Goal: Task Accomplishment & Management: Manage account settings

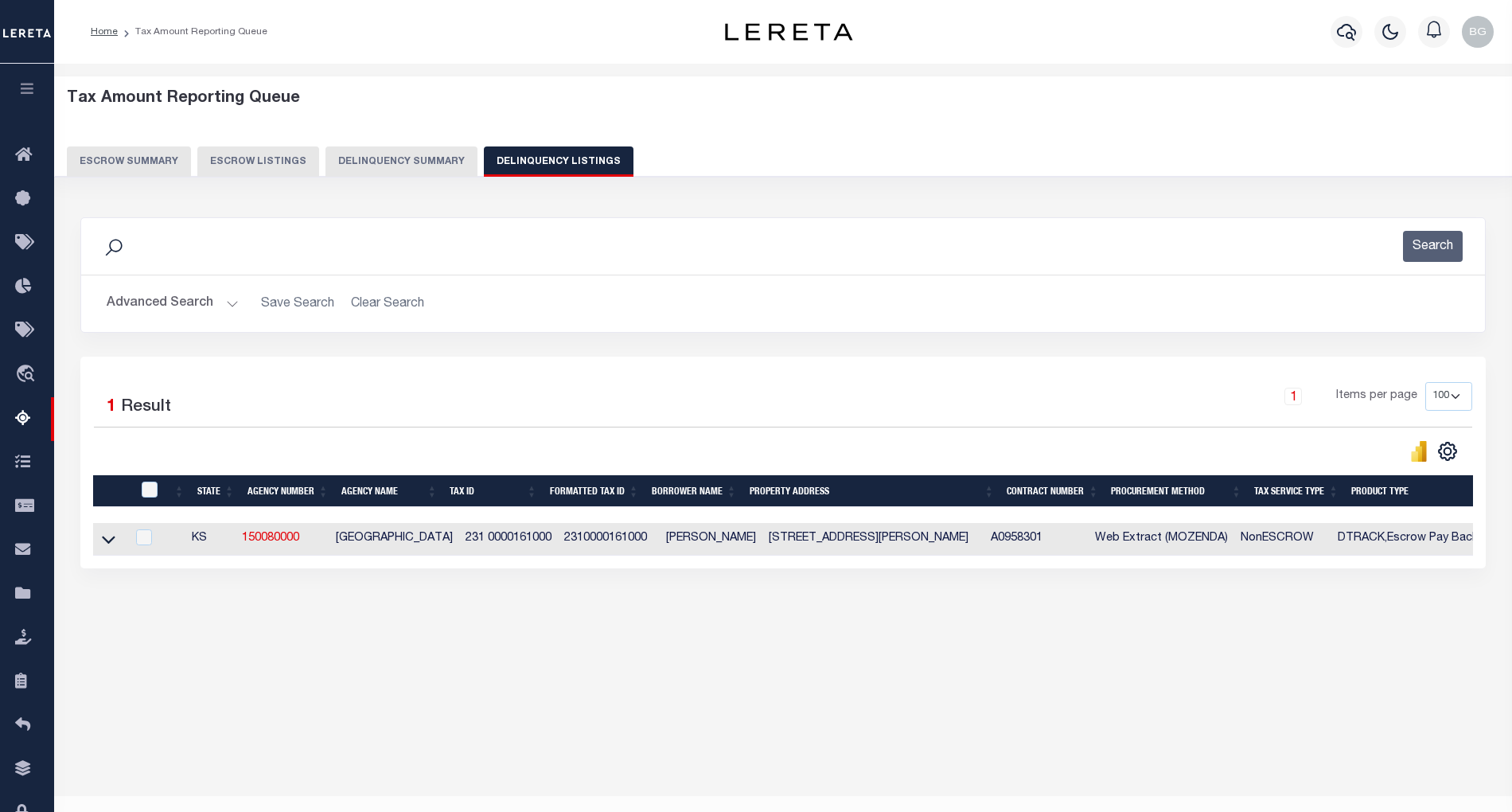
select select "100"
click at [223, 302] on button "Advanced Search" at bounding box center [172, 303] width 132 height 31
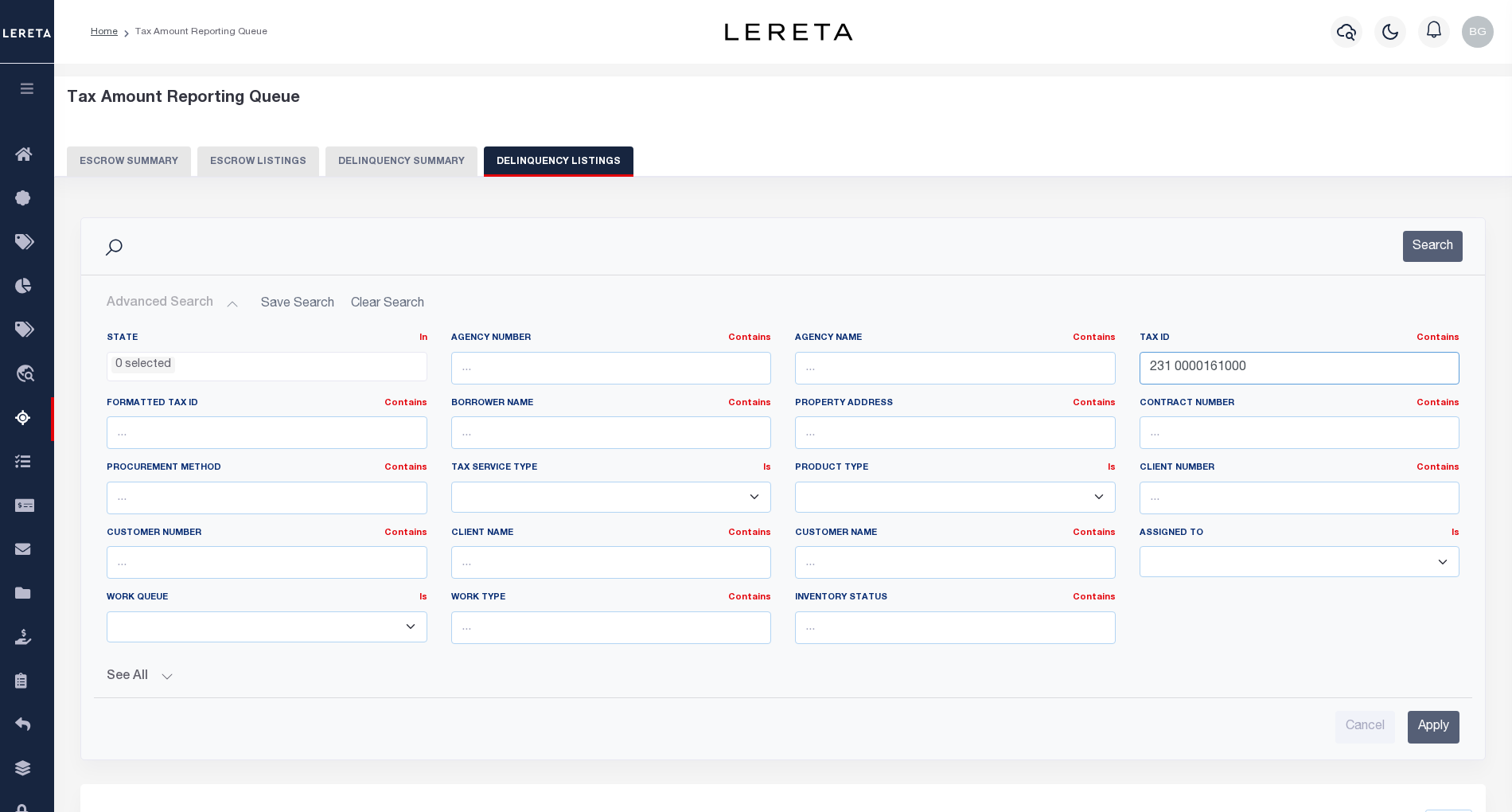
click at [1195, 370] on input "231 0000161000" at bounding box center [1299, 367] width 321 height 33
paste input "7411"
type input "231 0000174110"
click at [1442, 729] on input "Apply" at bounding box center [1433, 727] width 52 height 33
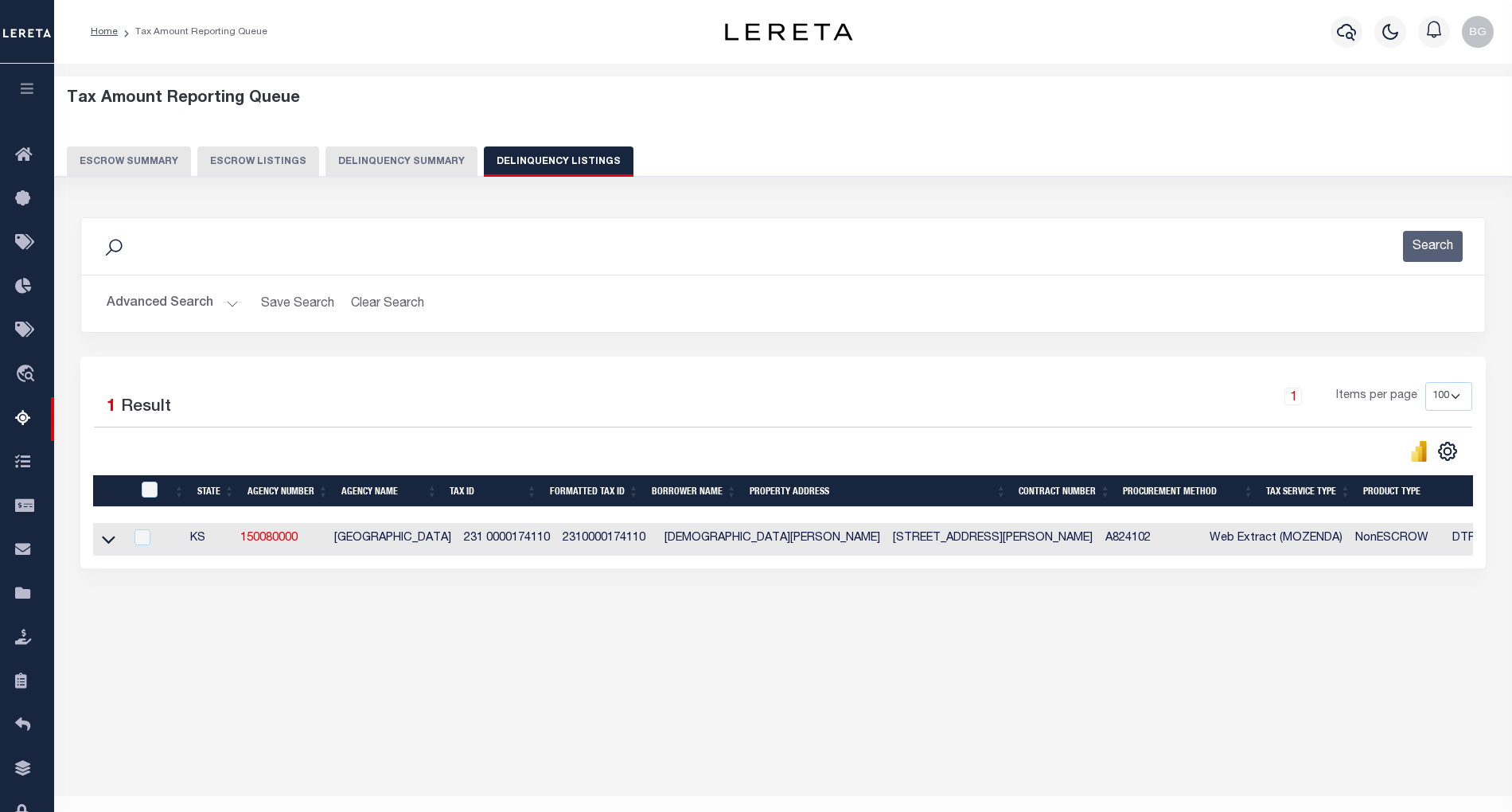
click at [886, 544] on td "20730 SW Meadowlark Rd ROSE HILL, KS 67133" at bounding box center [993, 539] width 213 height 33
checkbox input "true"
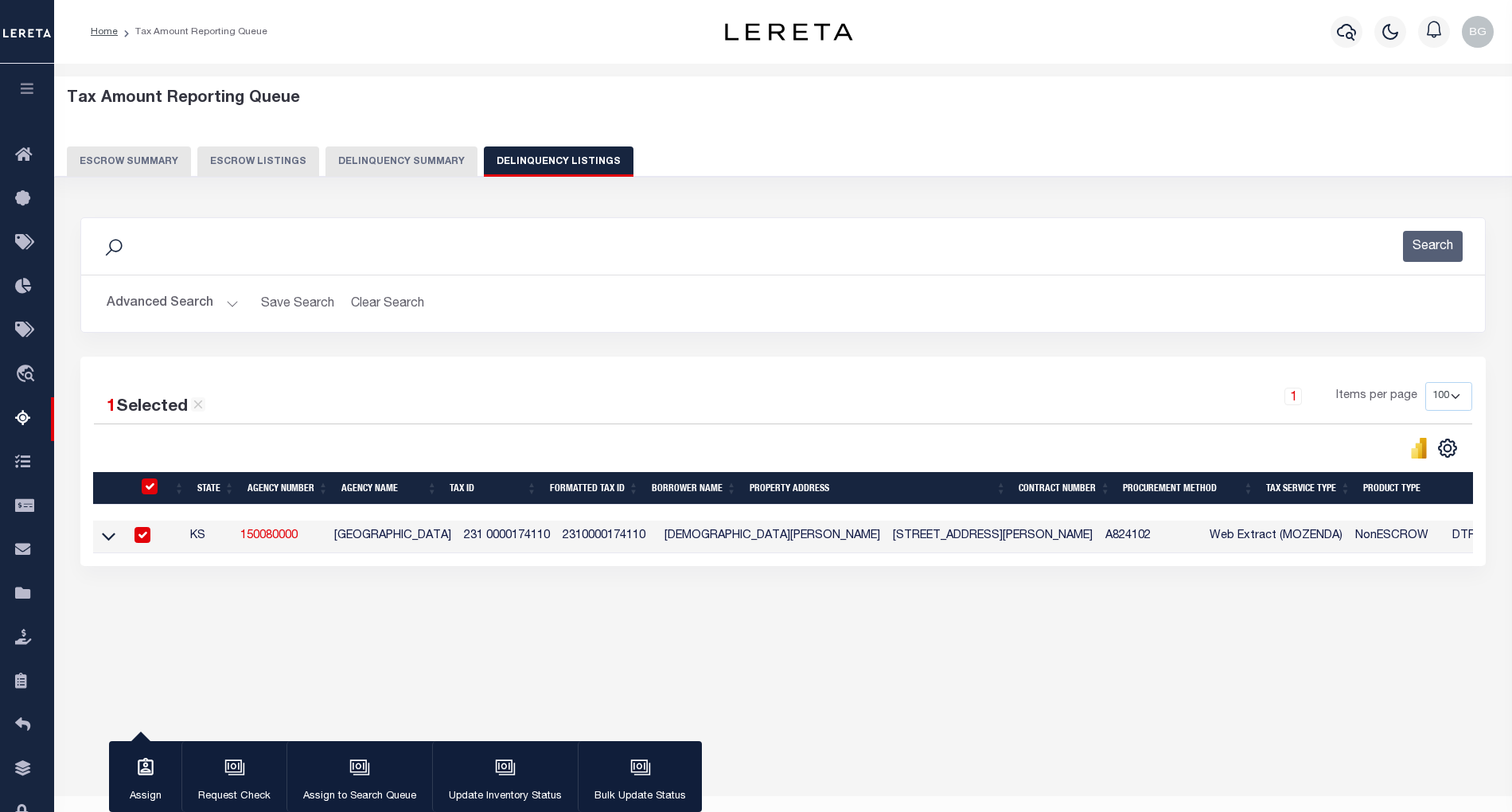
click at [886, 544] on td "20730 SW Meadowlark Rd ROSE HILL, KS 67133" at bounding box center [993, 536] width 213 height 33
checkbox input "false"
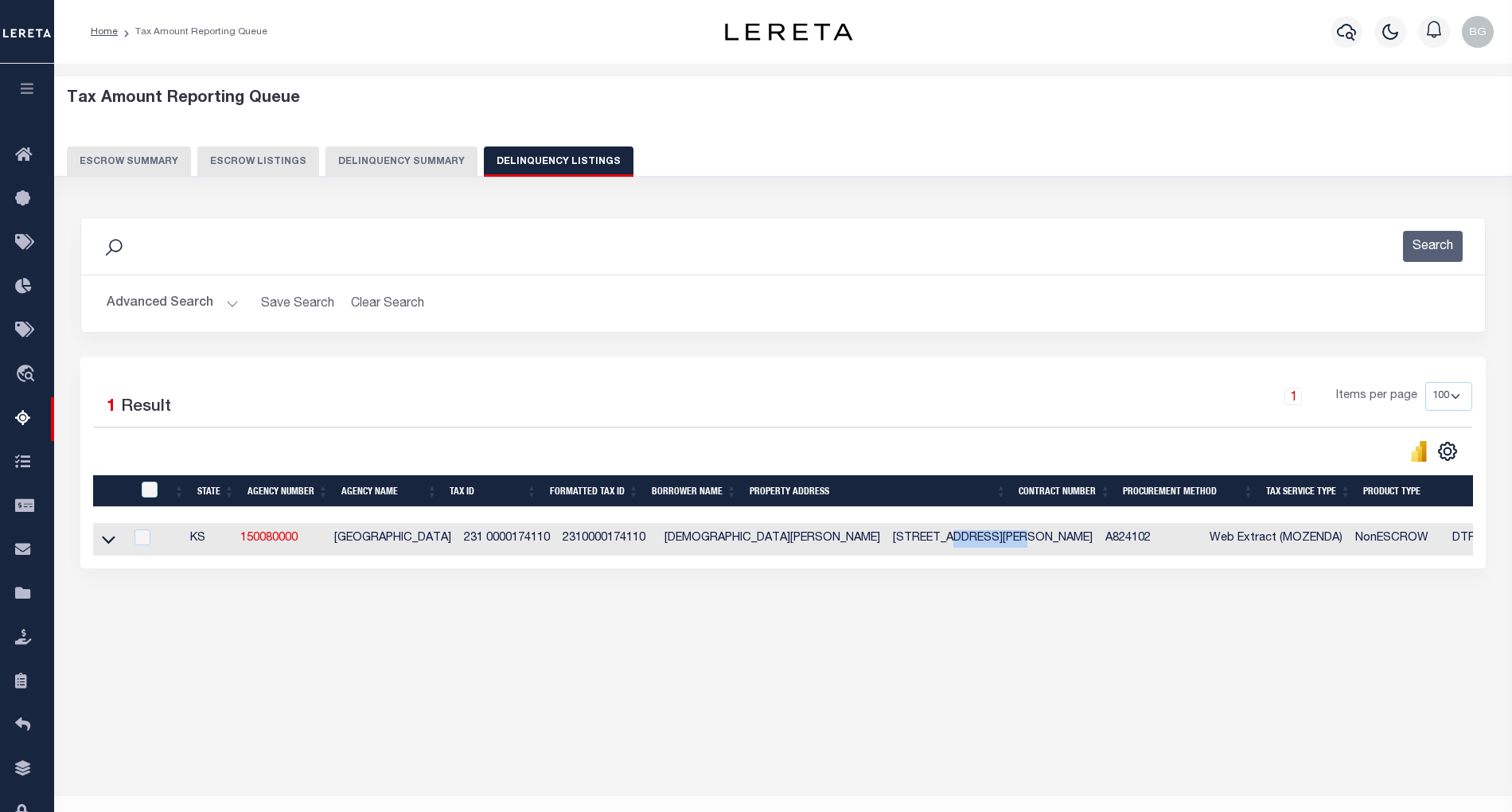
copy td "Meadowlark"
click at [105, 544] on icon at bounding box center [108, 540] width 13 height 8
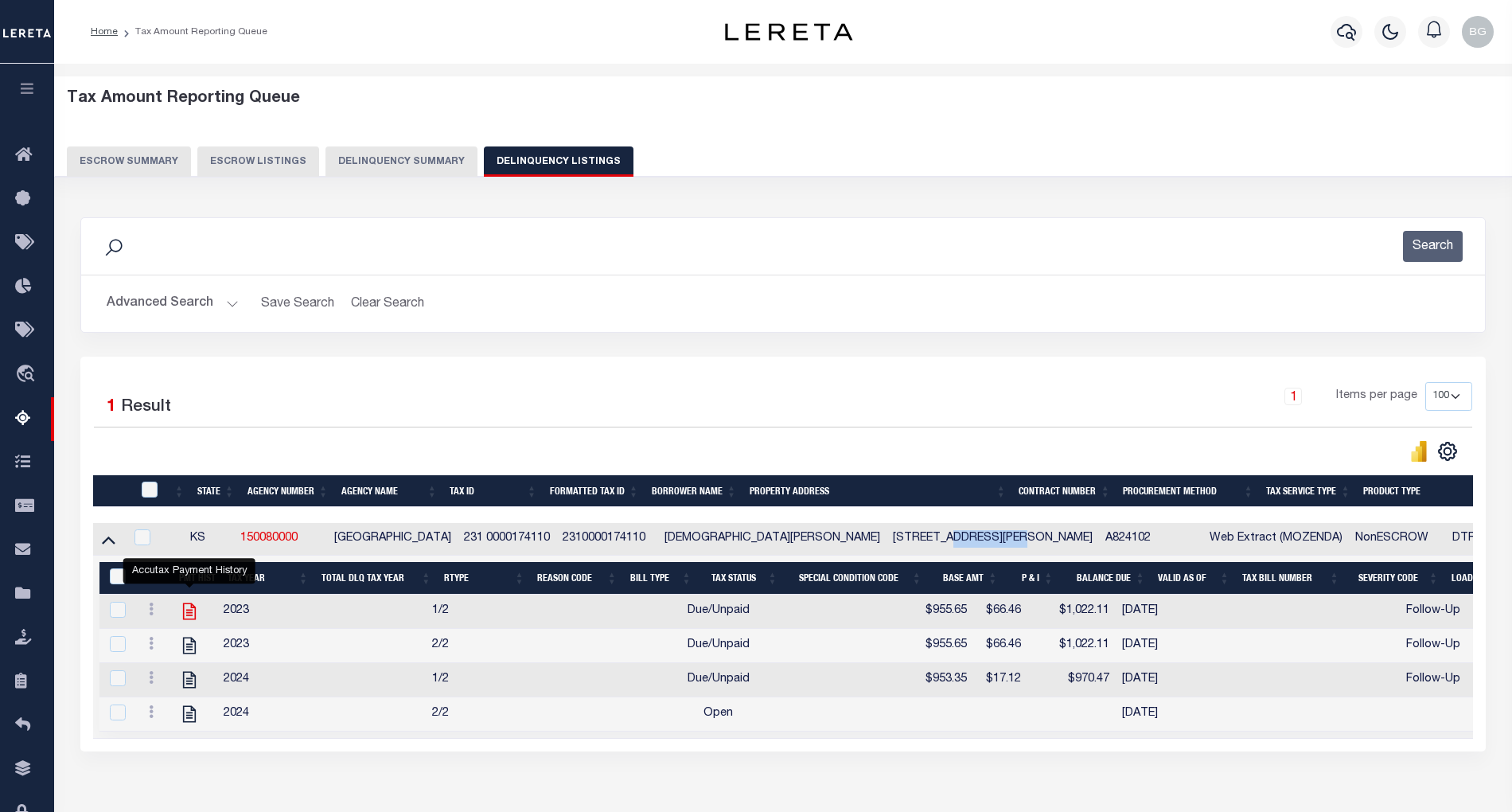
click at [191, 620] on icon "" at bounding box center [188, 612] width 12 height 17
checkbox input "true"
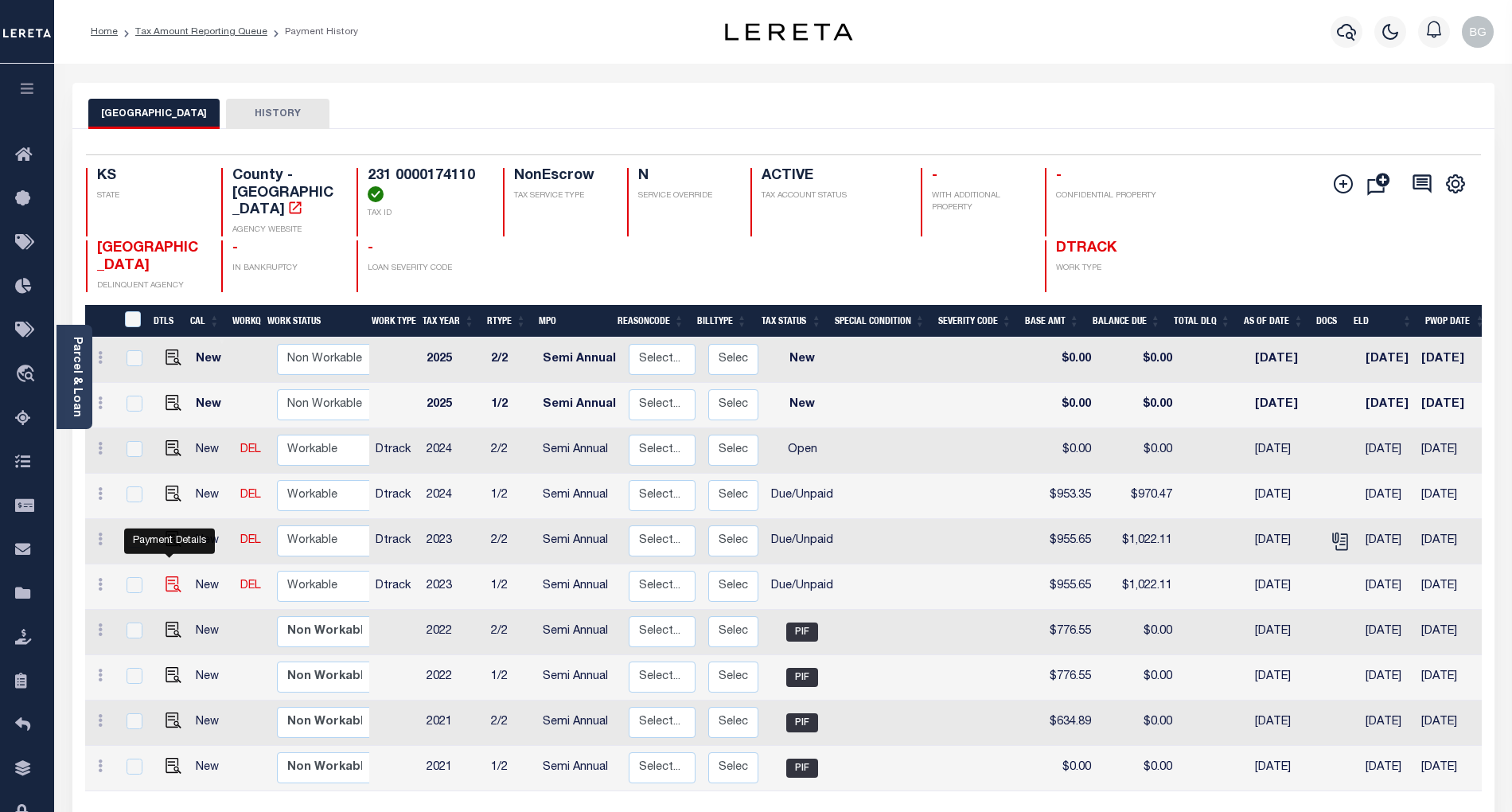
click at [169, 576] on img "" at bounding box center [173, 584] width 16 height 16
checkbox input "true"
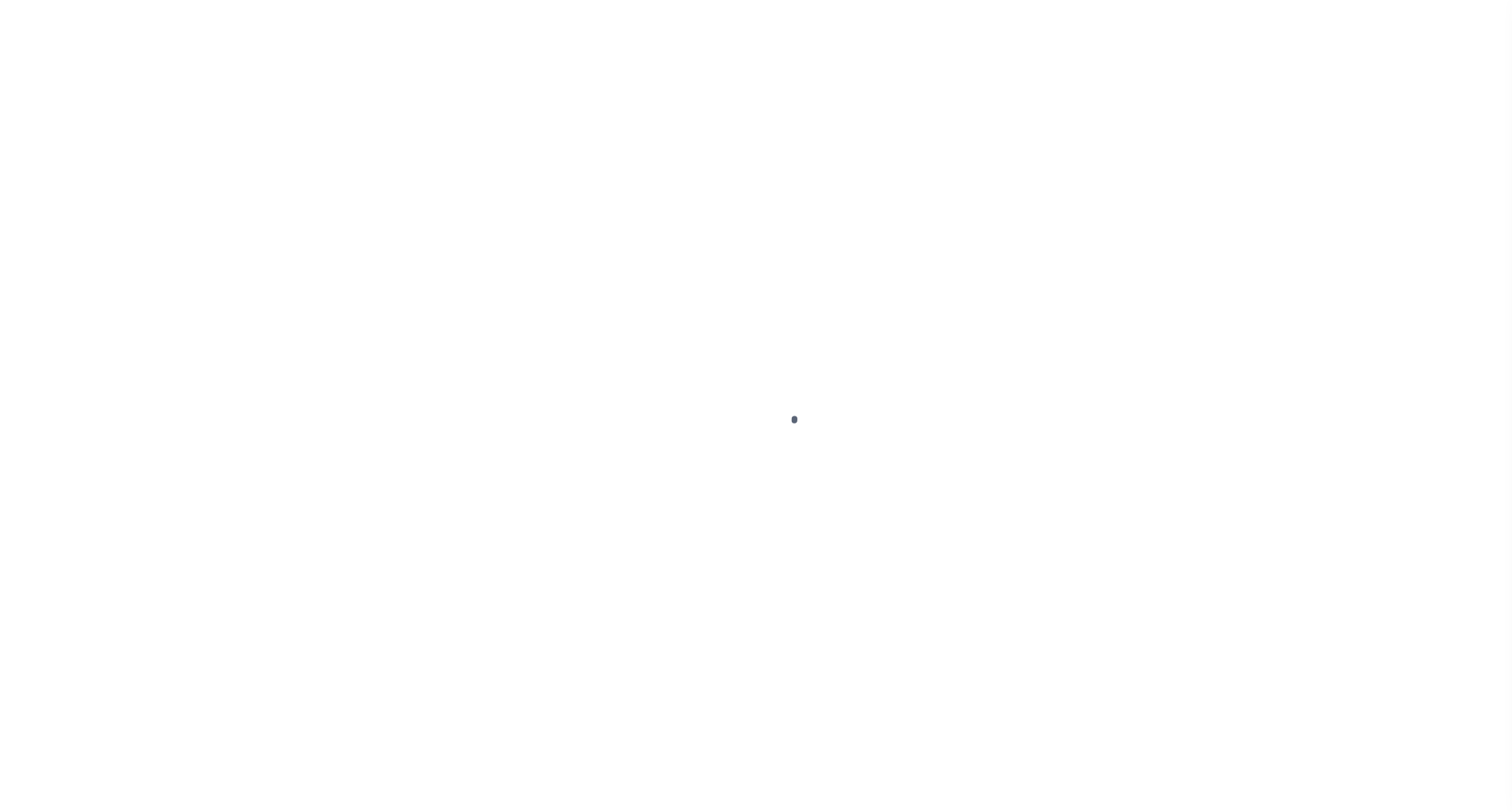
select select "DUE"
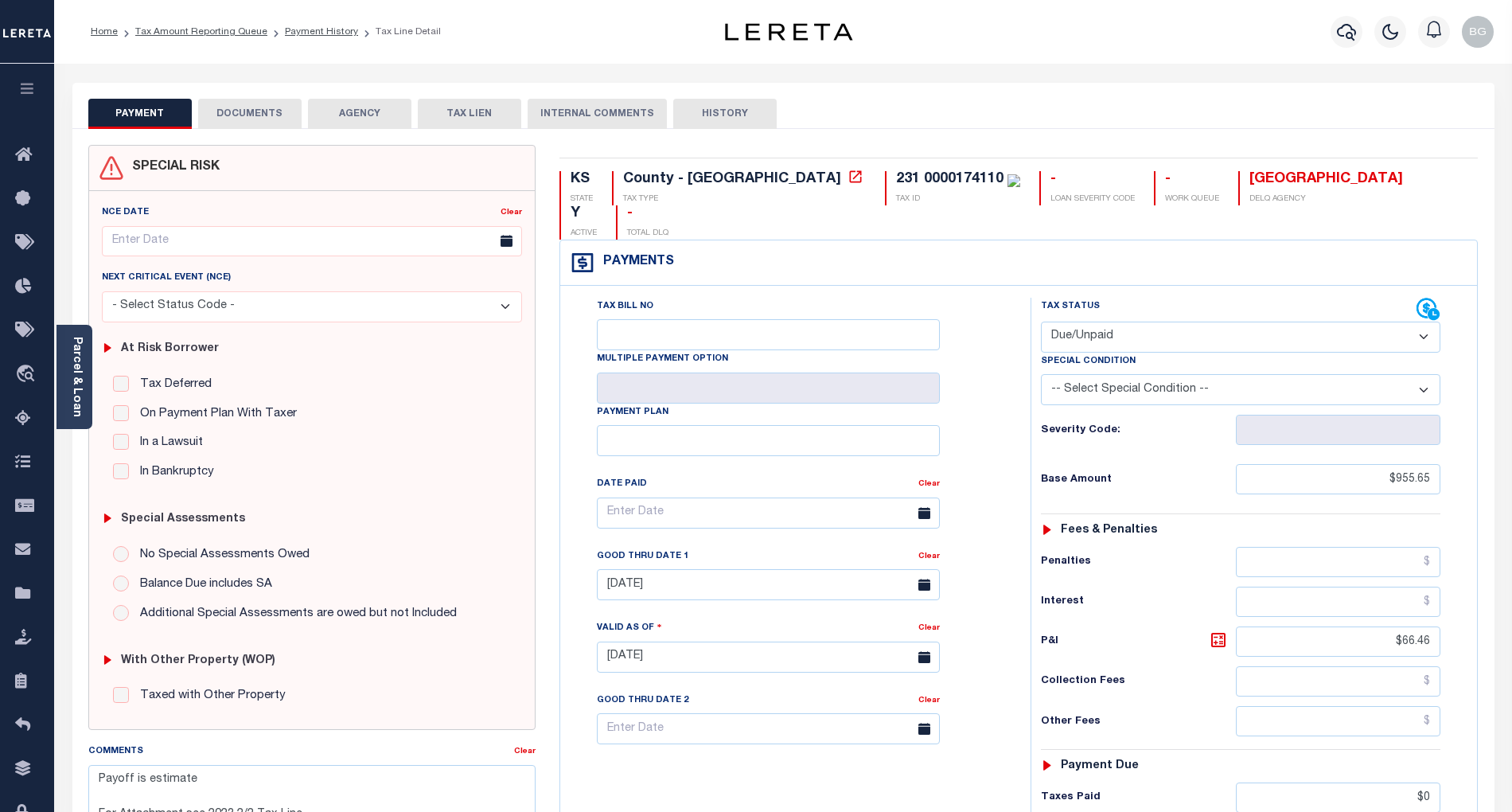
click at [240, 116] on button "DOCUMENTS" at bounding box center [250, 113] width 104 height 30
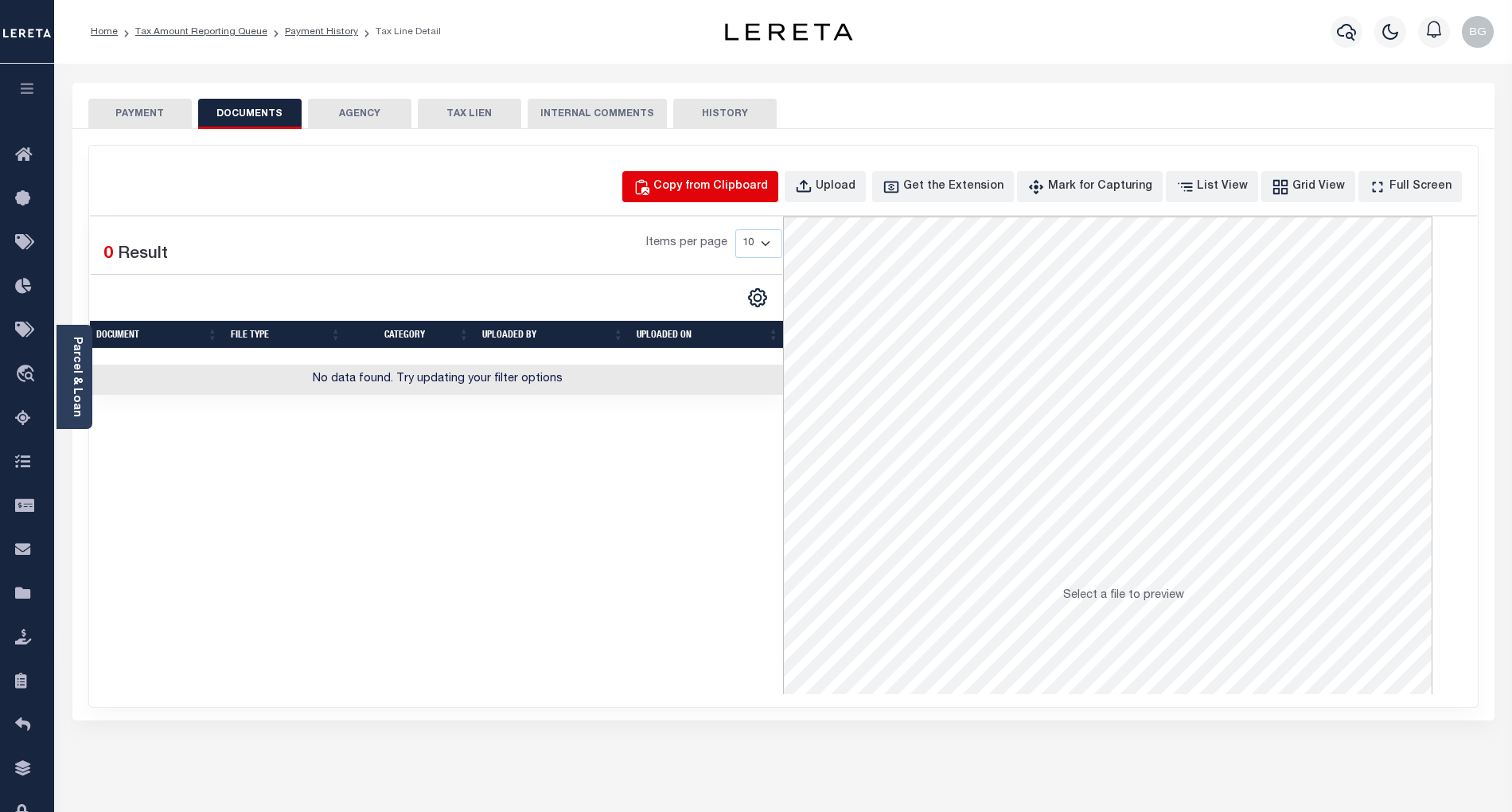
click at [747, 181] on div "Copy from Clipboard" at bounding box center [711, 187] width 114 height 18
select select "POP"
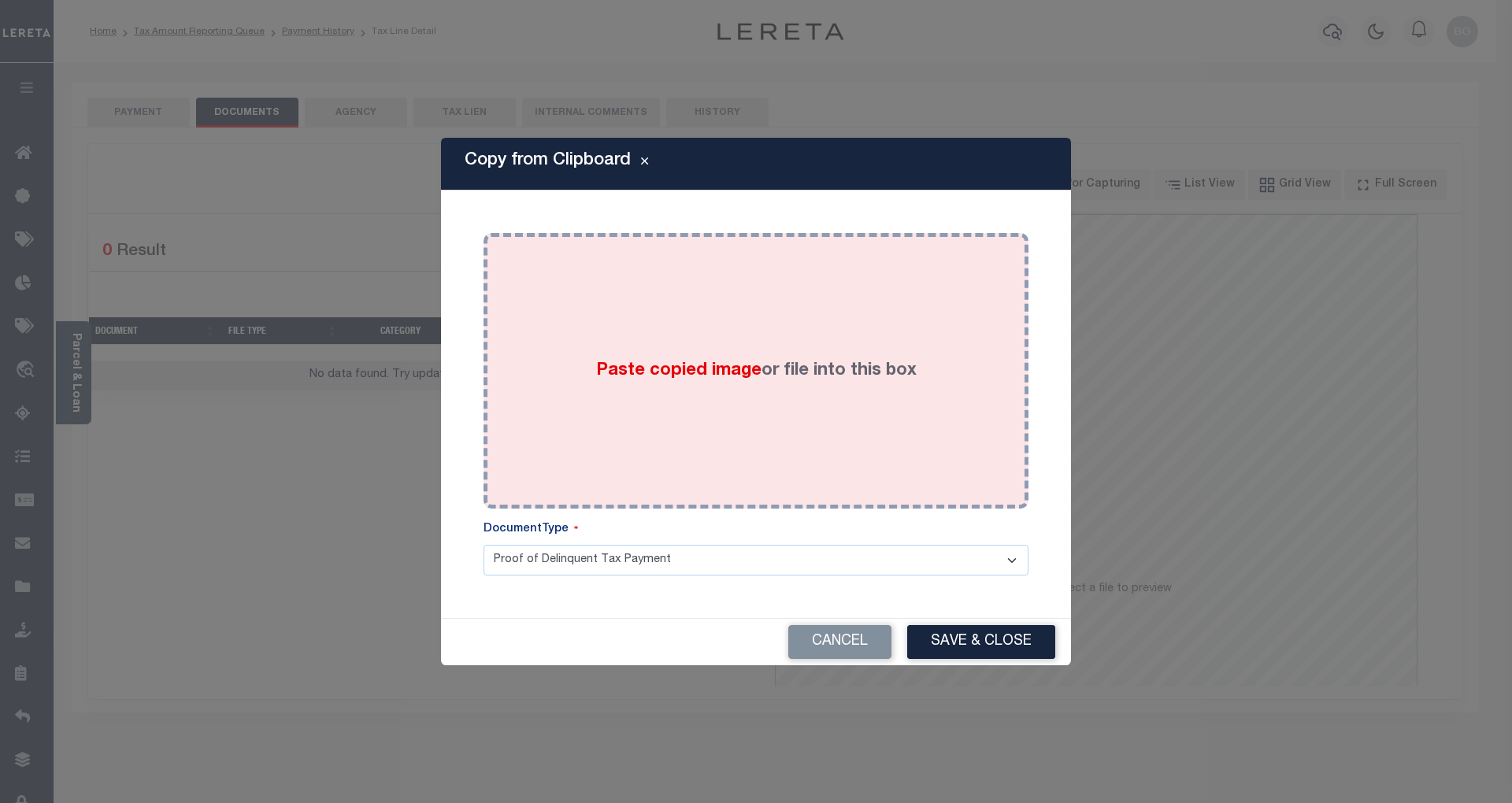
click at [669, 378] on span "Paste copied image" at bounding box center [679, 371] width 165 height 17
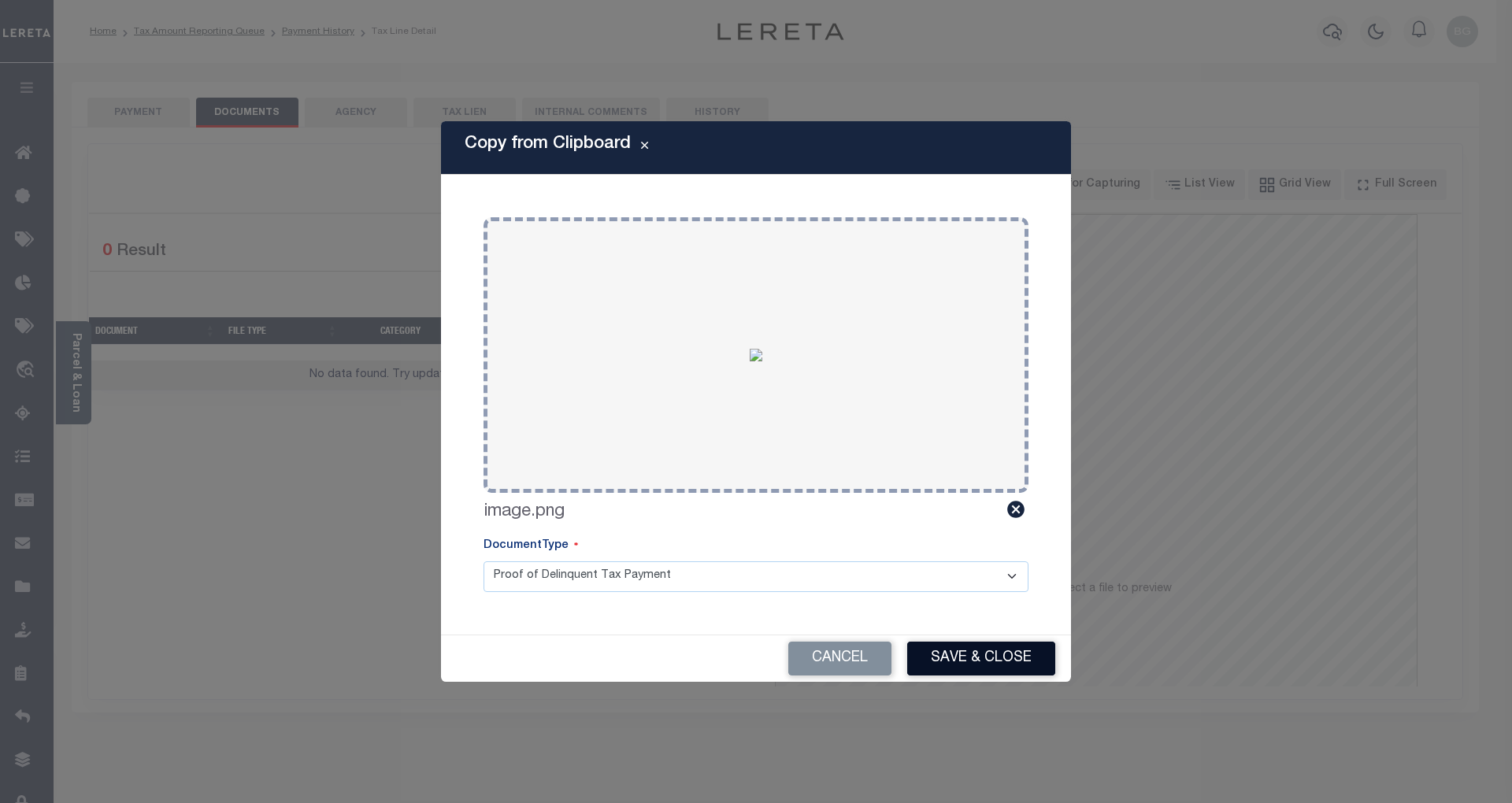
click at [1013, 662] on button "Save & Close" at bounding box center [981, 658] width 148 height 34
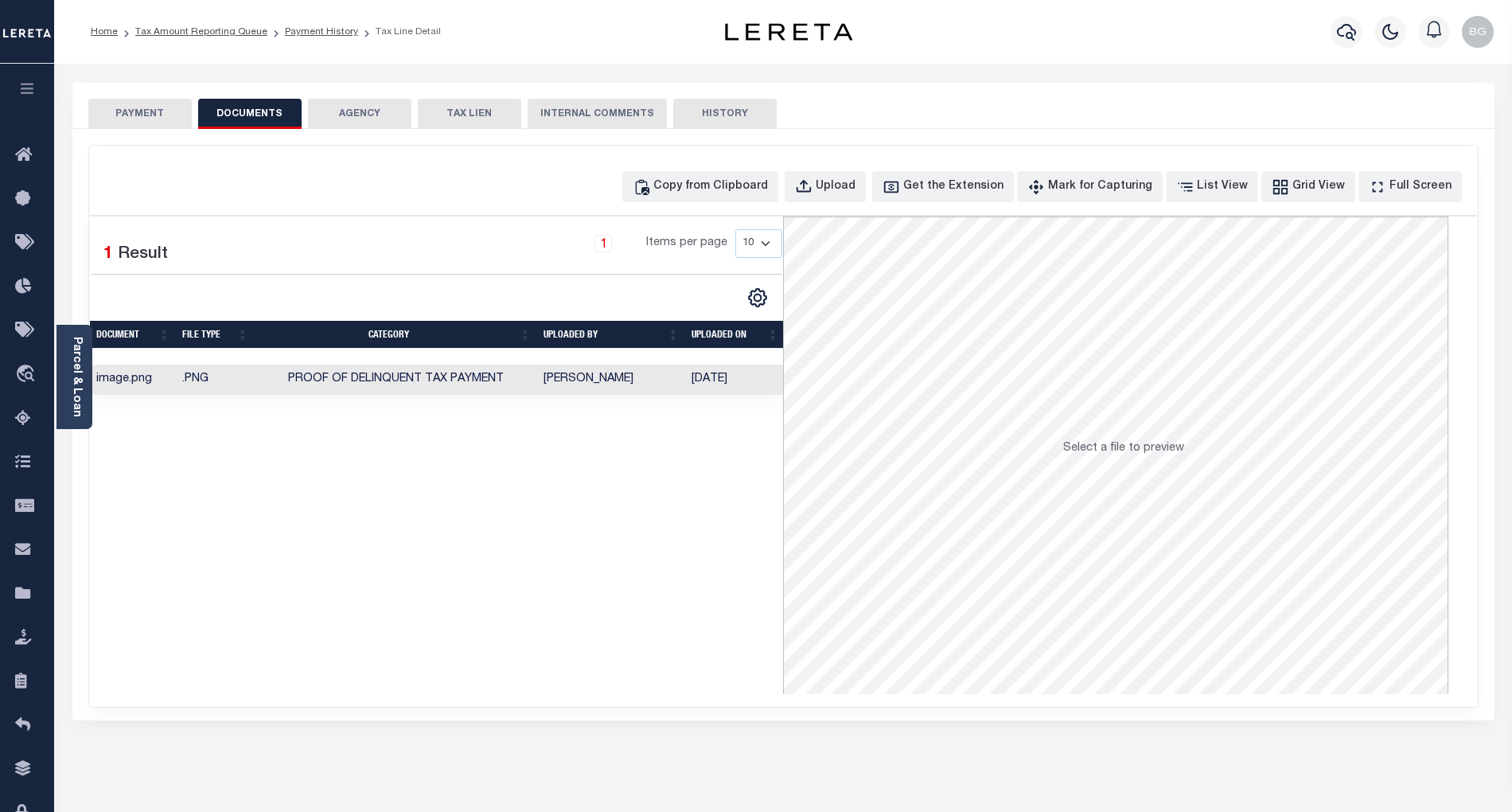
click at [156, 115] on button "PAYMENT" at bounding box center [141, 113] width 104 height 30
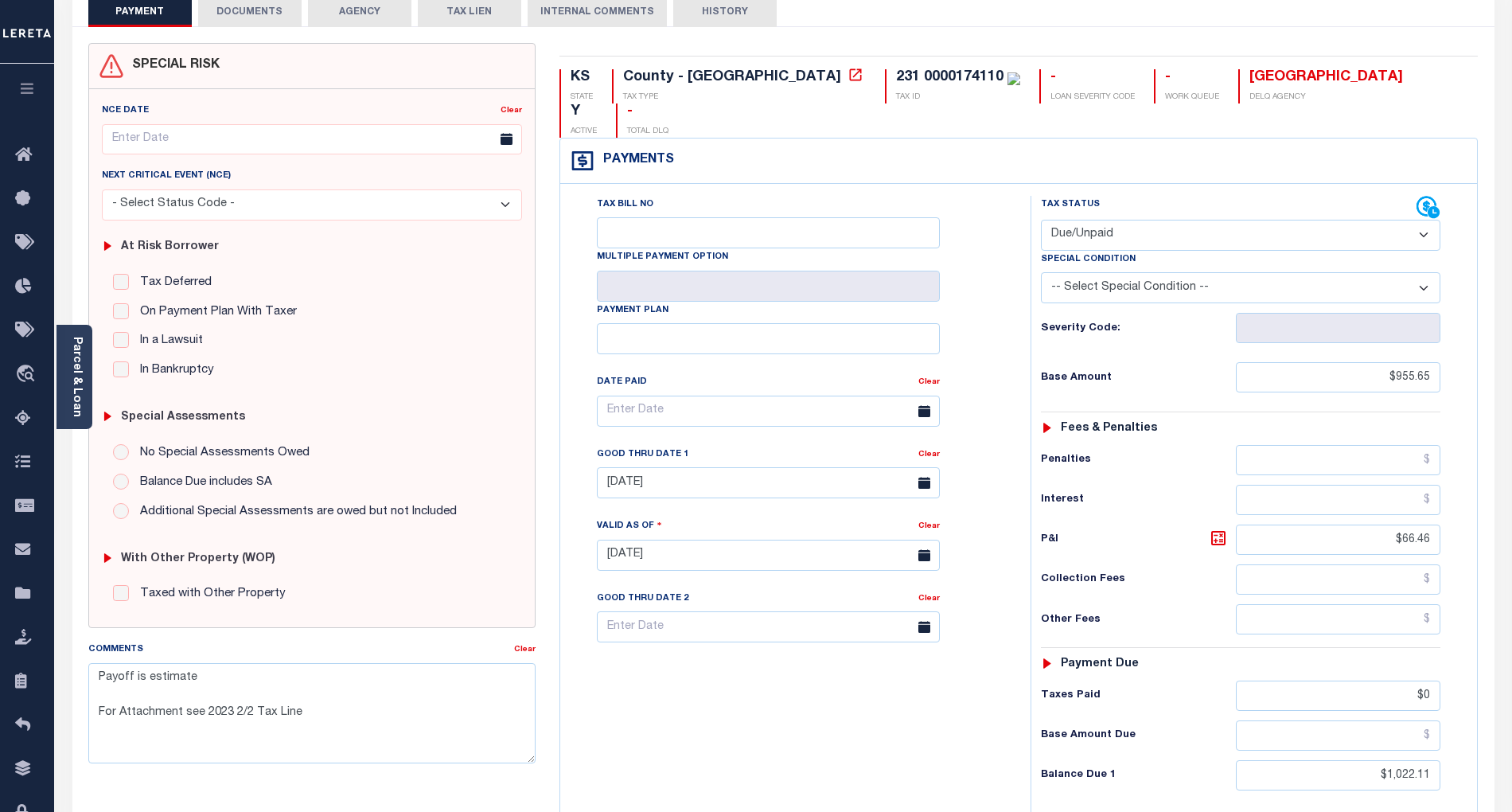
scroll to position [105, 0]
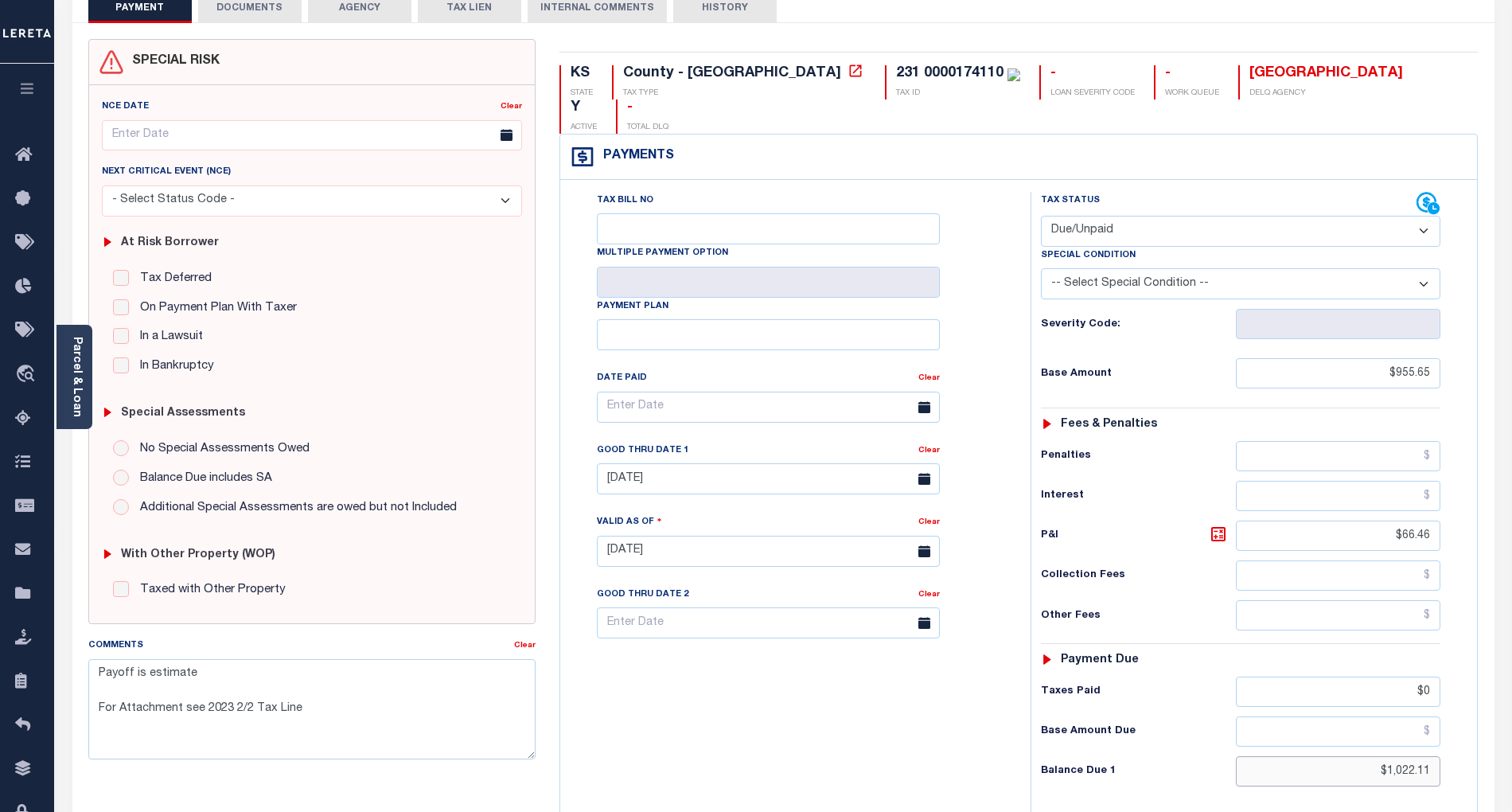
click at [1405, 756] on input "$1,022.11" at bounding box center [1339, 771] width 206 height 30
paste input "143.86"
type input "$1,143.86"
type input "[DATE]"
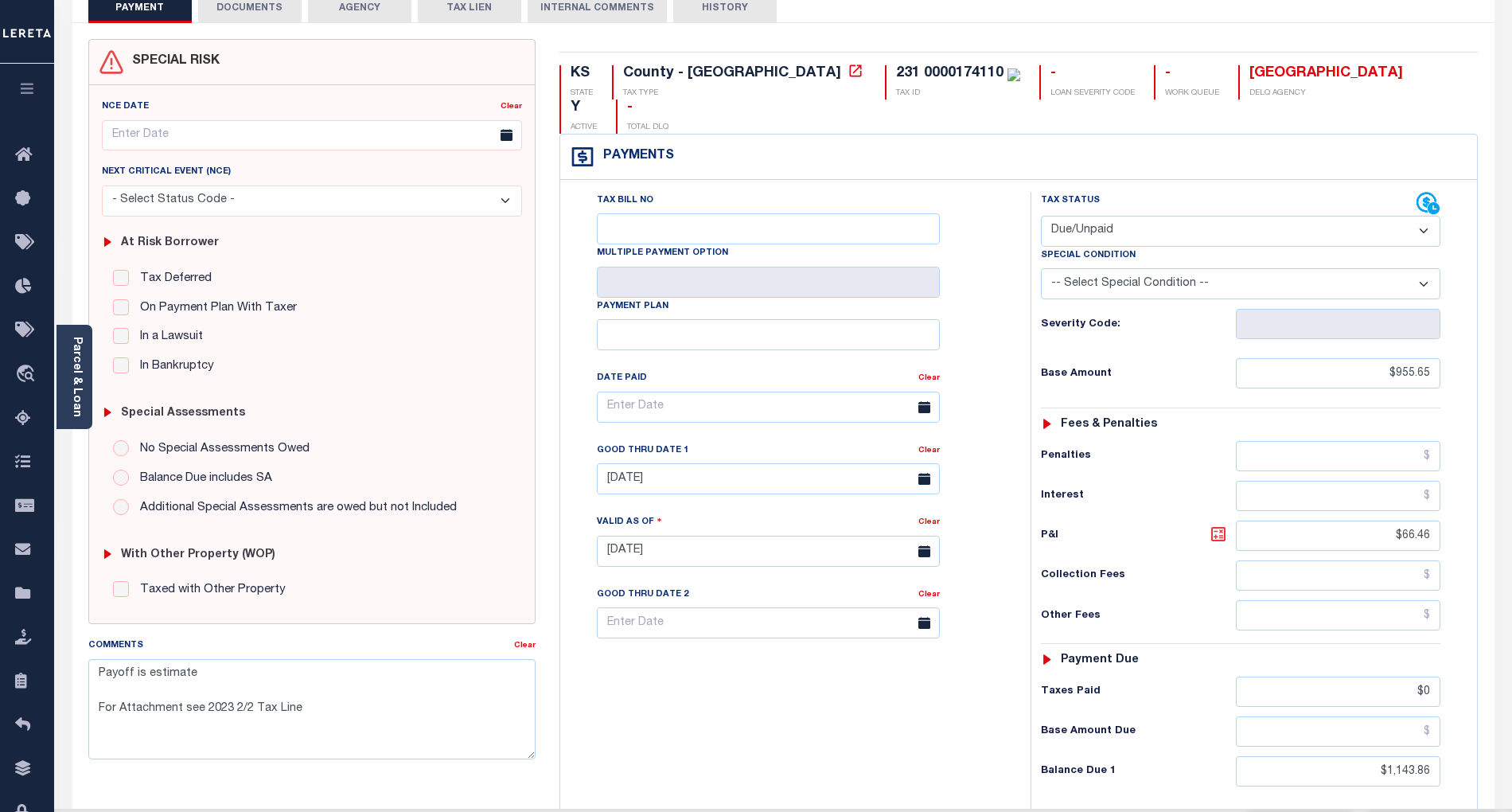
click at [1214, 529] on icon at bounding box center [1218, 533] width 10 height 10
type input "$188.21"
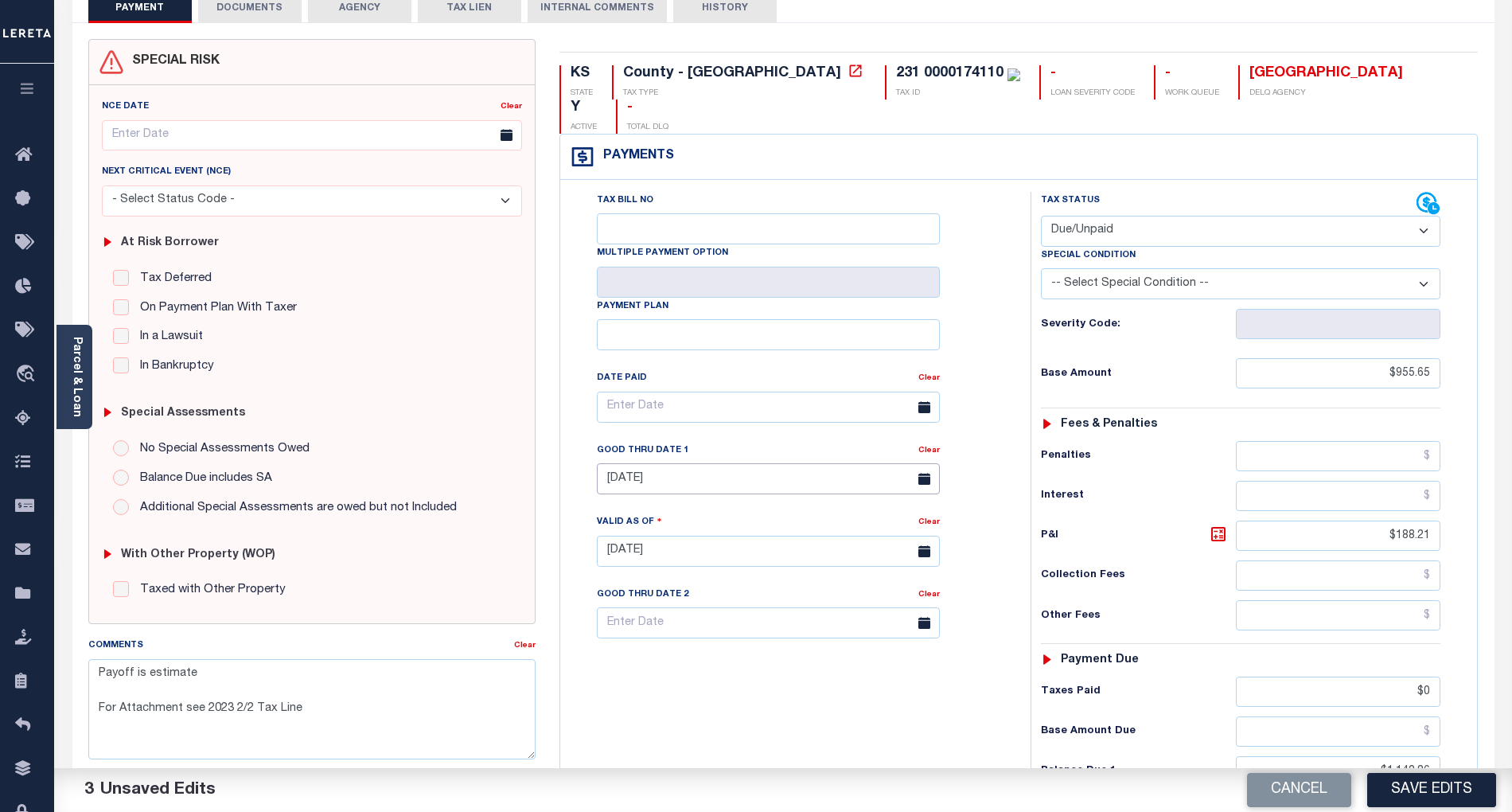
click at [681, 463] on input "[DATE]" at bounding box center [768, 478] width 343 height 31
click at [686, 663] on span "30" at bounding box center [684, 665] width 31 height 31
type input "[DATE]"
click at [97, 676] on textarea "Payoff is estimate For Attachment see 2023 2/2 Tax Line" at bounding box center [312, 709] width 447 height 100
click at [110, 675] on textarea "Payoff is estimate For Attachment see 2023 2/2 Tax Line" at bounding box center [312, 709] width 447 height 100
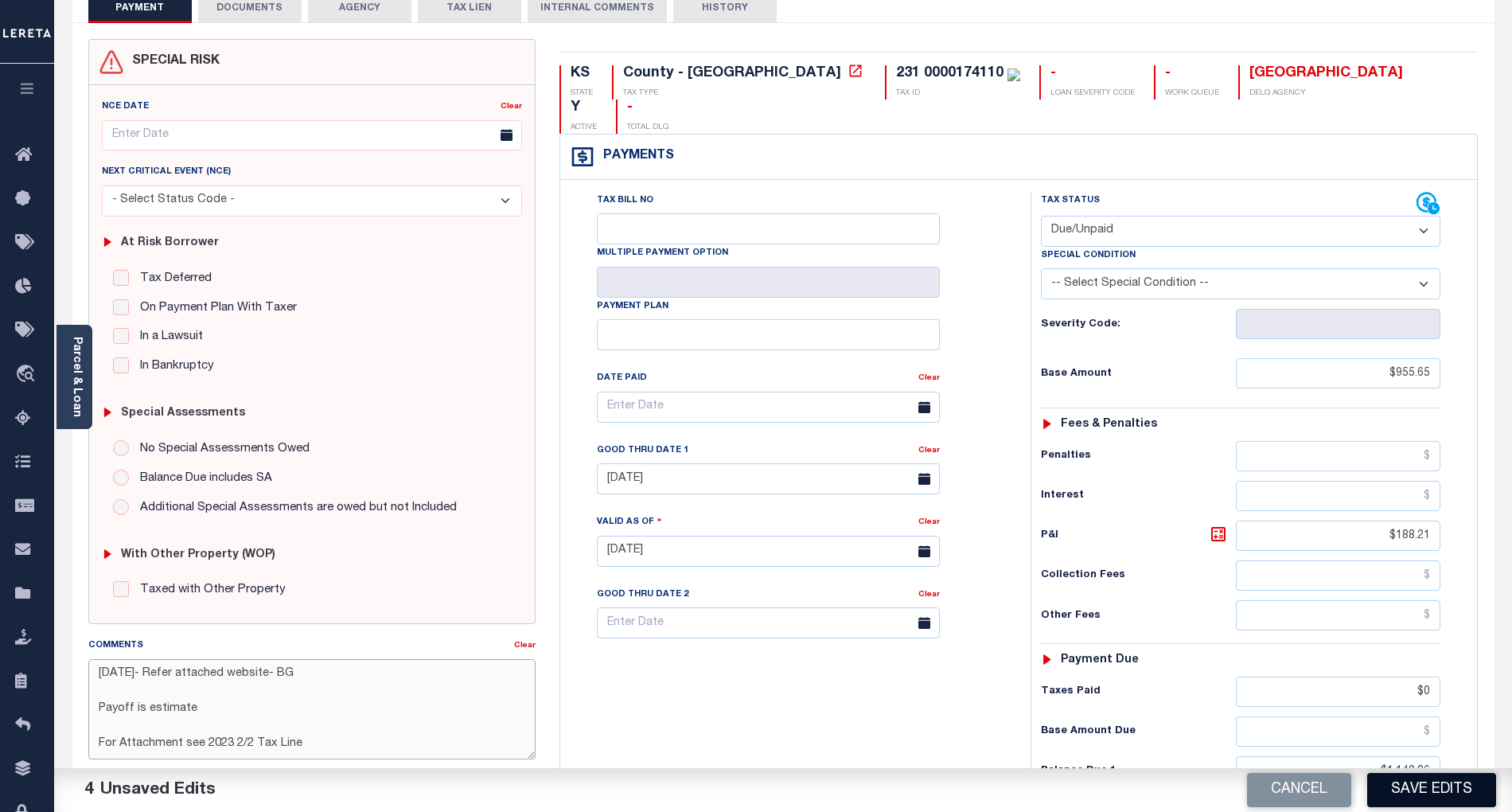
type textarea "09/09/2025- Refer attached website- BG Payoff is estimate For Attachment see 20…"
click at [1449, 779] on button "Save Edits" at bounding box center [1431, 789] width 129 height 34
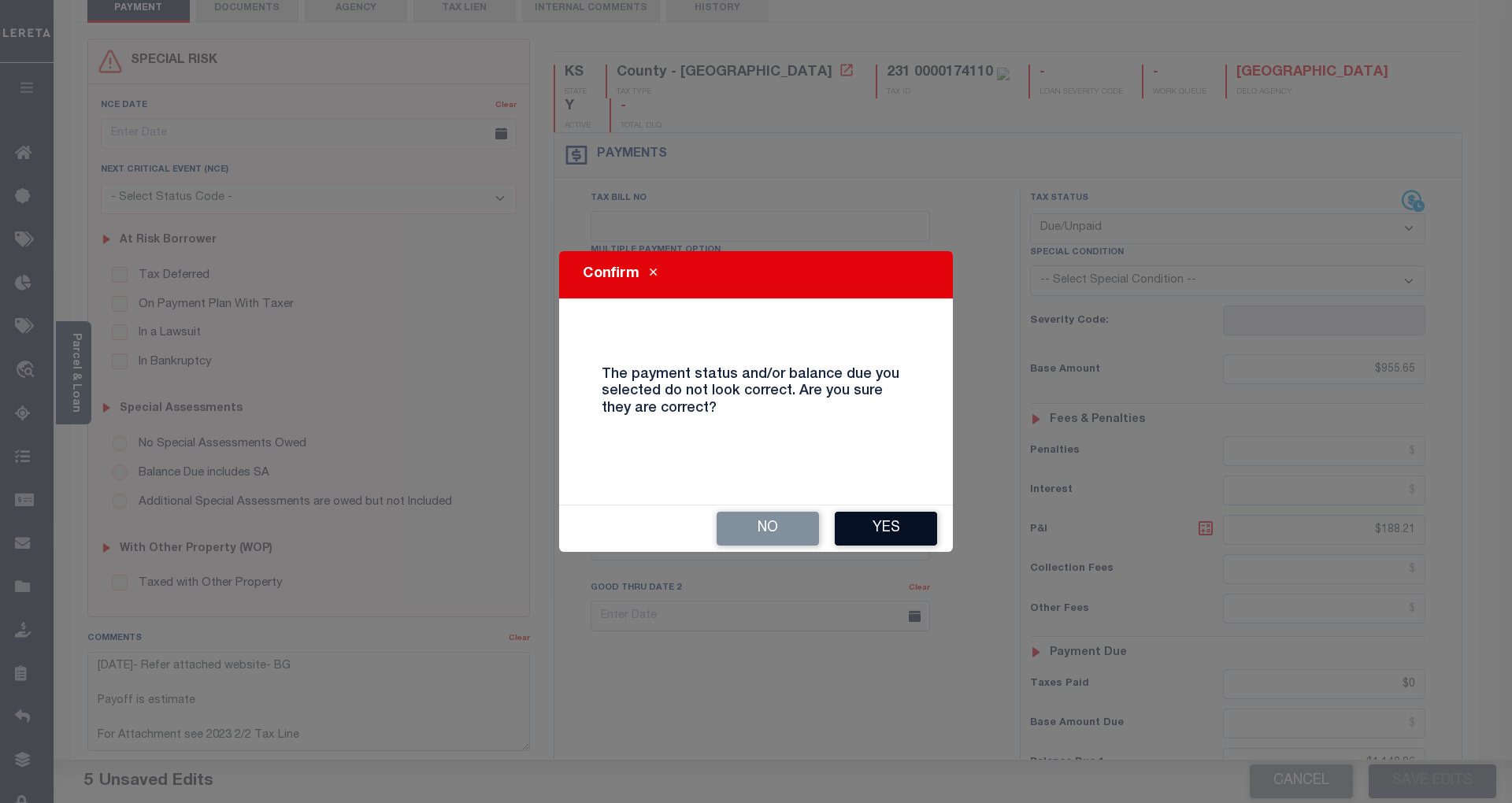
click at [912, 529] on button "Yes" at bounding box center [886, 528] width 103 height 34
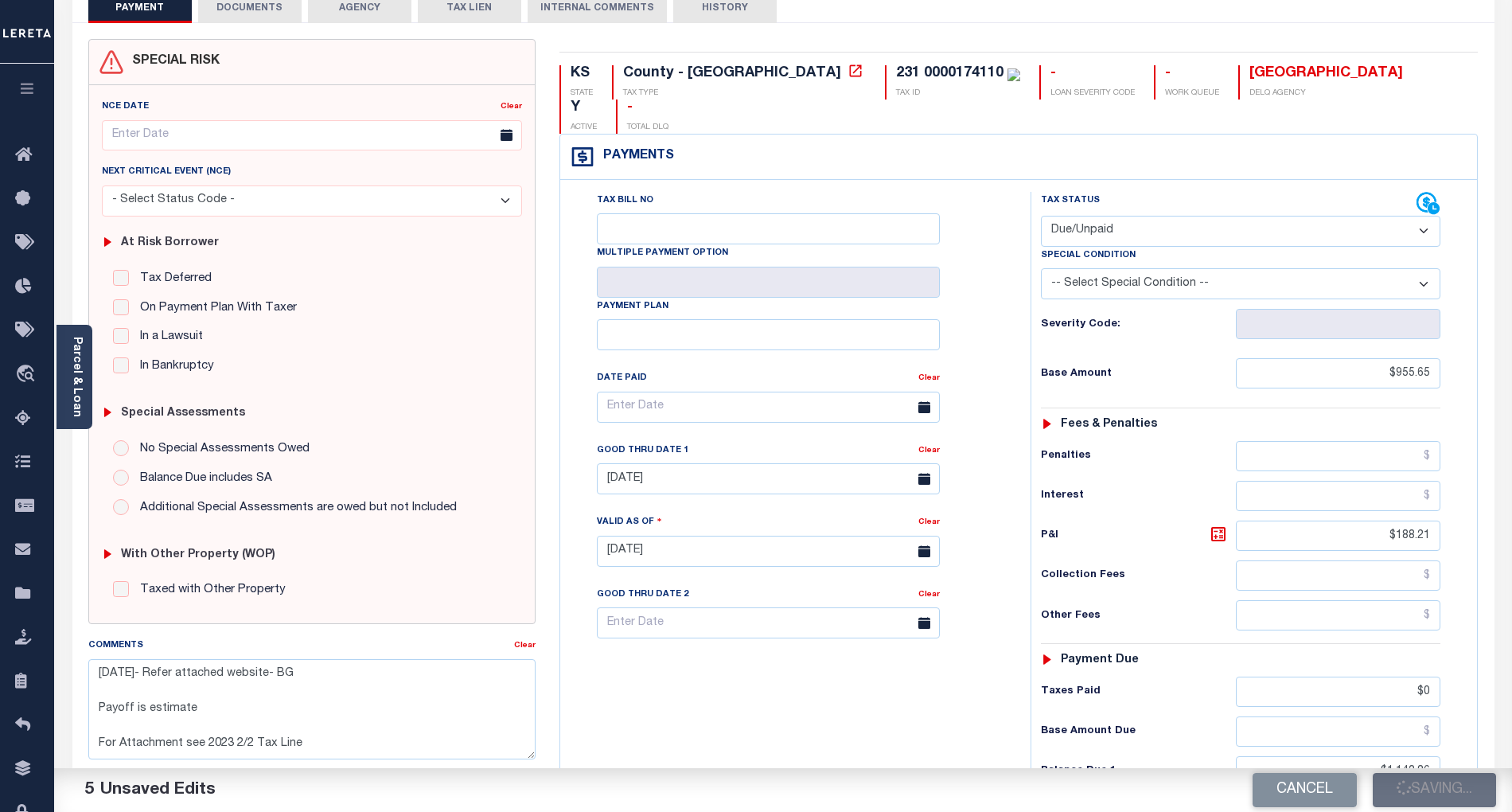
checkbox input "false"
type textarea "09/09/2025- Refer attached website- BG Payoff is estimate For Attachment see 20…"
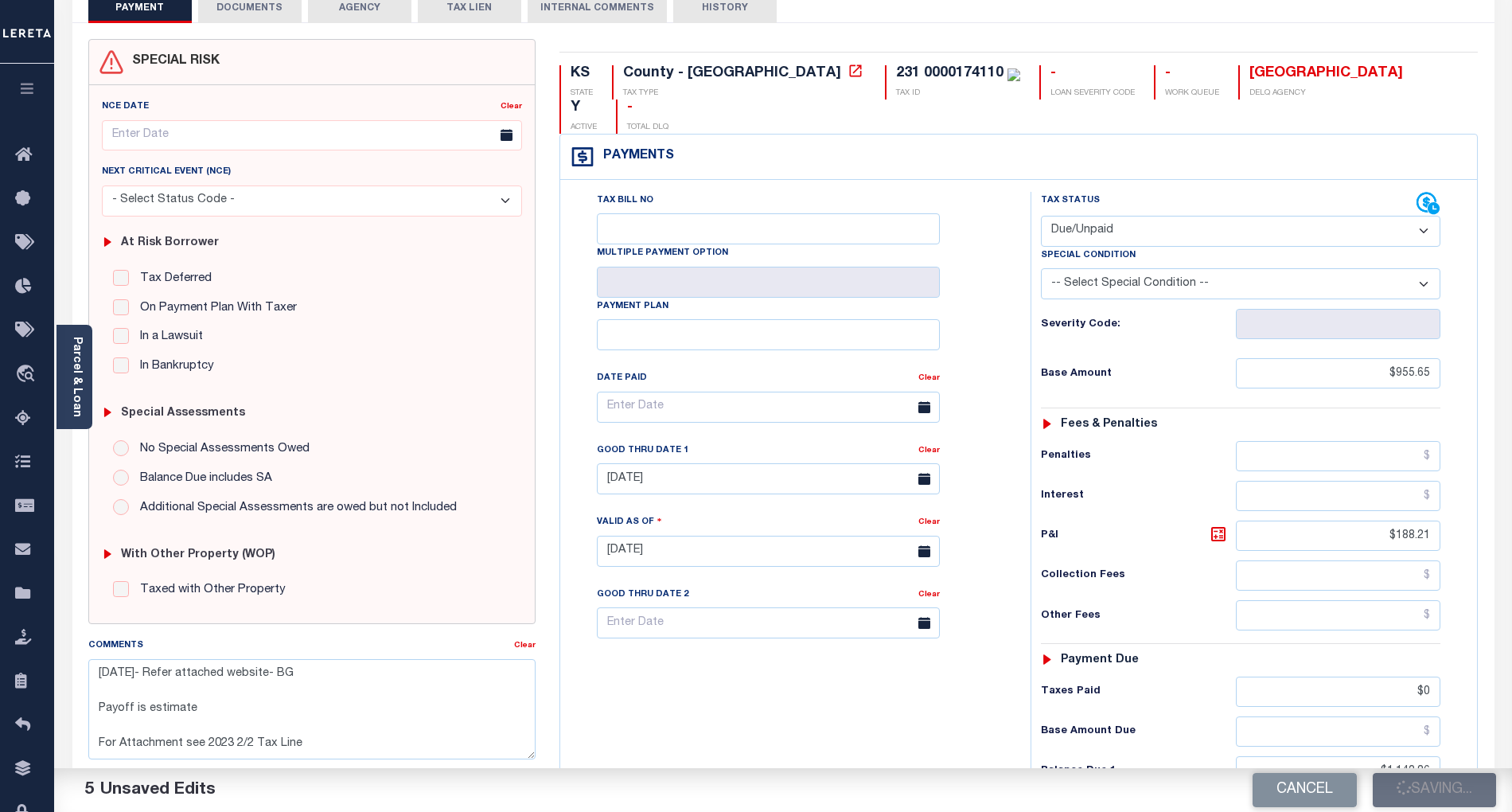
type input "$955.65"
type input "$188.21"
type input "$0"
type input "$1,143.86"
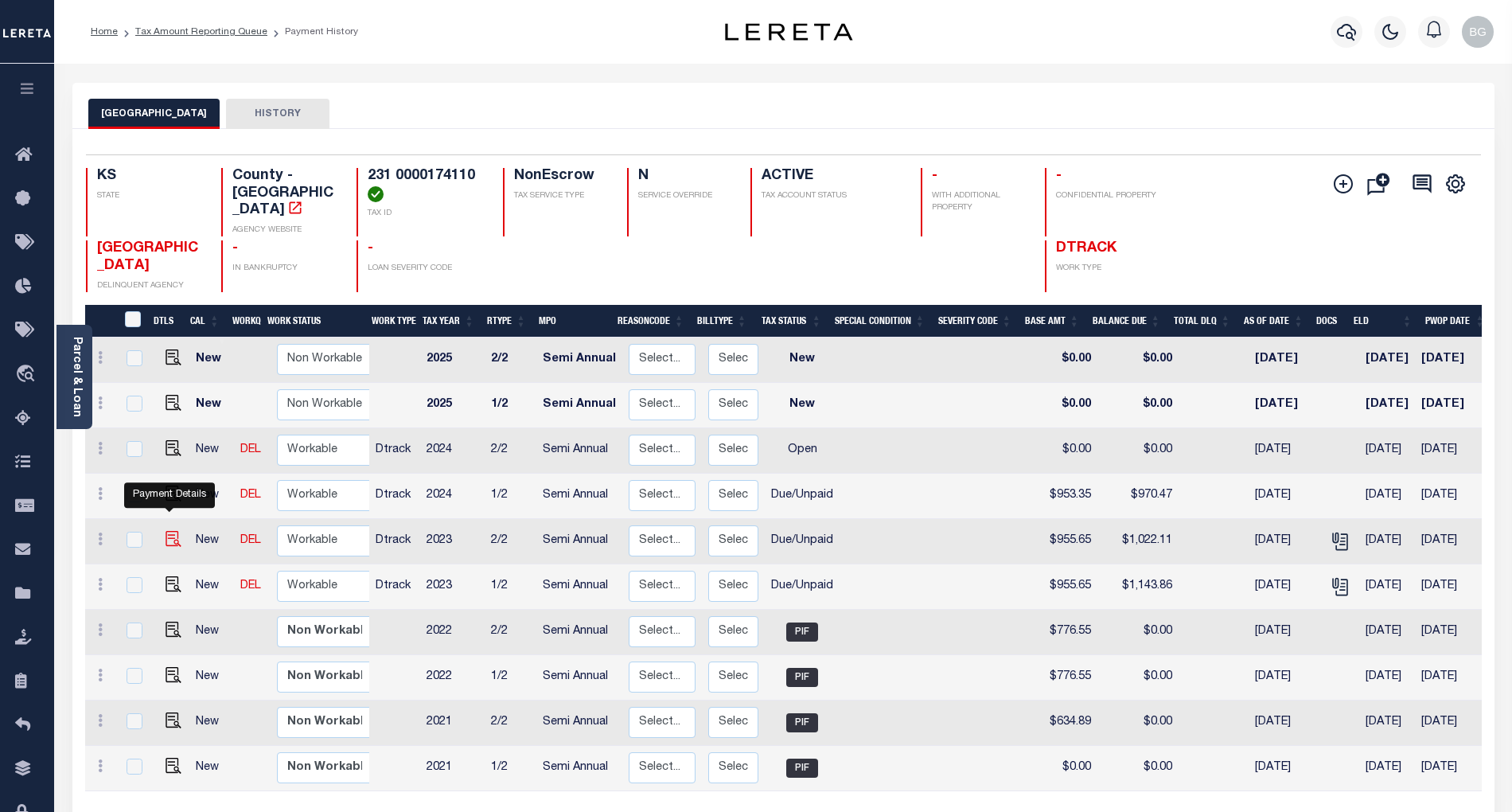
click at [170, 531] on img "" at bounding box center [173, 539] width 16 height 16
checkbox input "true"
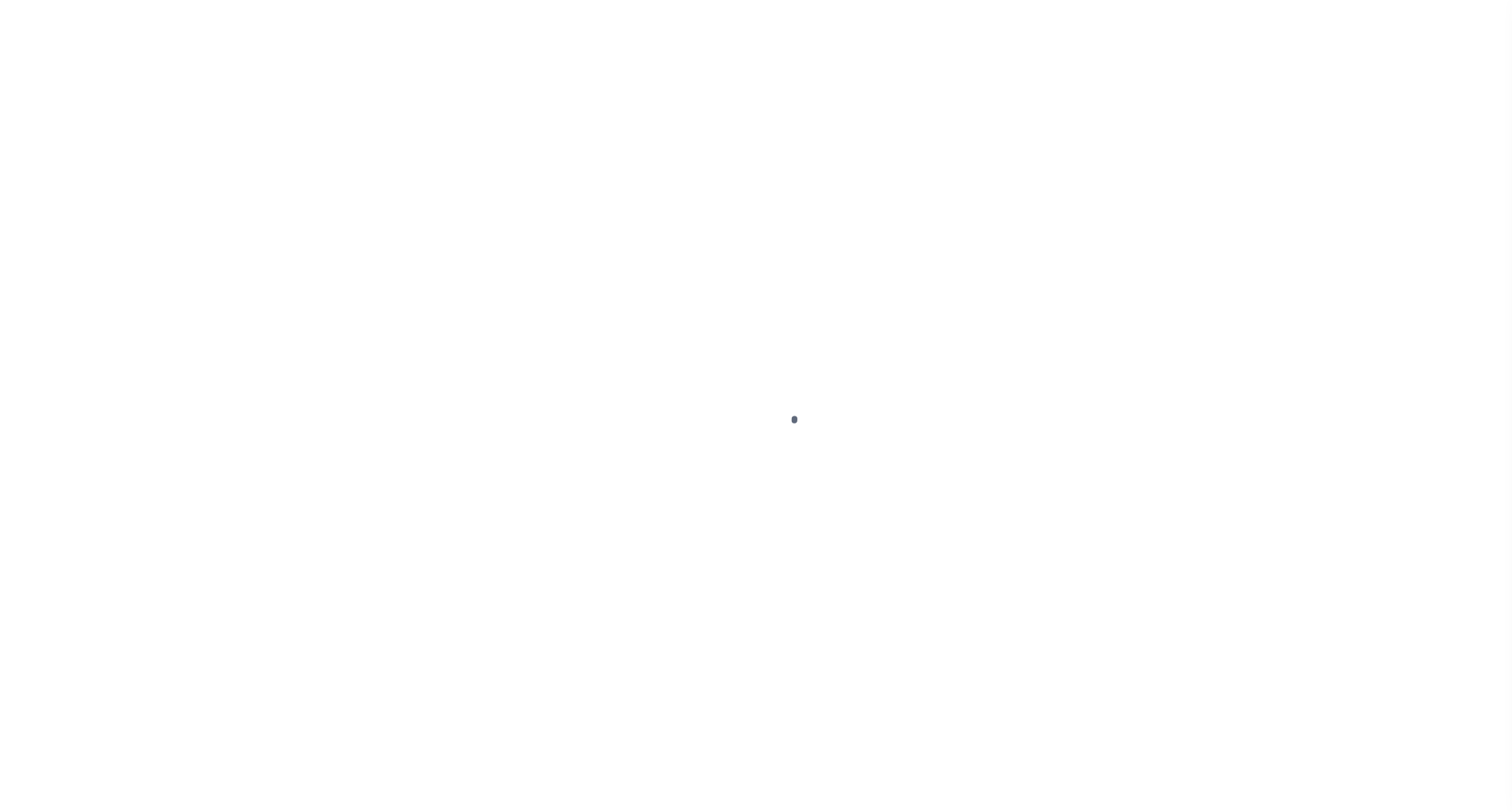
select select "DUE"
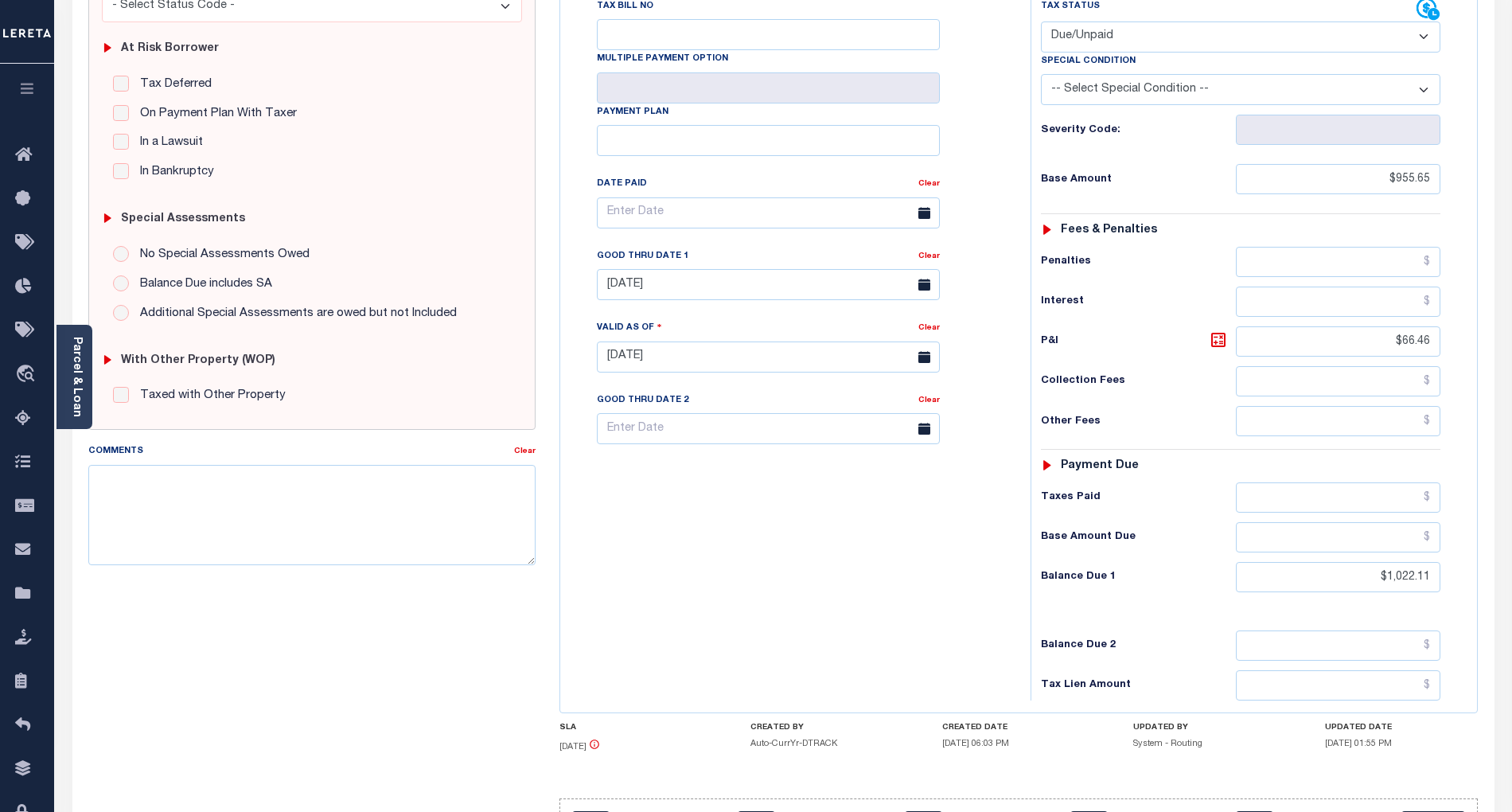
scroll to position [373, 0]
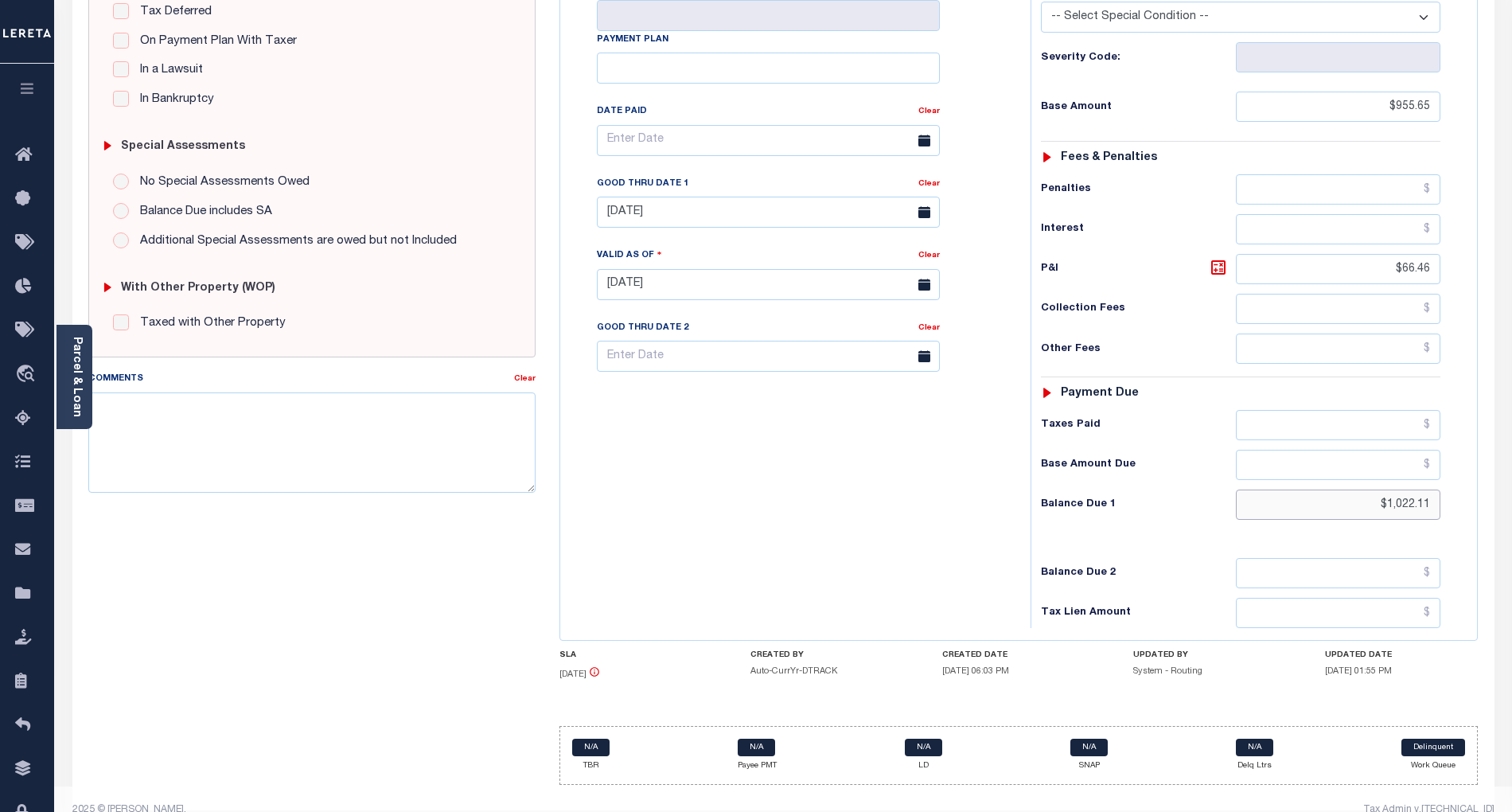
click at [1404, 489] on input "$1,022.11" at bounding box center [1339, 504] width 206 height 30
paste input "143.86"
type input "$1,143.86"
type input "[DATE]"
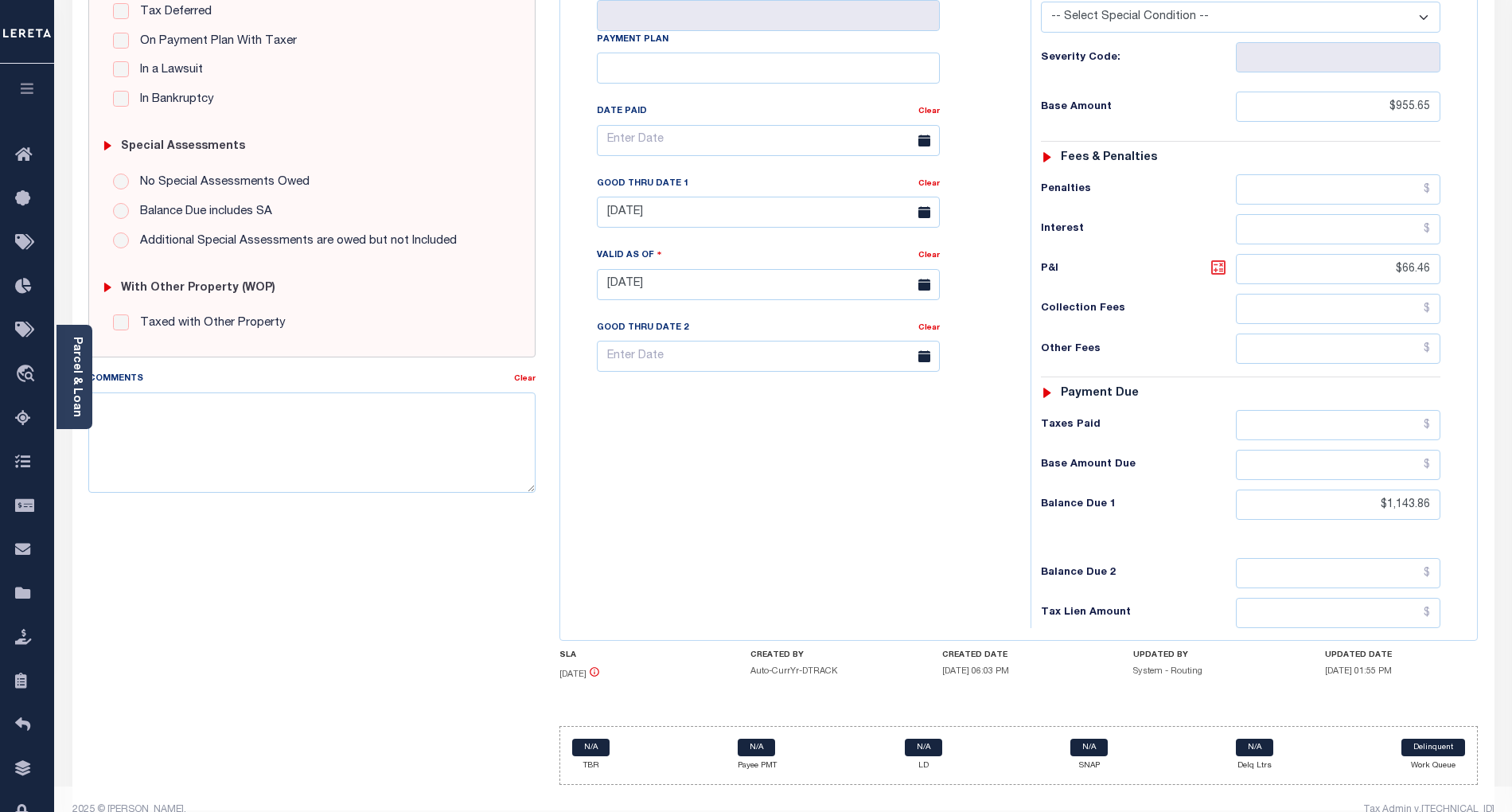
click at [1213, 257] on icon at bounding box center [1219, 267] width 19 height 19
type input "$188.21"
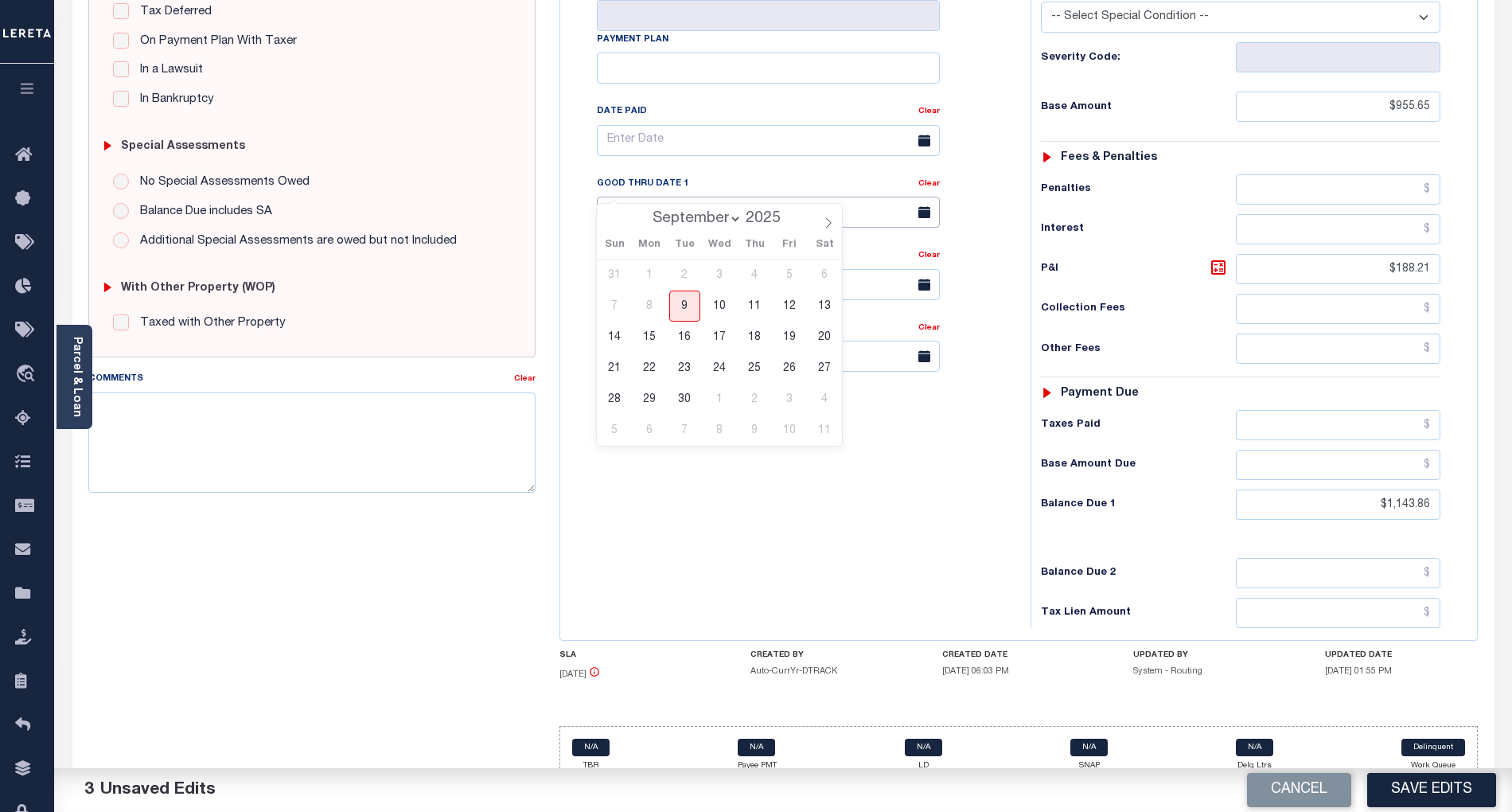
click at [691, 197] on input "09/30/2024" at bounding box center [768, 212] width 343 height 31
click at [685, 400] on span "30" at bounding box center [684, 399] width 31 height 31
type input "[DATE]"
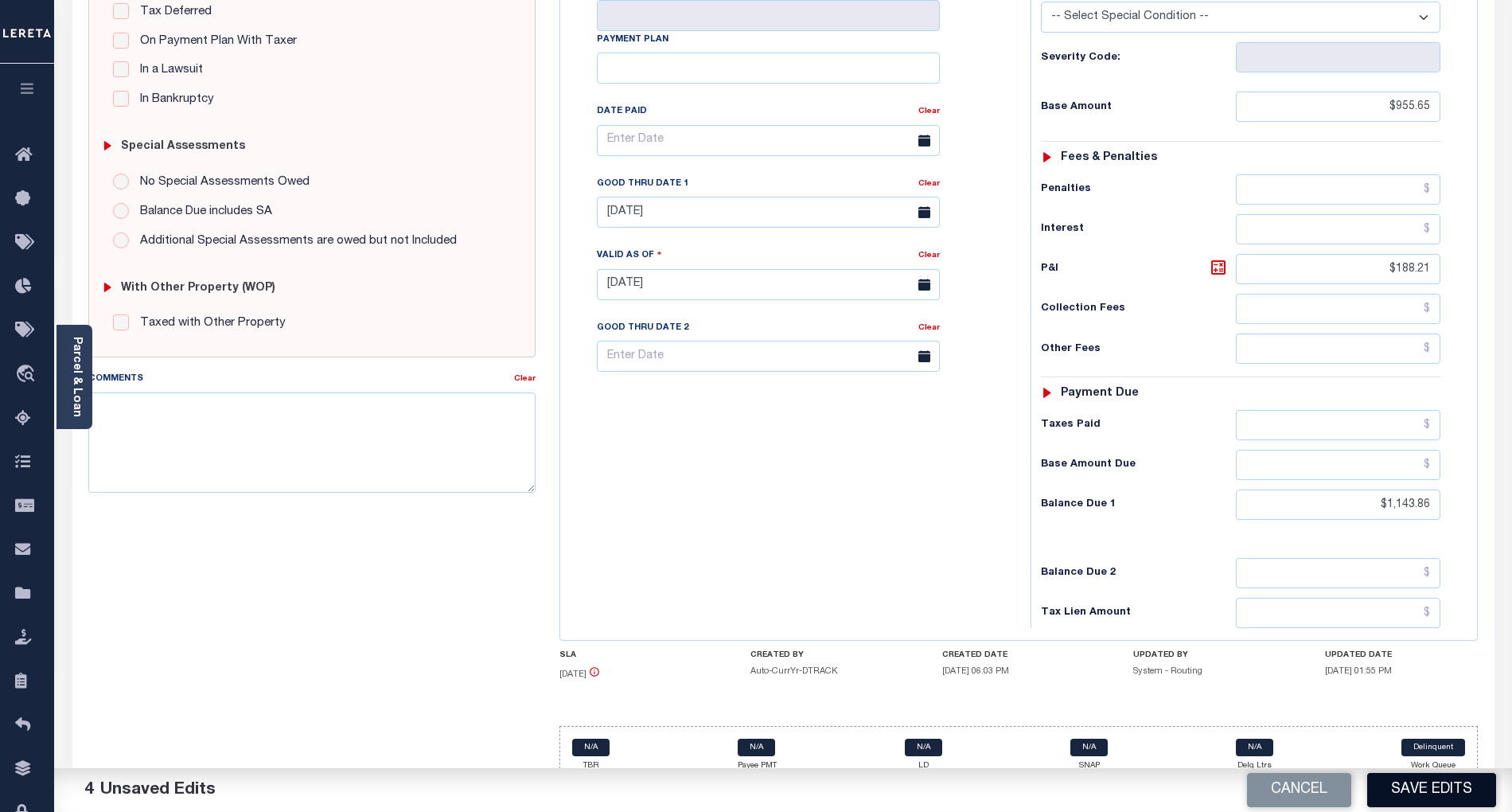
click at [1462, 781] on button "Save Edits" at bounding box center [1431, 789] width 129 height 34
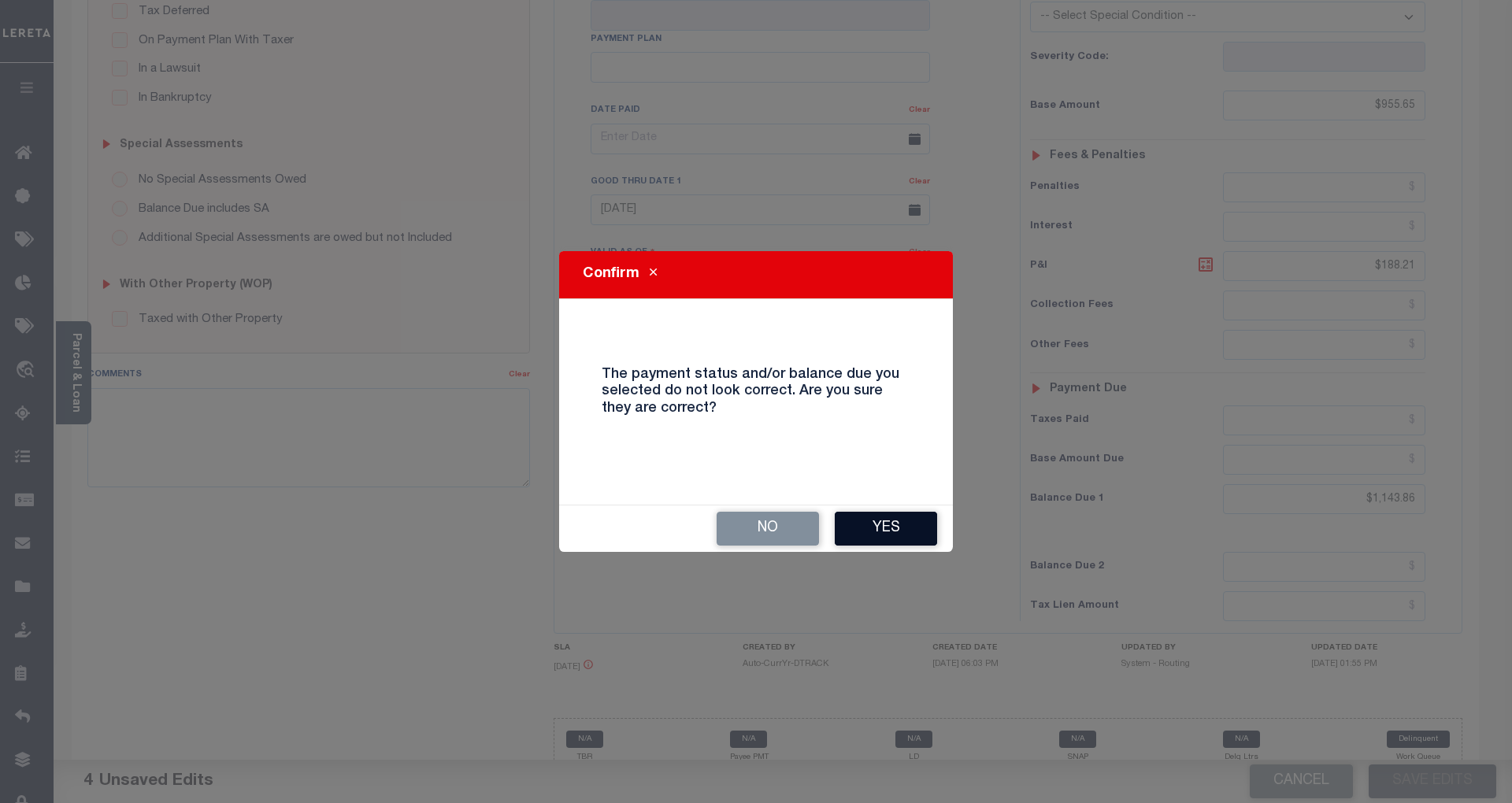
click at [895, 524] on button "Yes" at bounding box center [886, 528] width 103 height 34
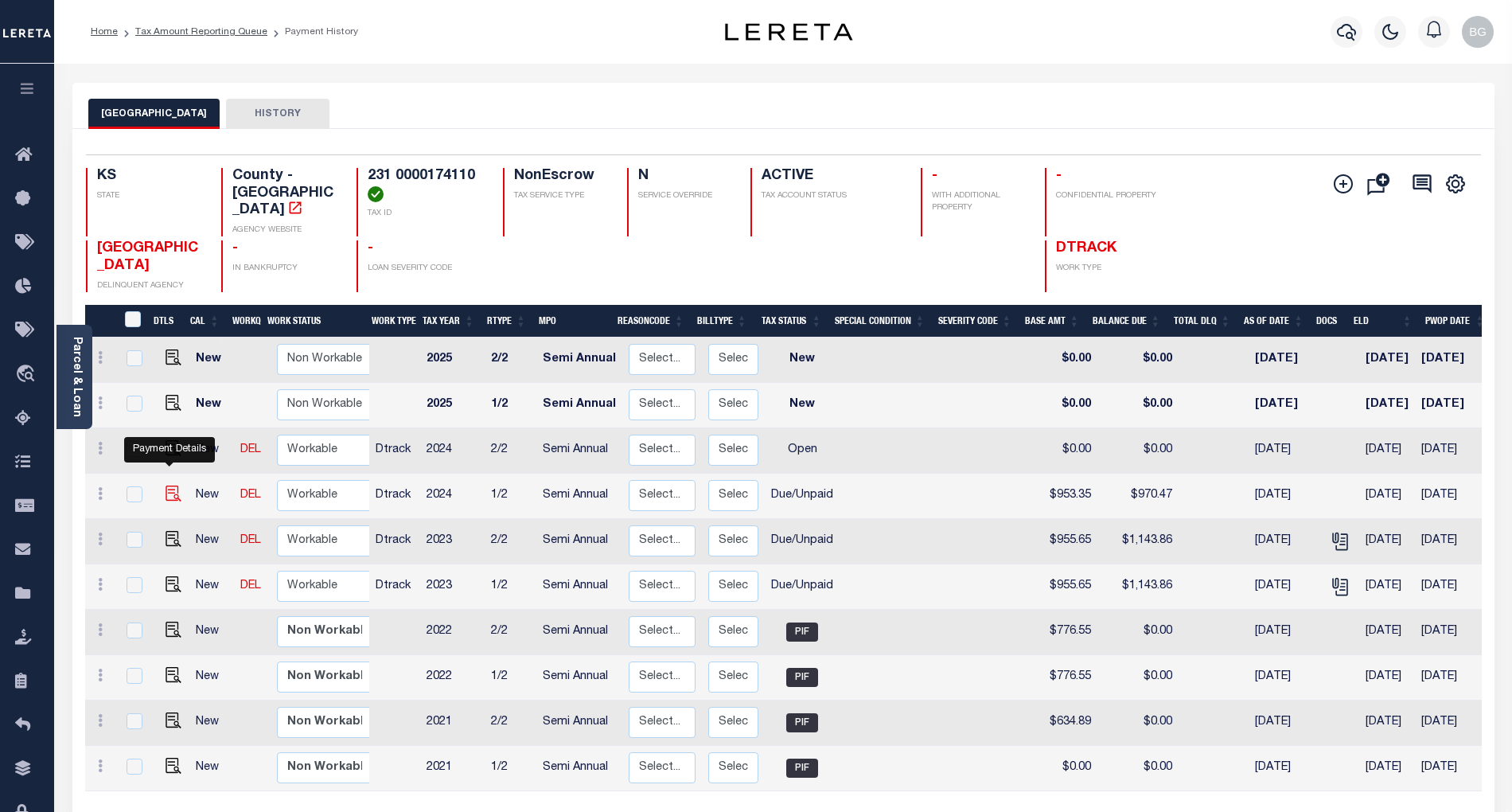
click at [167, 485] on img "" at bounding box center [173, 493] width 16 height 16
checkbox input "true"
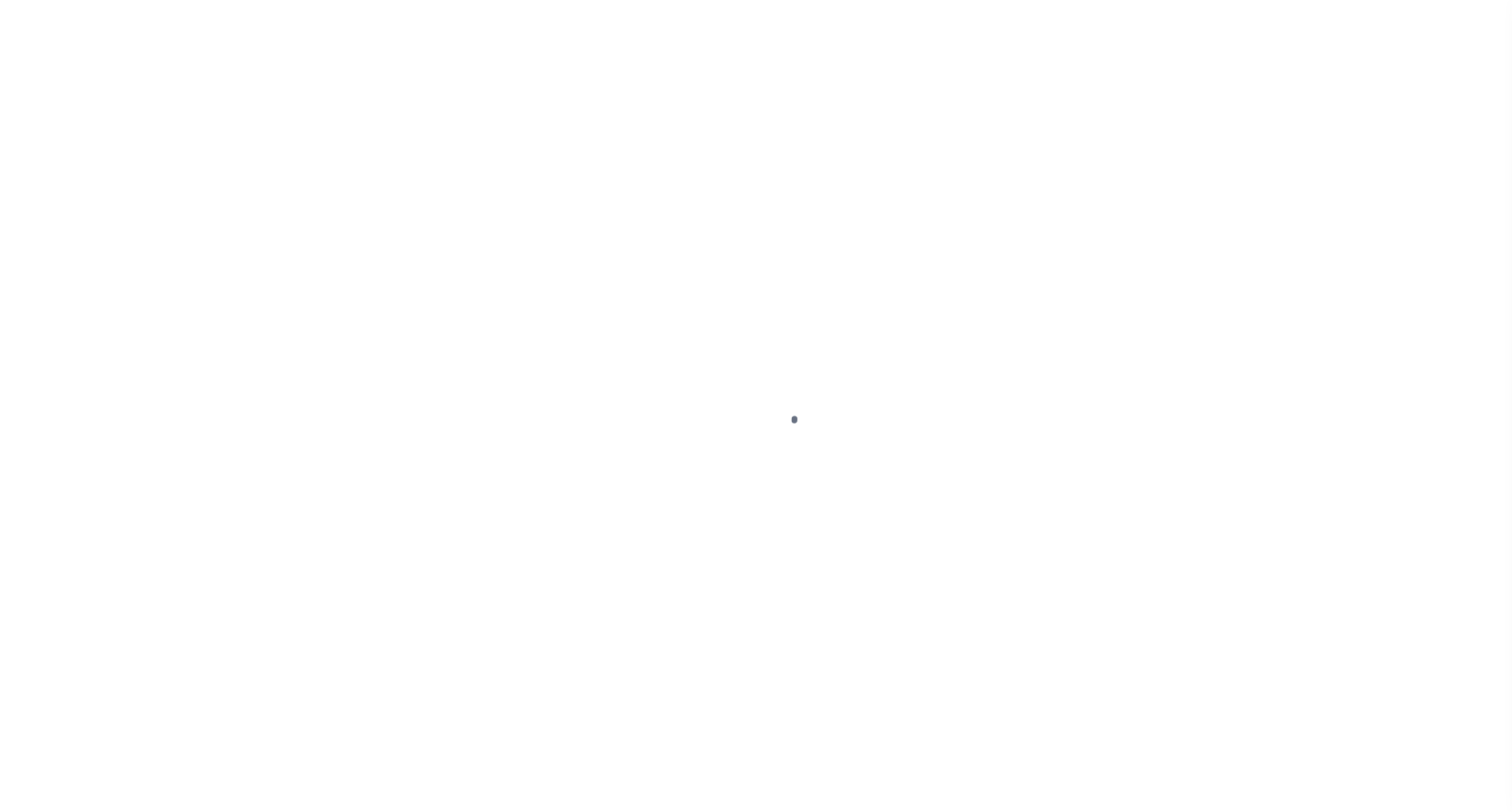
select select "DUE"
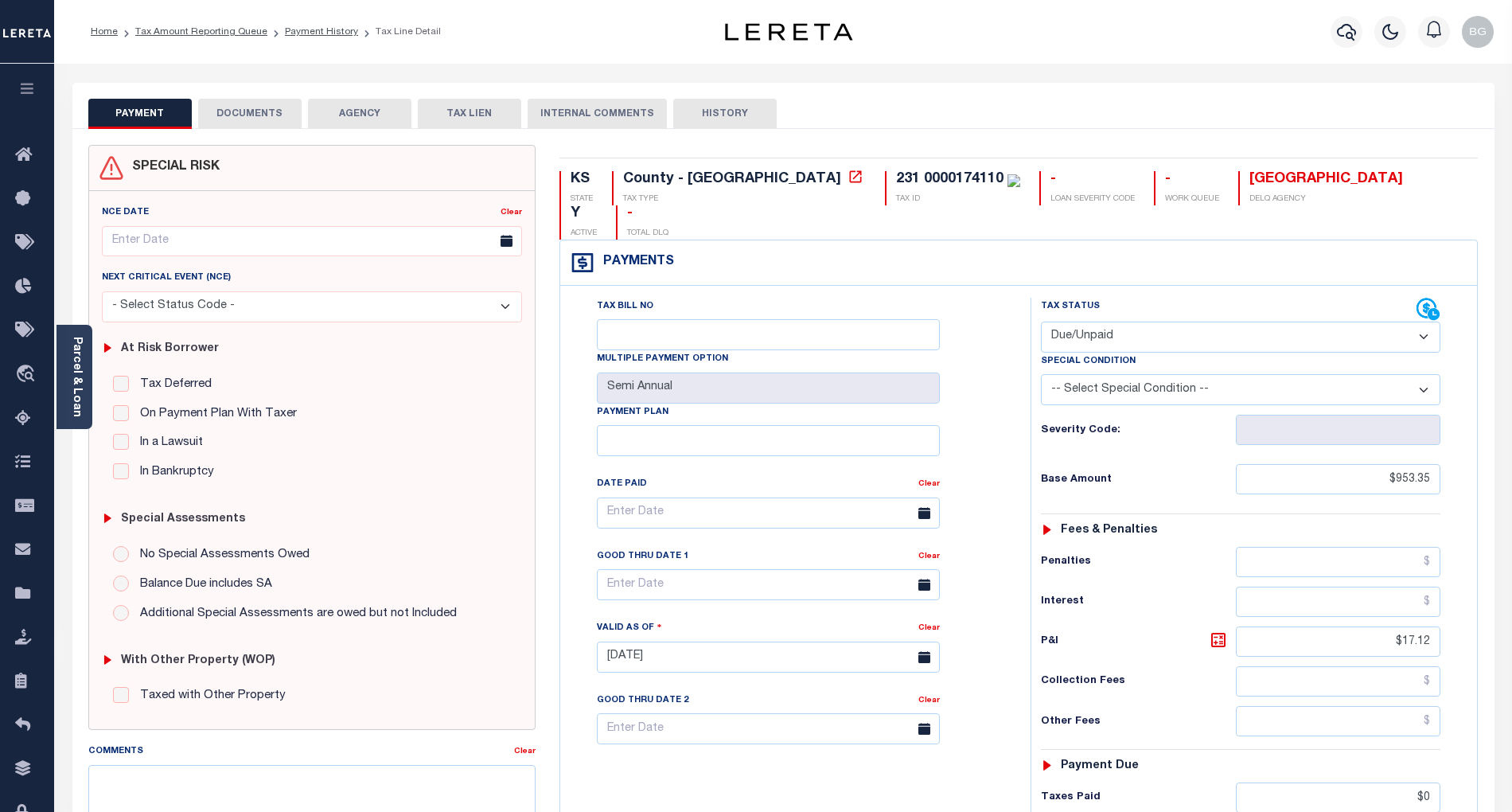
click at [259, 119] on button "DOCUMENTS" at bounding box center [250, 113] width 104 height 30
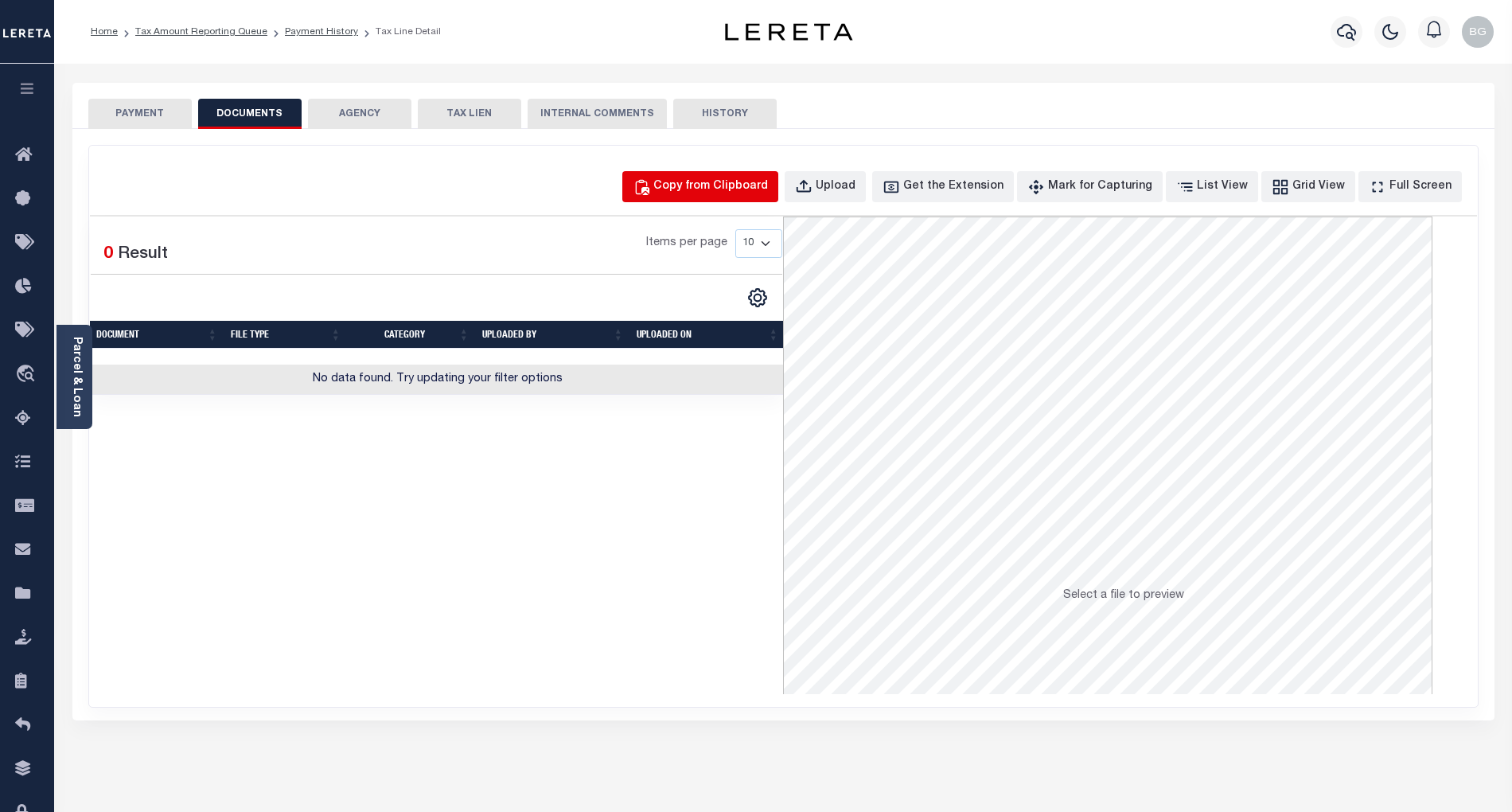
click at [730, 181] on div "Copy from Clipboard" at bounding box center [711, 187] width 114 height 18
select select "POP"
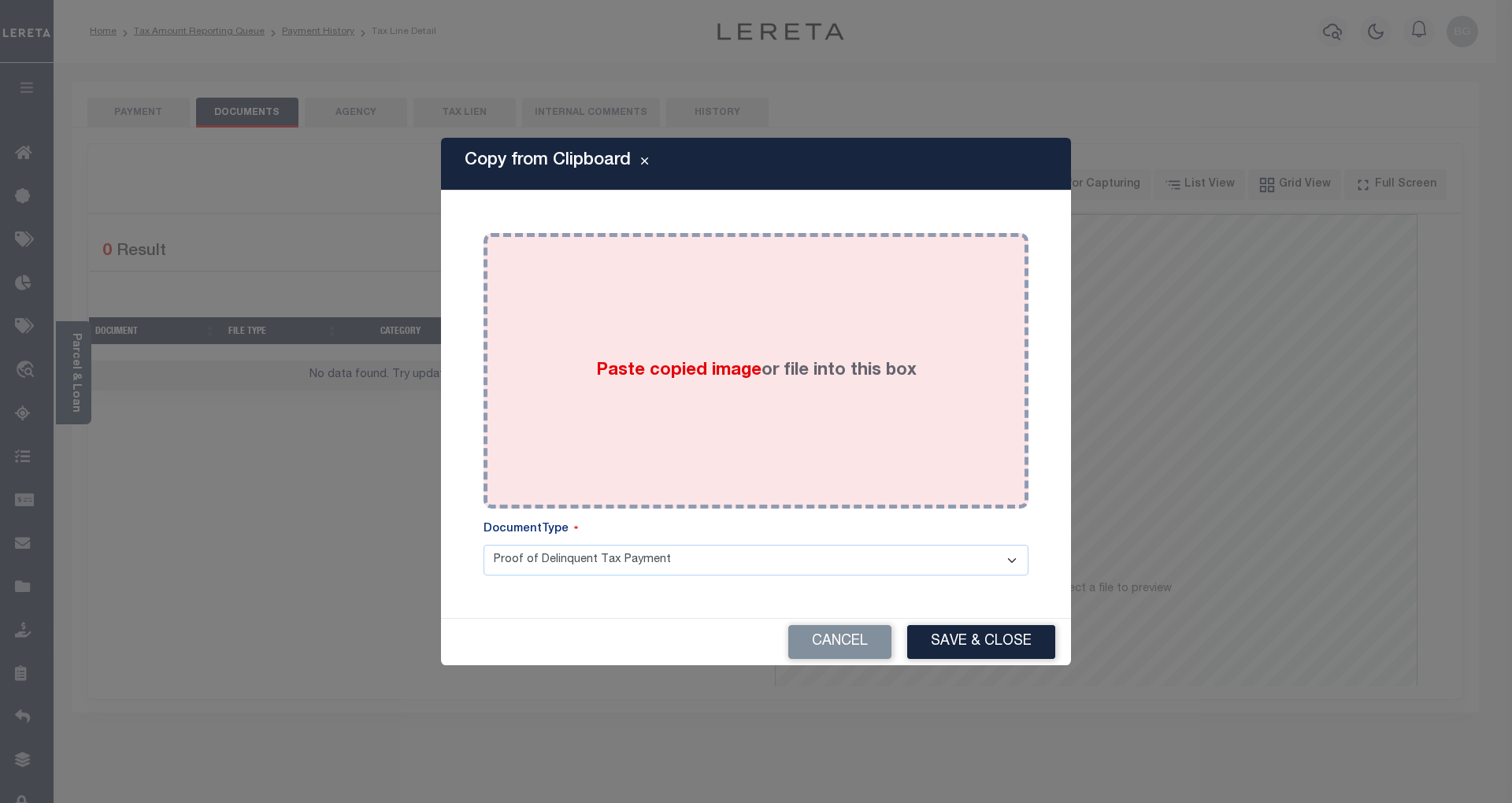
click at [701, 355] on div "Paste copied image or file into this box" at bounding box center [756, 371] width 522 height 252
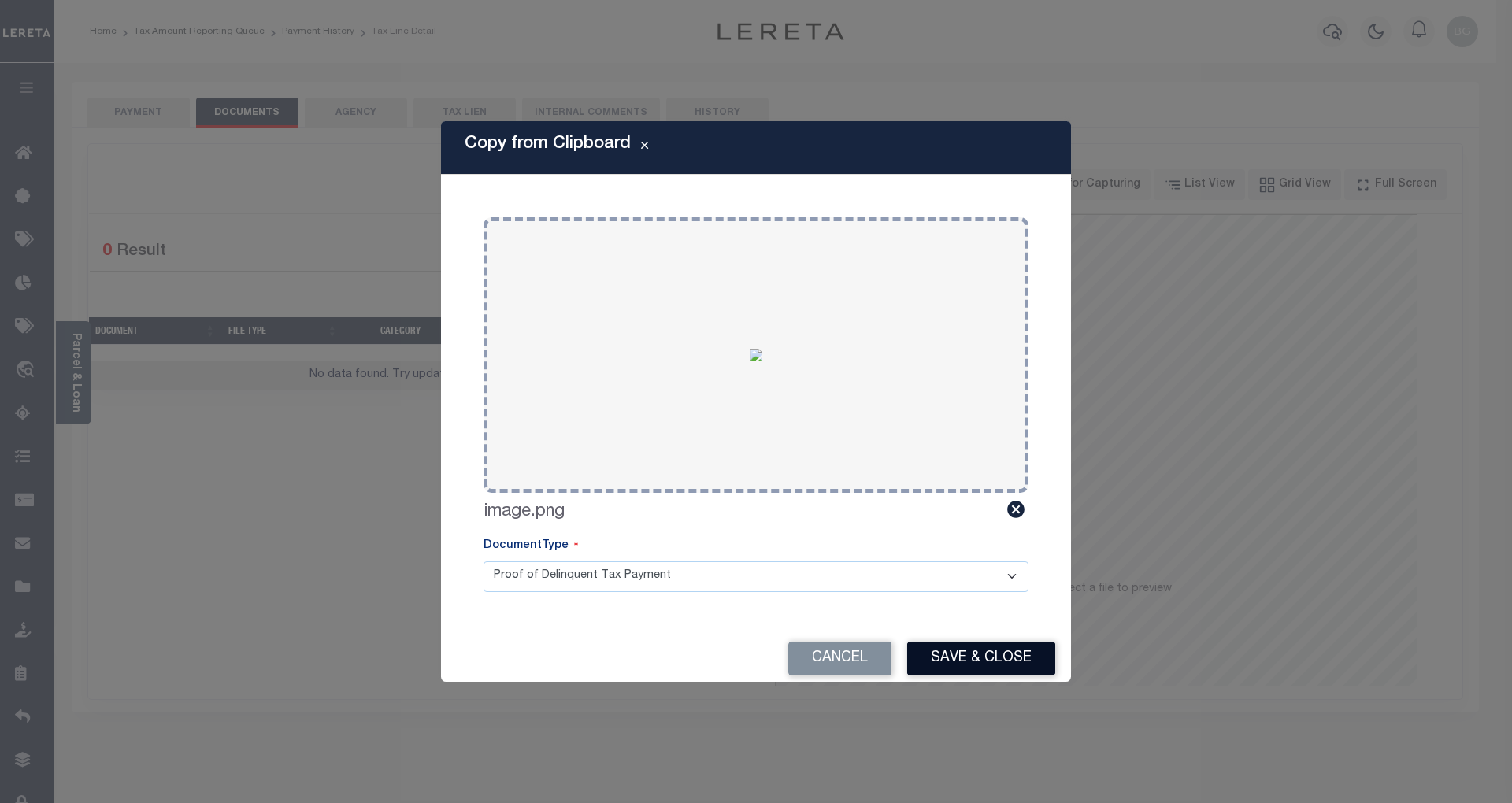
click at [1018, 663] on button "Save & Close" at bounding box center [981, 658] width 148 height 34
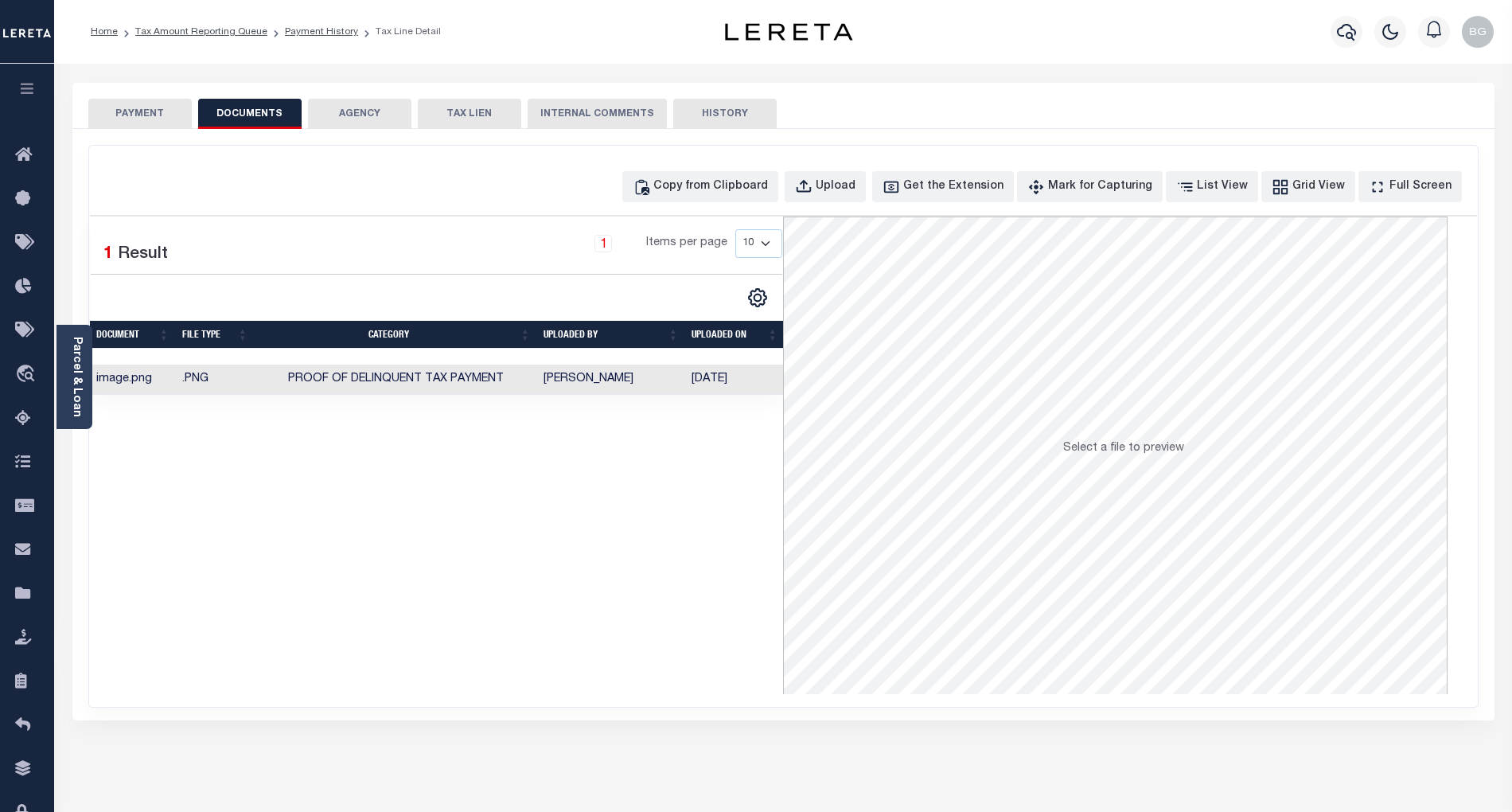
click at [148, 116] on button "PAYMENT" at bounding box center [141, 113] width 104 height 30
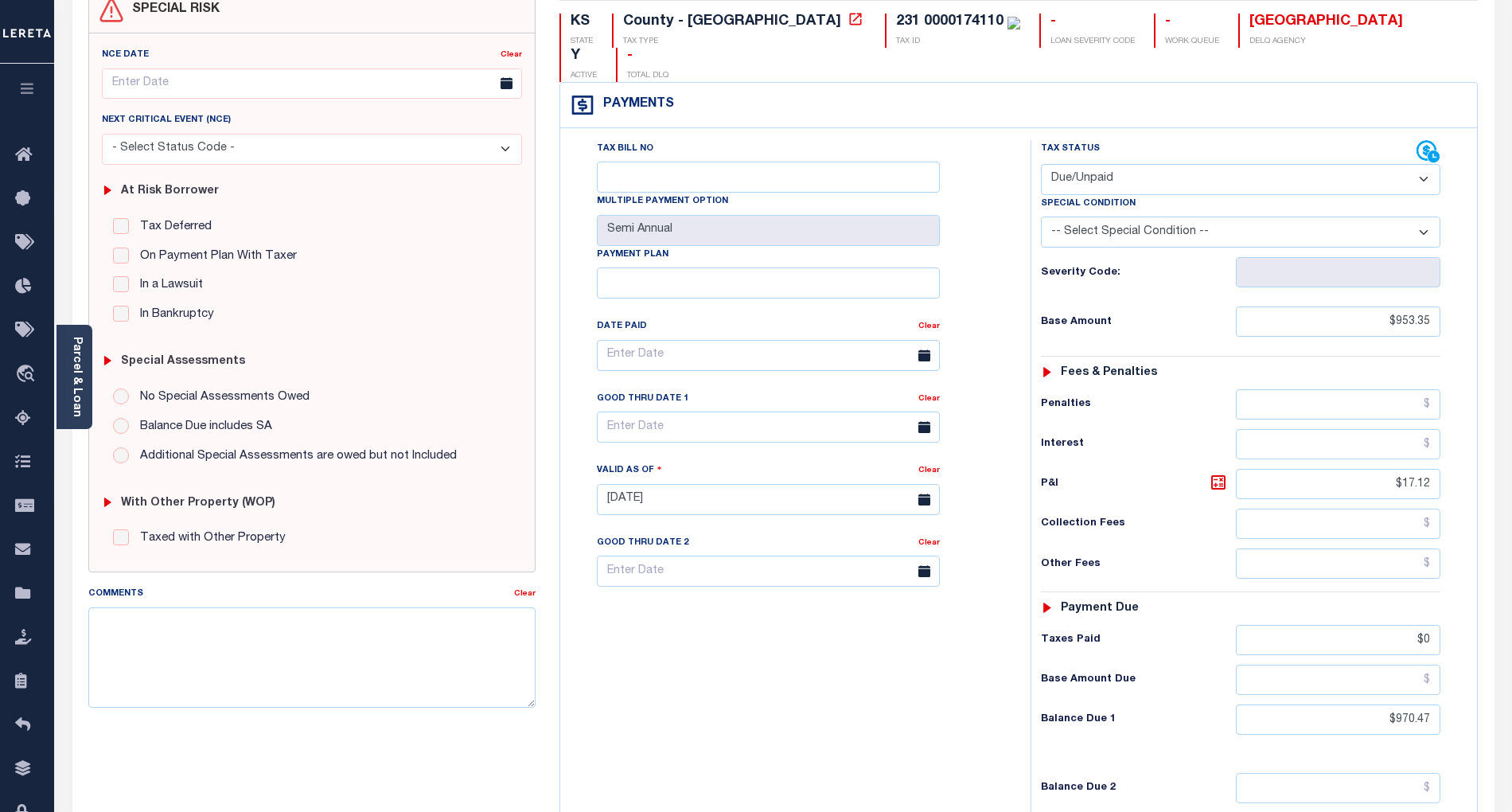
scroll to position [318, 0]
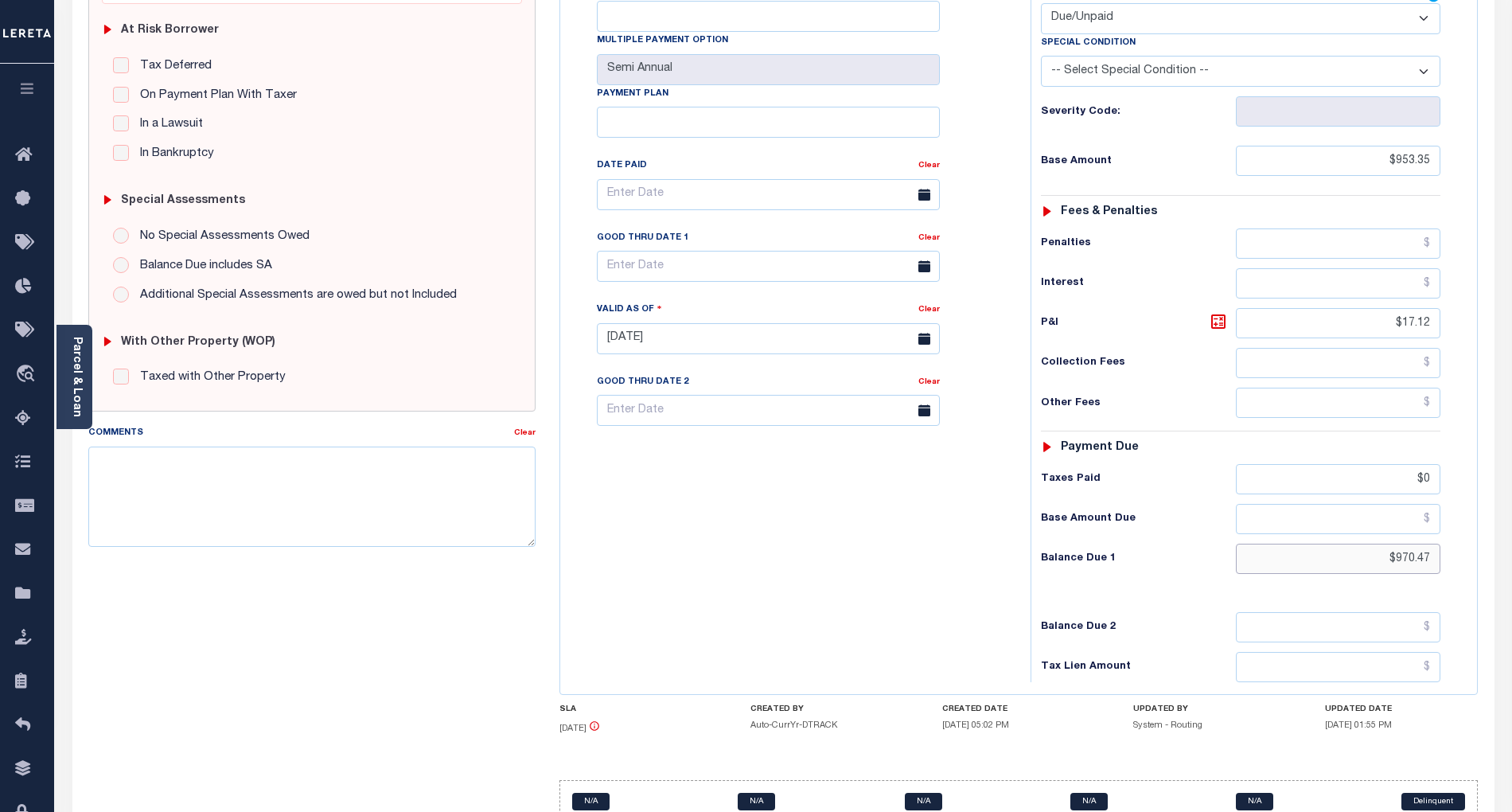
click at [1407, 544] on input "$970.47" at bounding box center [1339, 559] width 206 height 30
paste input "1,030.95"
type input "$1,030.95"
type input "[DATE]"
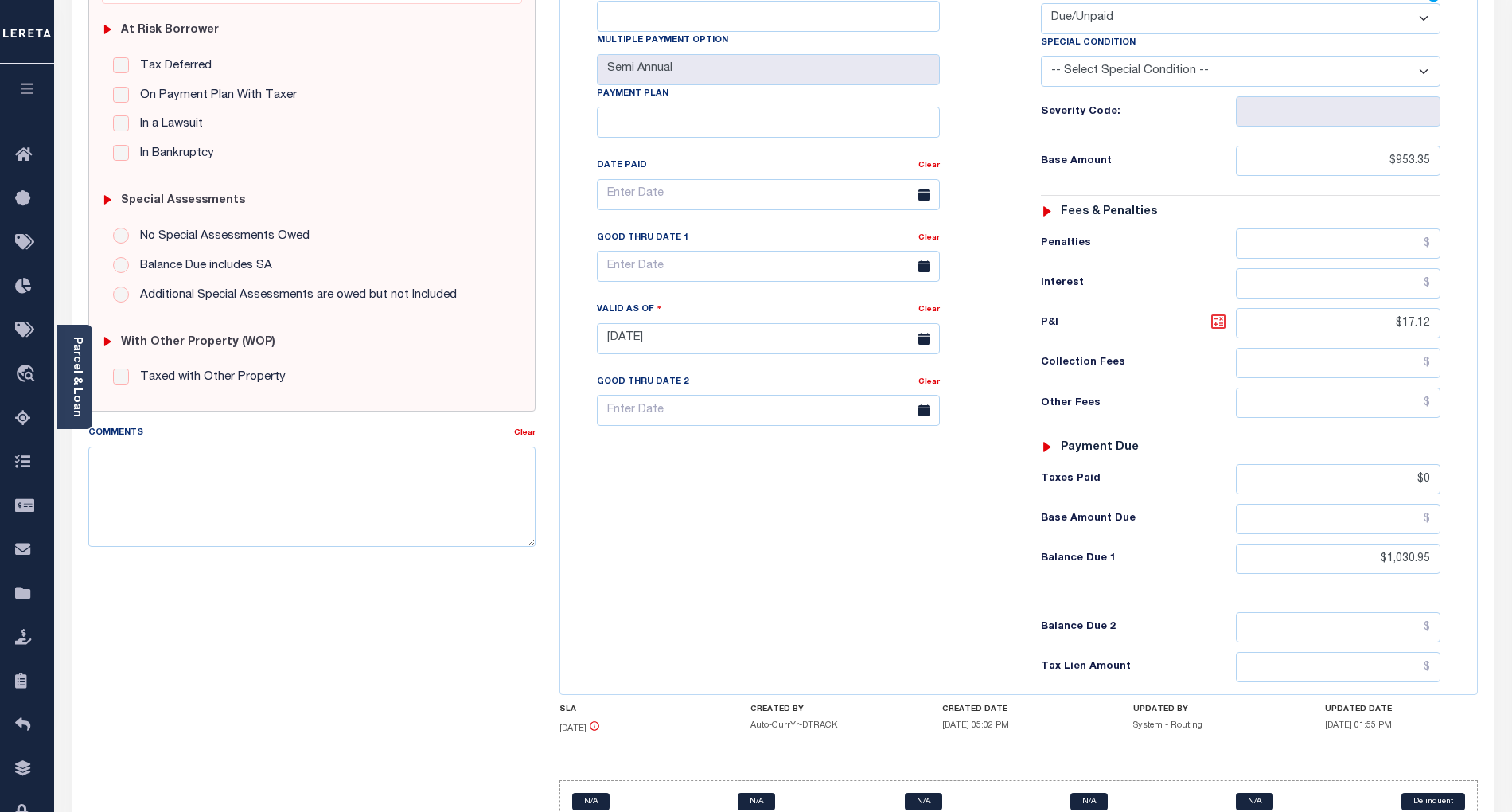
click at [1218, 312] on icon at bounding box center [1219, 322] width 19 height 19
type input "$77.60"
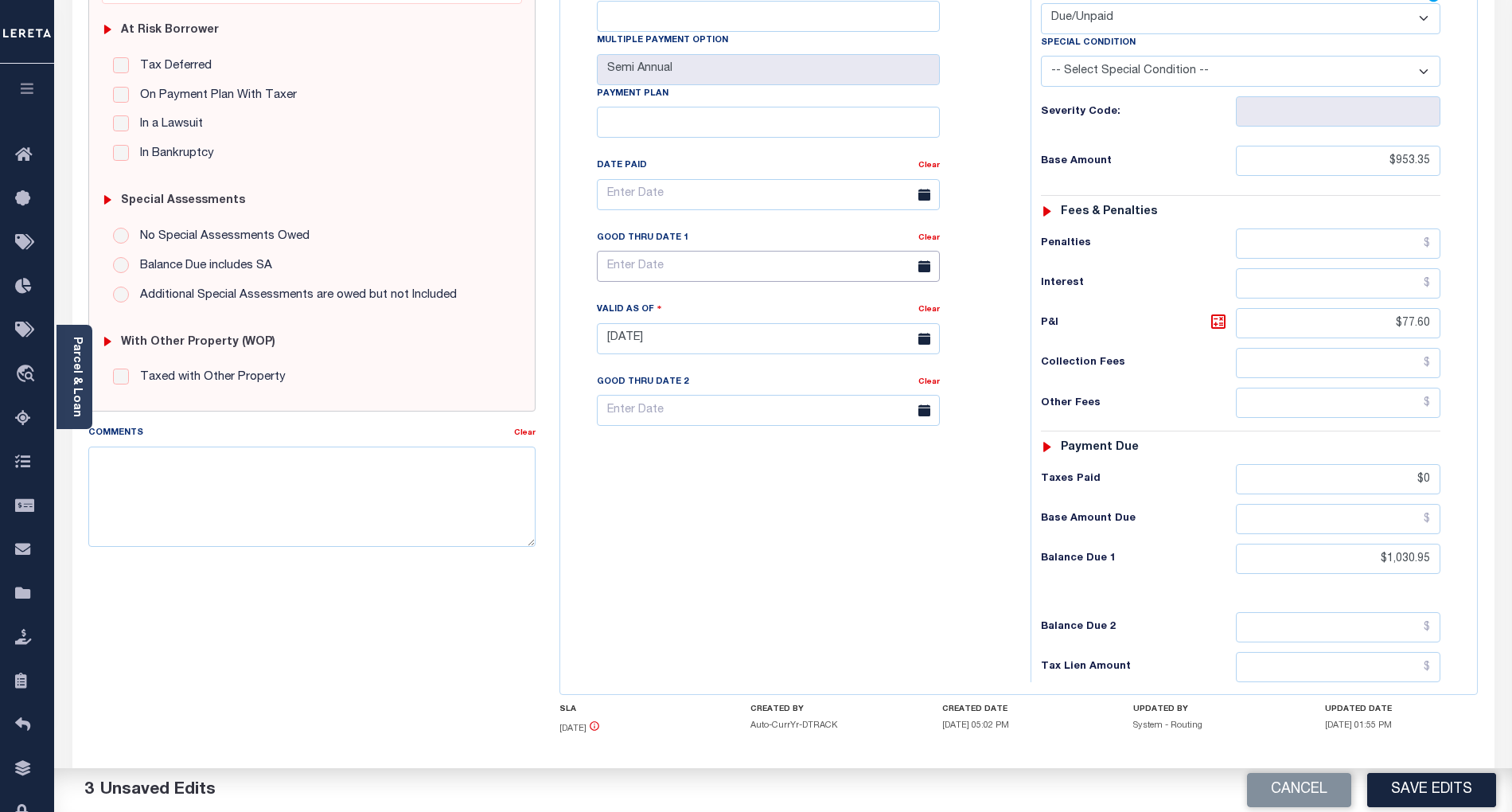
click at [696, 250] on input "text" at bounding box center [768, 265] width 343 height 31
click at [685, 451] on span "30" at bounding box center [684, 453] width 31 height 31
type input "09/30/2025"
click at [1458, 794] on button "Save Edits" at bounding box center [1431, 789] width 129 height 34
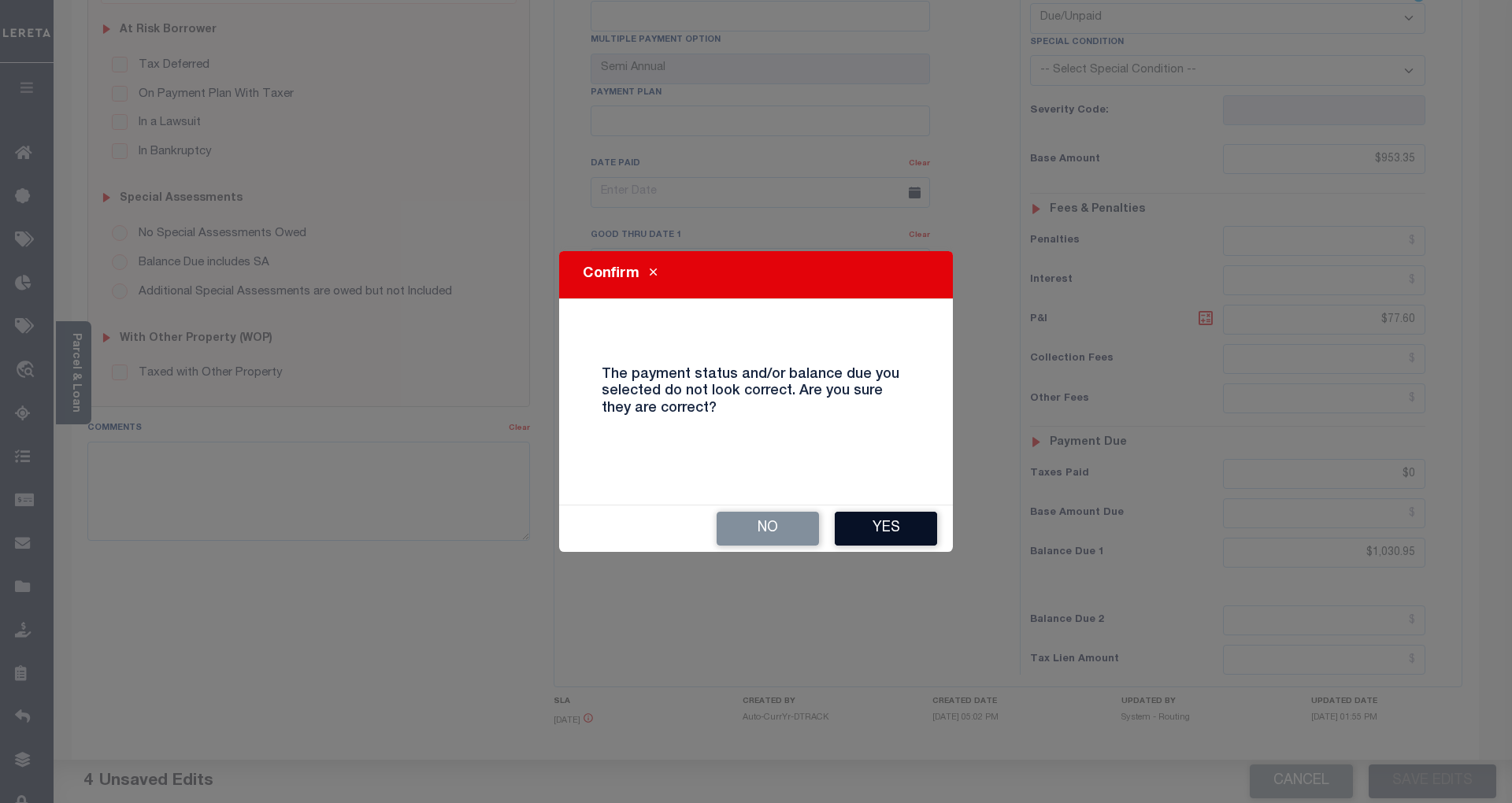
click at [902, 539] on button "Yes" at bounding box center [886, 528] width 103 height 34
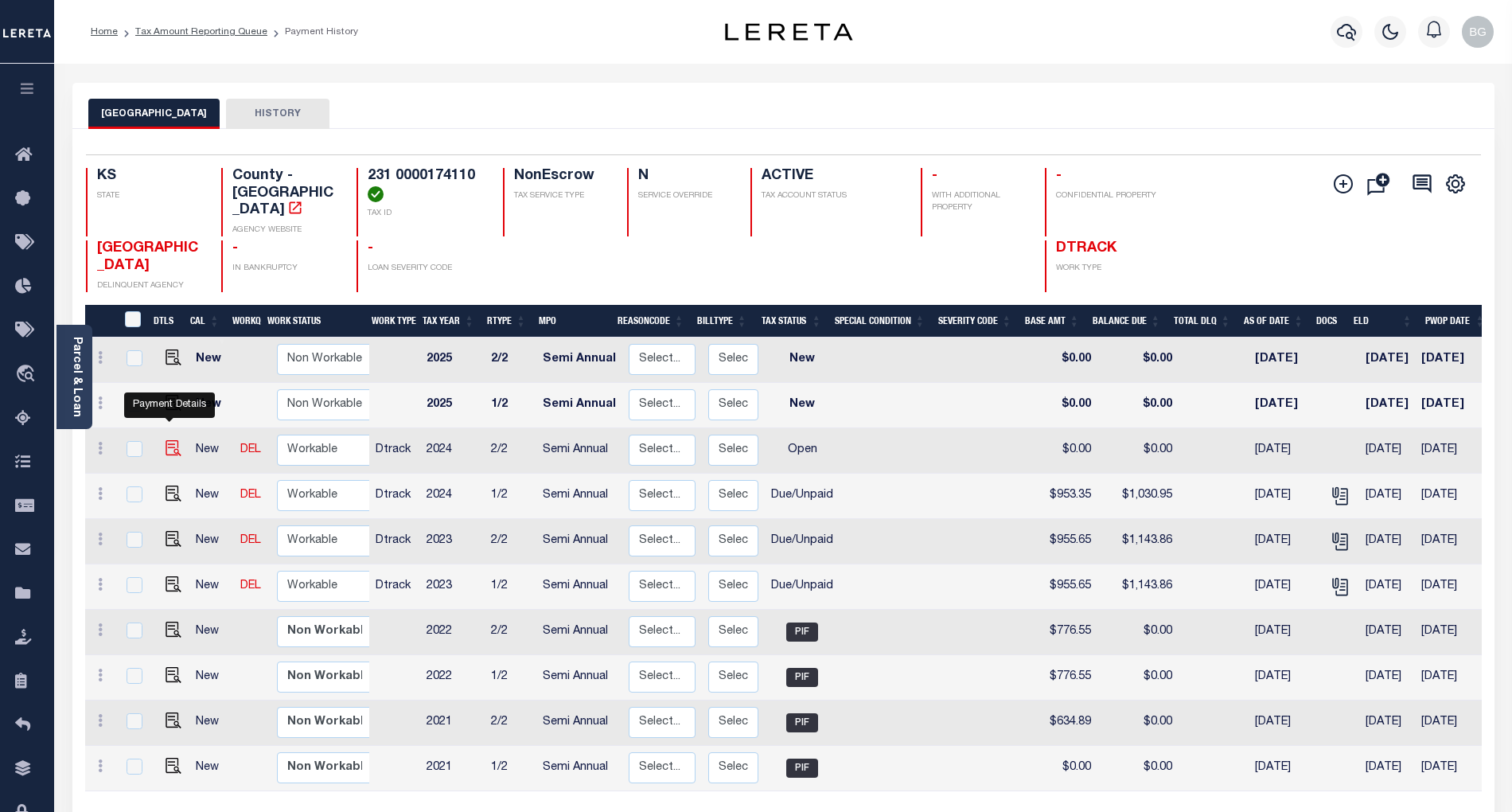
click at [165, 440] on img "" at bounding box center [173, 448] width 16 height 16
checkbox input "true"
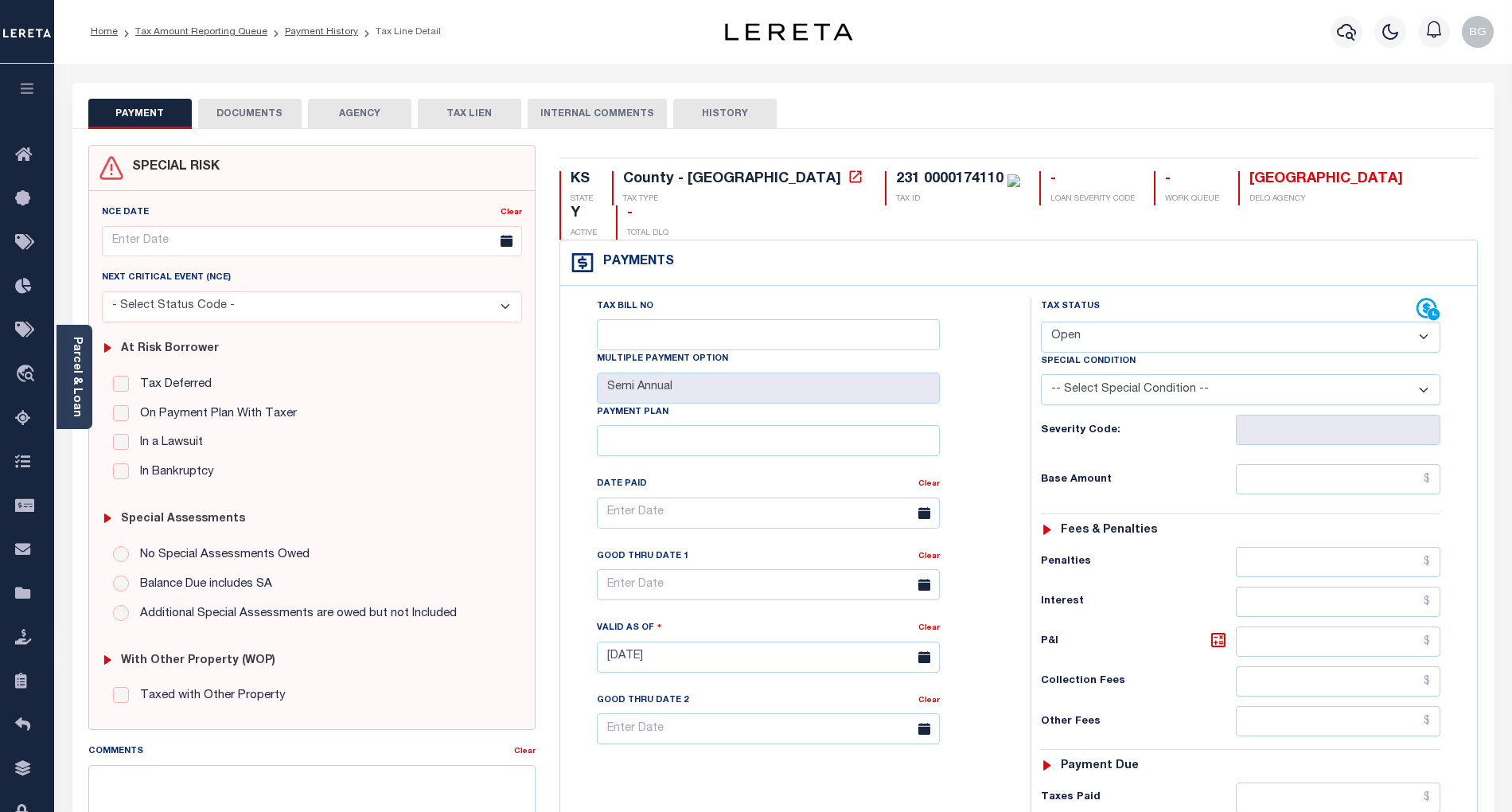
drag, startPoint x: 1122, startPoint y: 39, endPoint x: 983, endPoint y: 135, distance: 168.9
click at [1122, 39] on div "Profile Sign out" at bounding box center [1203, 32] width 593 height 55
click at [264, 113] on button "DOCUMENTS" at bounding box center [250, 113] width 104 height 30
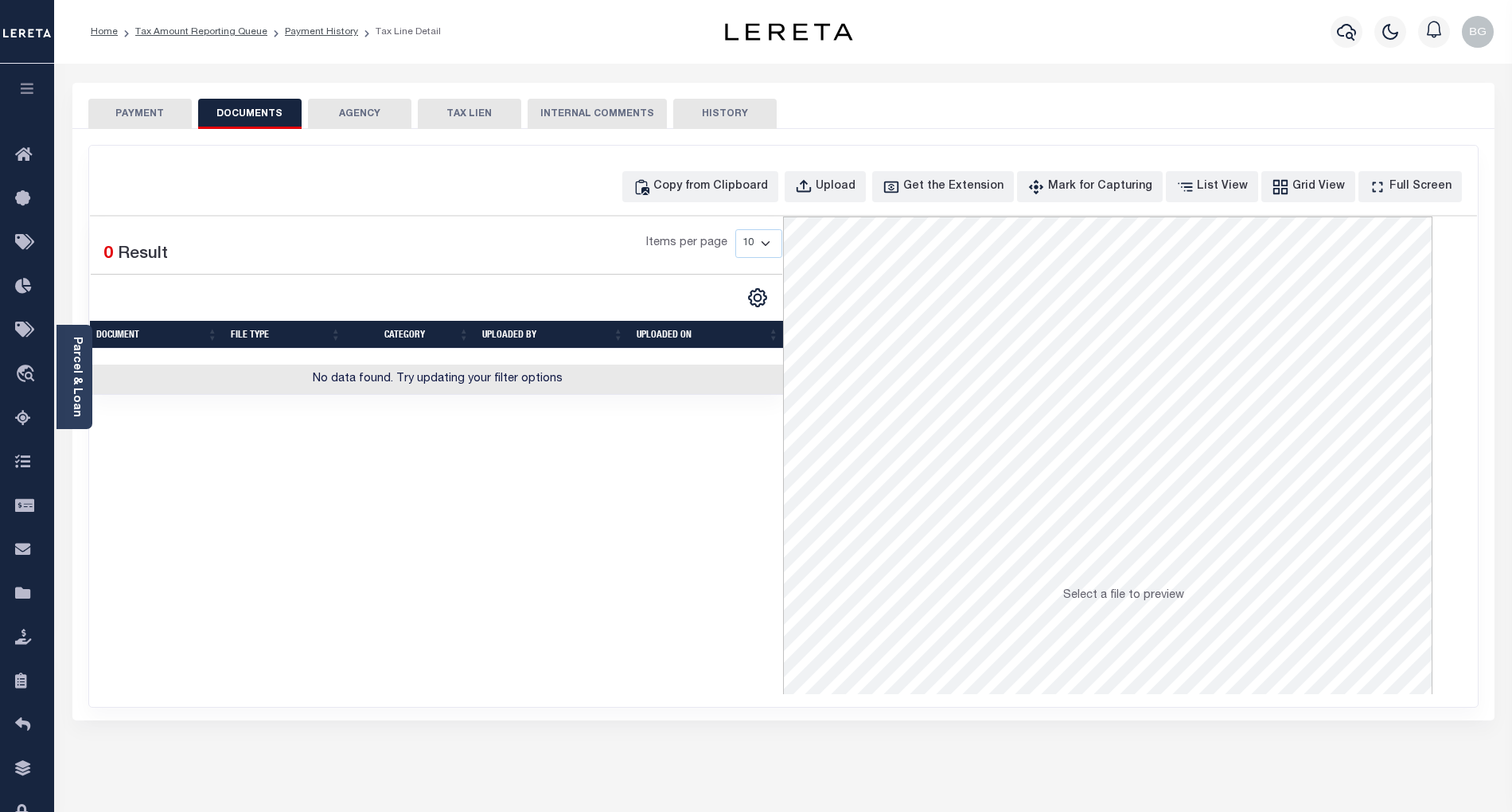
click at [141, 109] on button "PAYMENT" at bounding box center [141, 113] width 104 height 30
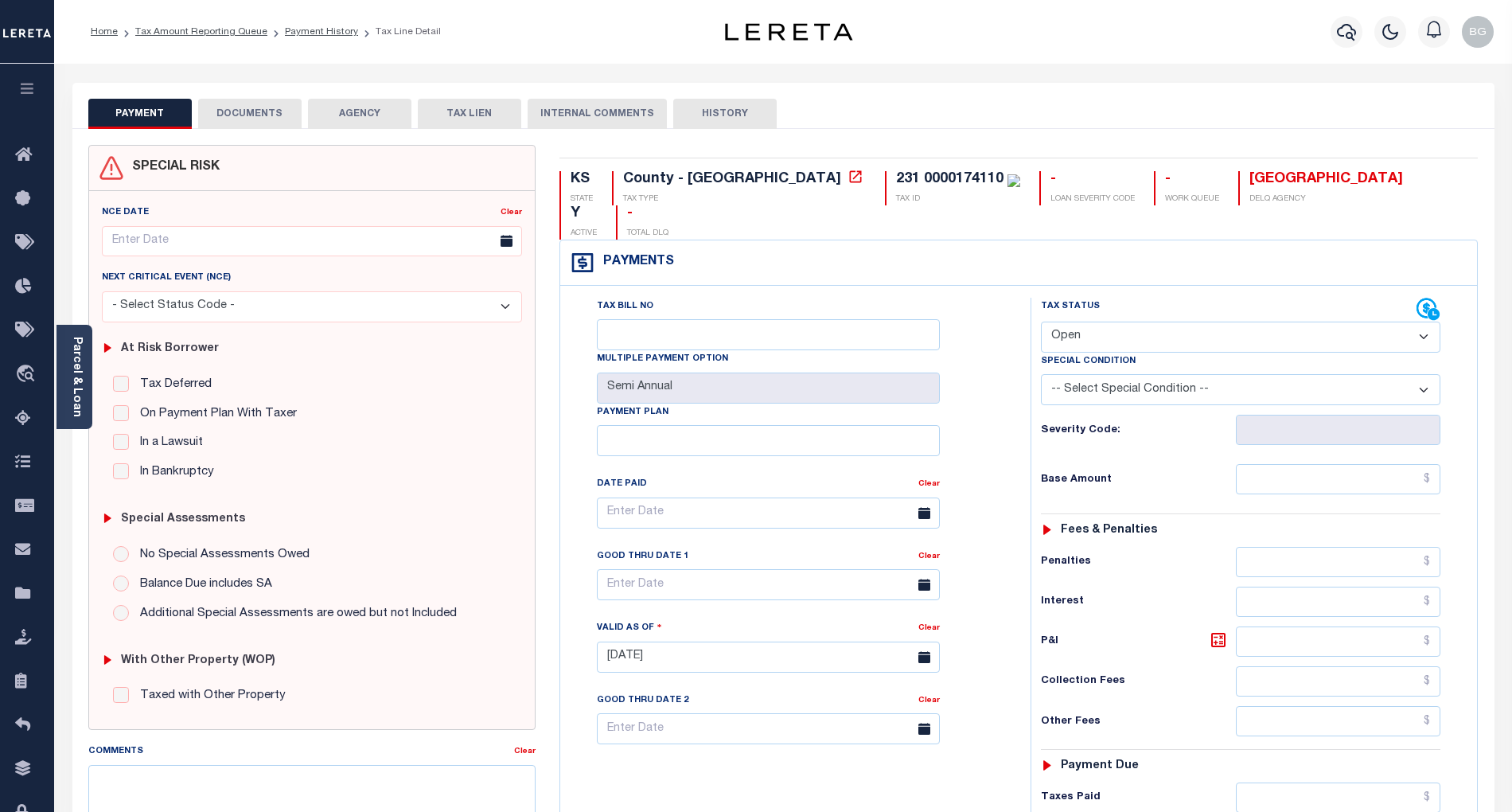
click at [1108, 298] on div "Tax Status Status" at bounding box center [1228, 309] width 375 height 24
drag, startPoint x: 1092, startPoint y: 307, endPoint x: 1092, endPoint y: 320, distance: 13.0
click at [1092, 322] on select "- Select Status Code - Open Due/Unpaid Paid Incomplete No Tax Due Internal Refu…" at bounding box center [1241, 337] width 400 height 31
select select "DUE"
click at [1041, 322] on select "- Select Status Code - Open Due/Unpaid Paid Incomplete No Tax Due Internal Refu…" at bounding box center [1241, 337] width 400 height 31
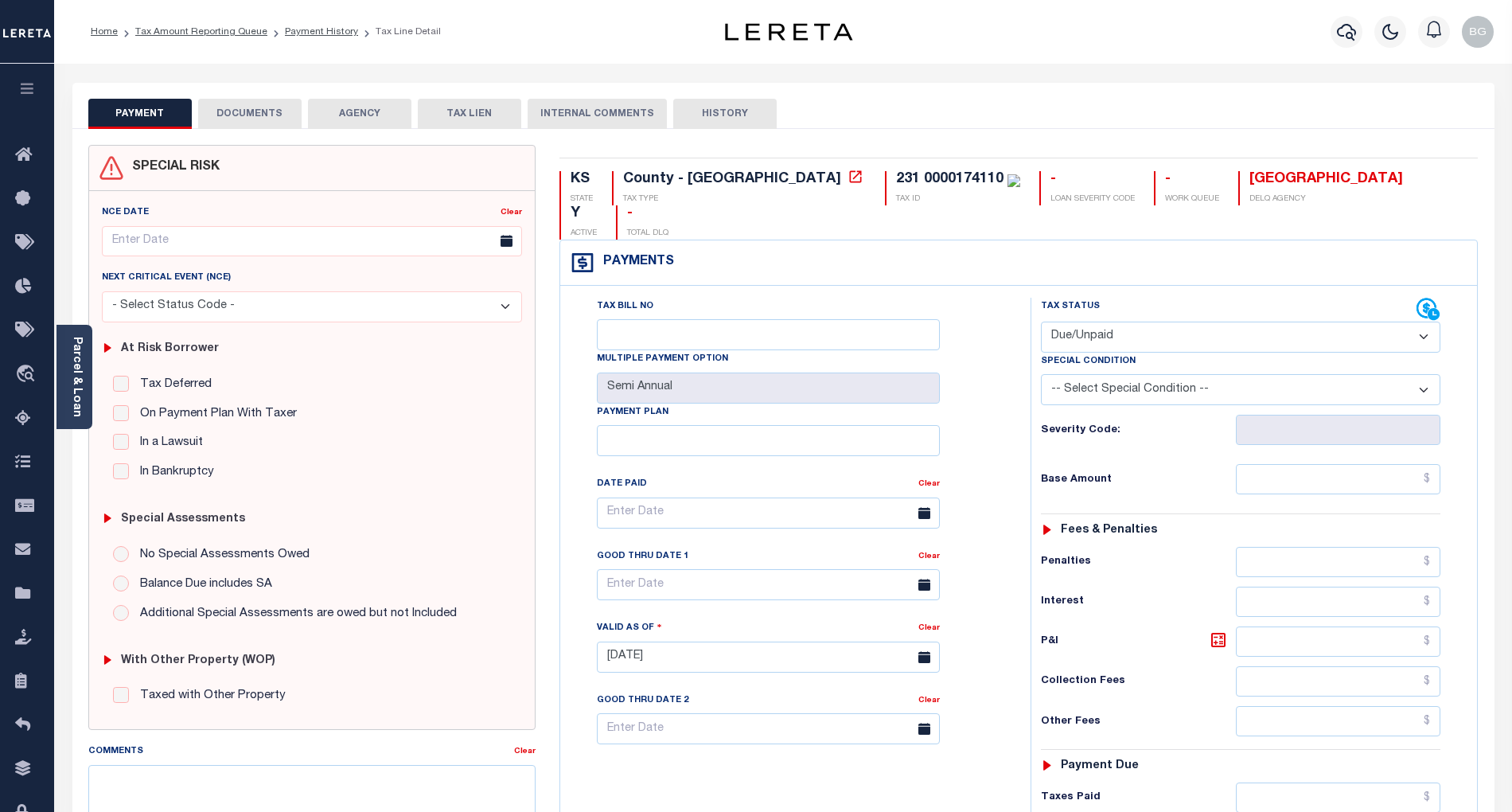
type input "[DATE]"
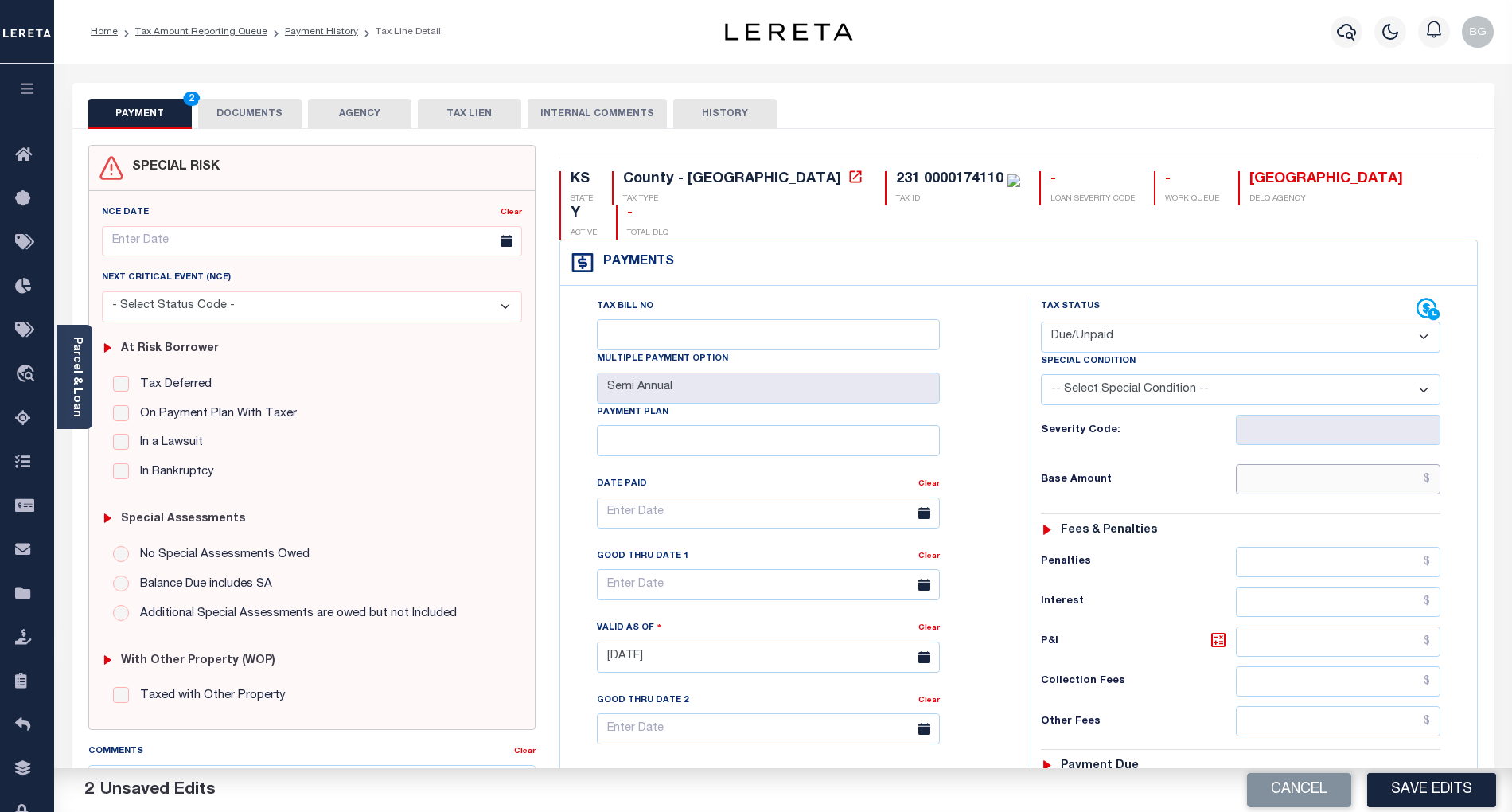
click at [1393, 464] on input "text" at bounding box center [1339, 479] width 206 height 30
paste input "953.35"
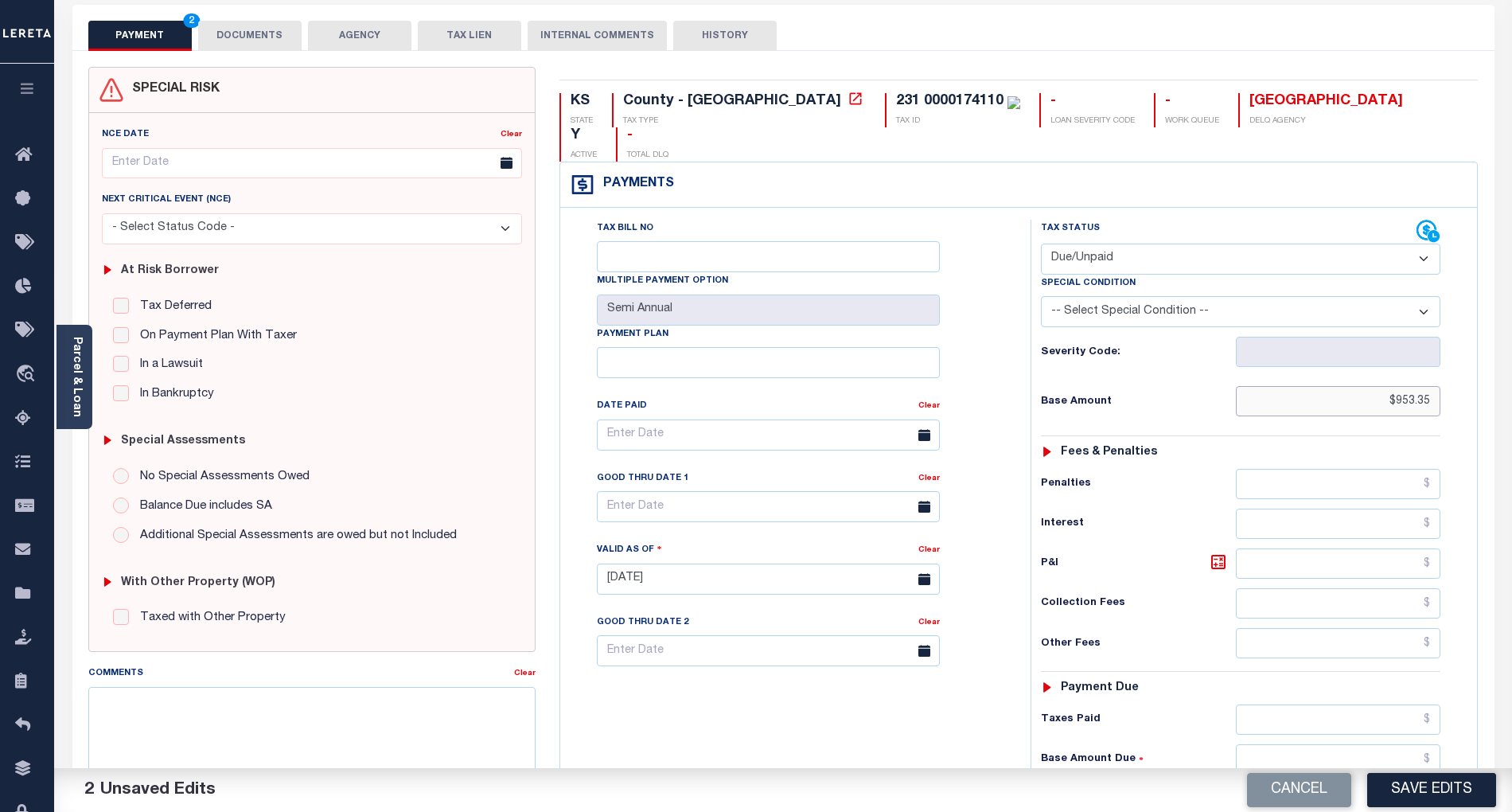
scroll to position [212, 0]
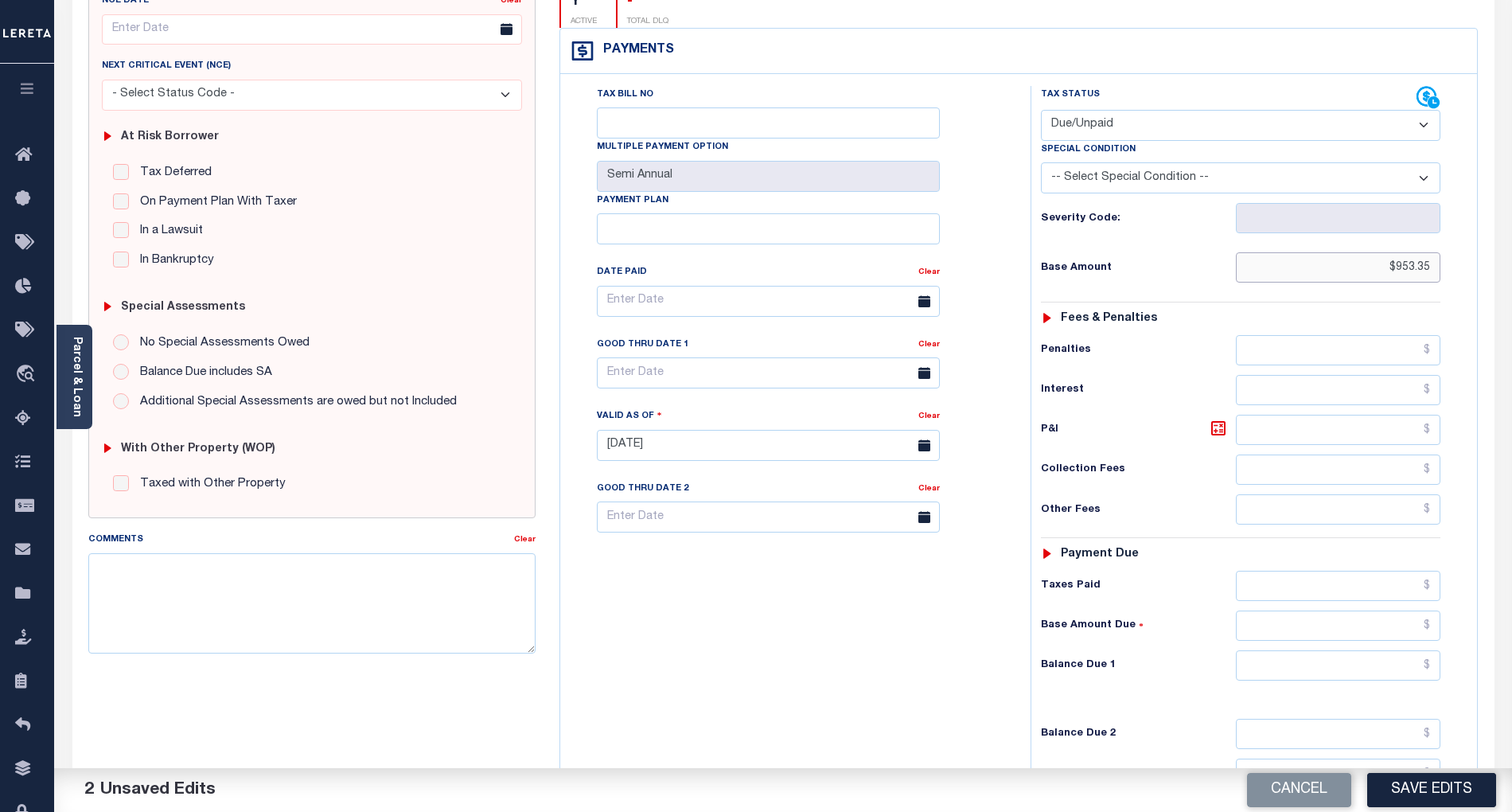
type input "$953.35"
drag, startPoint x: 1412, startPoint y: 646, endPoint x: 1203, endPoint y: 804, distance: 262.0
click at [1412, 650] on input "text" at bounding box center [1339, 665] width 206 height 30
click at [1405, 660] on div "Tax Status Status - Select Status Code -" at bounding box center [1246, 438] width 430 height 703
click at [1405, 651] on input "text" at bounding box center [1339, 665] width 206 height 30
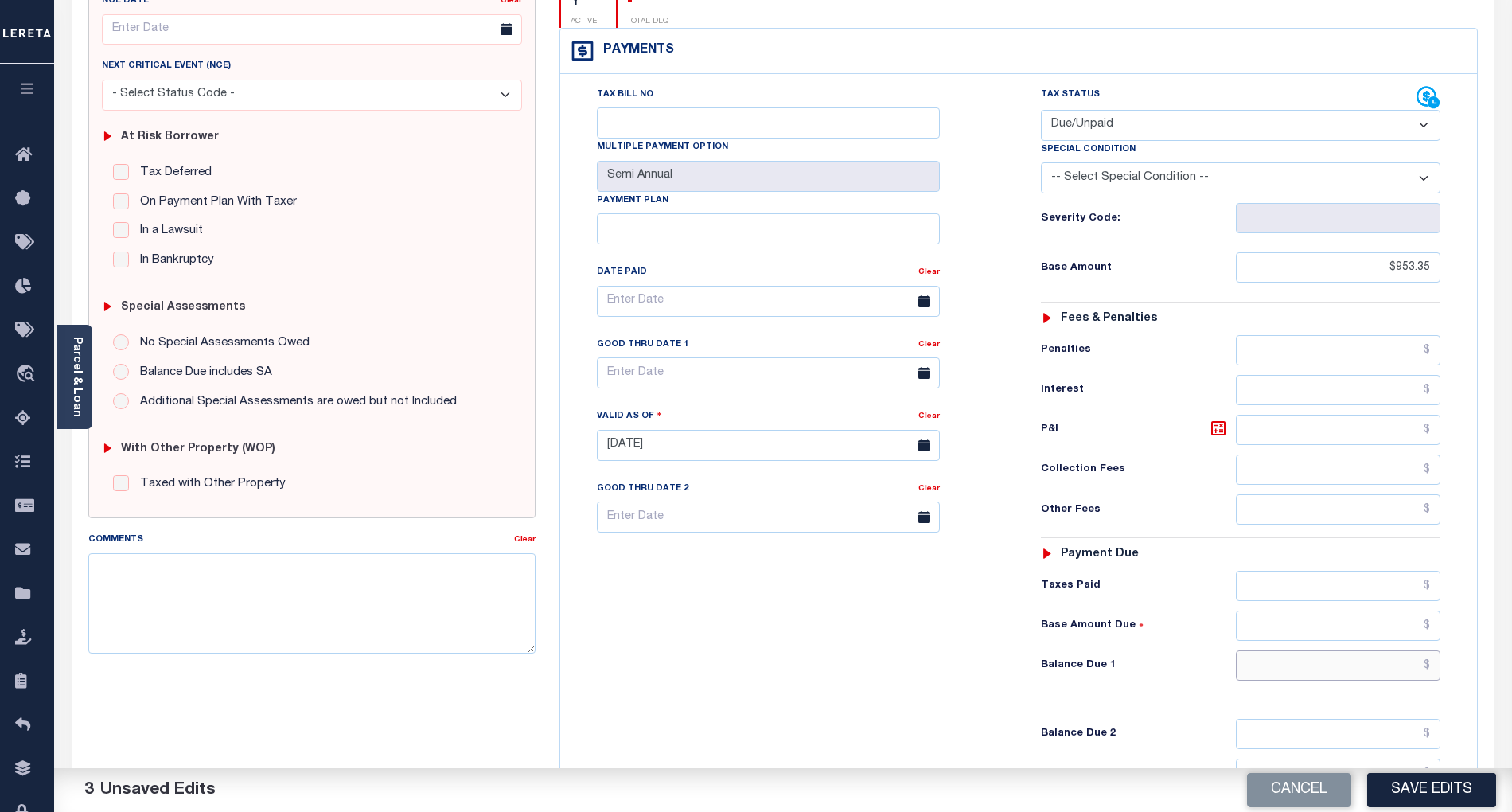
paste input "1,030.95"
type input "$1,030.95"
click at [705, 358] on input "text" at bounding box center [768, 373] width 343 height 31
click at [691, 558] on span "30" at bounding box center [684, 559] width 31 height 31
type input "[DATE]"
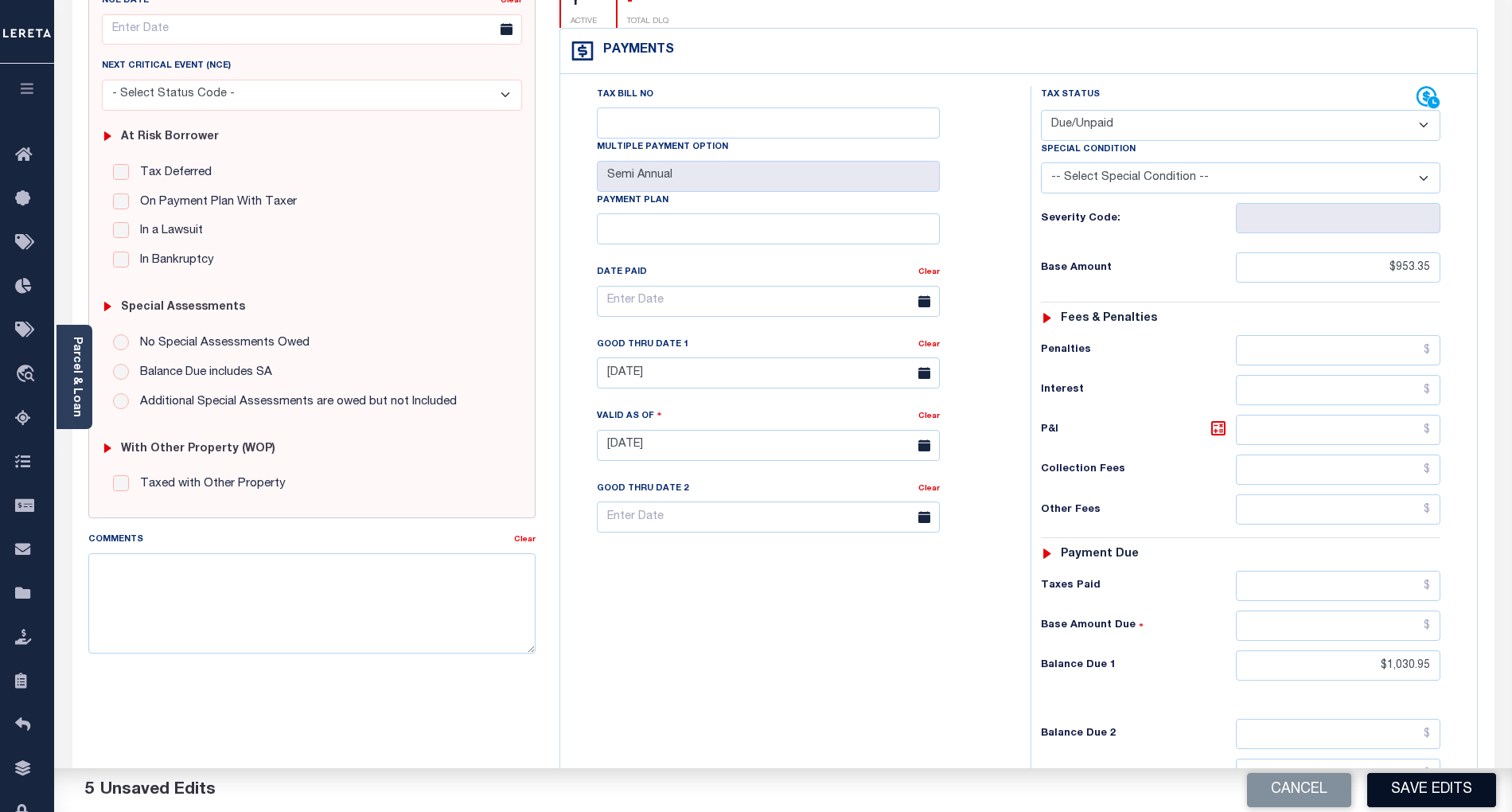
click at [1455, 787] on button "Save Edits" at bounding box center [1431, 789] width 129 height 34
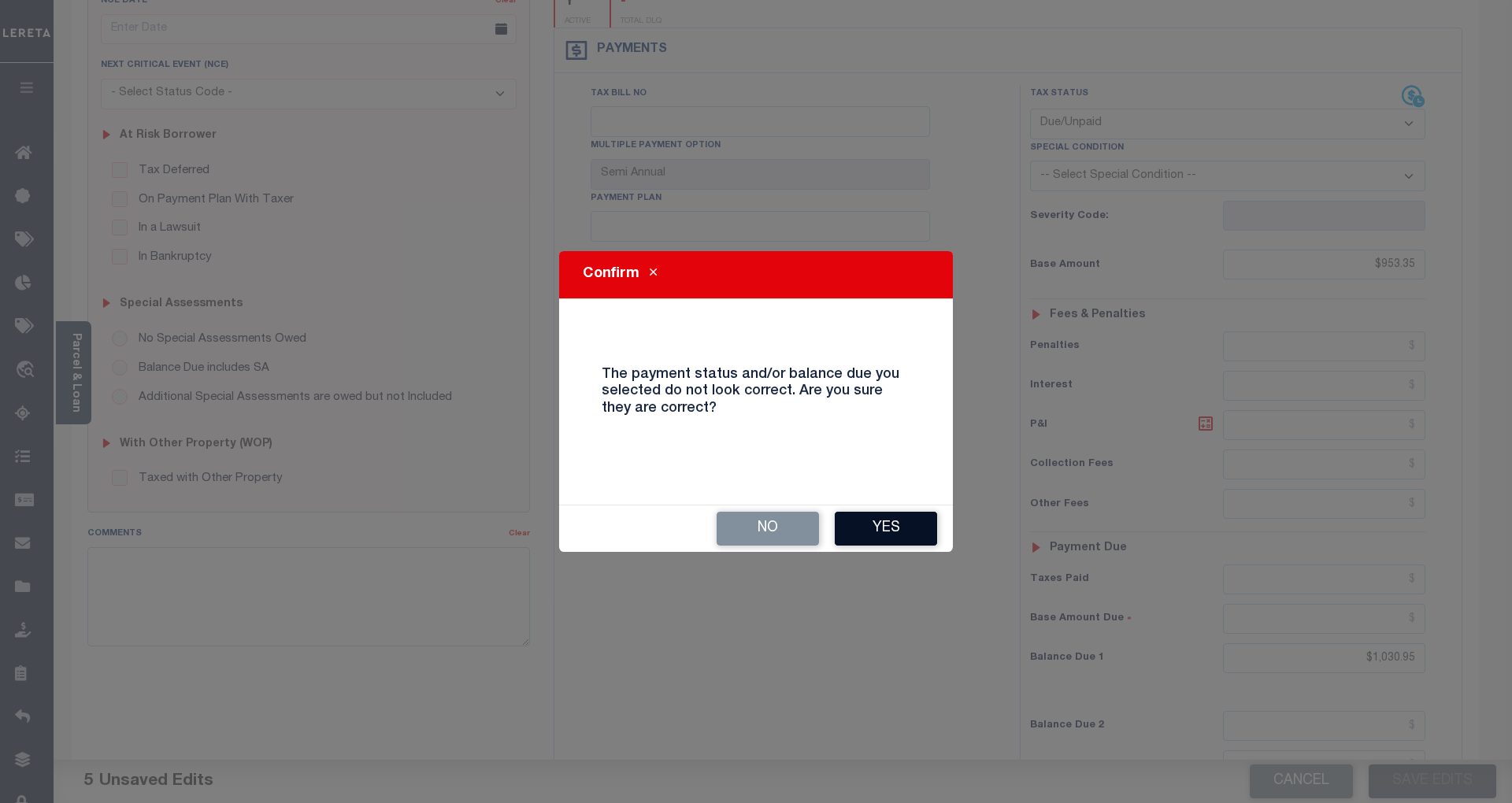
click at [899, 523] on button "Yes" at bounding box center [886, 528] width 103 height 34
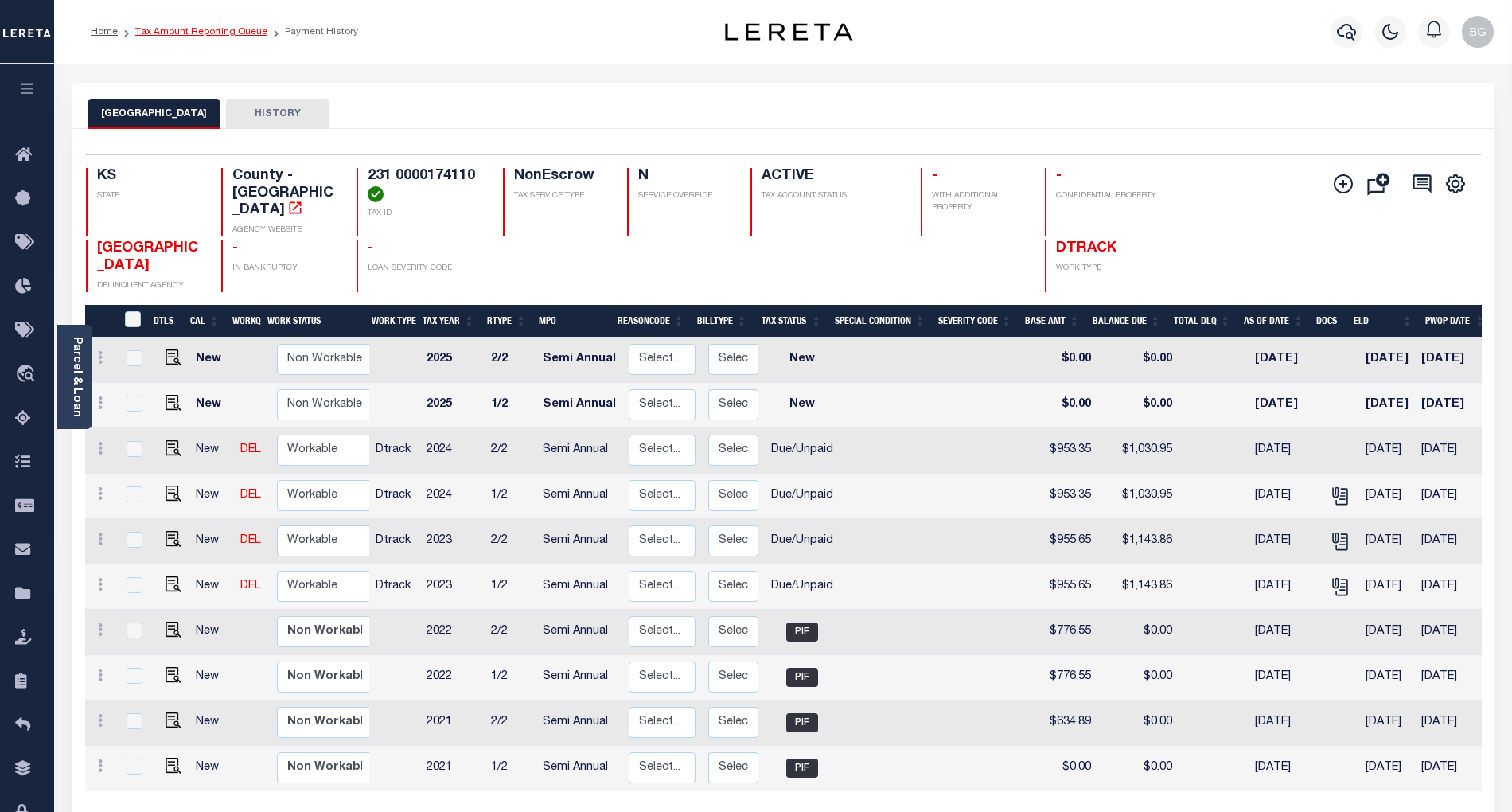
click at [185, 30] on link "Tax Amount Reporting Queue" at bounding box center [201, 32] width 132 height 10
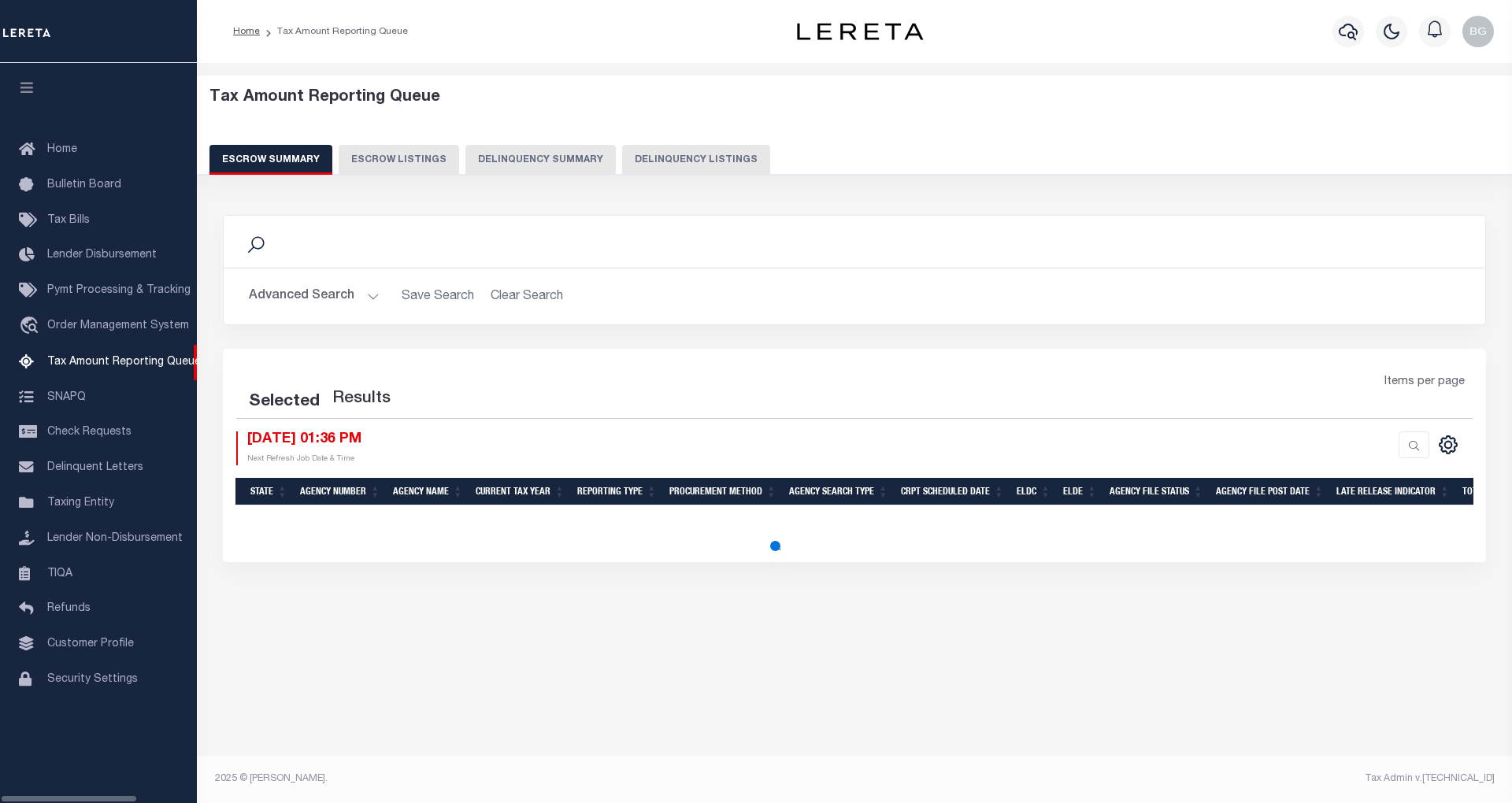
click at [690, 161] on button "Delinquency Listings" at bounding box center [696, 160] width 148 height 30
select select "100"
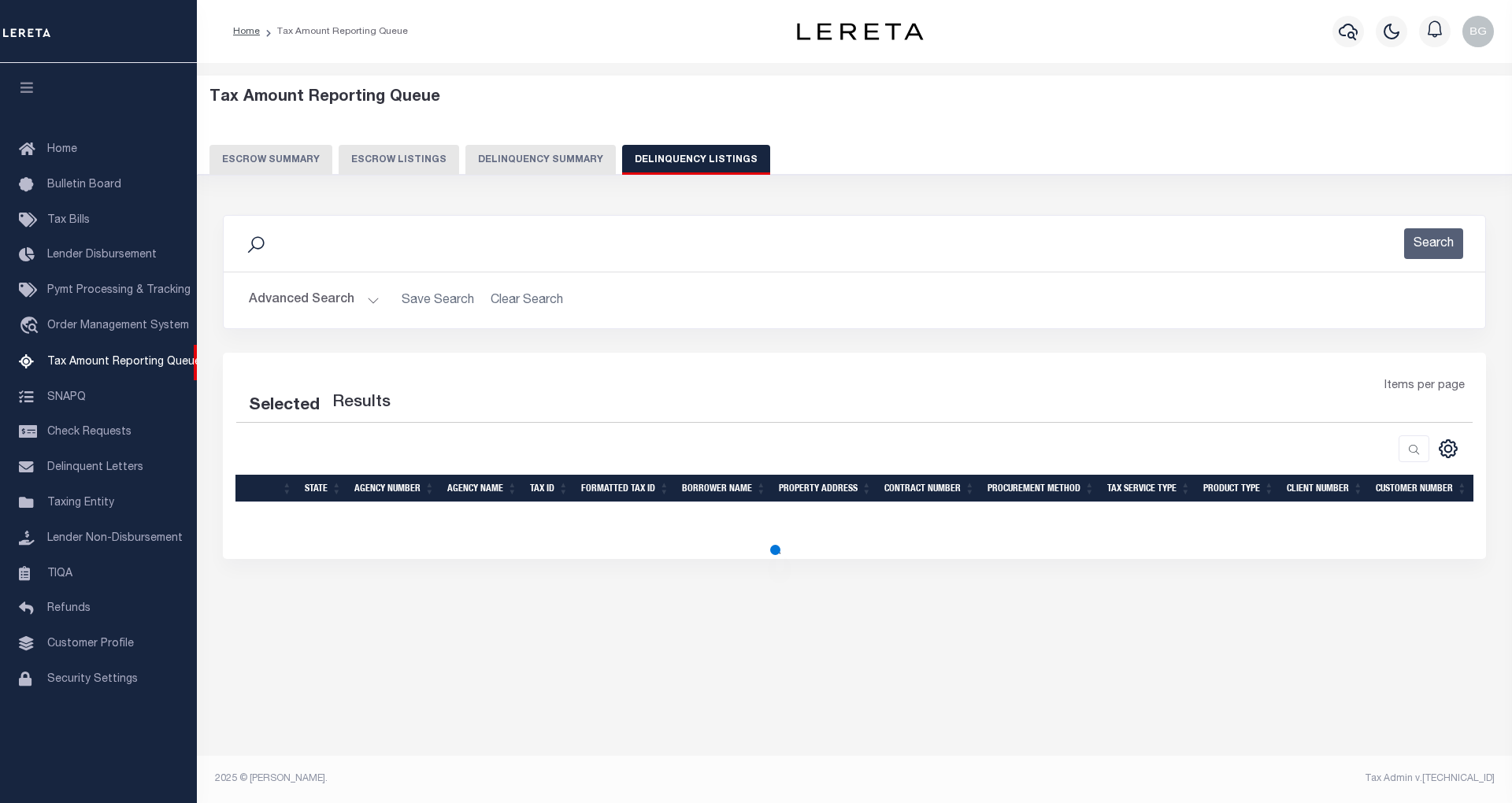
select select "100"
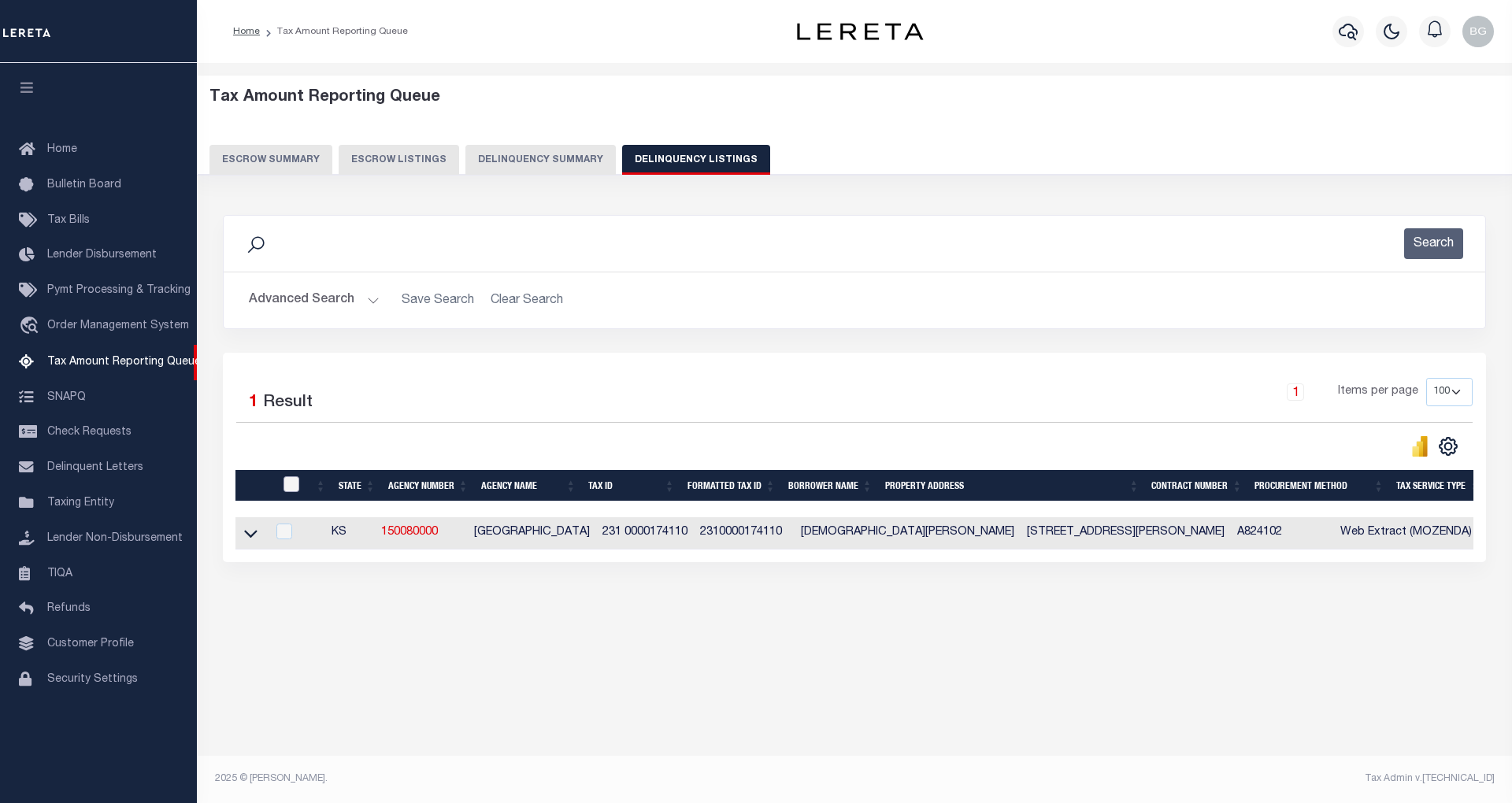
click at [290, 488] on input "checkbox" at bounding box center [291, 484] width 16 height 16
checkbox input "true"
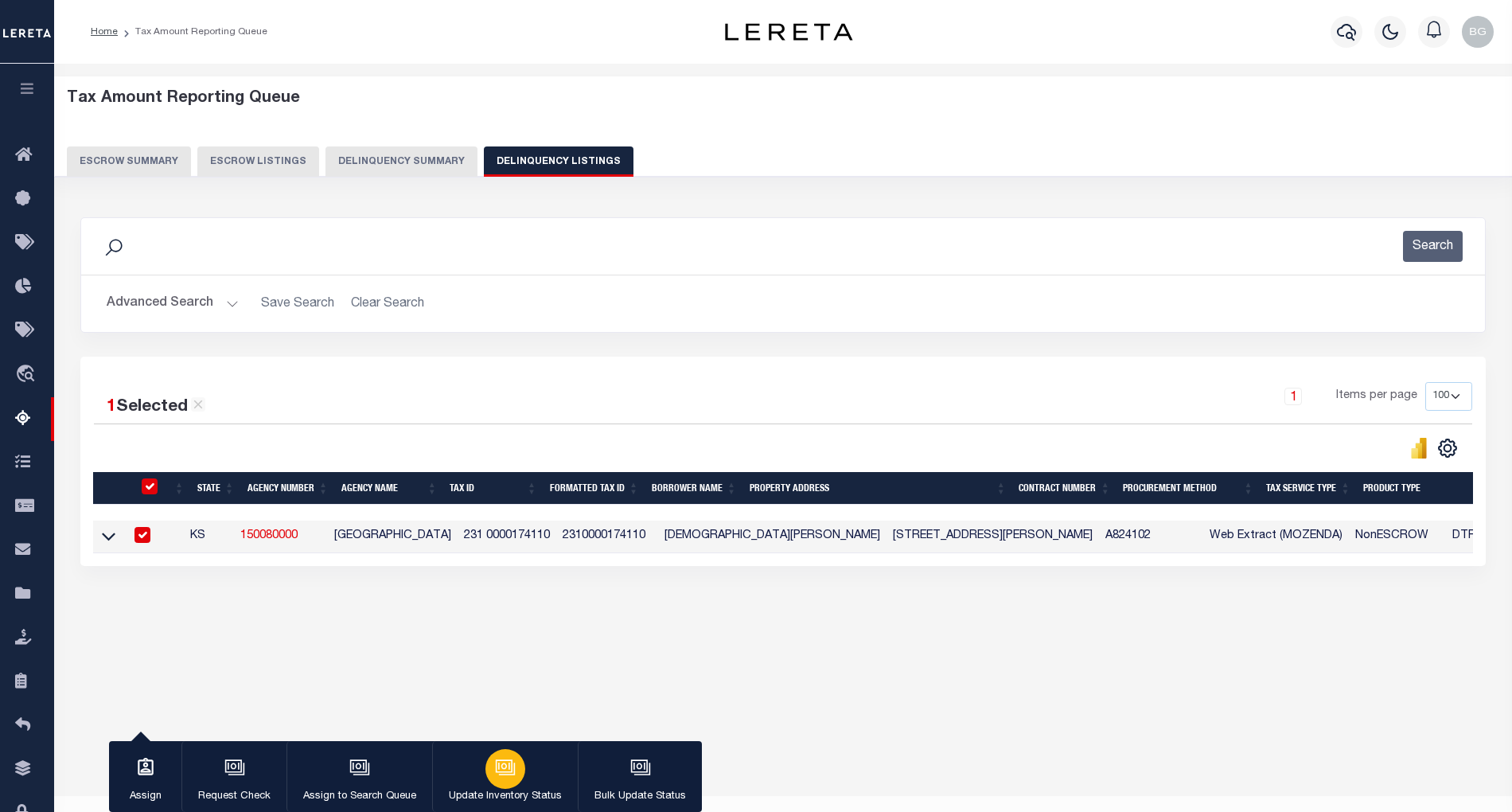
click at [504, 774] on icon "button" at bounding box center [507, 769] width 16 height 12
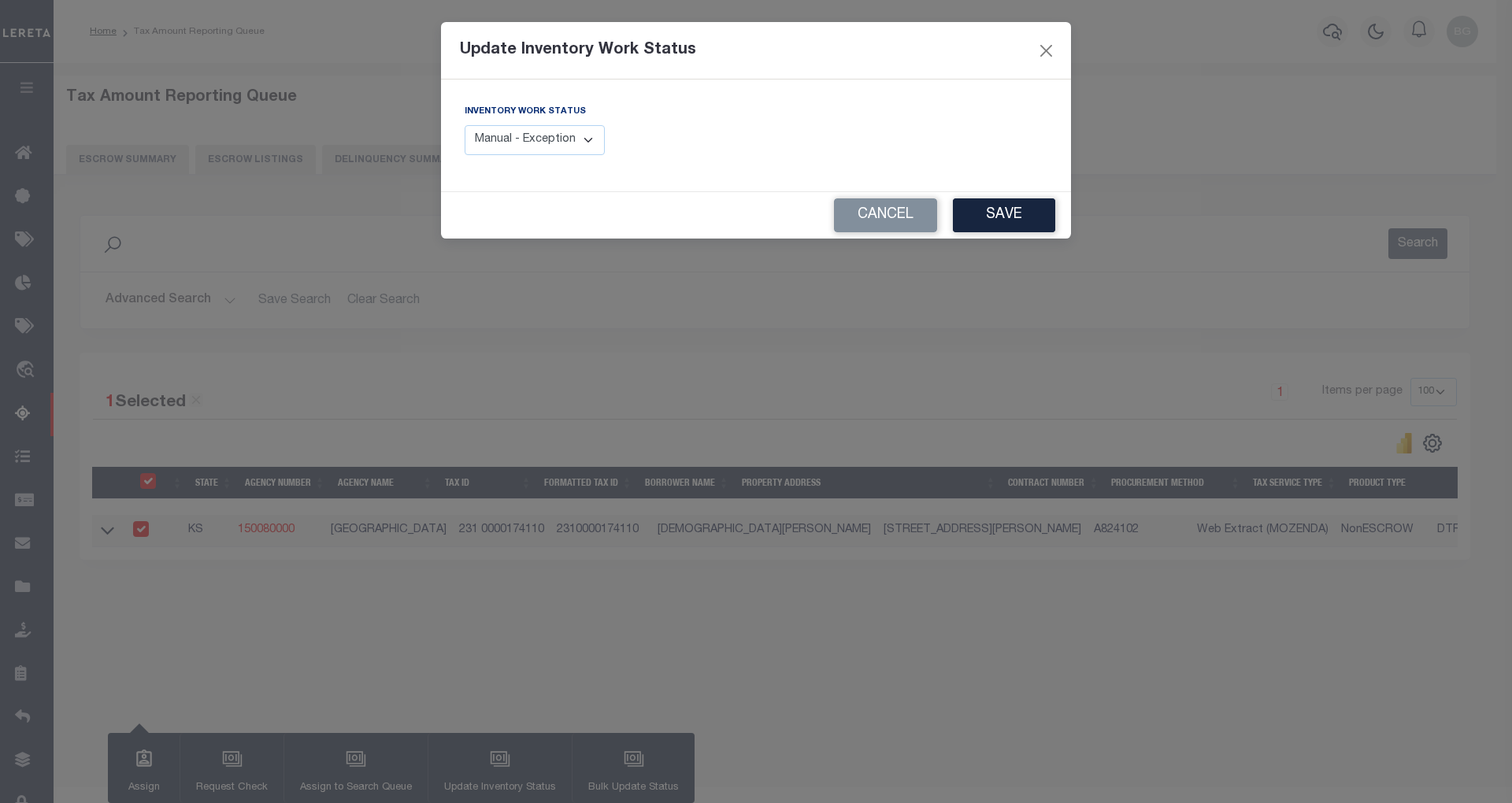
click at [594, 134] on select "Manual - Exception Pended - Awaiting Search Late Add Exception Completed" at bounding box center [534, 140] width 140 height 30
select select "4"
click at [464, 125] on select "Manual - Exception Pended - Awaiting Search Late Add Exception Completed" at bounding box center [534, 140] width 140 height 30
click at [1023, 216] on button "Save" at bounding box center [1004, 215] width 103 height 34
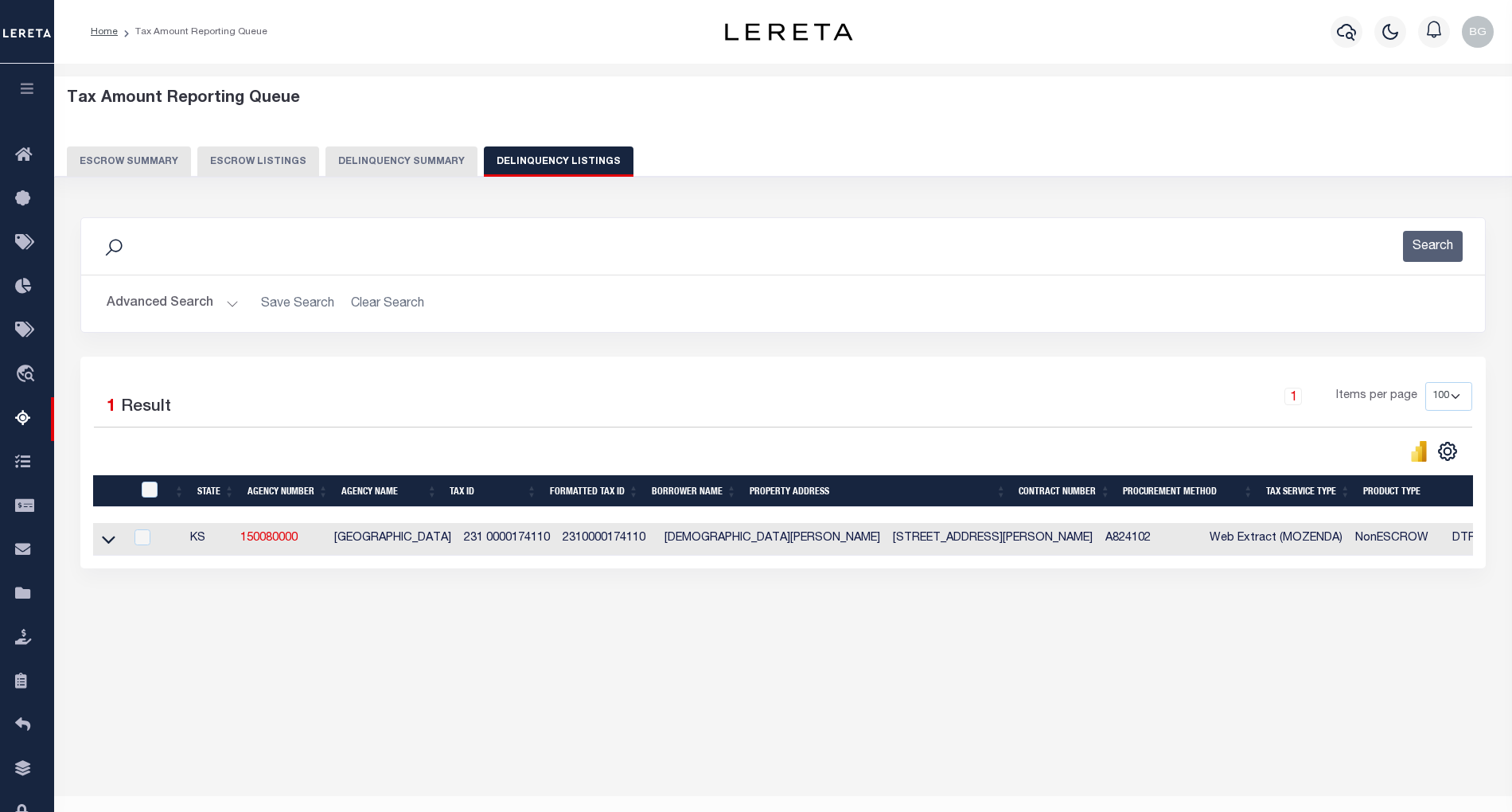
click at [231, 306] on button "Advanced Search" at bounding box center [172, 303] width 132 height 31
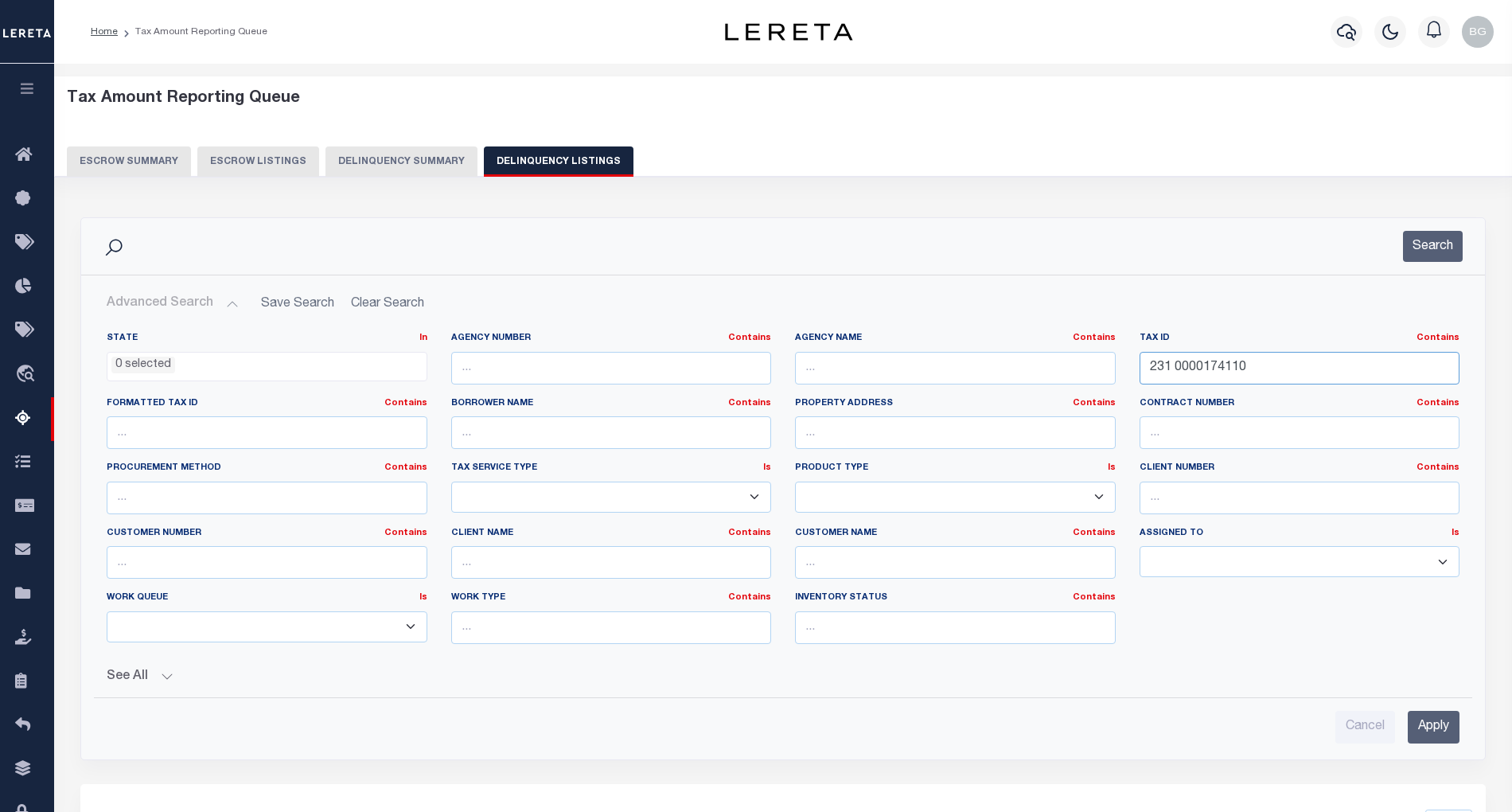
click at [1203, 367] on input "231 0000174110" at bounding box center [1299, 367] width 321 height 33
paste input "31500"
type input "231 0000315000"
click at [1427, 724] on input "Apply" at bounding box center [1433, 727] width 52 height 33
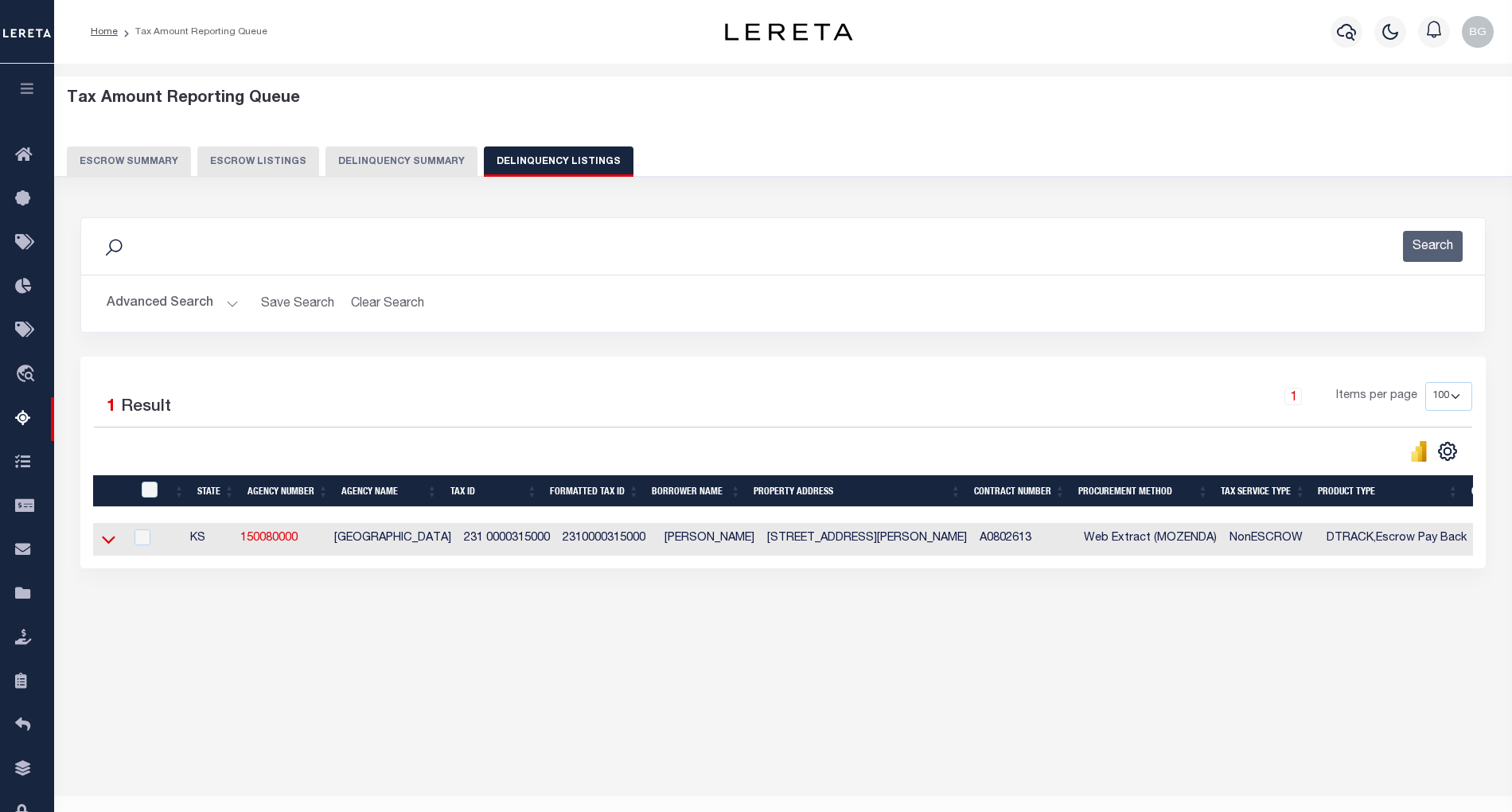
click at [114, 542] on icon at bounding box center [108, 540] width 13 height 8
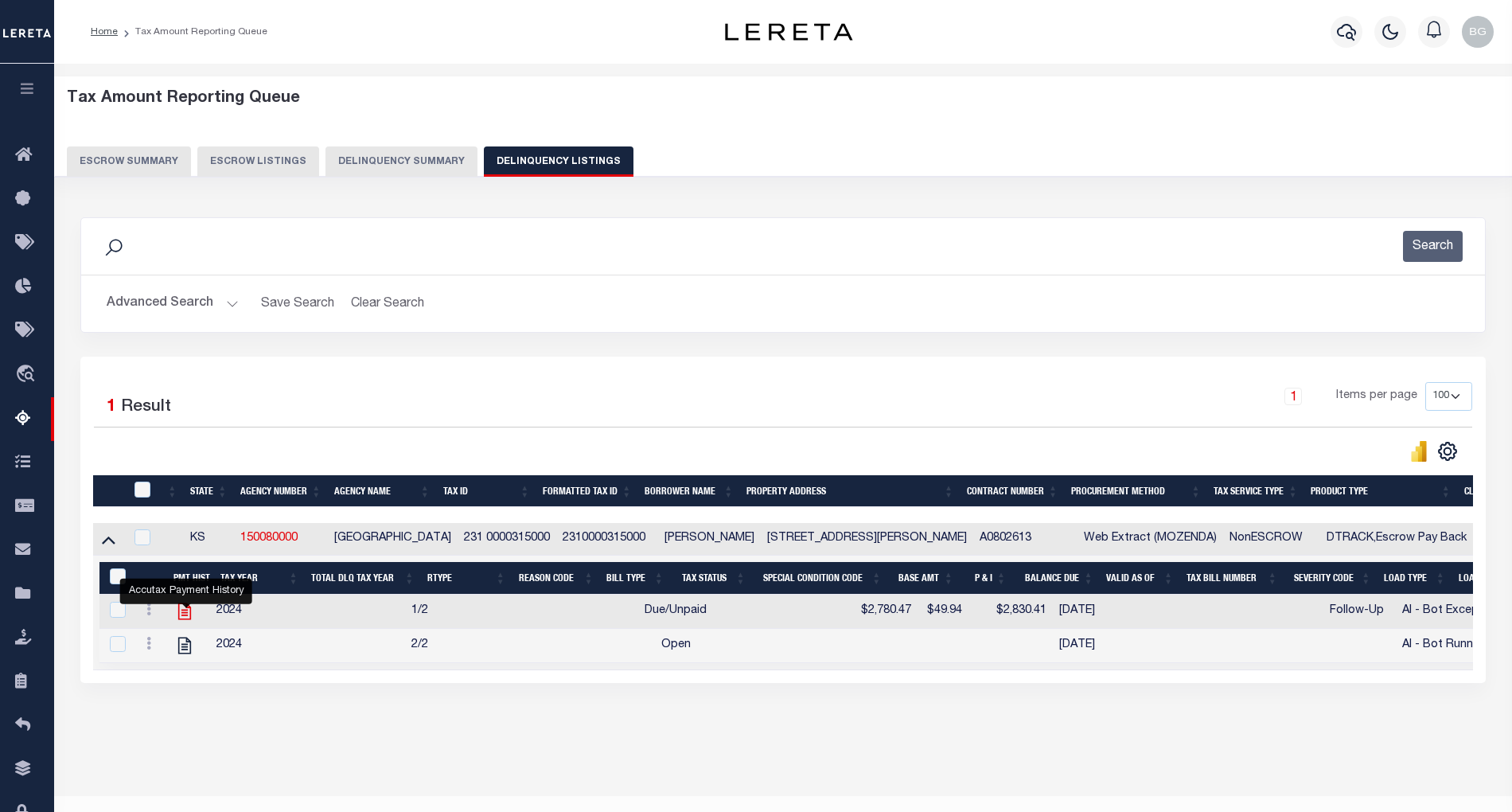
click at [186, 616] on icon "" at bounding box center [184, 612] width 12 height 17
checkbox input "true"
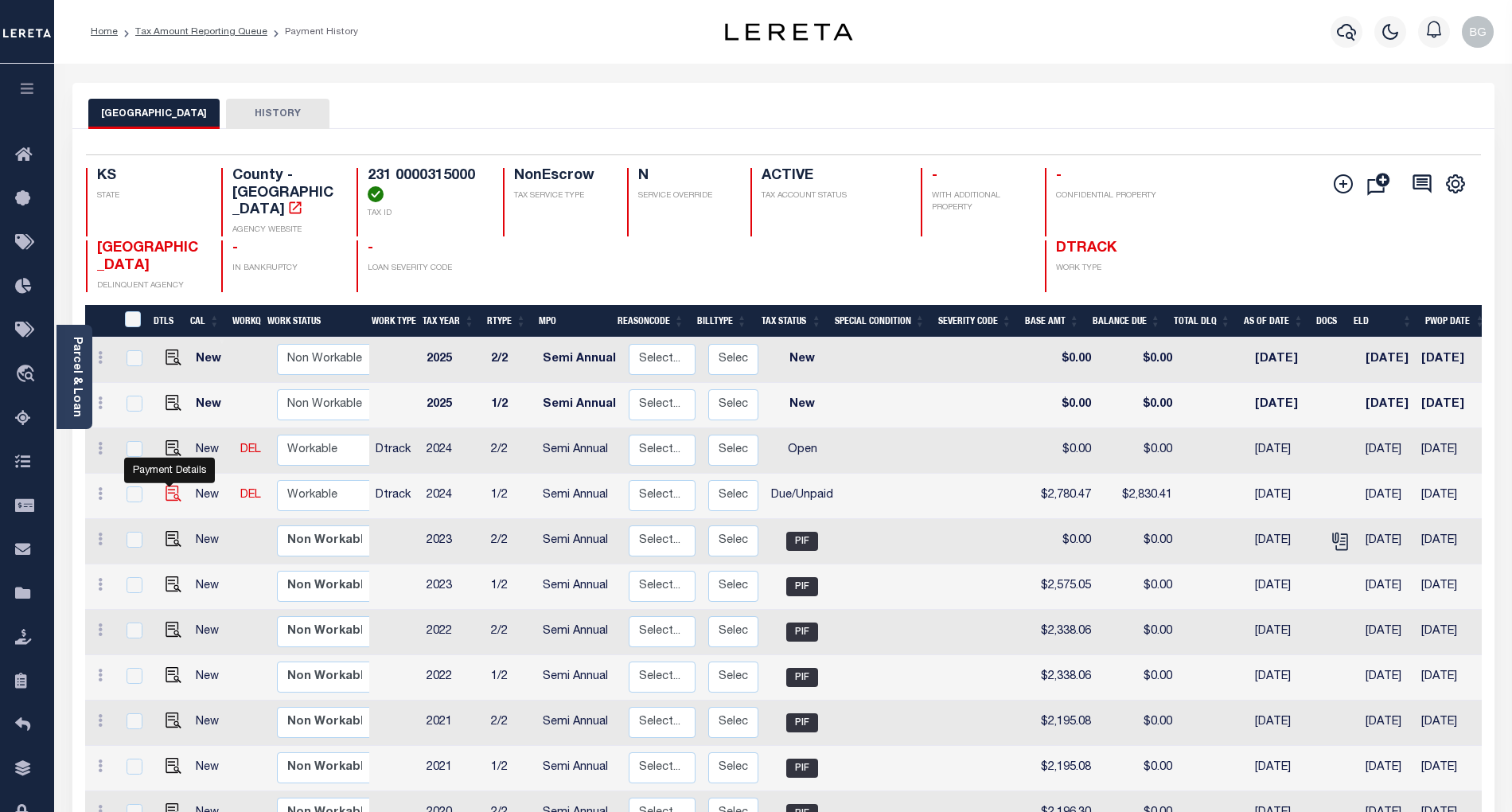
click at [167, 485] on img "" at bounding box center [173, 493] width 16 height 16
checkbox input "true"
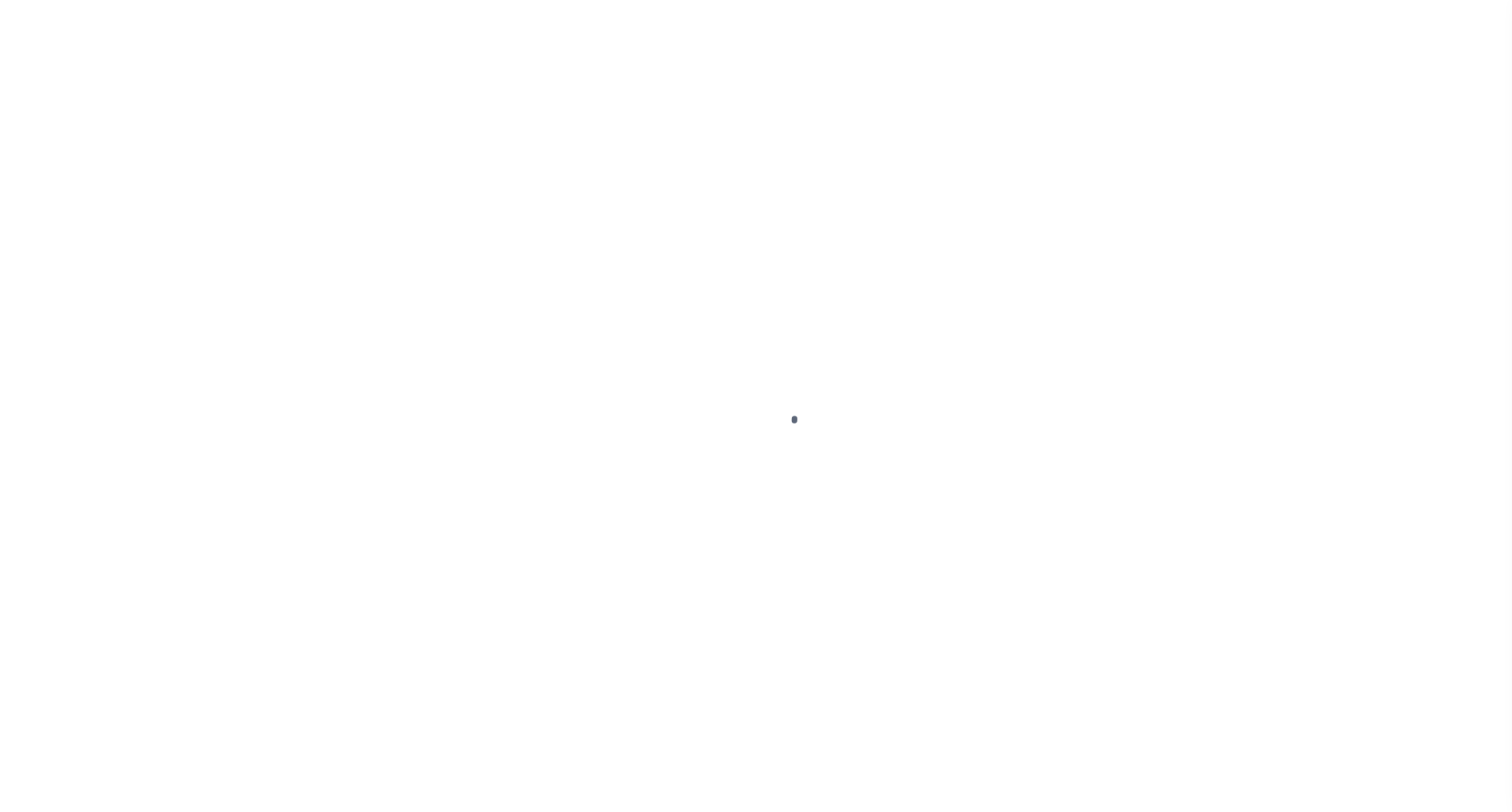
select select "DUE"
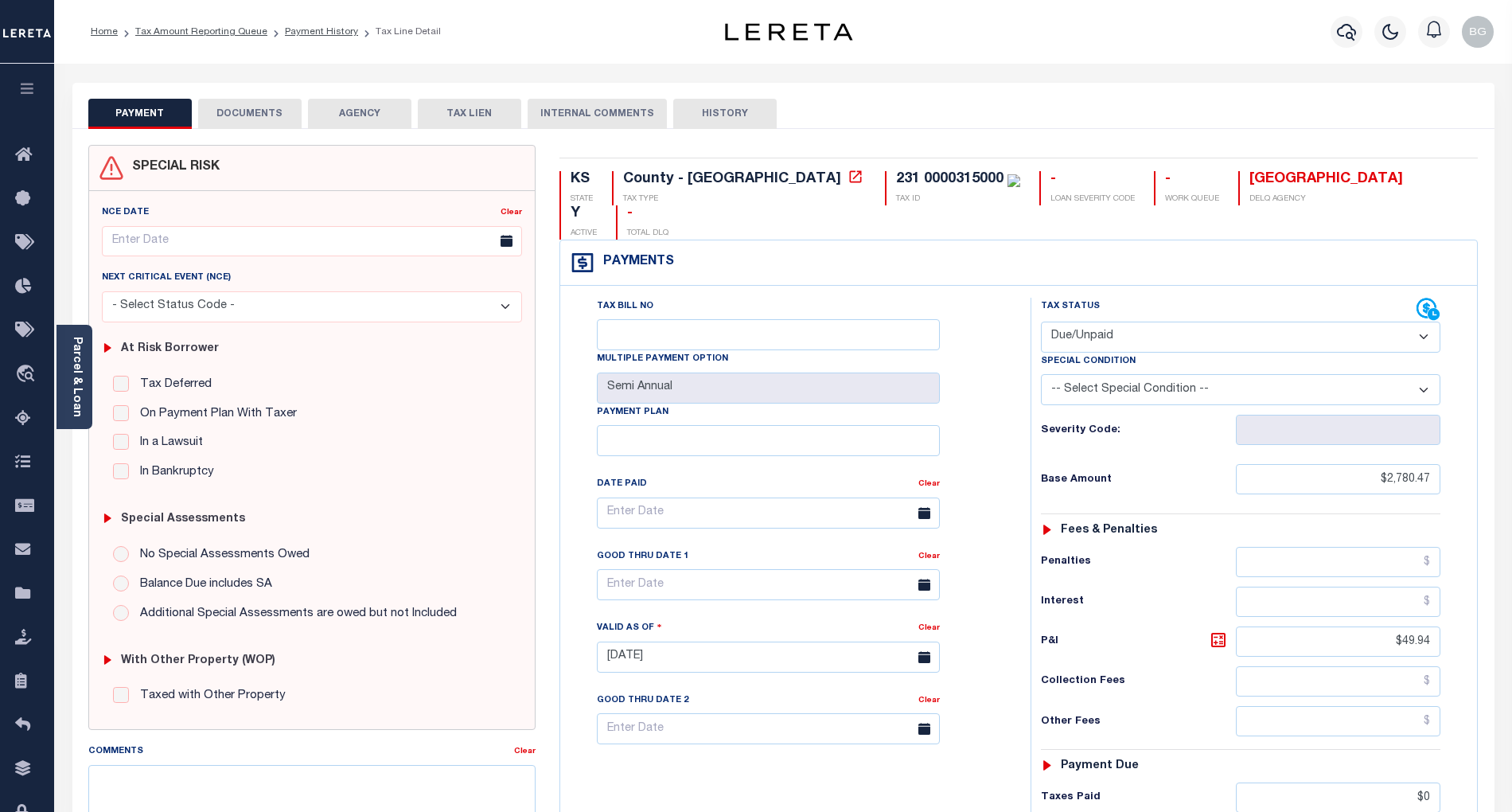
click at [242, 116] on button "DOCUMENTS" at bounding box center [250, 113] width 104 height 30
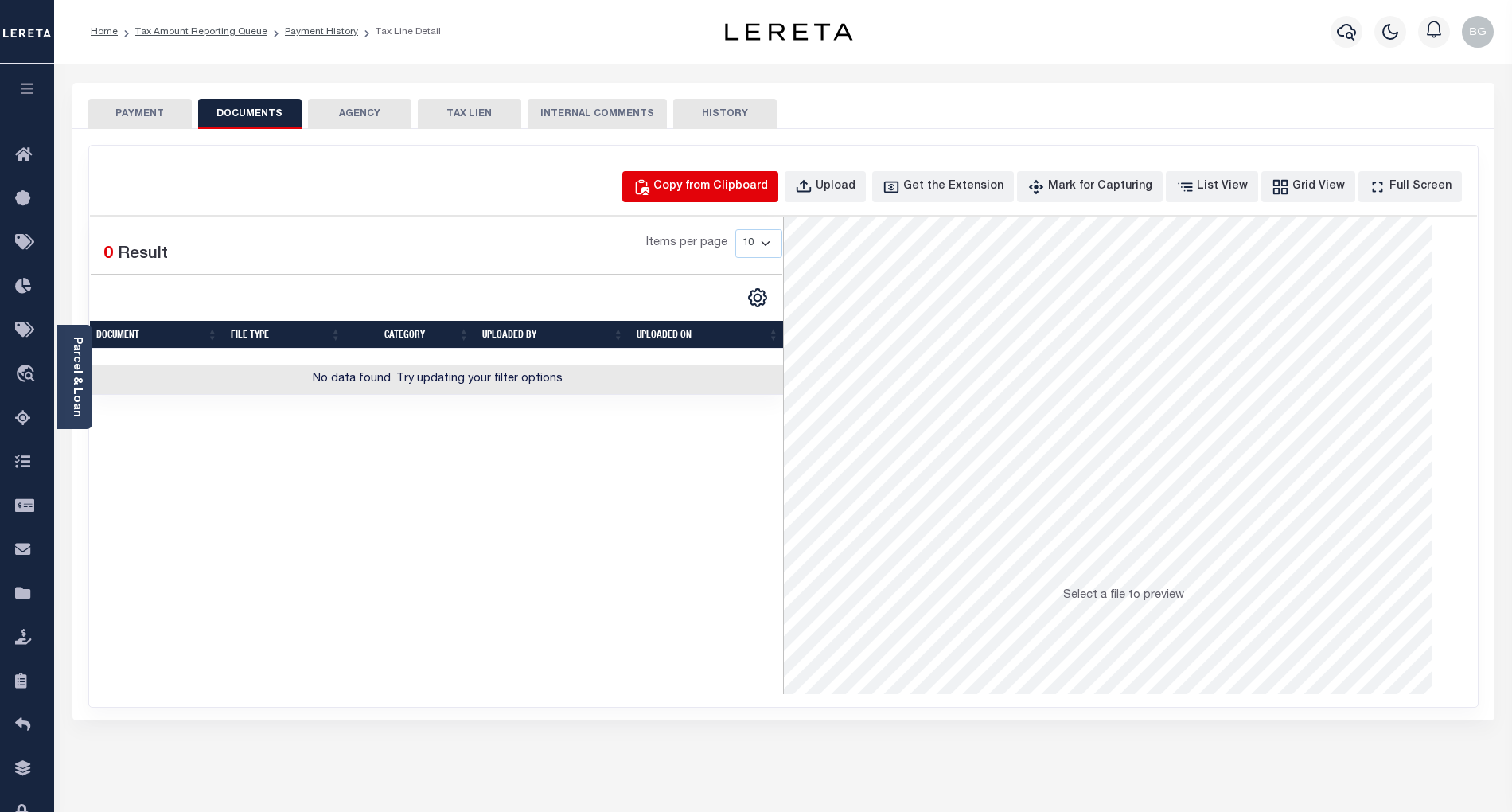
click at [755, 188] on div "Copy from Clipboard" at bounding box center [711, 187] width 114 height 18
select select "POP"
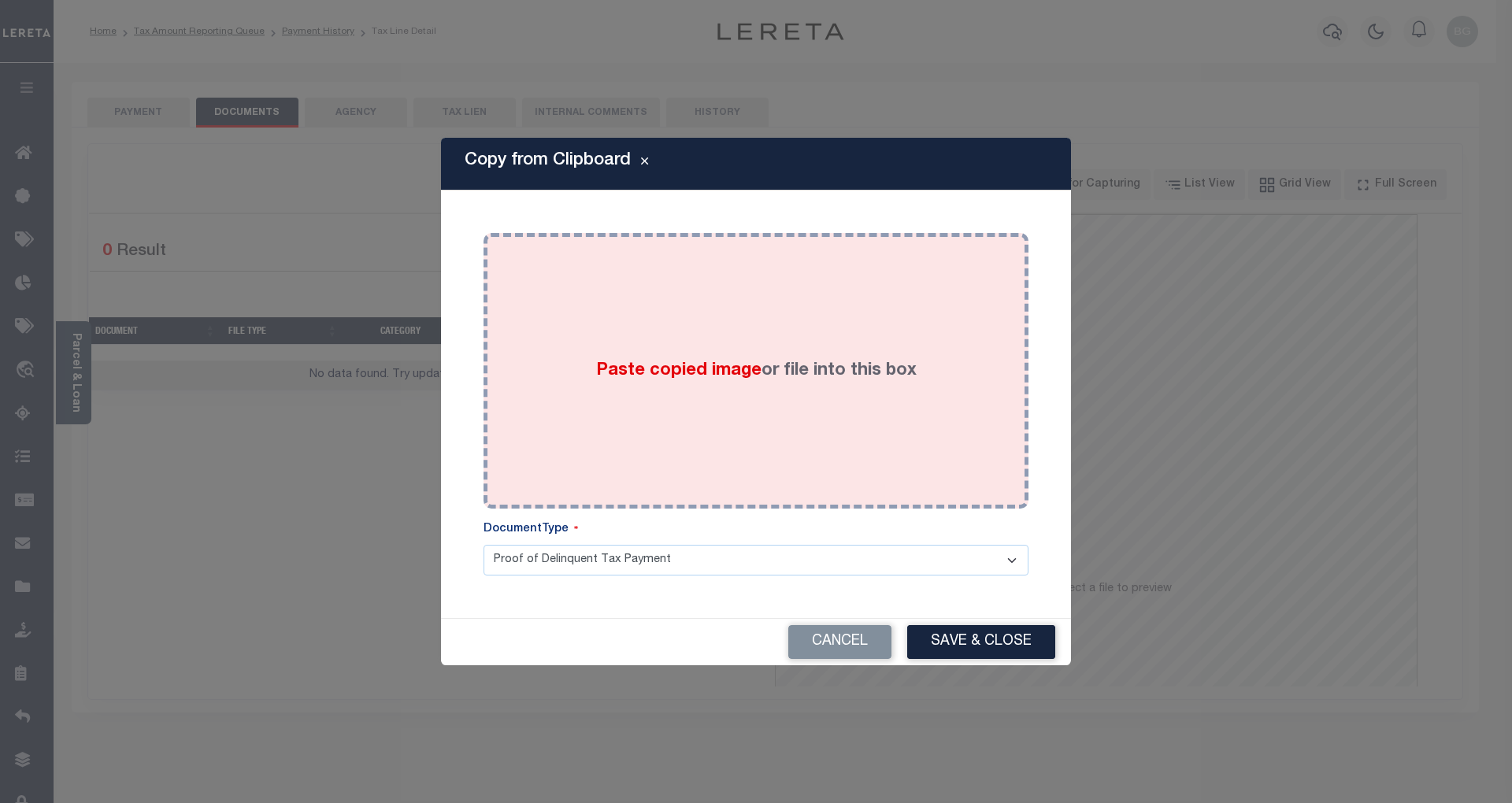
click at [665, 380] on span "Paste copied image" at bounding box center [679, 371] width 165 height 17
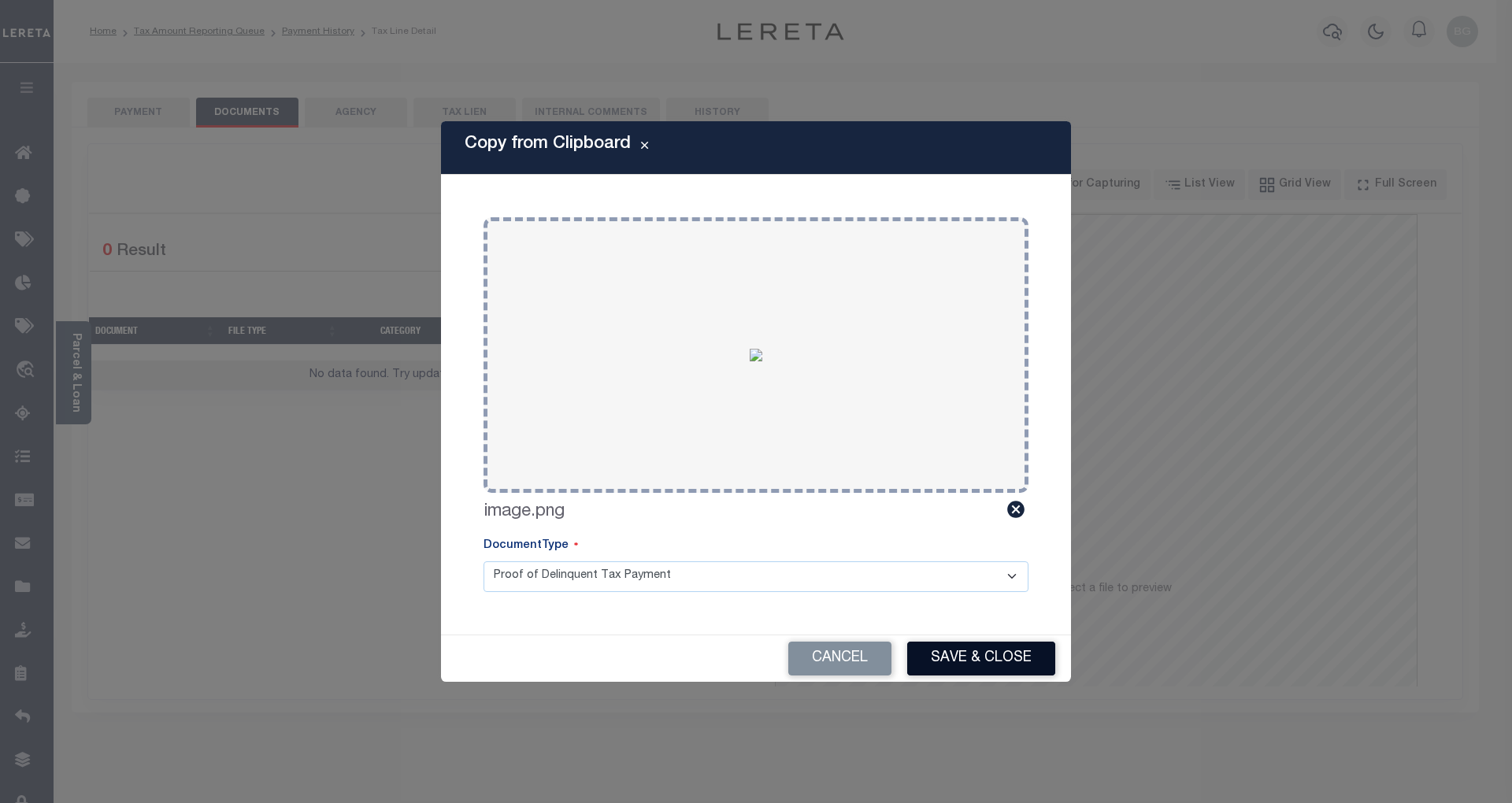
click at [1019, 652] on button "Save & Close" at bounding box center [981, 658] width 148 height 34
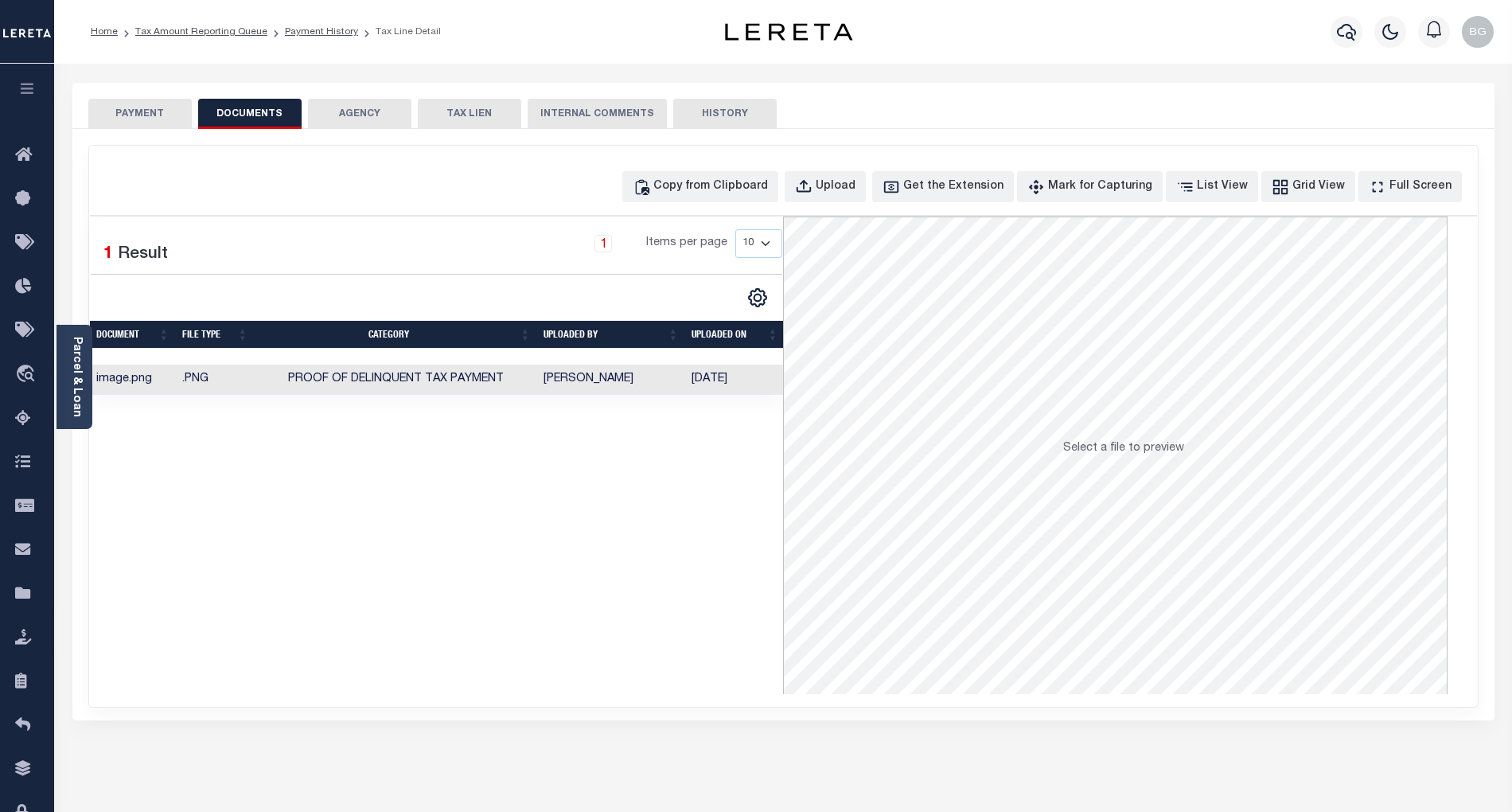
click at [150, 112] on button "PAYMENT" at bounding box center [141, 113] width 104 height 30
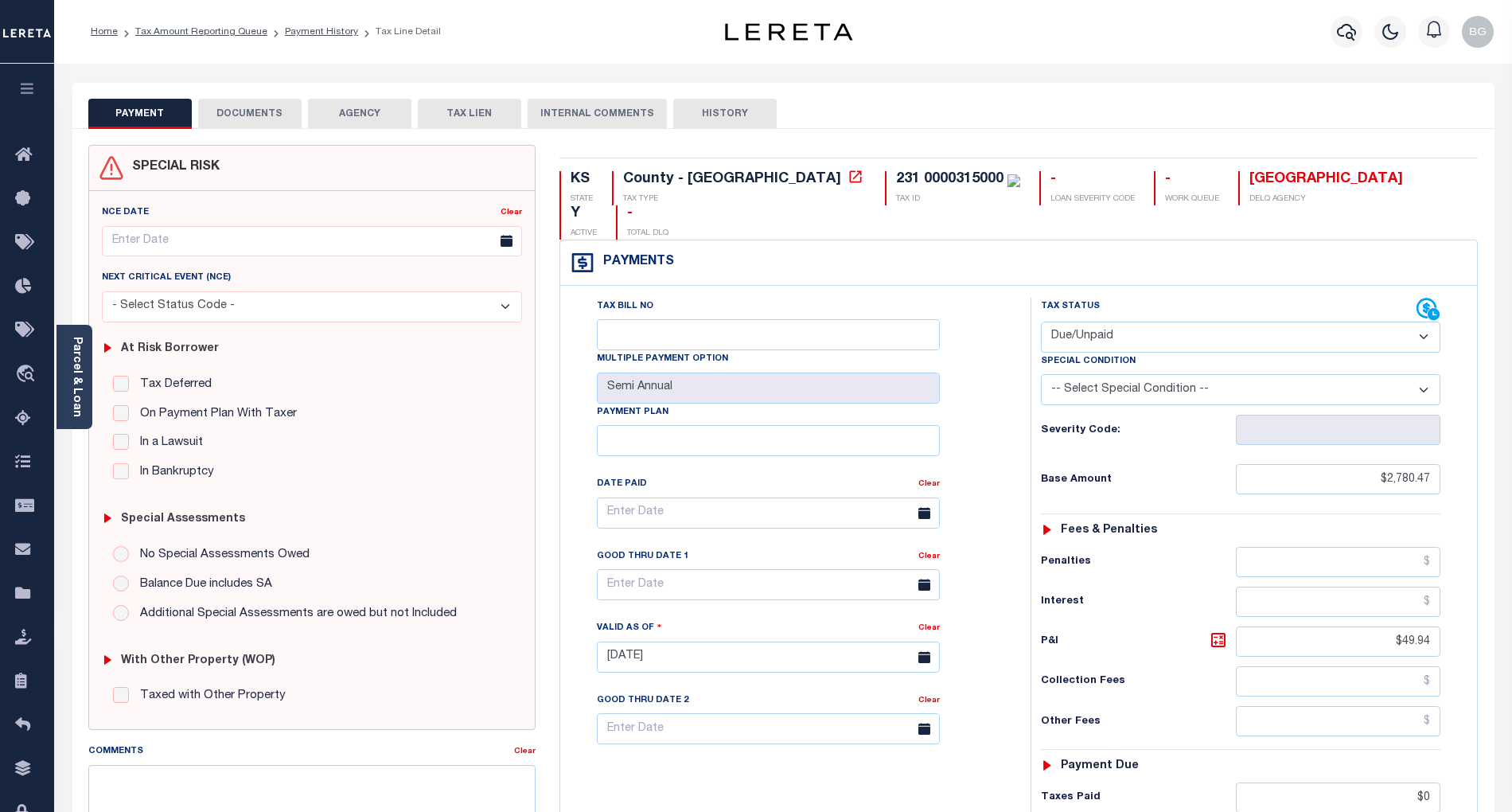
drag, startPoint x: 1131, startPoint y: 300, endPoint x: 1131, endPoint y: 320, distance: 20.0
click at [1131, 322] on select "- Select Status Code - Open Due/Unpaid Paid Incomplete No Tax Due Internal Refu…" at bounding box center [1241, 337] width 400 height 31
select select "PYD"
click at [1041, 322] on select "- Select Status Code - Open Due/Unpaid Paid Incomplete No Tax Due Internal Refu…" at bounding box center [1241, 337] width 400 height 31
type input "[DATE]"
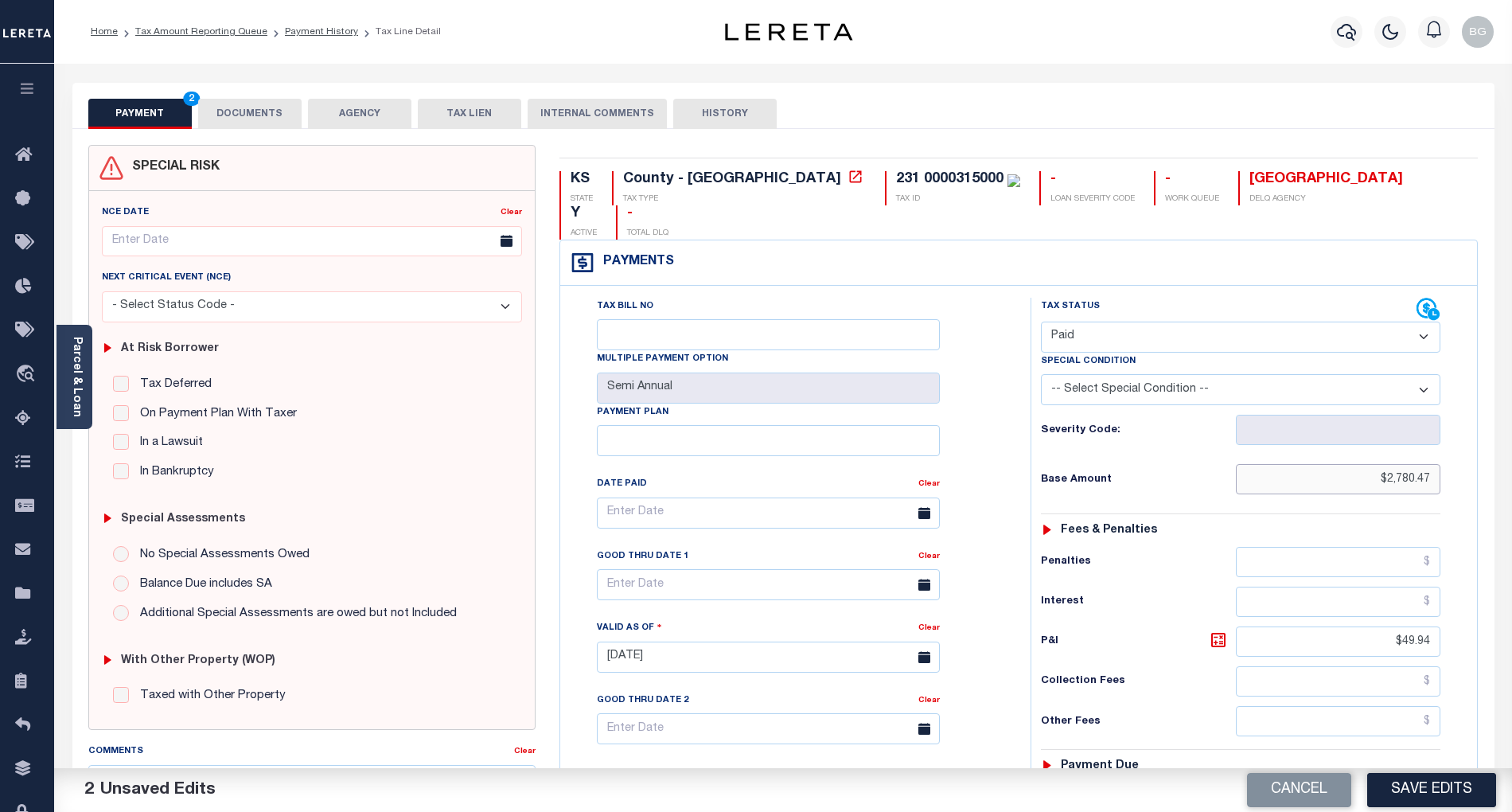
click at [1412, 464] on input "$2,780.47" at bounding box center [1339, 479] width 206 height 30
click at [1414, 627] on input "$49.94" at bounding box center [1339, 642] width 206 height 30
type input "$"
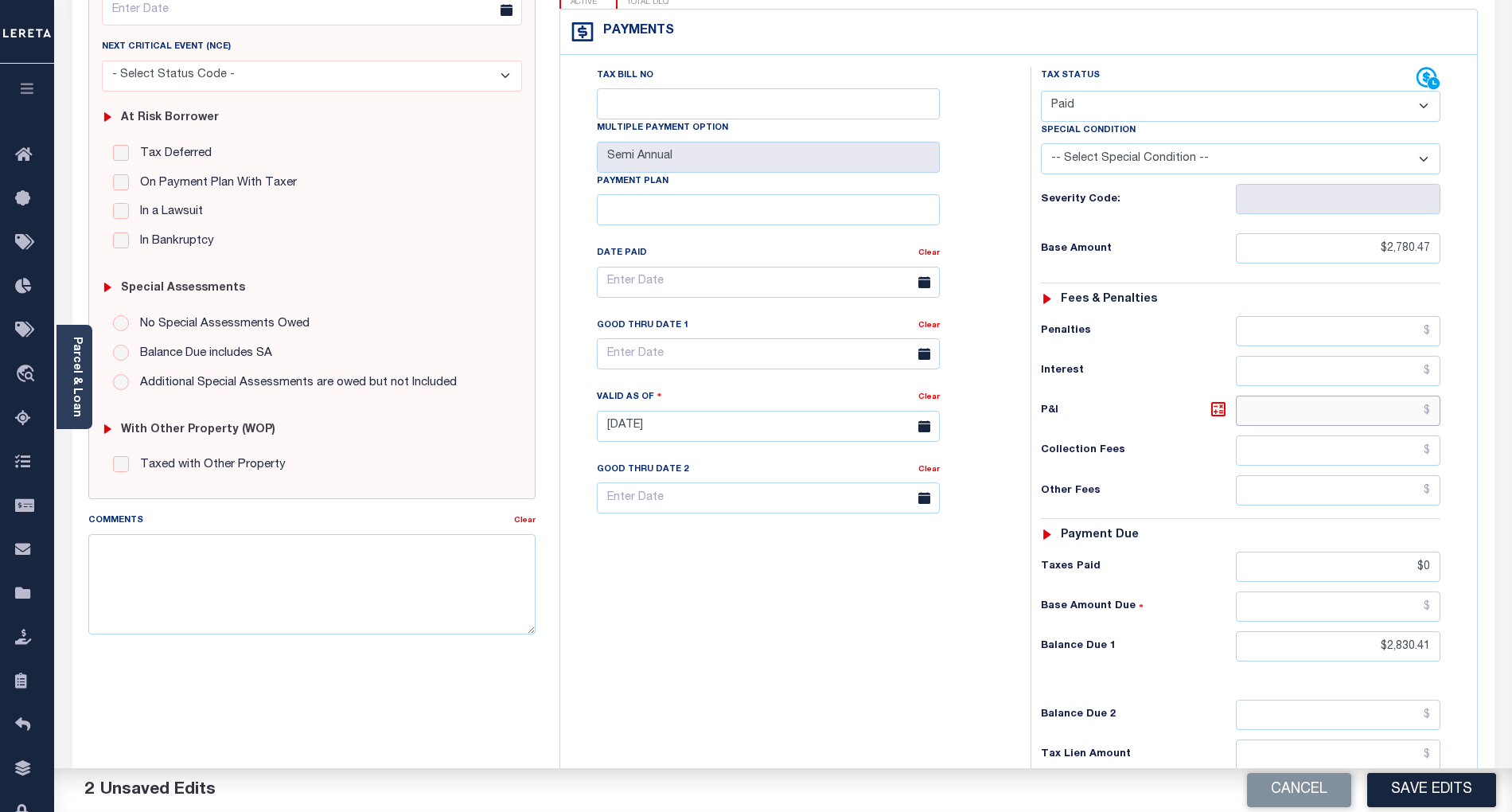
scroll to position [367, 0]
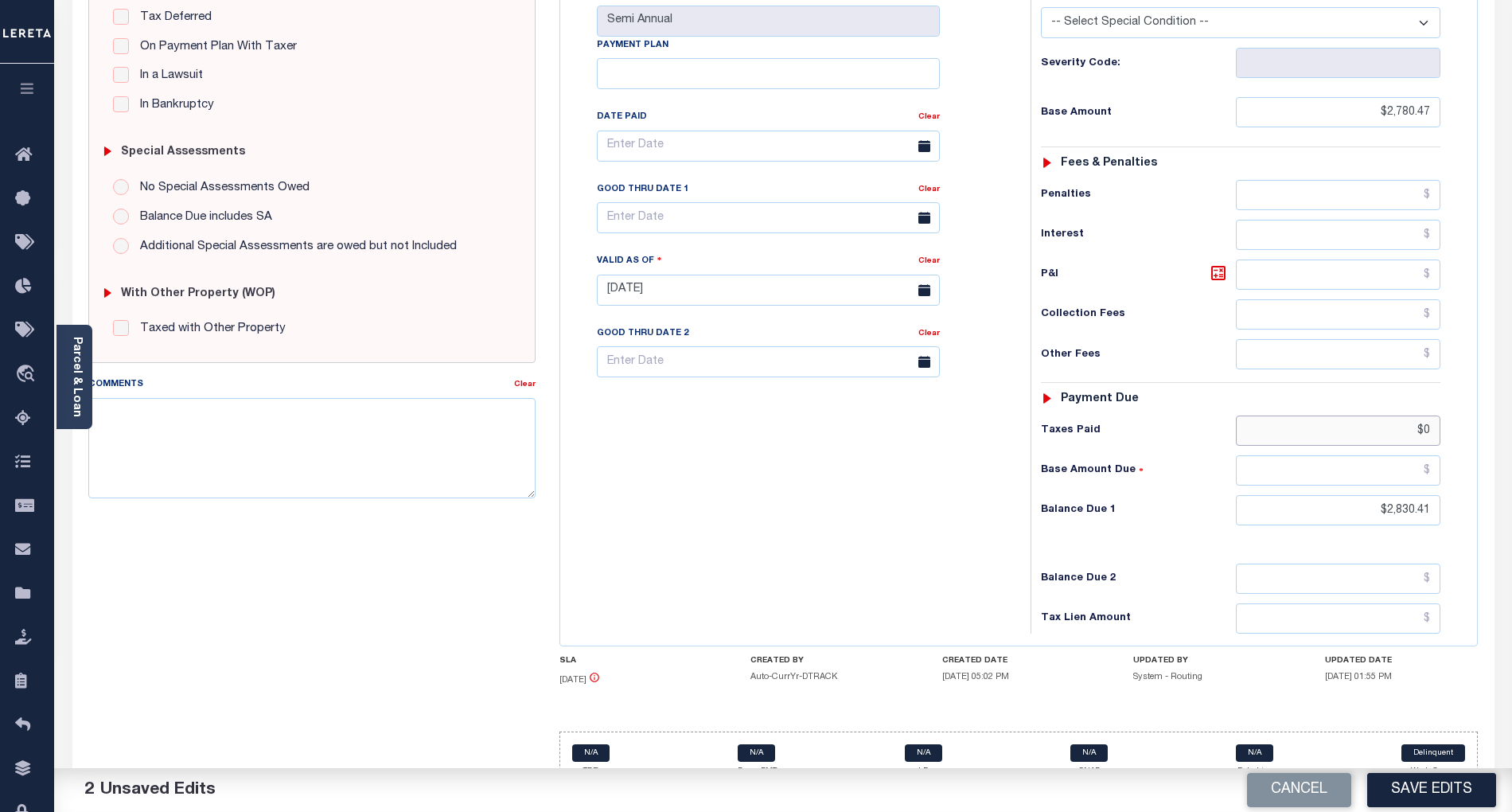
click at [1430, 416] on input "$0" at bounding box center [1339, 431] width 206 height 30
type input "$"
click at [1407, 495] on input "$2,830.41" at bounding box center [1339, 510] width 206 height 30
type input "$"
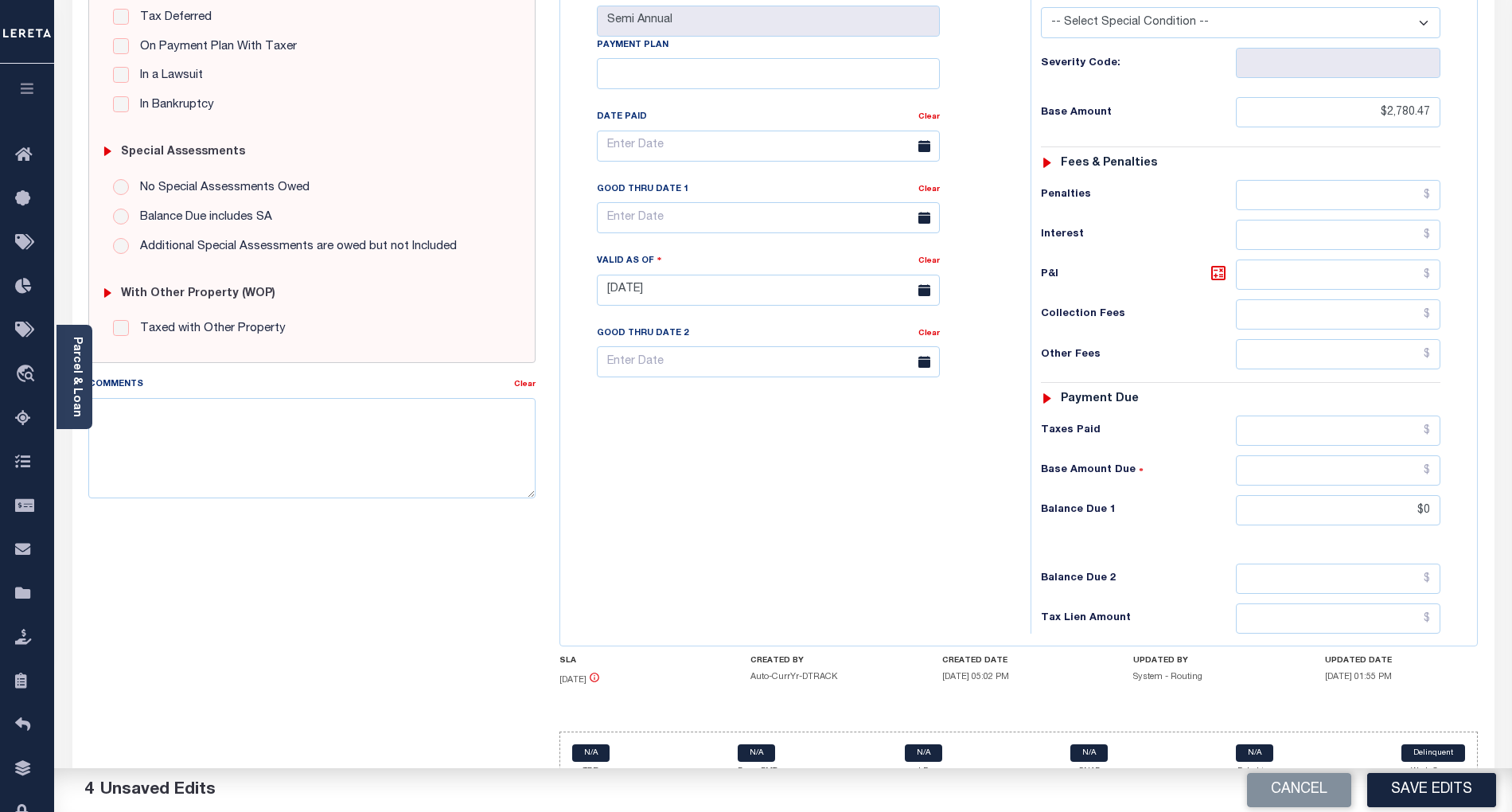
type input "$0.00"
click at [804, 511] on div "Tax Bill No Multiple Payment Option Semi Annual Payment Plan Clear" at bounding box center [791, 282] width 454 height 703
click at [1422, 783] on button "Save Edits" at bounding box center [1431, 789] width 129 height 34
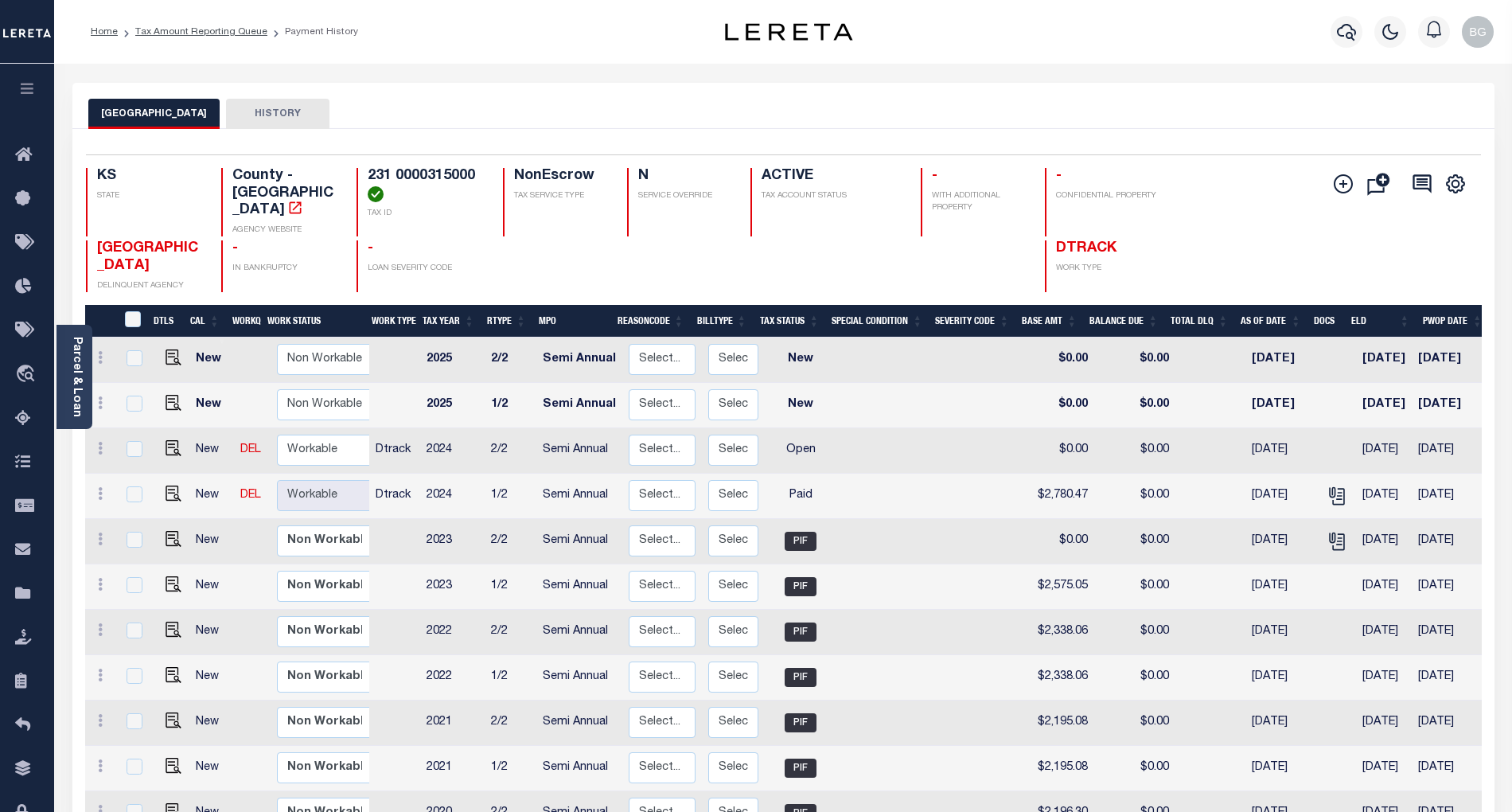
click at [1092, 27] on div "Profile Sign out" at bounding box center [1203, 32] width 593 height 55
click at [167, 440] on img "" at bounding box center [173, 448] width 16 height 16
checkbox input "true"
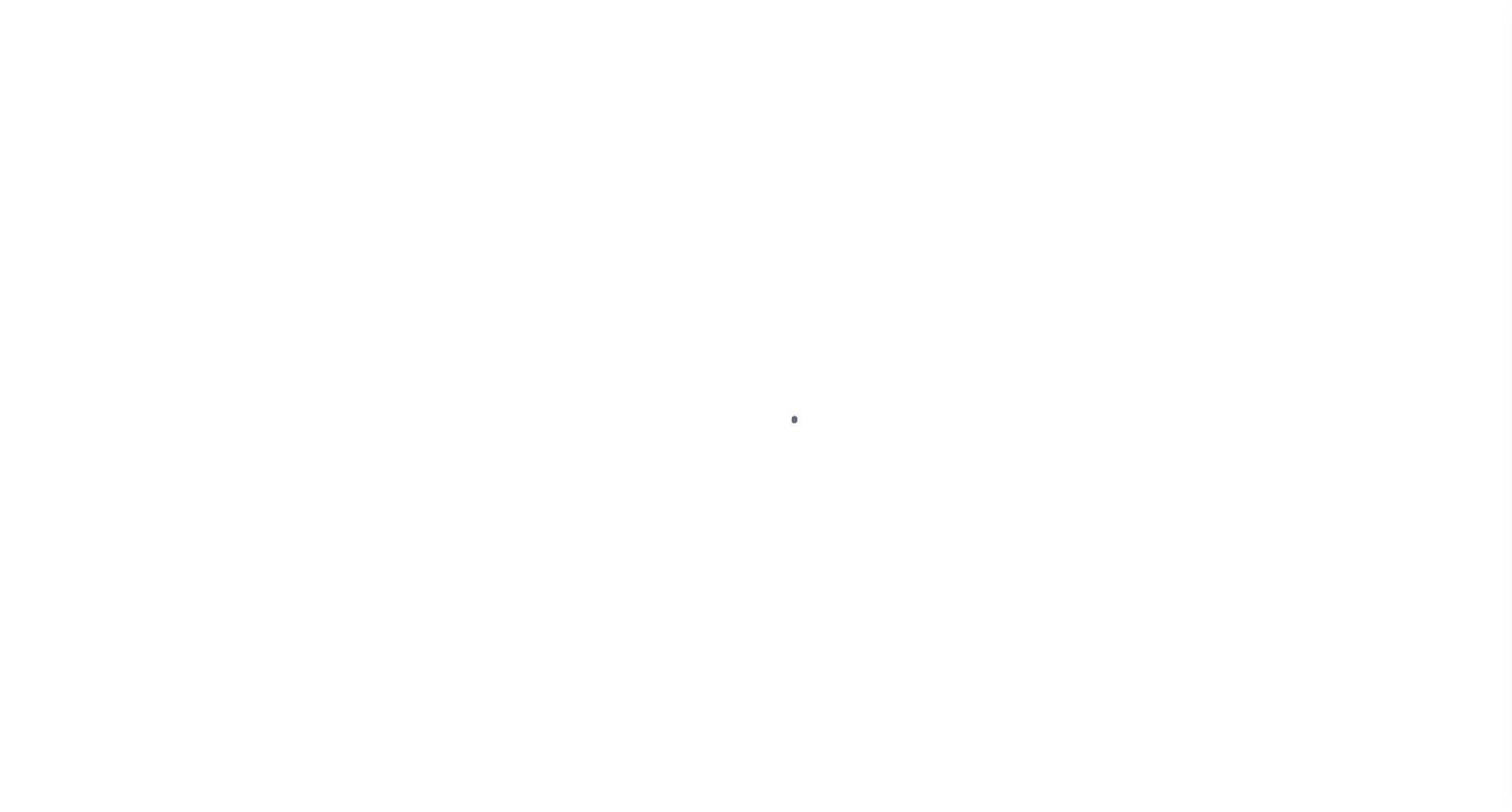
select select "OP2"
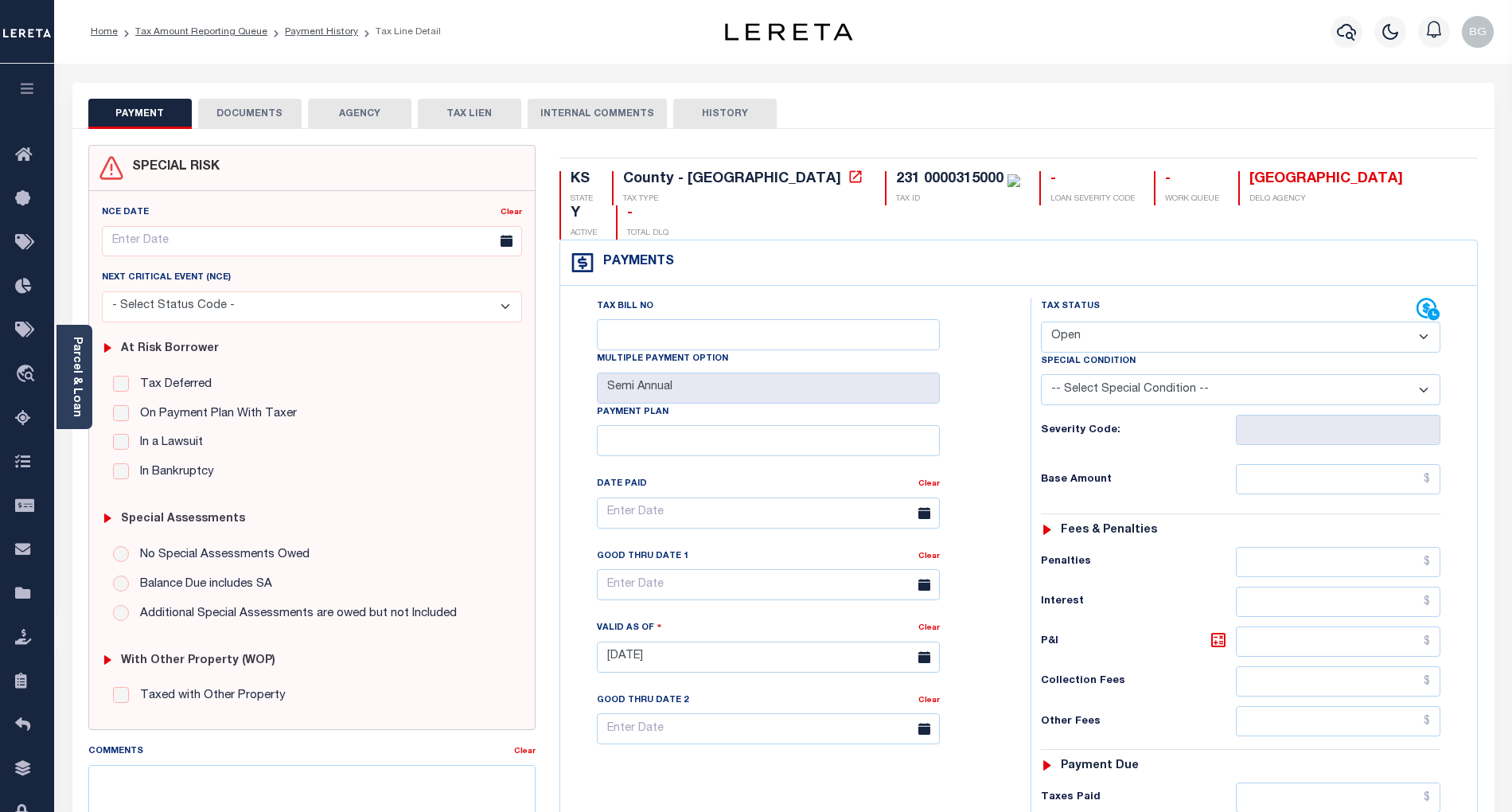
click at [249, 115] on button "DOCUMENTS" at bounding box center [250, 113] width 104 height 30
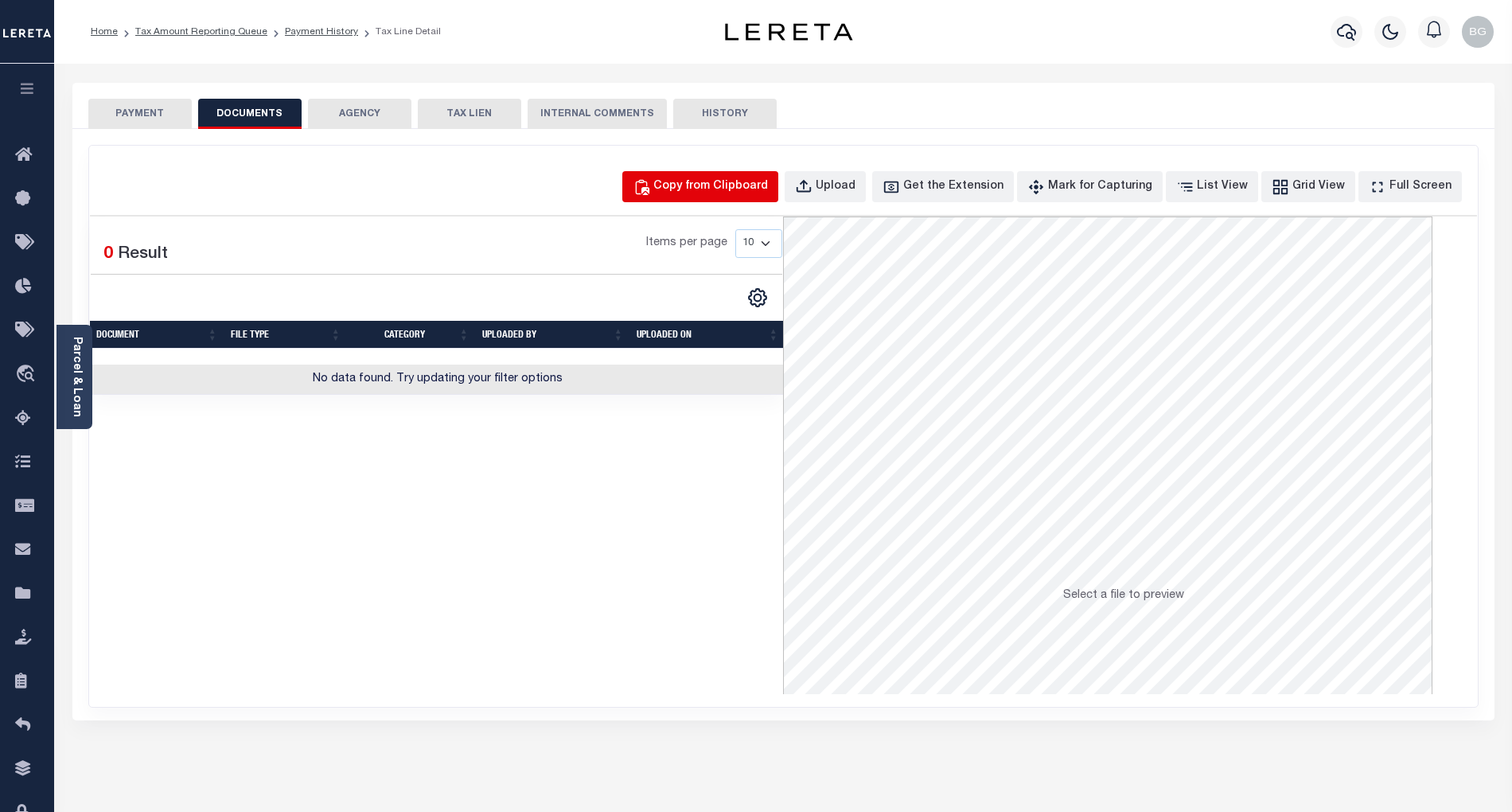
click at [740, 192] on div "Copy from Clipboard" at bounding box center [711, 187] width 114 height 18
select select "POP"
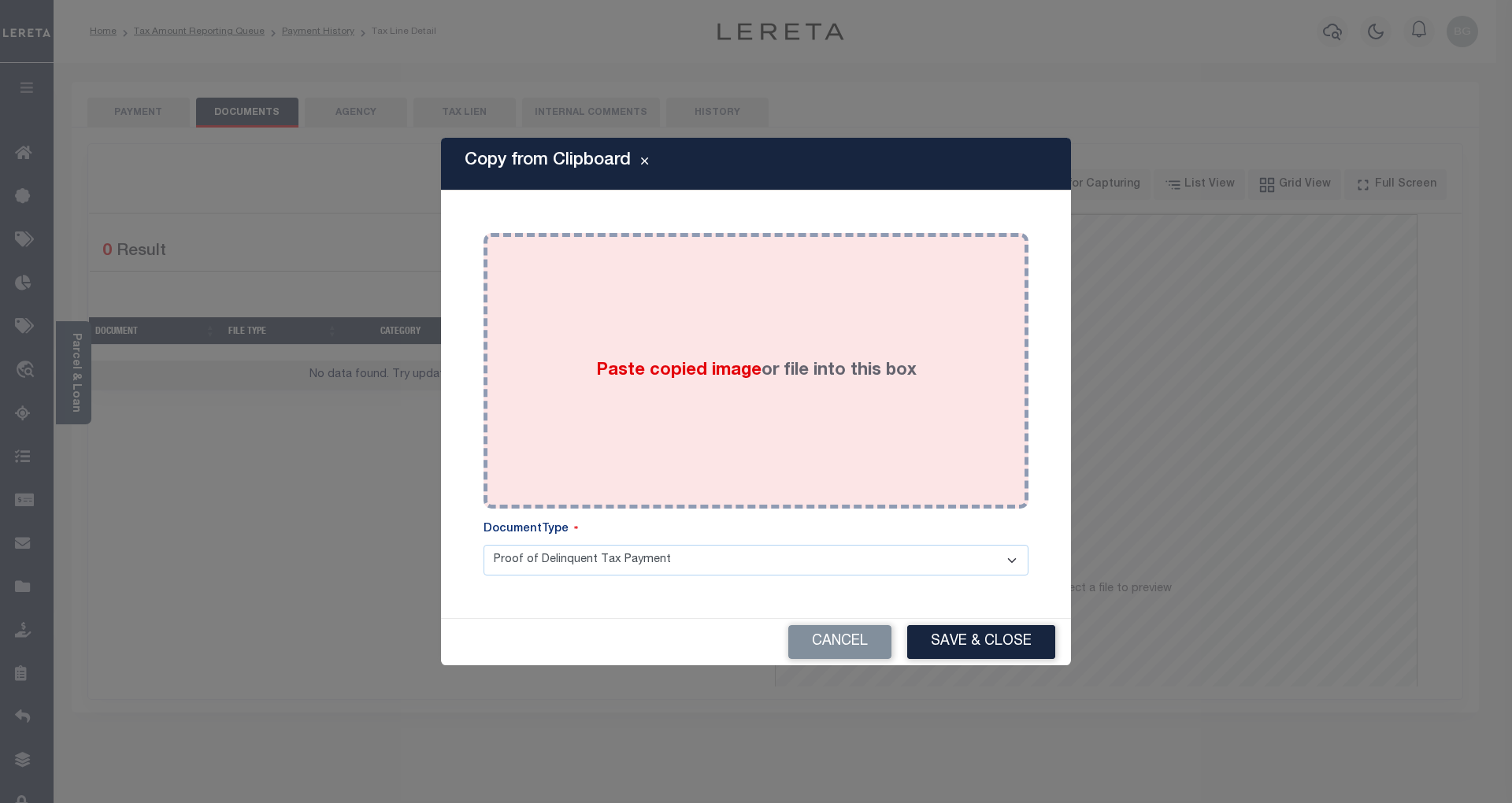
click at [693, 363] on span "Paste copied image" at bounding box center [679, 371] width 165 height 17
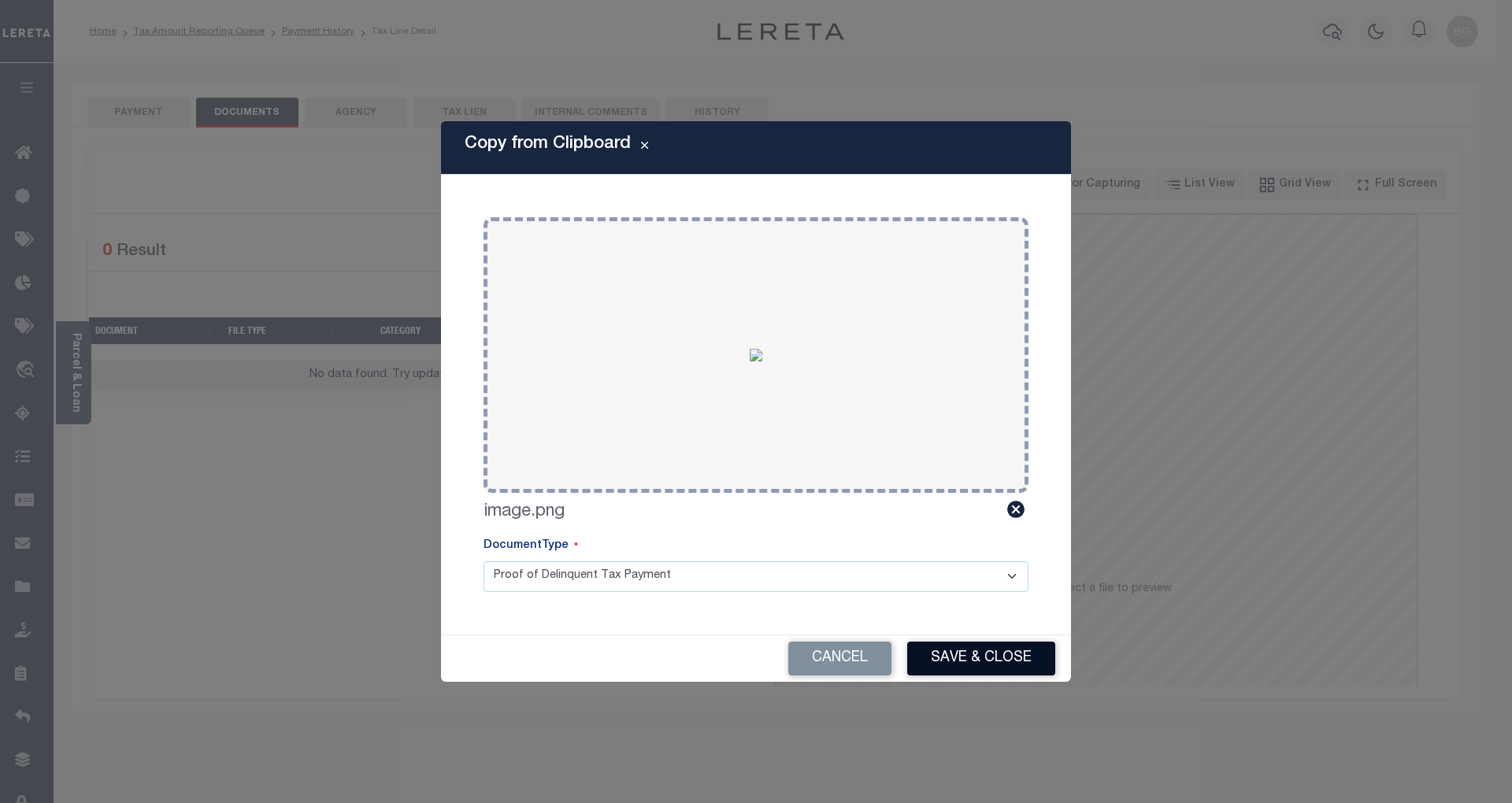
click at [1022, 652] on button "Save & Close" at bounding box center [981, 658] width 148 height 34
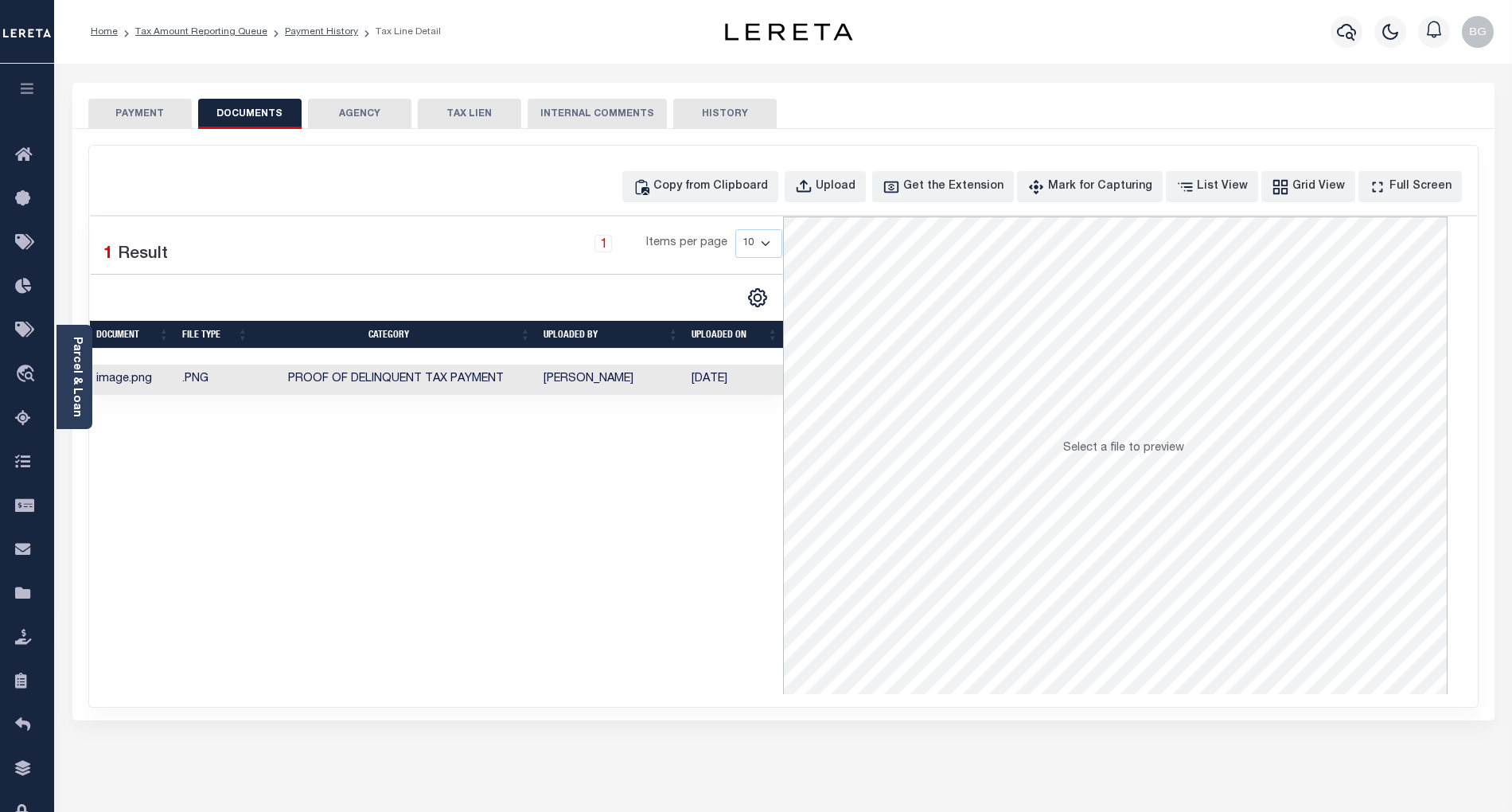
click at [141, 115] on button "PAYMENT" at bounding box center [141, 113] width 104 height 30
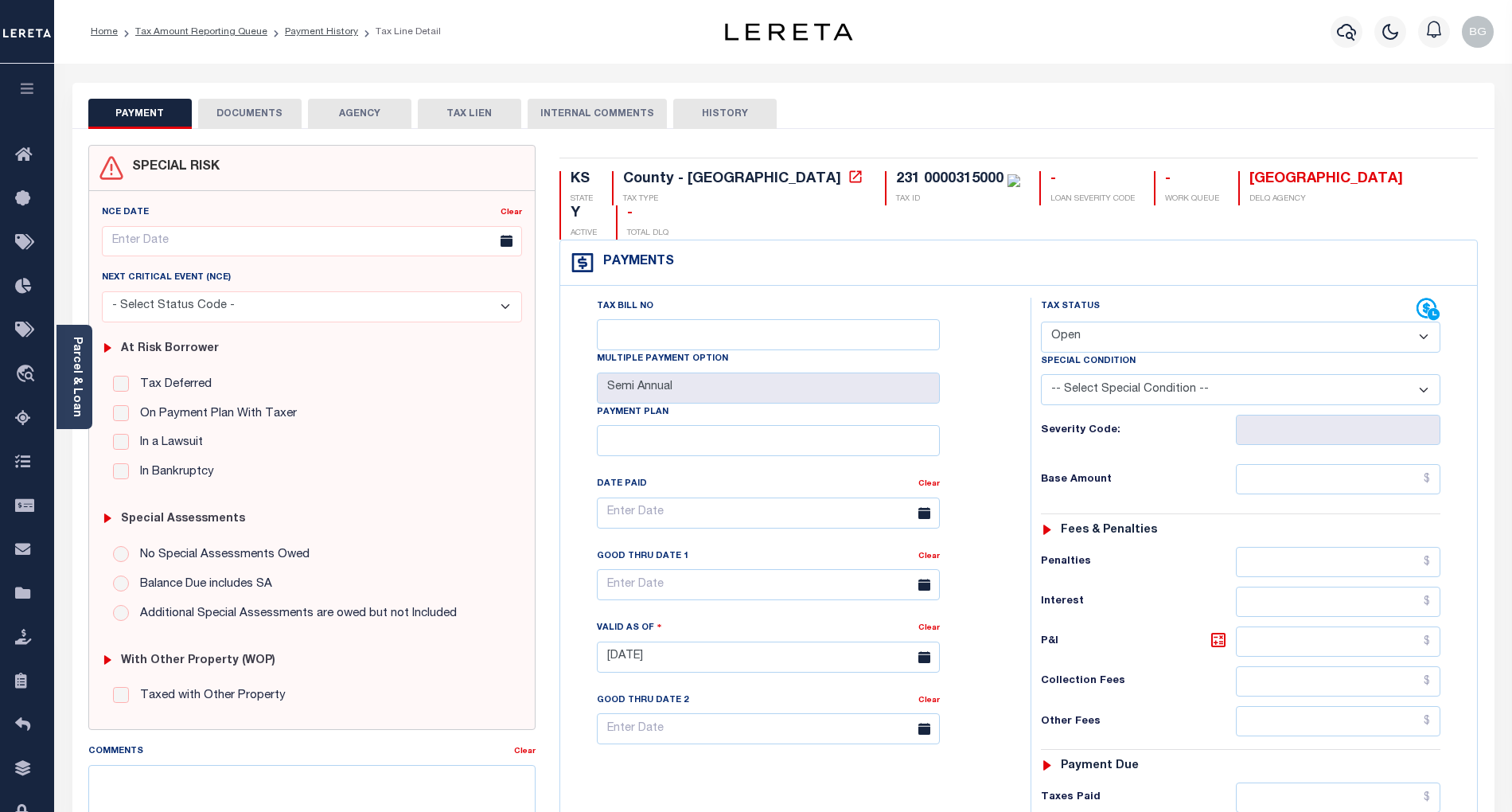
click at [1105, 322] on select "- Select Status Code - Open Due/Unpaid Paid Incomplete No Tax Due Internal Refu…" at bounding box center [1241, 337] width 400 height 31
select select "DUE"
click at [1041, 322] on select "- Select Status Code - Open Due/Unpaid Paid Incomplete No Tax Due Internal Refu…" at bounding box center [1241, 337] width 400 height 31
type input "[DATE]"
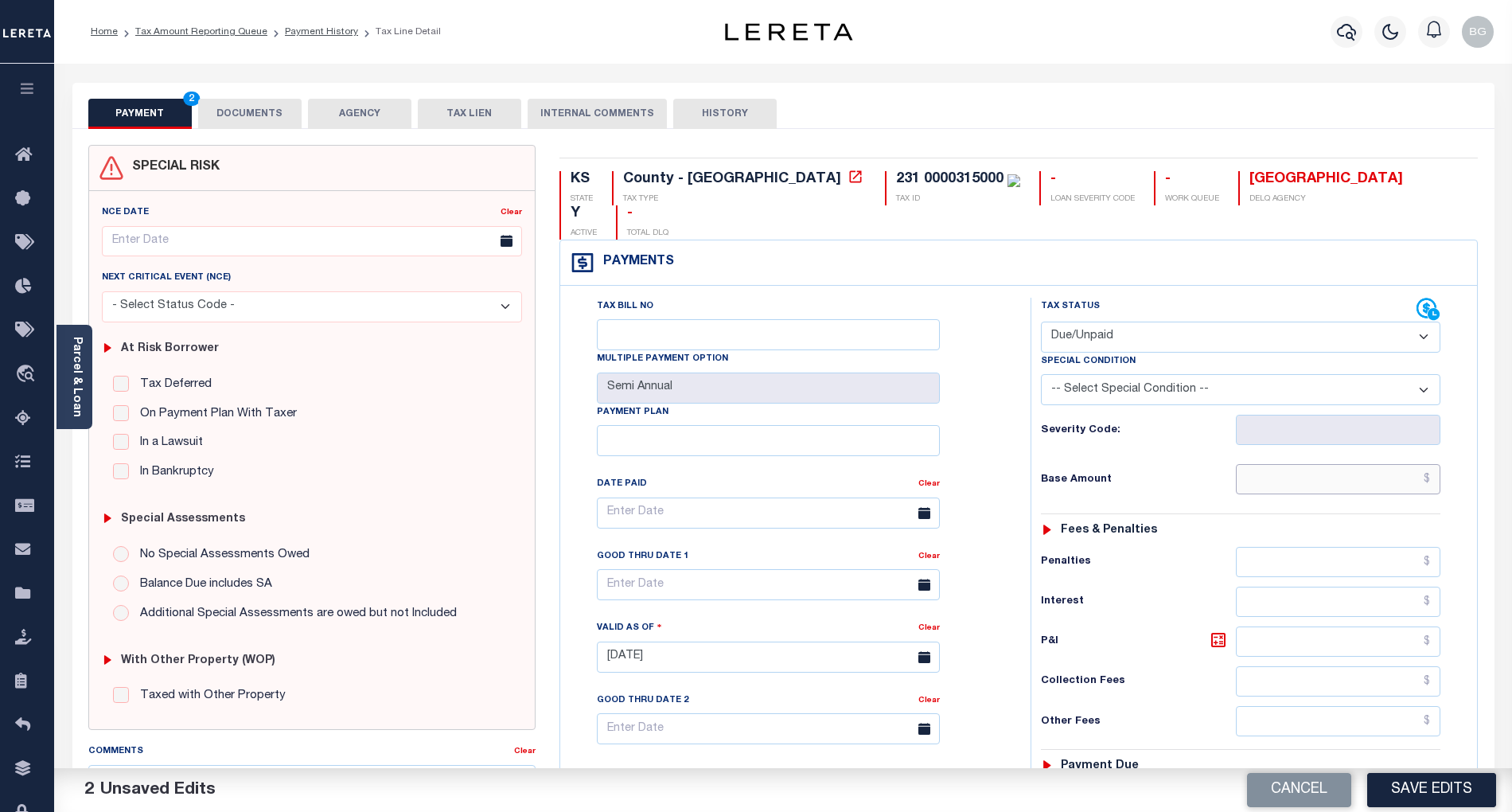
click at [1343, 464] on input "text" at bounding box center [1339, 479] width 206 height 30
paste input "2,780.47"
type input "$2,780.47"
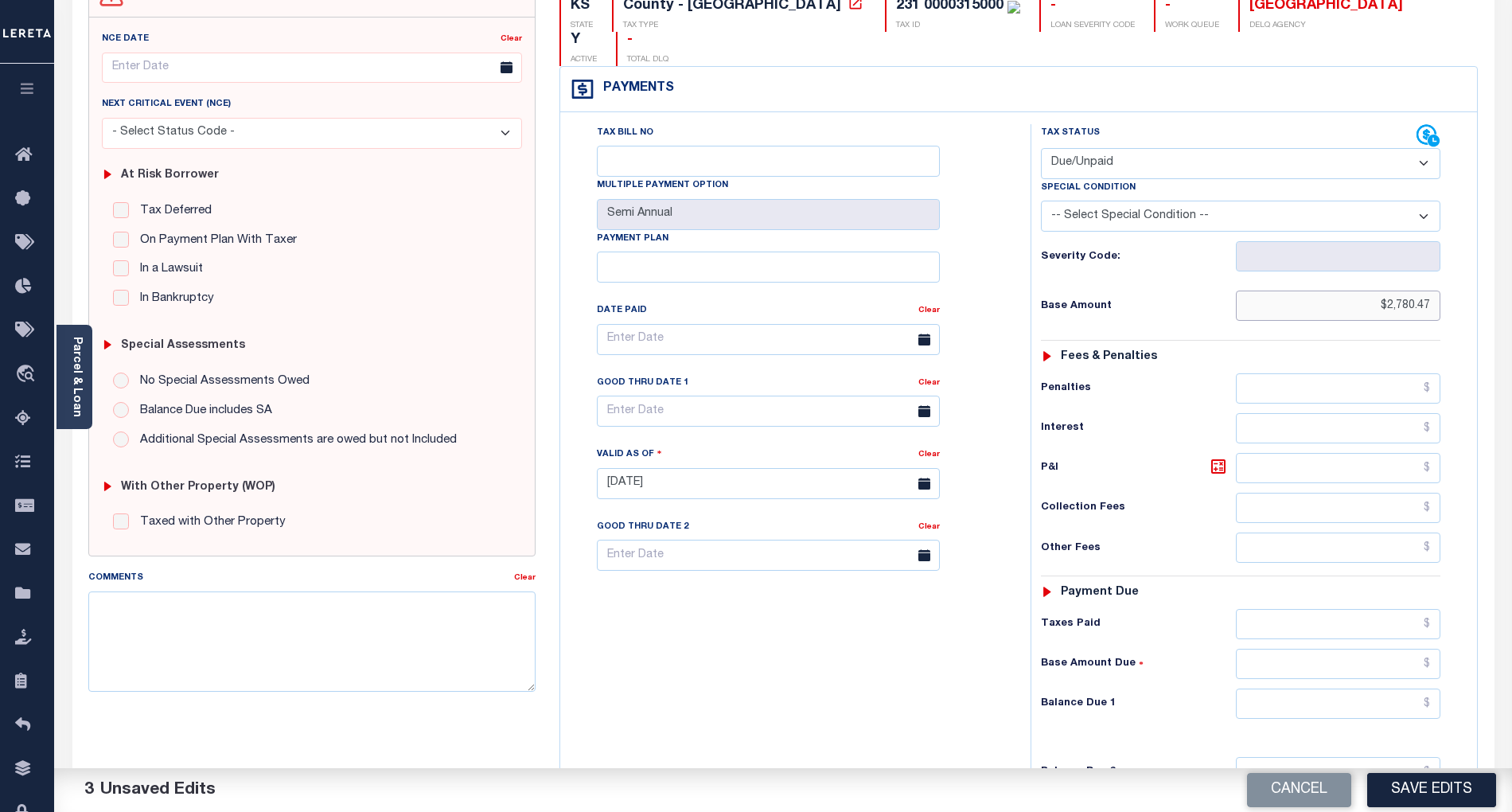
scroll to position [318, 0]
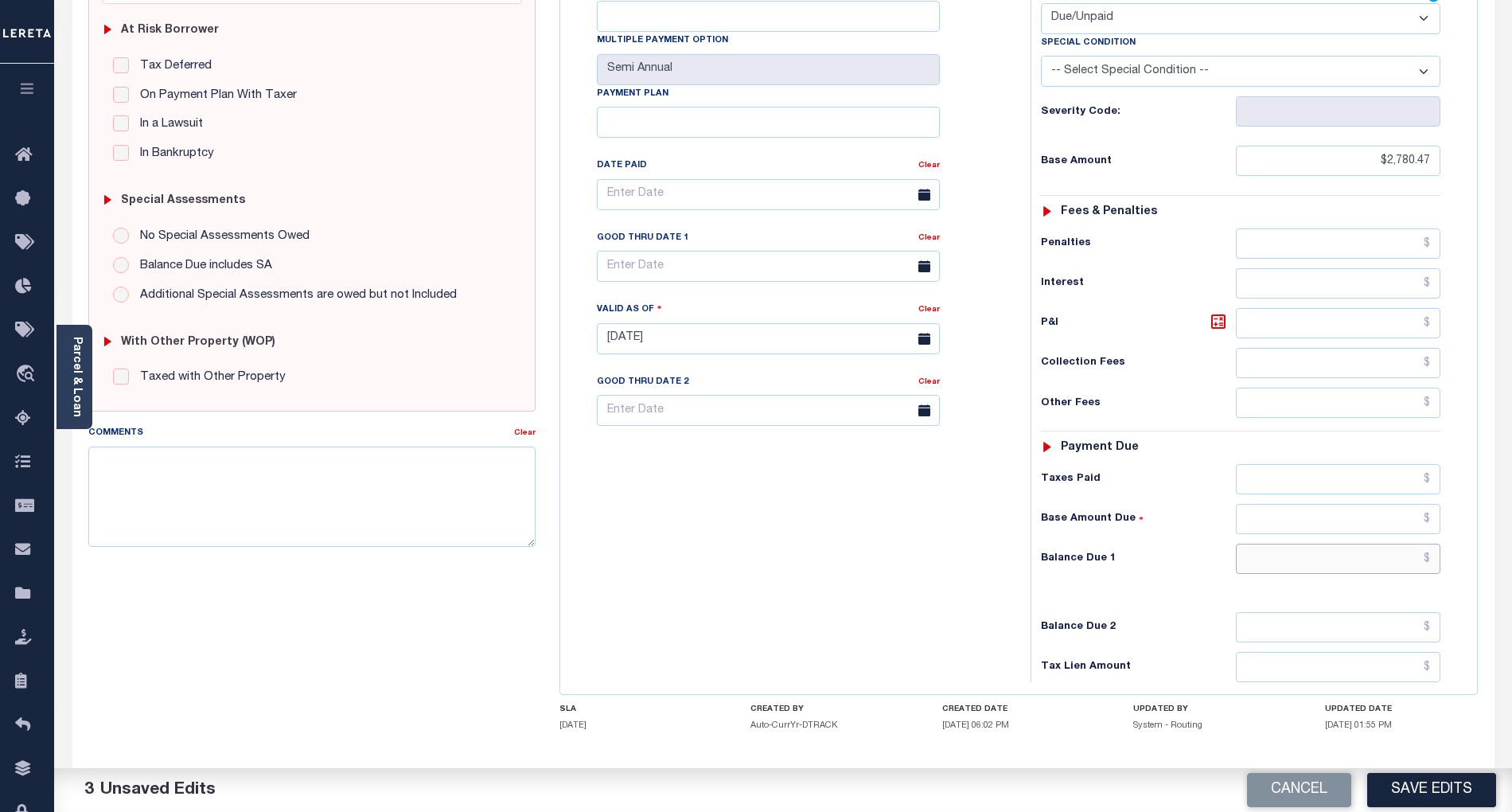
click at [1414, 544] on input "text" at bounding box center [1339, 559] width 206 height 30
paste input "2,924.45"
type input "$2,924.45"
click at [1218, 312] on icon at bounding box center [1219, 322] width 19 height 19
type input "$143.98"
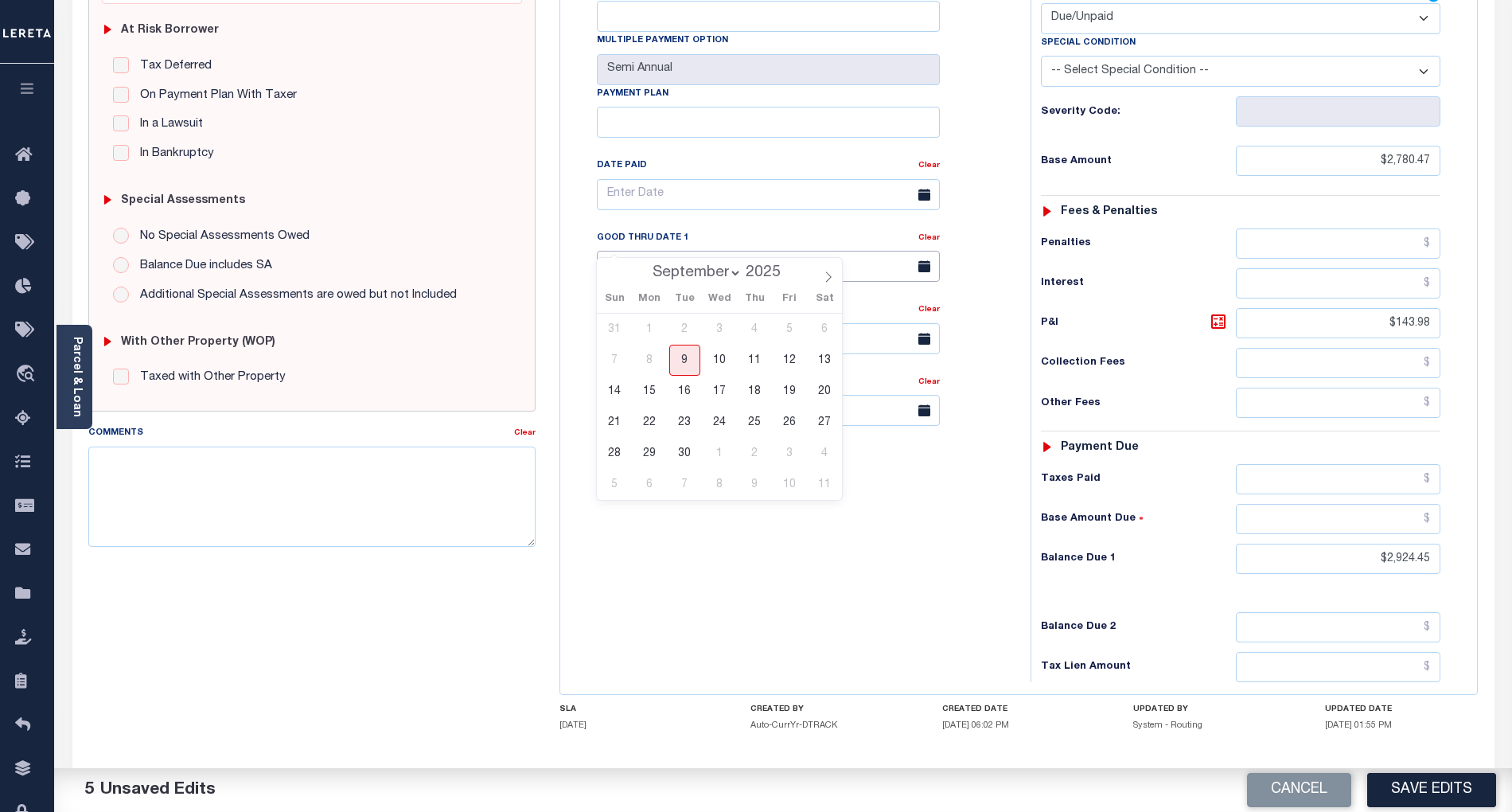
click at [704, 250] on input "text" at bounding box center [768, 265] width 343 height 31
click at [688, 456] on span "30" at bounding box center [684, 453] width 31 height 31
type input "09/30/2025"
click at [1414, 780] on button "Save Edits" at bounding box center [1431, 789] width 129 height 34
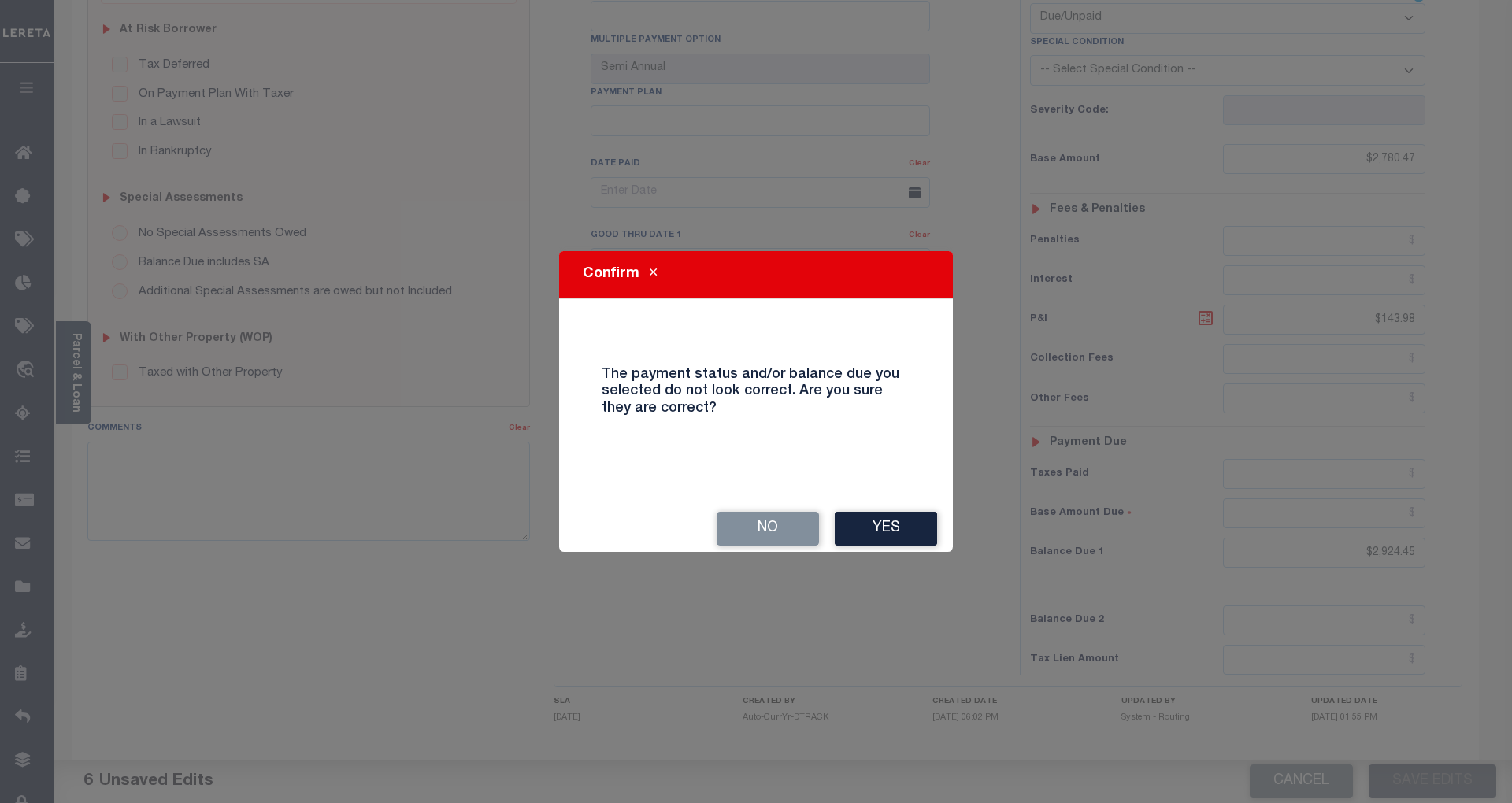
click at [862, 510] on div "No Yes" at bounding box center [756, 528] width 394 height 46
click at [870, 523] on button "Yes" at bounding box center [886, 528] width 103 height 34
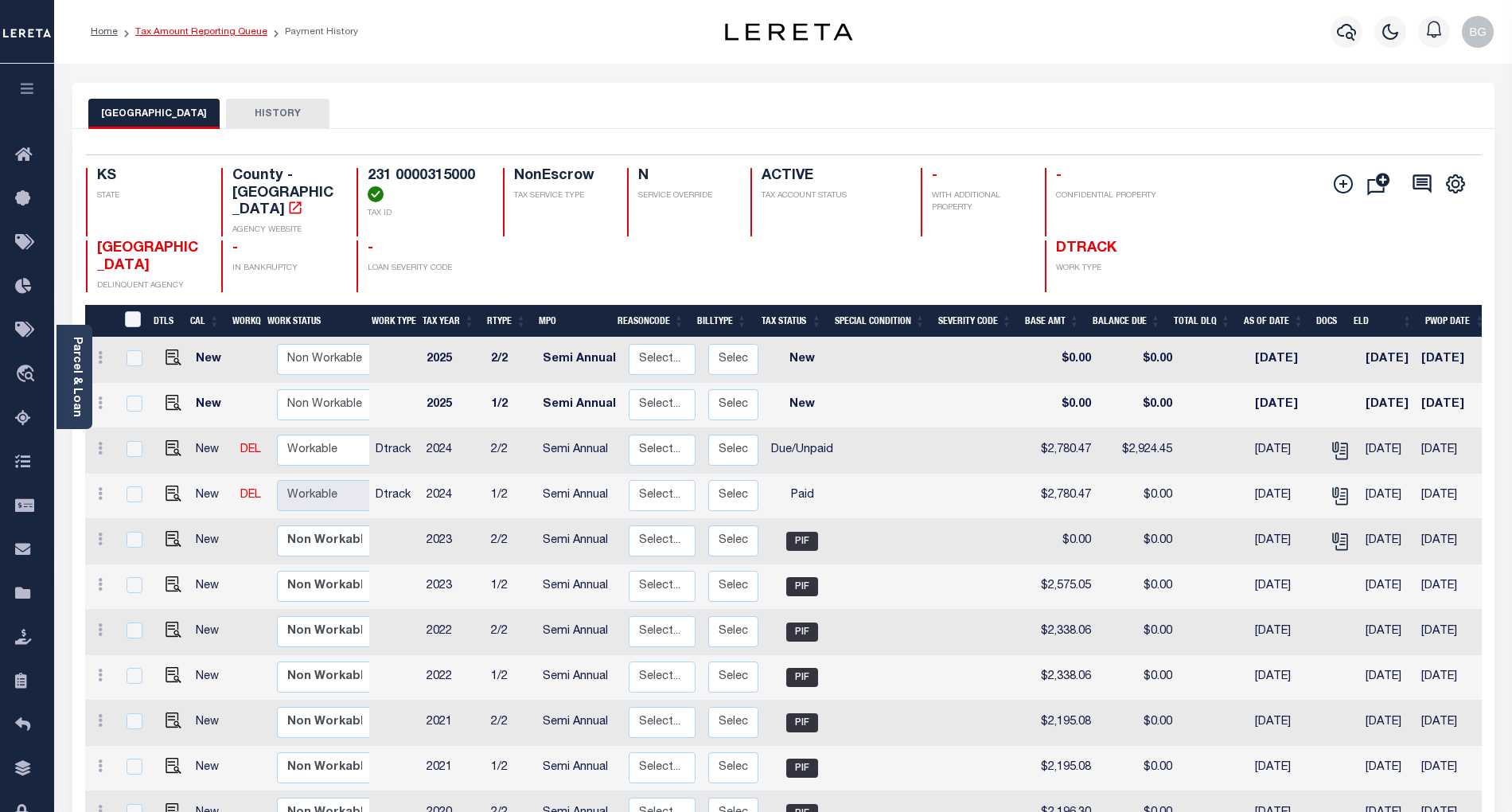
click at [188, 30] on link "Tax Amount Reporting Queue" at bounding box center [201, 32] width 132 height 10
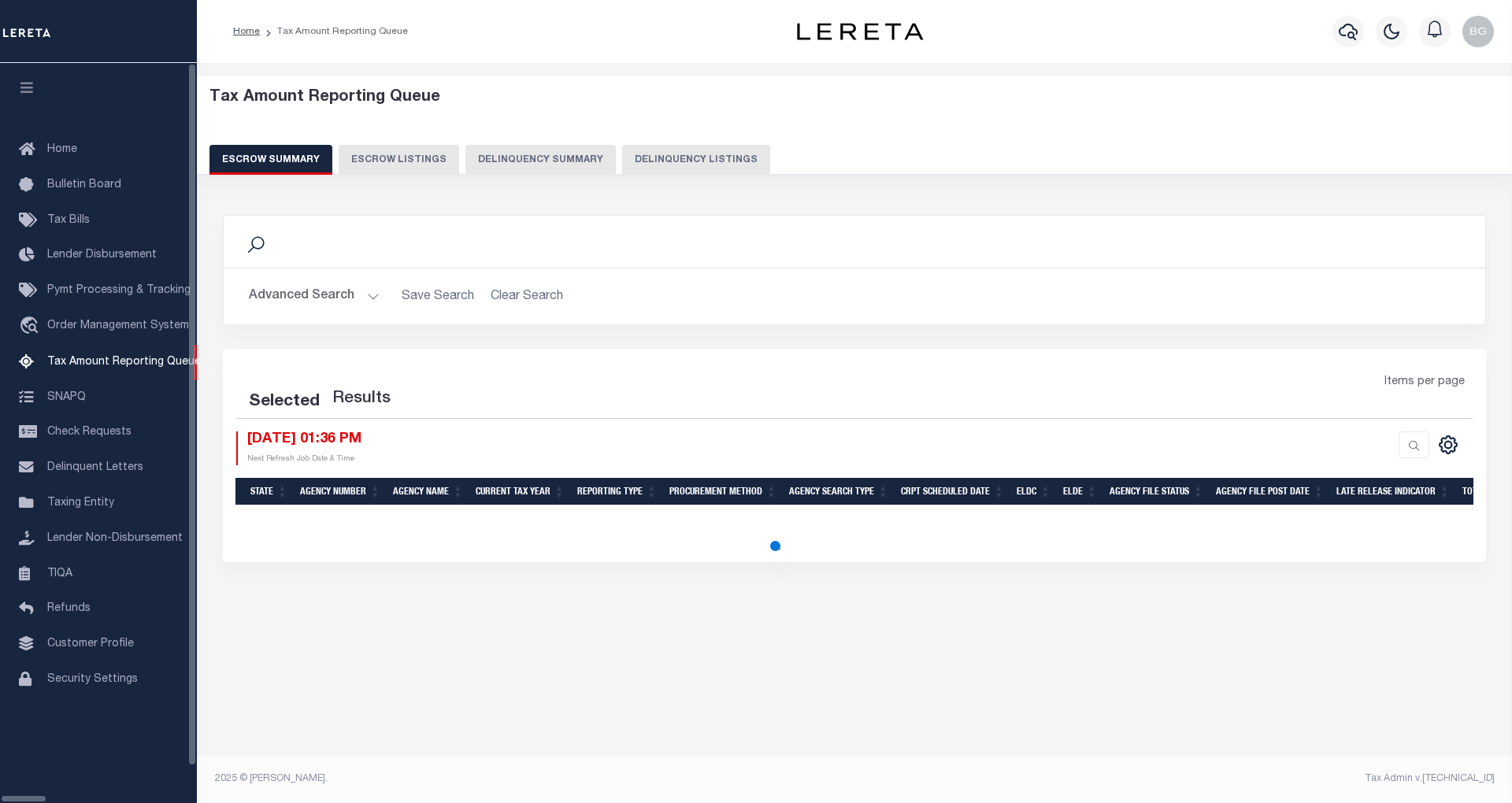
click at [628, 158] on button "Delinquency Listings" at bounding box center [696, 160] width 148 height 30
select select "100"
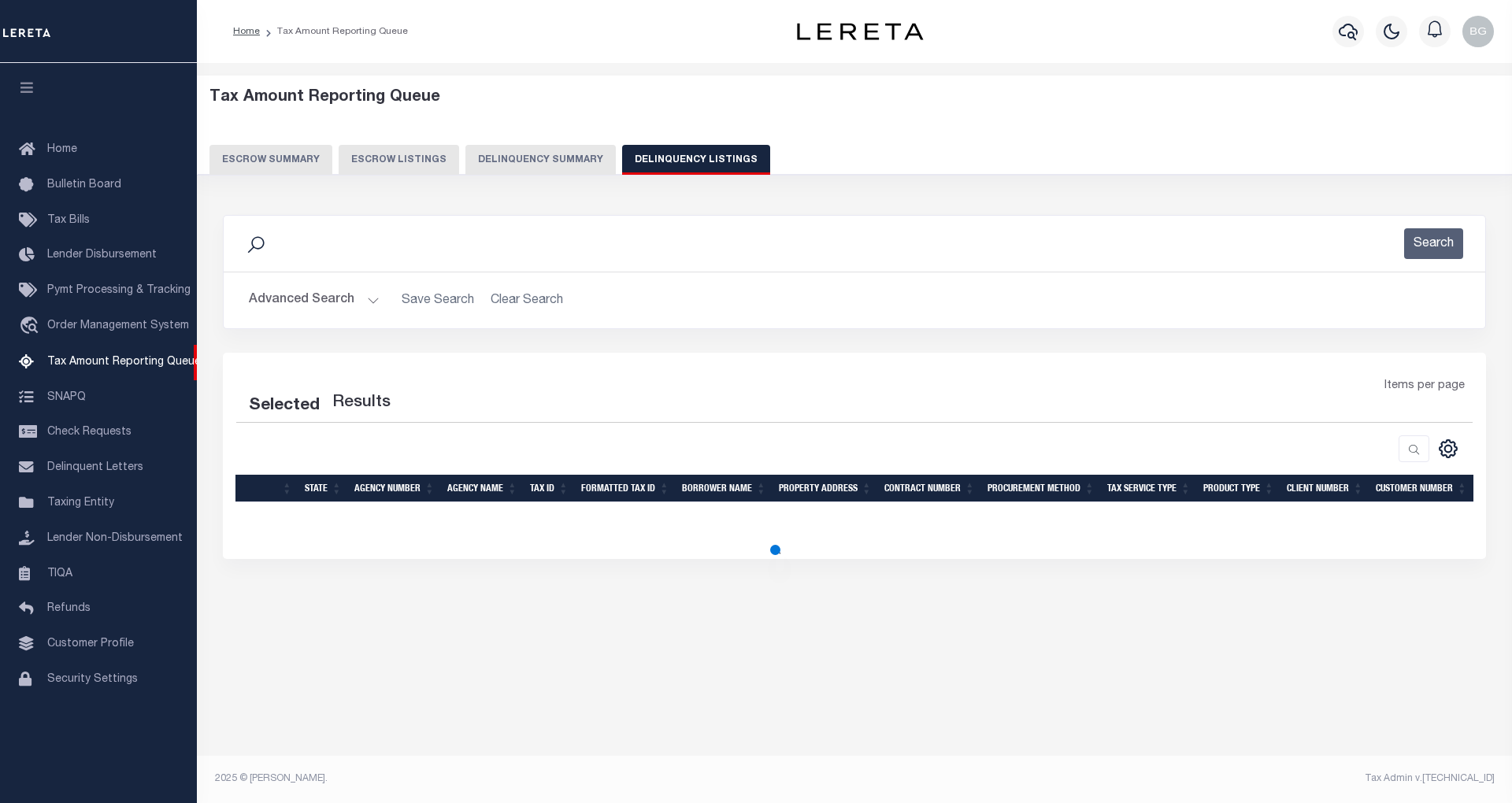
select select "100"
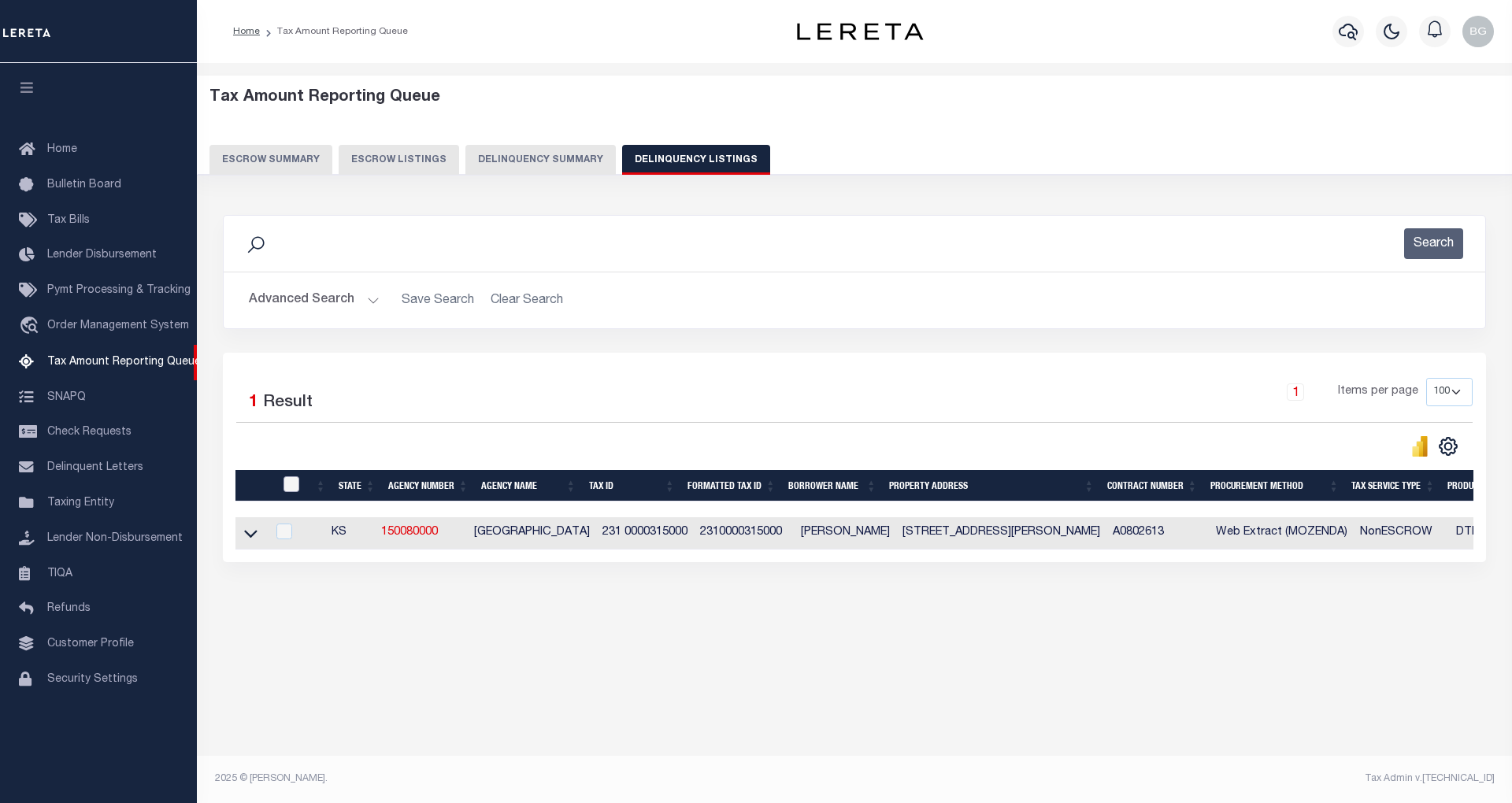
click at [294, 487] on input "checkbox" at bounding box center [291, 484] width 16 height 16
checkbox input "true"
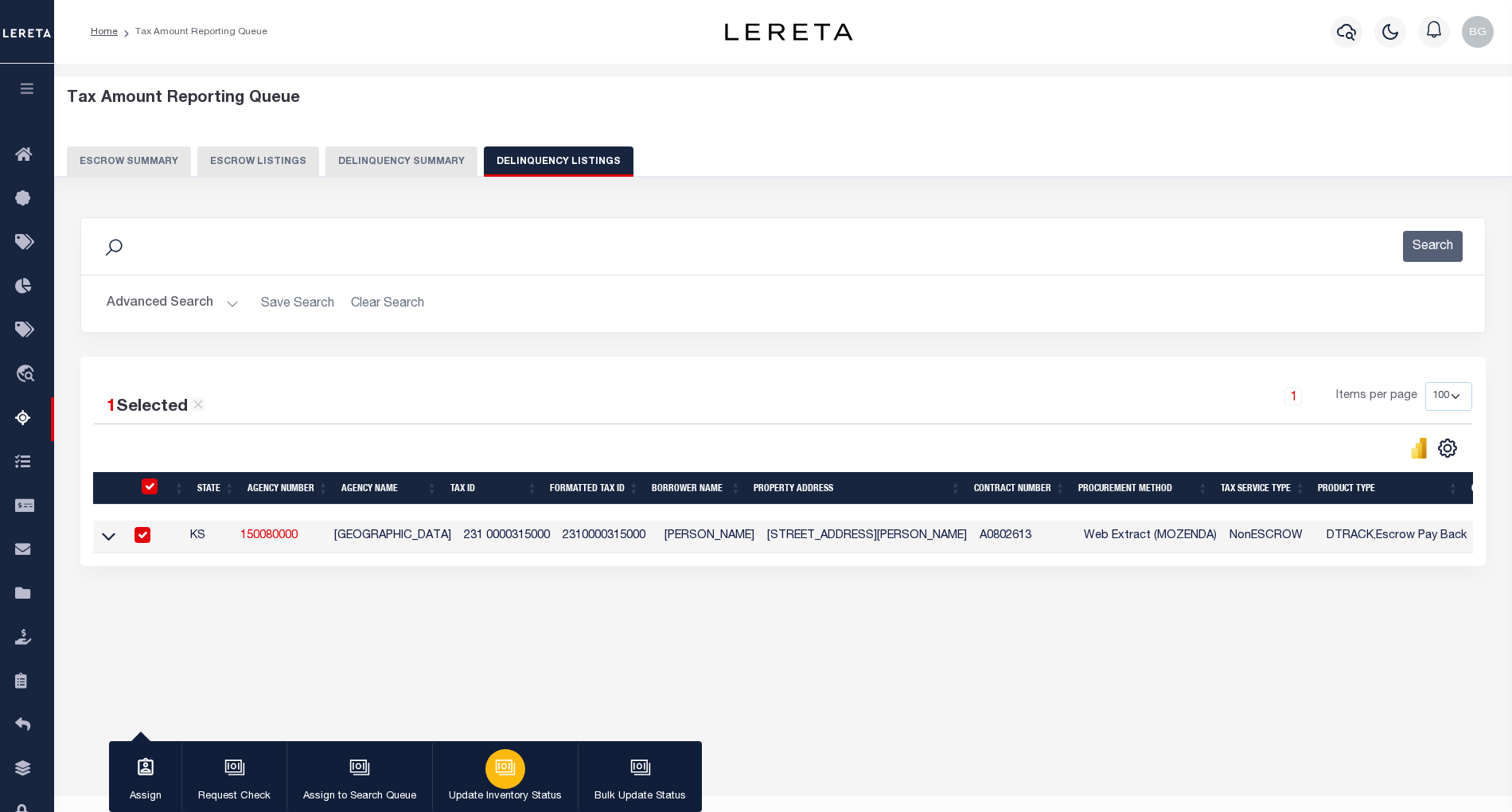
click at [501, 768] on icon "button" at bounding box center [504, 766] width 12 height 7
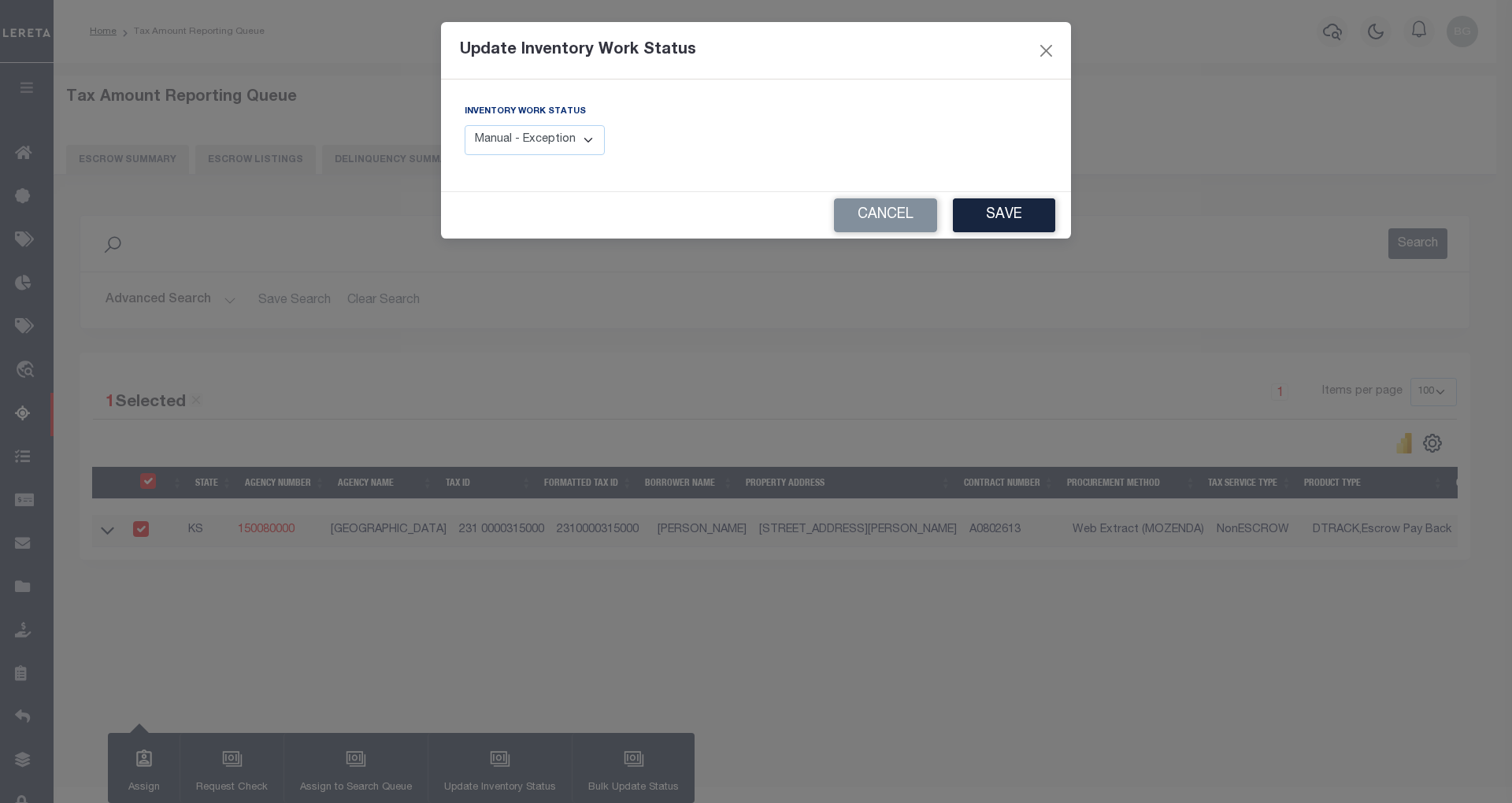
drag, startPoint x: 586, startPoint y: 143, endPoint x: 587, endPoint y: 156, distance: 13.0
click at [586, 143] on select "Manual - Exception Pended - Awaiting Search Late Add Exception Completed" at bounding box center [534, 140] width 140 height 30
select select "4"
click at [464, 125] on select "Manual - Exception Pended - Awaiting Search Late Add Exception Completed" at bounding box center [534, 140] width 140 height 30
click at [984, 219] on button "Save" at bounding box center [1004, 215] width 103 height 34
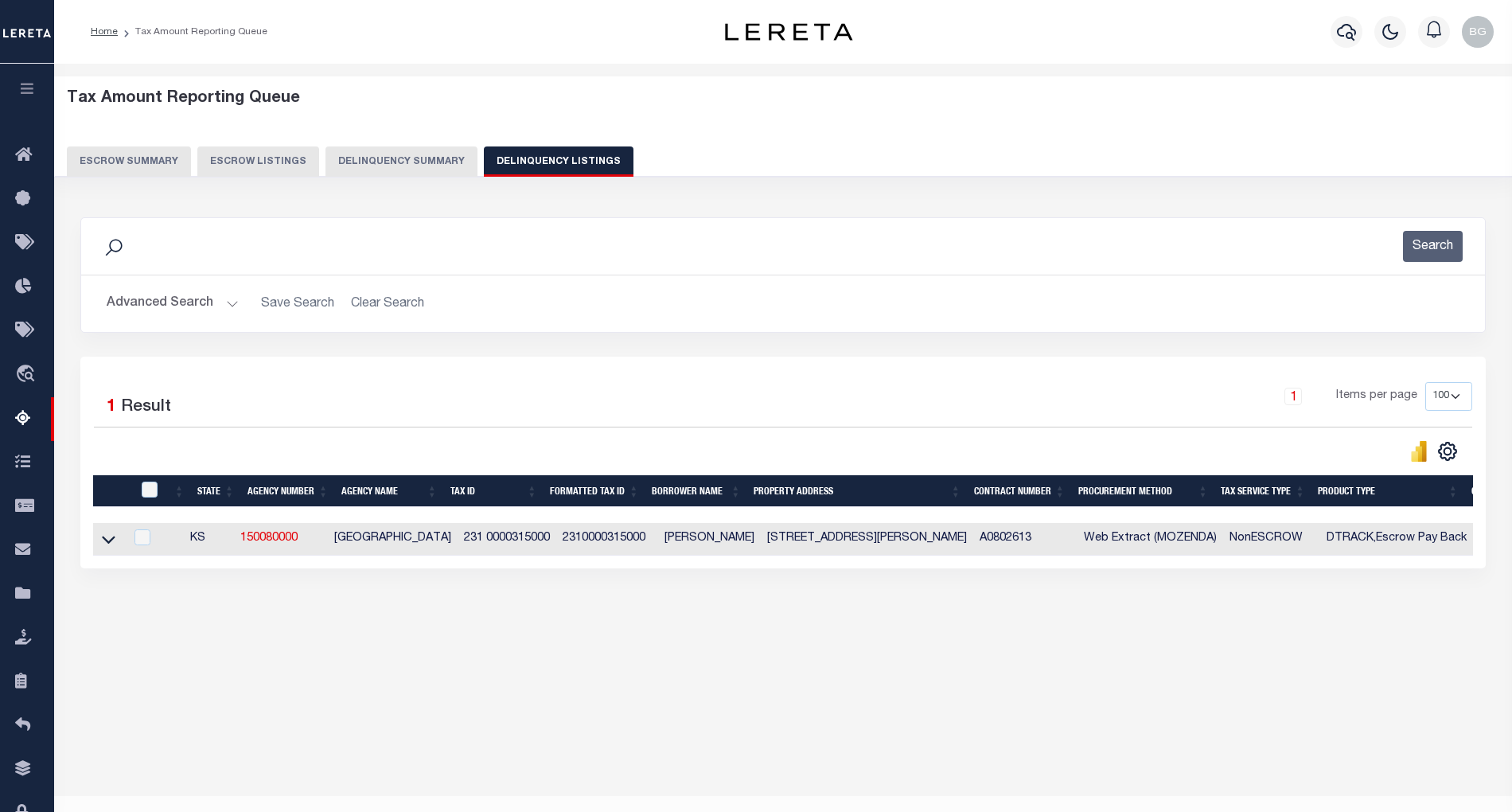
click at [230, 309] on button "Advanced Search" at bounding box center [172, 303] width 132 height 31
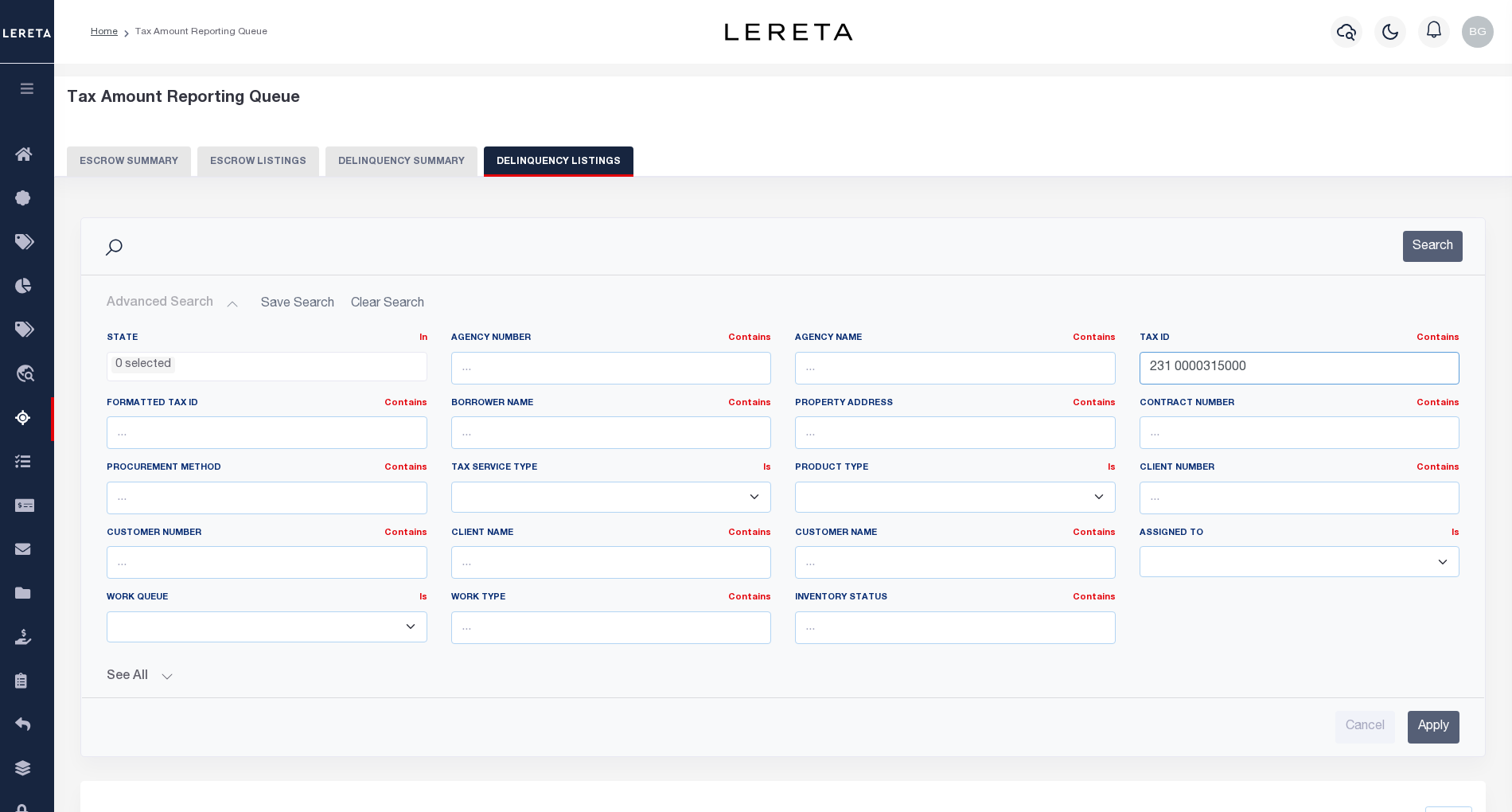
click at [1192, 363] on input "231 0000315000" at bounding box center [1299, 367] width 321 height 33
paste input "52"
type input "231 0000352000"
click at [1447, 729] on input "Apply" at bounding box center [1433, 727] width 52 height 33
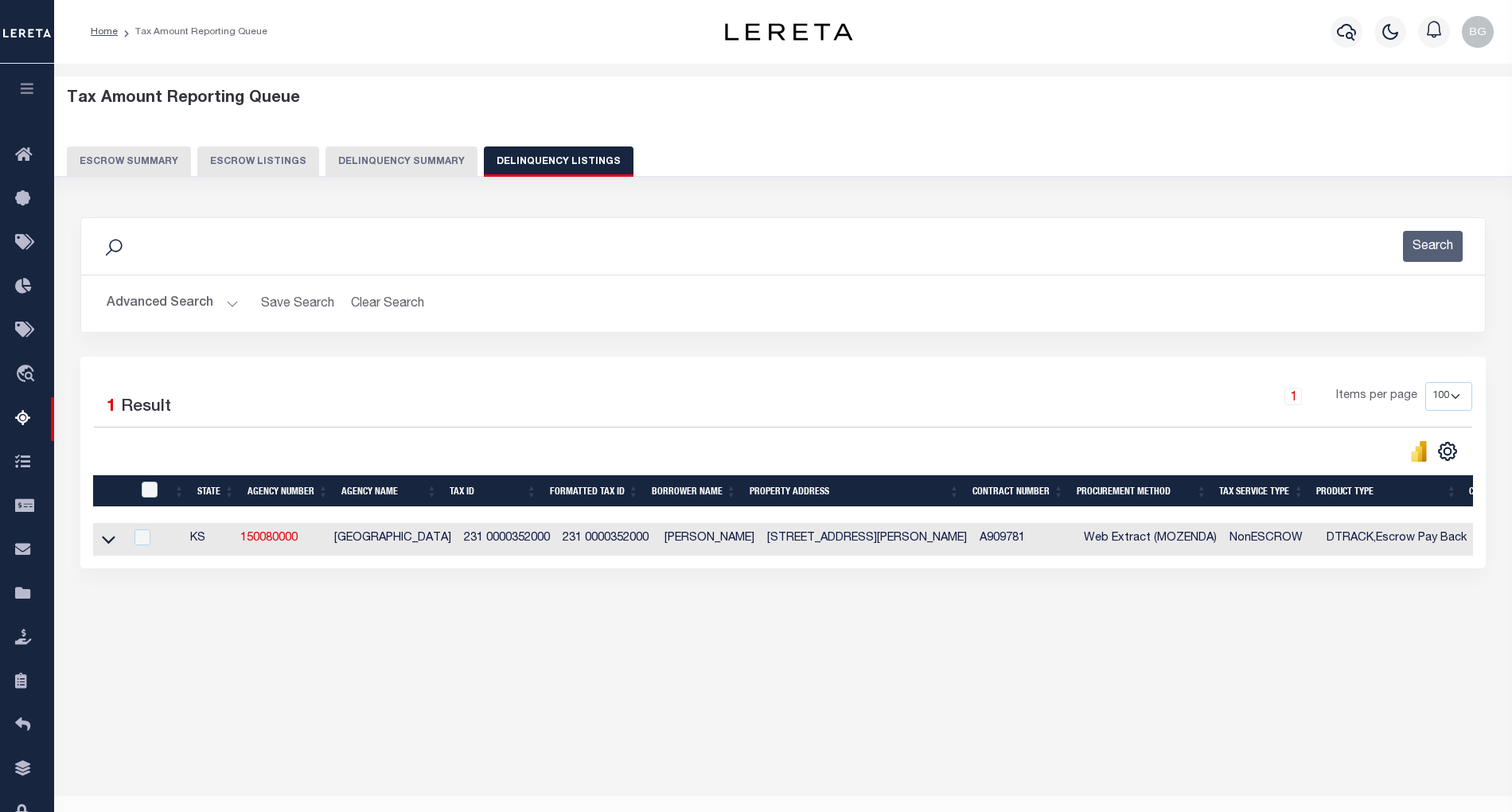
click at [814, 543] on td "18577 SW Bison Rd Rose Hill, KS 67133" at bounding box center [867, 539] width 213 height 33
checkbox input "true"
click at [814, 543] on td "18577 SW Bison Rd Rose Hill, KS 67133" at bounding box center [867, 539] width 213 height 33
checkbox input "false"
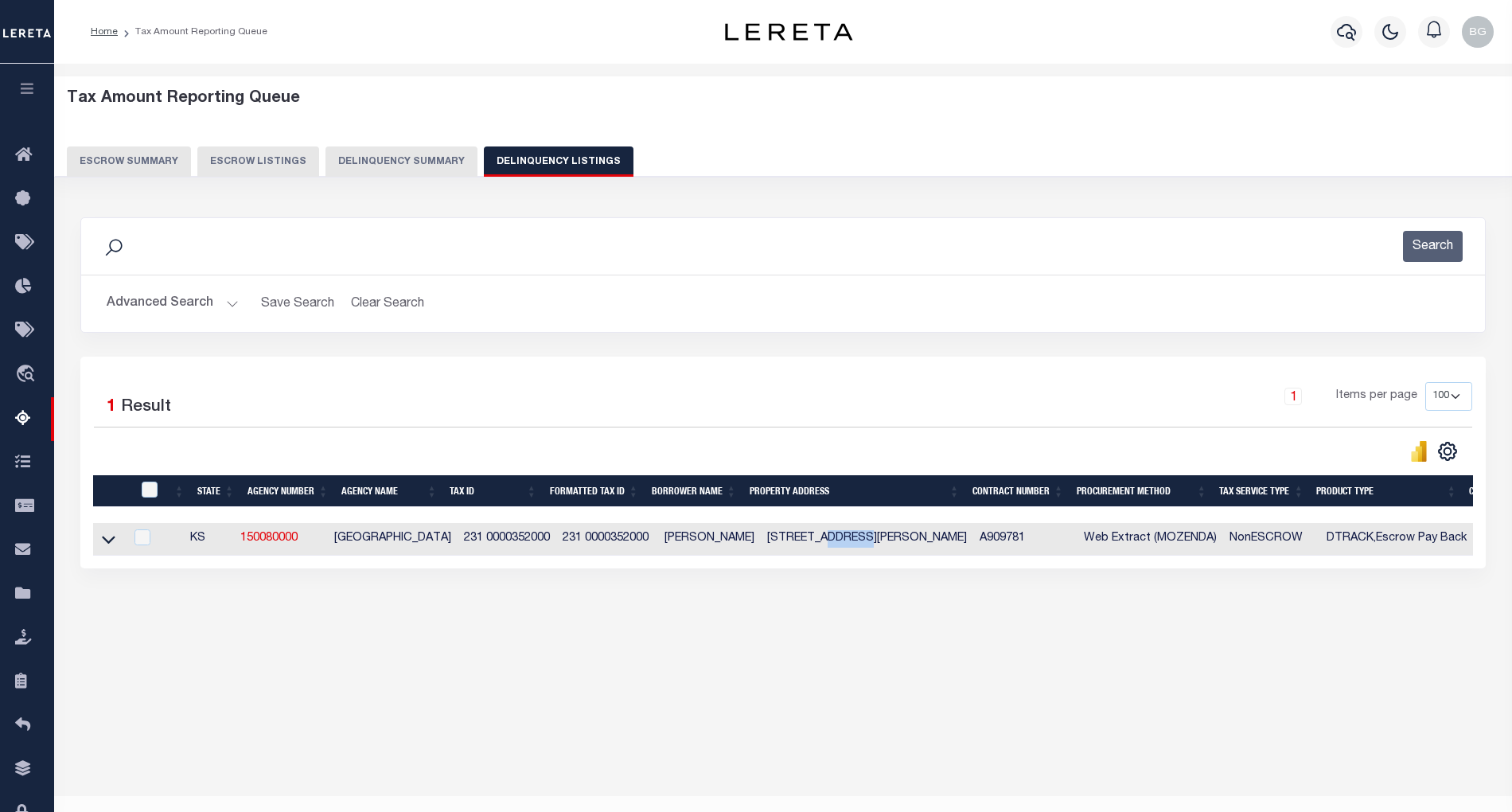
checkbox input "false"
copy td "Bison"
click at [105, 546] on icon at bounding box center [108, 539] width 13 height 17
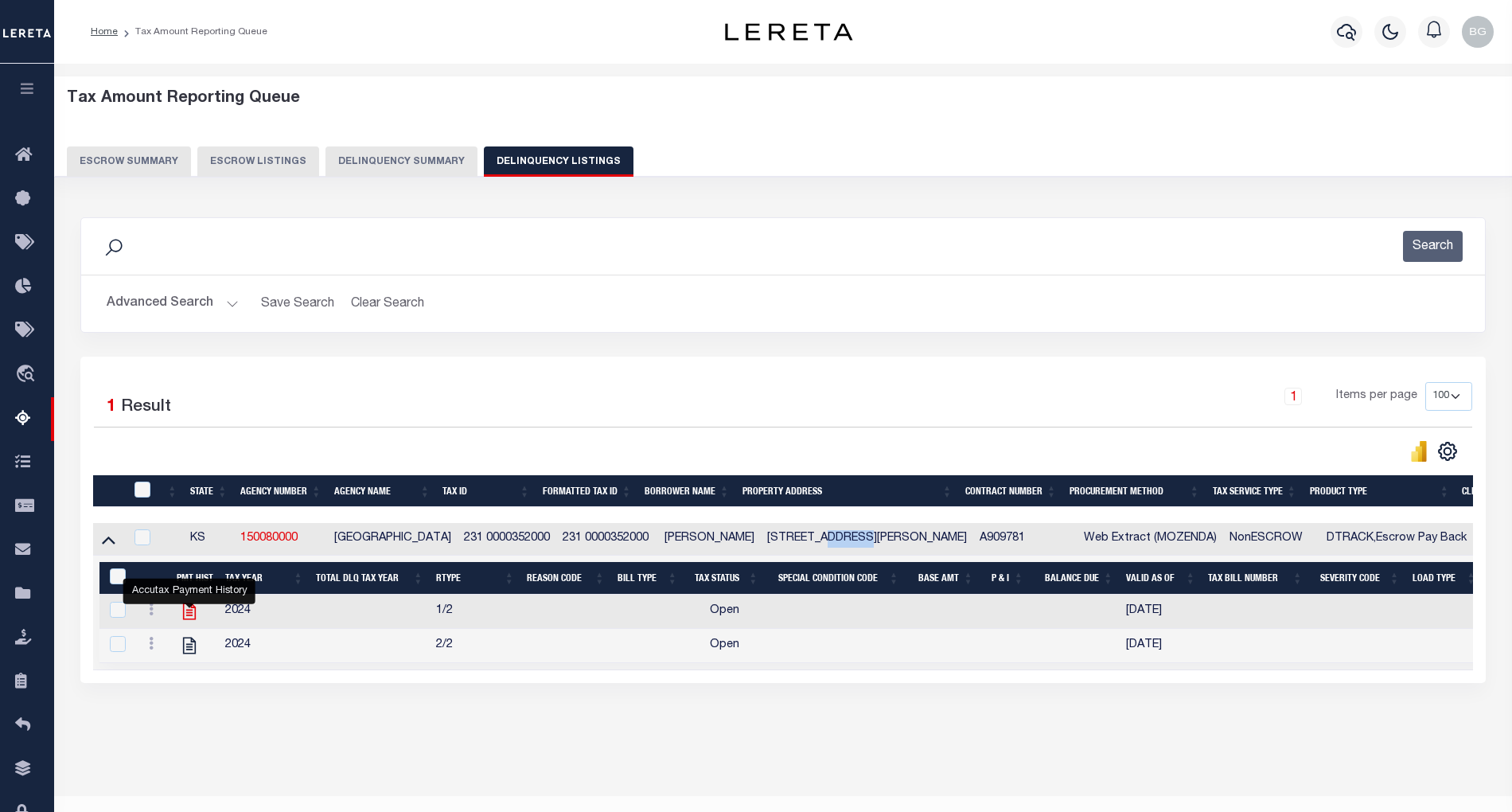
click at [194, 618] on icon "" at bounding box center [190, 612] width 21 height 21
checkbox input "true"
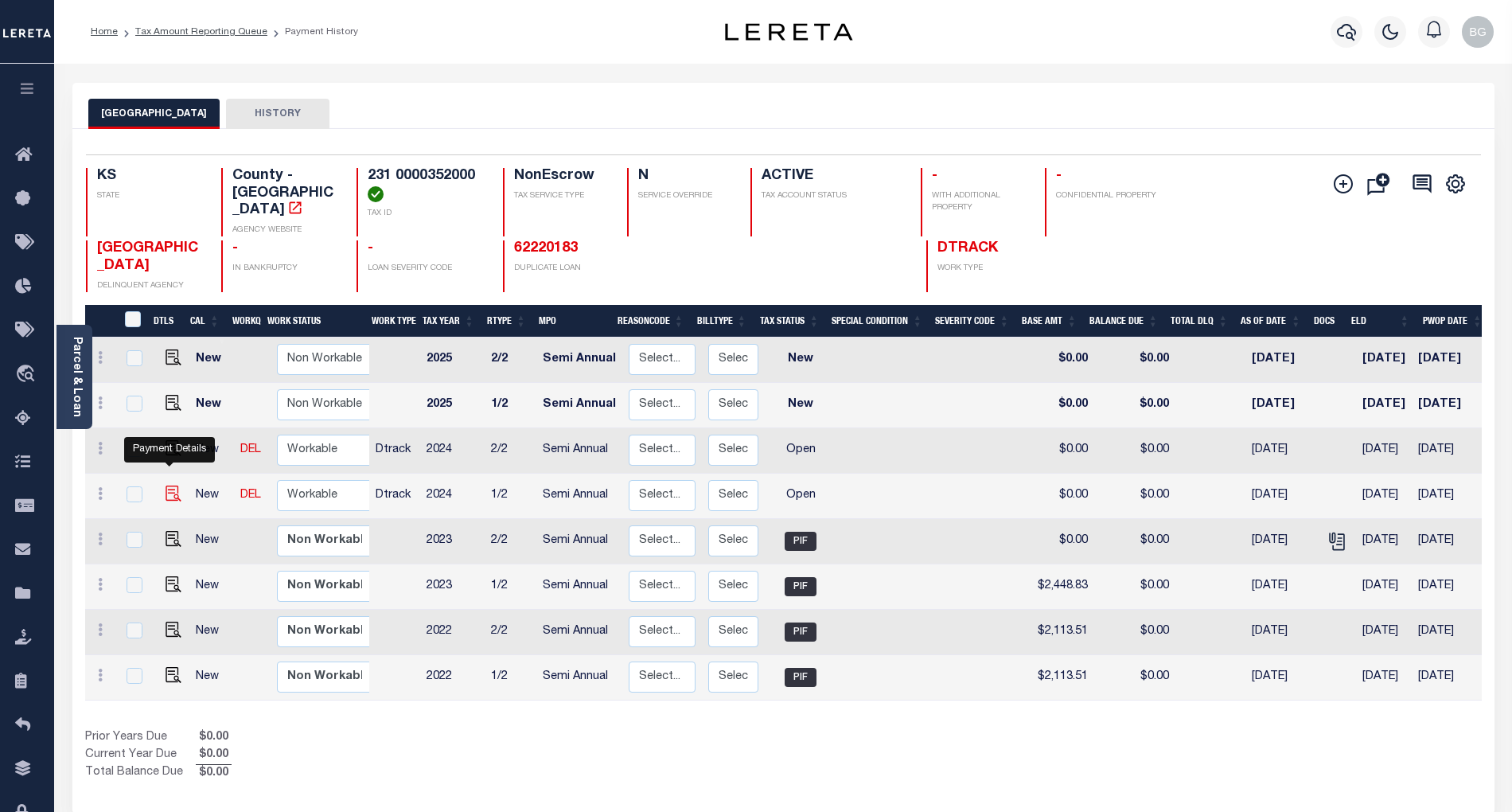
click at [170, 485] on img "" at bounding box center [173, 493] width 16 height 16
checkbox input "true"
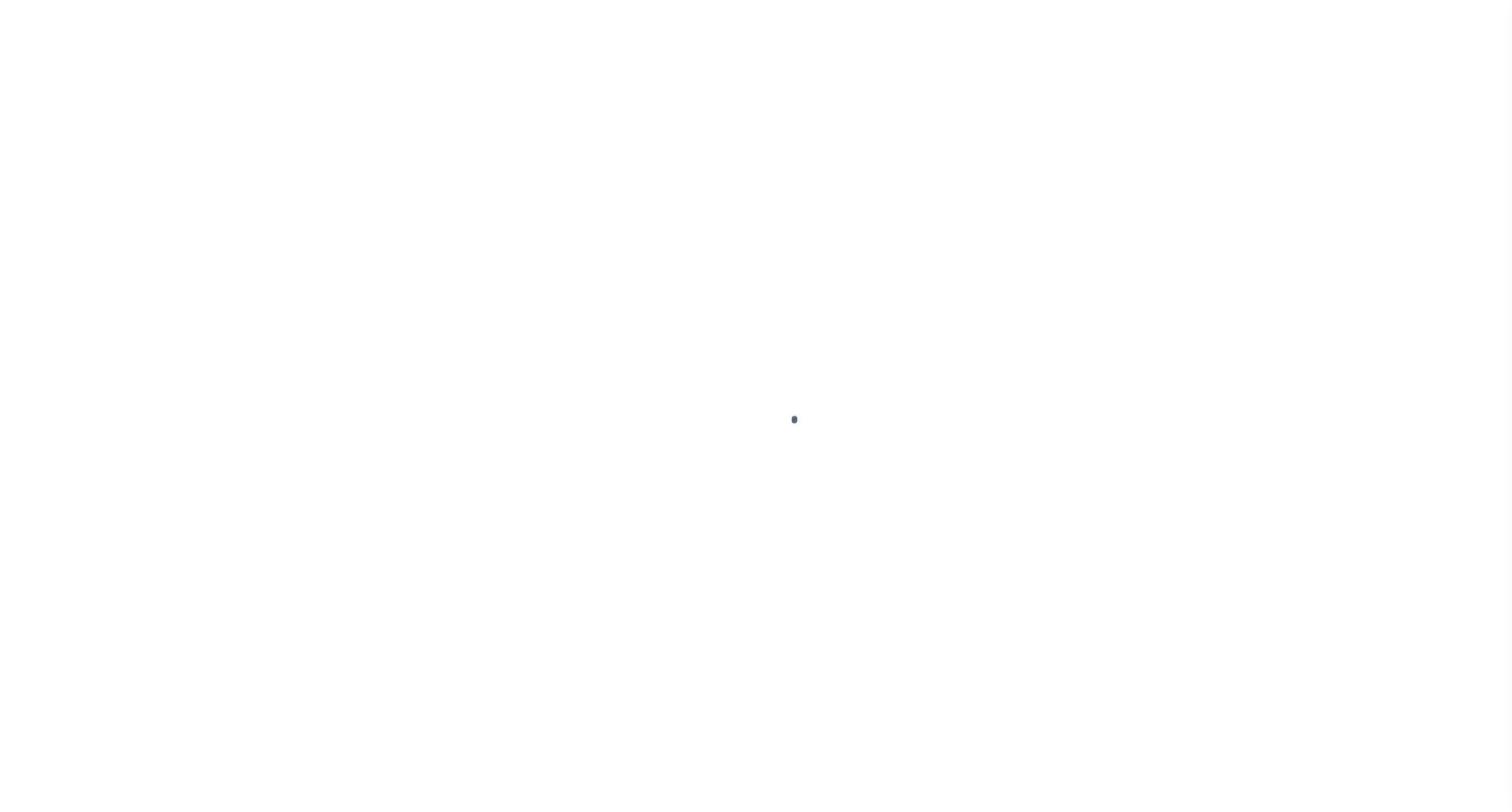
select select "OP2"
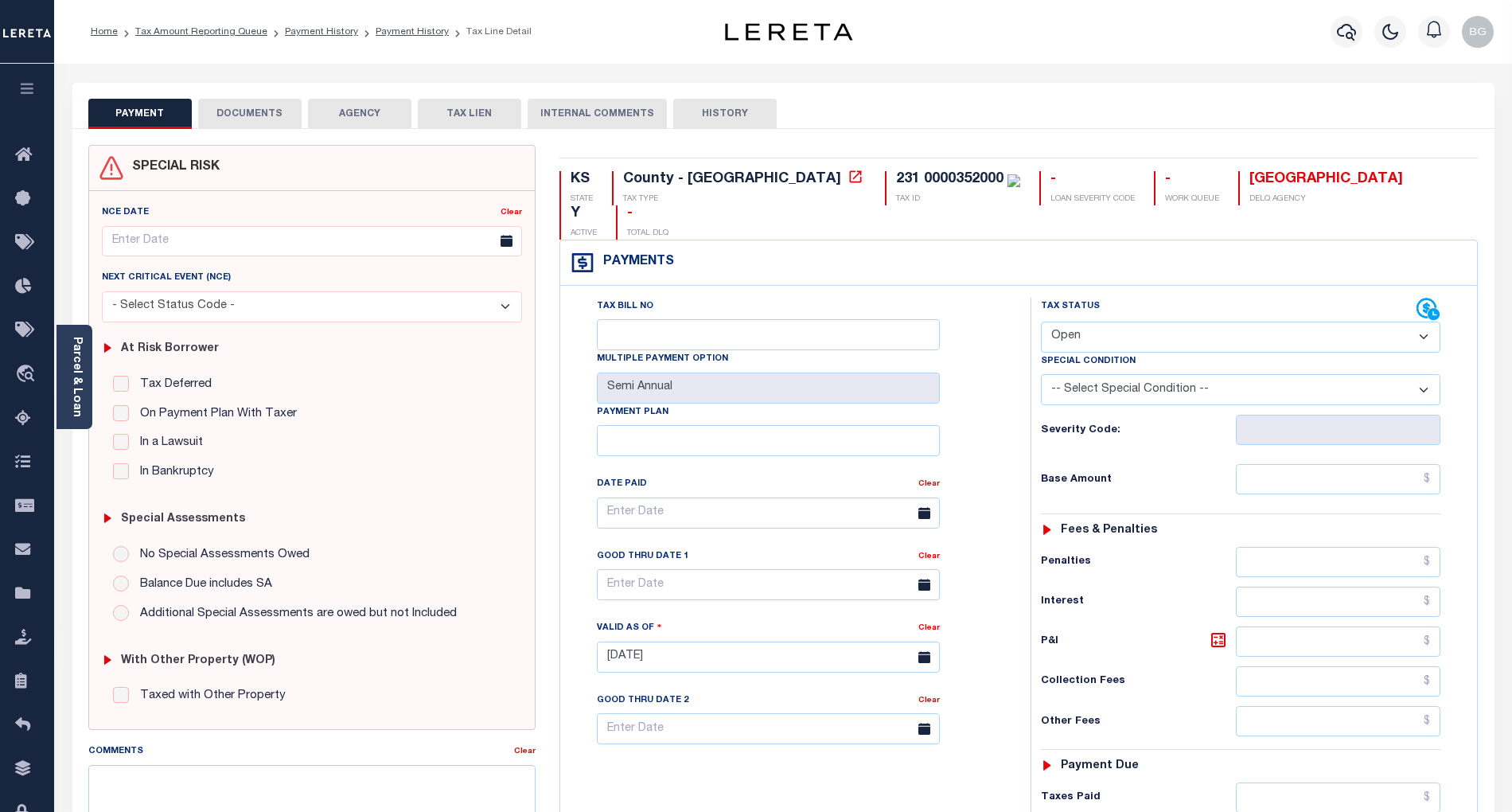
click at [223, 108] on button "DOCUMENTS" at bounding box center [250, 113] width 104 height 30
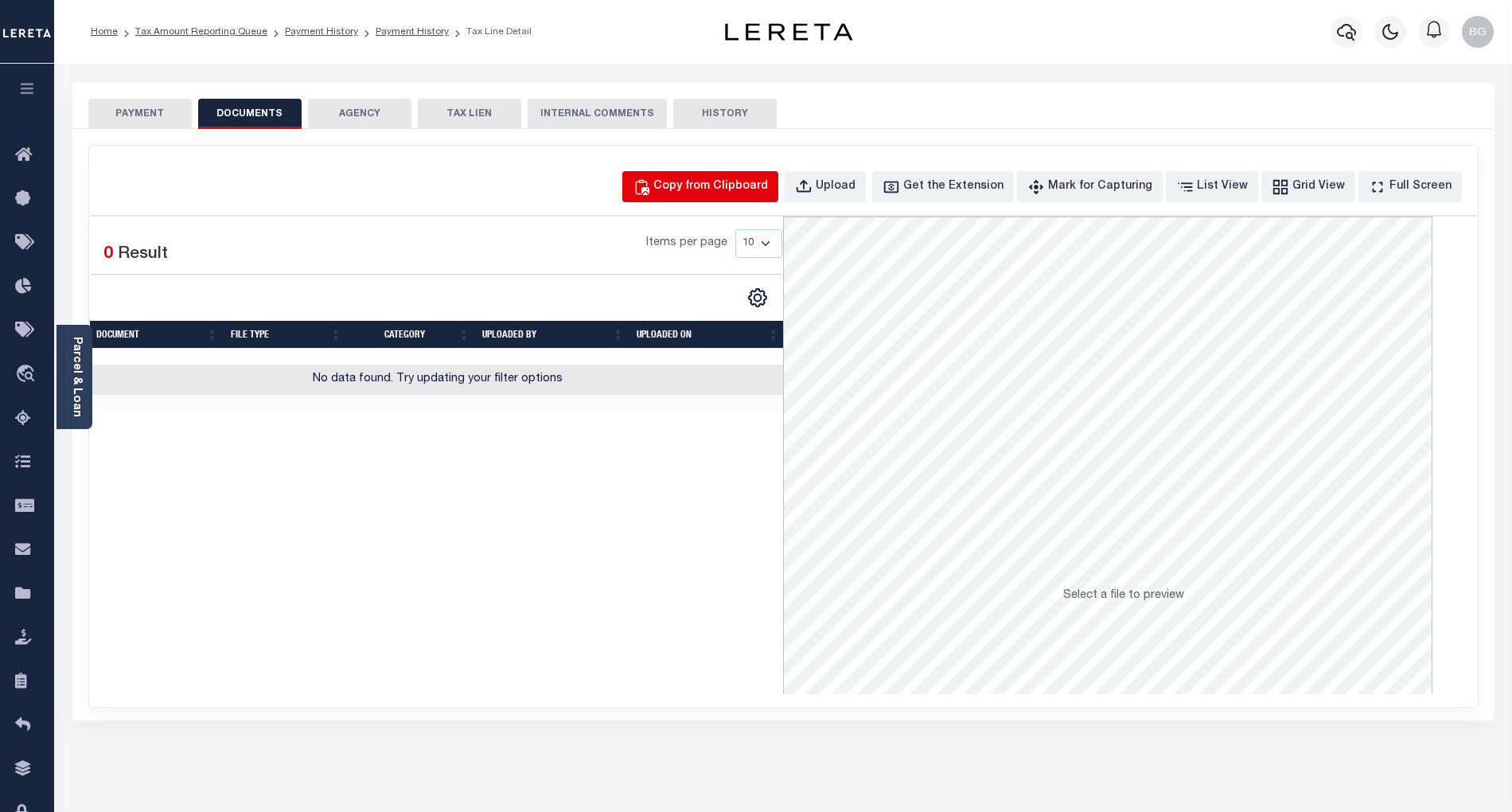
click at [730, 192] on div "Copy from Clipboard" at bounding box center [711, 187] width 114 height 18
select select "POP"
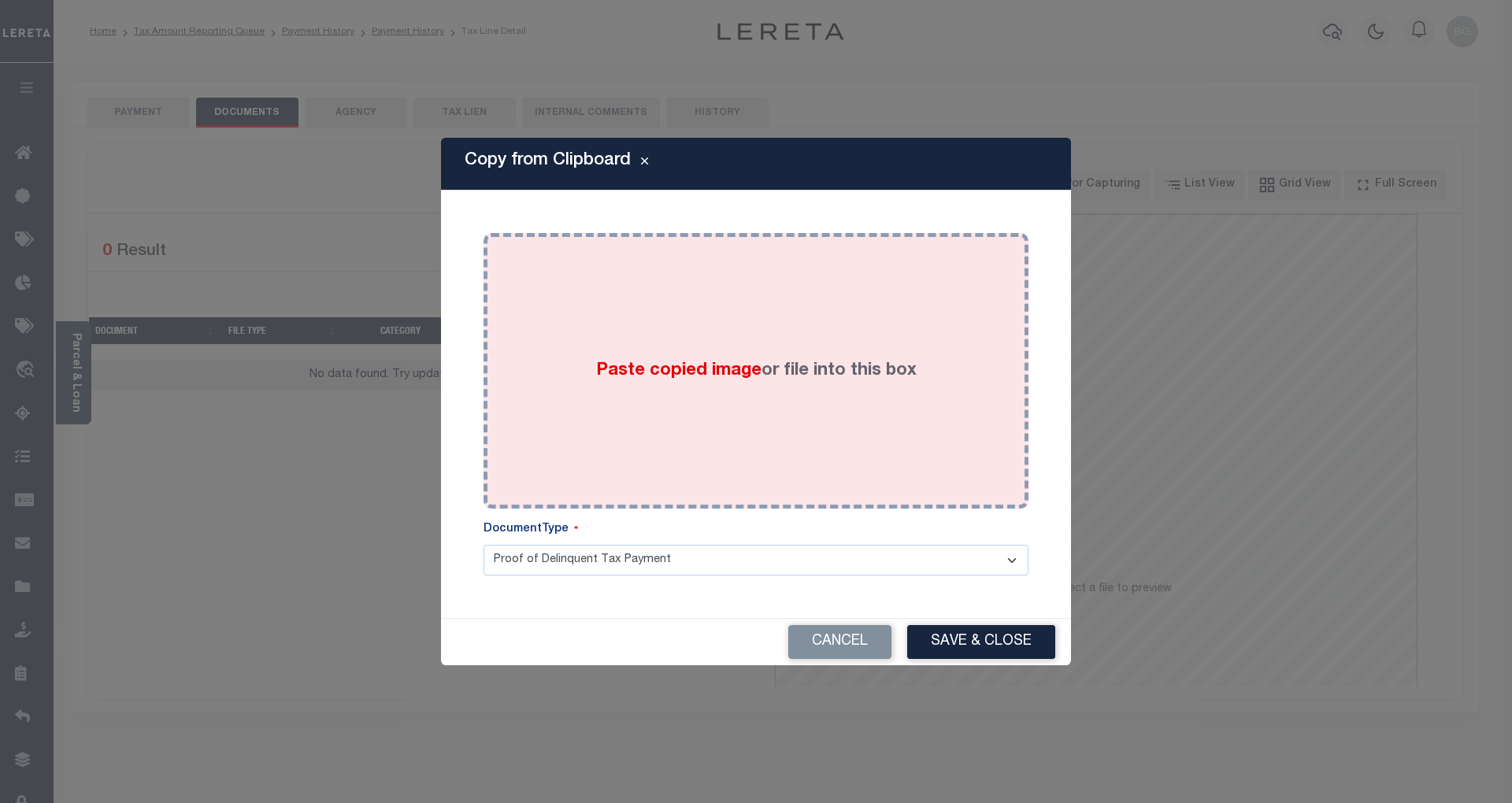
click at [709, 371] on span "Paste copied image" at bounding box center [679, 371] width 165 height 17
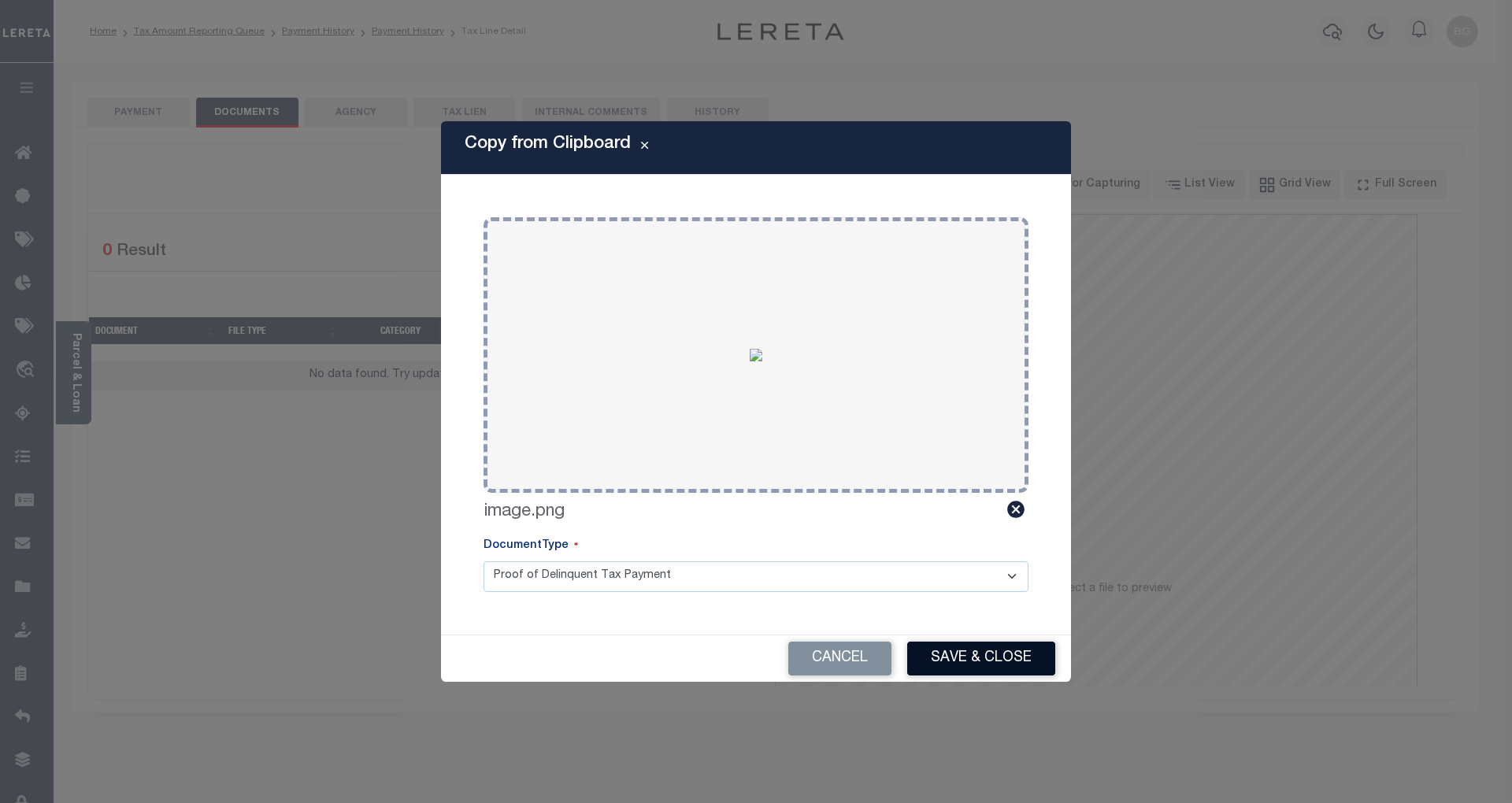
click at [1022, 659] on button "Save & Close" at bounding box center [981, 658] width 148 height 34
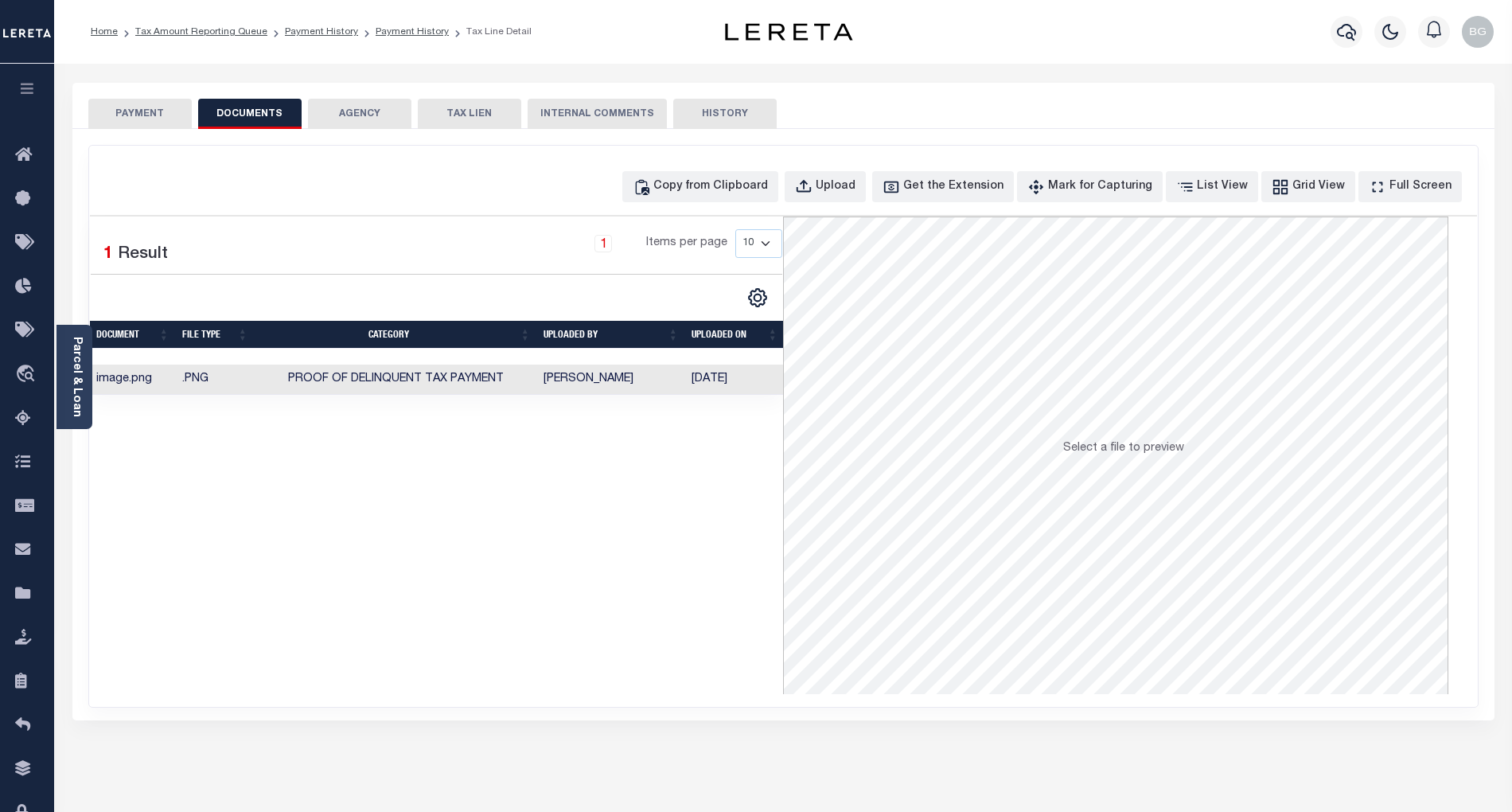
click at [149, 113] on button "PAYMENT" at bounding box center [141, 113] width 104 height 30
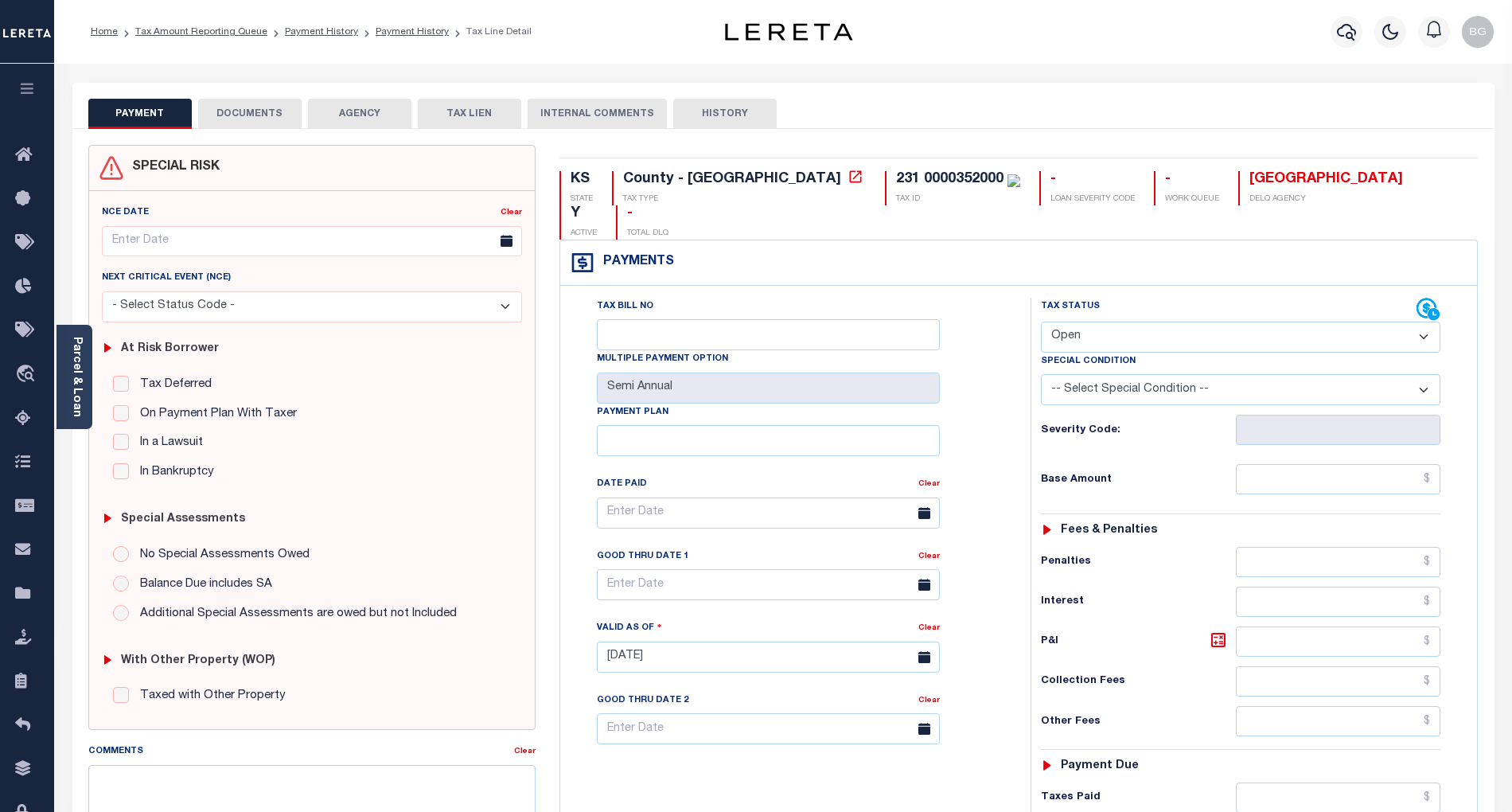
click at [1104, 322] on select "- Select Status Code - Open Due/Unpaid Paid Incomplete No Tax Due Internal Refu…" at bounding box center [1241, 337] width 400 height 31
select select "PYD"
click at [1041, 322] on select "- Select Status Code - Open Due/Unpaid Paid Incomplete No Tax Due Internal Refu…" at bounding box center [1241, 337] width 400 height 31
type input "[DATE]"
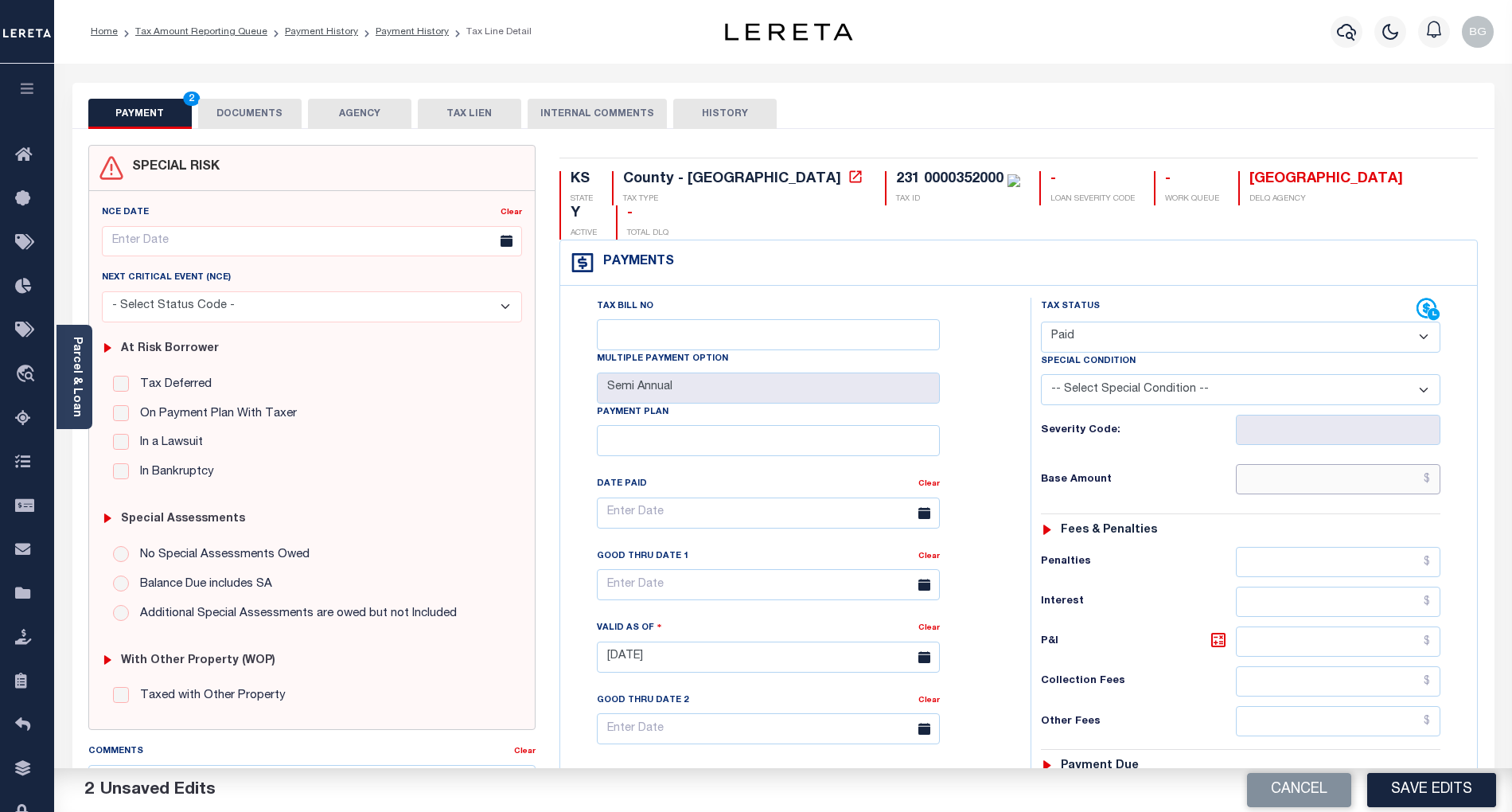
click at [1381, 464] on input "text" at bounding box center [1339, 479] width 206 height 30
paste input "2,679.86"
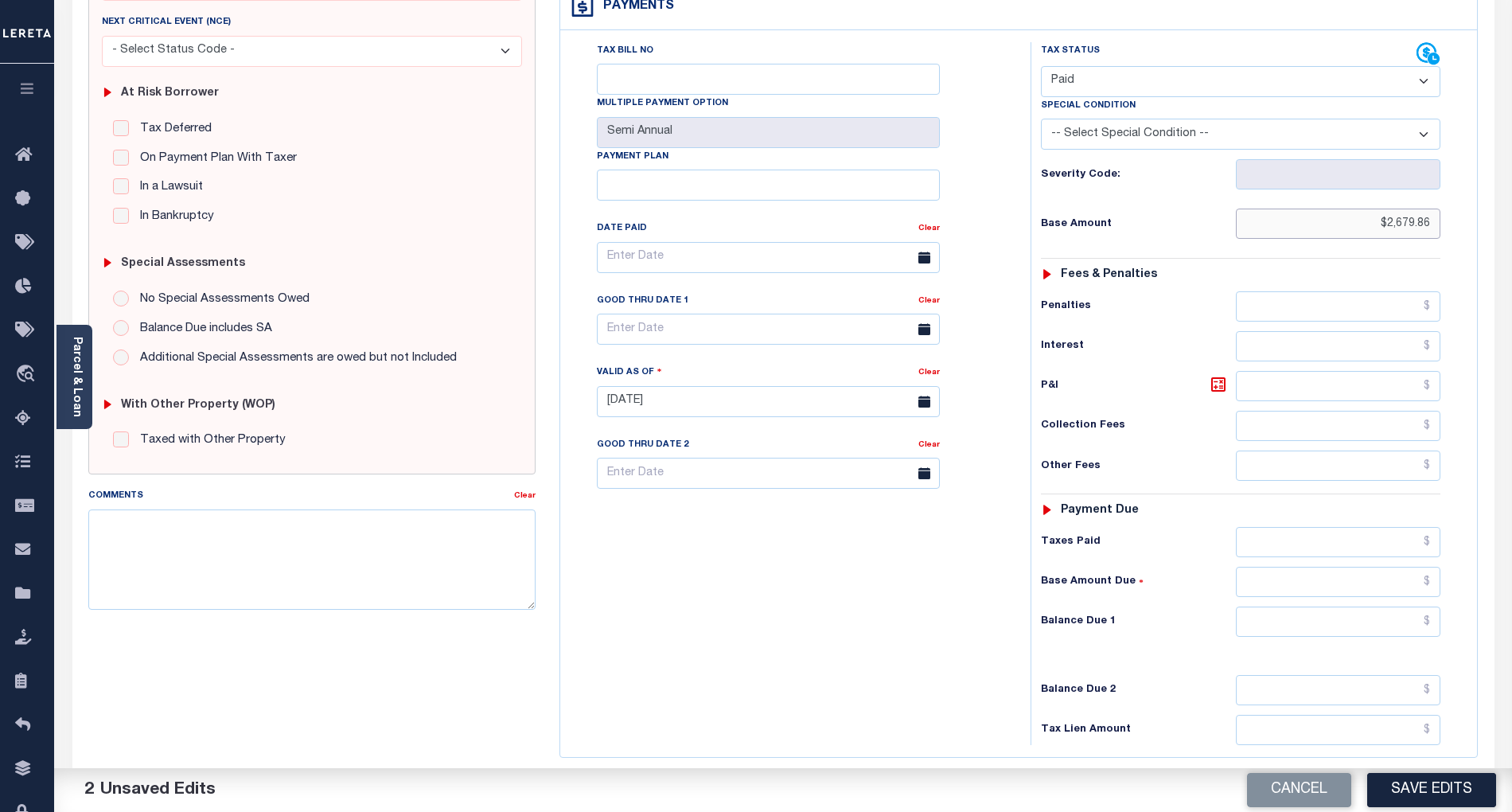
scroll to position [318, 0]
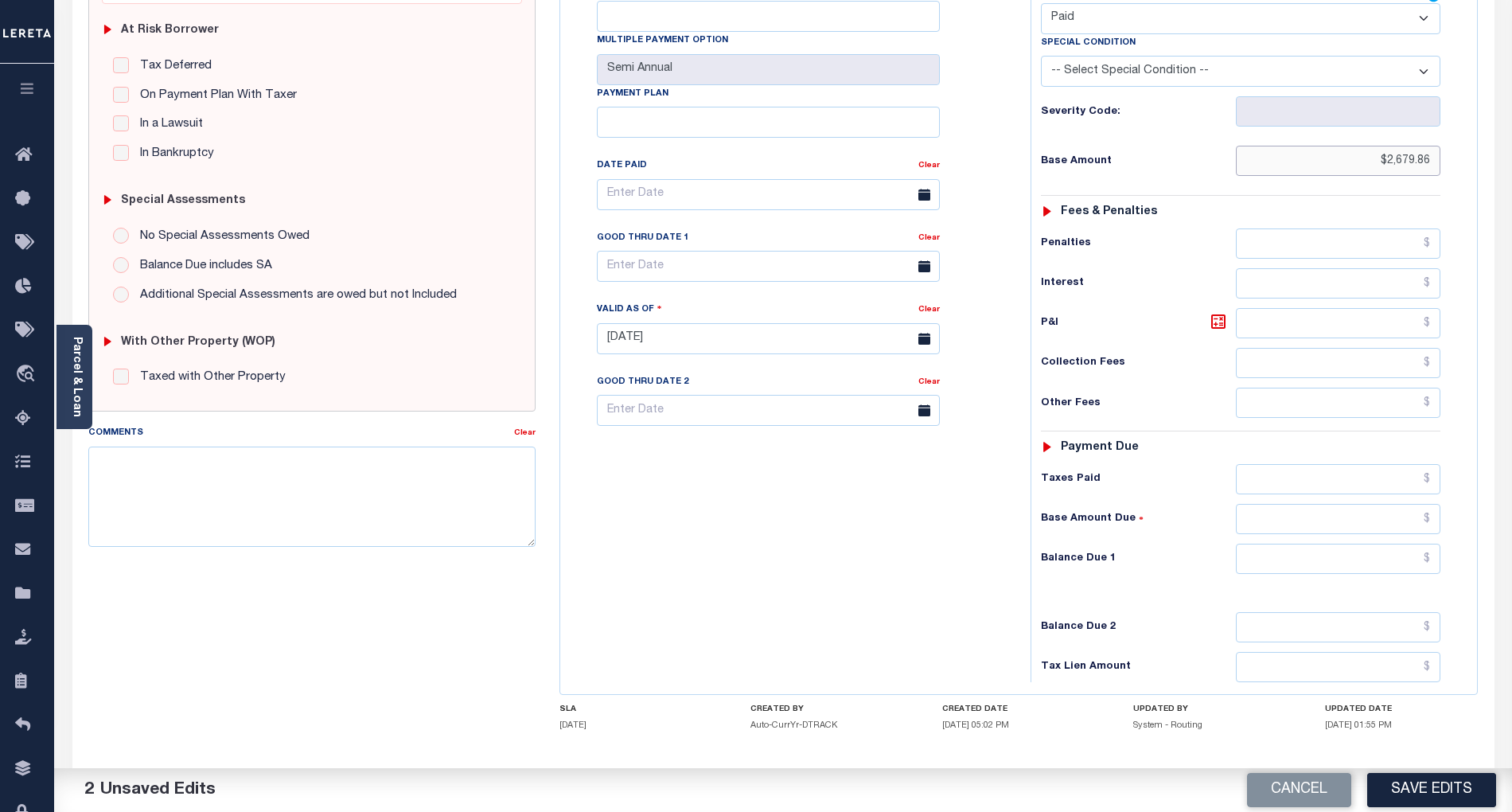
type input "$2,679.86"
click at [1422, 544] on input "text" at bounding box center [1339, 559] width 206 height 30
type input "$0.00"
click at [1022, 565] on div "Tax Status Status" at bounding box center [1245, 330] width 454 height 703
click at [1465, 796] on button "Save Edits" at bounding box center [1431, 789] width 129 height 34
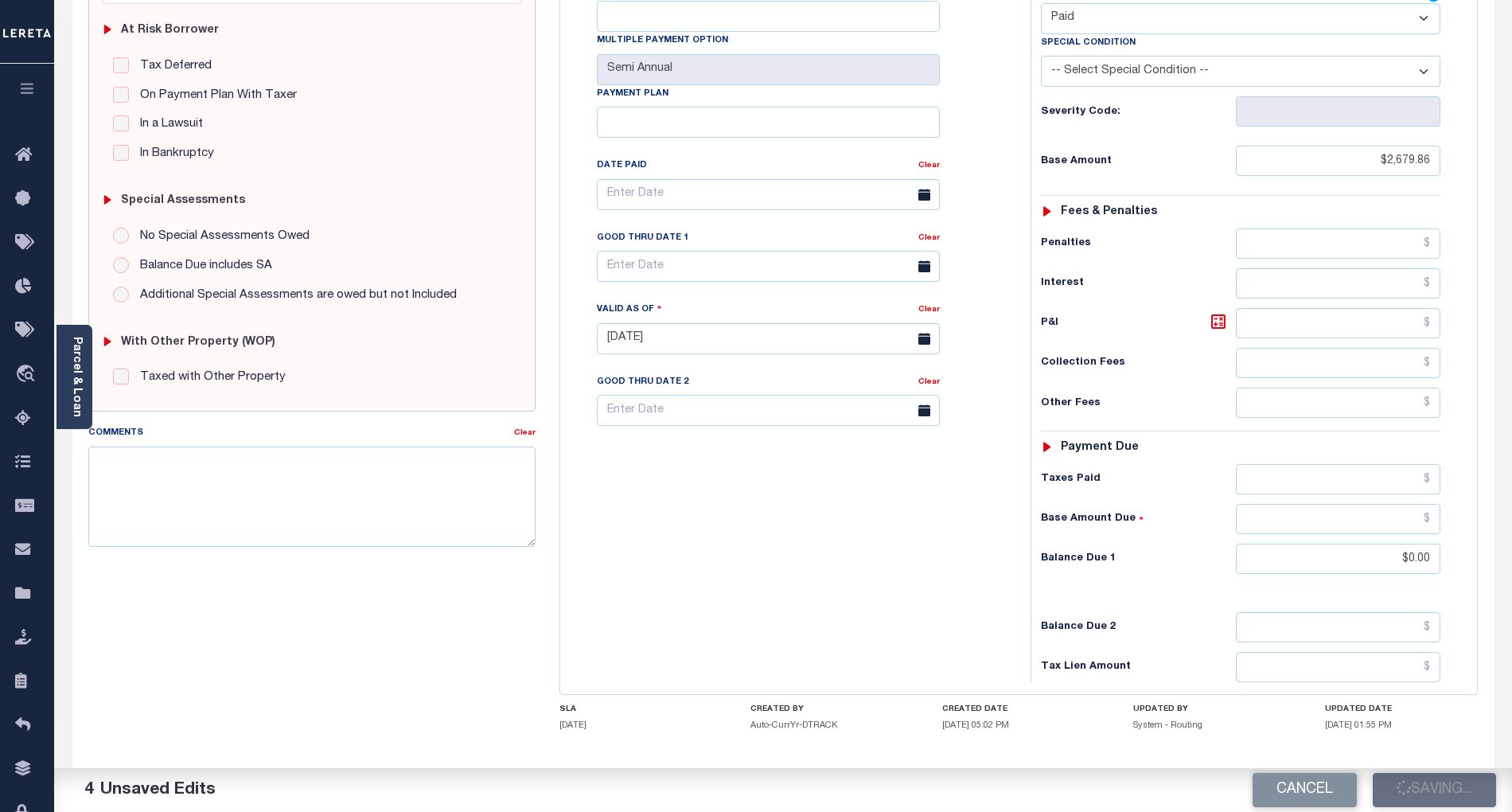
checkbox input "false"
type input "$2,679.86"
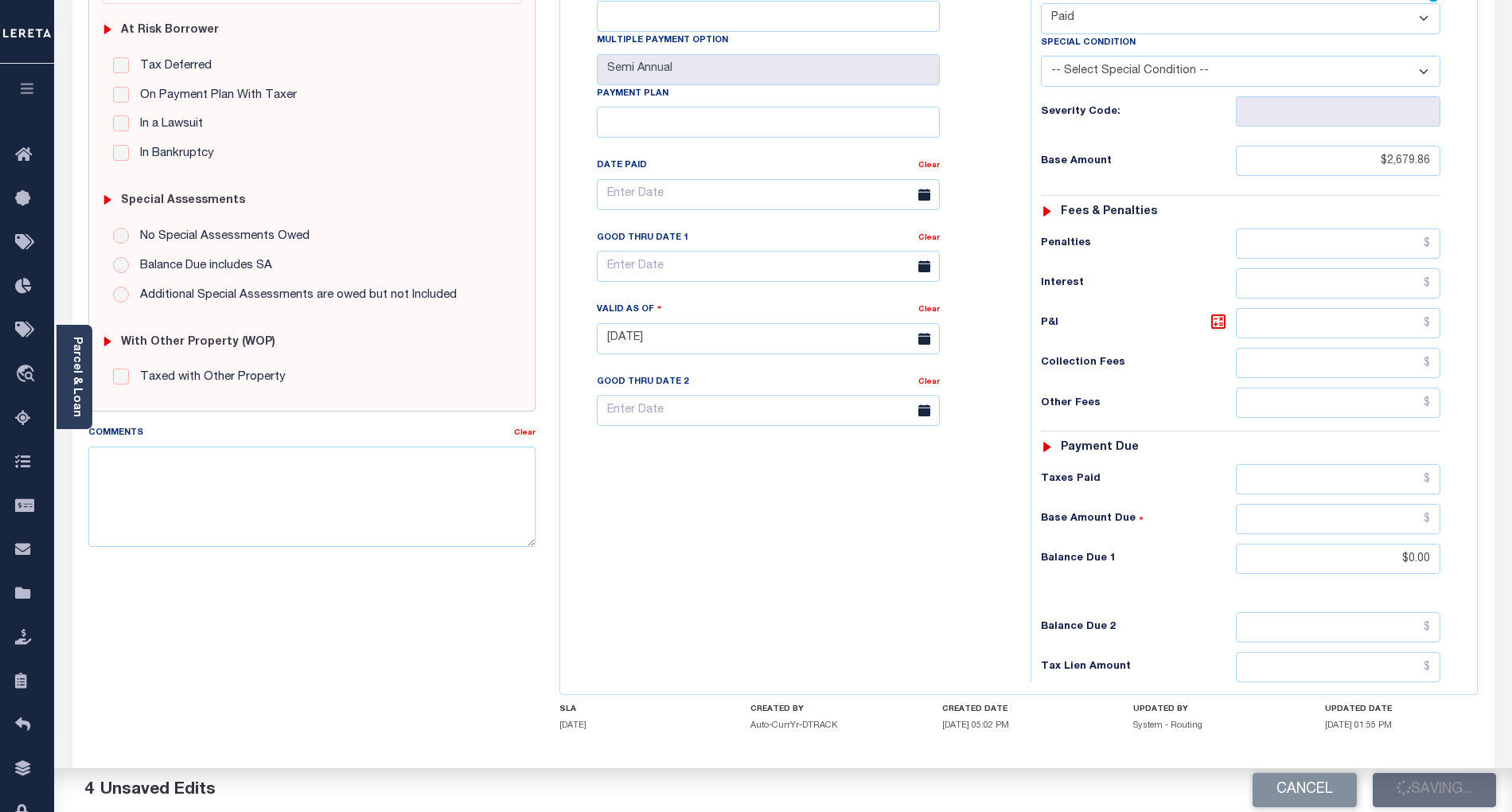
type input "$0"
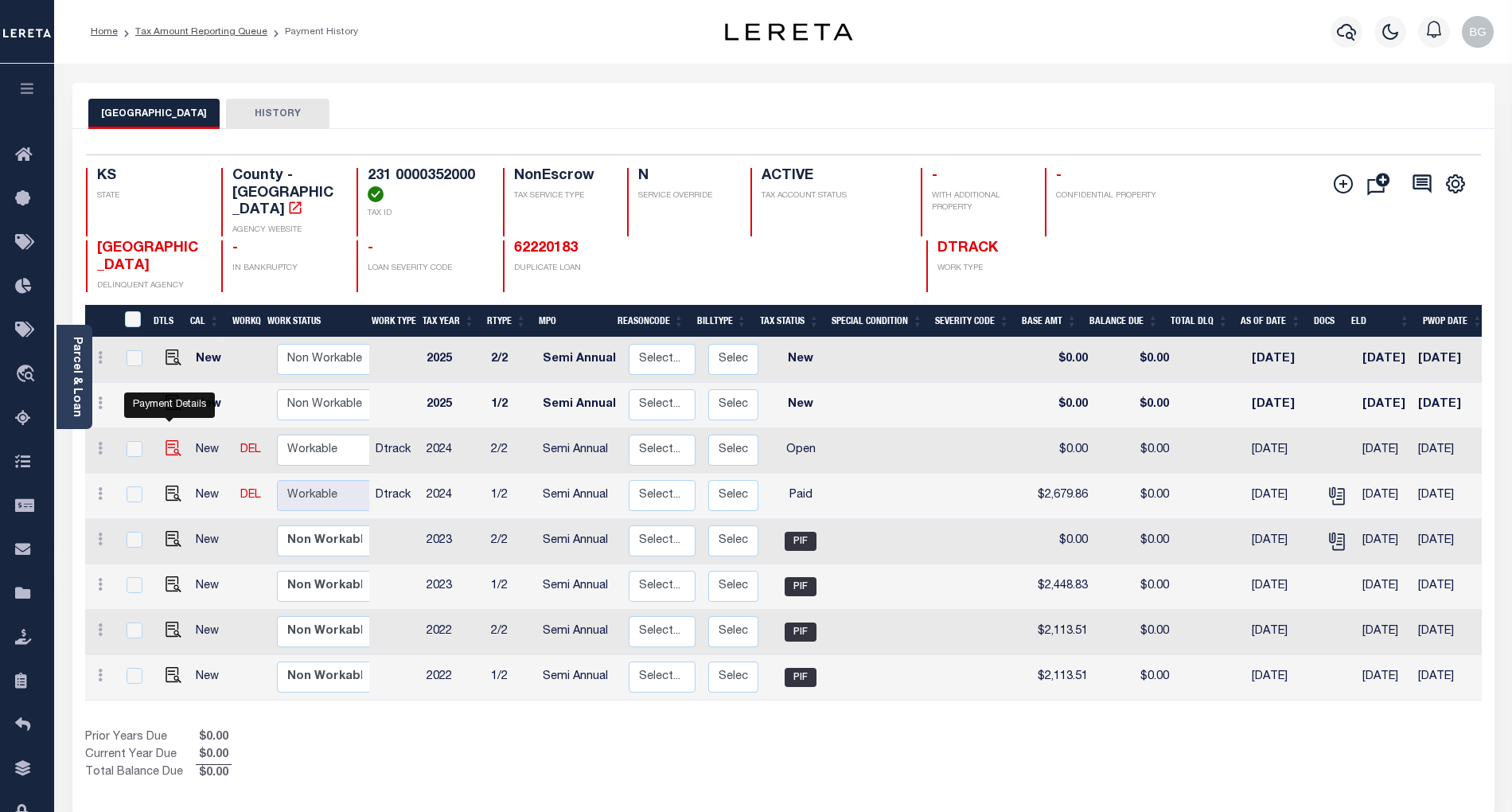
click at [167, 440] on img "" at bounding box center [173, 448] width 16 height 16
checkbox input "true"
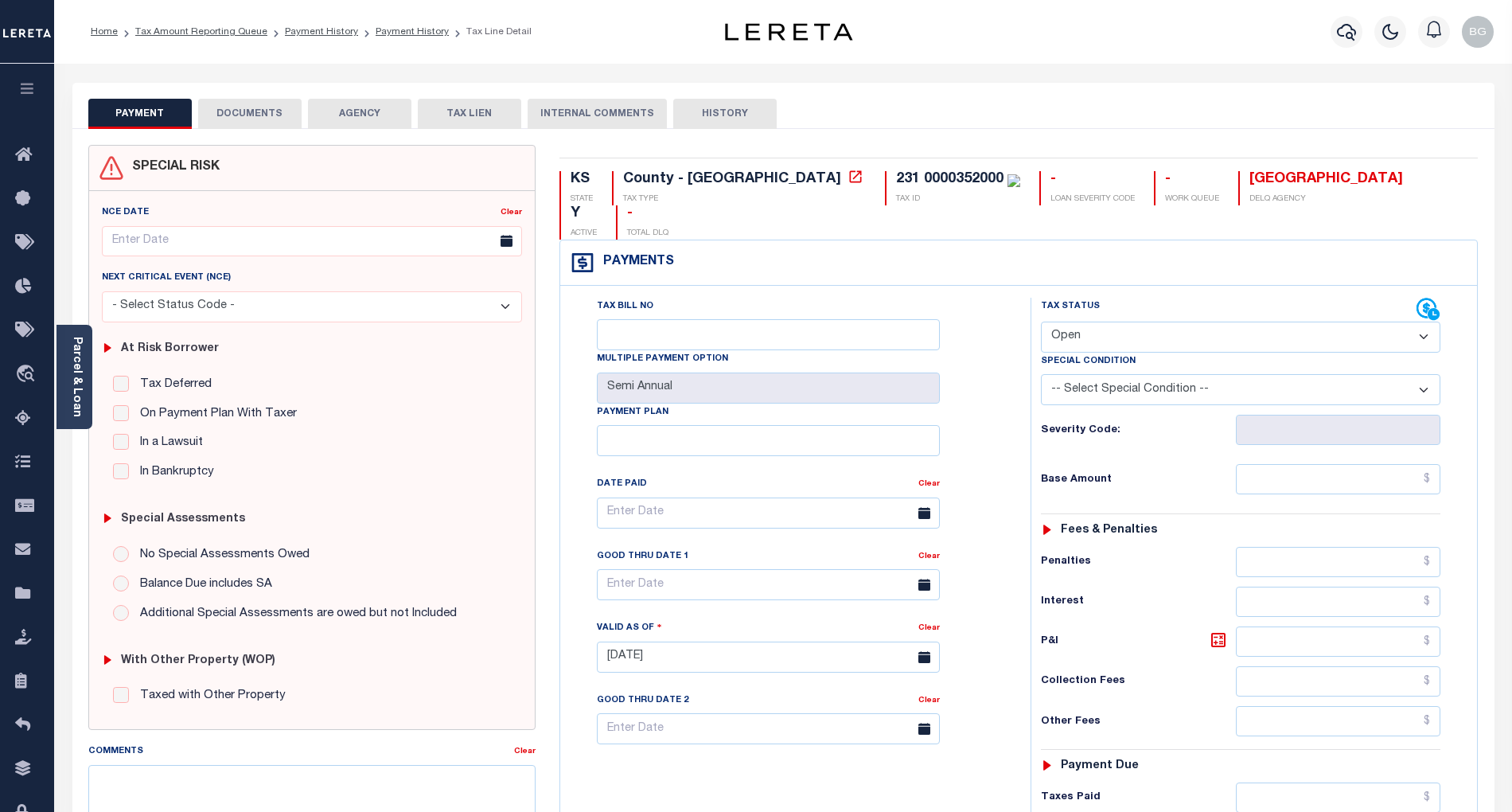
drag, startPoint x: 1086, startPoint y: 294, endPoint x: 1087, endPoint y: 316, distance: 22.0
click at [1086, 322] on select "- Select Status Code - Open Due/Unpaid Paid Incomplete No Tax Due Internal Refu…" at bounding box center [1241, 337] width 400 height 31
select select "PYD"
click at [1041, 322] on select "- Select Status Code - Open Due/Unpaid Paid Incomplete No Tax Due Internal Refu…" at bounding box center [1241, 337] width 400 height 31
type input "[DATE]"
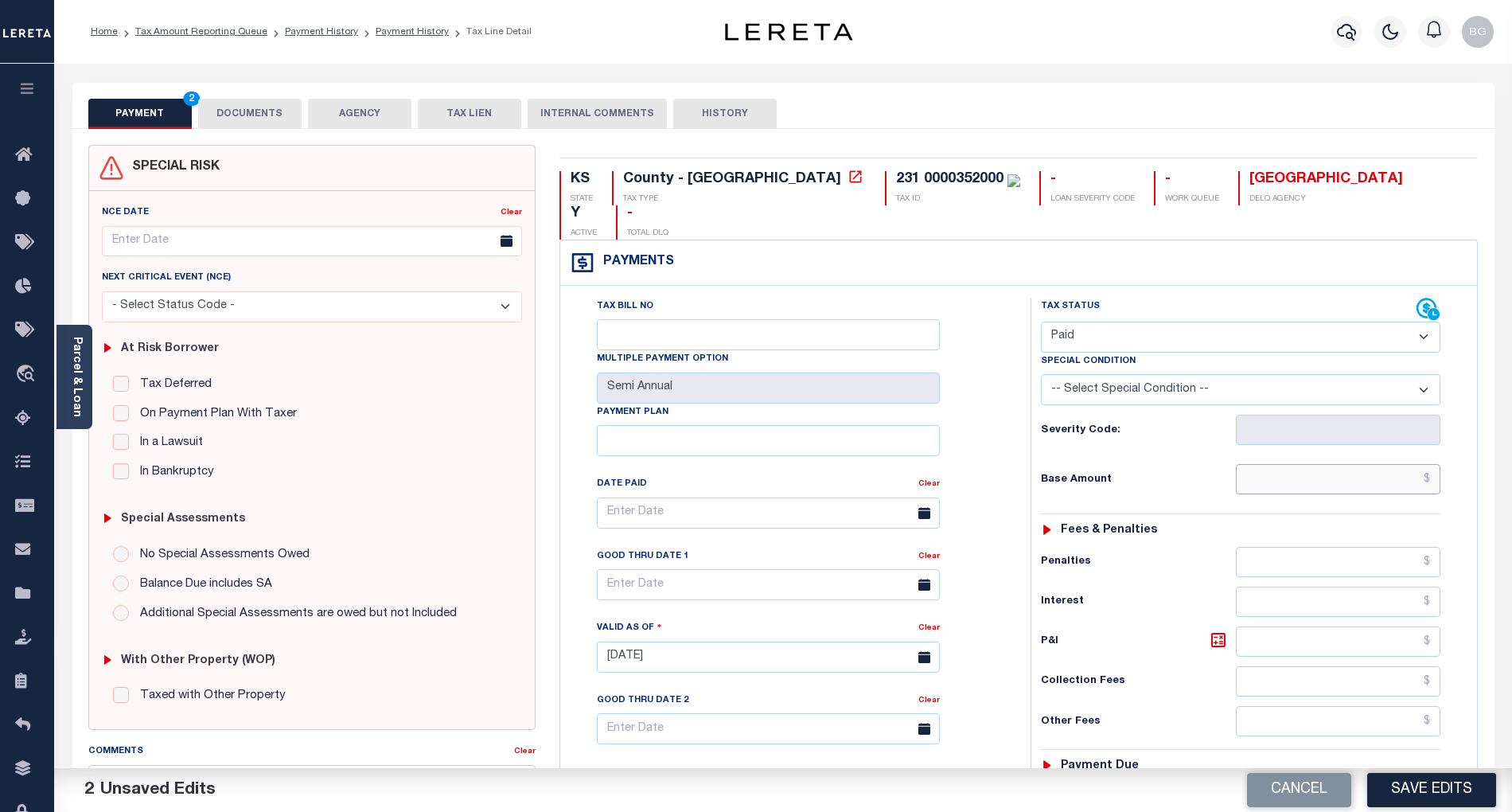
click at [1385, 464] on input "text" at bounding box center [1339, 479] width 206 height 30
paste input "2,679.86"
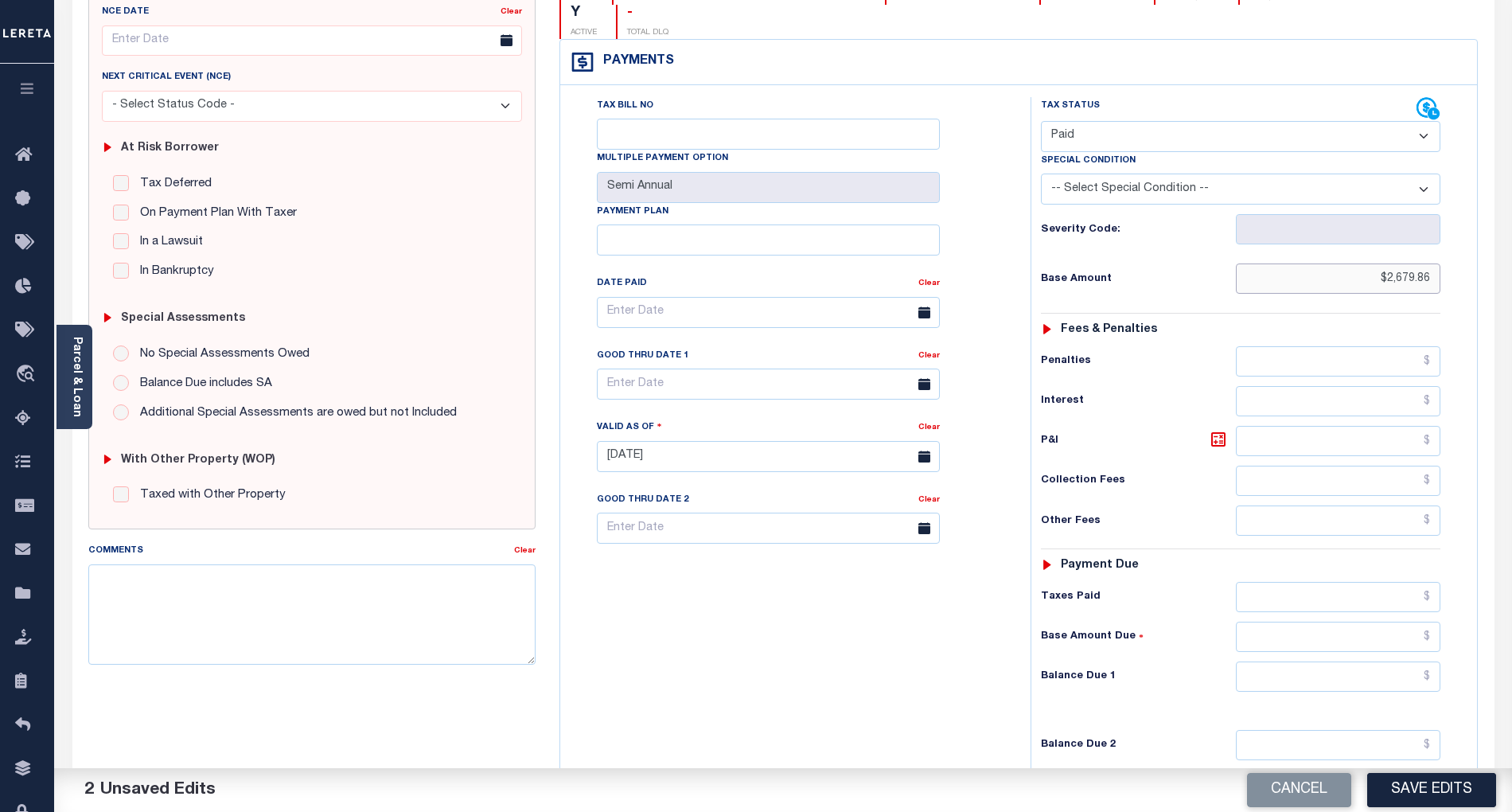
scroll to position [318, 0]
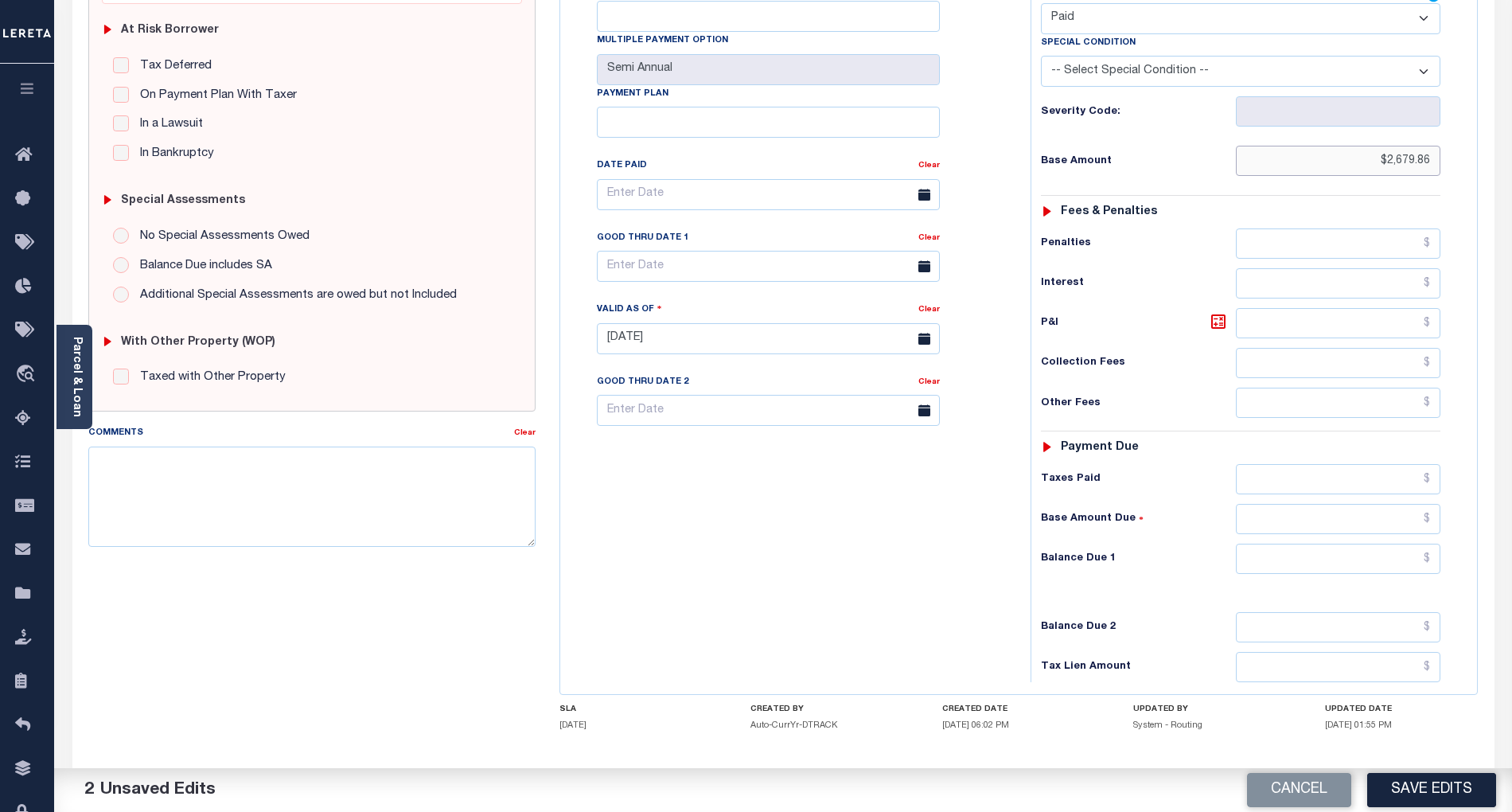
type input "$2,679.86"
click at [1404, 544] on input "text" at bounding box center [1339, 559] width 206 height 30
type input "$0.00"
click at [895, 559] on div "Tax Bill No Multiple Payment Option Semi Annual Payment Plan Clear" at bounding box center [791, 330] width 454 height 703
click at [1442, 785] on button "Save Edits" at bounding box center [1431, 789] width 129 height 34
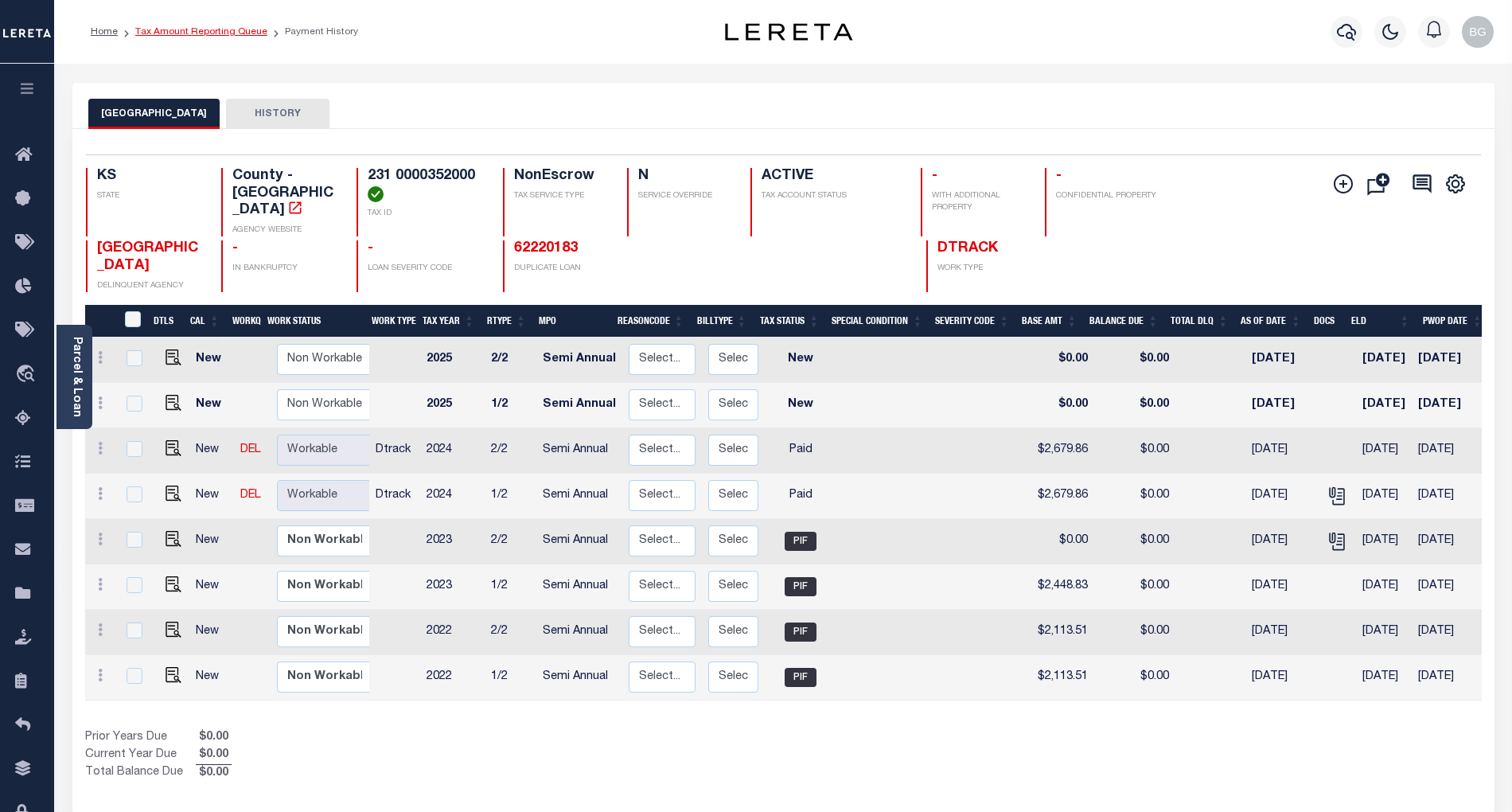
click at [196, 33] on link "Tax Amount Reporting Queue" at bounding box center [201, 32] width 132 height 10
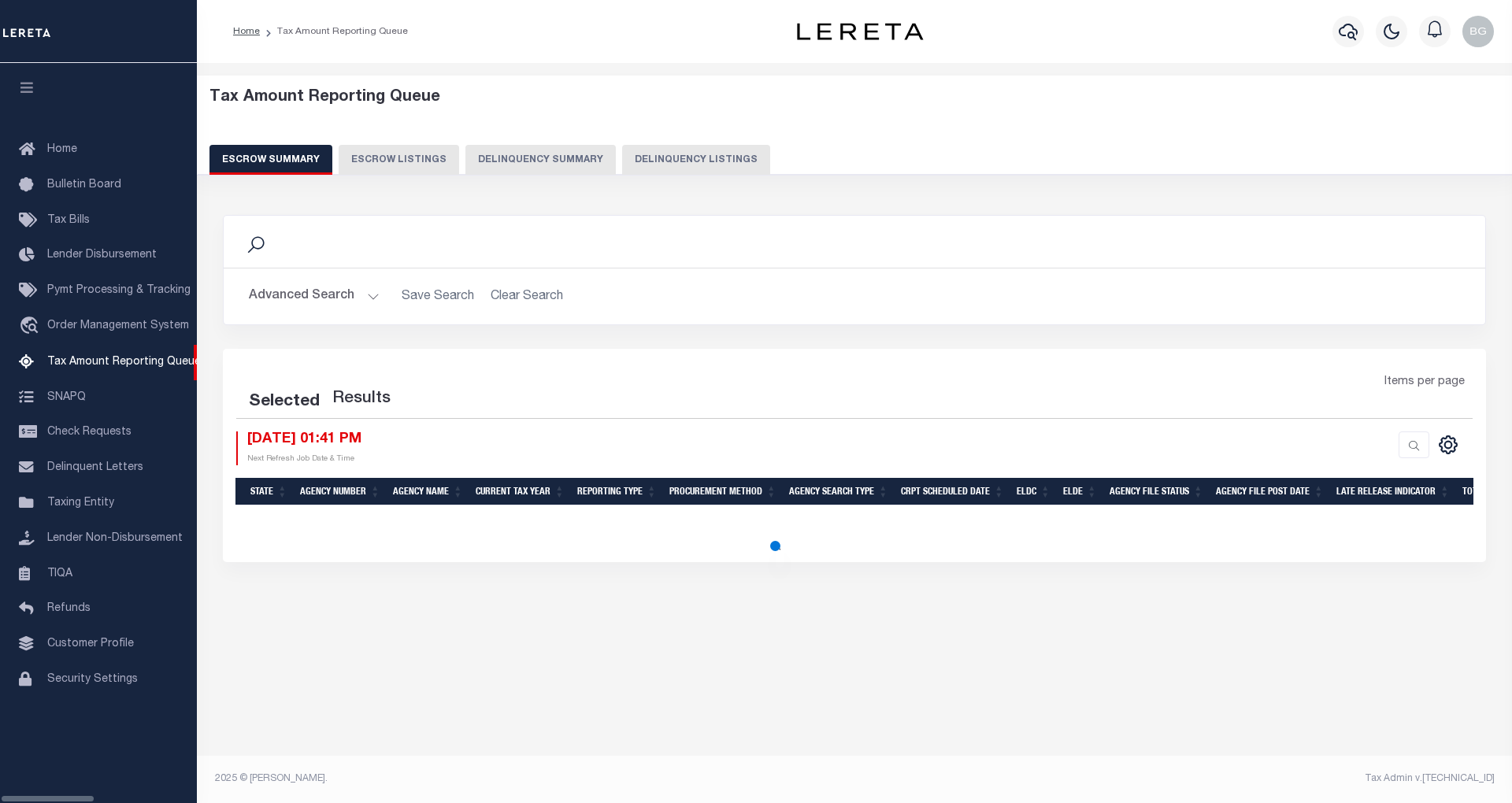
click at [668, 163] on button "Delinquency Listings" at bounding box center [696, 160] width 148 height 30
select select "100"
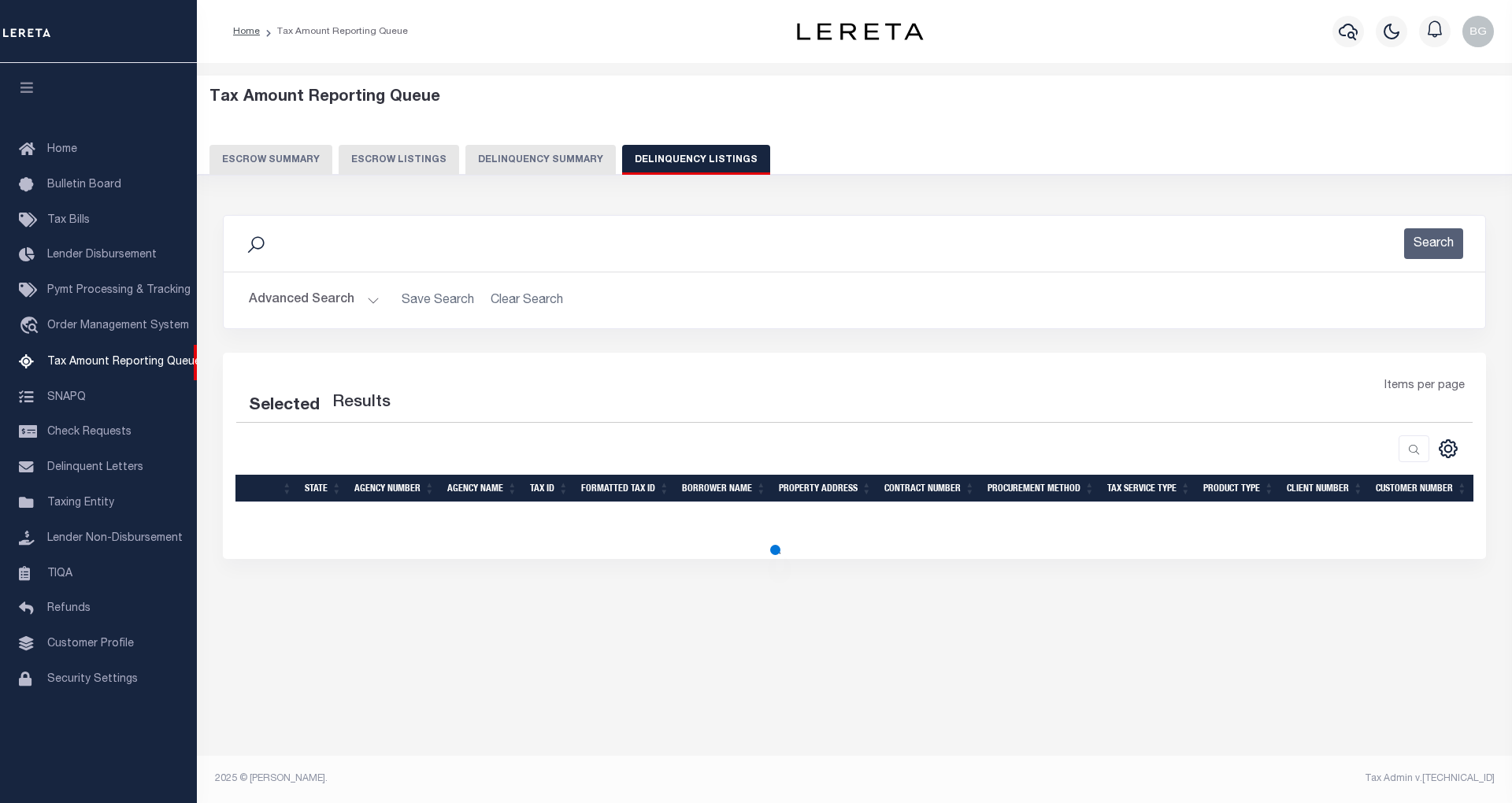
select select "100"
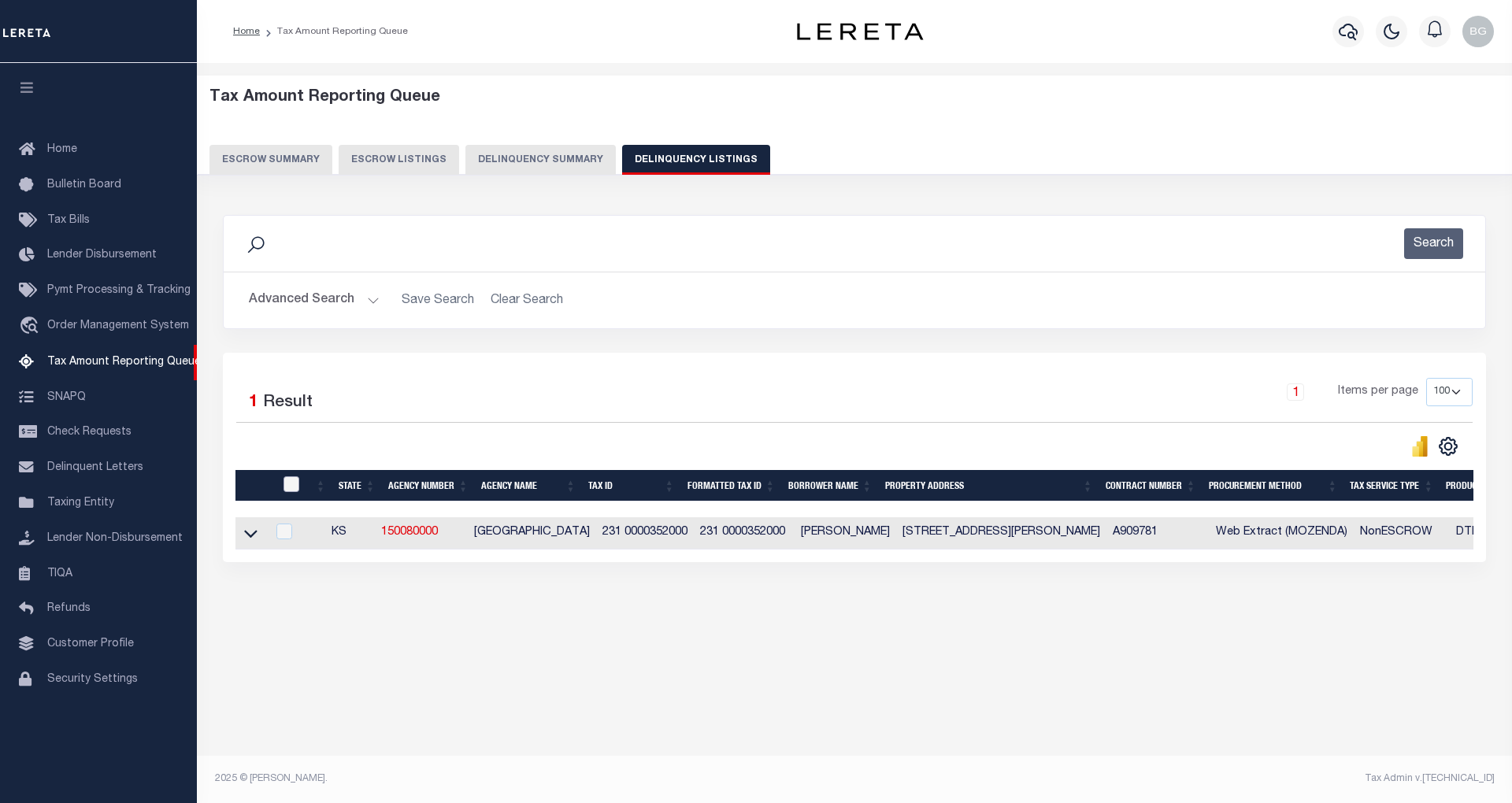
click at [291, 487] on input "checkbox" at bounding box center [291, 484] width 16 height 16
checkbox input "true"
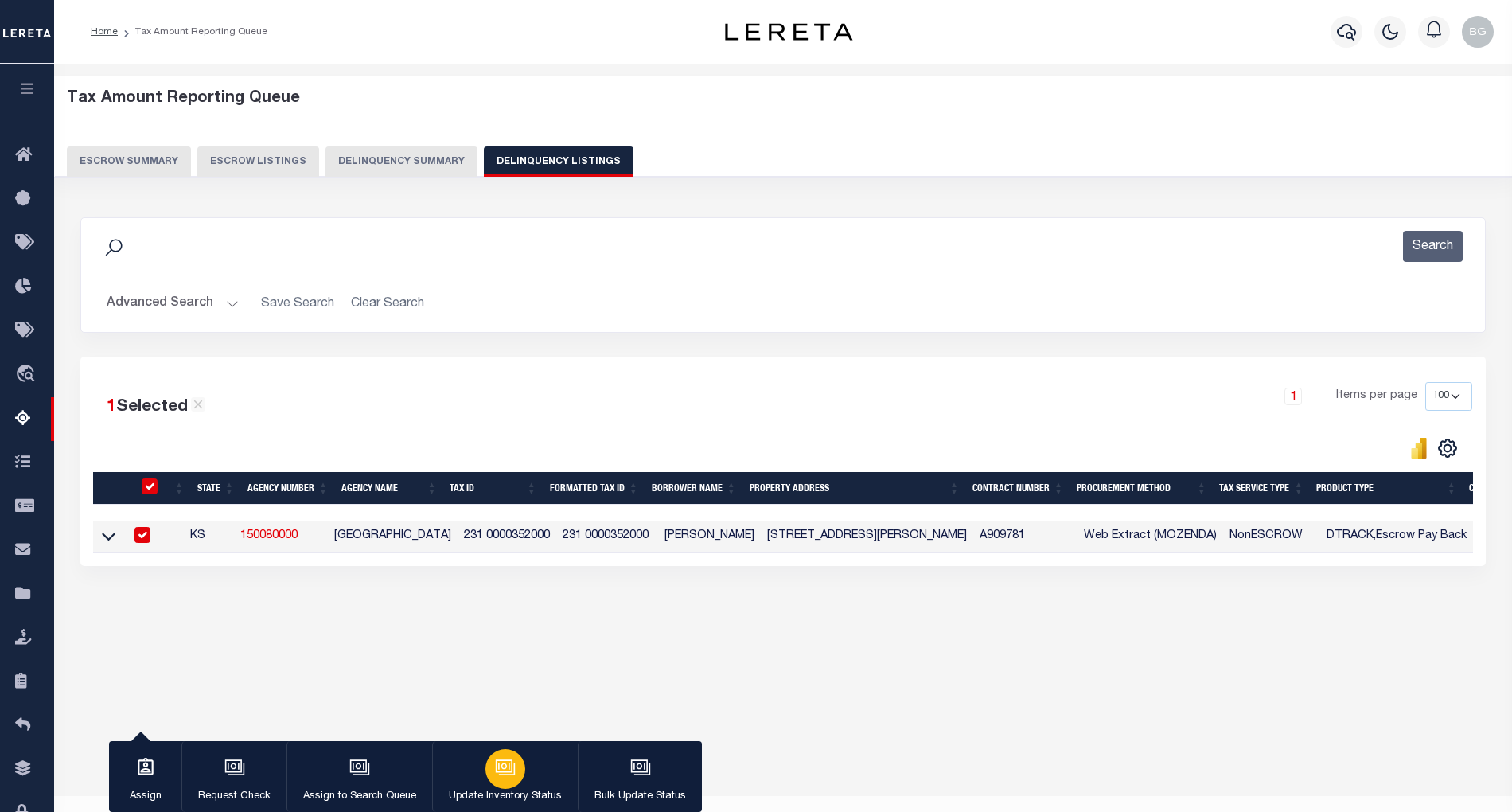
click at [503, 783] on div "button" at bounding box center [504, 768] width 40 height 40
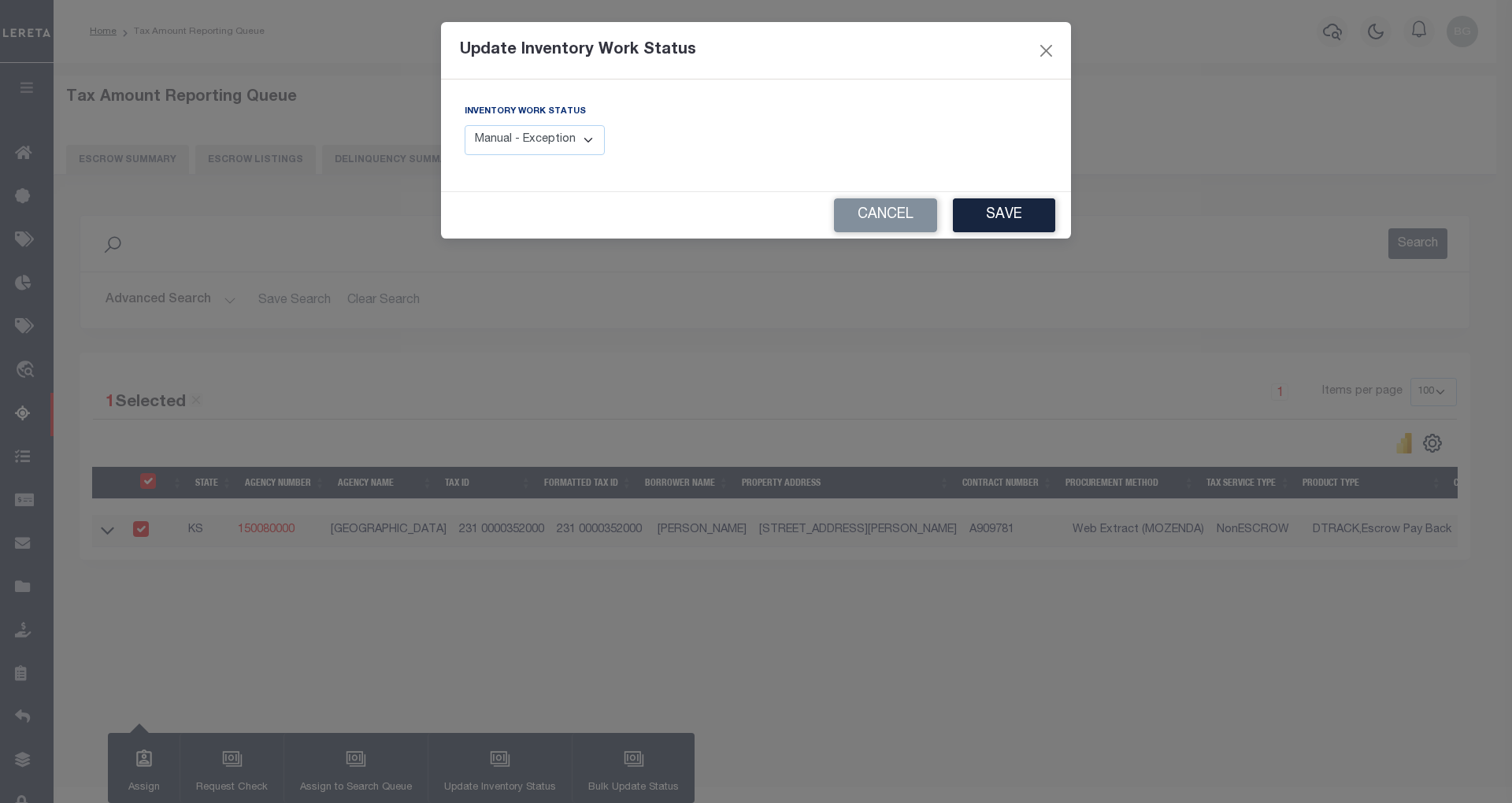
click at [574, 138] on select "Manual - Exception Pended - Awaiting Search Late Add Exception Completed" at bounding box center [534, 140] width 140 height 30
select select "4"
click at [464, 125] on select "Manual - Exception Pended - Awaiting Search Late Add Exception Completed" at bounding box center [534, 140] width 140 height 30
click at [998, 223] on button "Save" at bounding box center [1004, 215] width 103 height 34
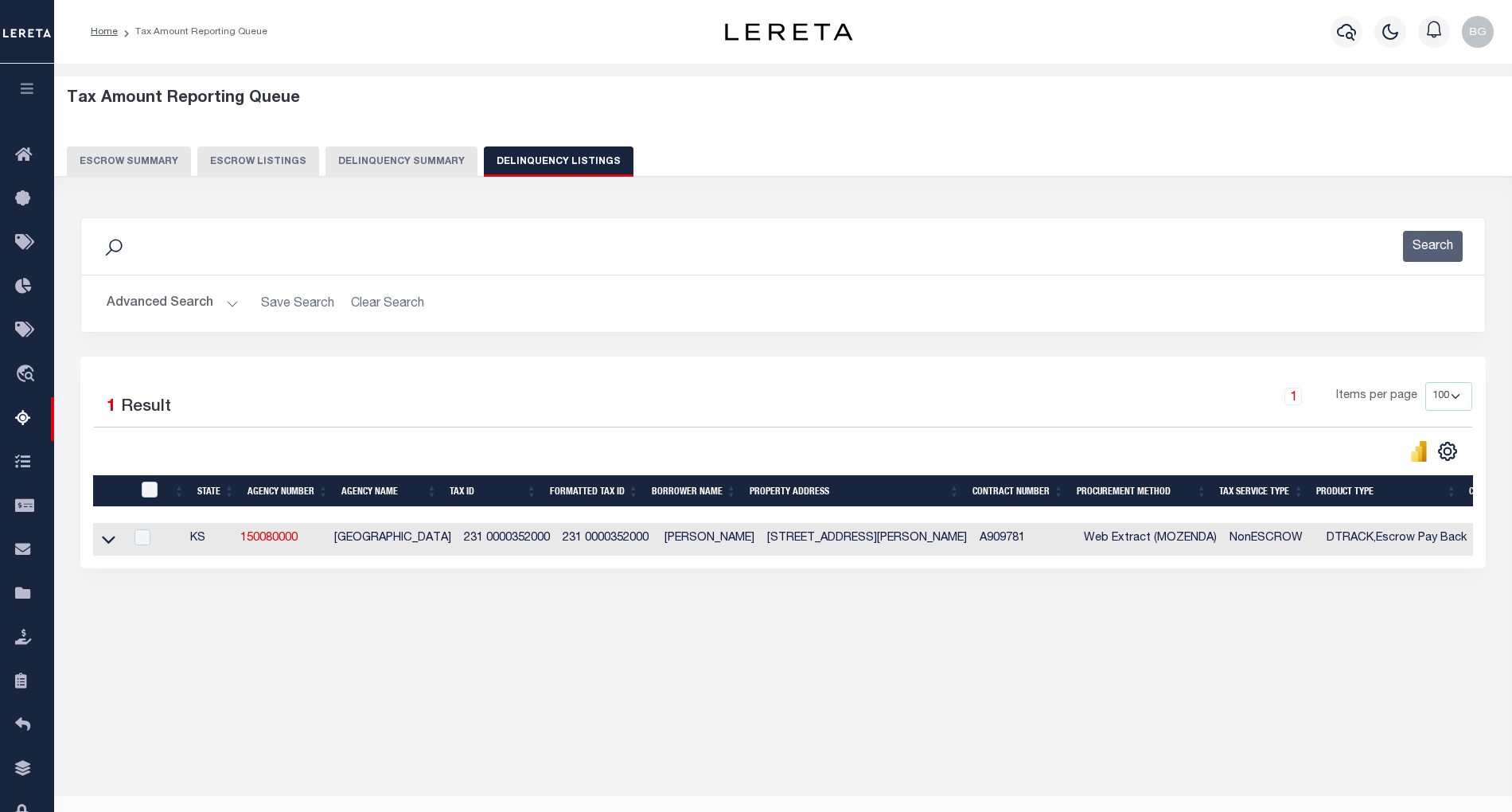
click at [229, 303] on button "Advanced Search" at bounding box center [172, 303] width 132 height 31
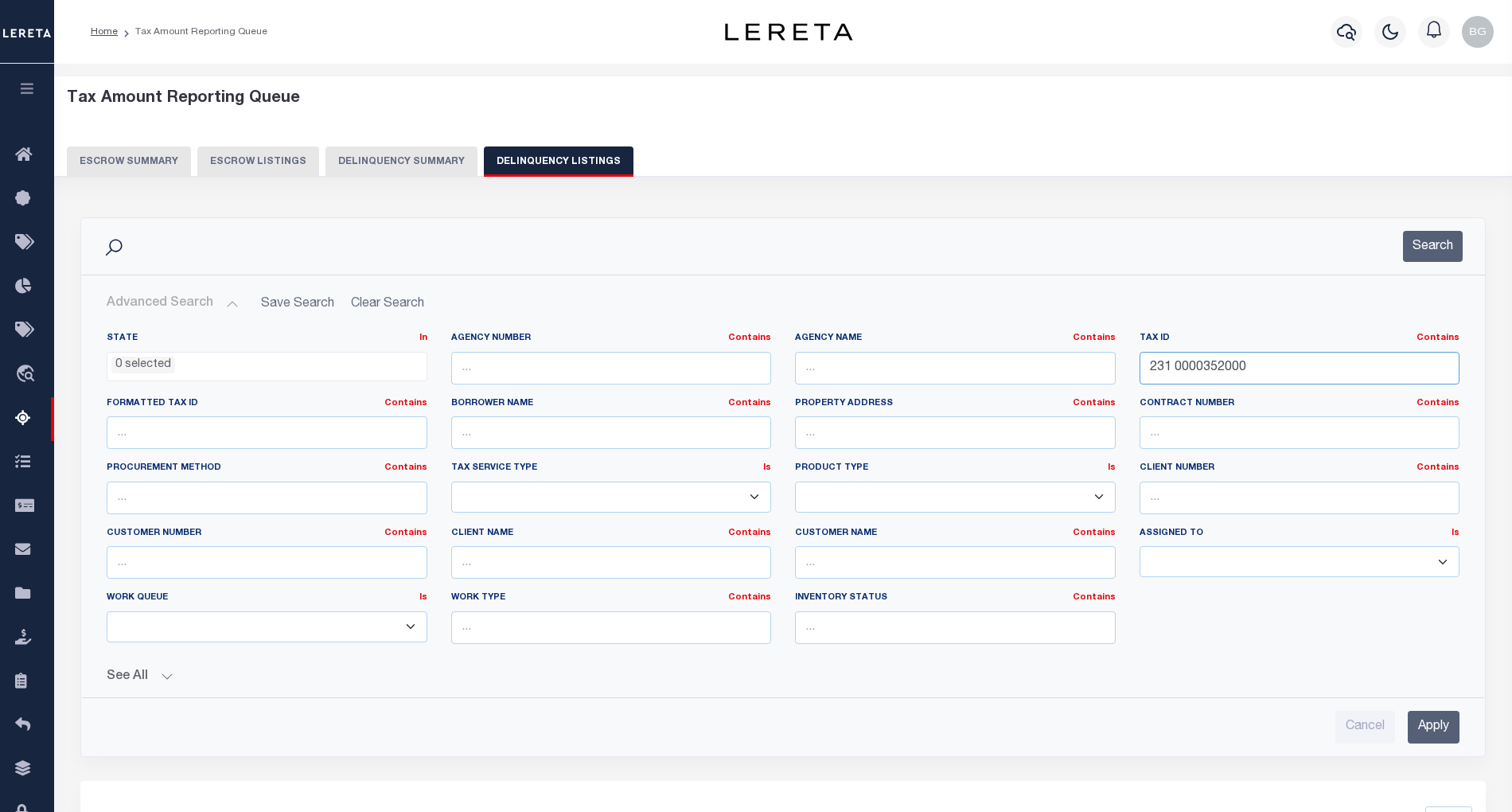
click at [1185, 373] on input "231 0000352000" at bounding box center [1299, 367] width 321 height 33
paste input "8 0000049"
type input "238 0000049000"
click at [1439, 729] on input "Apply" at bounding box center [1433, 727] width 52 height 33
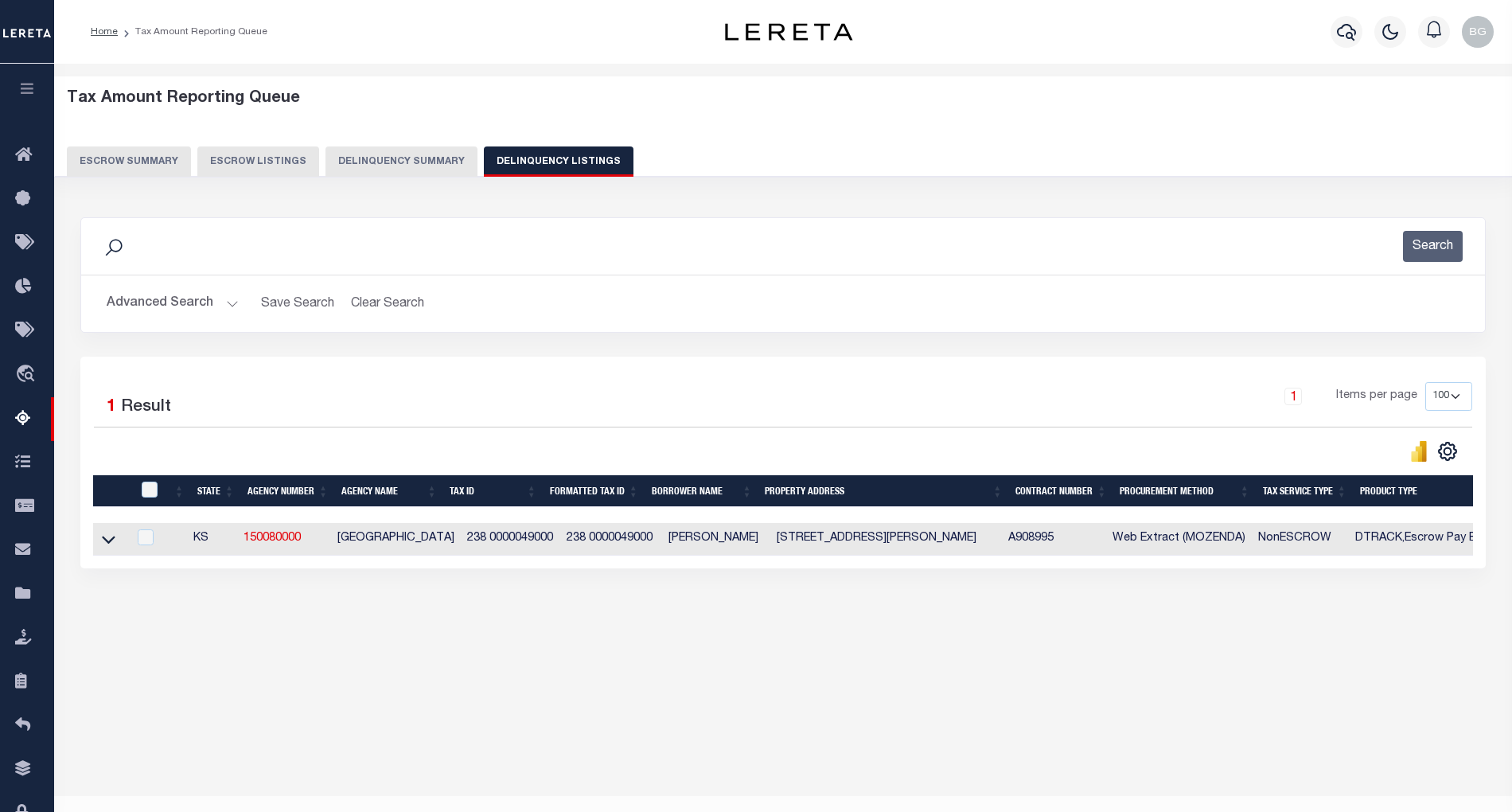
click at [844, 540] on td "18805 SW DIAMOND RD Douglass, KS 67039" at bounding box center [886, 539] width 232 height 33
checkbox input "true"
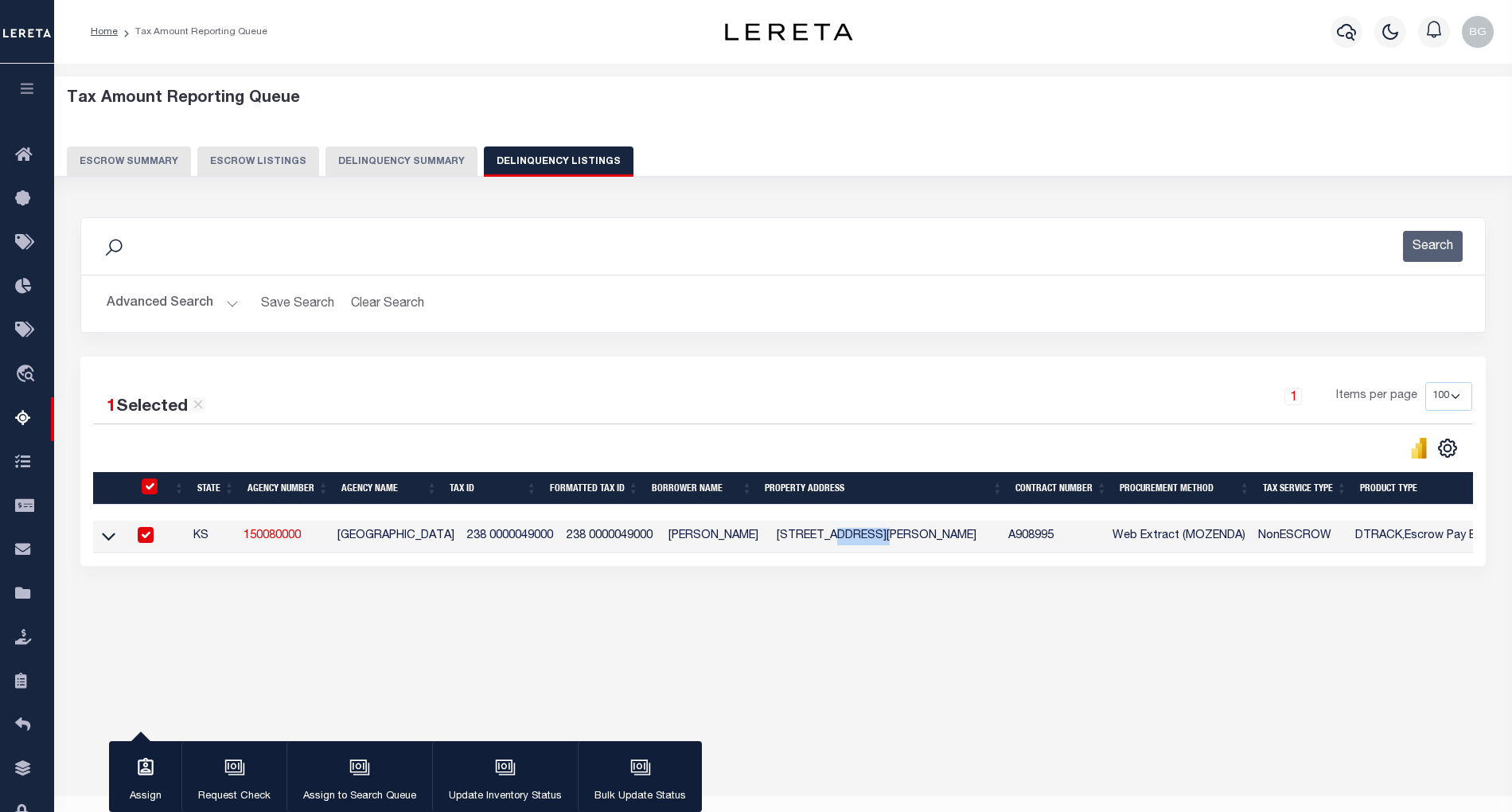
click at [844, 540] on td "18805 SW DIAMOND RD Douglass, KS 67039" at bounding box center [886, 536] width 232 height 33
checkbox input "false"
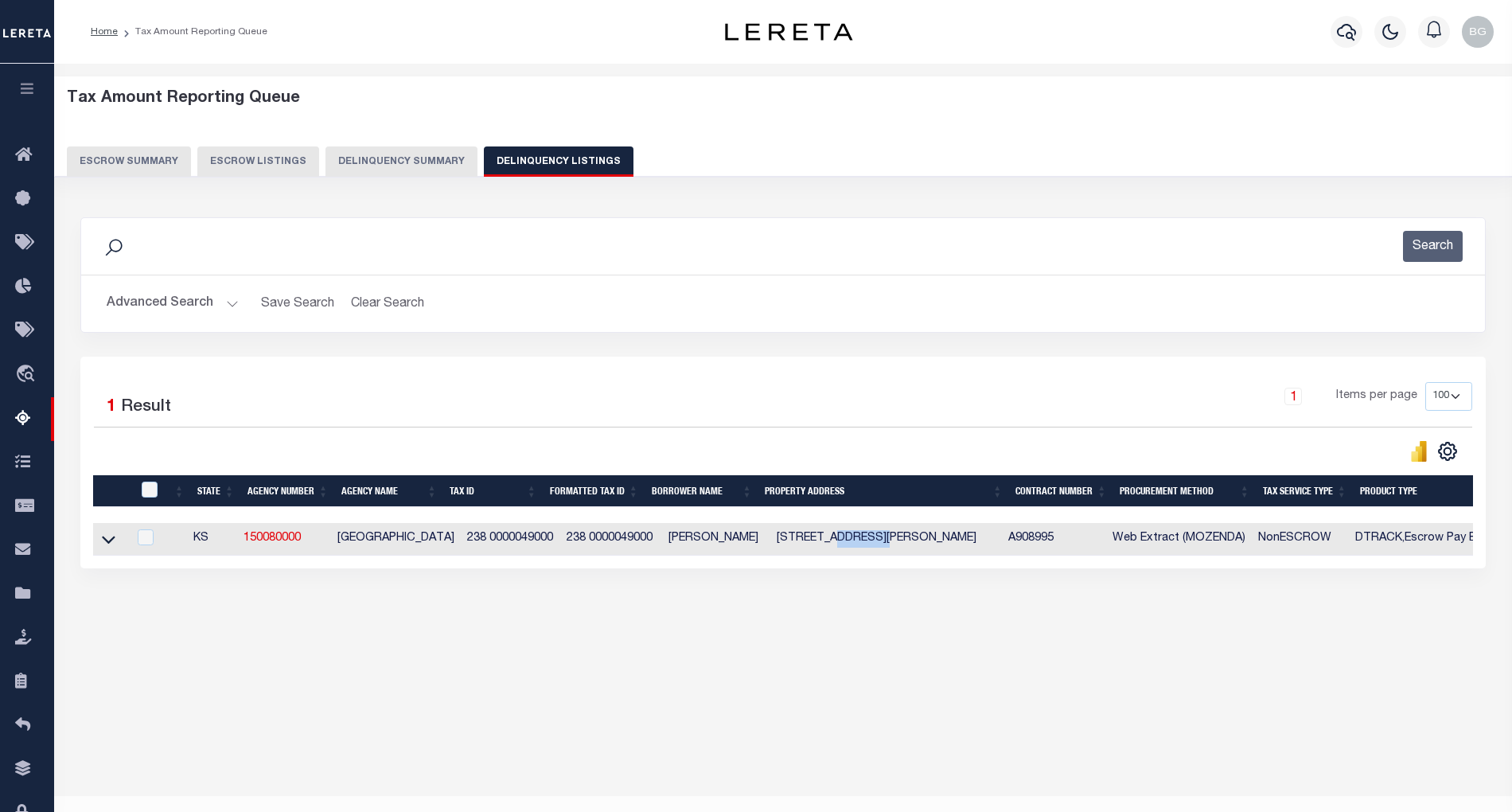
copy td "DIAMOND"
click at [114, 547] on icon at bounding box center [108, 539] width 13 height 17
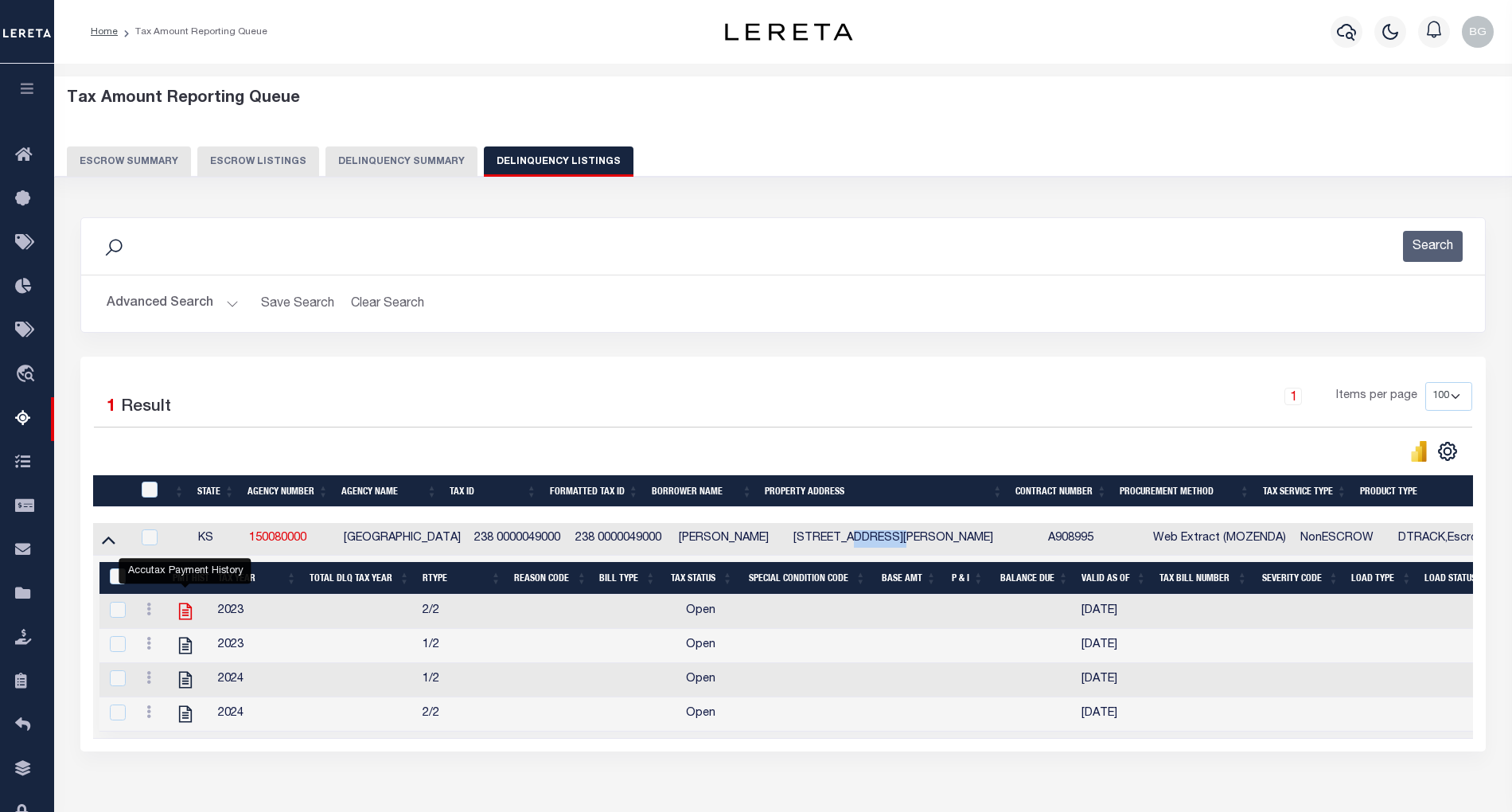
click at [183, 619] on icon "" at bounding box center [184, 612] width 12 height 17
checkbox input "true"
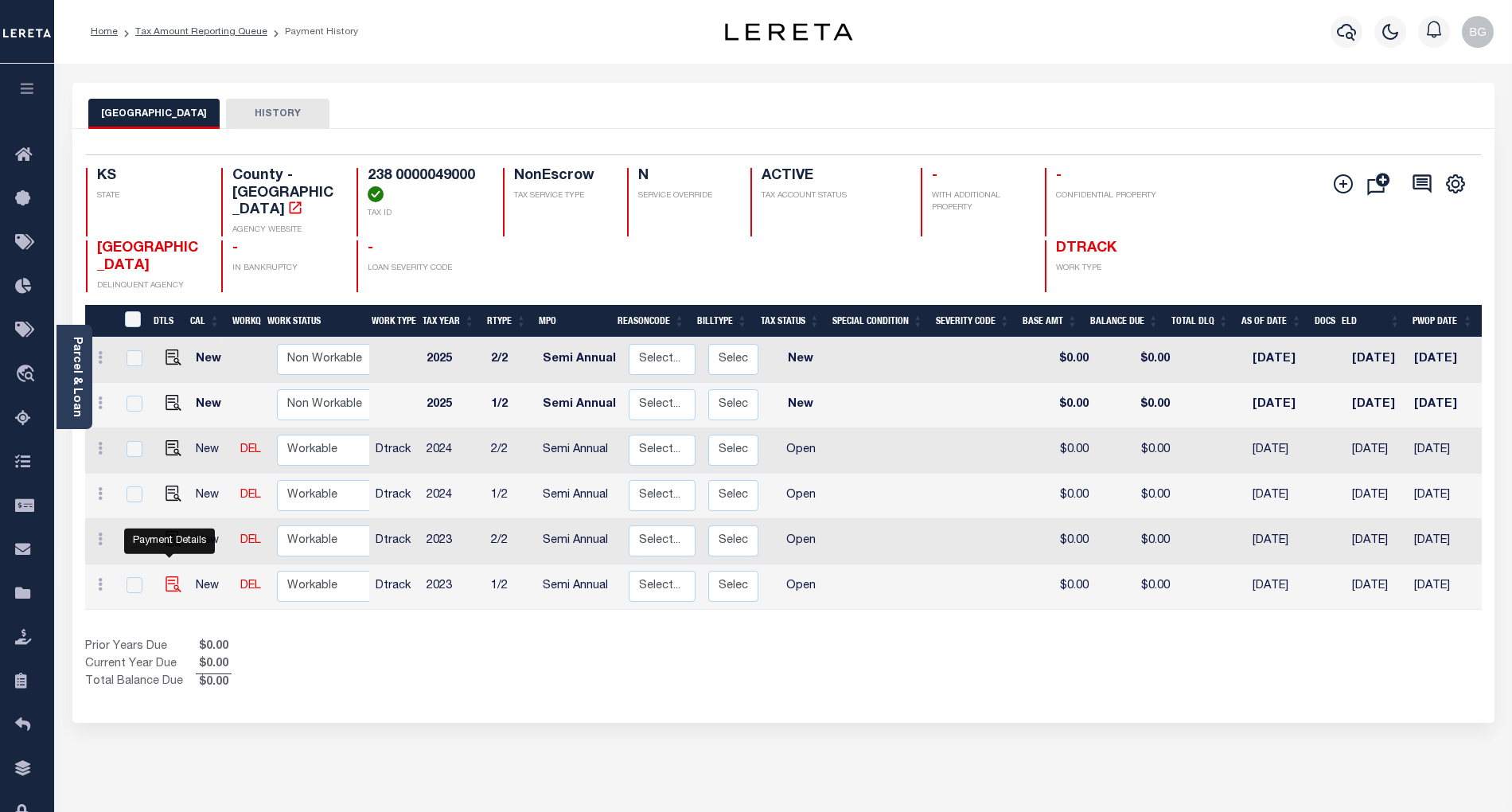
click at [173, 576] on img "" at bounding box center [173, 584] width 16 height 16
checkbox input "true"
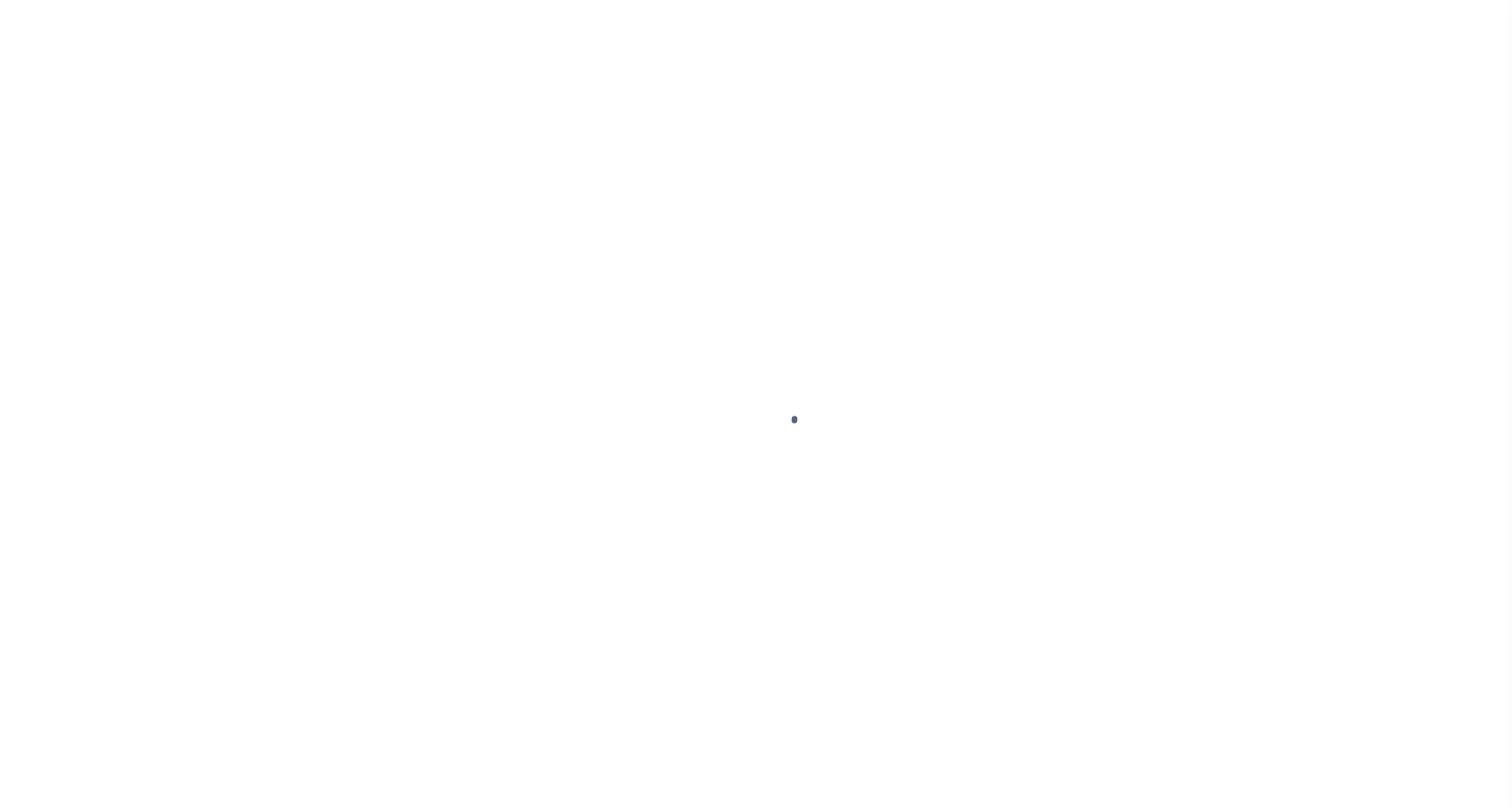
select select "OP2"
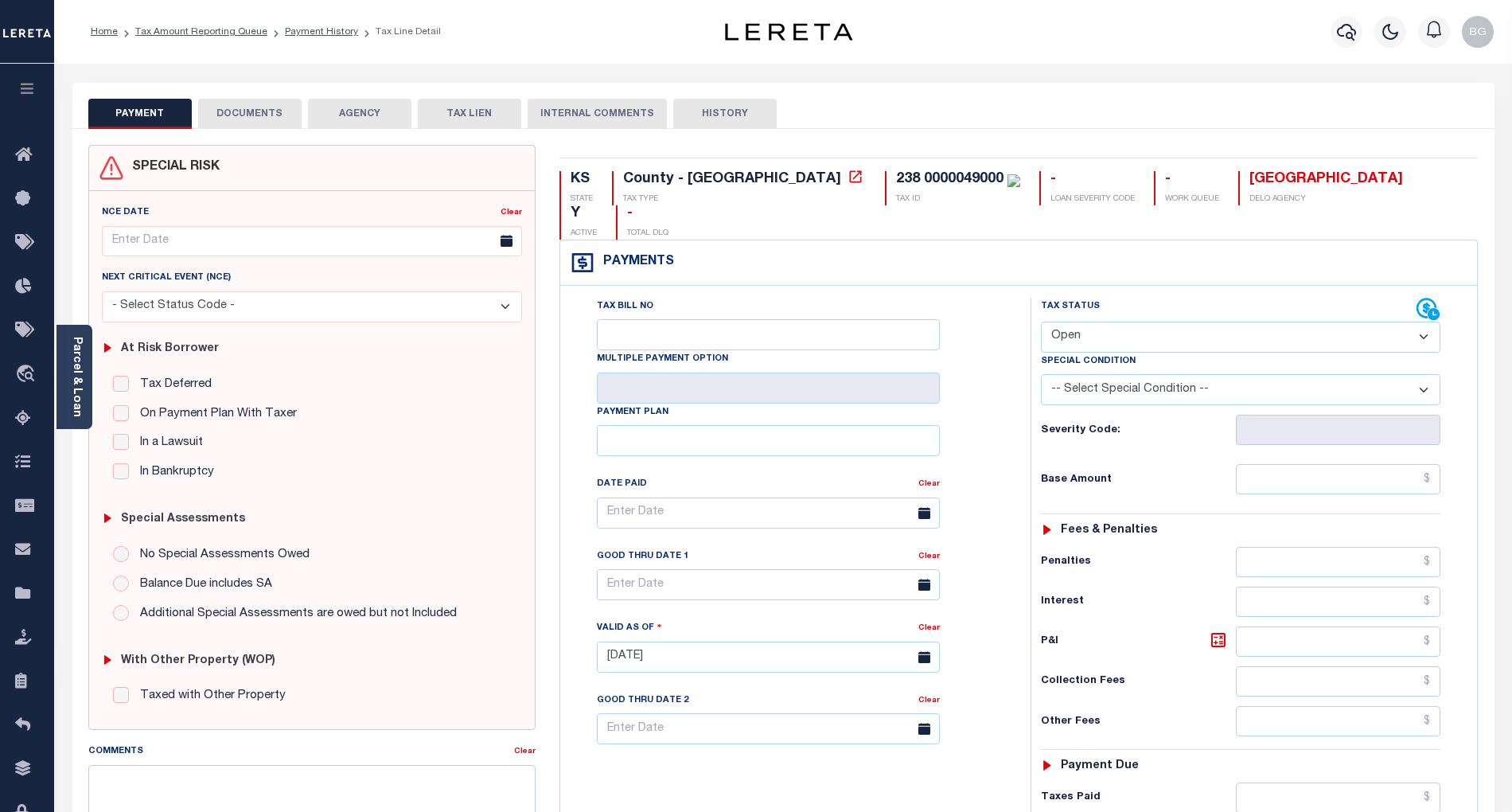
click at [247, 106] on button "DOCUMENTS" at bounding box center [250, 113] width 104 height 30
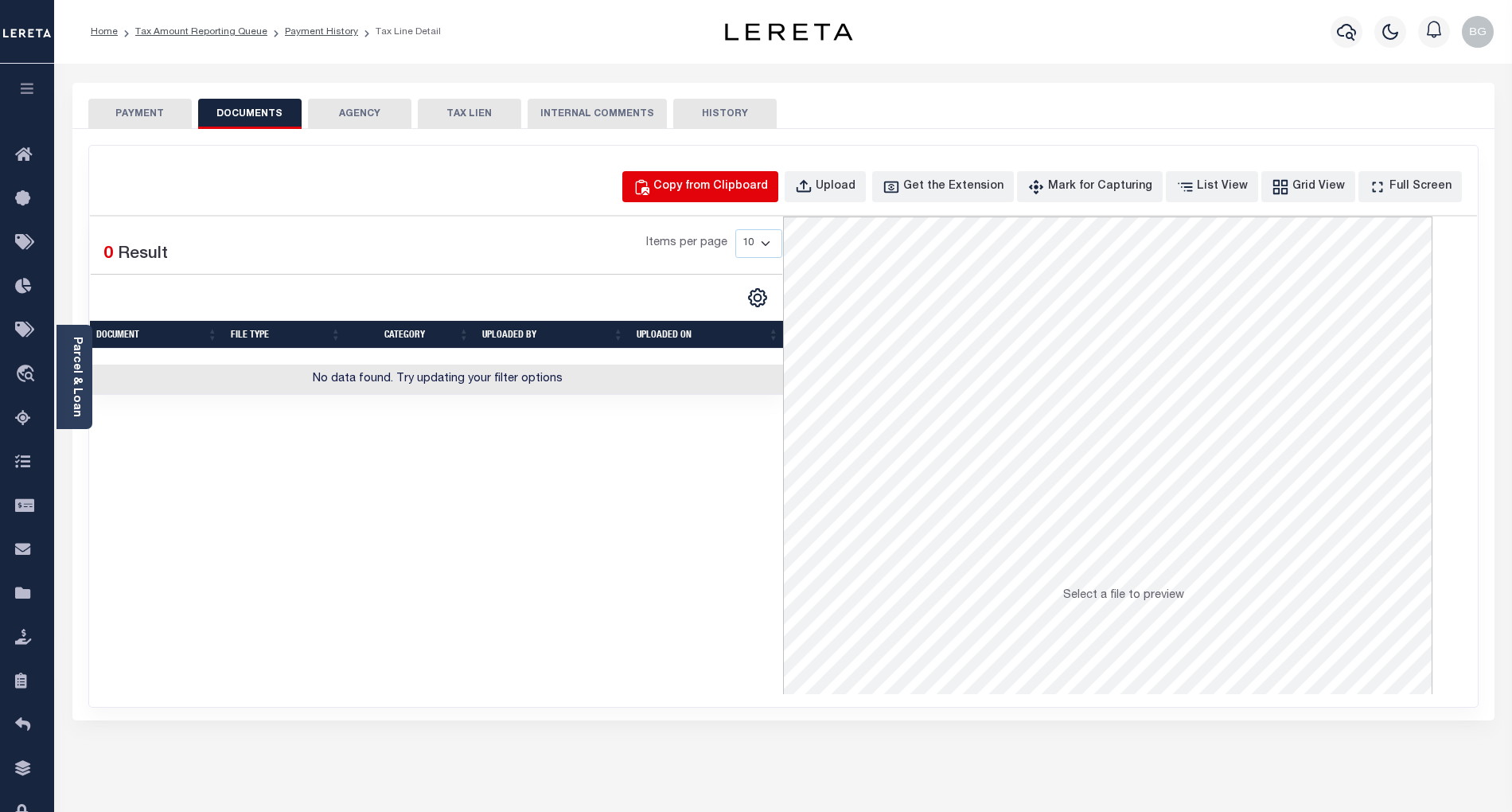
click at [737, 190] on div "Copy from Clipboard" at bounding box center [711, 187] width 114 height 18
select select "POP"
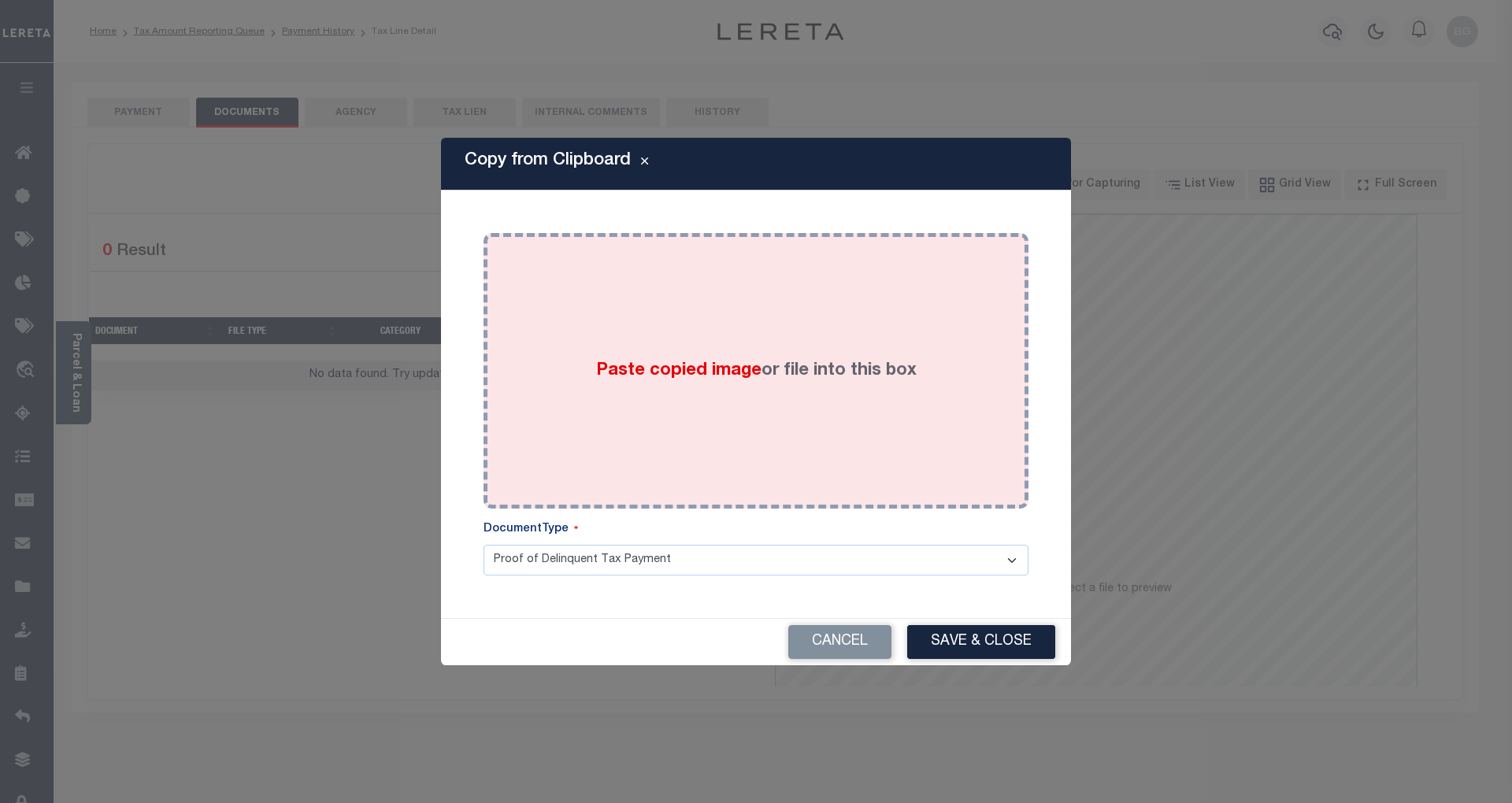
click at [678, 370] on span "Paste copied image" at bounding box center [679, 371] width 165 height 17
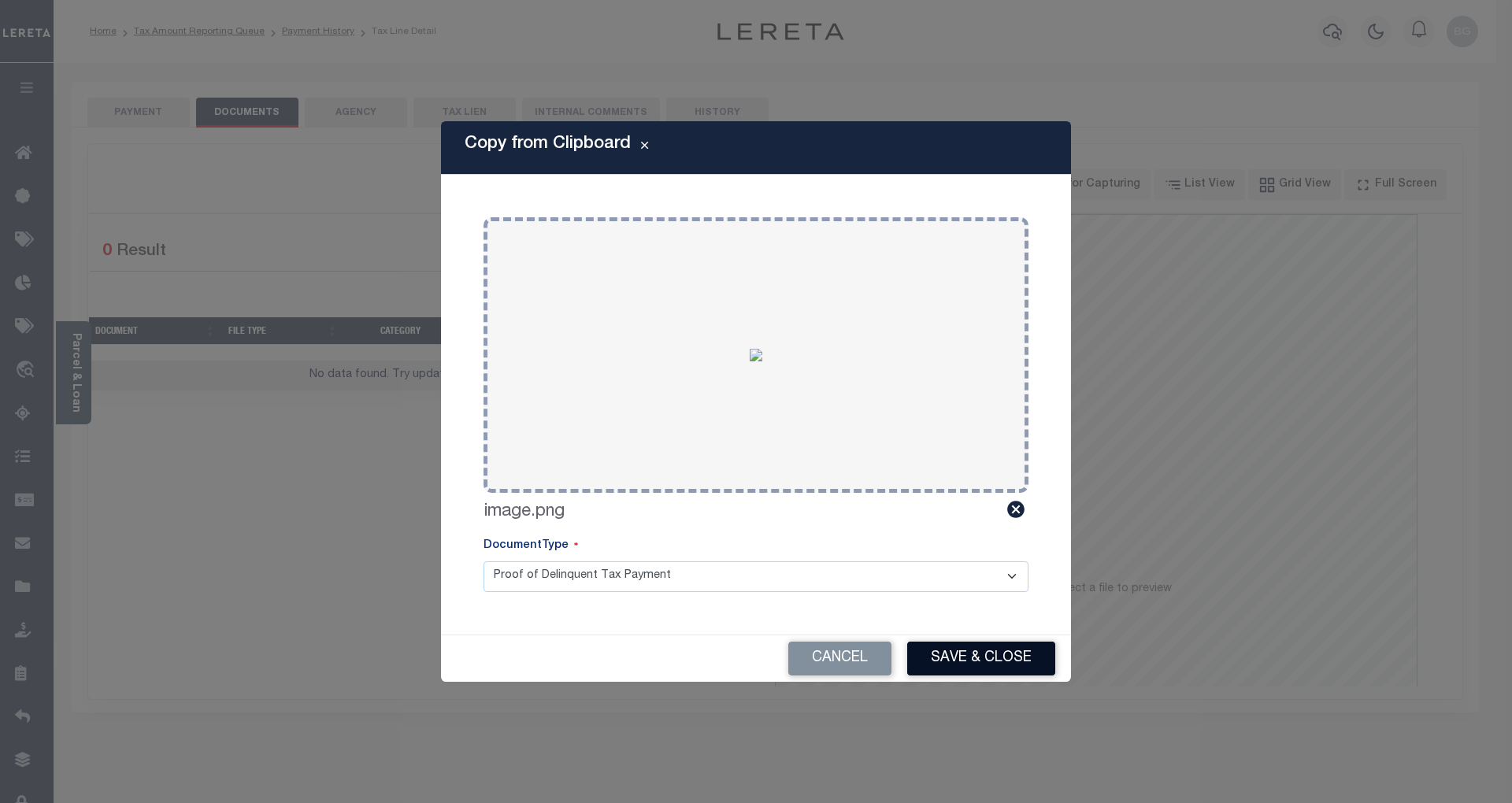
click at [992, 664] on button "Save & Close" at bounding box center [981, 658] width 148 height 34
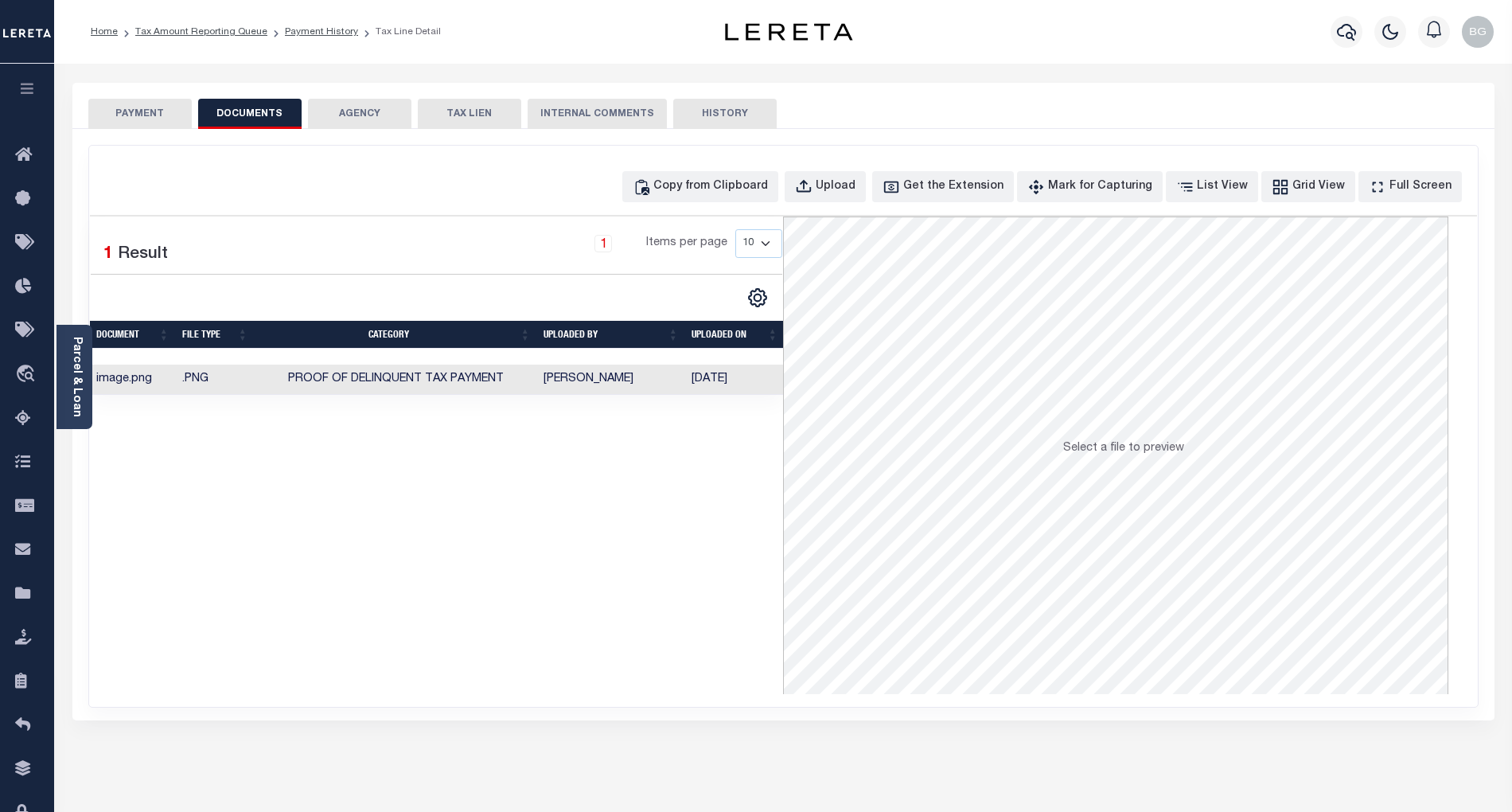
click at [149, 114] on button "PAYMENT" at bounding box center [141, 113] width 104 height 30
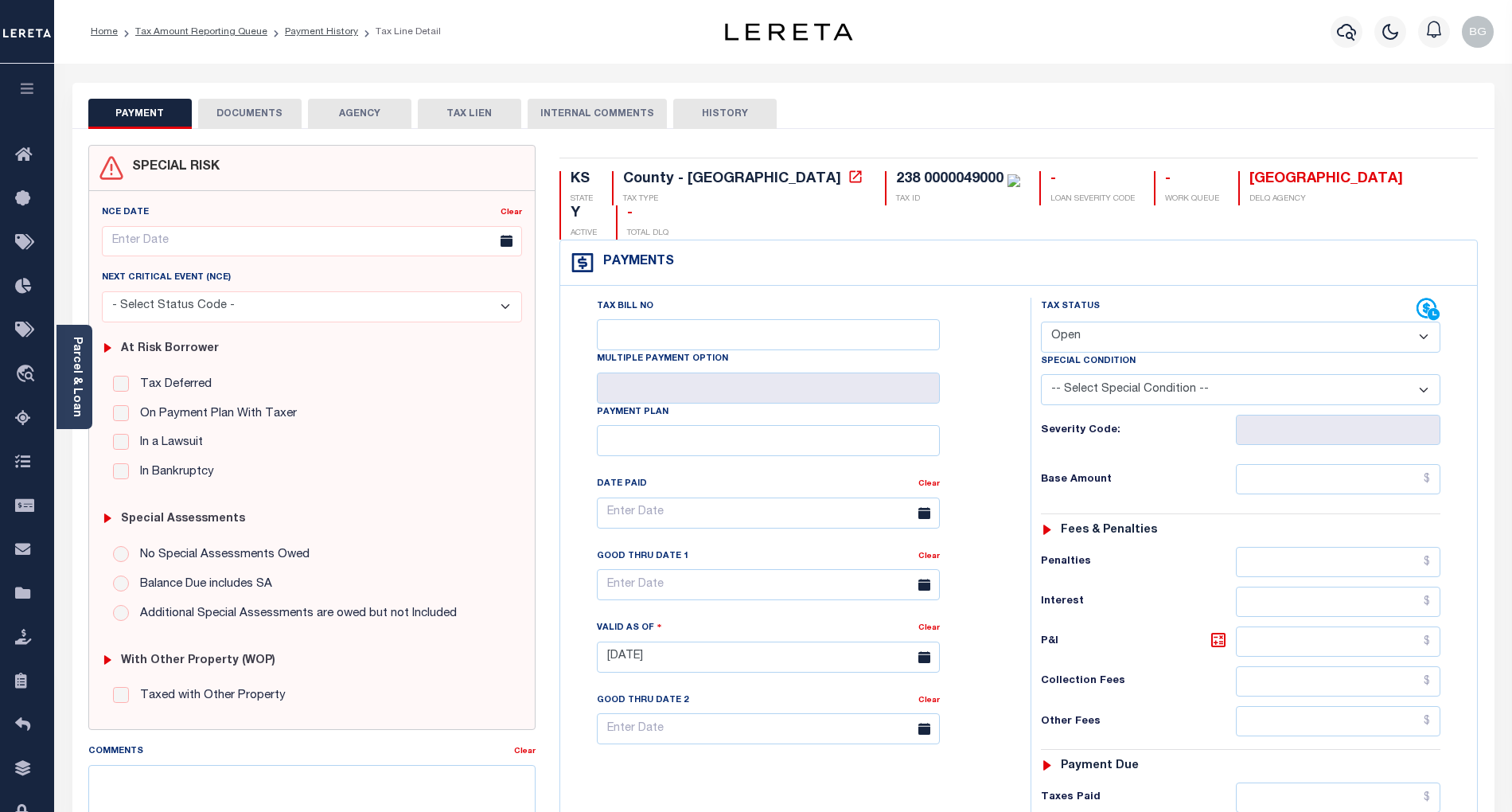
click at [1096, 322] on select "- Select Status Code - Open Due/Unpaid Paid Incomplete No Tax Due Internal Refu…" at bounding box center [1241, 337] width 400 height 31
select select "PYD"
click at [1041, 322] on select "- Select Status Code - Open Due/Unpaid Paid Incomplete No Tax Due Internal Refu…" at bounding box center [1241, 337] width 400 height 31
type input "[DATE]"
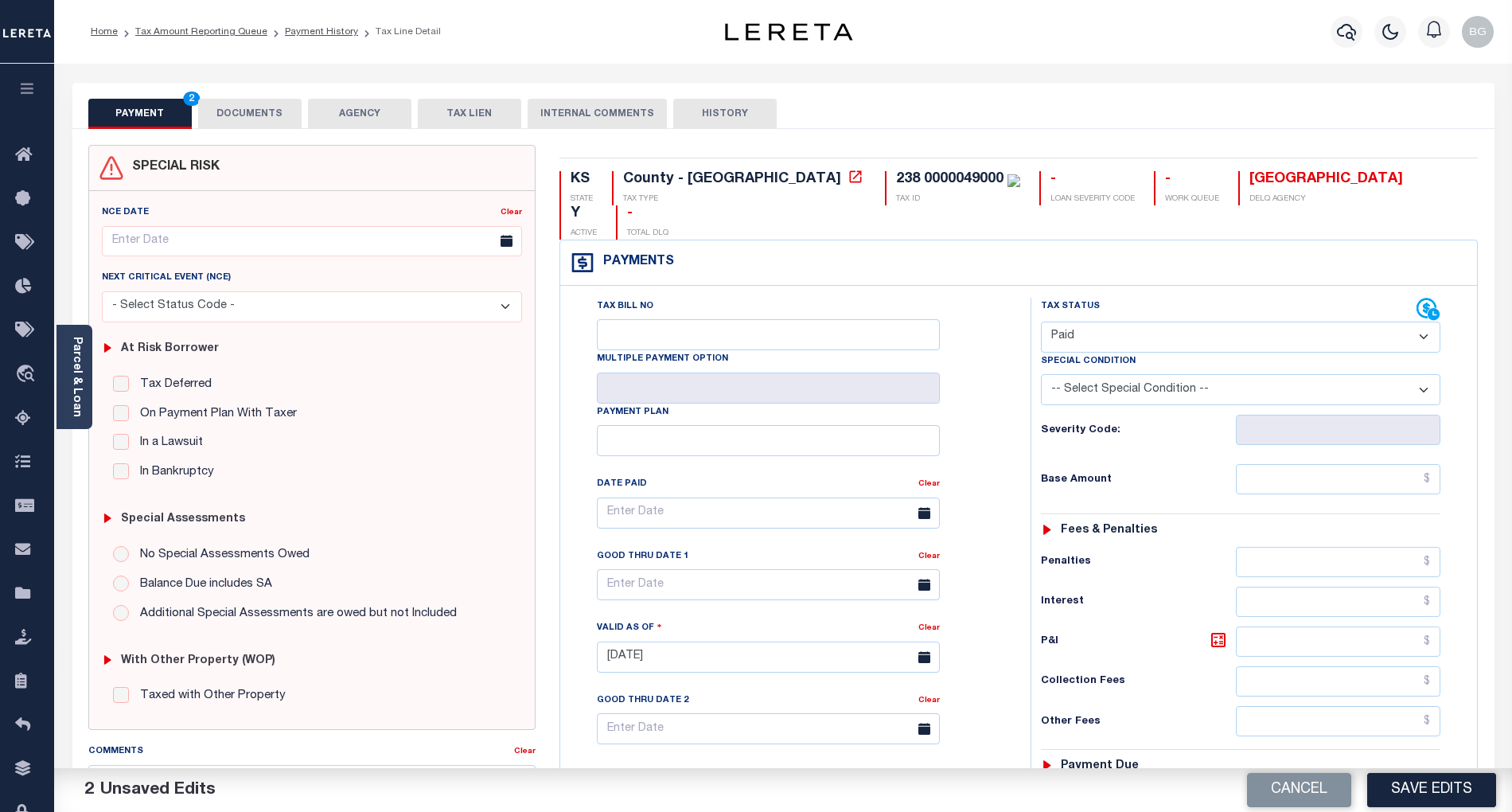
click at [1402, 471] on div "Tax Status Status - Select Status Code -" at bounding box center [1246, 649] width 430 height 703
click at [1396, 466] on div "Tax Status Status - Select Status Code -" at bounding box center [1246, 649] width 430 height 703
click at [1395, 464] on input "text" at bounding box center [1339, 479] width 206 height 30
paste input "3,830.67"
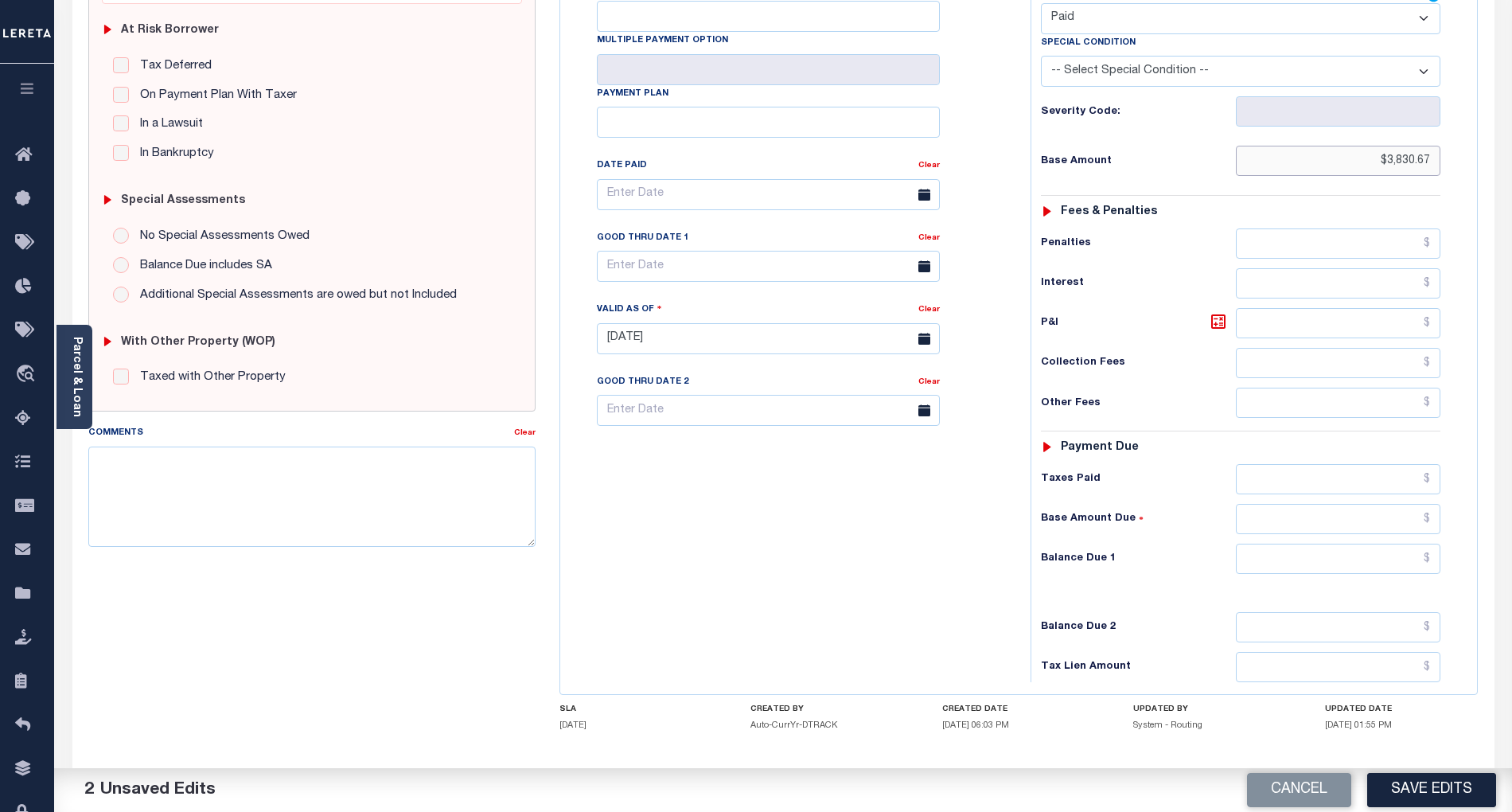
type input "$3,830.67"
click at [1417, 544] on input "text" at bounding box center [1339, 559] width 206 height 30
type input "$0.00"
click at [1098, 581] on div "Tax Status Status - Select Status Code -" at bounding box center [1246, 330] width 430 height 703
click at [1468, 794] on button "Save Edits" at bounding box center [1431, 789] width 129 height 34
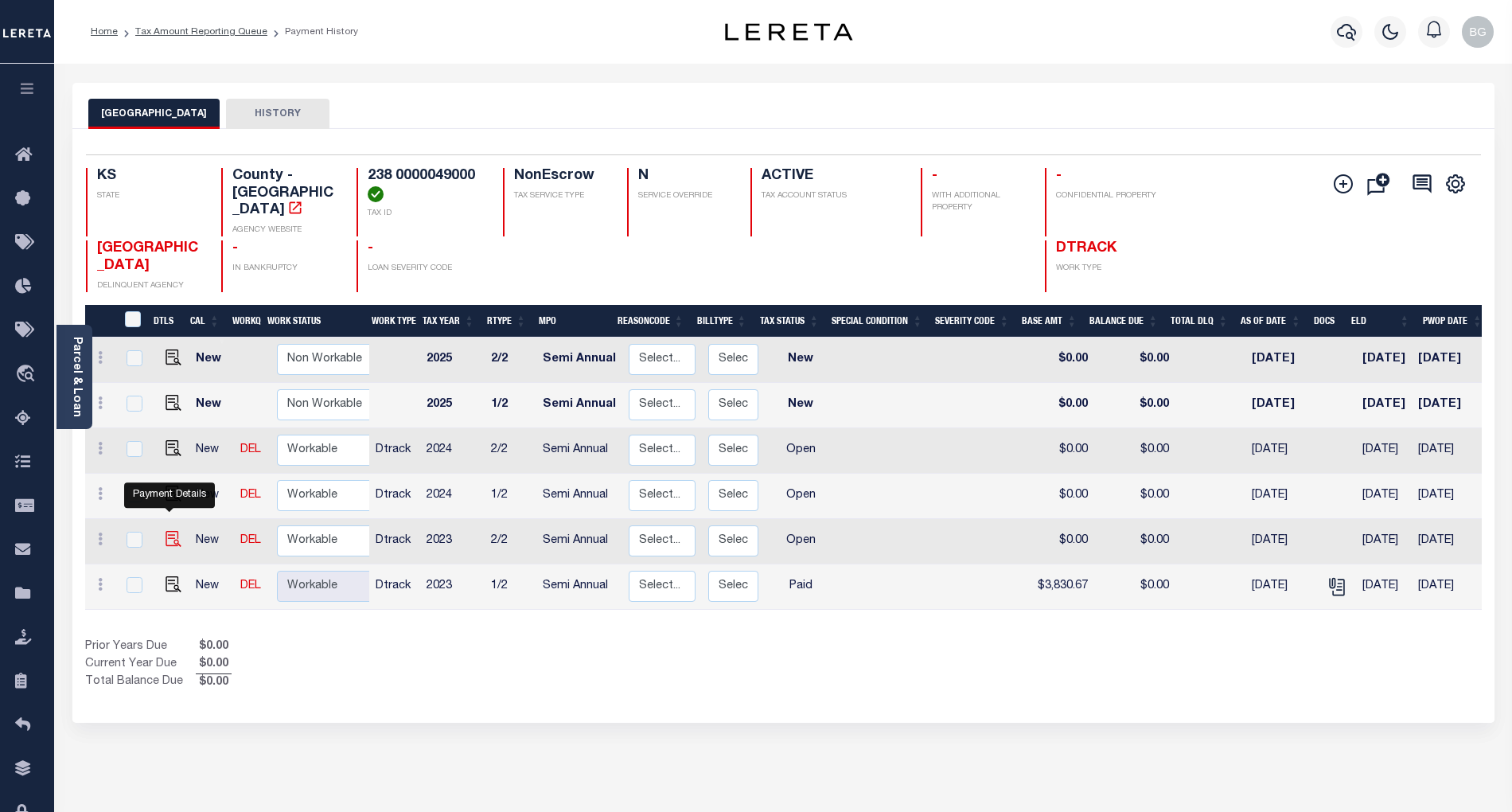
click at [167, 531] on img "" at bounding box center [173, 539] width 16 height 16
checkbox input "true"
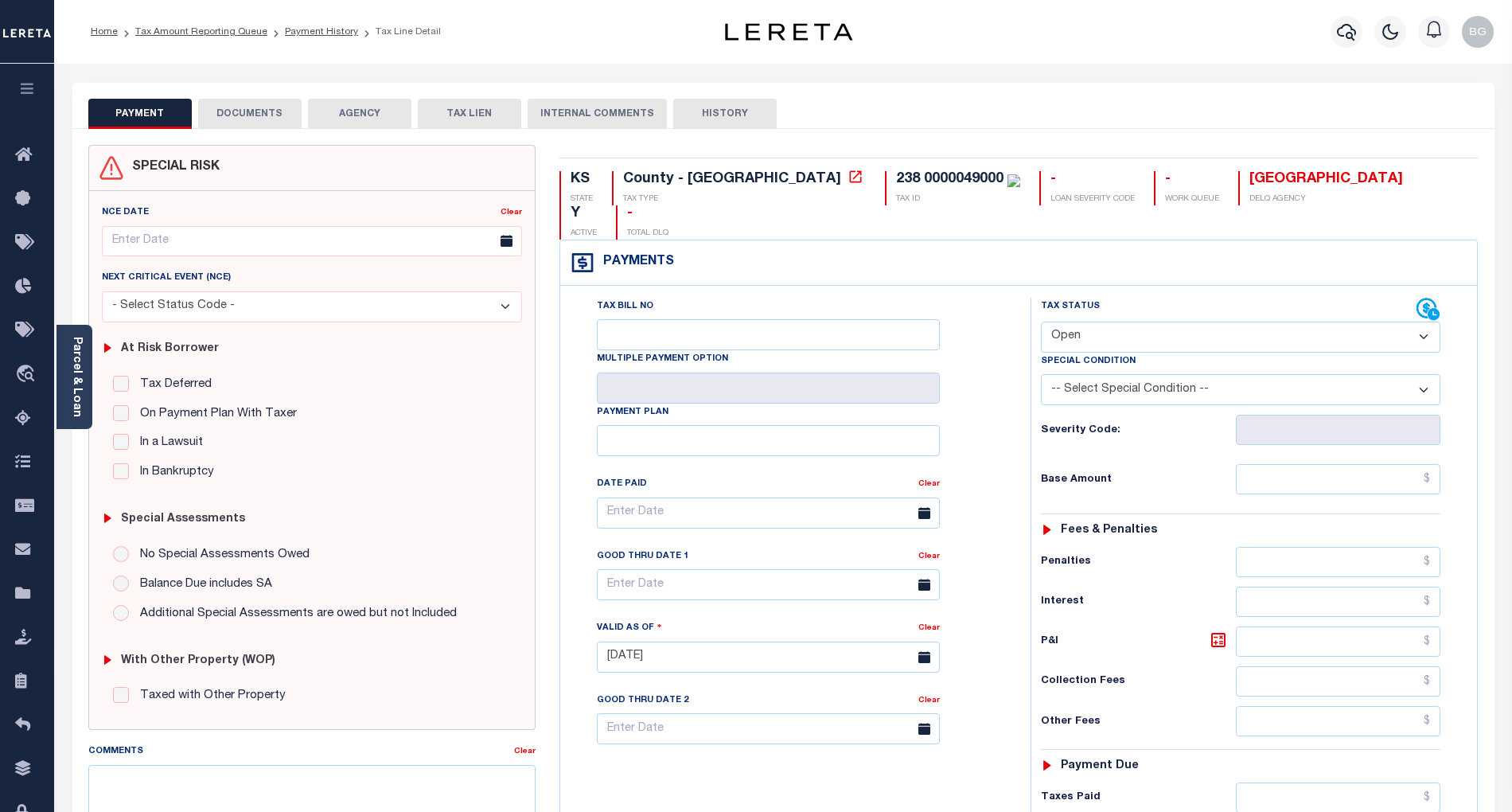
click at [1095, 322] on select "- Select Status Code - Open Due/Unpaid Paid Incomplete No Tax Due Internal Refu…" at bounding box center [1241, 337] width 400 height 31
select select "PYD"
click at [1041, 322] on select "- Select Status Code - Open Due/Unpaid Paid Incomplete No Tax Due Internal Refu…" at bounding box center [1241, 337] width 400 height 31
type input "[DATE]"
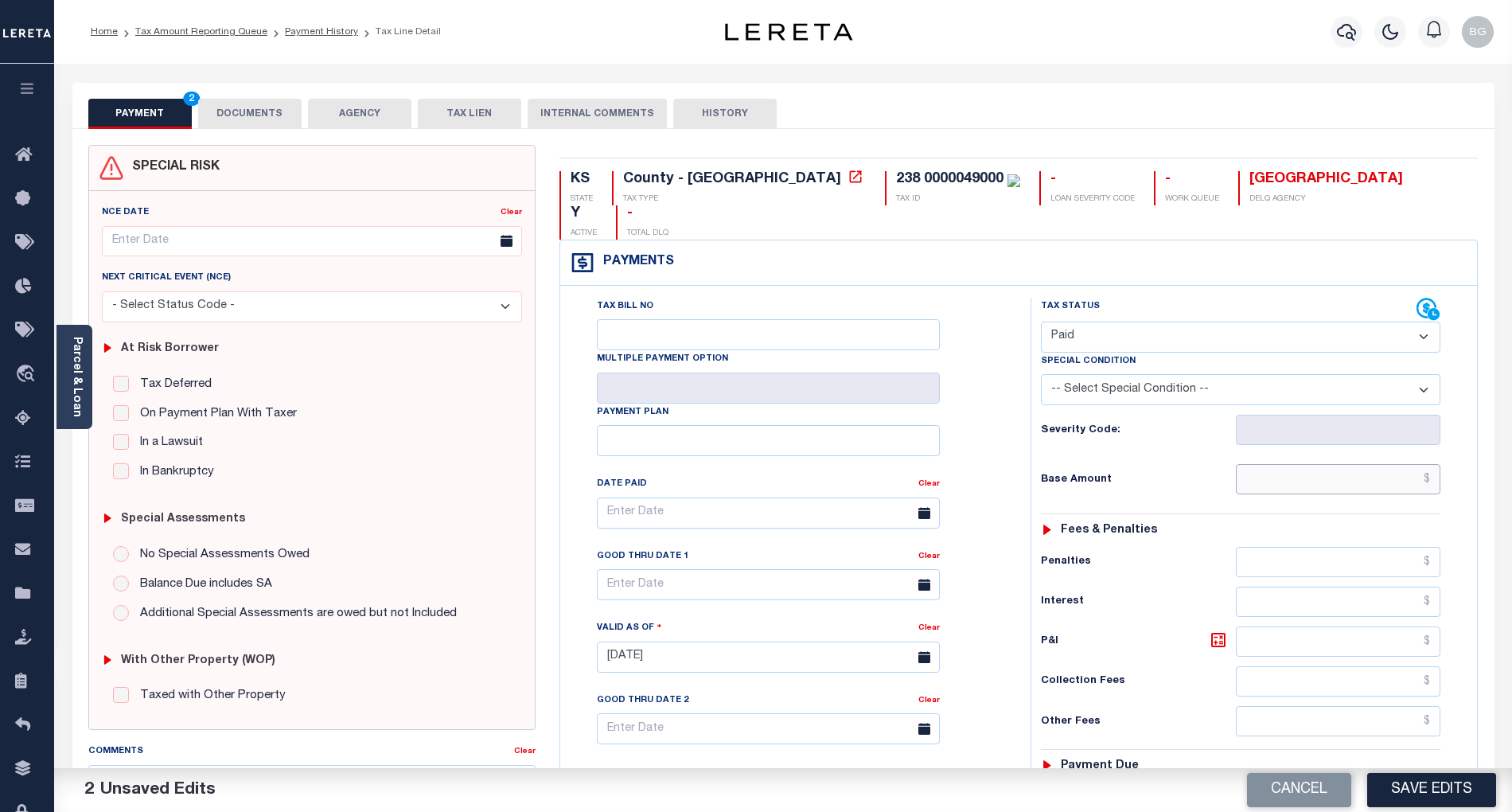
click at [1383, 464] on input "text" at bounding box center [1339, 479] width 206 height 30
paste input "3,830.67"
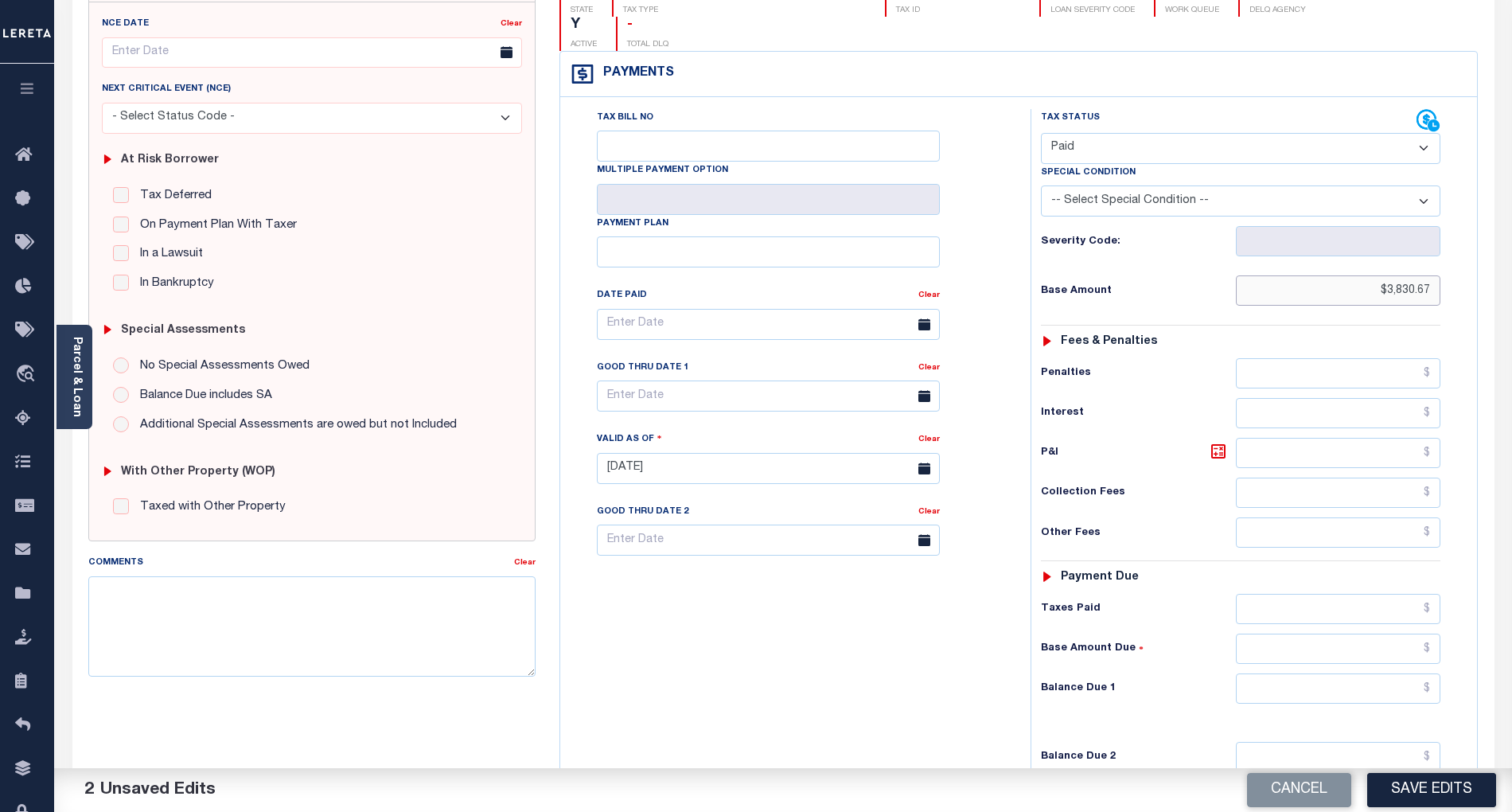
scroll to position [212, 0]
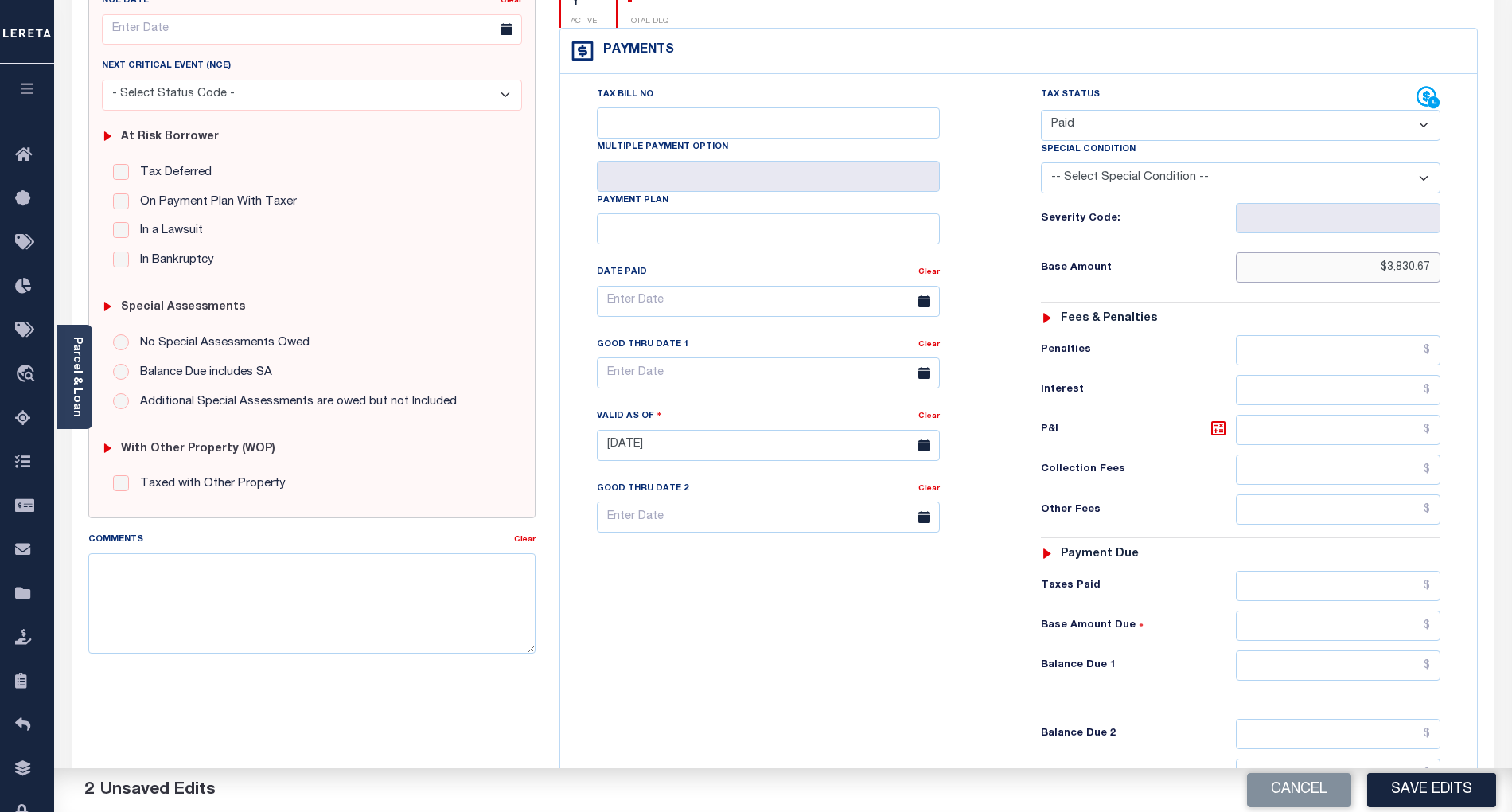
type input "$3,830.67"
click at [1411, 650] on input "text" at bounding box center [1339, 665] width 206 height 30
type input "$0.00"
click at [840, 661] on div "Tax Bill No Multiple Payment Option Payment Plan Clear" at bounding box center [791, 438] width 454 height 703
click at [1456, 797] on button "Save Edits" at bounding box center [1431, 789] width 129 height 34
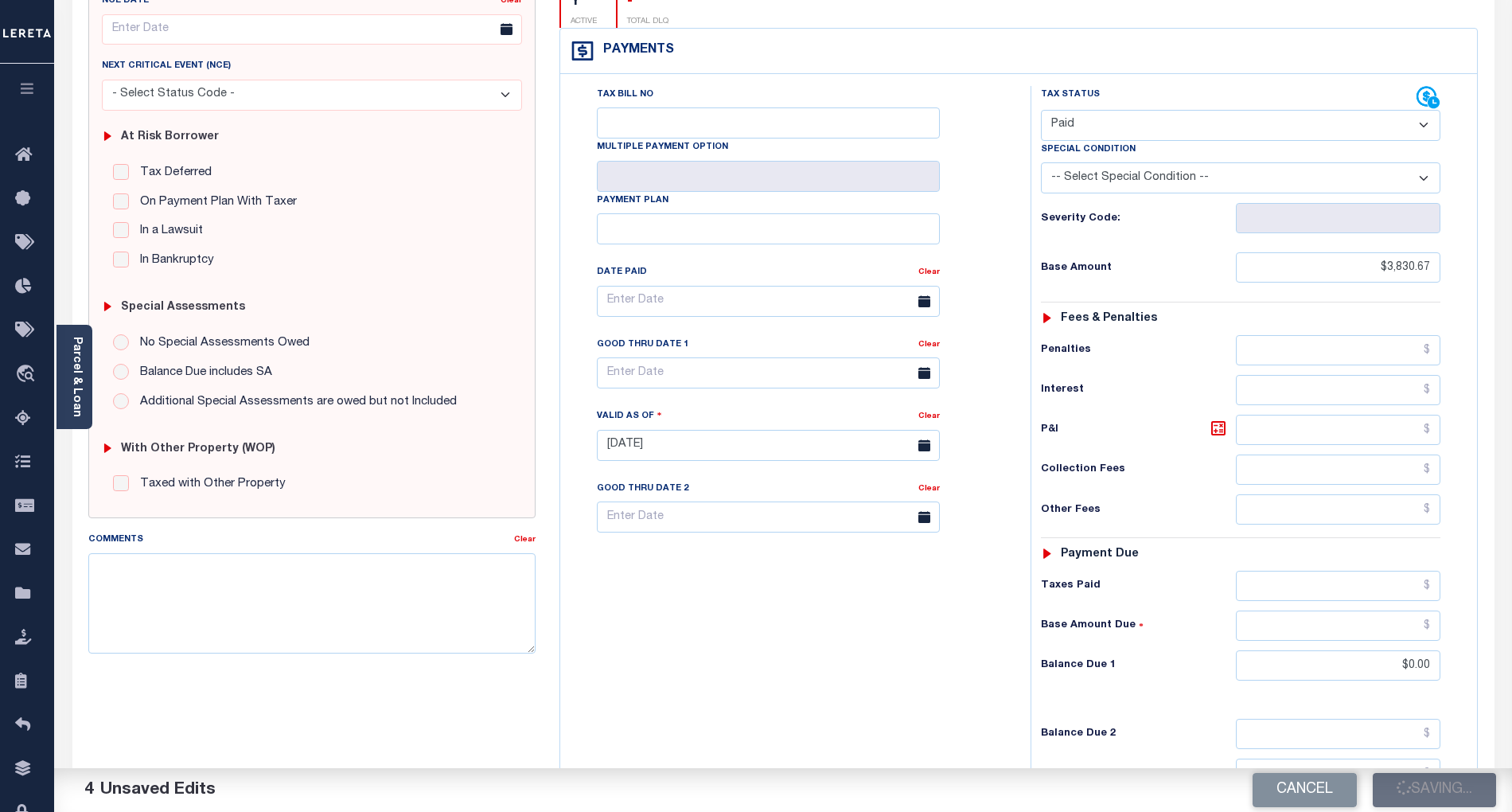
checkbox input "false"
type input "$3,830.67"
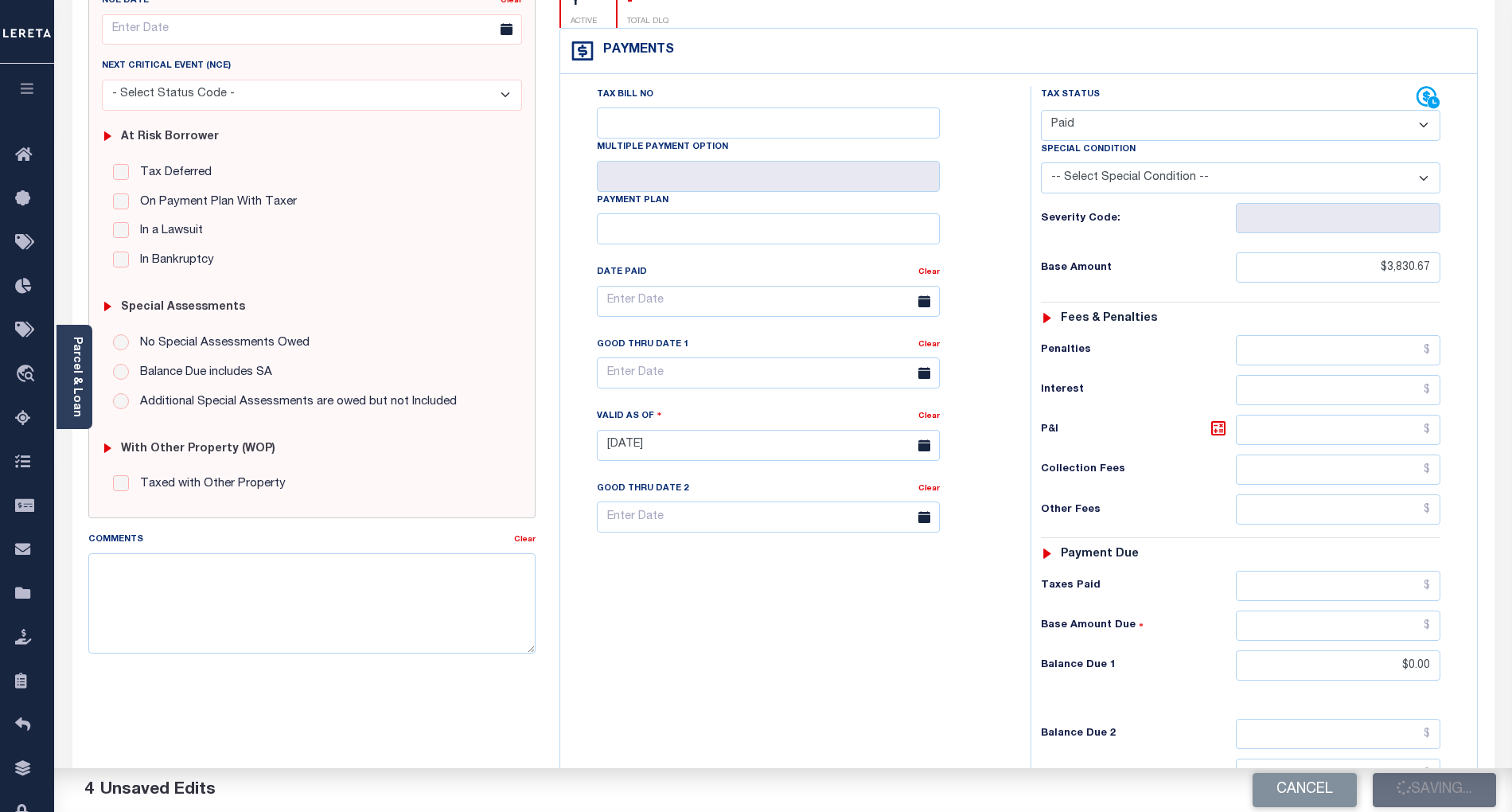
type input "$0"
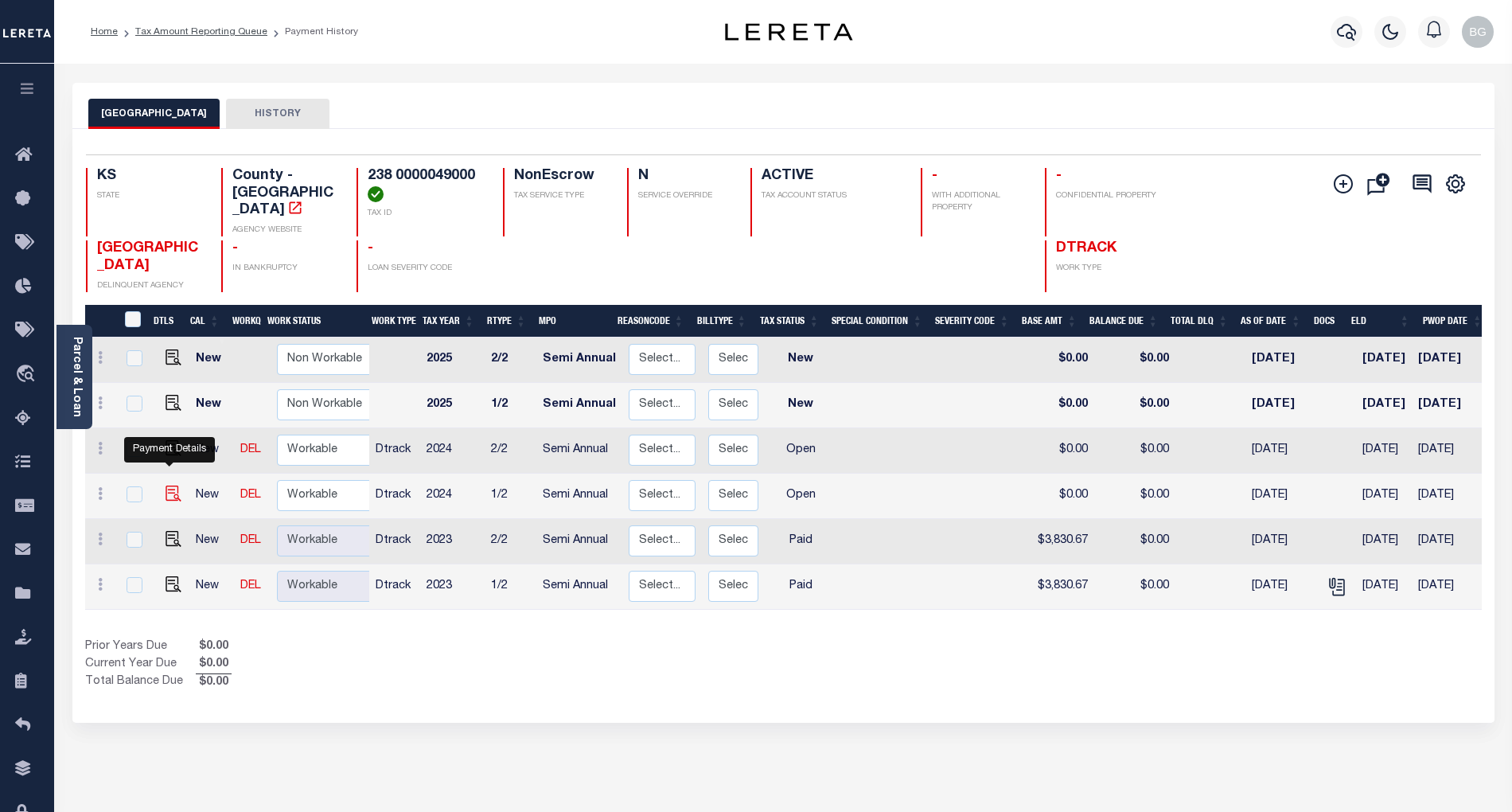
click at [165, 485] on img "" at bounding box center [173, 493] width 16 height 16
checkbox input "true"
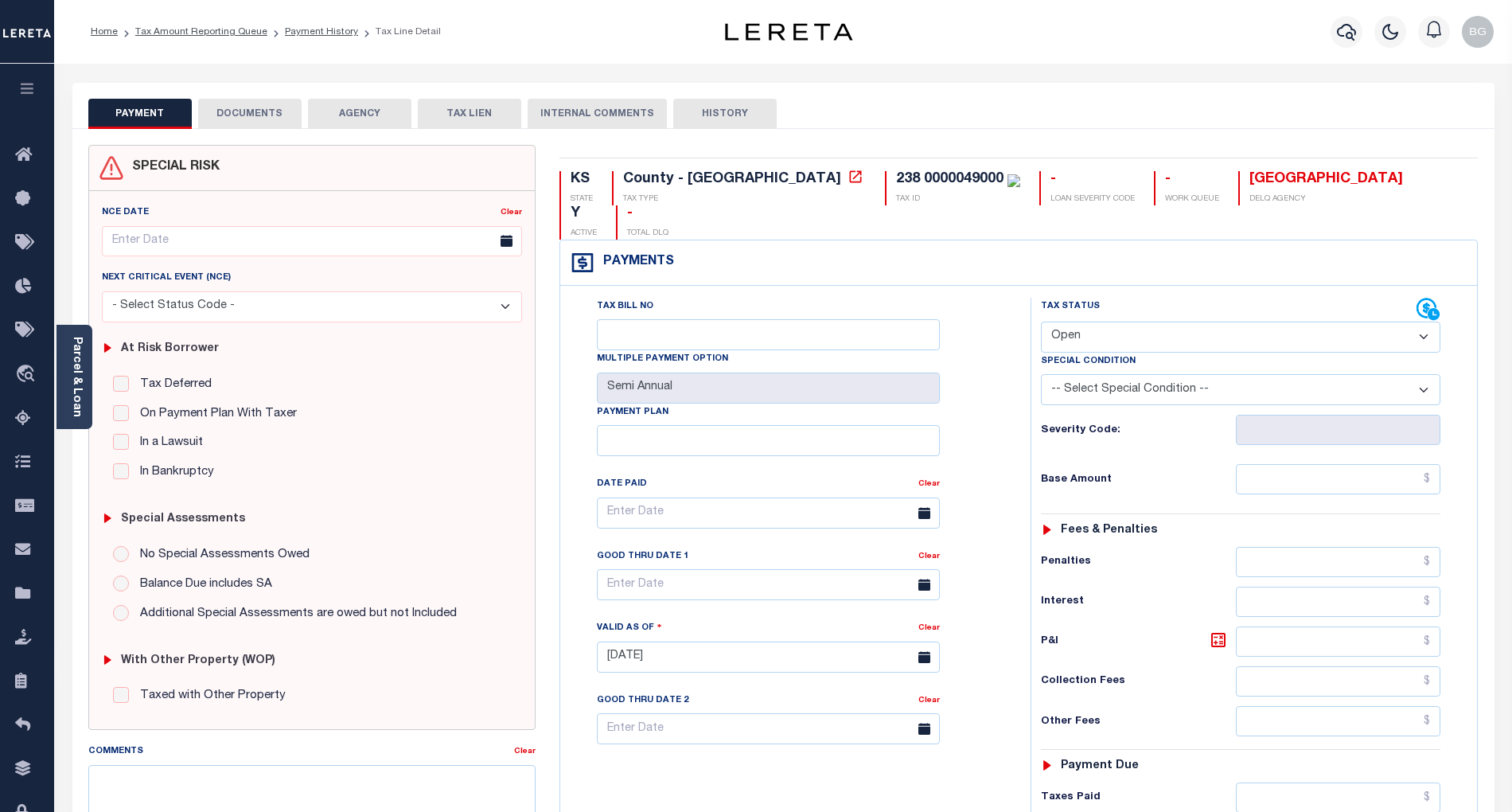
click at [249, 109] on button "DOCUMENTS" at bounding box center [250, 113] width 104 height 30
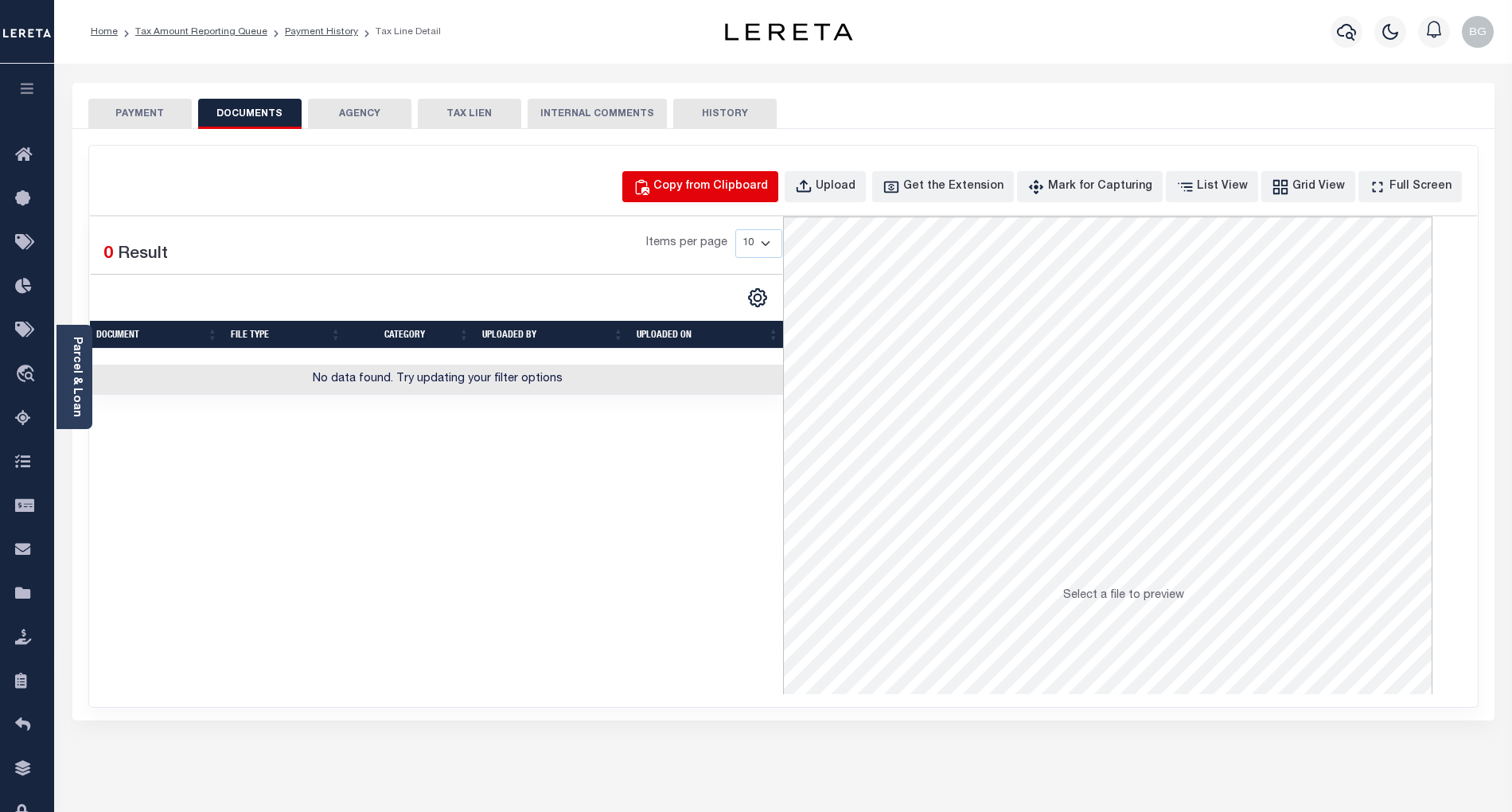
click at [730, 176] on button "Copy from Clipboard" at bounding box center [700, 186] width 156 height 31
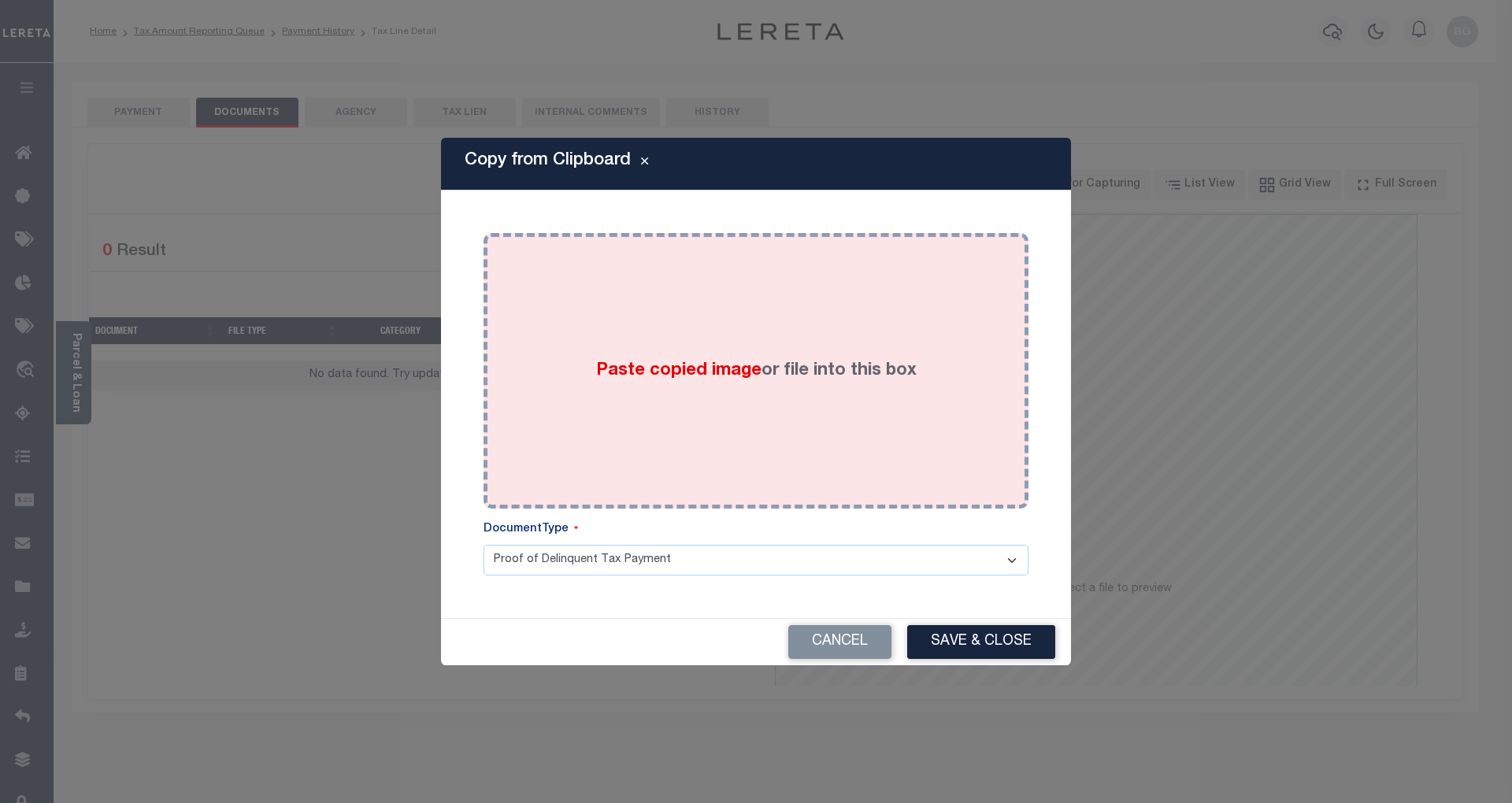
click at [689, 369] on span "Paste copied image" at bounding box center [679, 371] width 165 height 17
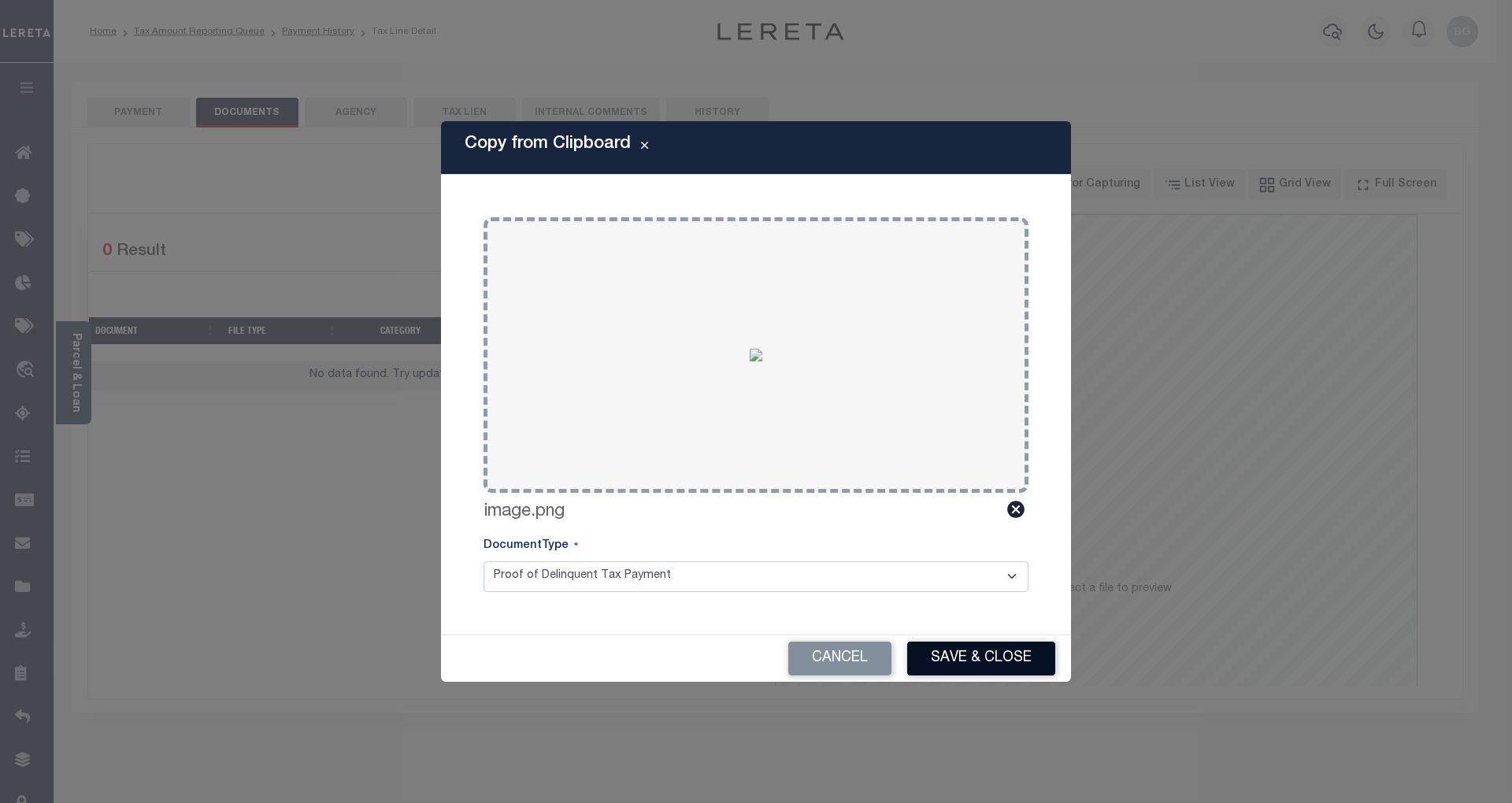
click at [1017, 665] on button "Save & Close" at bounding box center [981, 658] width 148 height 34
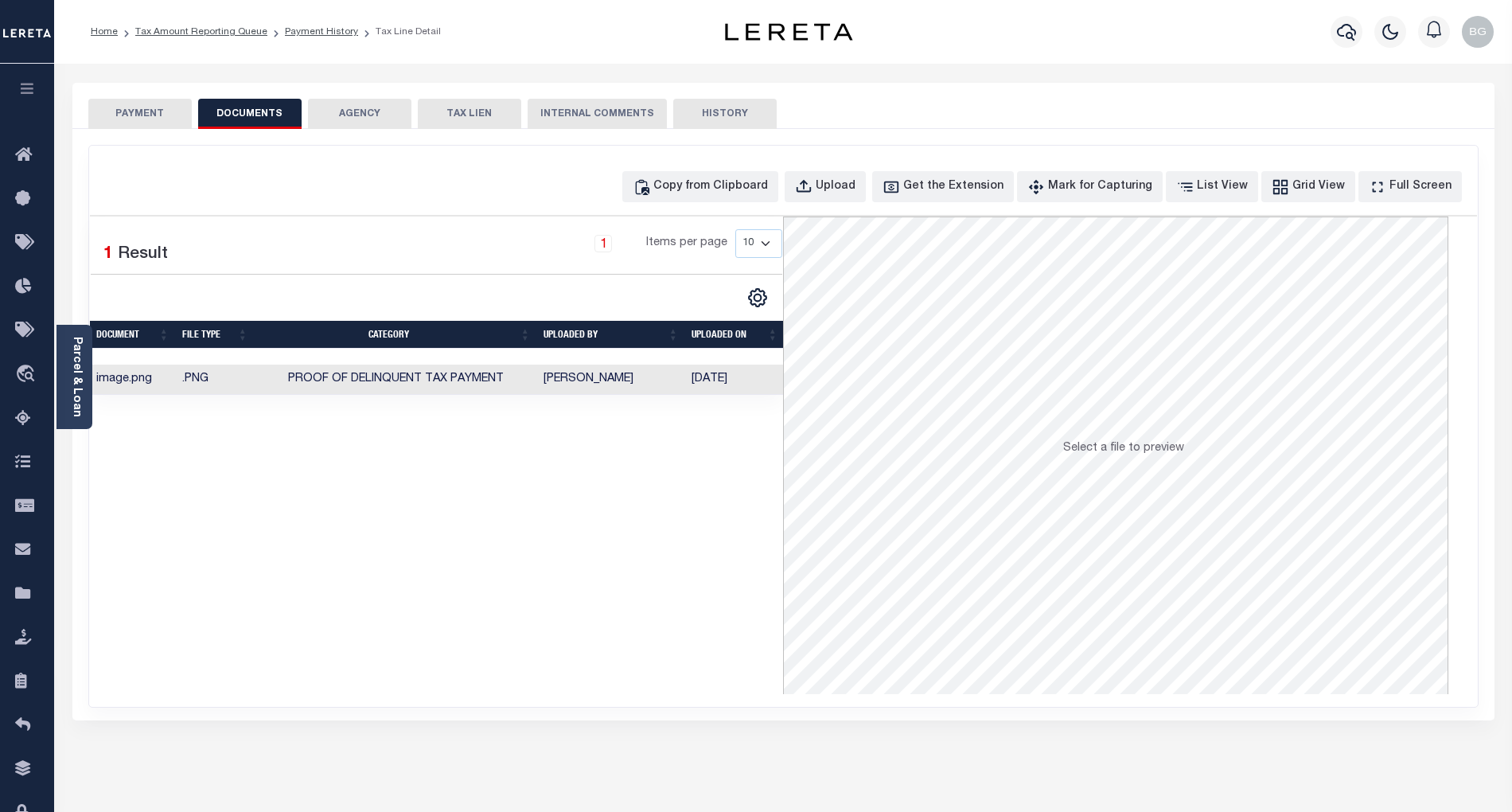
click at [149, 112] on button "PAYMENT" at bounding box center [141, 113] width 104 height 30
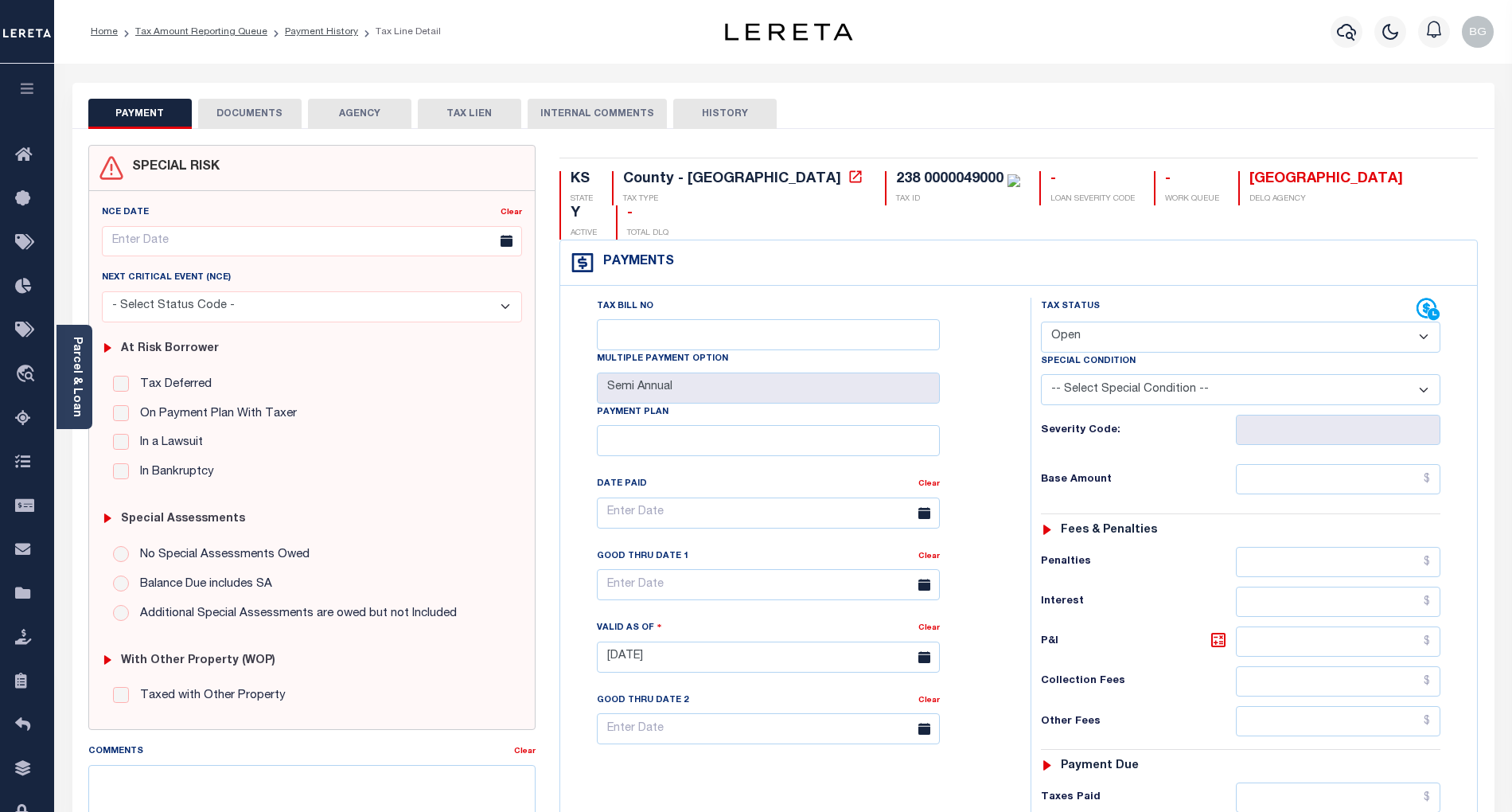
drag, startPoint x: 1114, startPoint y: 308, endPoint x: 1110, endPoint y: 318, distance: 10.8
click at [1114, 322] on select "- Select Status Code - Open Due/Unpaid Paid Incomplete No Tax Due Internal Refu…" at bounding box center [1241, 337] width 400 height 31
select select "PYD"
click at [1041, 322] on select "- Select Status Code - Open Due/Unpaid Paid Incomplete No Tax Due Internal Refu…" at bounding box center [1241, 337] width 400 height 31
type input "[DATE]"
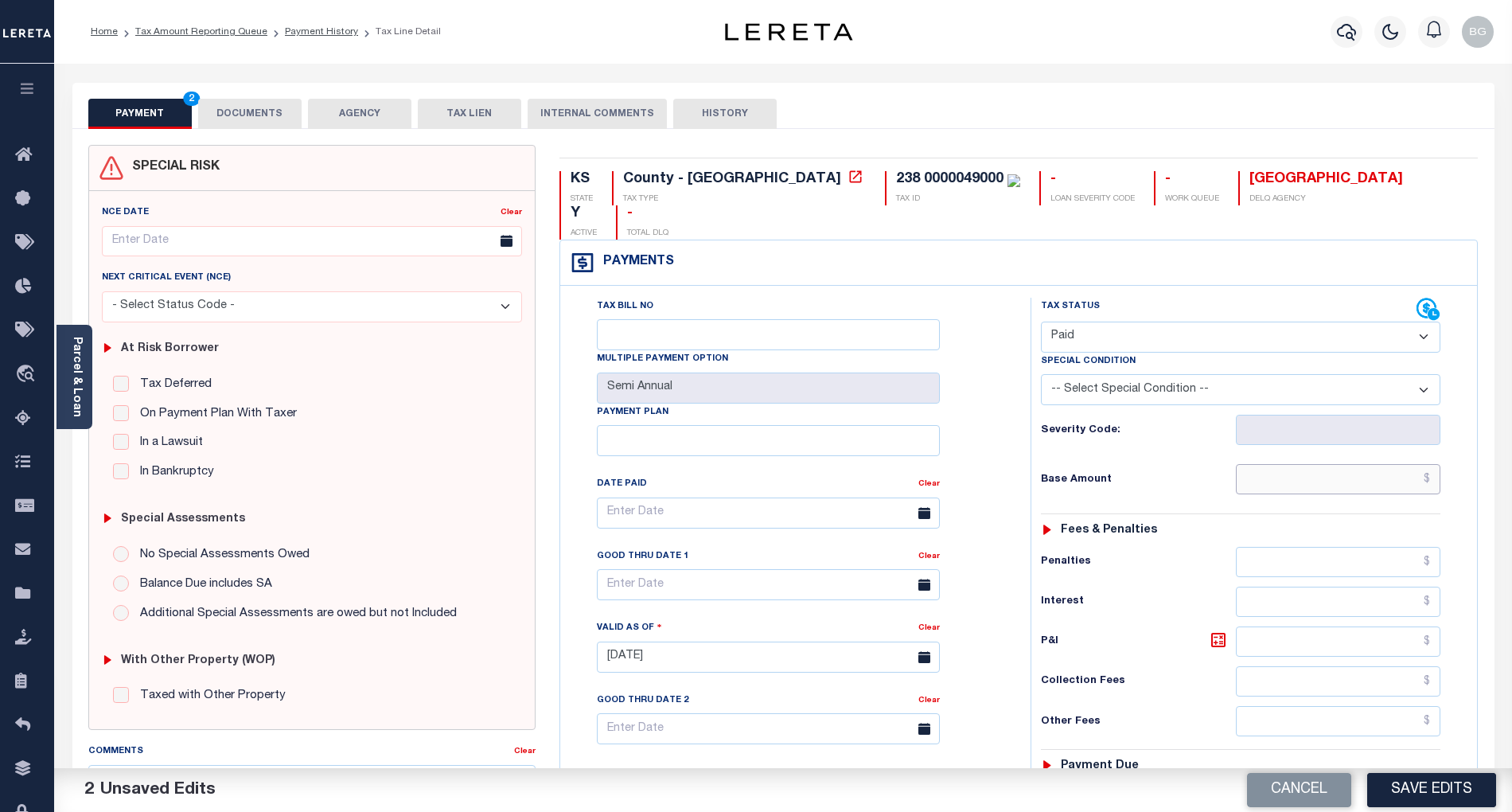
click at [1381, 464] on input "text" at bounding box center [1339, 479] width 206 height 30
paste input "4,106.89"
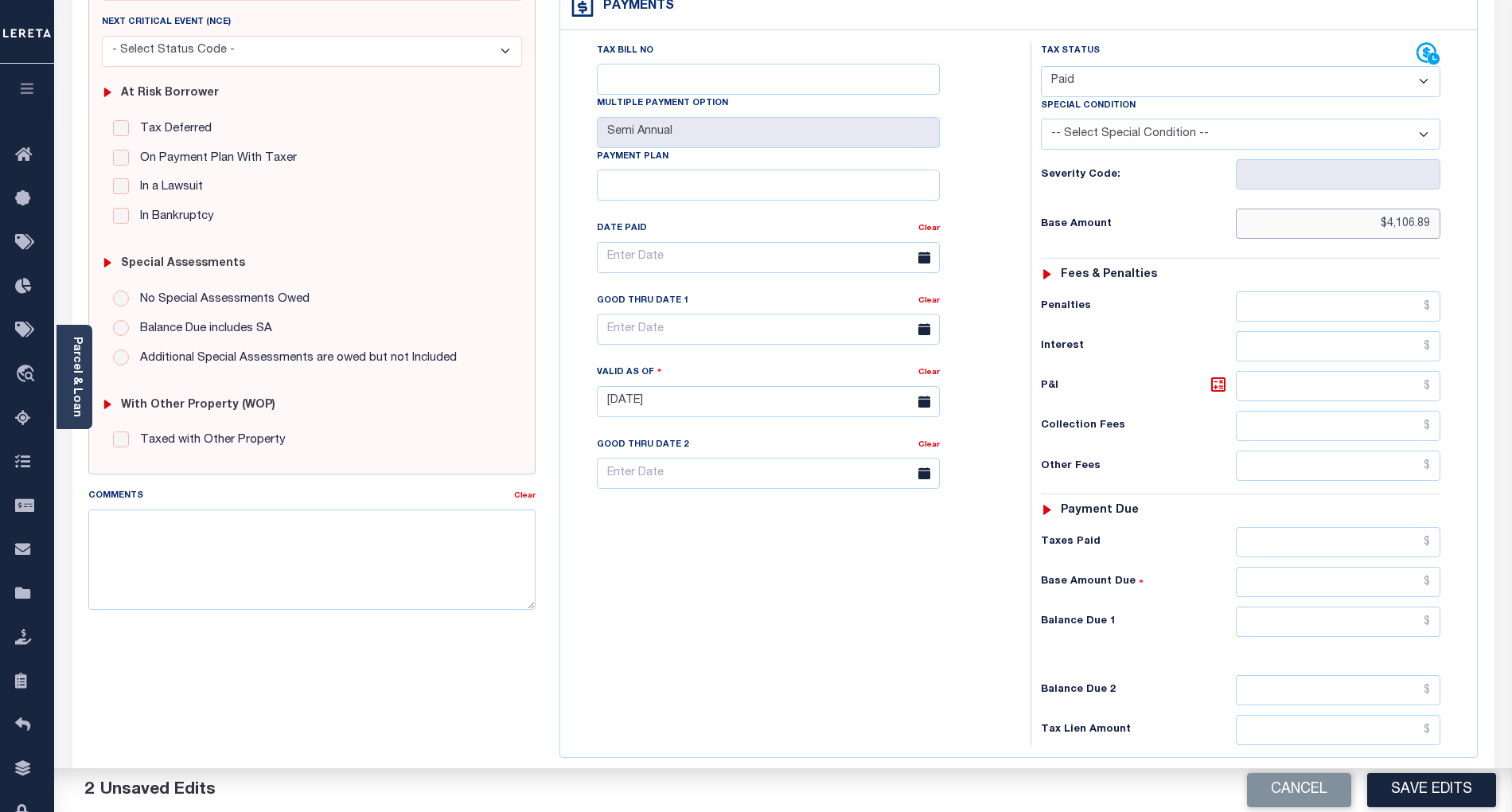
scroll to position [318, 0]
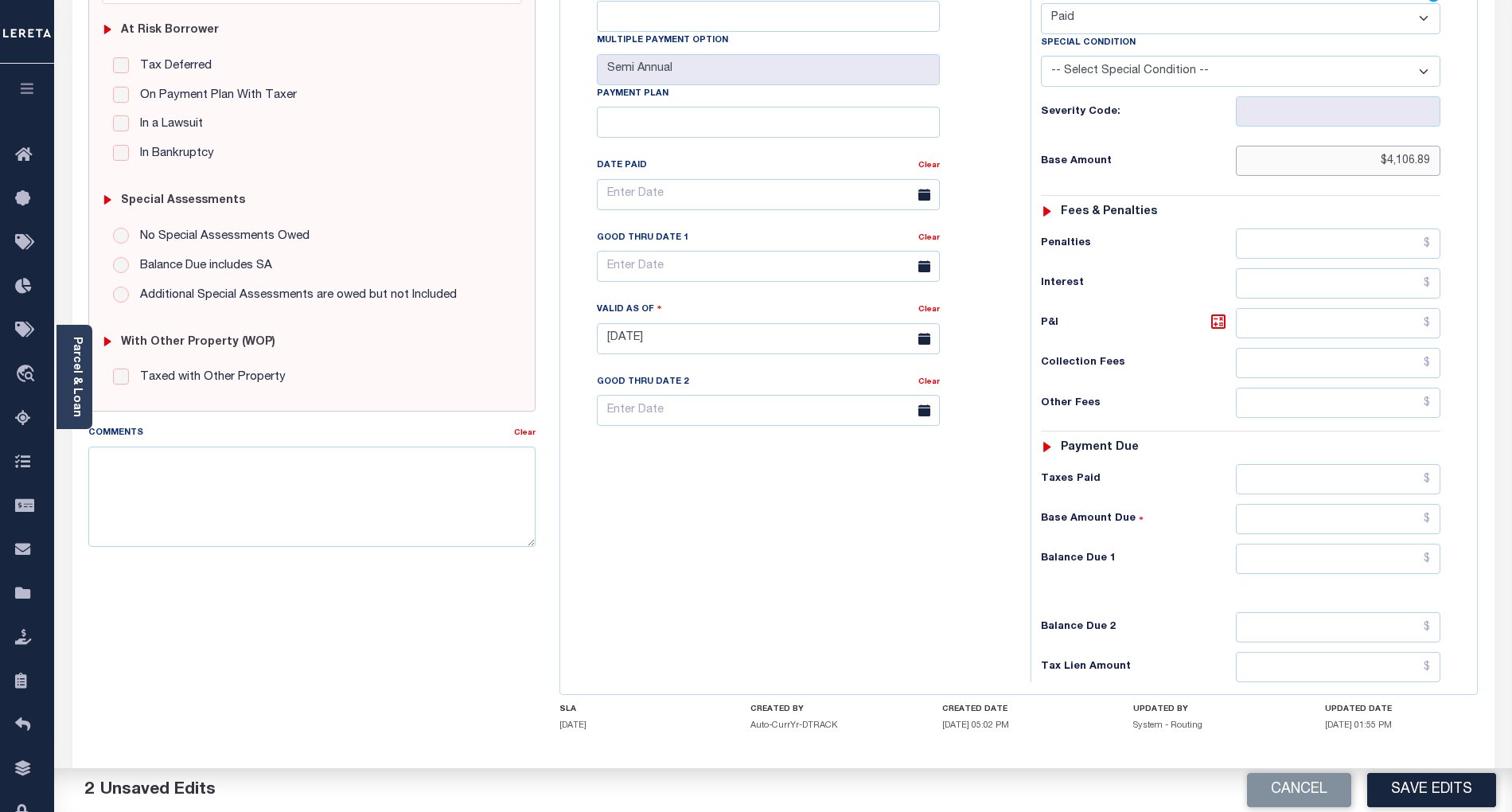
type input "$4,106.89"
click at [1404, 544] on input "text" at bounding box center [1339, 559] width 206 height 30
type input "$0.00"
click at [910, 552] on div "Tax Bill No Multiple Payment Option Semi Annual Payment Plan Clear" at bounding box center [791, 330] width 454 height 703
click at [1469, 791] on button "Save Edits" at bounding box center [1431, 789] width 129 height 34
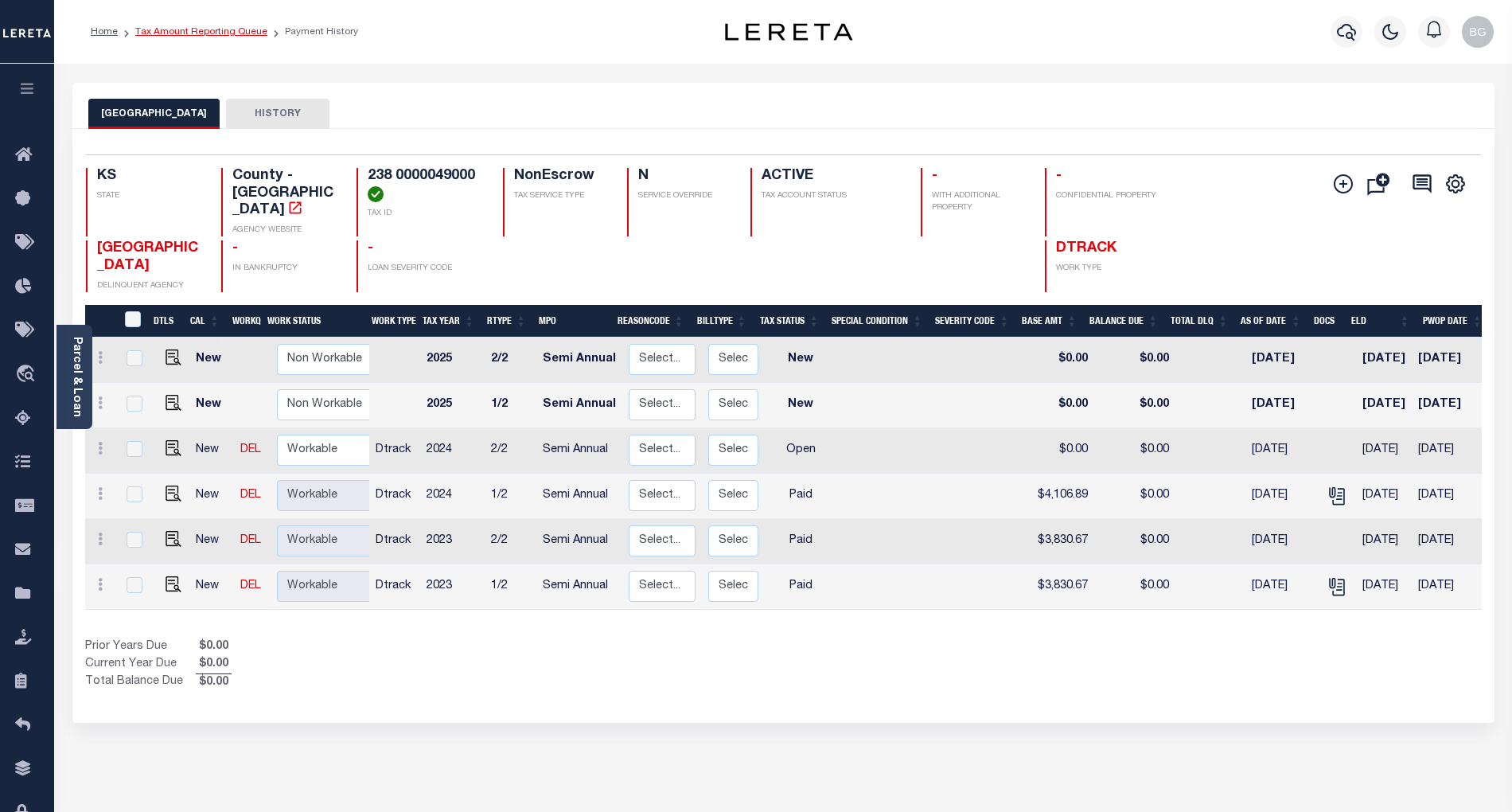
click at [183, 32] on link "Tax Amount Reporting Queue" at bounding box center [201, 32] width 132 height 10
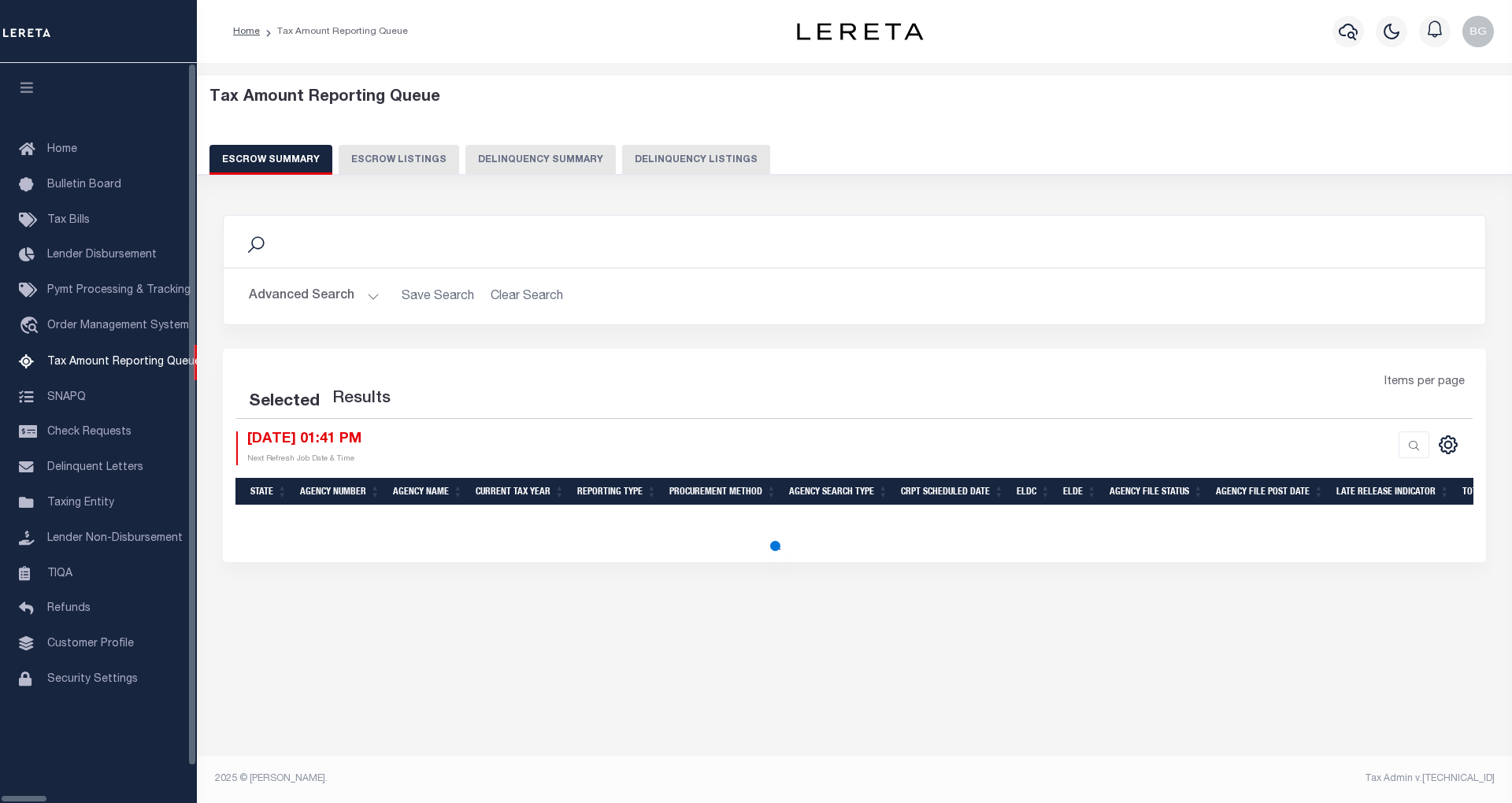
click at [629, 163] on button "Delinquency Listings" at bounding box center [696, 160] width 148 height 30
select select "100"
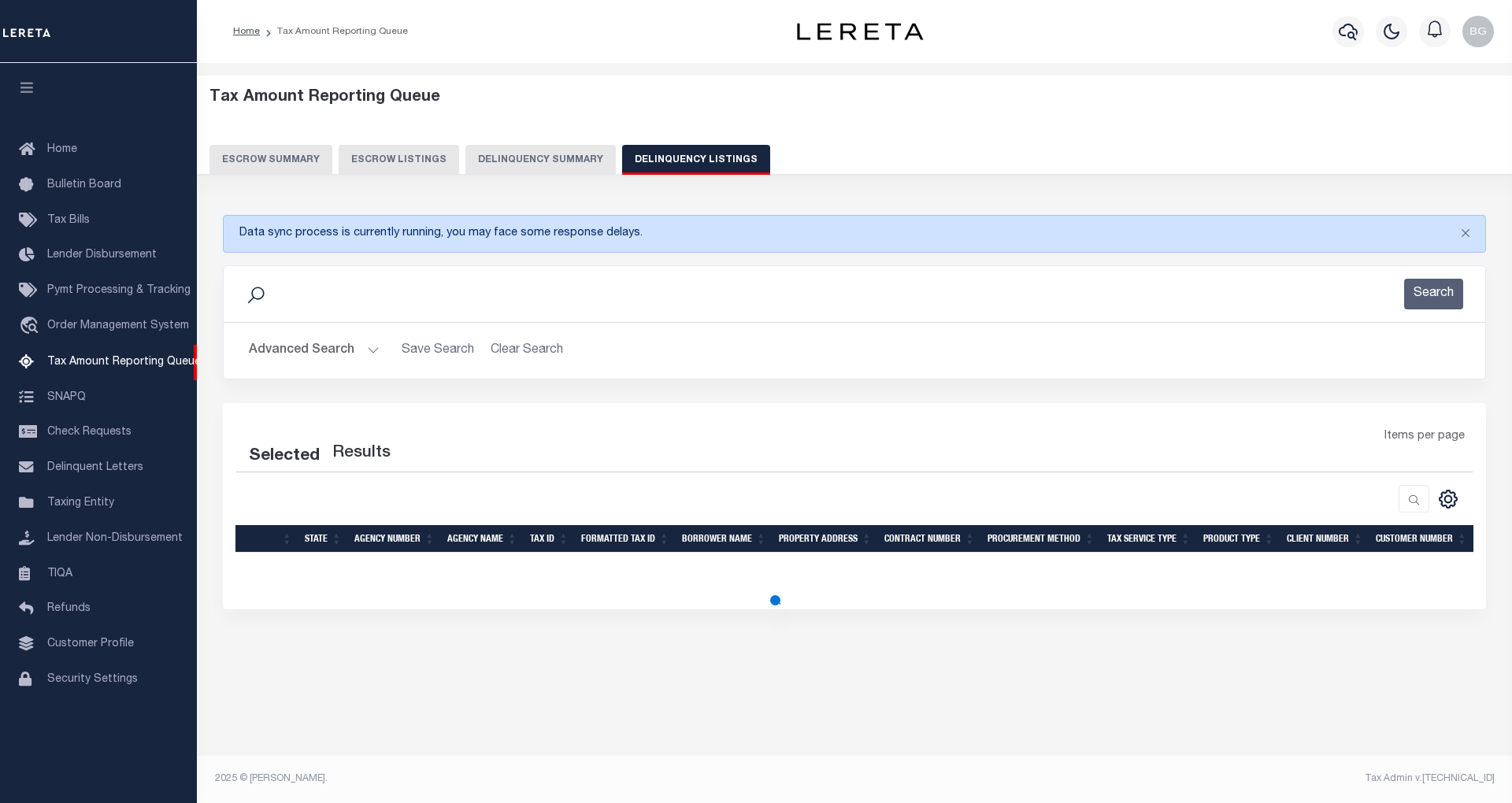
select select "100"
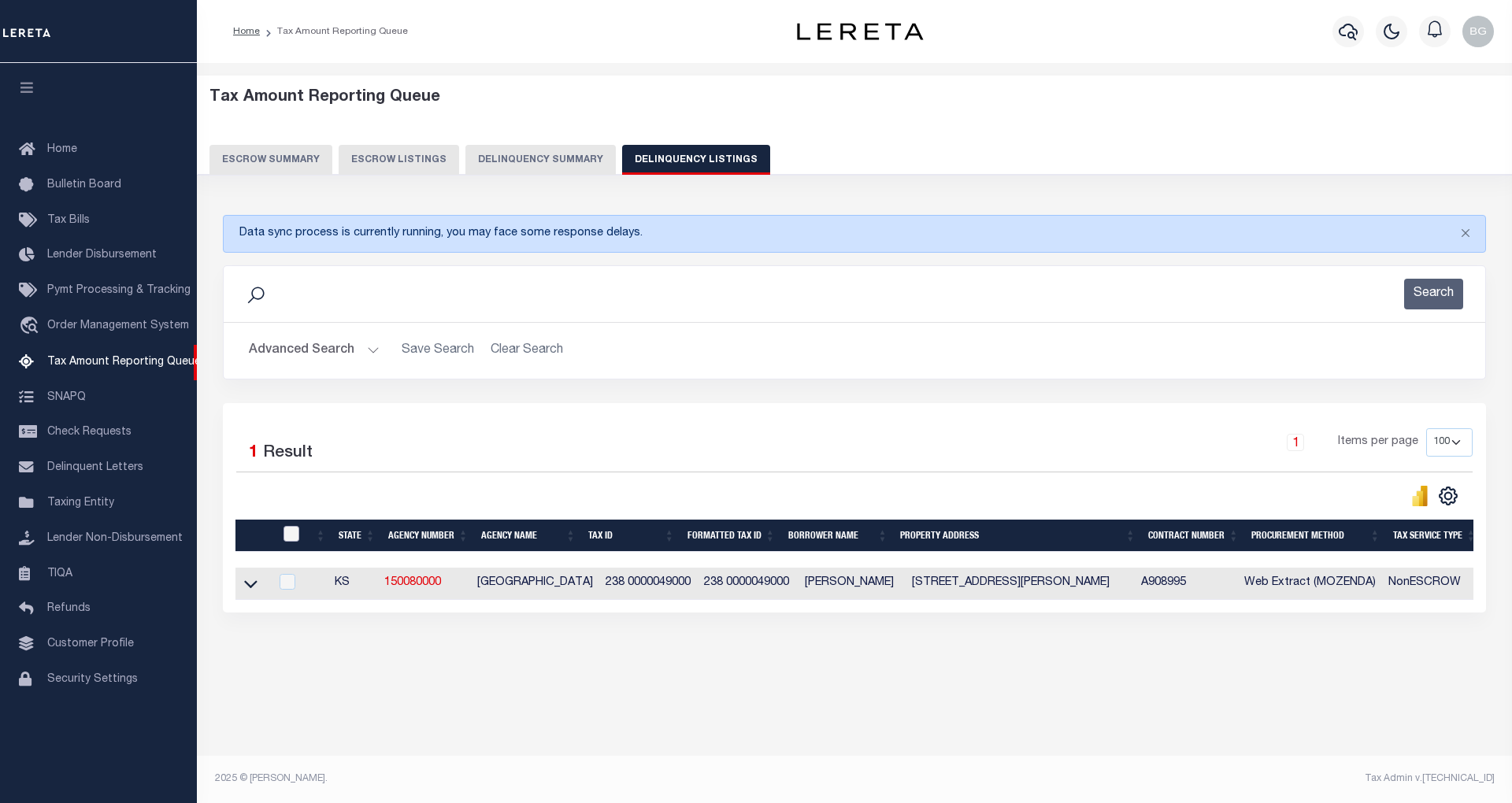
click at [294, 536] on input "checkbox" at bounding box center [291, 534] width 16 height 16
checkbox input "true"
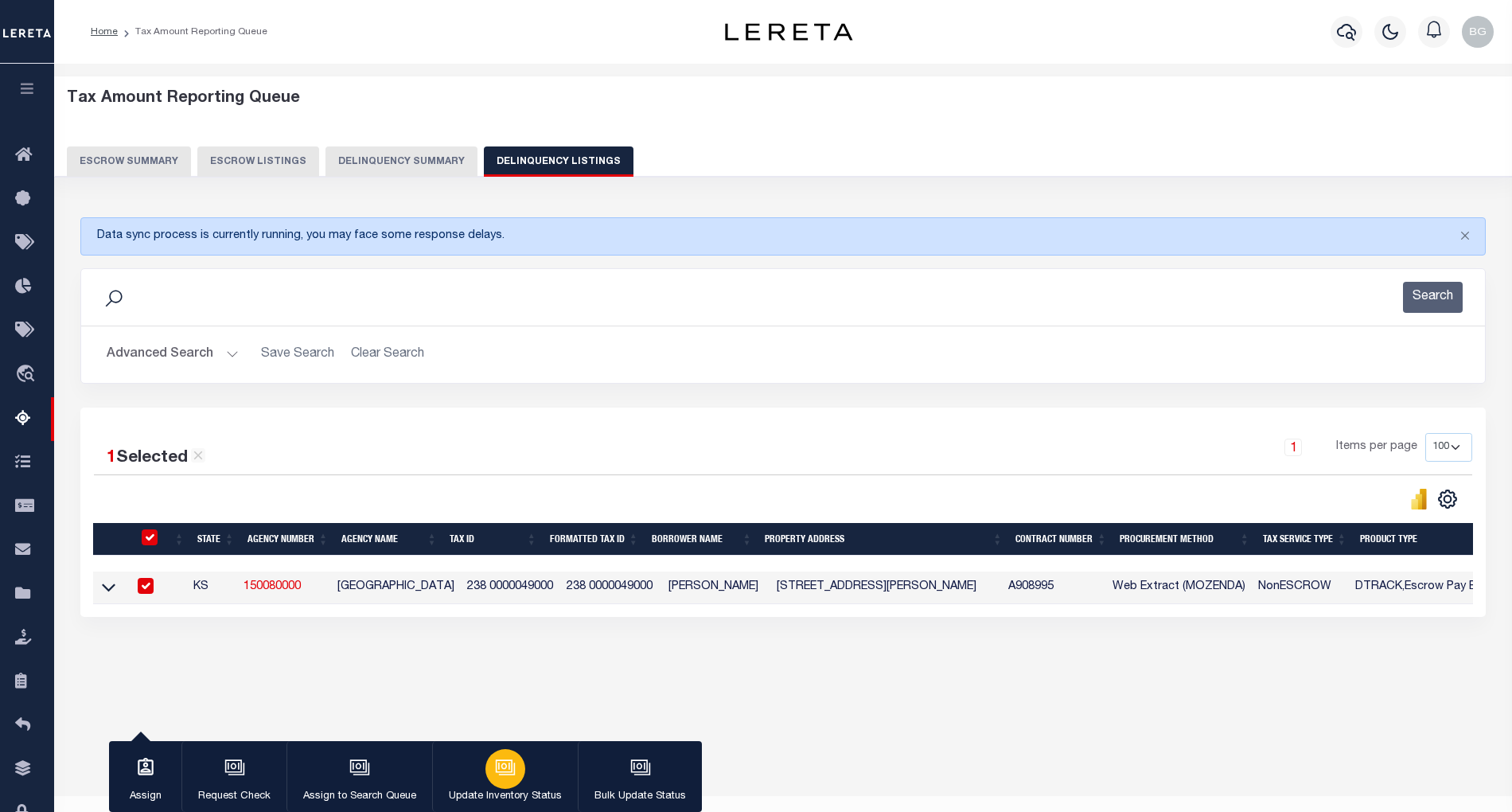
click at [514, 765] on div "button" at bounding box center [504, 768] width 40 height 40
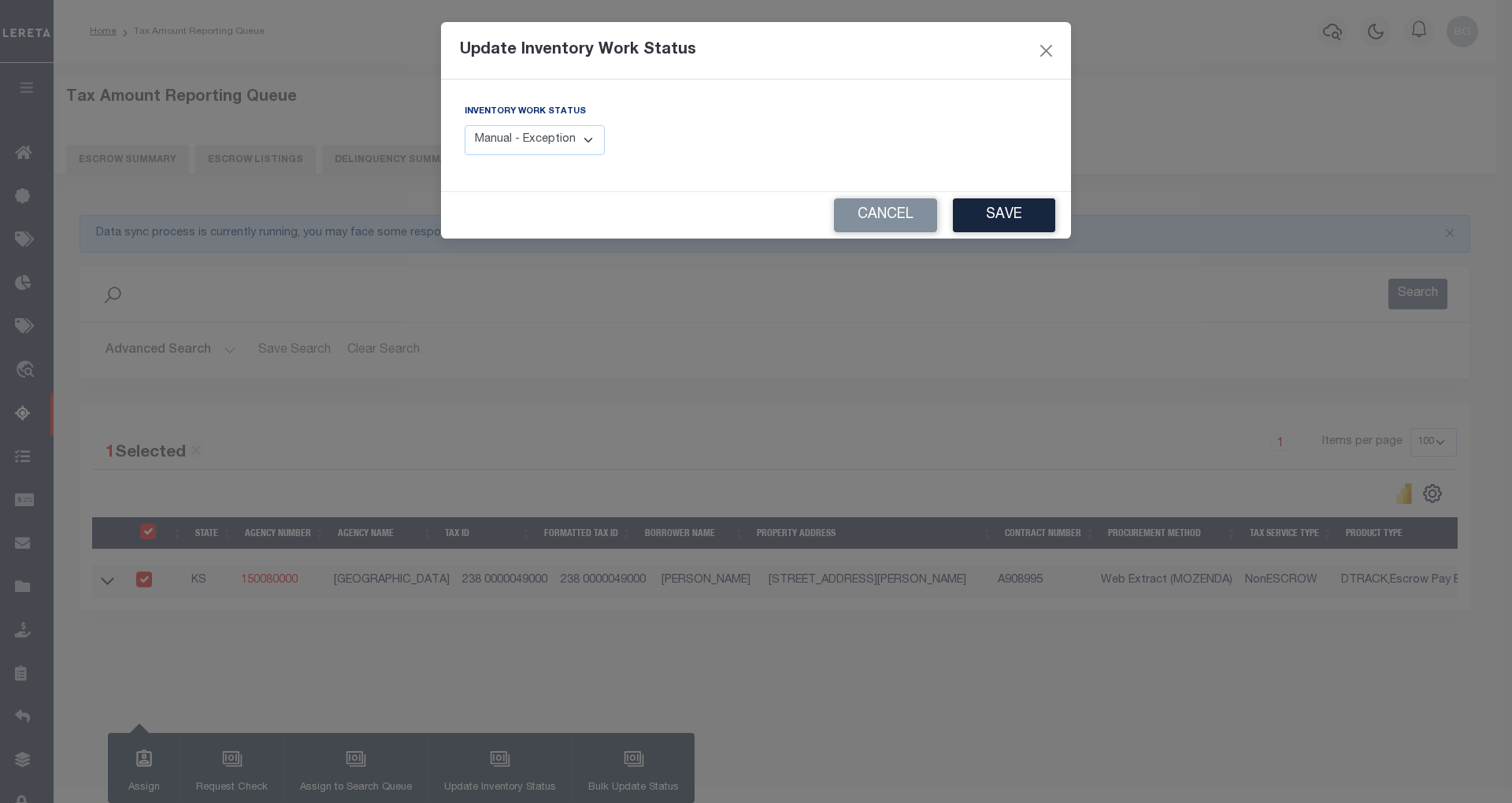
click at [602, 136] on select "Manual - Exception Pended - Awaiting Search Late Add Exception Completed" at bounding box center [534, 140] width 140 height 30
select select "4"
click at [464, 125] on select "Manual - Exception Pended - Awaiting Search Late Add Exception Completed" at bounding box center [534, 140] width 140 height 30
click at [1008, 221] on button "Save" at bounding box center [1004, 215] width 103 height 34
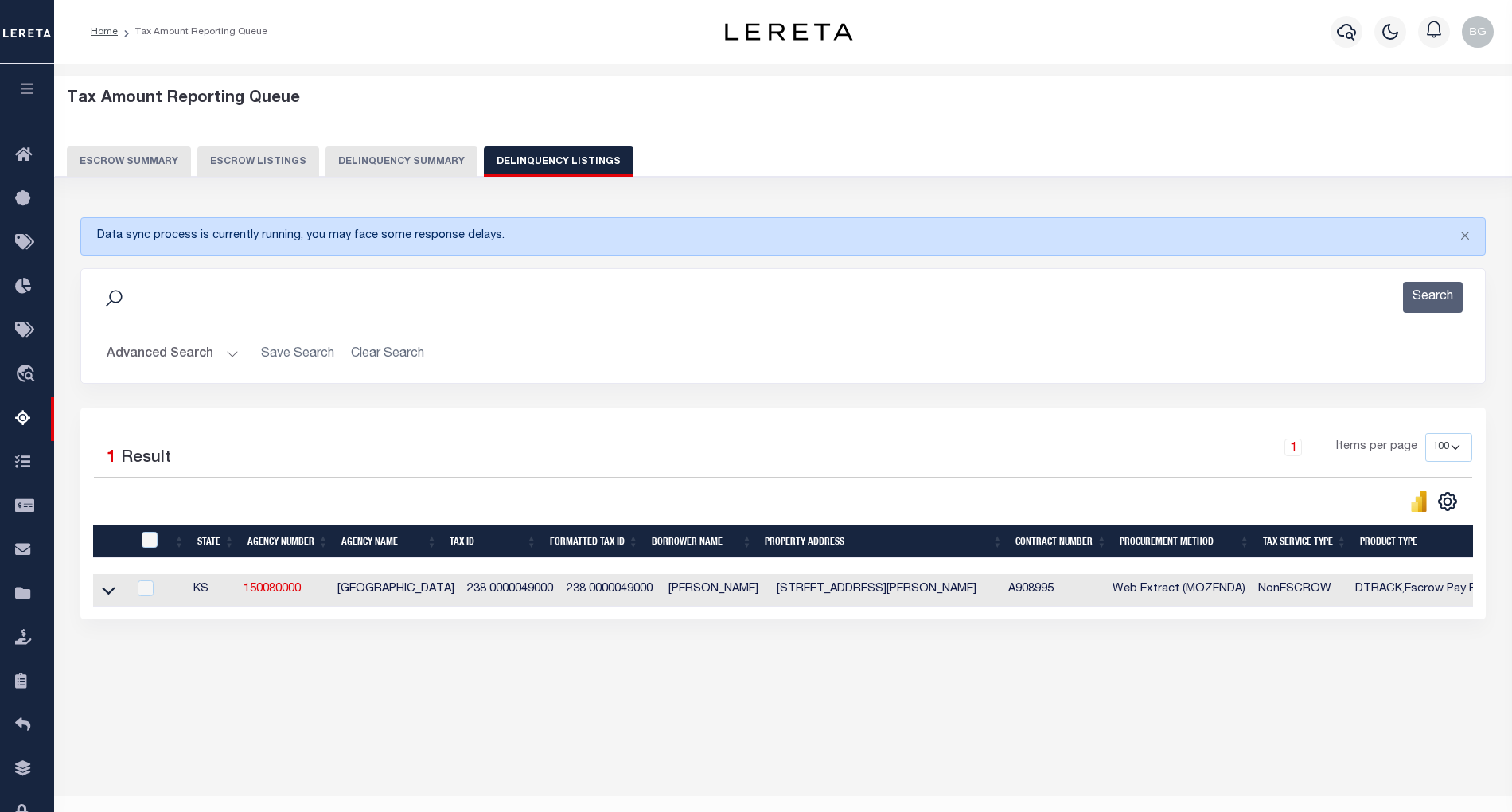
click at [234, 351] on button "Advanced Search" at bounding box center [172, 354] width 132 height 31
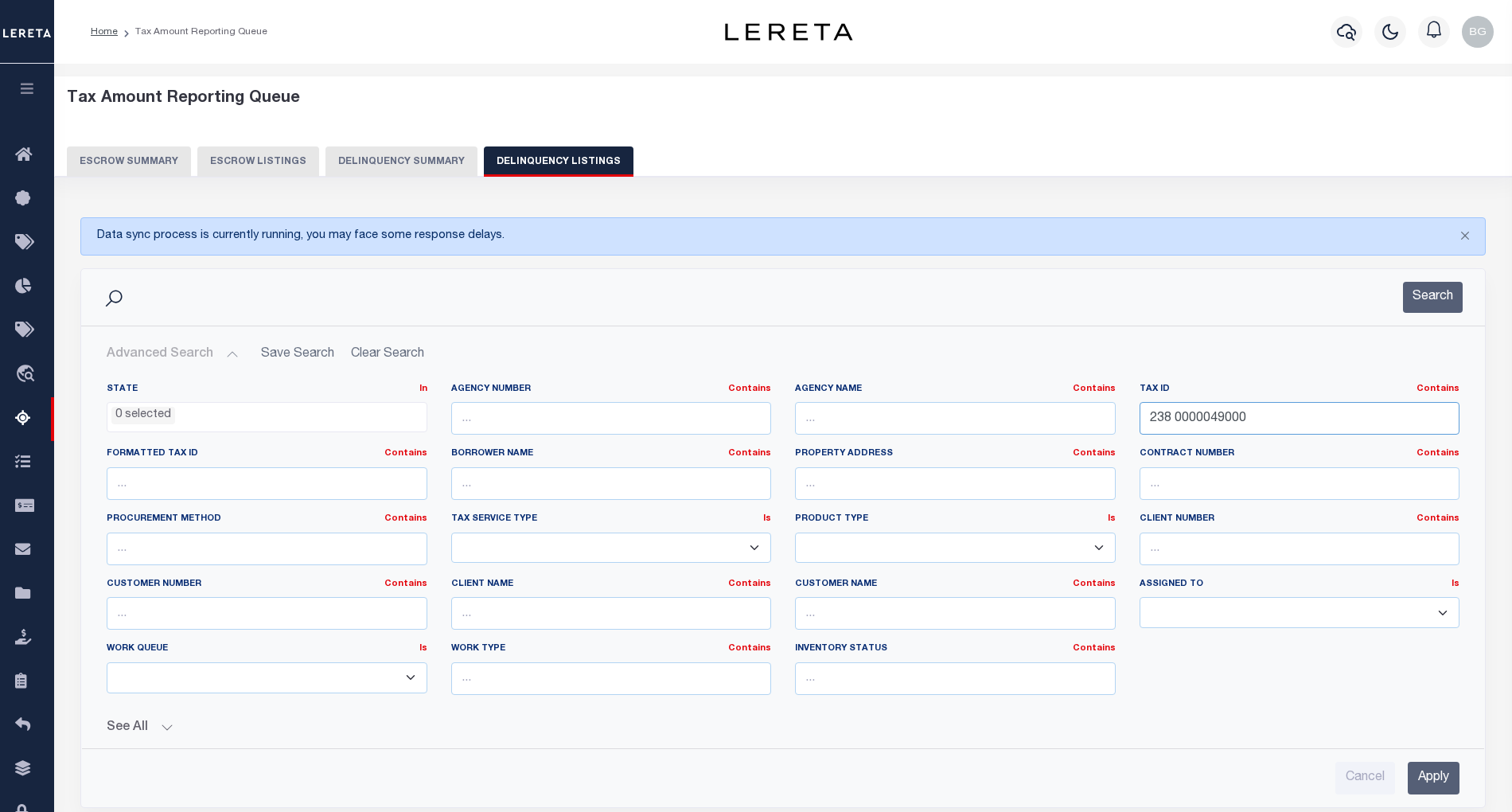
click at [1205, 418] on input "238 0000049000" at bounding box center [1299, 417] width 321 height 33
paste input "46 000000911"
type input "246 0000009110"
click at [1449, 787] on input "Apply" at bounding box center [1433, 778] width 52 height 33
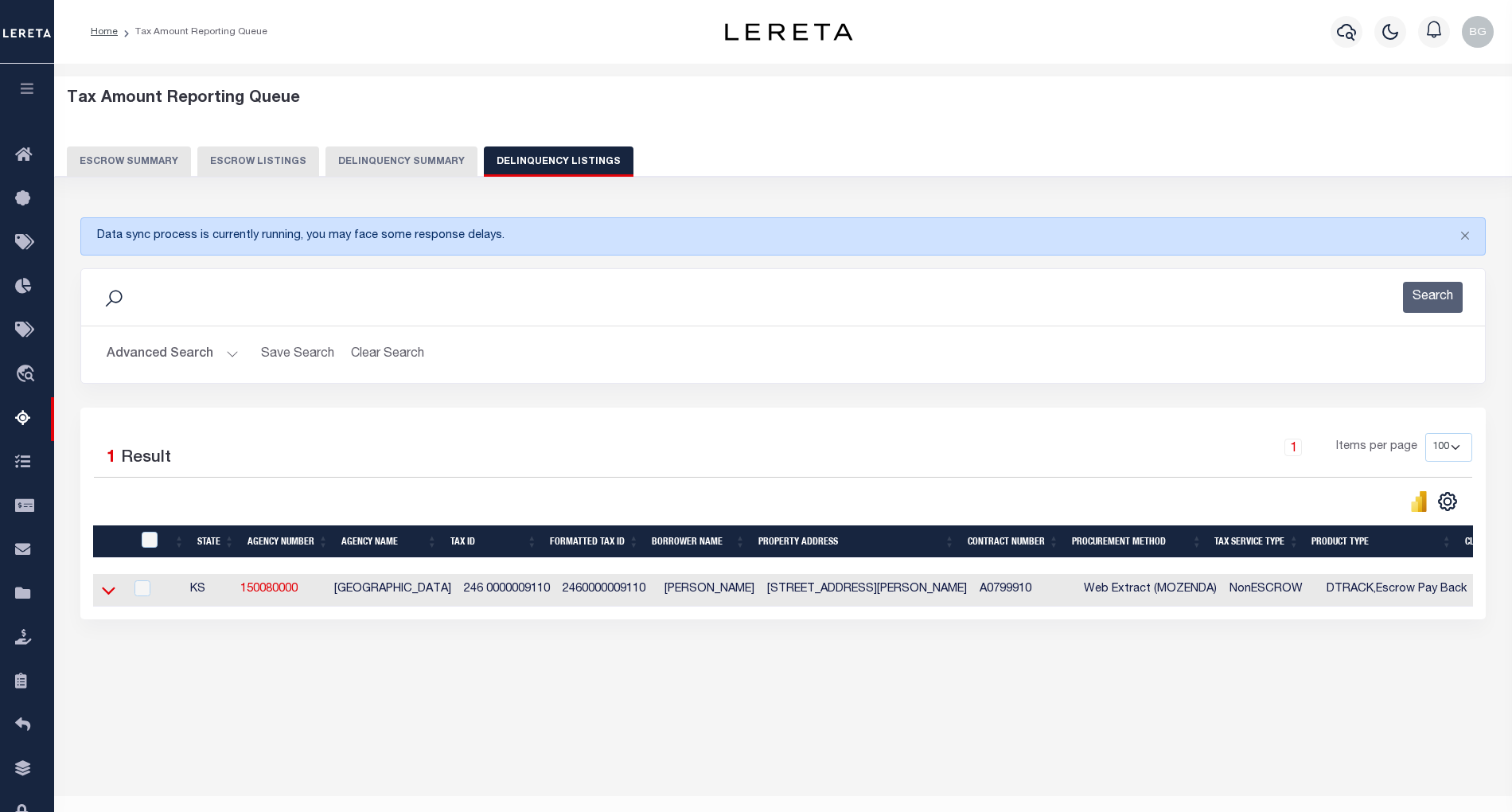
click at [112, 590] on icon at bounding box center [108, 590] width 13 height 17
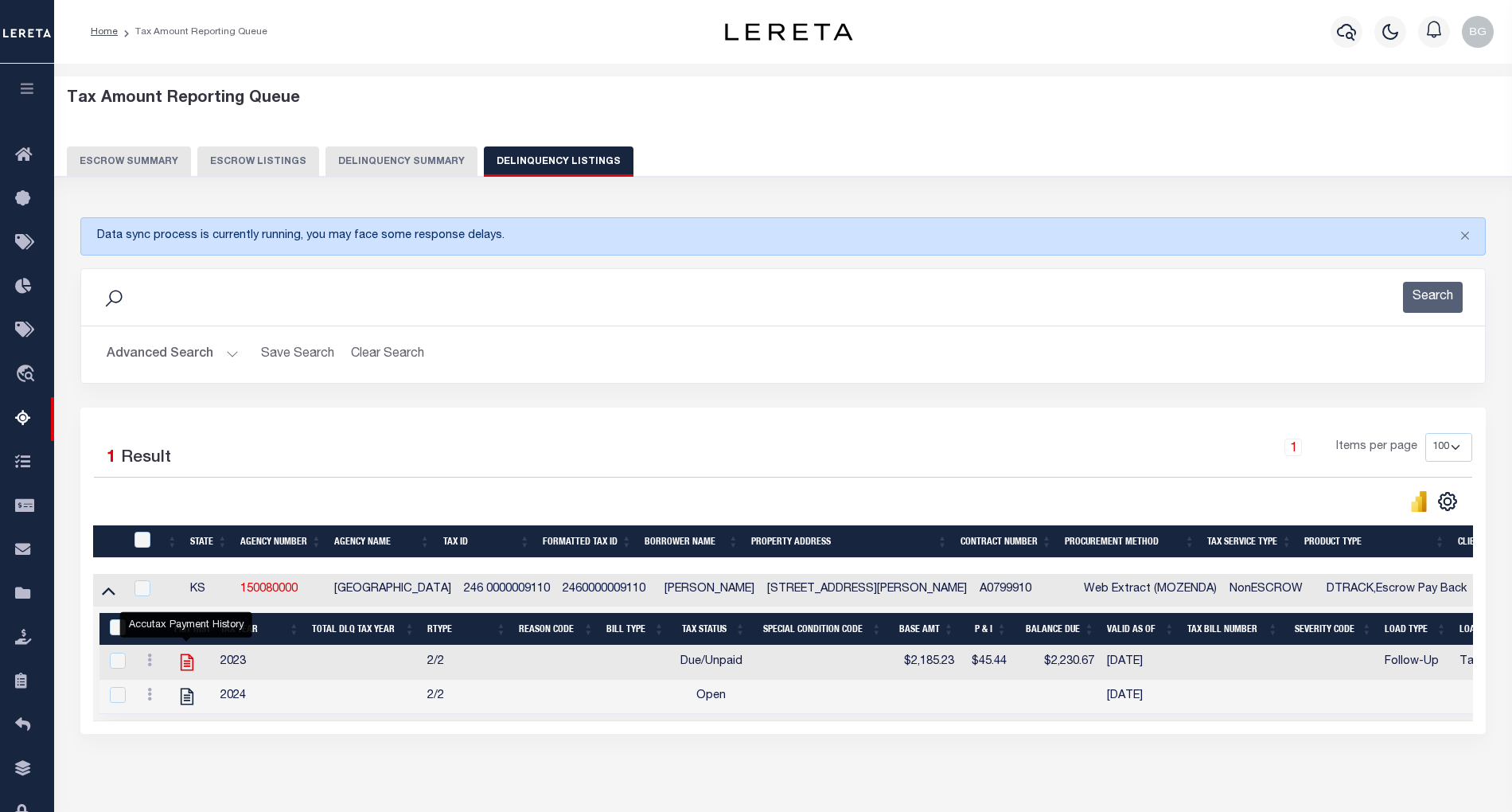
click at [184, 671] on icon "" at bounding box center [187, 662] width 12 height 17
checkbox input "true"
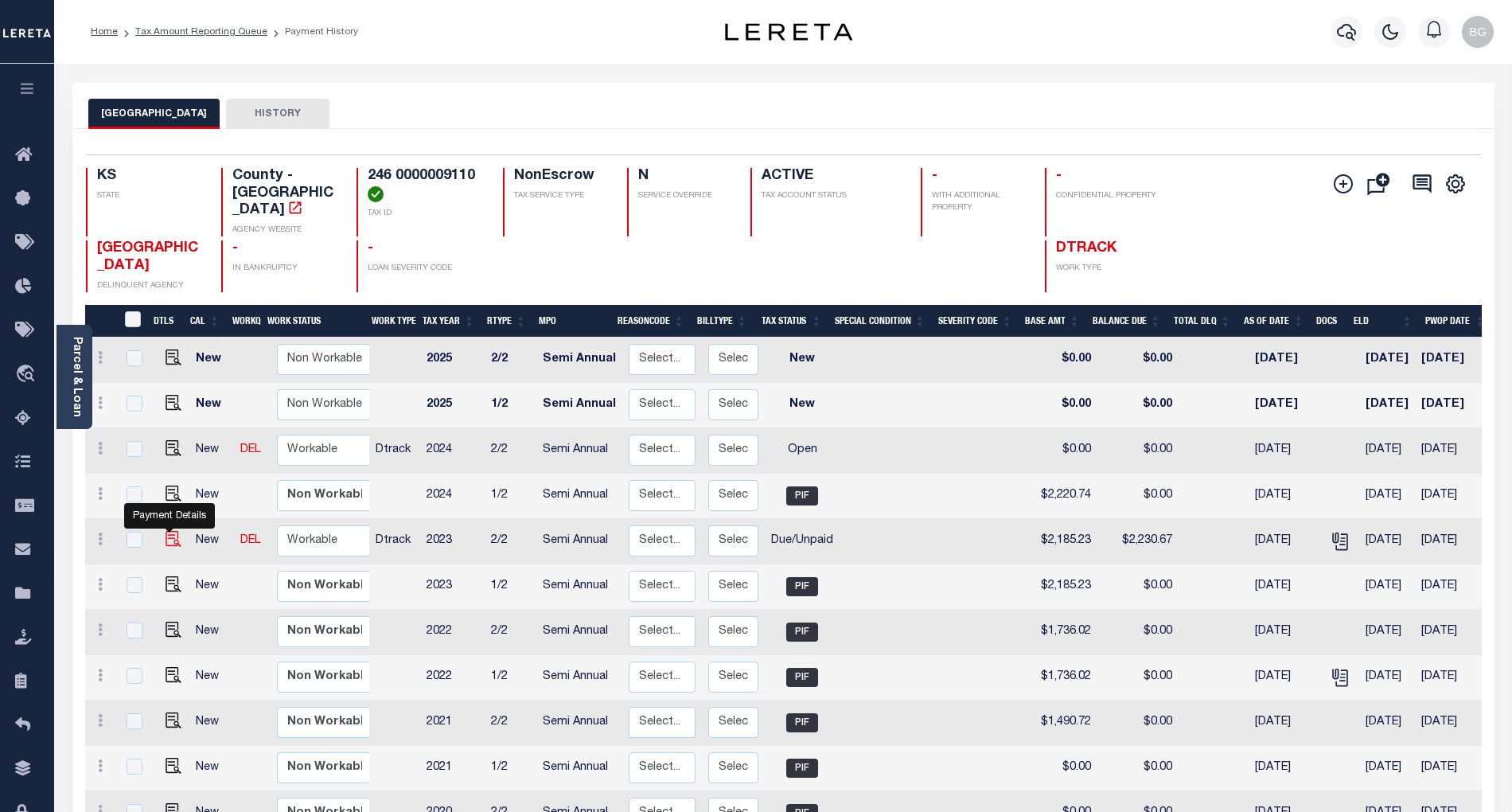
click at [169, 531] on img "" at bounding box center [173, 539] width 16 height 16
checkbox input "true"
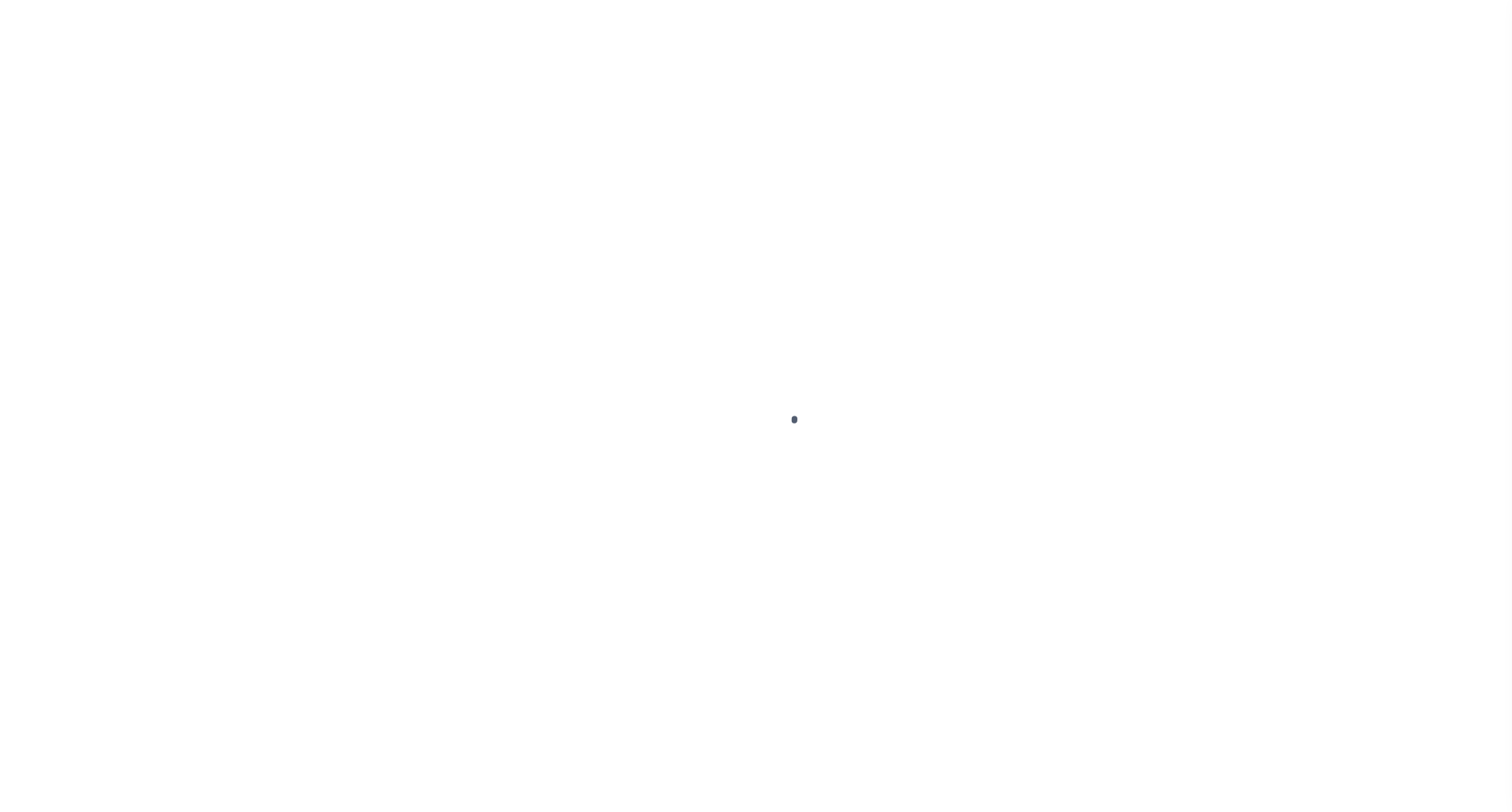
select select "DUE"
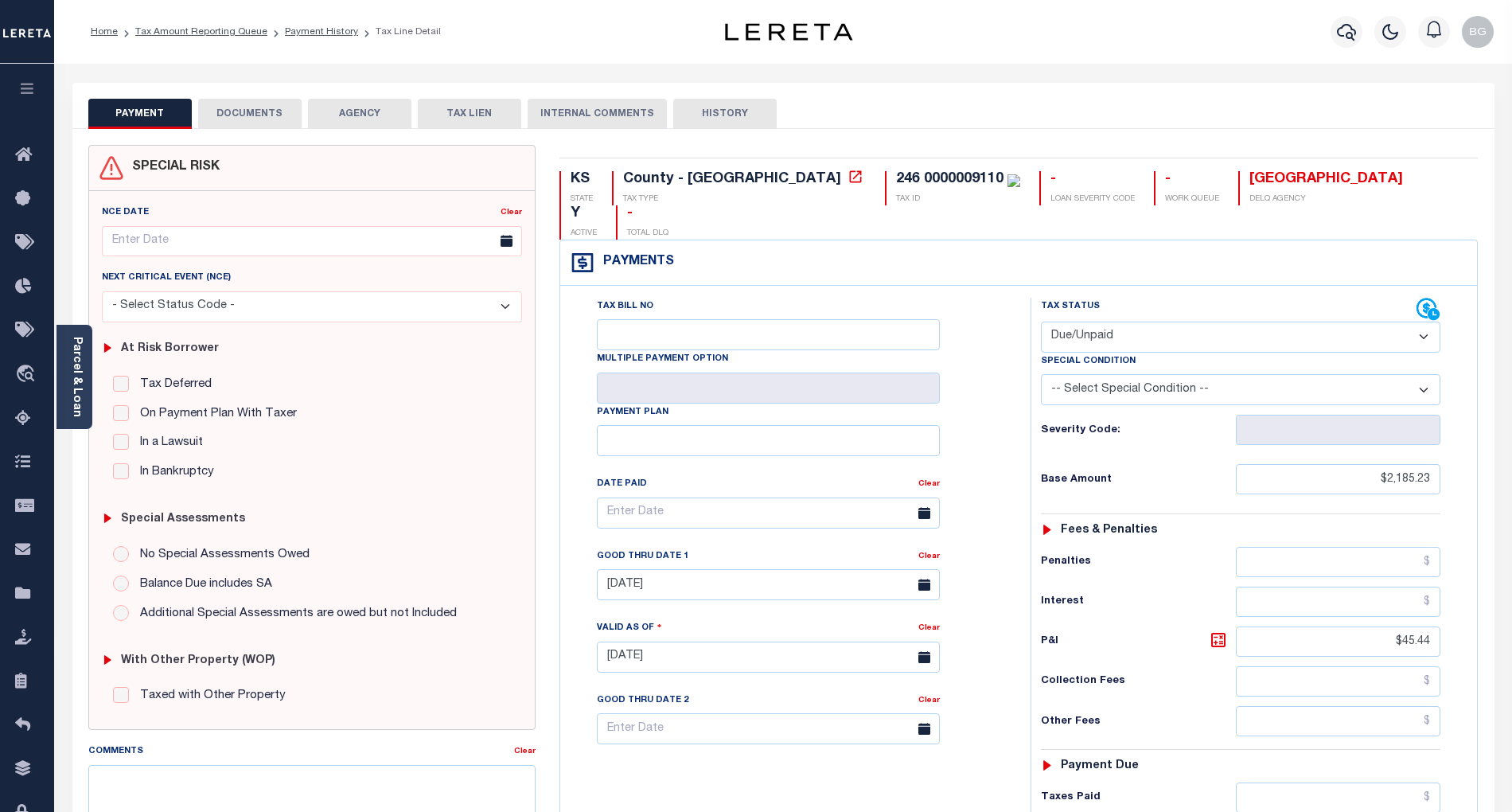
click at [245, 112] on button "DOCUMENTS" at bounding box center [250, 113] width 104 height 30
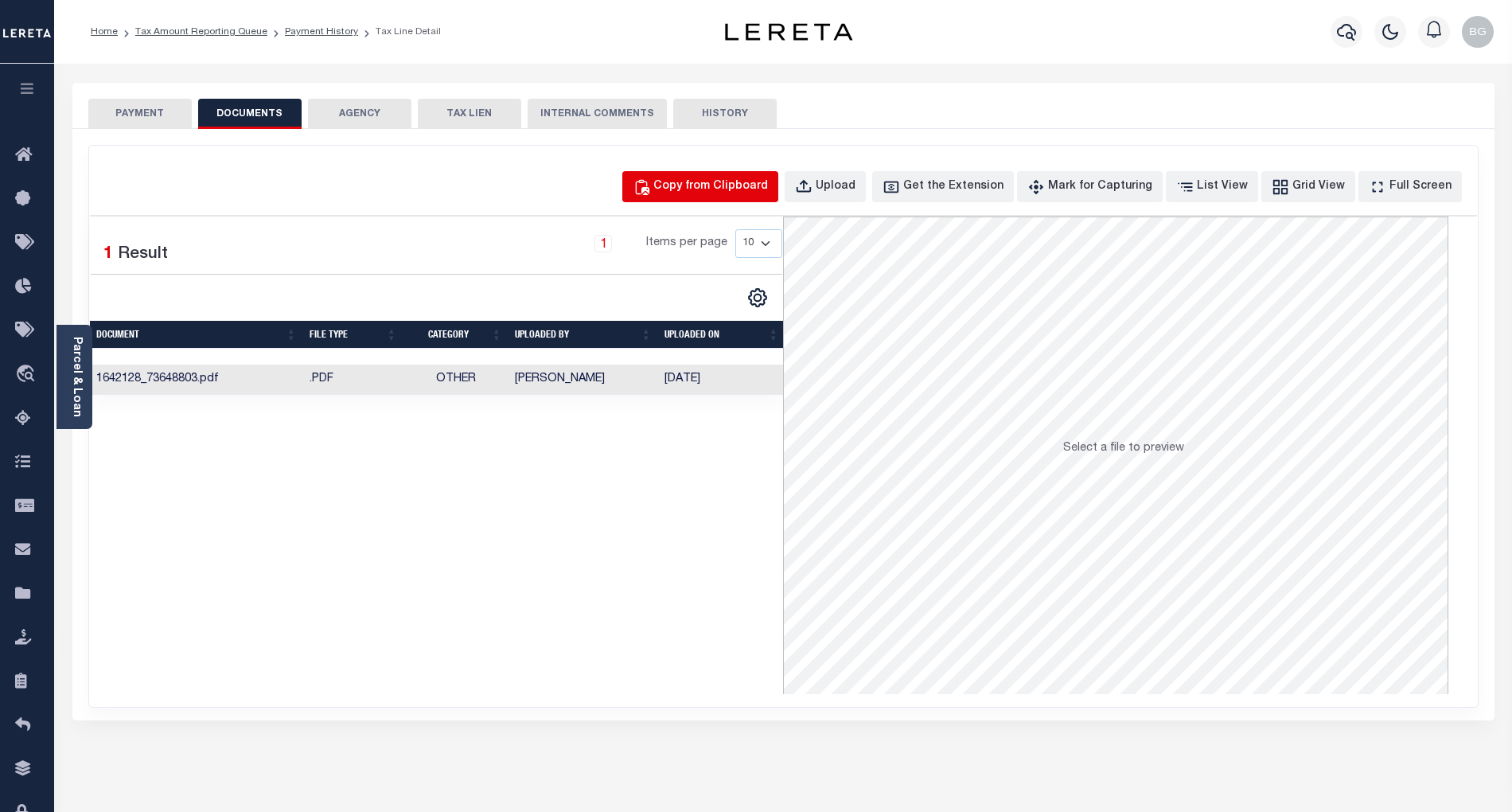
click at [721, 179] on div "Copy from Clipboard" at bounding box center [711, 187] width 114 height 18
select select "POP"
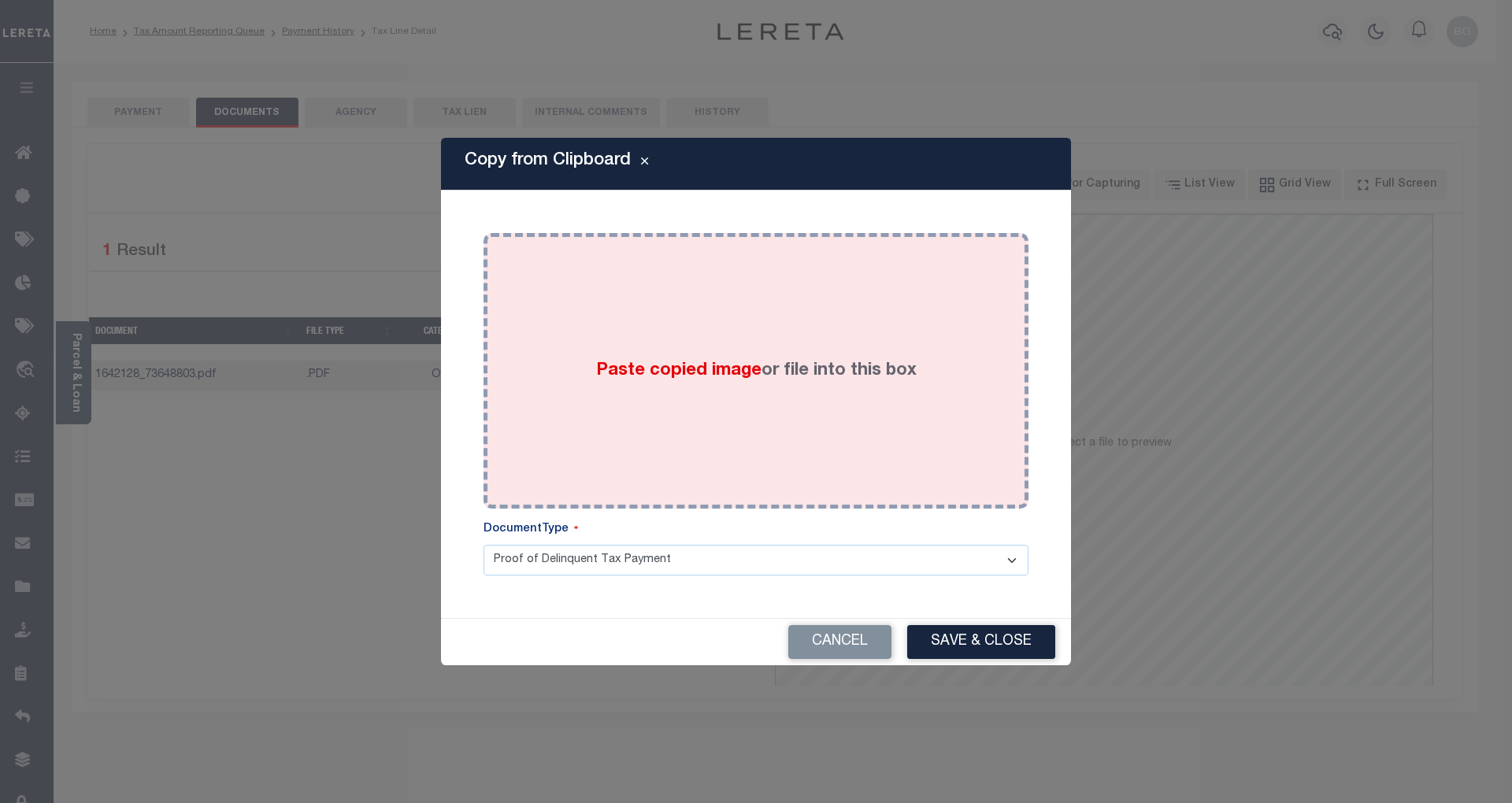
click at [687, 371] on span "Paste copied image" at bounding box center [679, 371] width 165 height 17
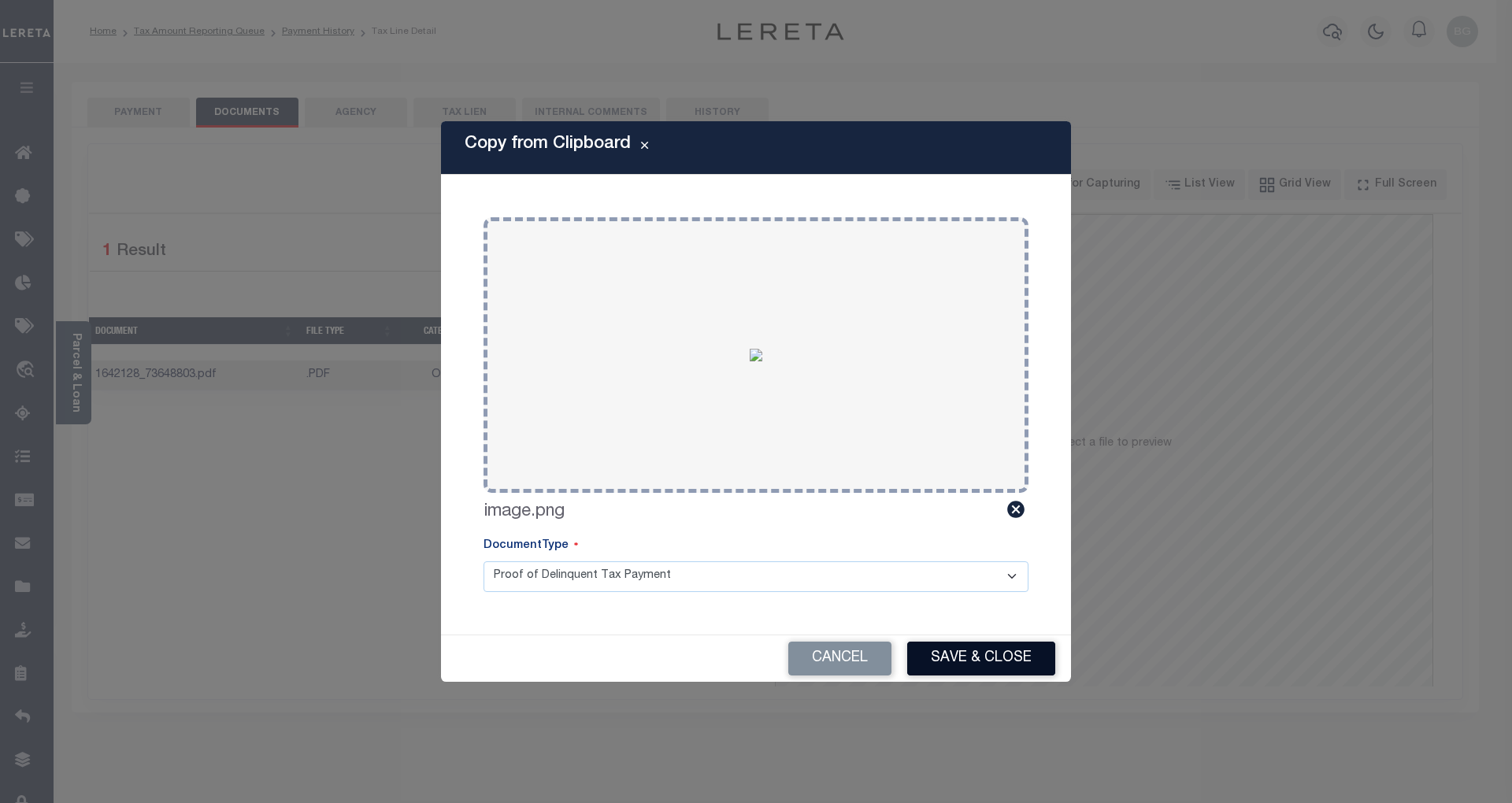
click at [990, 658] on button "Save & Close" at bounding box center [981, 658] width 148 height 34
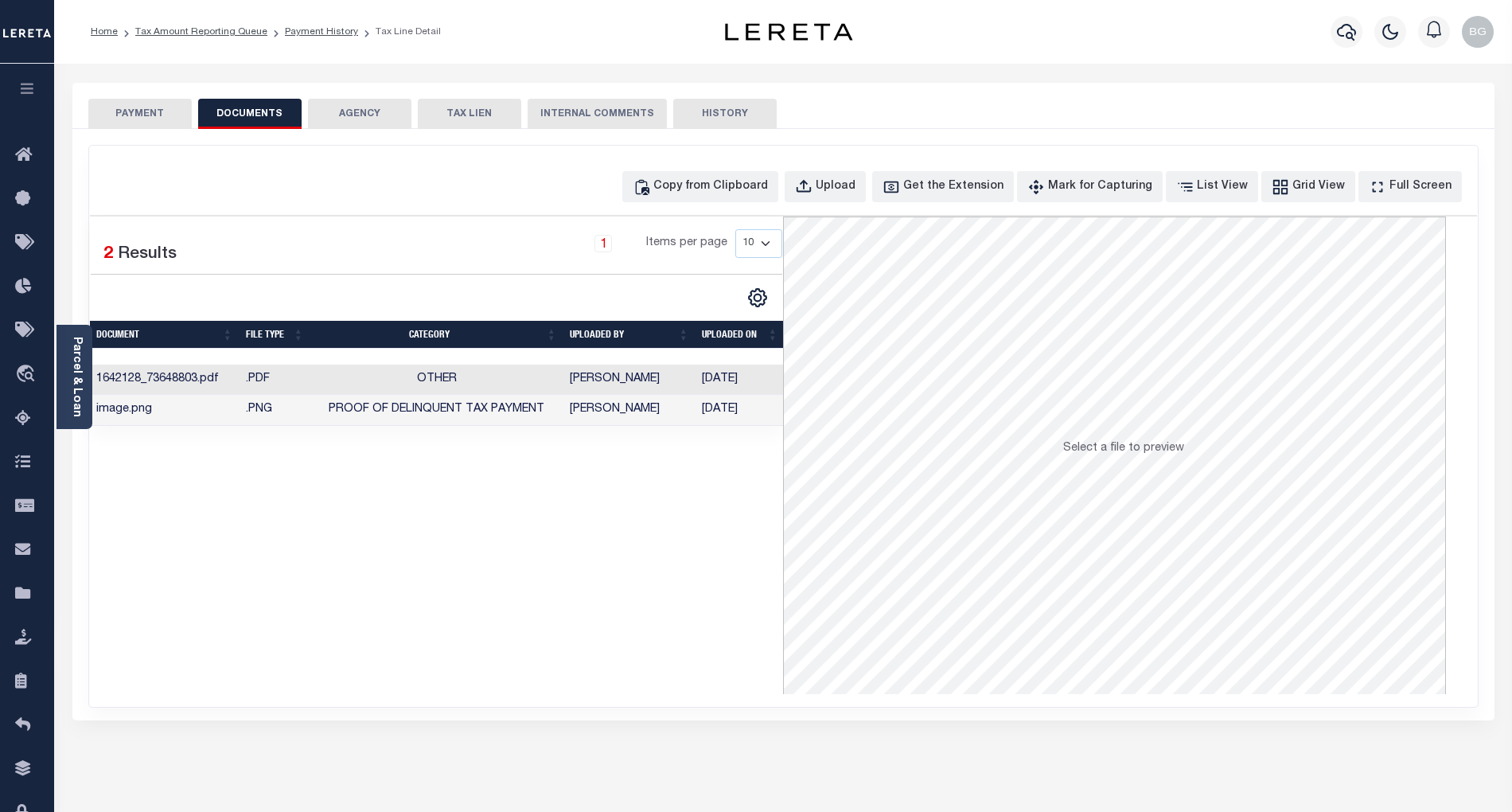
click at [139, 115] on button "PAYMENT" at bounding box center [141, 113] width 104 height 30
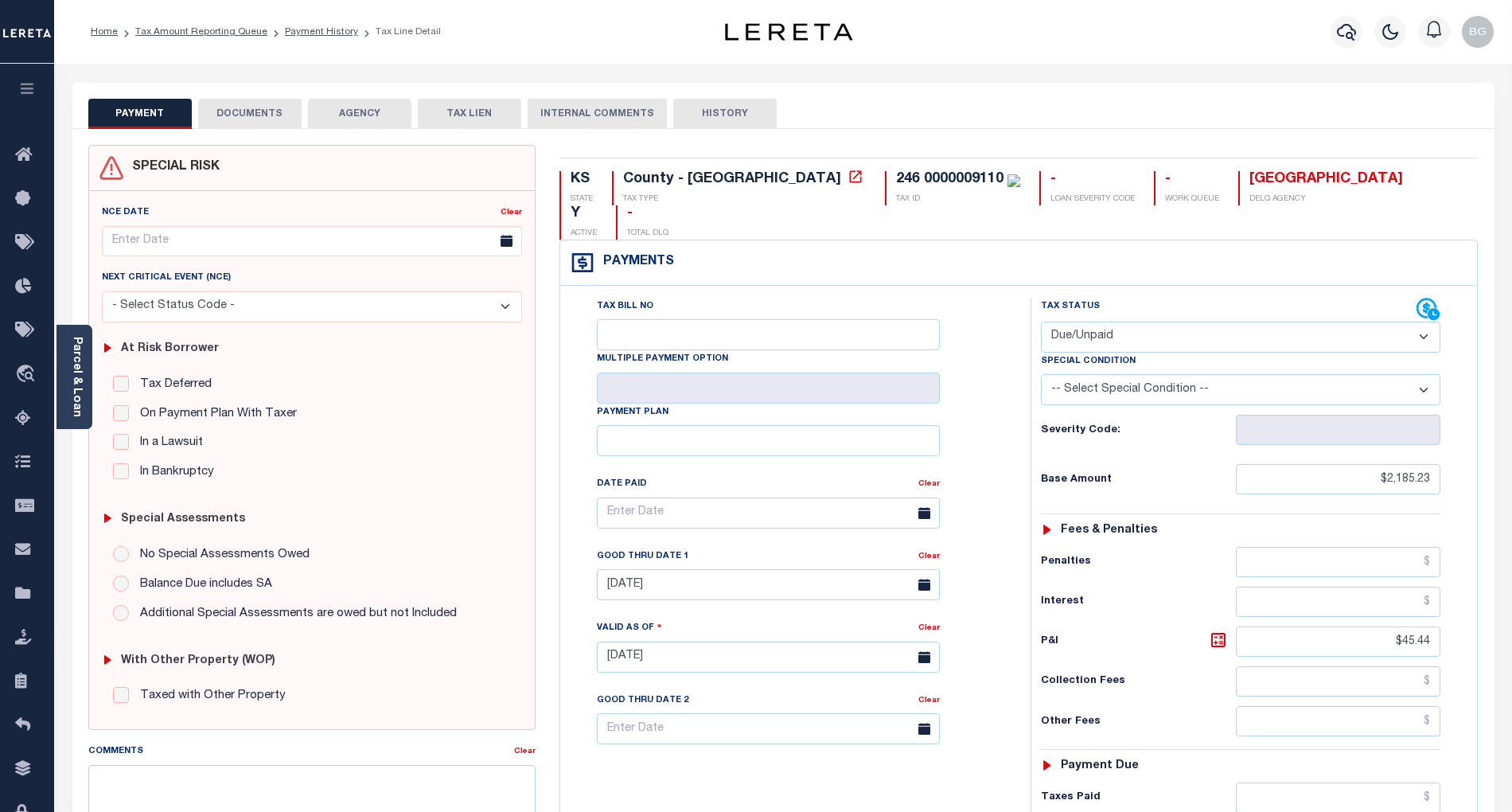
click at [1125, 322] on select "- Select Status Code - Open Due/Unpaid Paid Incomplete No Tax Due Internal Refu…" at bounding box center [1241, 337] width 400 height 31
select select "PYD"
click at [1041, 322] on select "- Select Status Code - Open Due/Unpaid Paid Incomplete No Tax Due Internal Refu…" at bounding box center [1241, 337] width 400 height 31
type input "[DATE]"
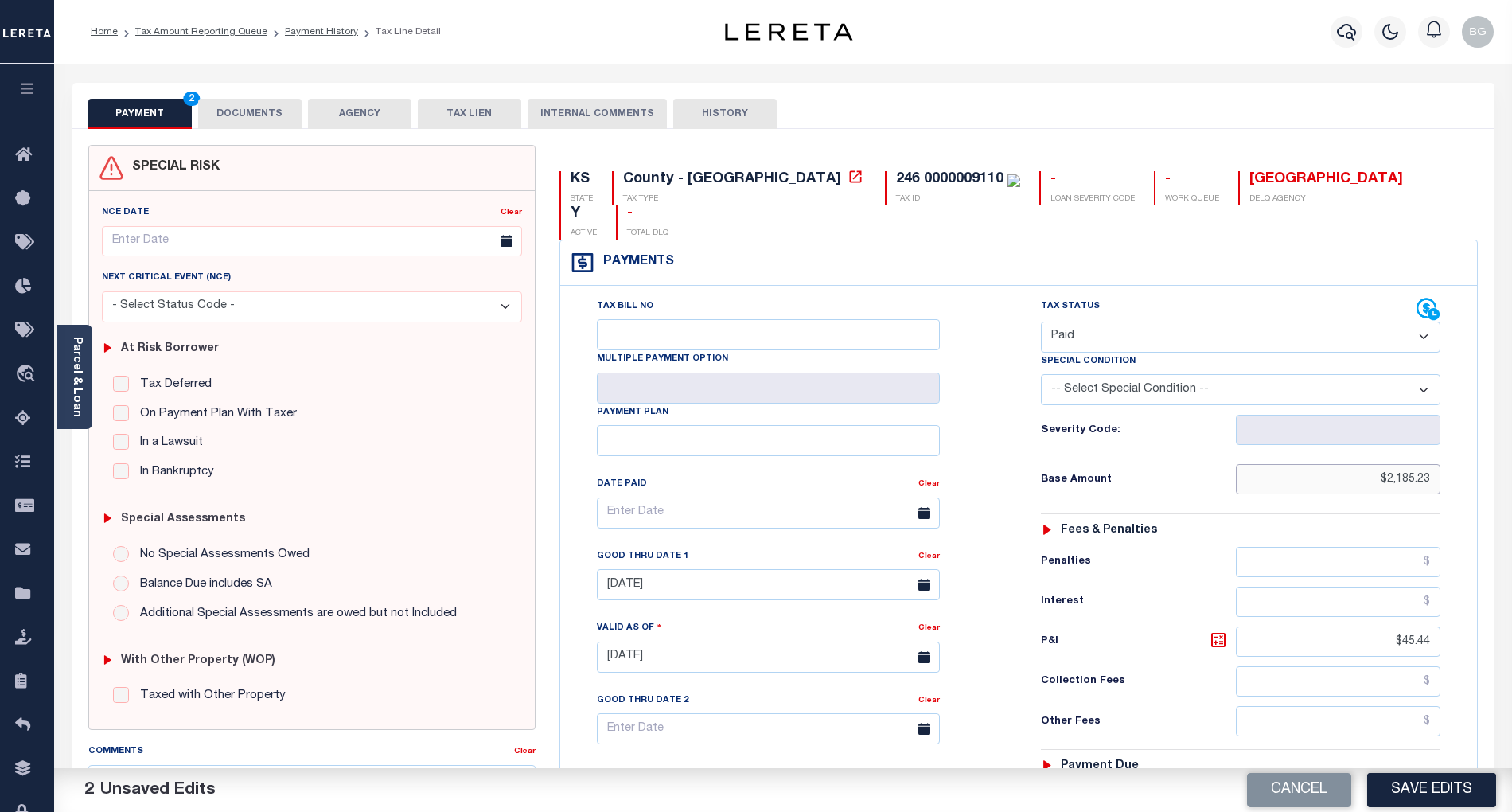
click at [1411, 464] on input "$2,185.23" at bounding box center [1339, 479] width 206 height 30
click at [1417, 627] on input "$45.44" at bounding box center [1339, 642] width 206 height 30
type input "$"
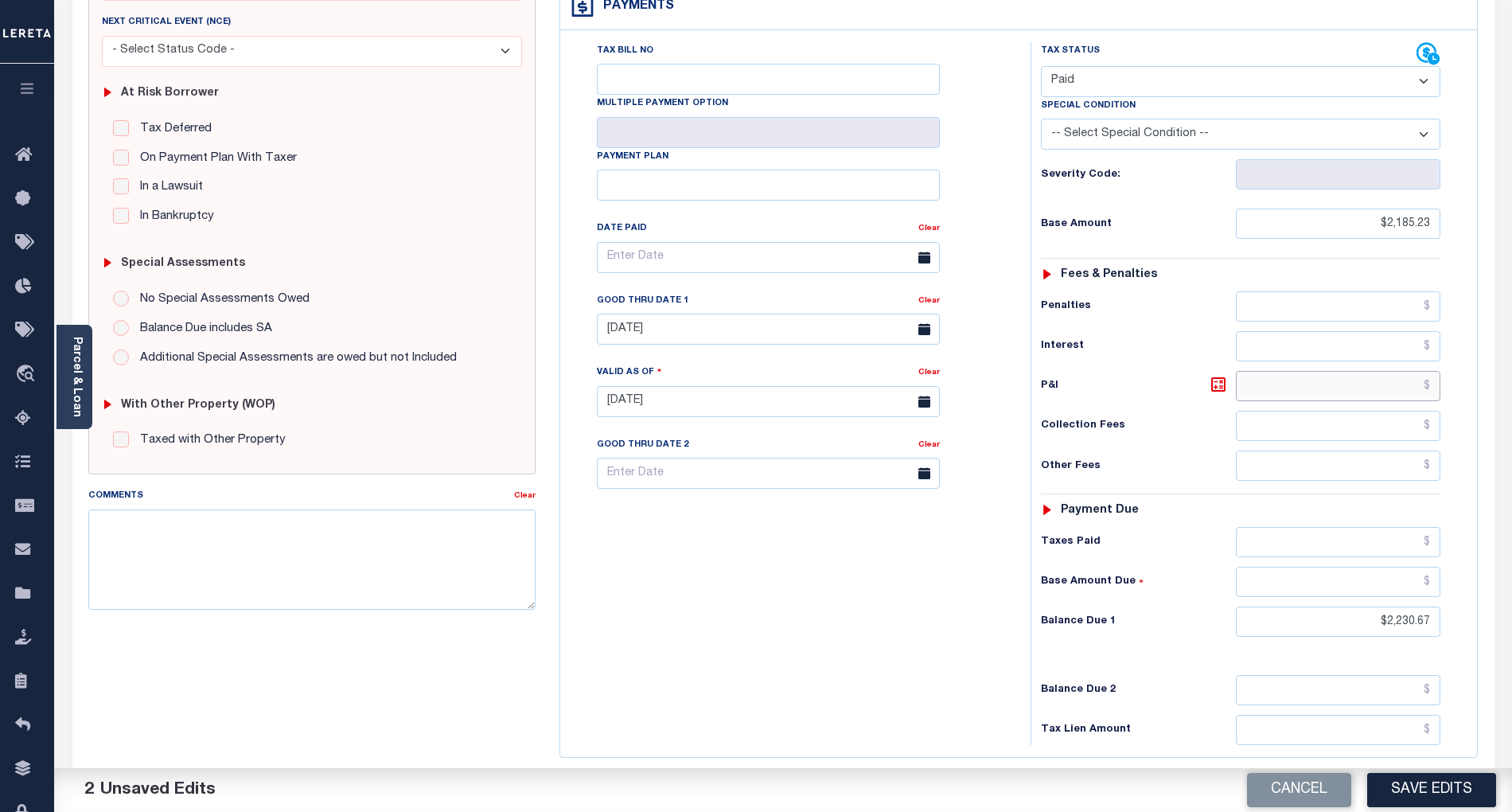
scroll to position [318, 0]
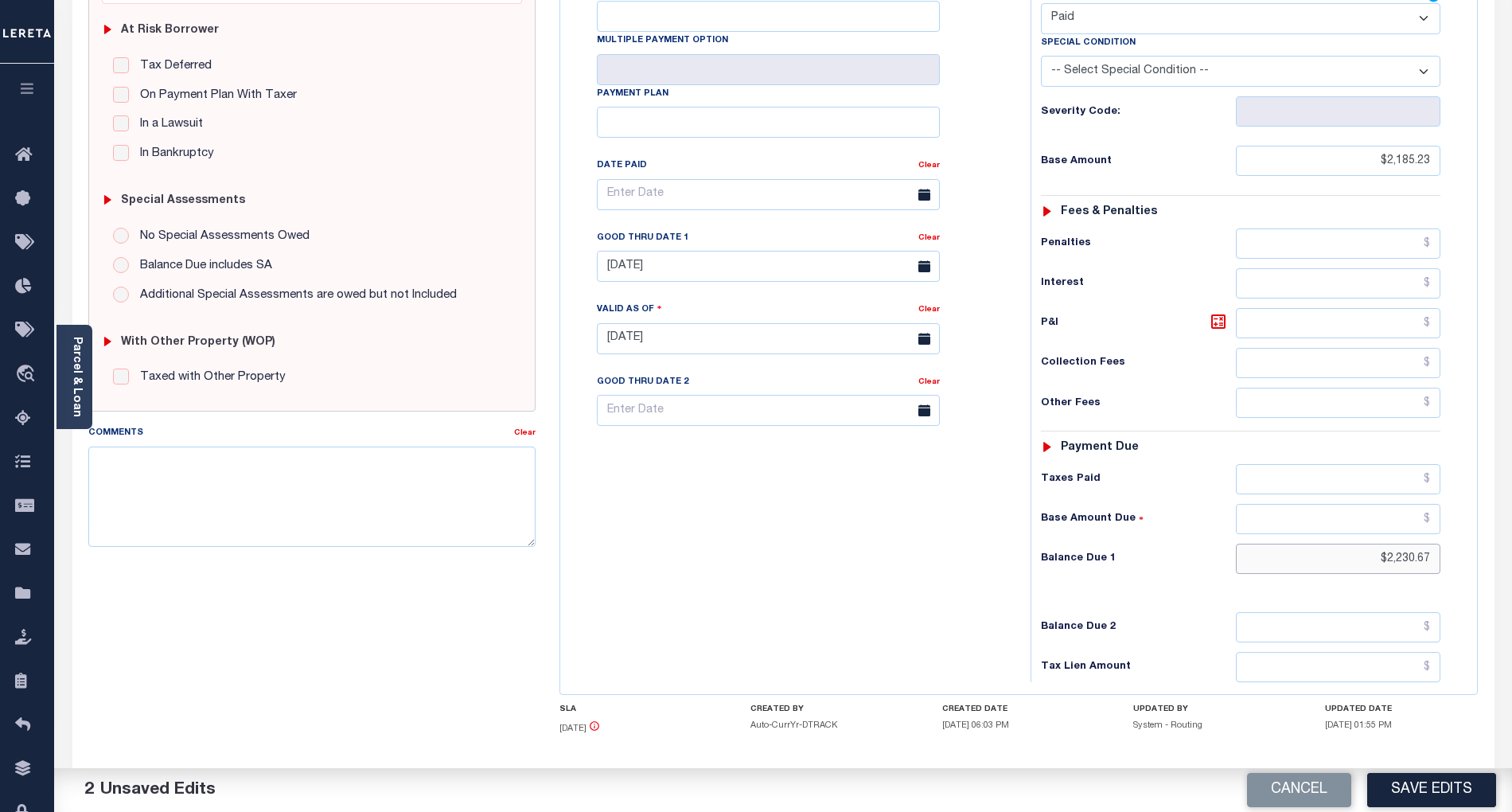
click at [1407, 544] on input "$2,230.67" at bounding box center [1339, 559] width 206 height 30
type input "$"
type input "$0.00"
click at [734, 252] on body "Home Tax Amount Reporting Queue Payment History Tax Line Detail Profile" at bounding box center [756, 283] width 1512 height 1202
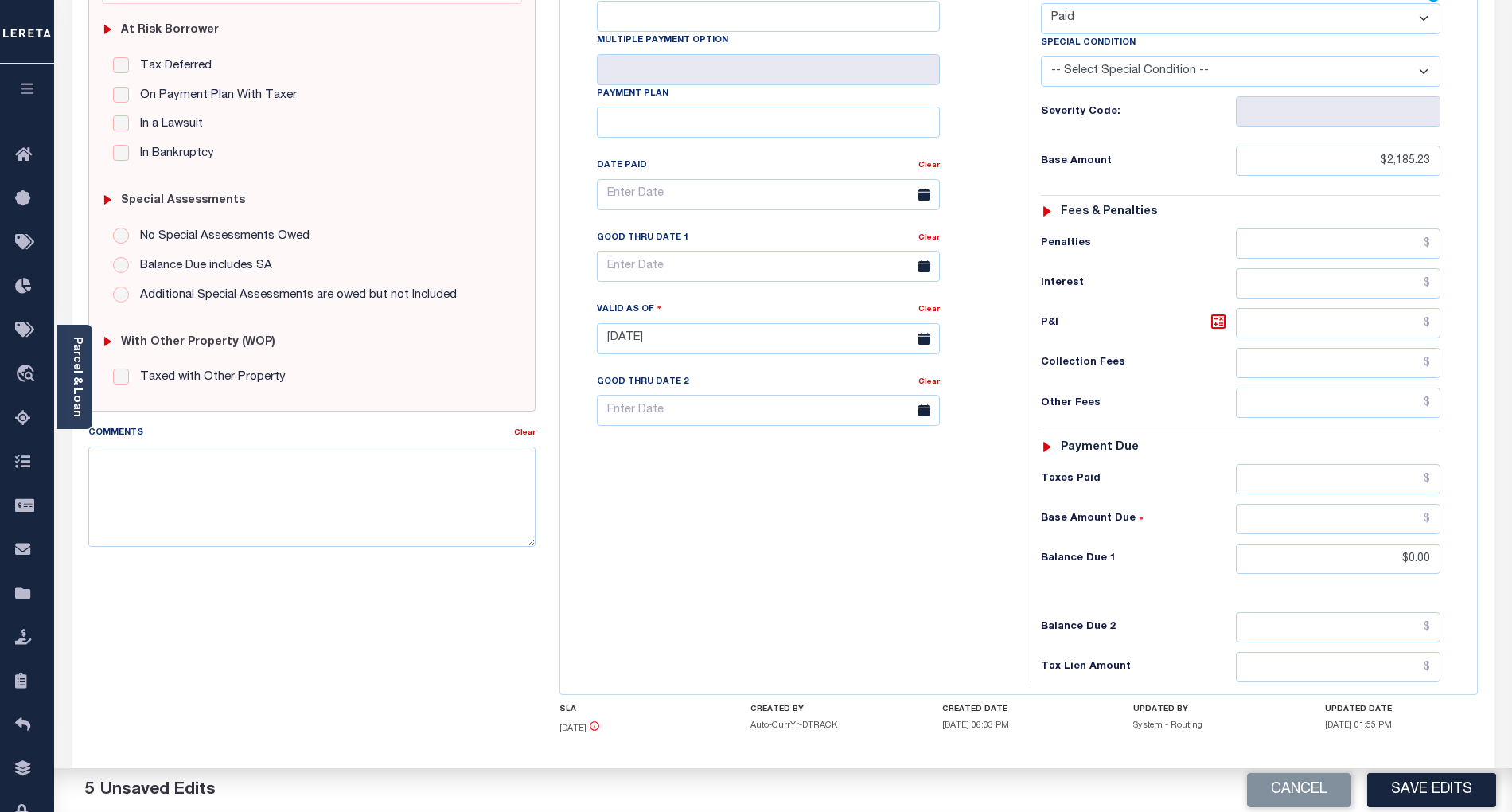
click at [864, 581] on div "Tax Bill No Multiple Payment Option Payment Plan Clear" at bounding box center [791, 330] width 454 height 703
click at [1442, 787] on button "Save Edits" at bounding box center [1431, 789] width 129 height 34
checkbox input "false"
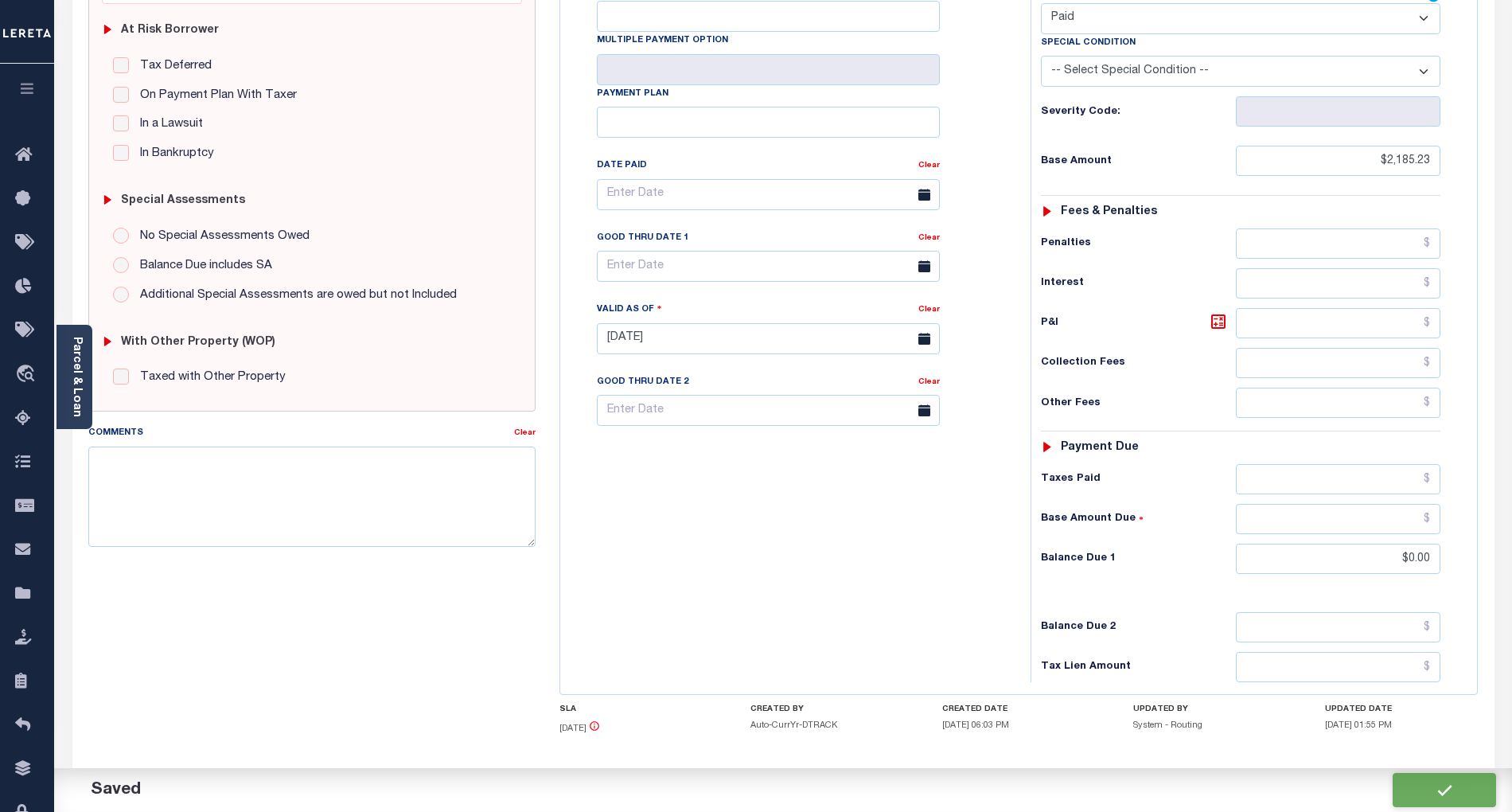
checkbox input "false"
type input "$2,185.23"
type input "$0"
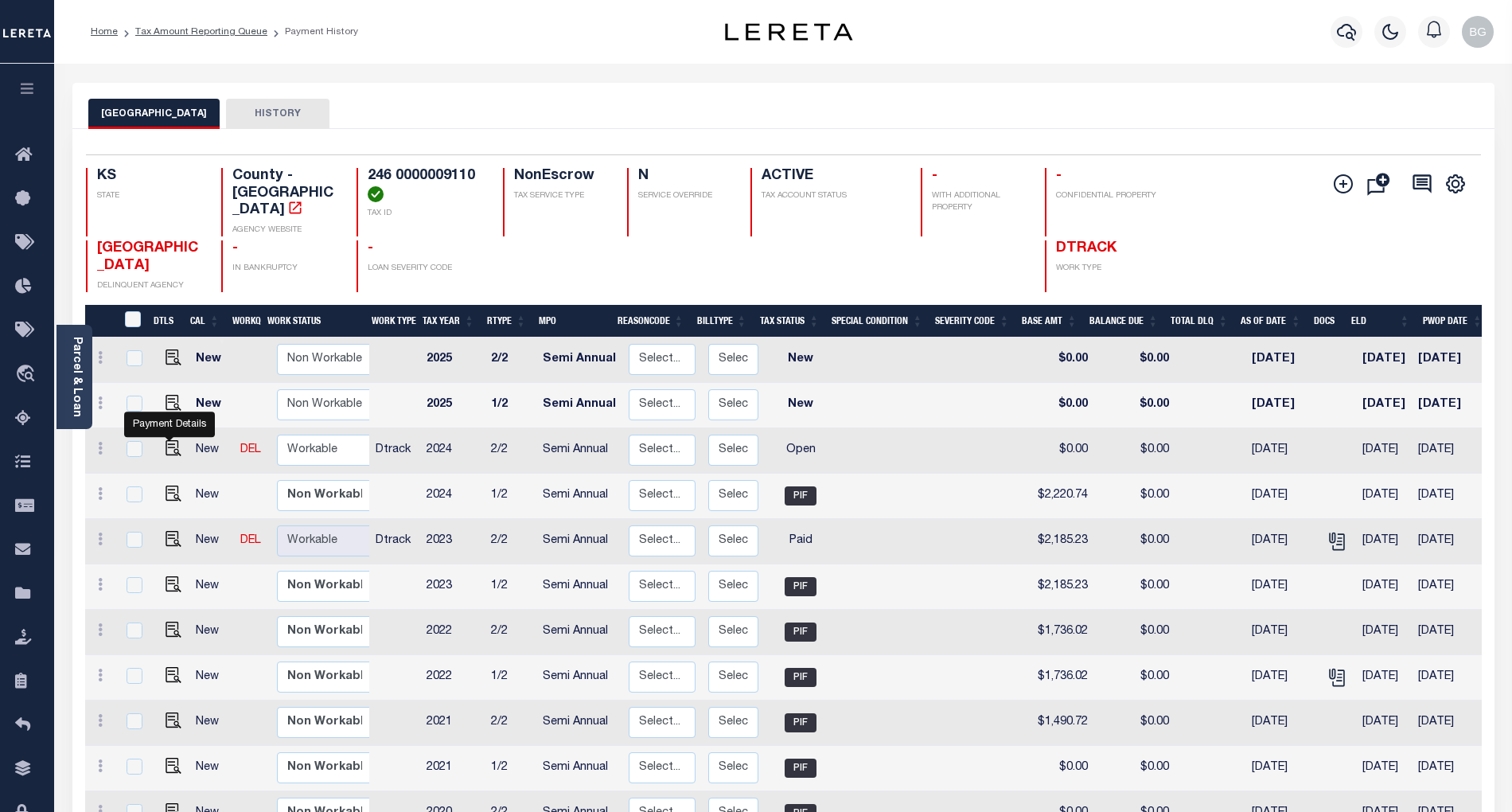
drag, startPoint x: 169, startPoint y: 433, endPoint x: 186, endPoint y: 434, distance: 17.0
click at [169, 440] on img "" at bounding box center [173, 448] width 16 height 16
checkbox input "true"
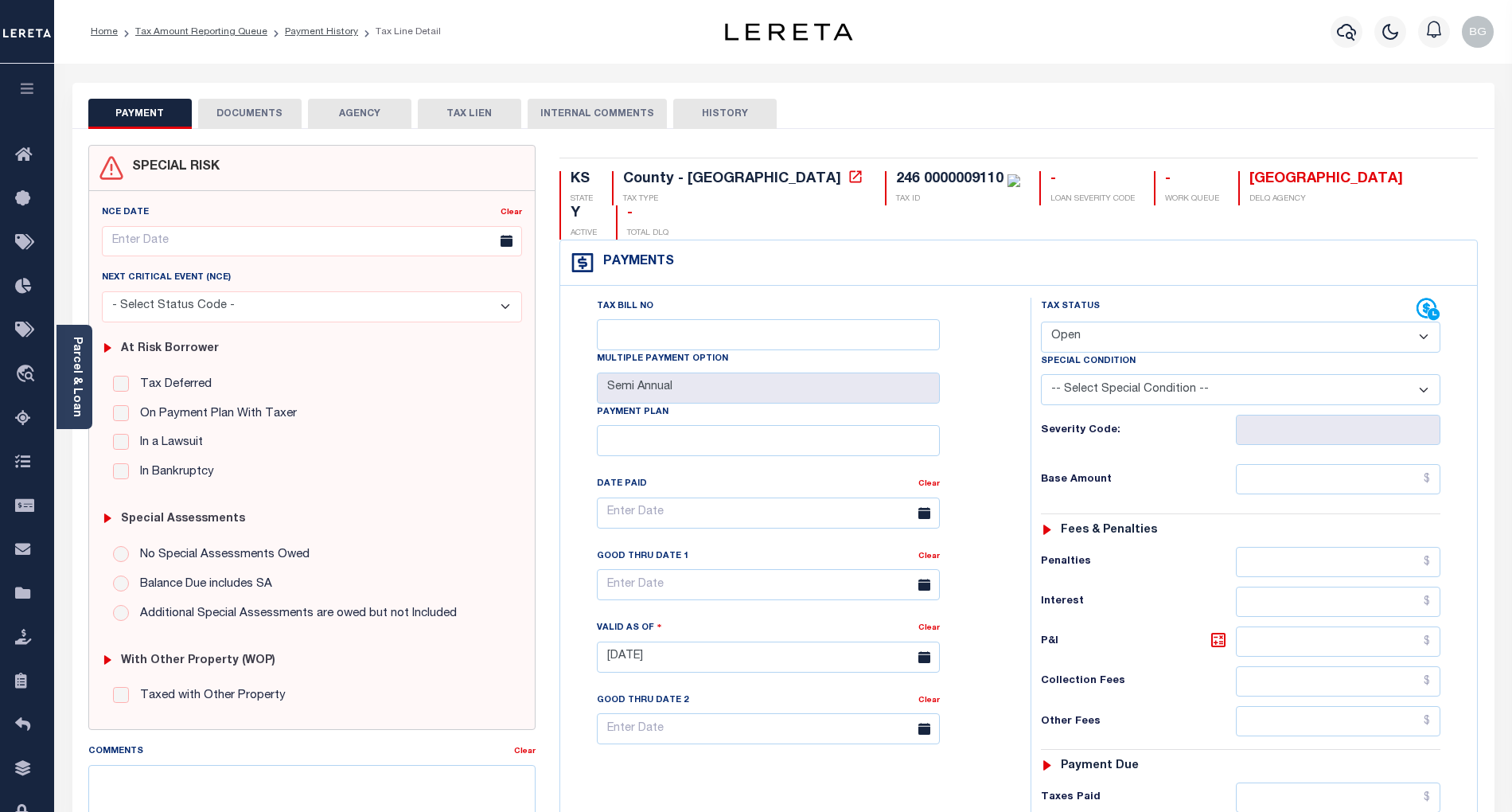
click at [229, 105] on button "DOCUMENTS" at bounding box center [250, 113] width 104 height 30
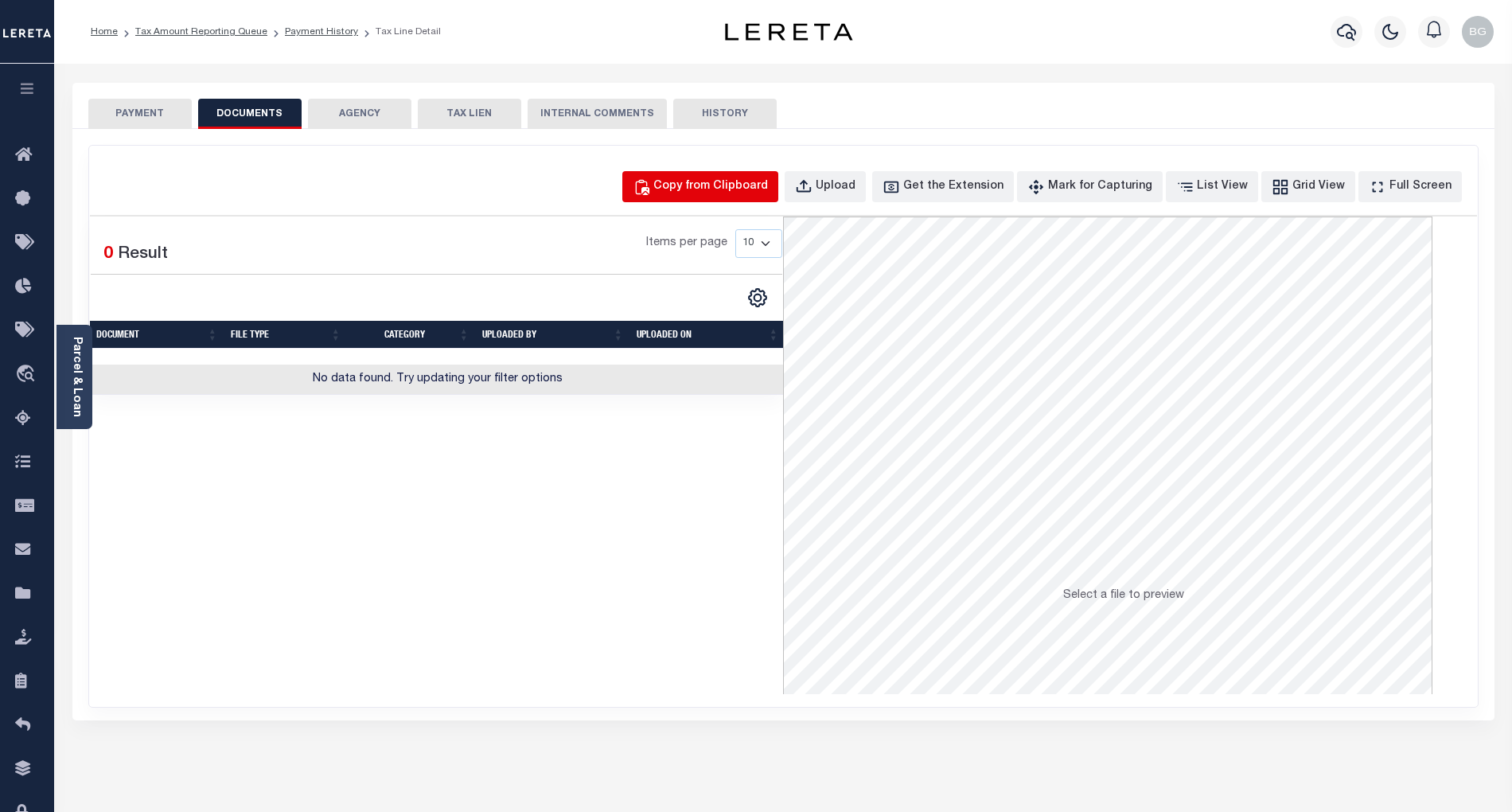
click at [736, 191] on div "Copy from Clipboard" at bounding box center [711, 187] width 114 height 18
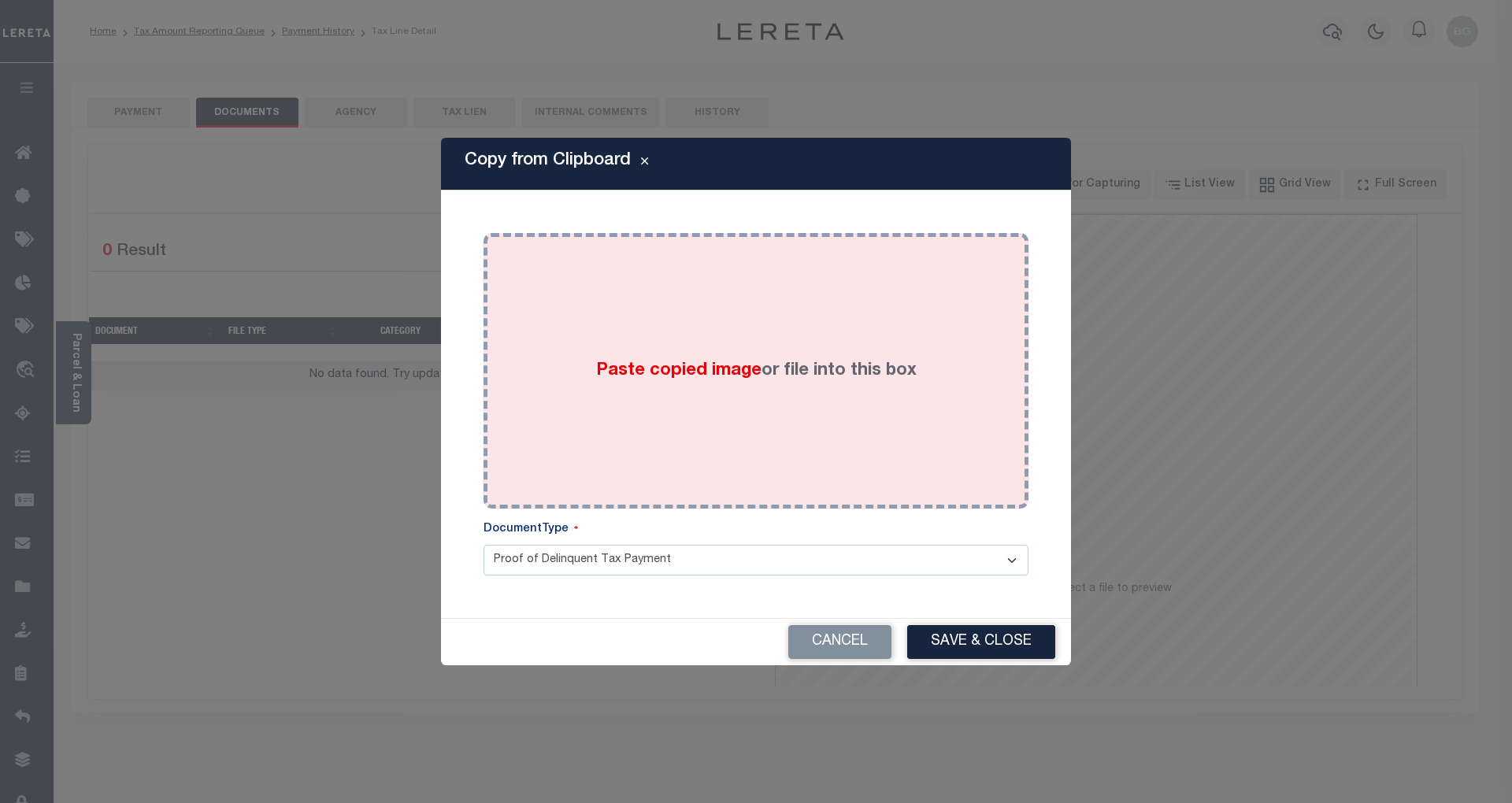
click at [675, 367] on span "Paste copied image" at bounding box center [679, 371] width 165 height 17
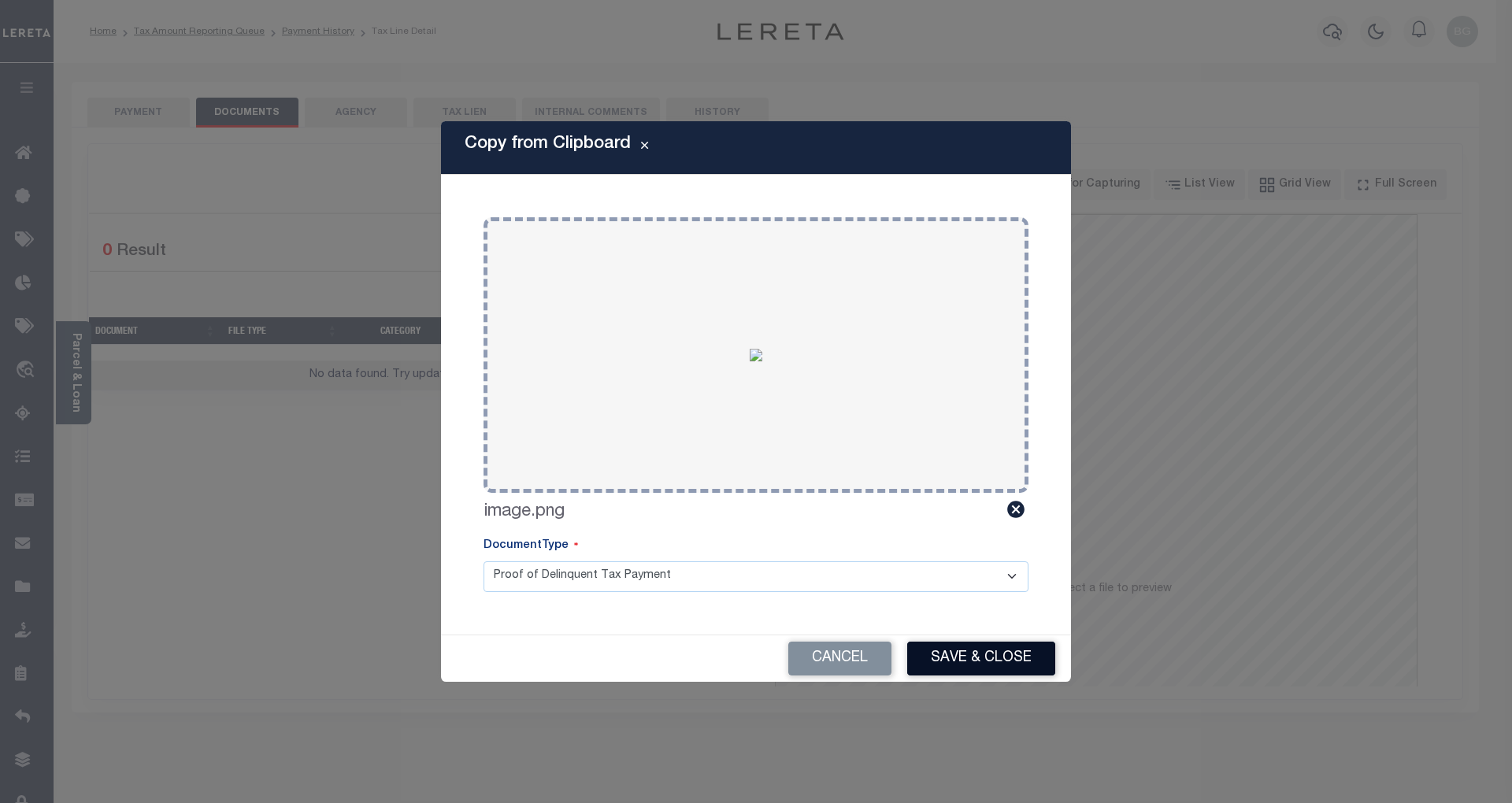
click at [993, 661] on button "Save & Close" at bounding box center [981, 658] width 148 height 34
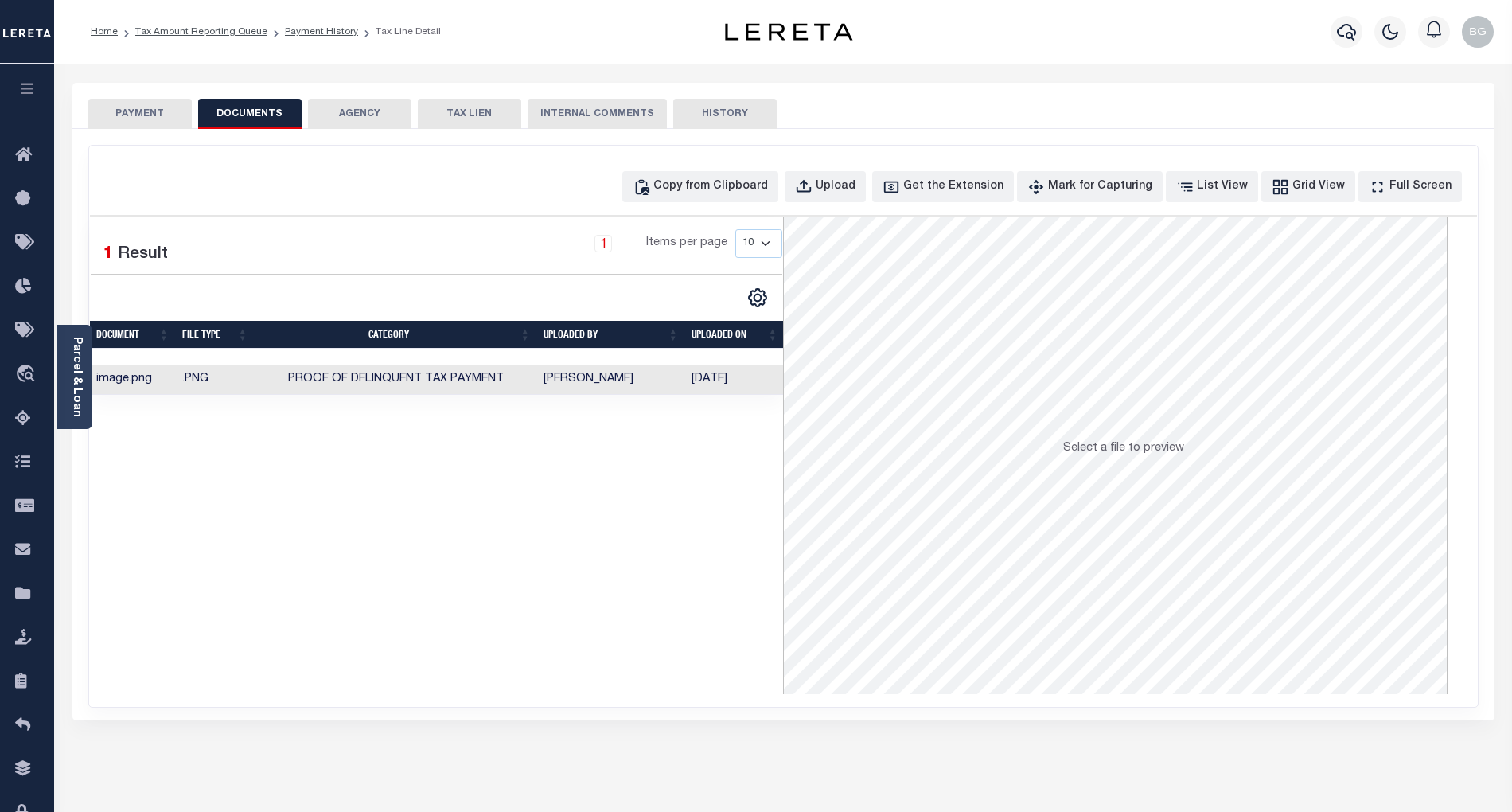
click at [141, 114] on button "PAYMENT" at bounding box center [141, 113] width 104 height 30
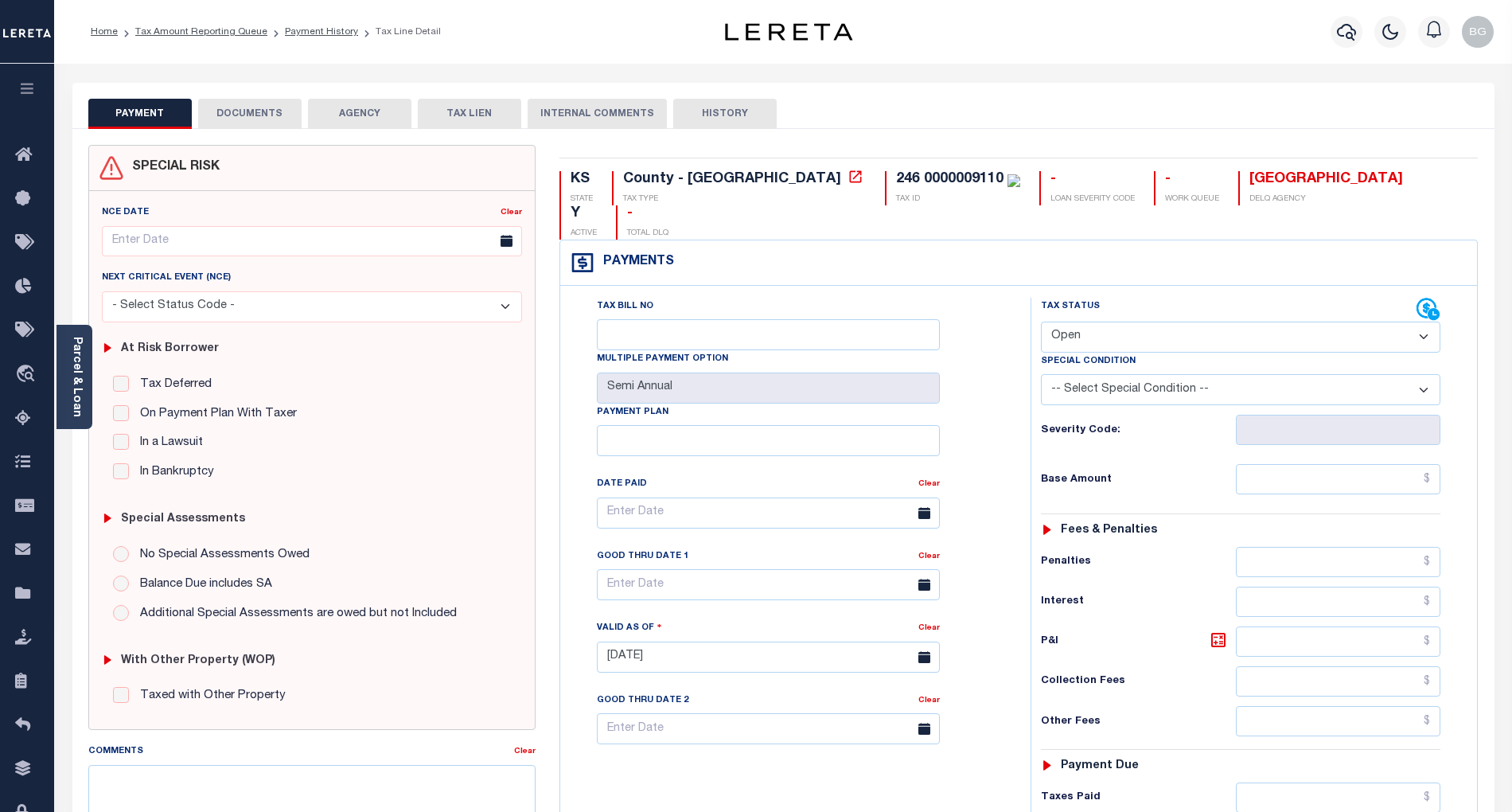
drag, startPoint x: 1114, startPoint y: 301, endPoint x: 1122, endPoint y: 316, distance: 17.0
click at [1114, 322] on select "- Select Status Code - Open Due/Unpaid Paid Incomplete No Tax Due Internal Refu…" at bounding box center [1241, 337] width 400 height 31
select select "PYD"
click at [1041, 322] on select "- Select Status Code - Open Due/Unpaid Paid Incomplete No Tax Due Internal Refu…" at bounding box center [1241, 337] width 400 height 31
type input "[DATE]"
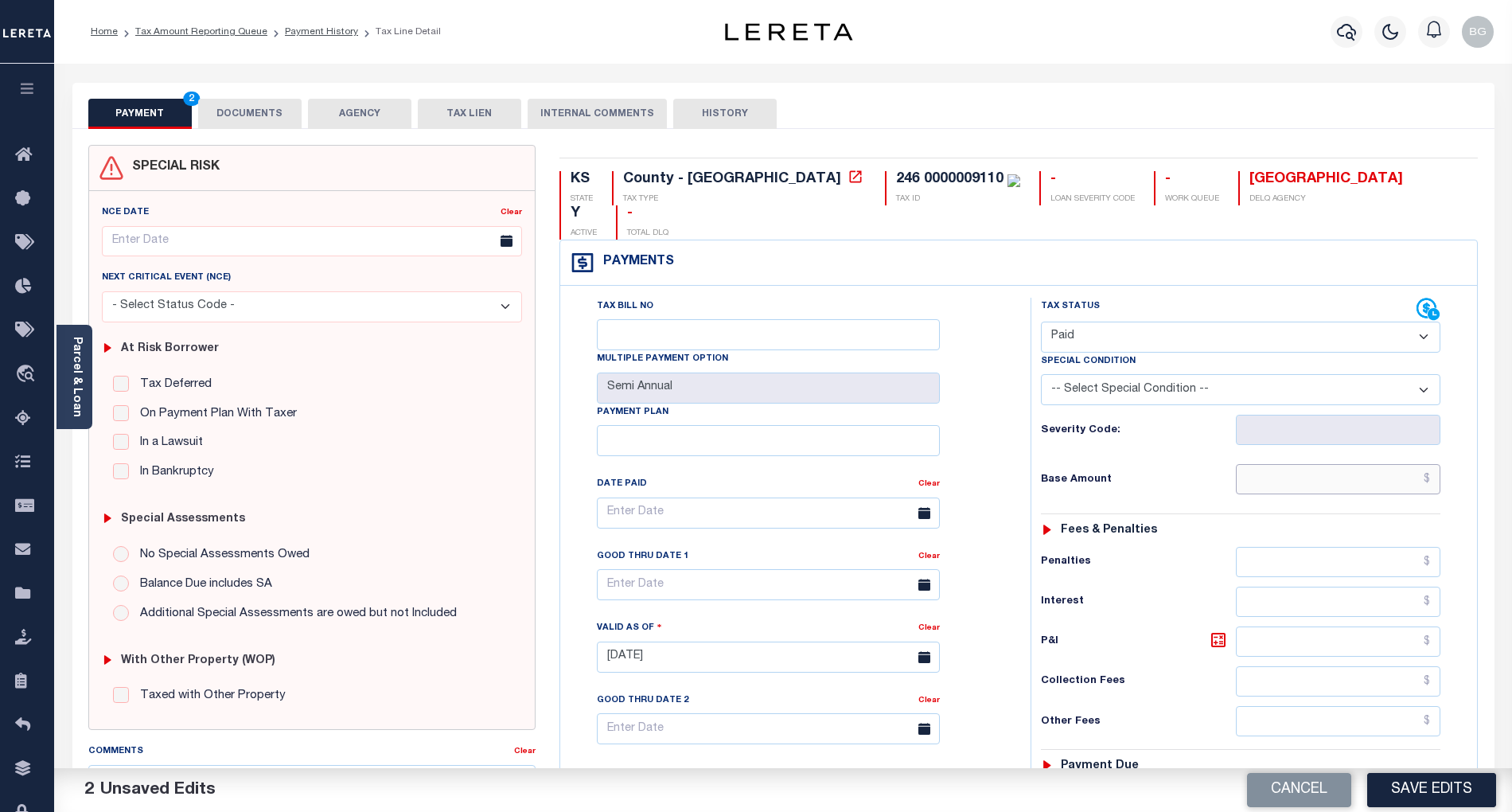
click at [1377, 464] on input "text" at bounding box center [1339, 479] width 206 height 30
paste input "2,220.74"
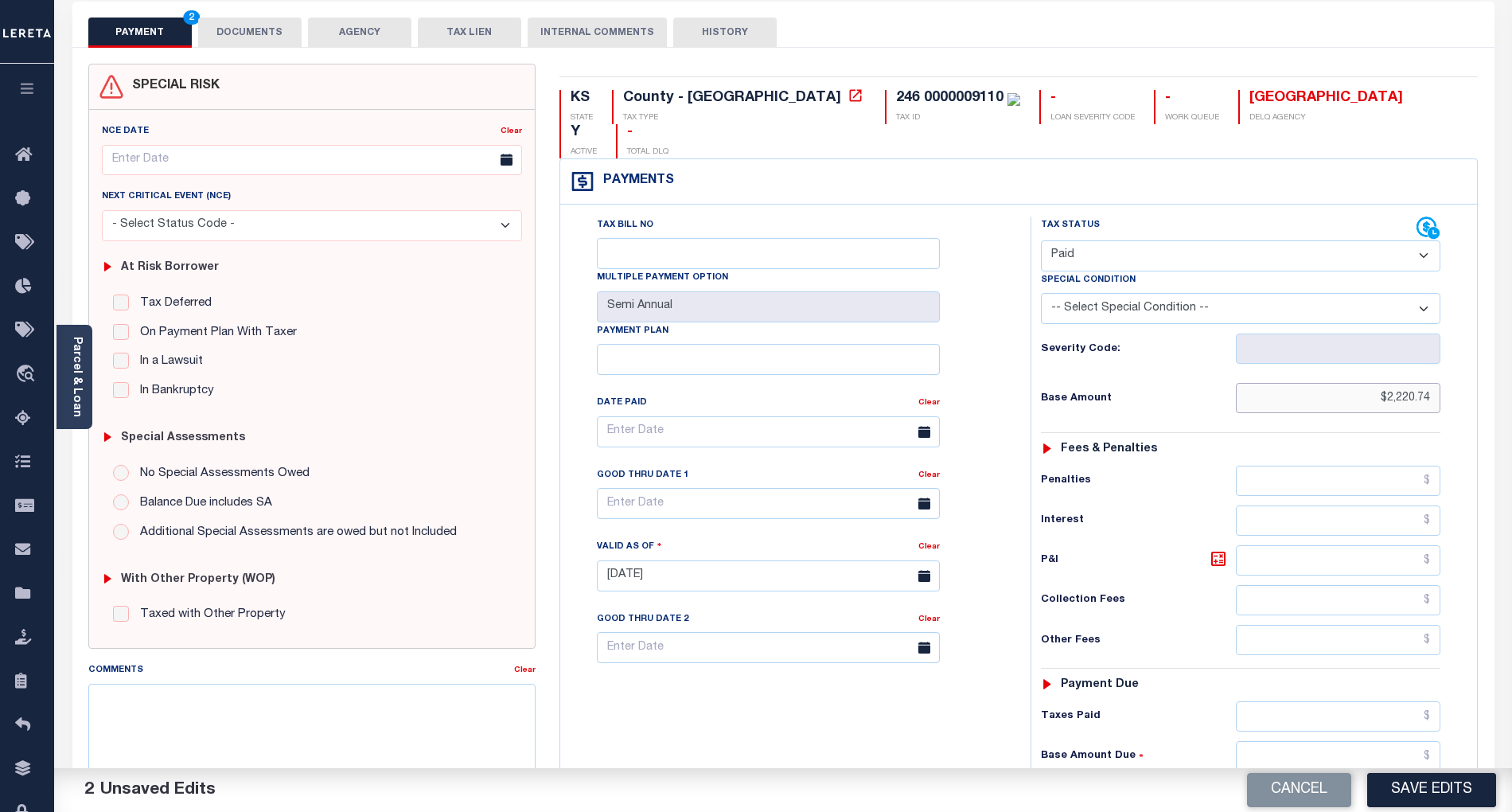
scroll to position [318, 0]
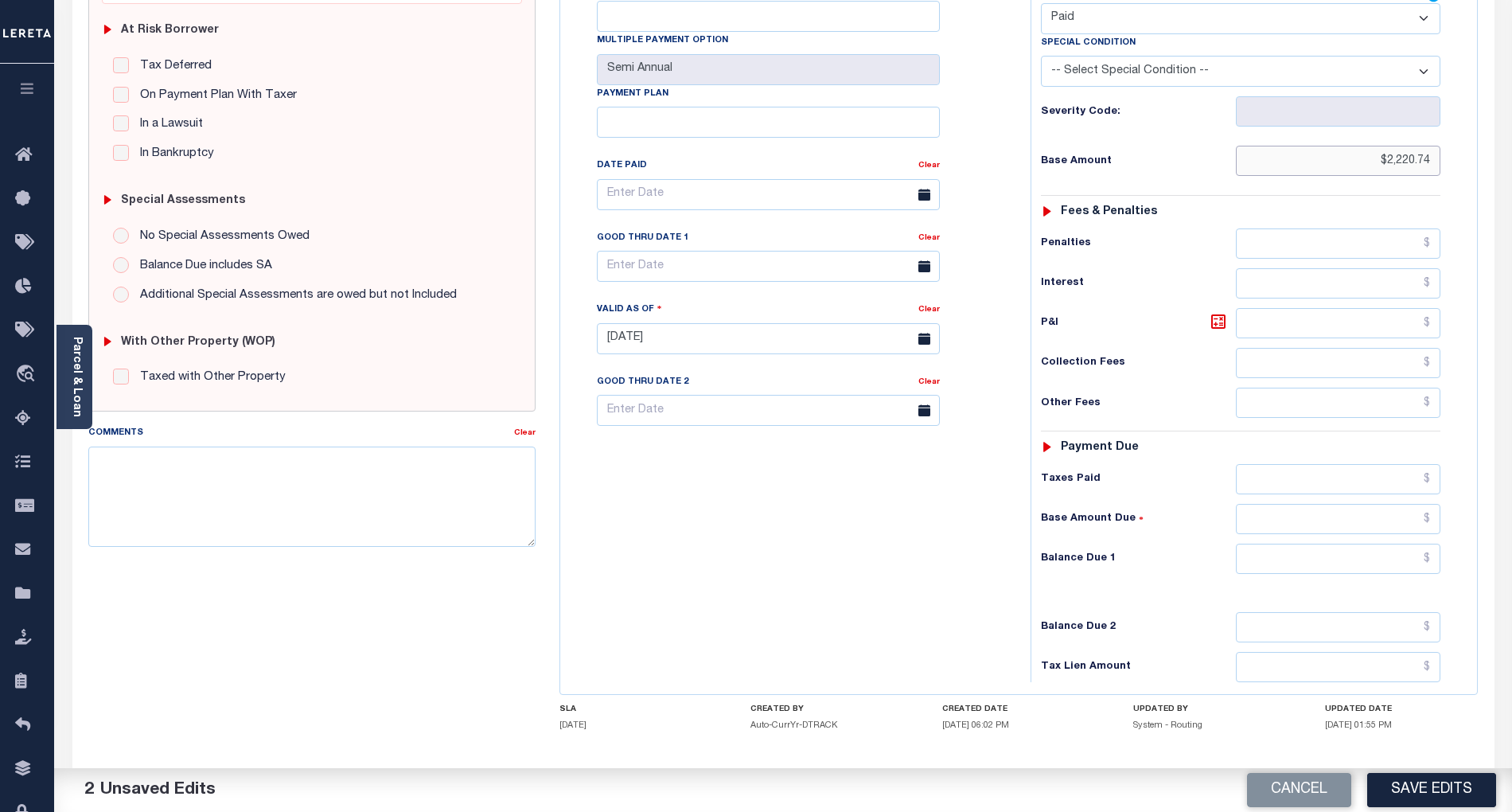
type input "$2,220.74"
click at [1414, 544] on input "text" at bounding box center [1339, 559] width 206 height 30
type input "$0.00"
click at [863, 576] on div "Tax Bill No Multiple Payment Option Semi Annual Payment Plan Clear" at bounding box center [791, 330] width 454 height 703
click at [1456, 790] on button "Save Edits" at bounding box center [1431, 789] width 129 height 34
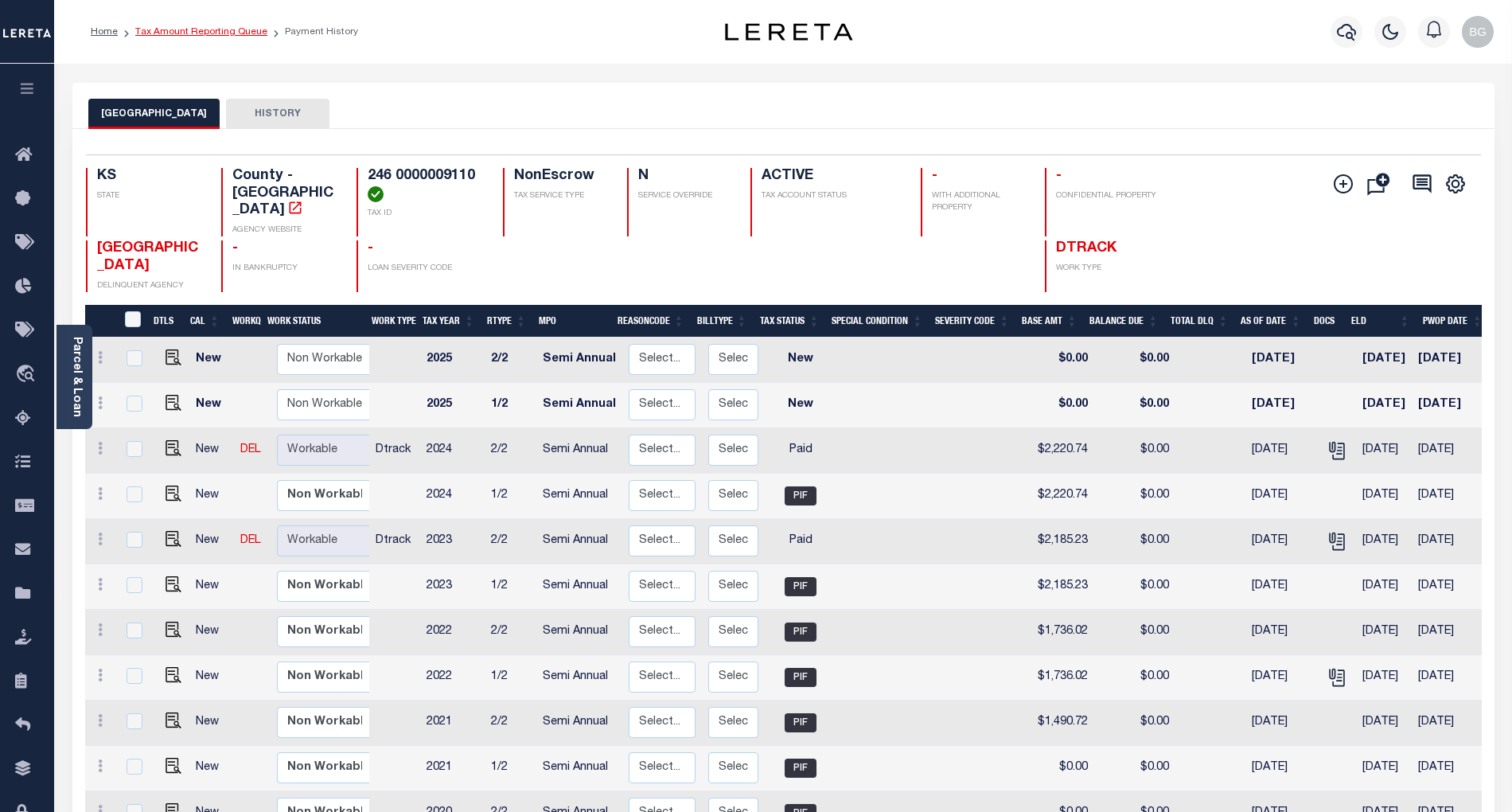
click at [184, 30] on link "Tax Amount Reporting Queue" at bounding box center [201, 32] width 132 height 10
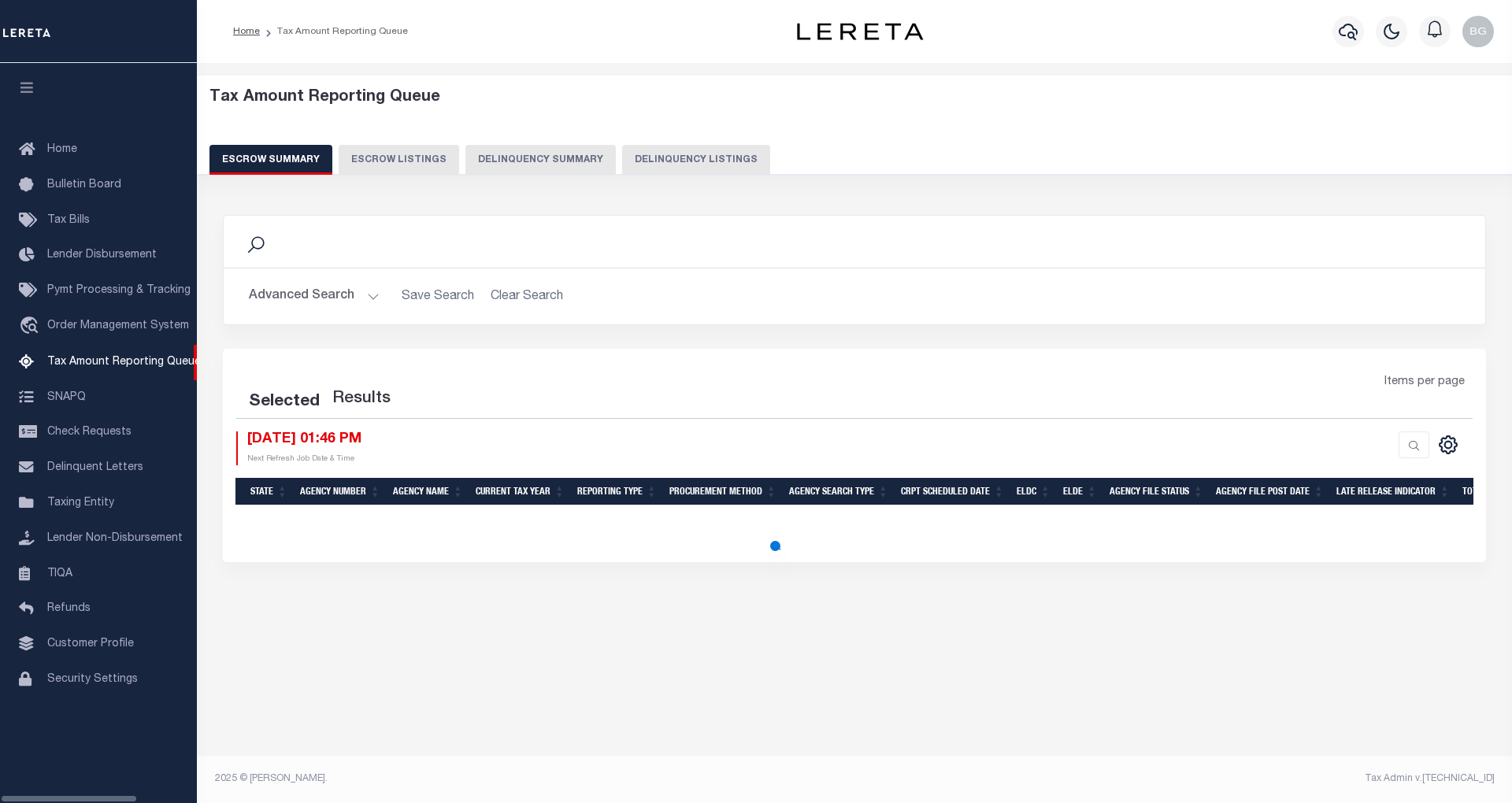
click at [656, 163] on button "Delinquency Listings" at bounding box center [696, 160] width 148 height 30
select select "100"
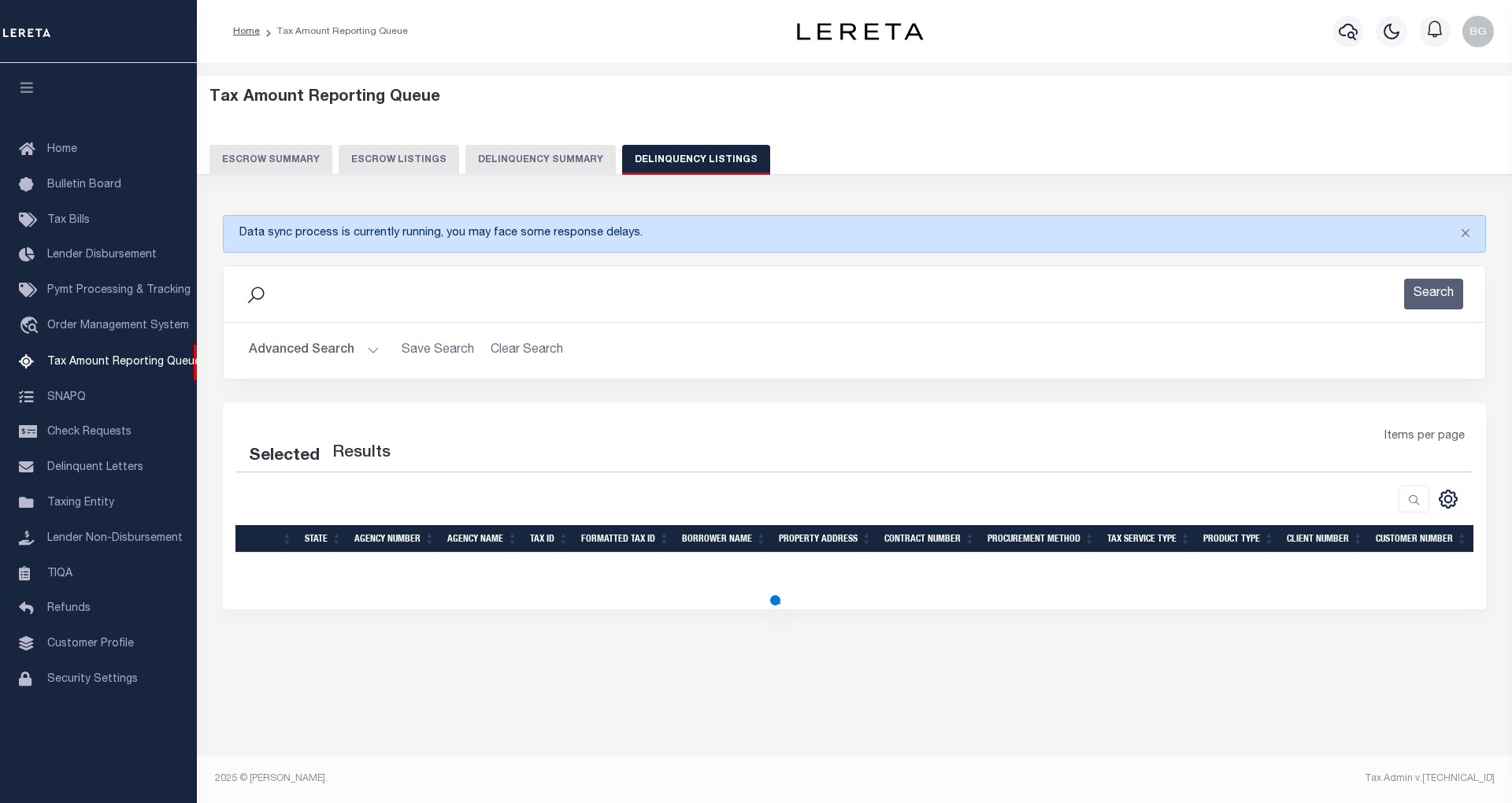
select select "100"
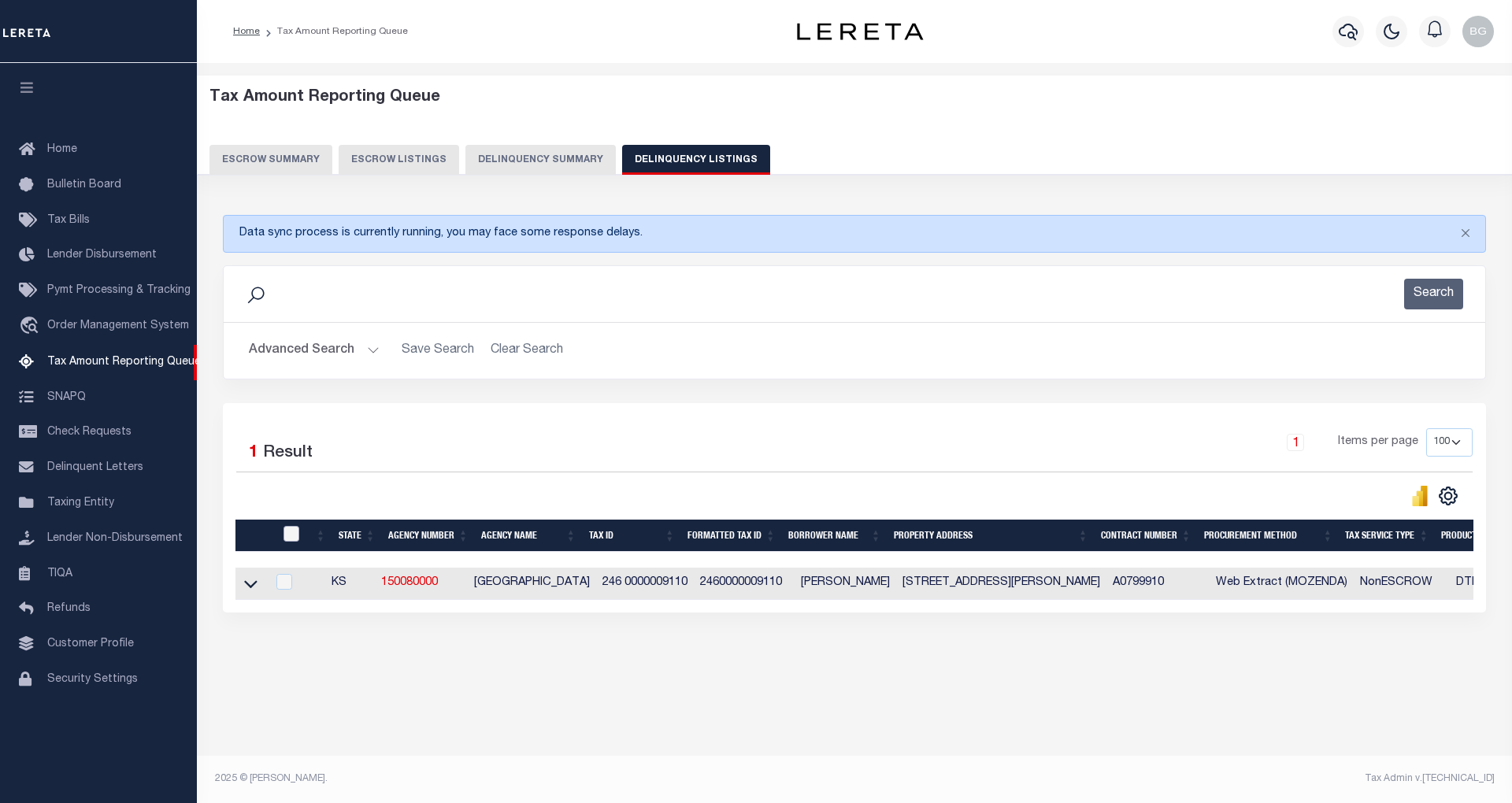
click at [295, 541] on input "checkbox" at bounding box center [291, 534] width 16 height 16
checkbox input "true"
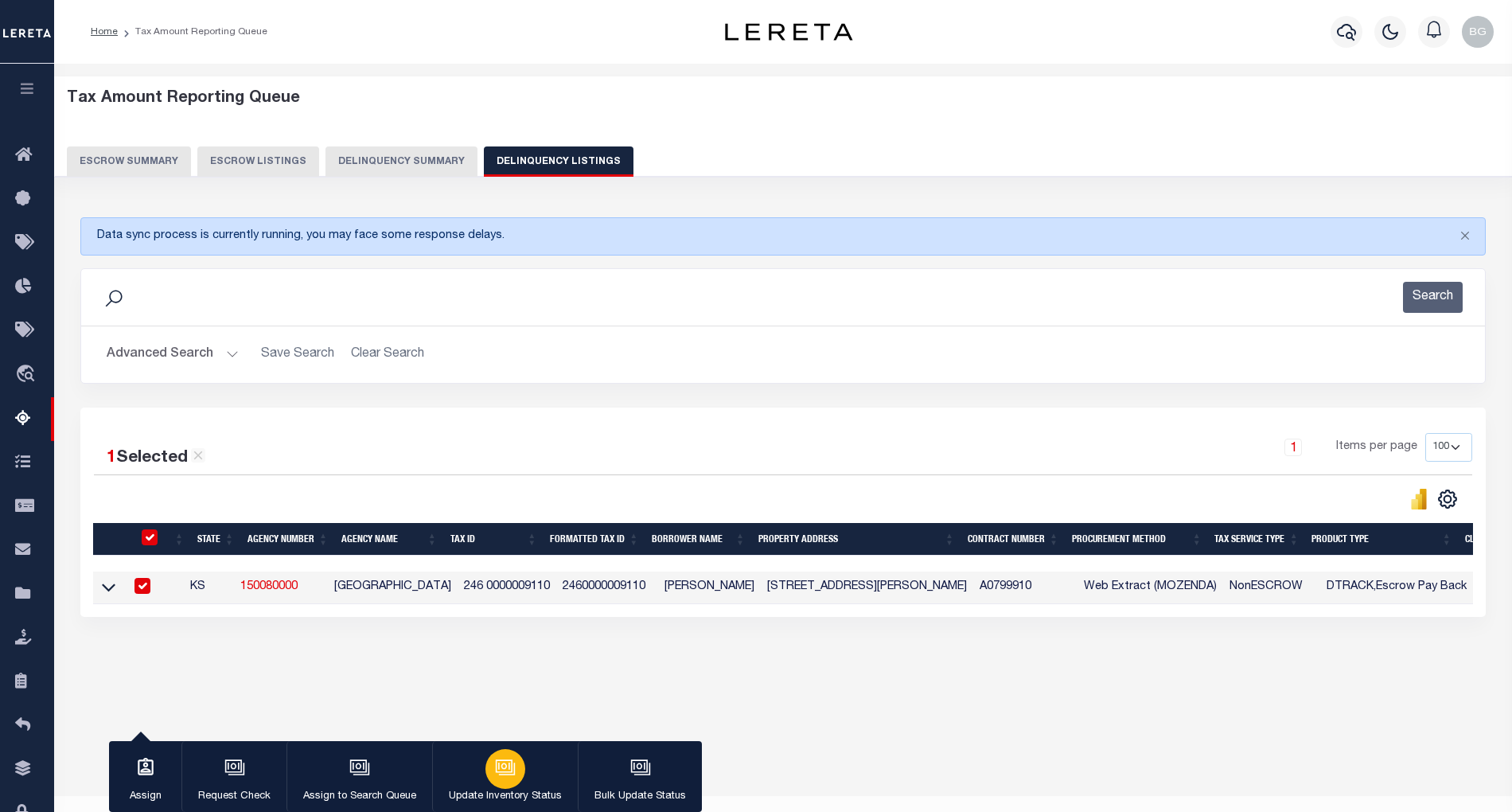
click at [506, 773] on icon "button" at bounding box center [505, 767] width 21 height 21
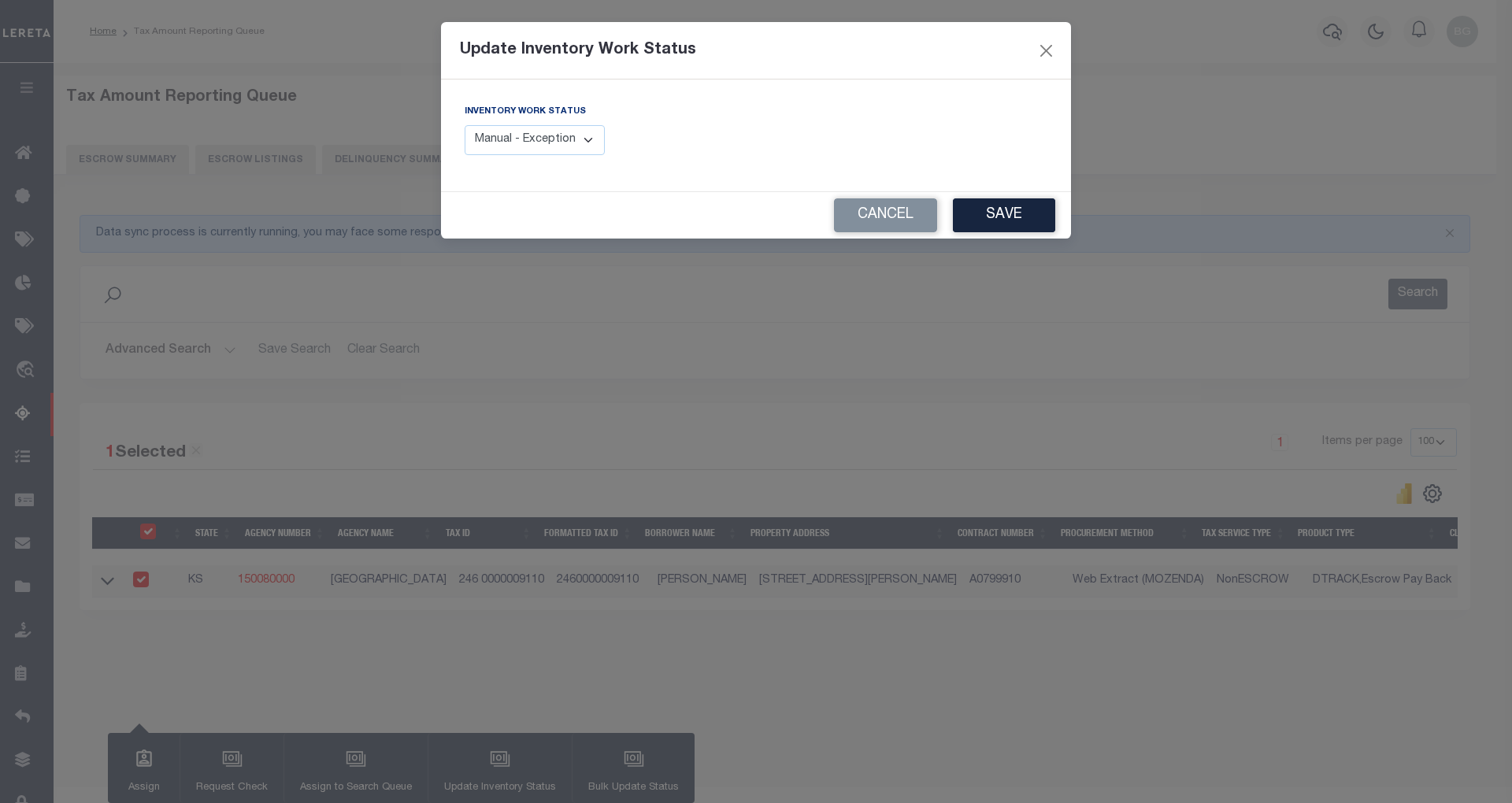
click at [589, 136] on select "Manual - Exception Pended - Awaiting Search Late Add Exception Completed" at bounding box center [534, 140] width 140 height 30
select select "4"
click at [464, 125] on select "Manual - Exception Pended - Awaiting Search Late Add Exception Completed" at bounding box center [534, 140] width 140 height 30
click at [1027, 213] on button "Save" at bounding box center [1004, 215] width 103 height 34
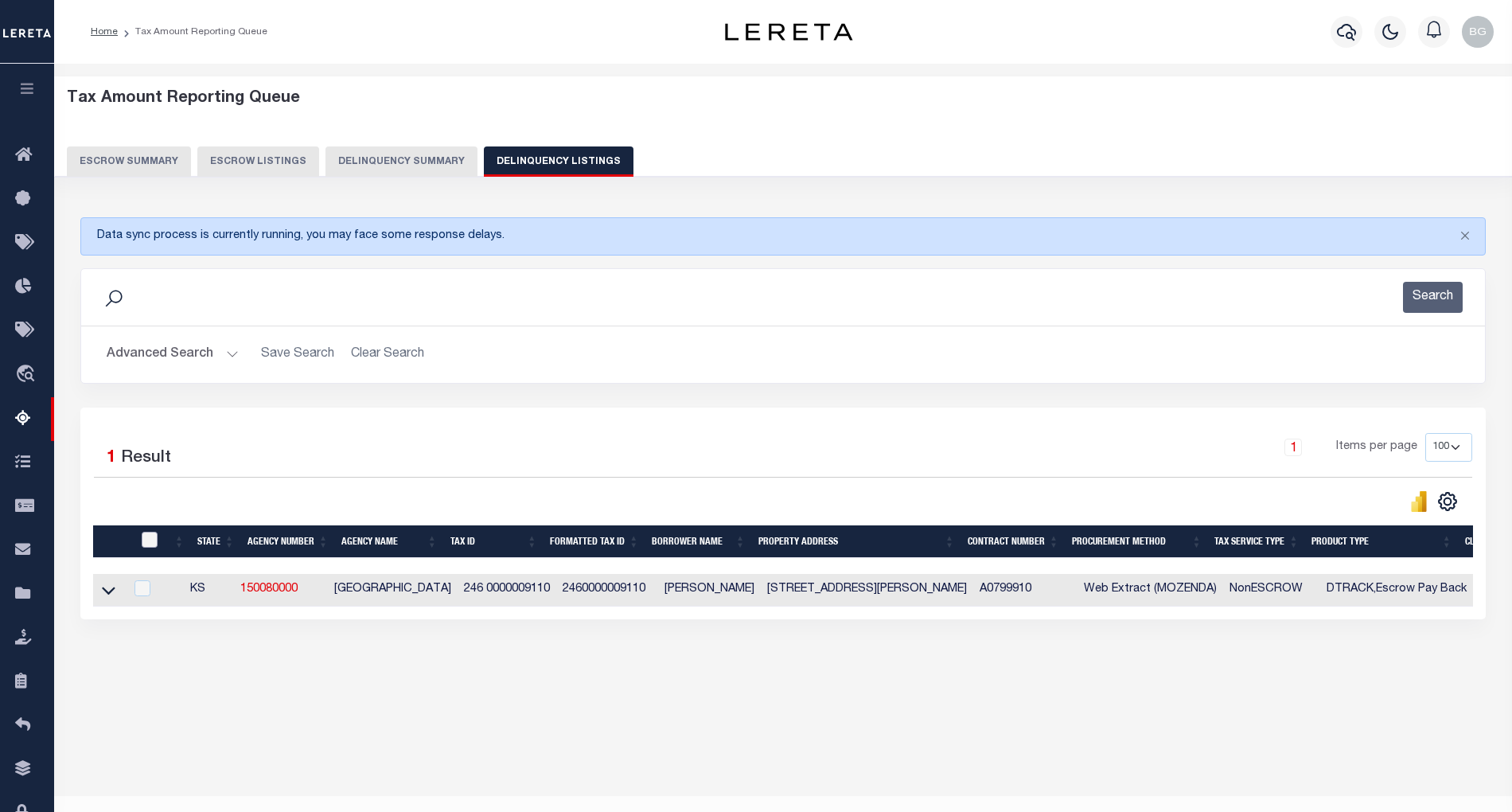
click at [148, 546] on input "checkbox" at bounding box center [149, 540] width 16 height 16
checkbox input "true"
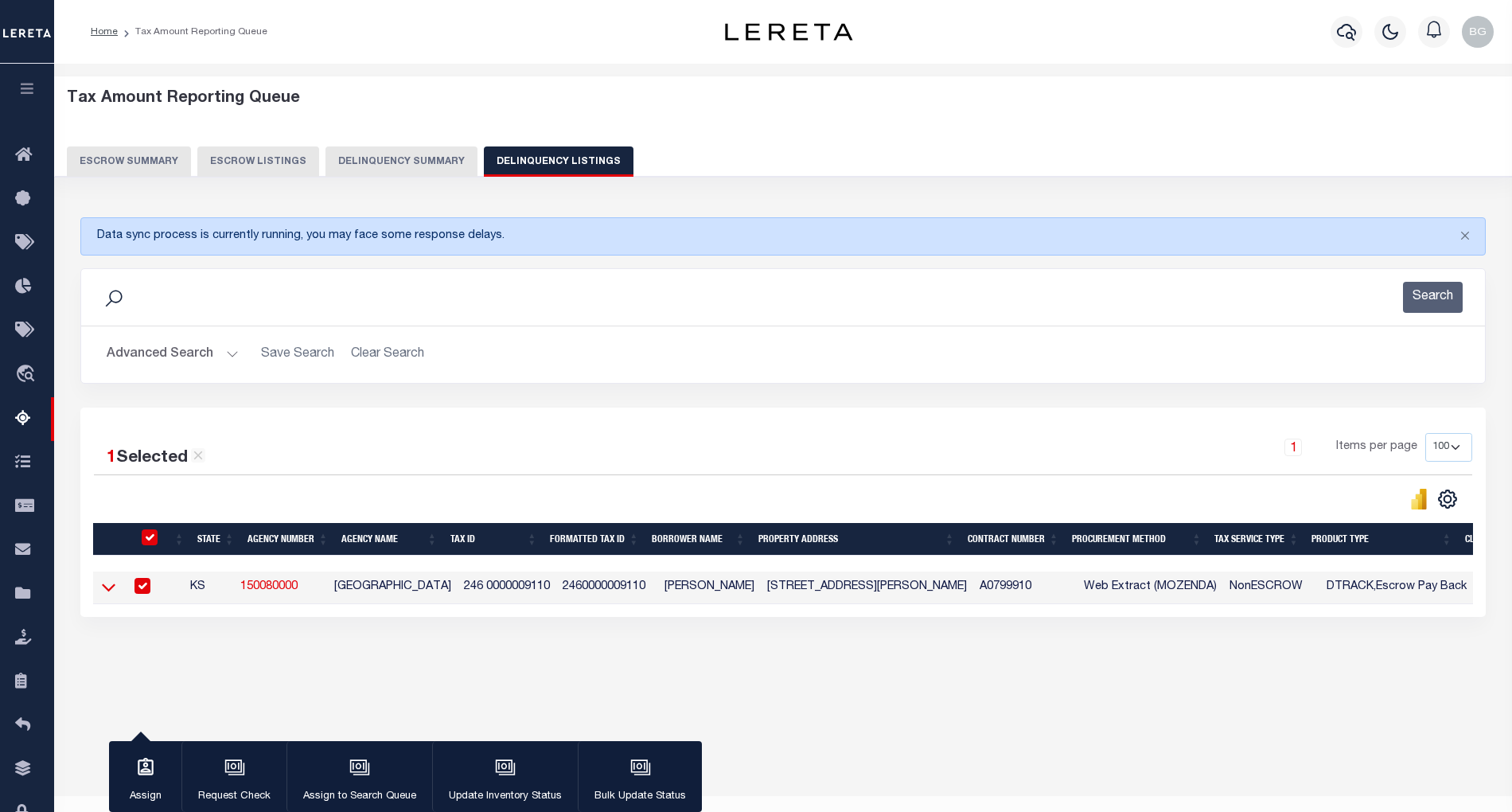
click at [110, 592] on icon at bounding box center [108, 588] width 13 height 8
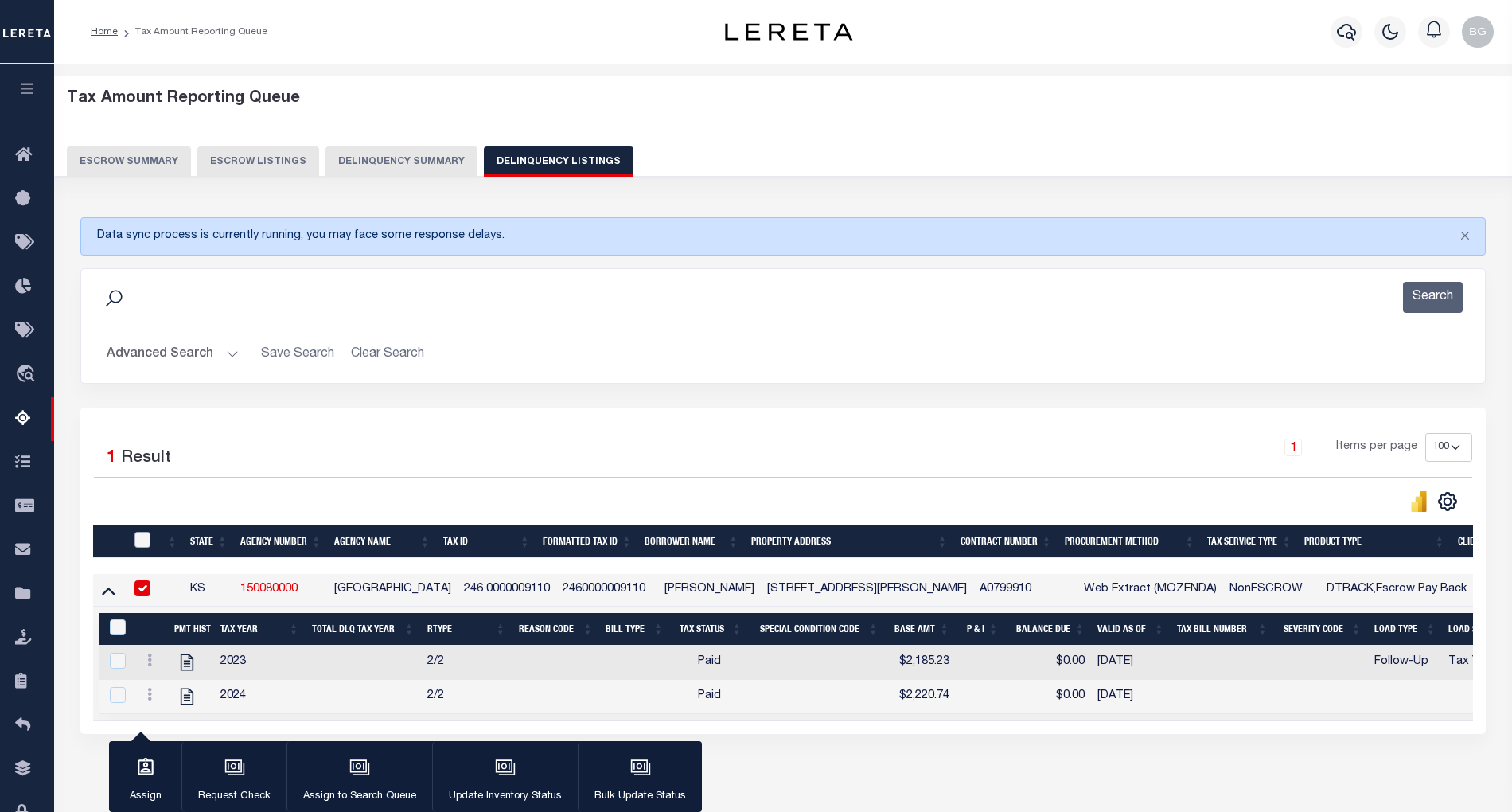
click at [145, 538] on input "checkbox" at bounding box center [142, 540] width 16 height 16
checkbox input "true"
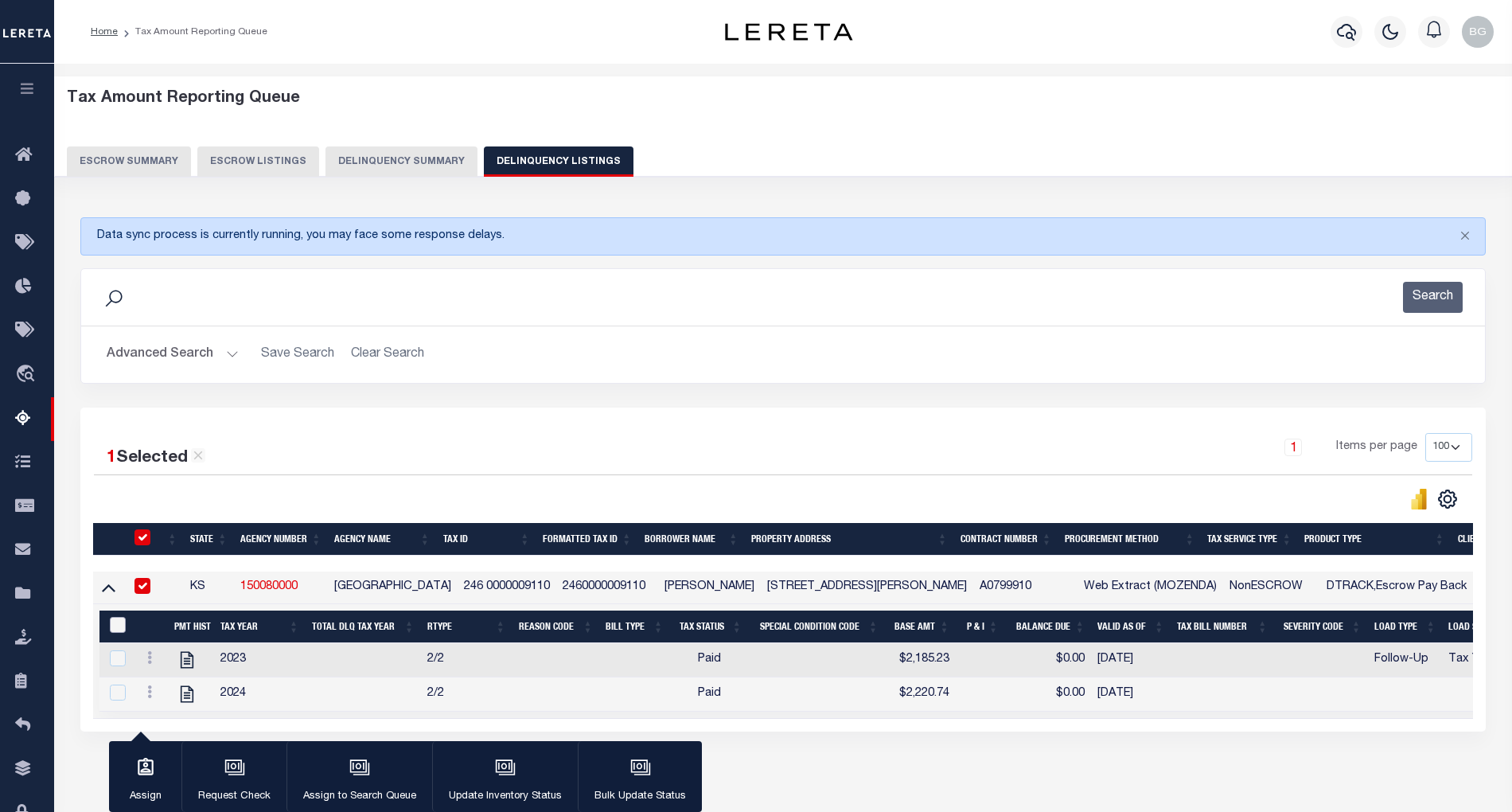
click at [112, 628] on input "&nbsp;" at bounding box center [118, 625] width 16 height 16
checkbox input "true"
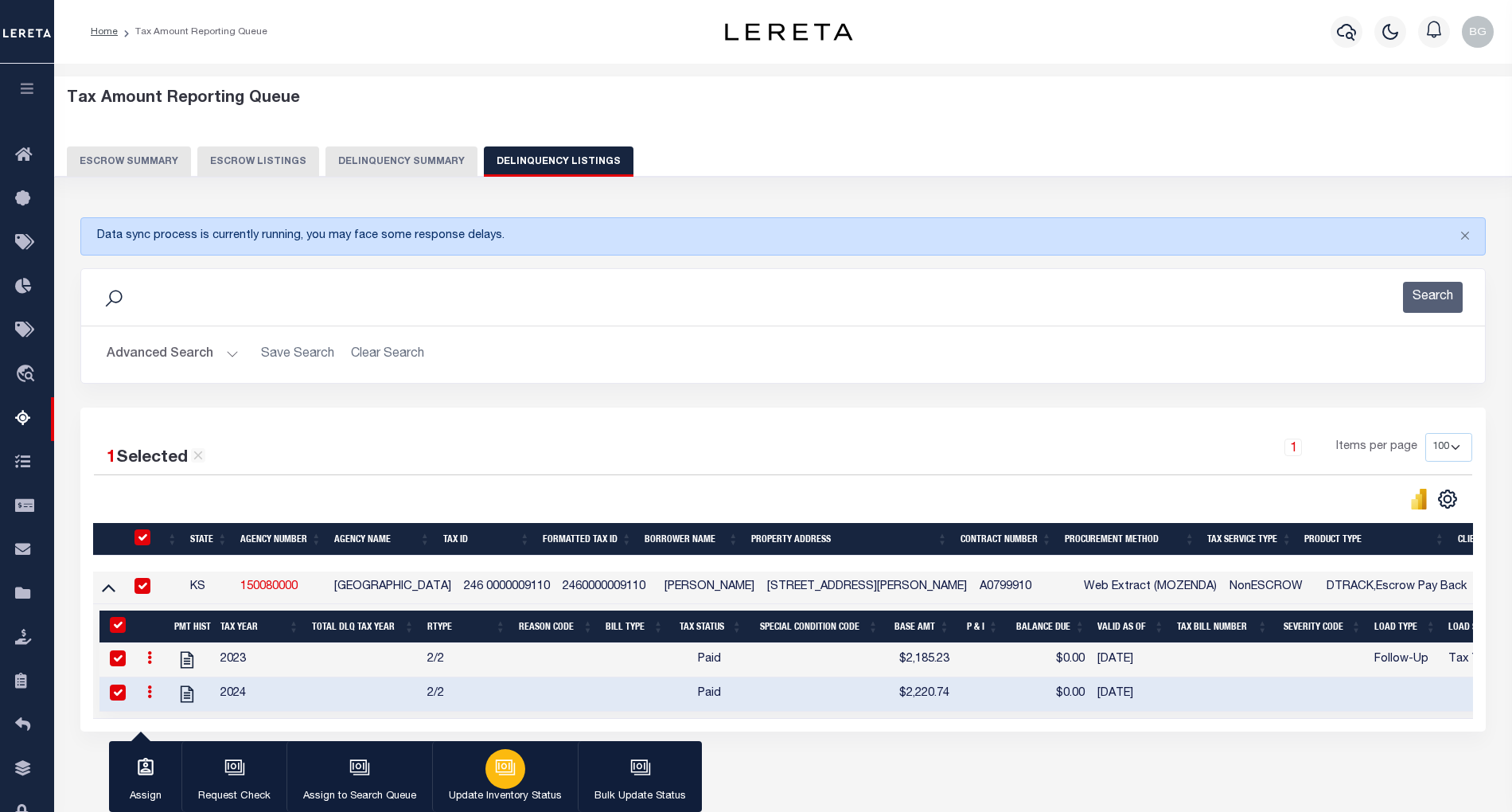
click at [508, 778] on icon "button" at bounding box center [505, 767] width 21 height 21
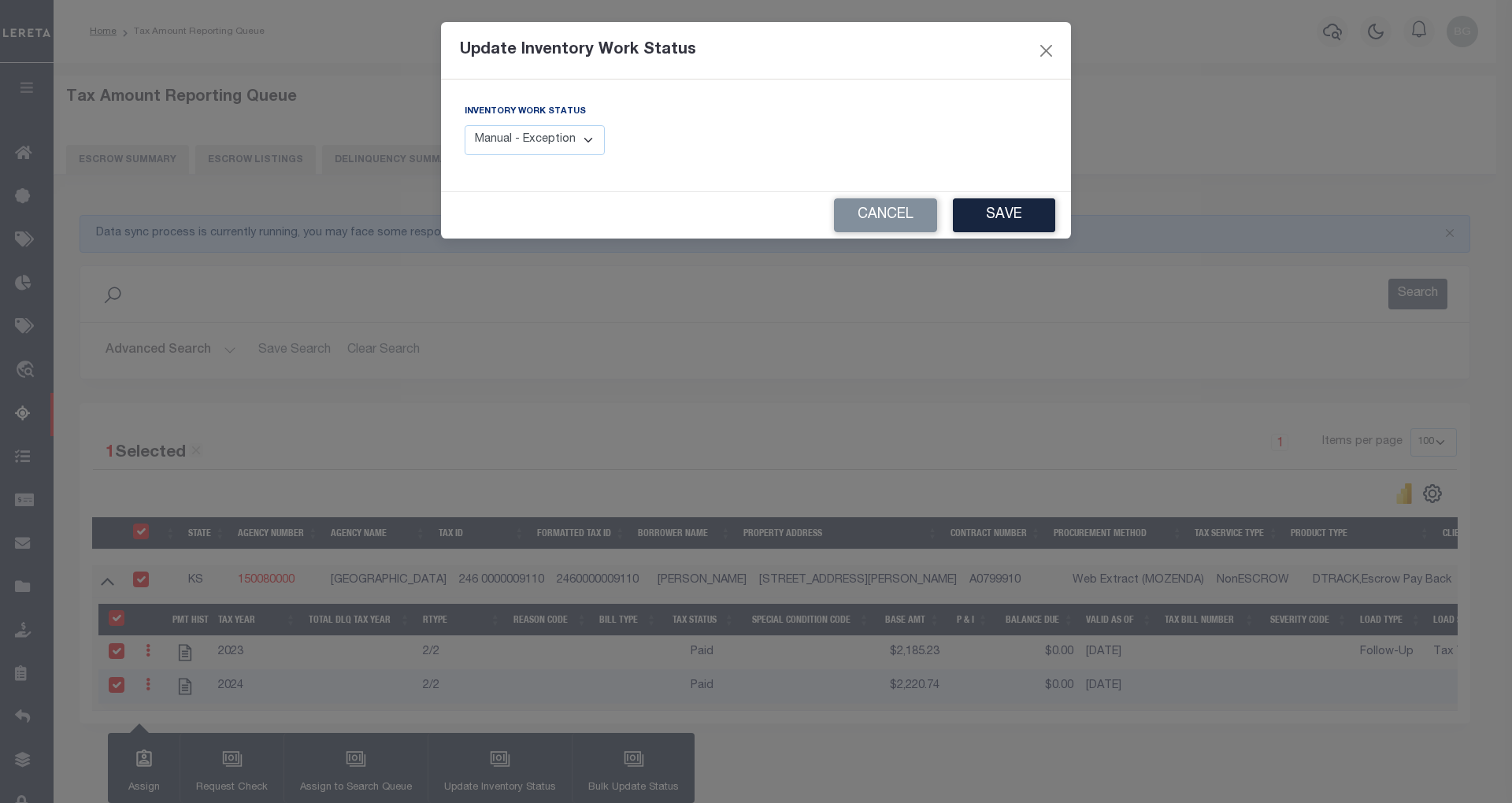
click at [589, 143] on select "Manual - Exception Pended - Awaiting Search Late Add Exception Completed" at bounding box center [534, 140] width 140 height 30
select select "4"
click at [464, 125] on select "Manual - Exception Pended - Awaiting Search Late Add Exception Completed" at bounding box center [534, 140] width 140 height 30
click at [1033, 228] on button "Save" at bounding box center [1004, 215] width 103 height 34
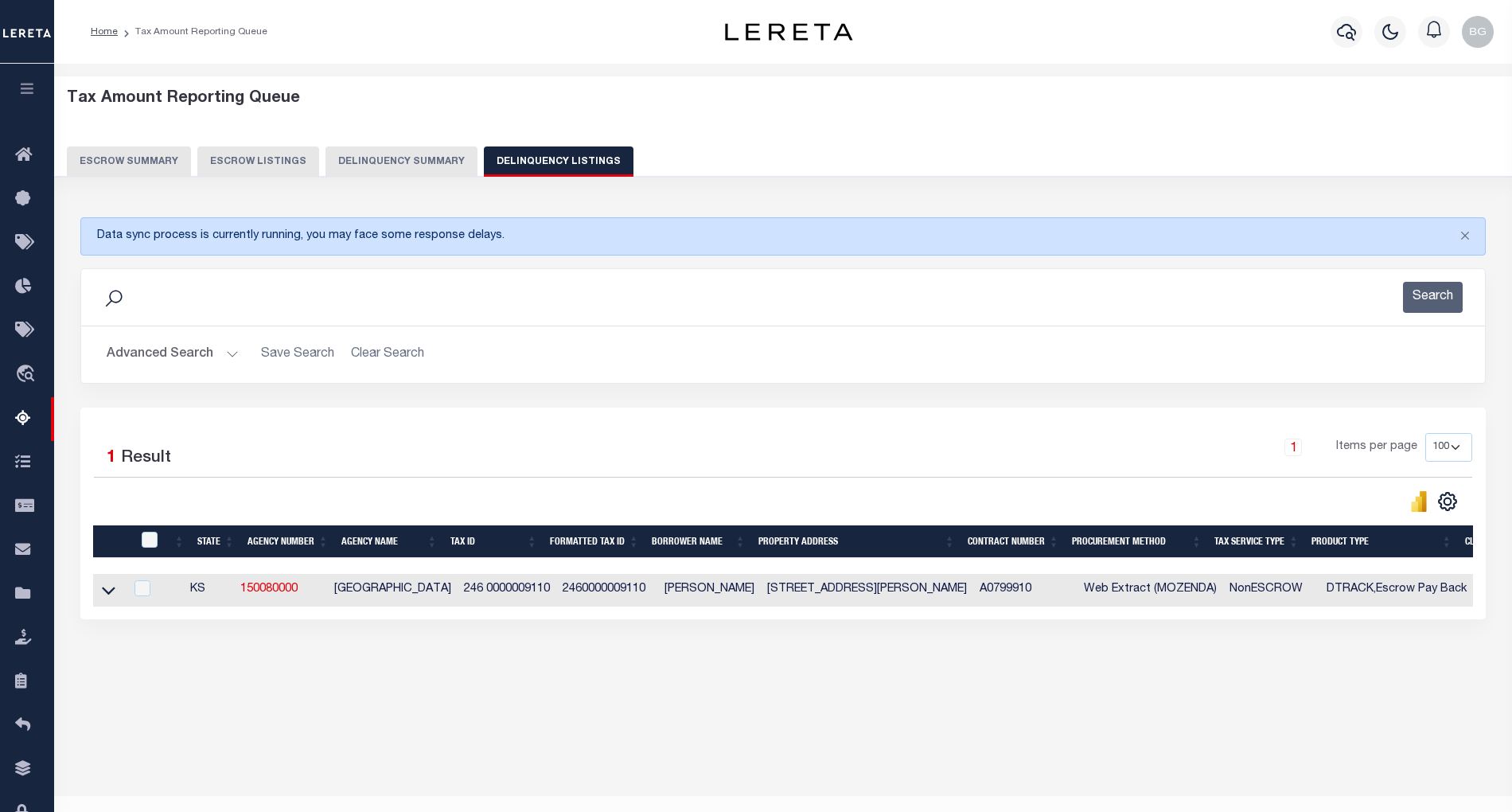
click at [230, 361] on button "Advanced Search" at bounding box center [172, 354] width 132 height 31
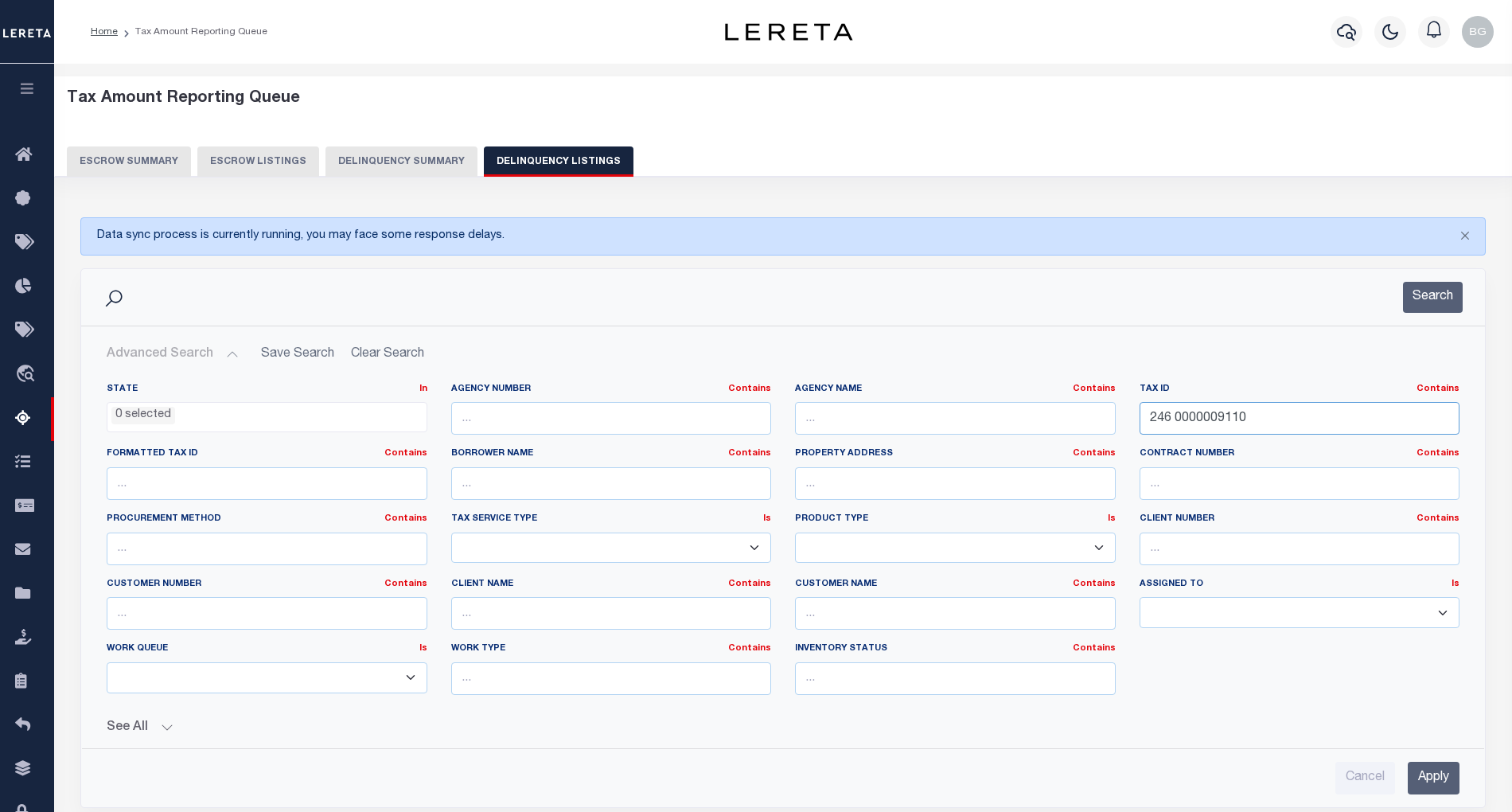
click at [1181, 430] on input "246 0000009110" at bounding box center [1299, 417] width 321 height 33
paste input "8 0000043002"
type input "248 0000043002"
click at [1424, 781] on input "Apply" at bounding box center [1433, 778] width 52 height 33
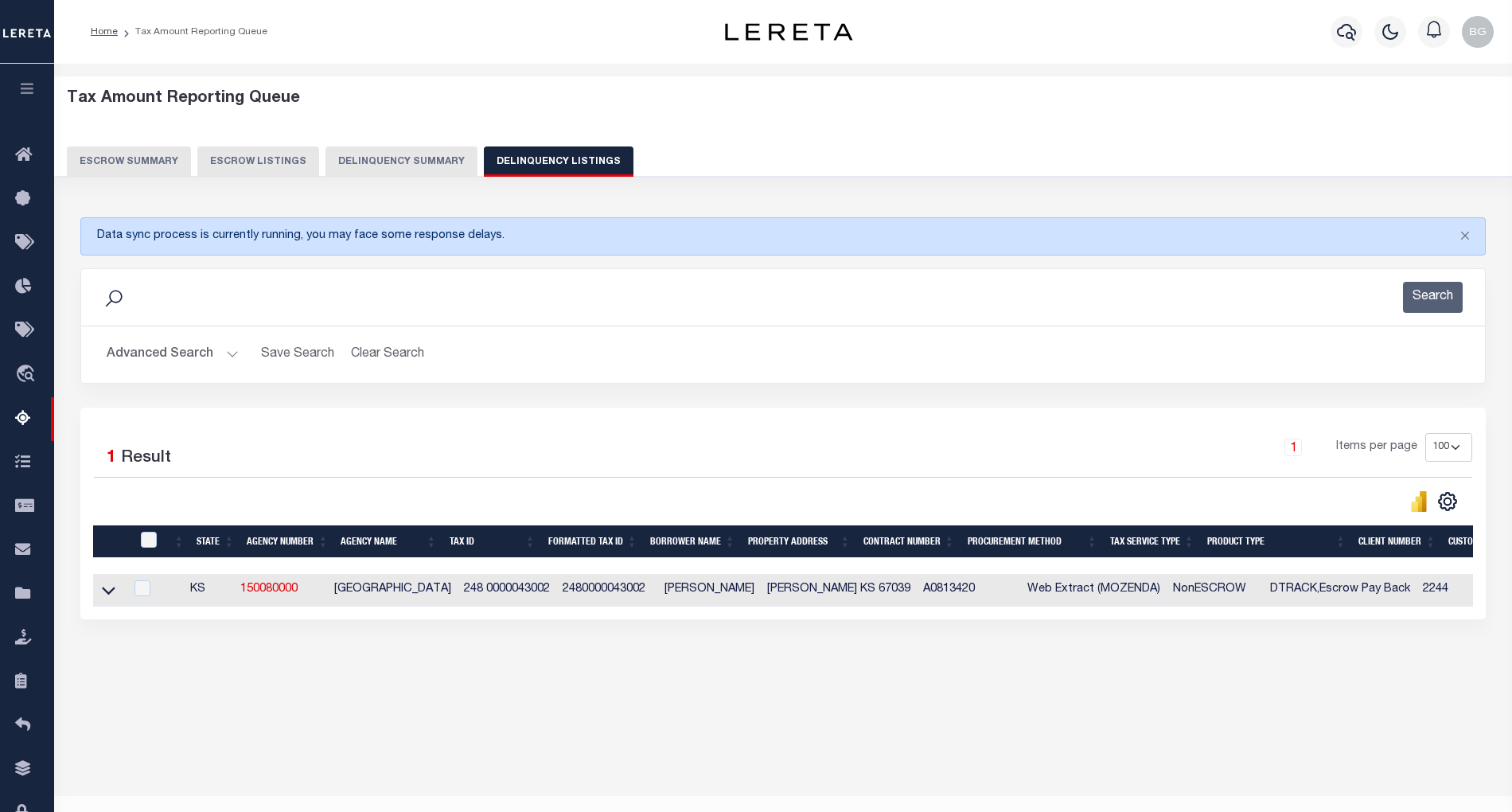
click at [770, 599] on td "[PERSON_NAME] KS 67039" at bounding box center [839, 590] width 156 height 33
checkbox input "true"
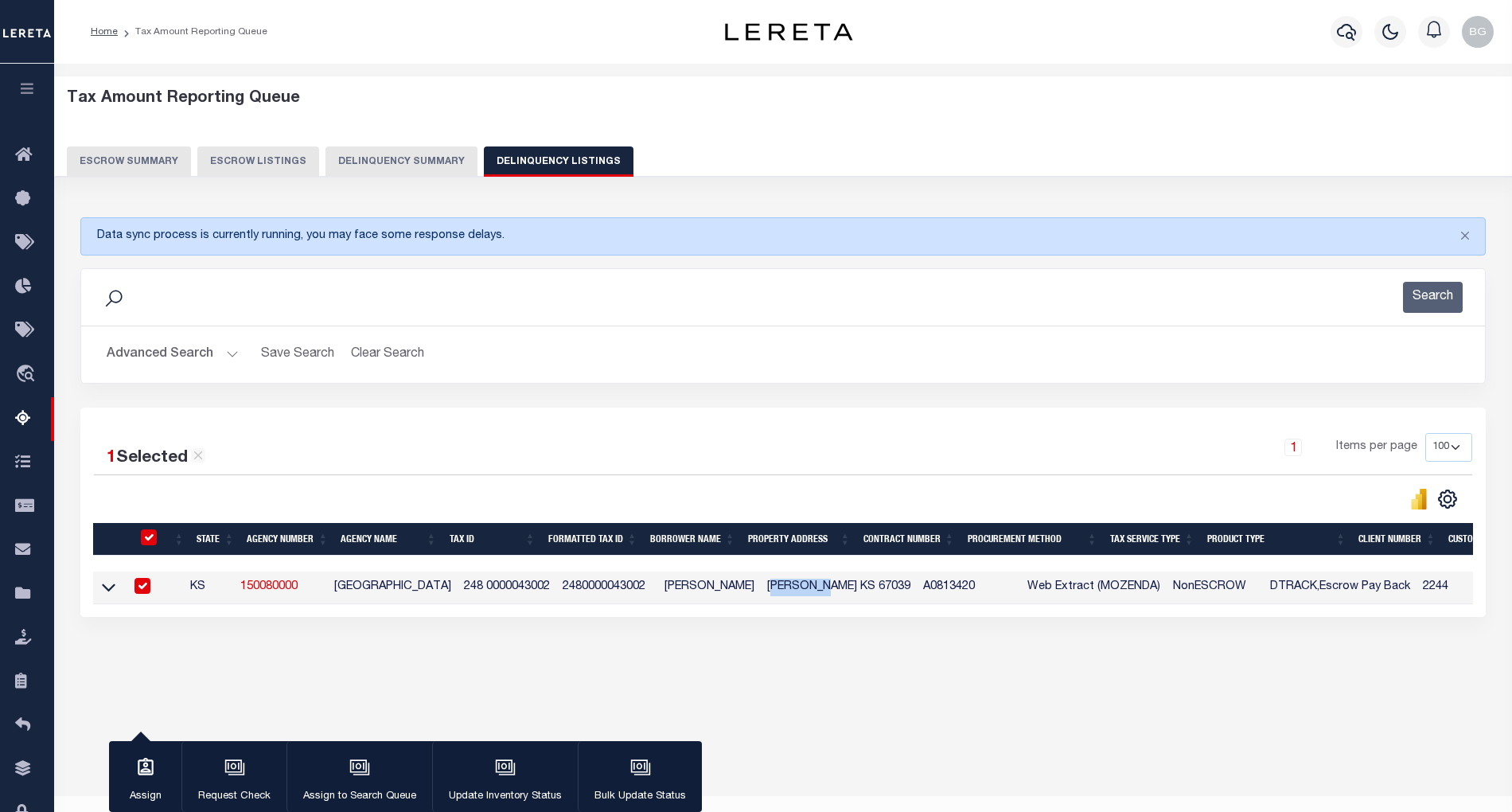
click at [770, 599] on td "[PERSON_NAME] KS 67039" at bounding box center [839, 587] width 156 height 33
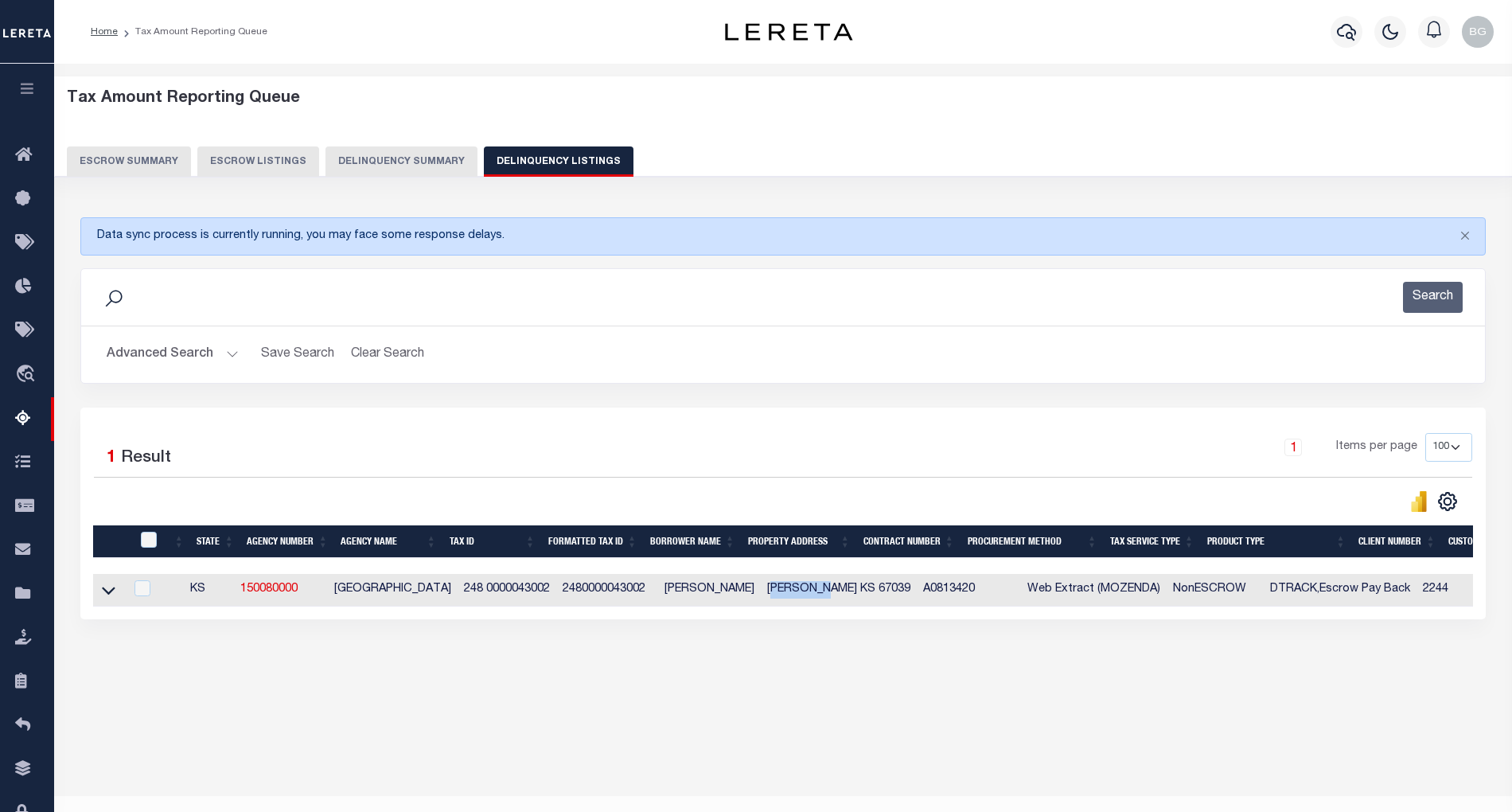
checkbox input "false"
click at [770, 599] on td "[PERSON_NAME] KS 67039" at bounding box center [839, 590] width 156 height 33
checkbox input "true"
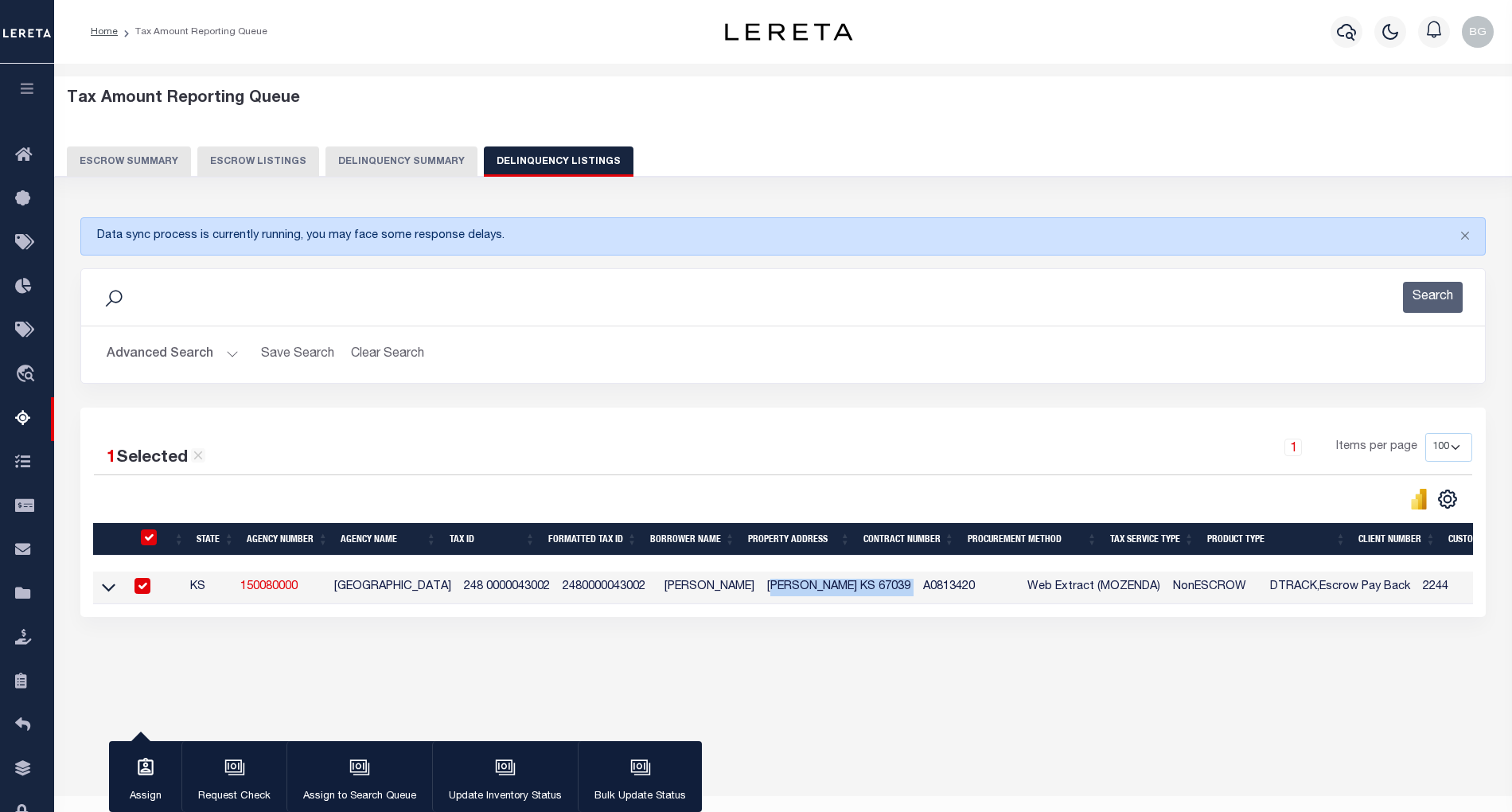
click at [785, 664] on div "Data sync process is currently running, you may face some response delays. Sear…" at bounding box center [784, 432] width 1427 height 463
click at [770, 591] on td "[PERSON_NAME] KS 67039" at bounding box center [839, 587] width 156 height 33
checkbox input "false"
click at [770, 591] on td "[PERSON_NAME] KS 67039" at bounding box center [839, 587] width 156 height 33
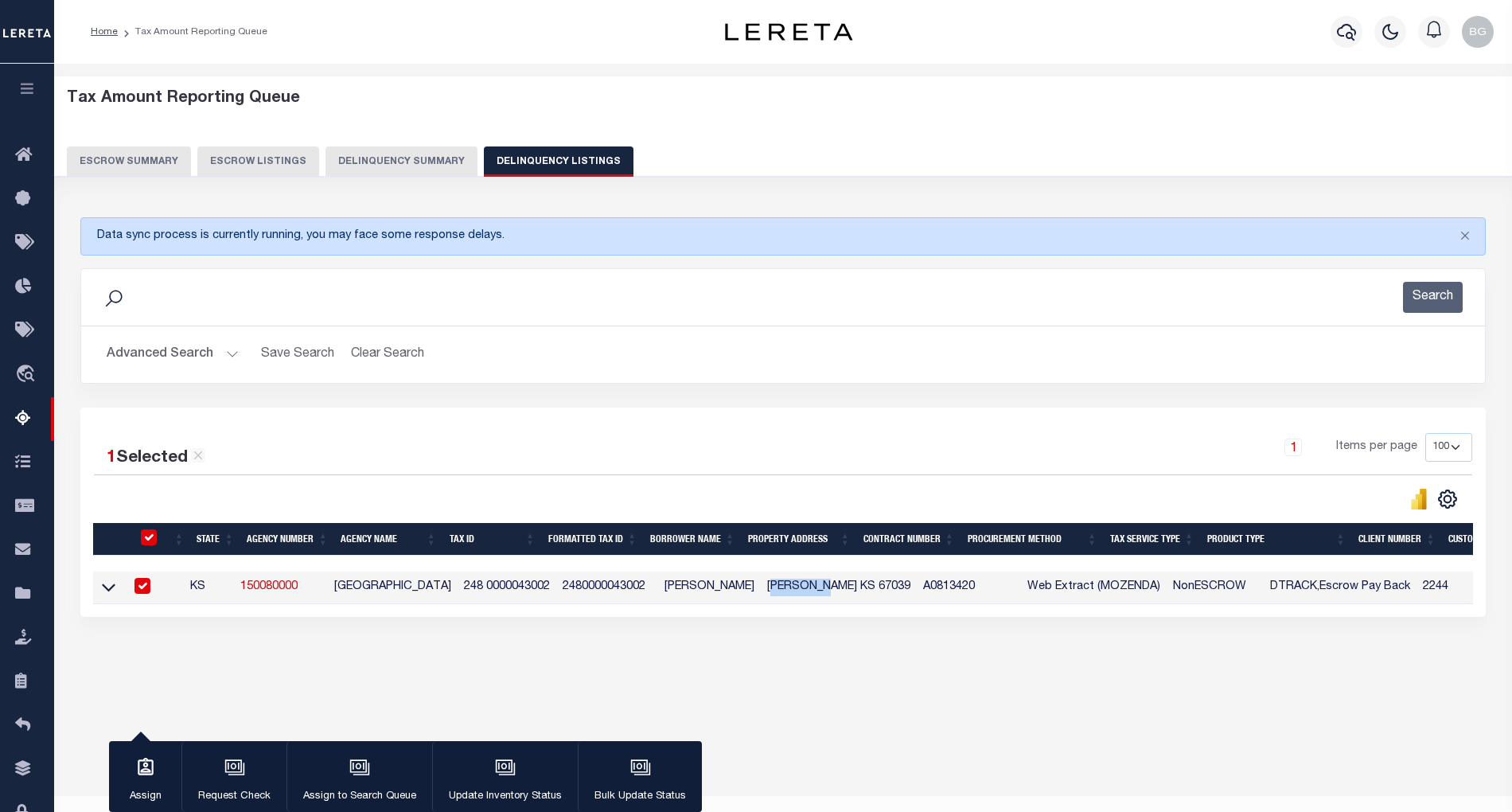
checkbox input "true"
copy td "Douglass"
click at [147, 592] on input "checkbox" at bounding box center [142, 586] width 16 height 16
checkbox input "false"
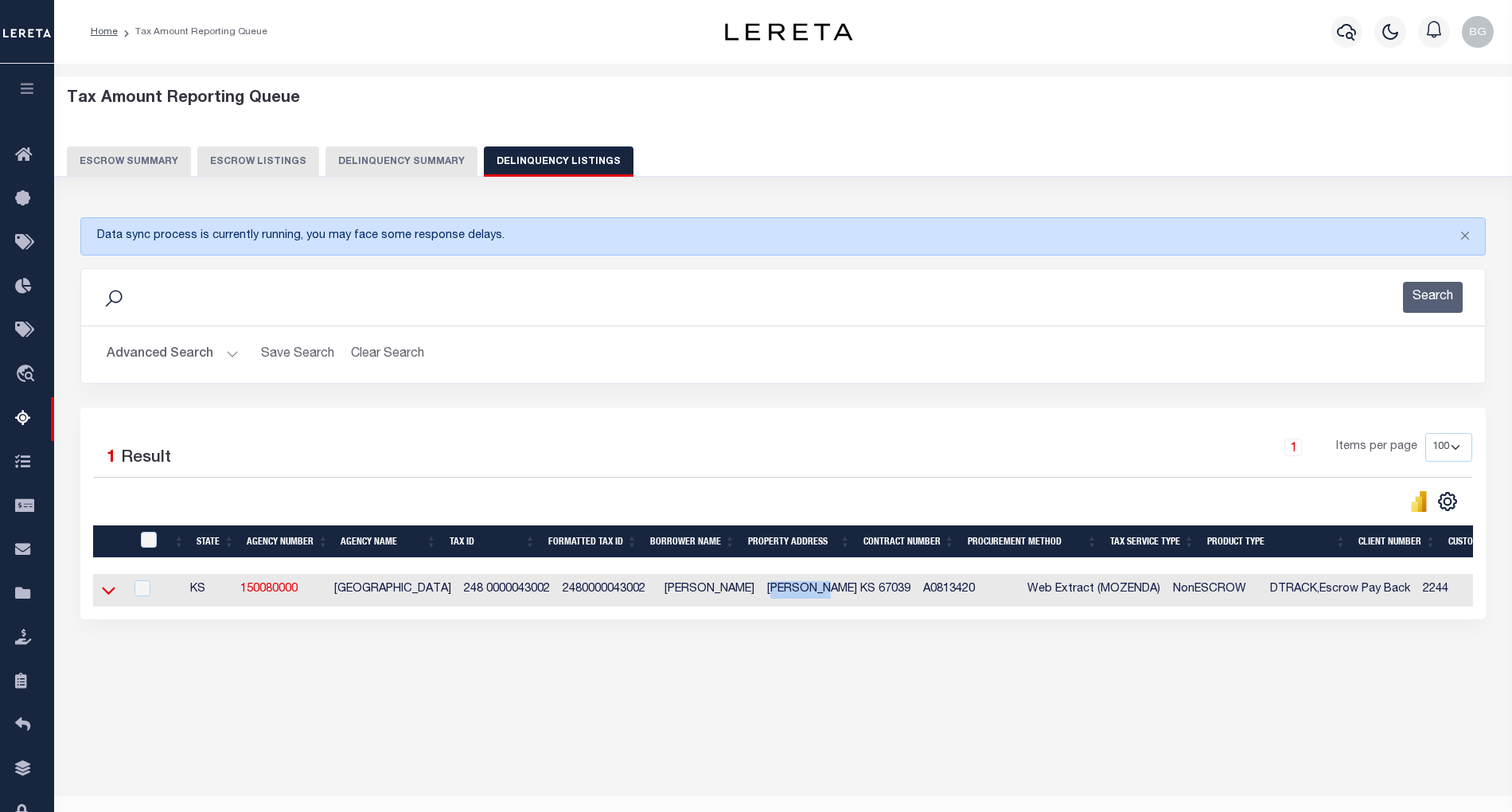
click at [104, 597] on icon at bounding box center [108, 590] width 13 height 17
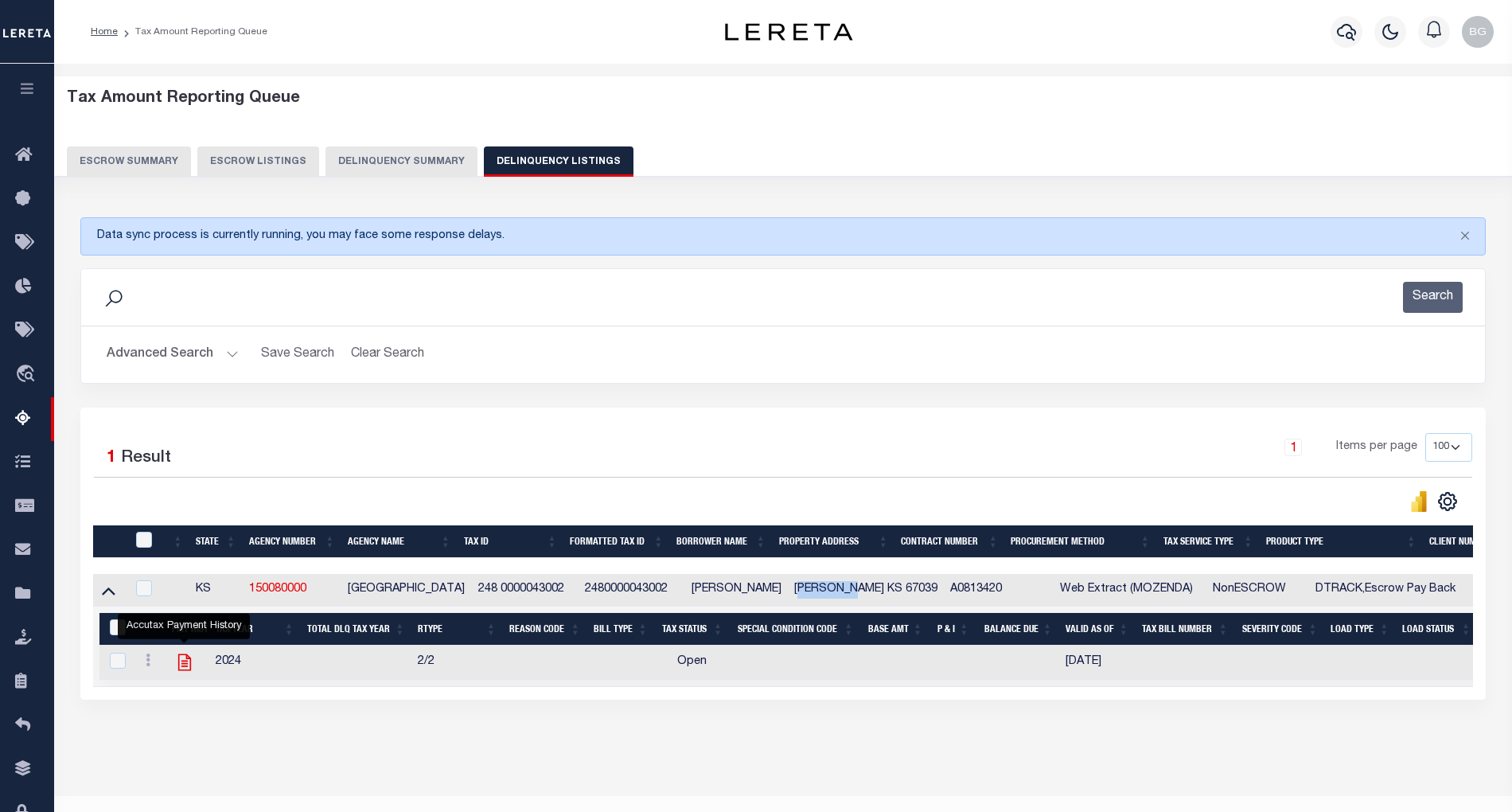
click at [183, 671] on icon "" at bounding box center [184, 662] width 12 height 17
checkbox input "true"
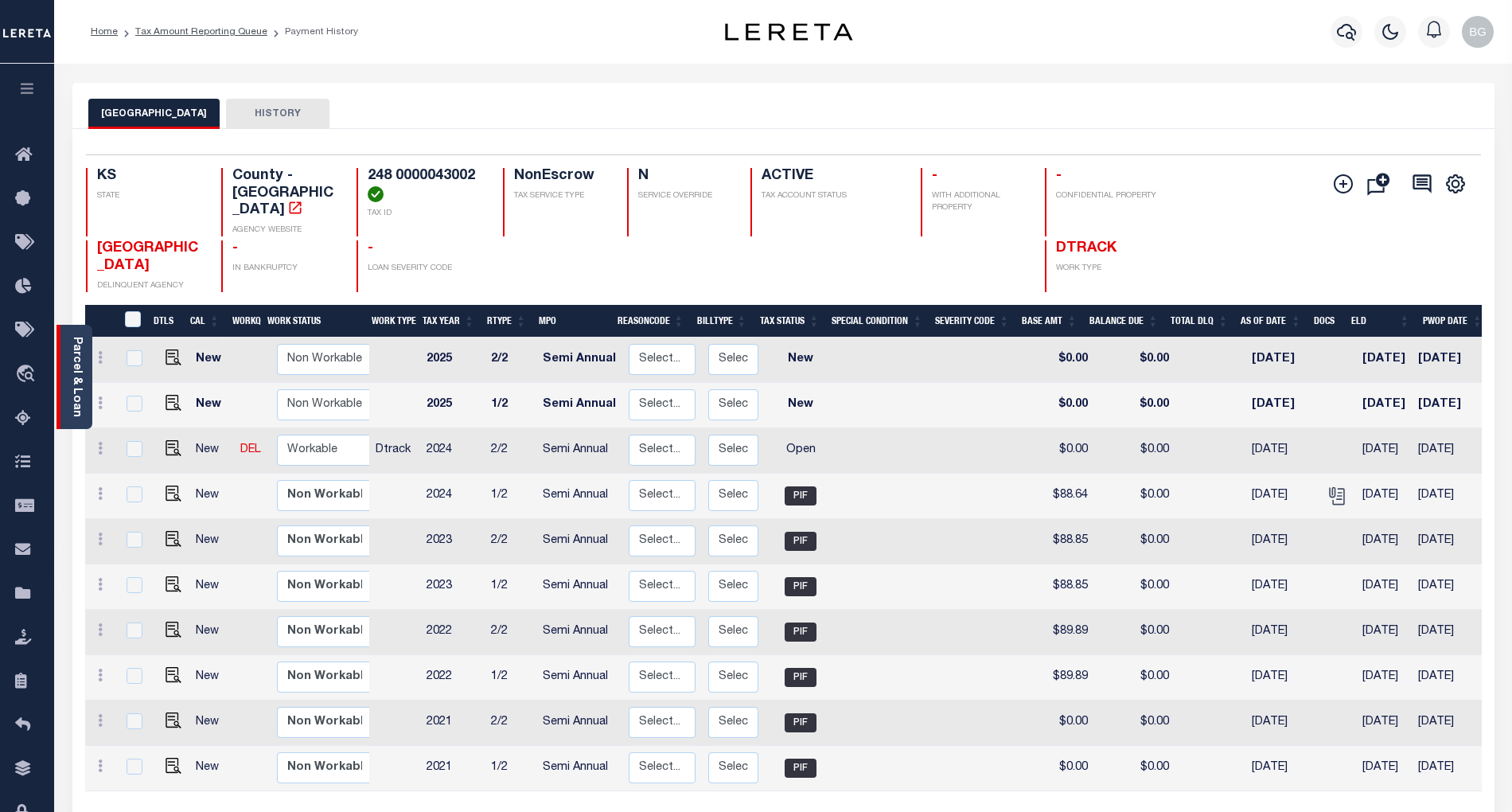
click at [76, 367] on link "Parcel & Loan" at bounding box center [76, 376] width 11 height 80
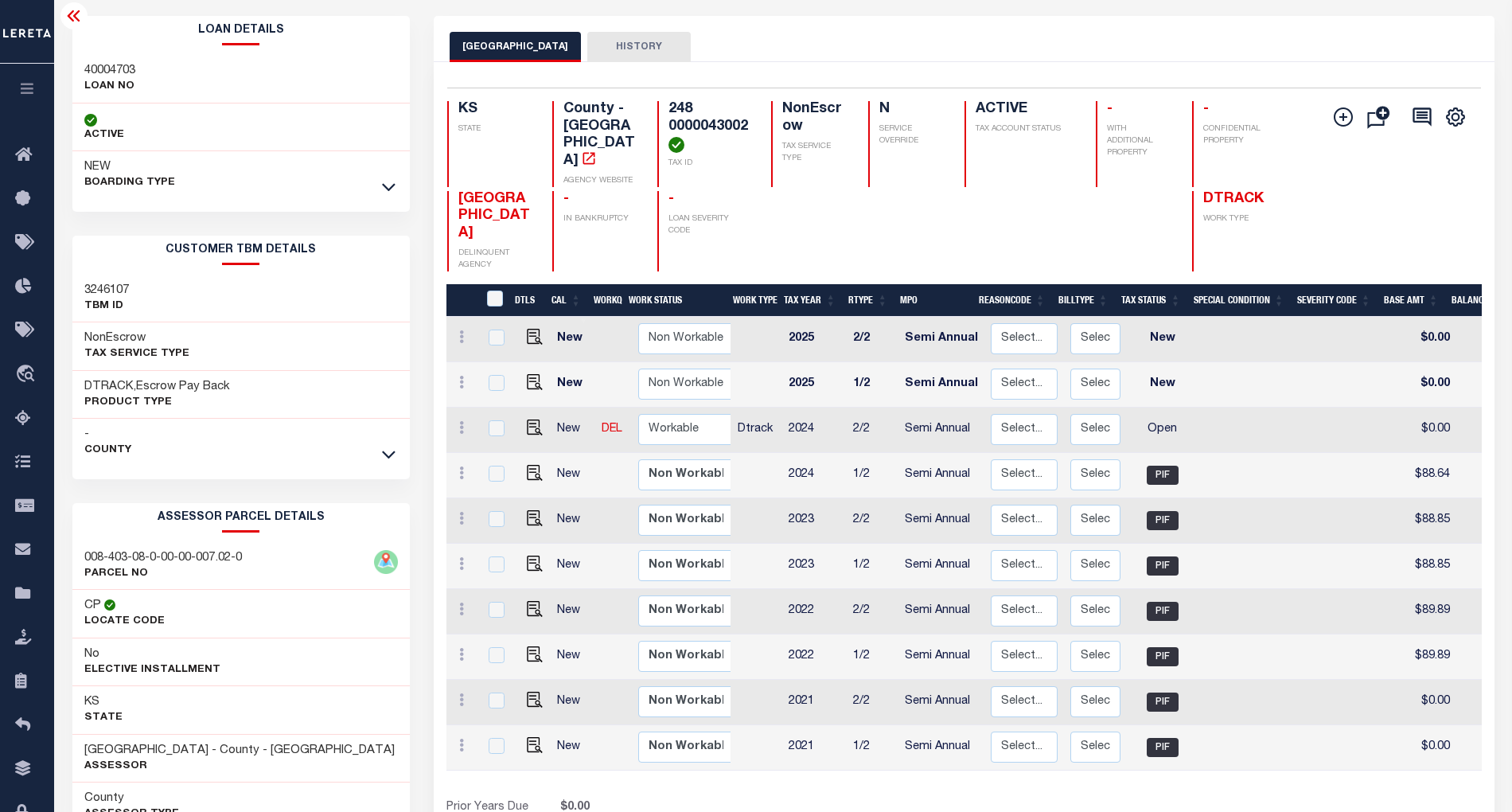
scroll to position [175, 0]
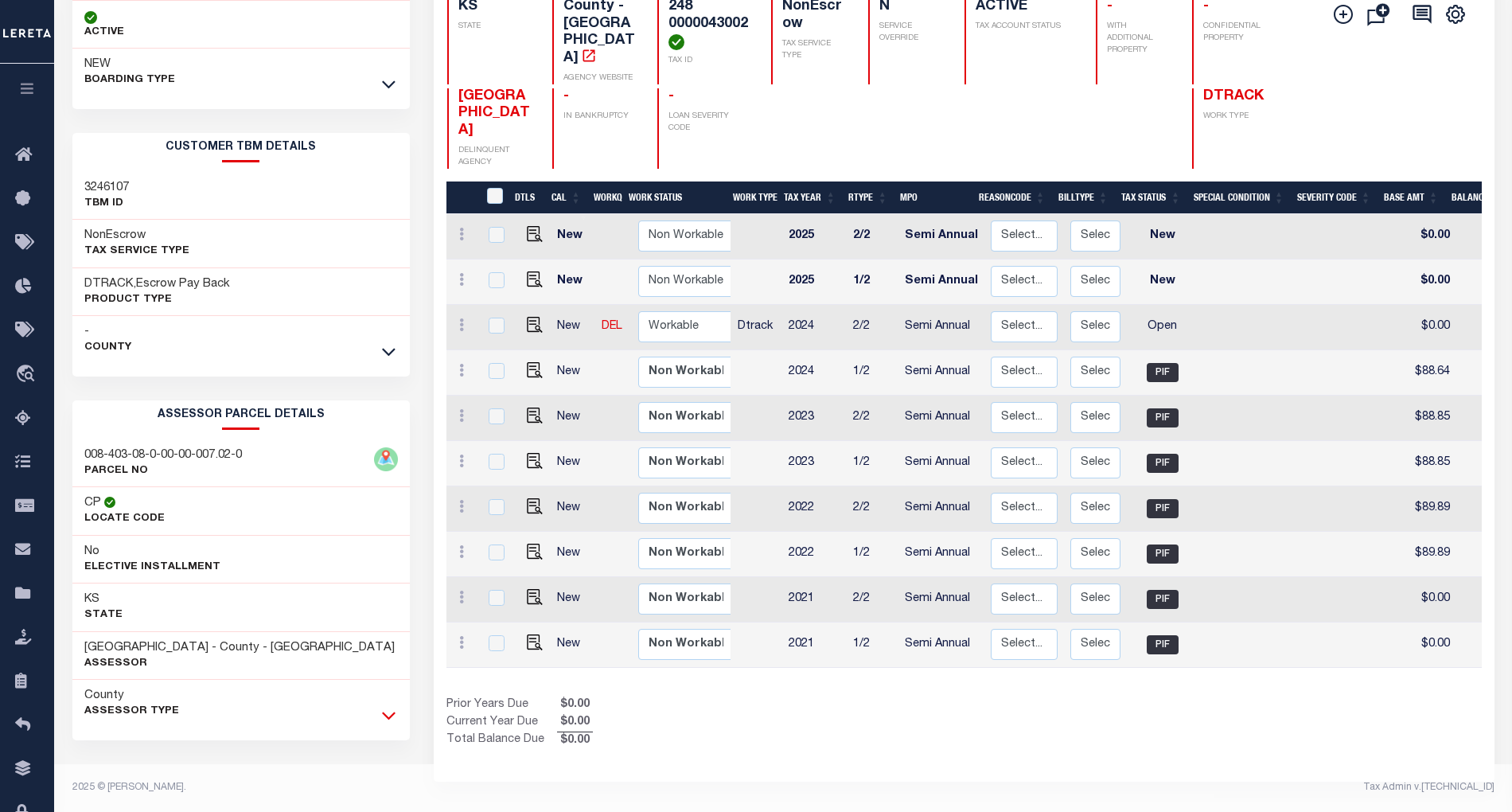
click at [385, 714] on icon at bounding box center [388, 714] width 13 height 17
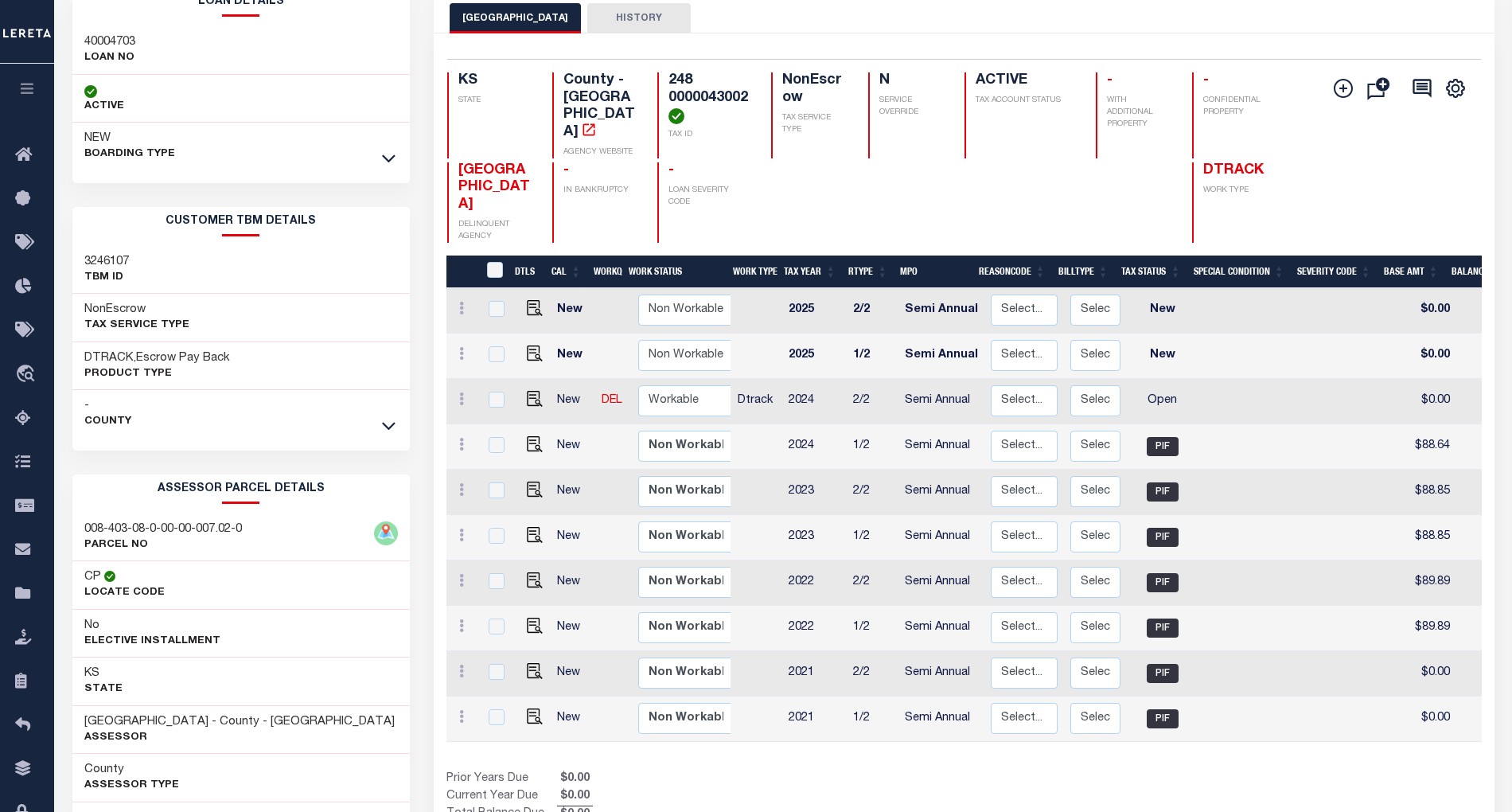
scroll to position [69, 0]
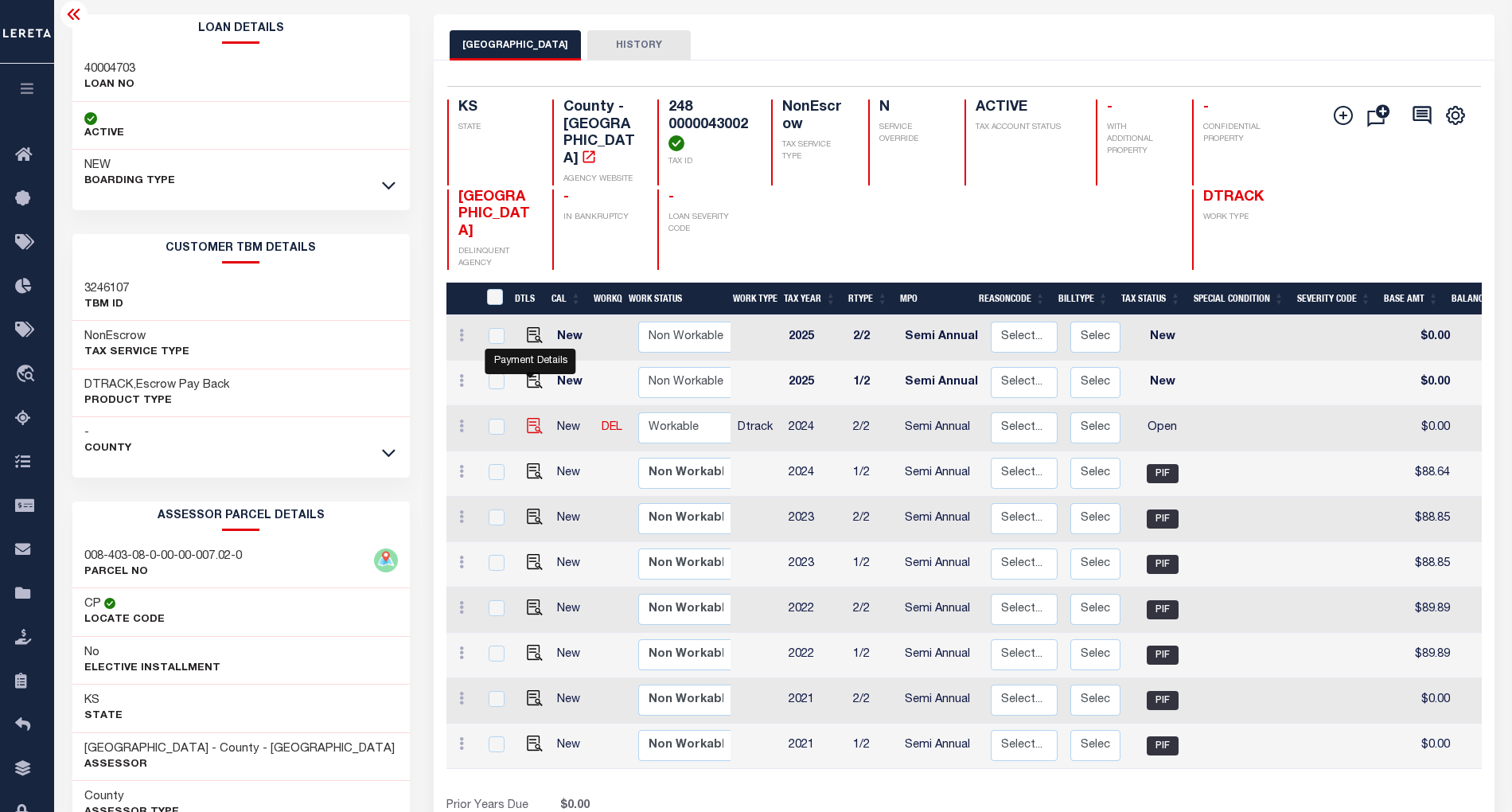
click at [529, 417] on img "" at bounding box center [535, 425] width 16 height 16
checkbox input "true"
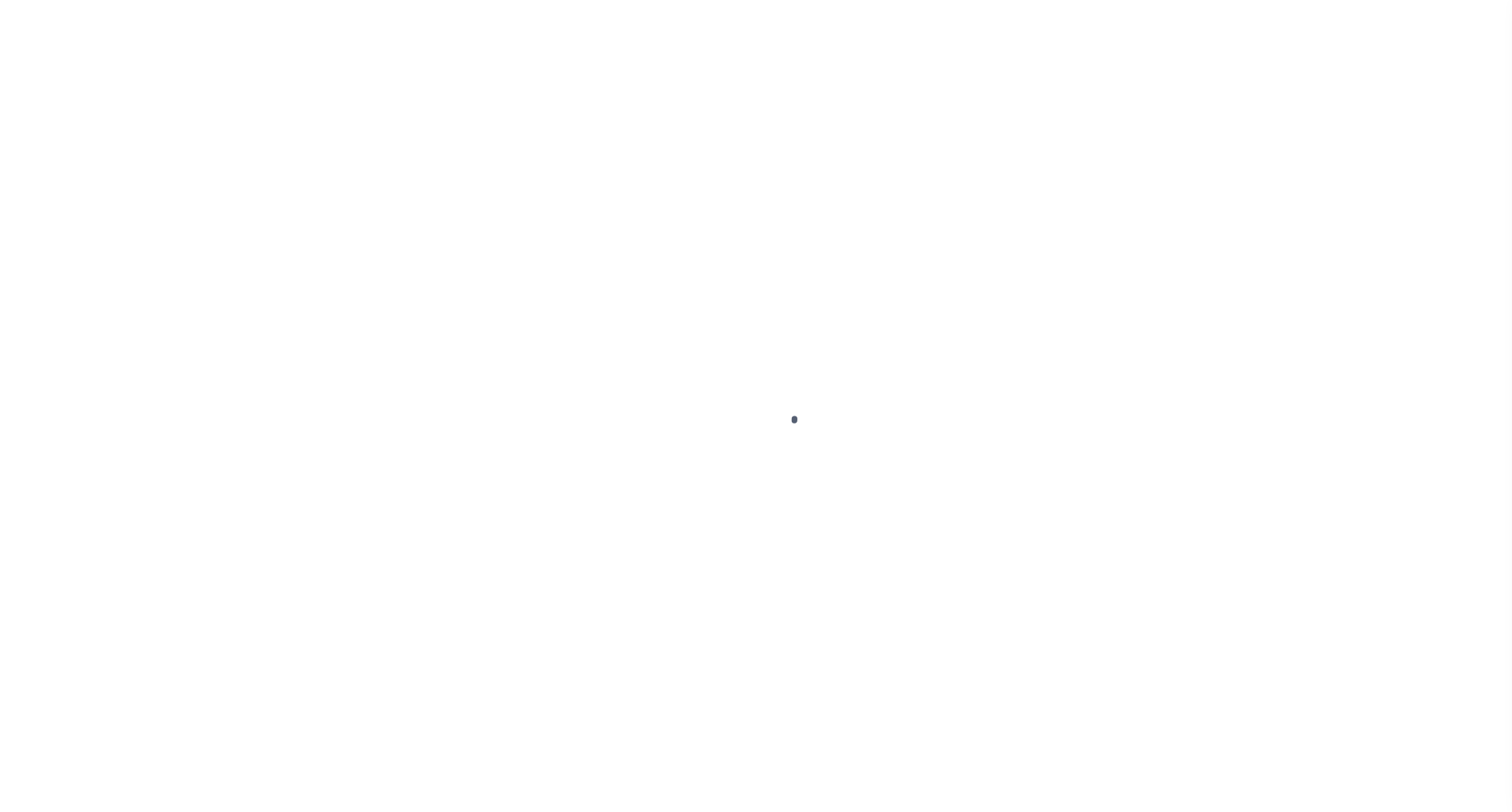
select select "OP2"
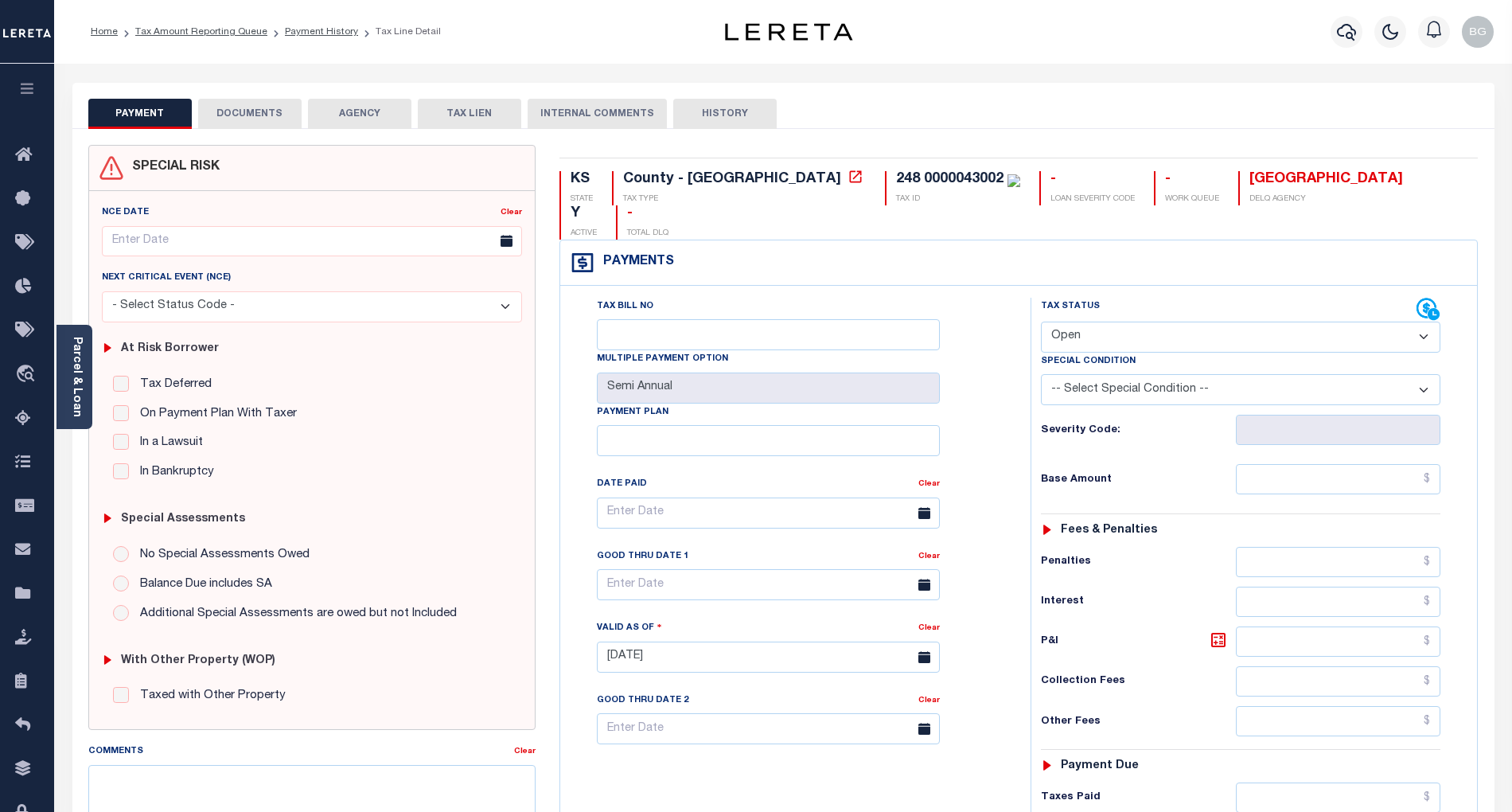
click at [246, 112] on button "DOCUMENTS" at bounding box center [250, 113] width 104 height 30
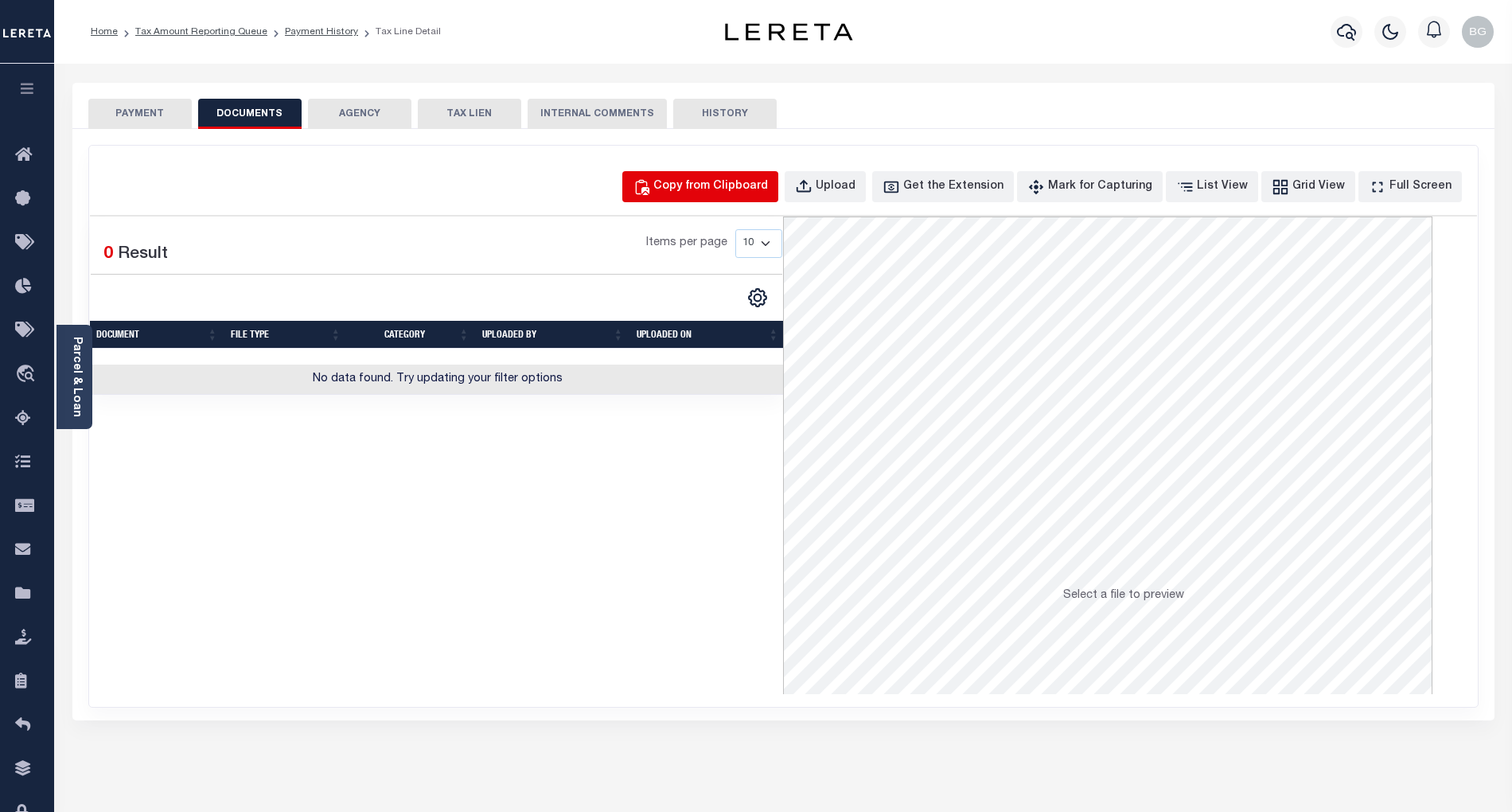
click at [727, 182] on div "Copy from Clipboard" at bounding box center [711, 187] width 114 height 18
select select "POP"
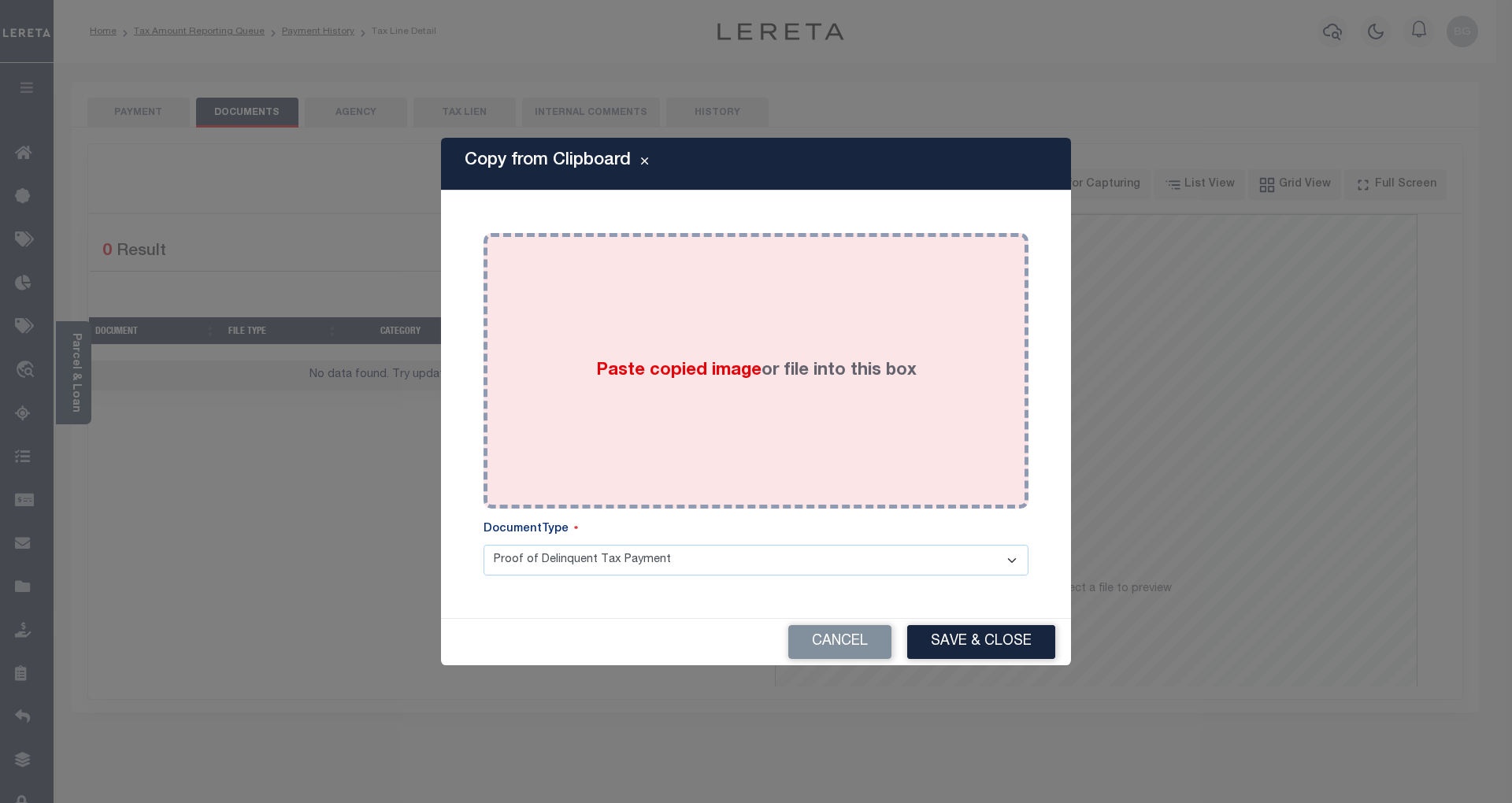
click at [689, 371] on span "Paste copied image" at bounding box center [679, 371] width 165 height 17
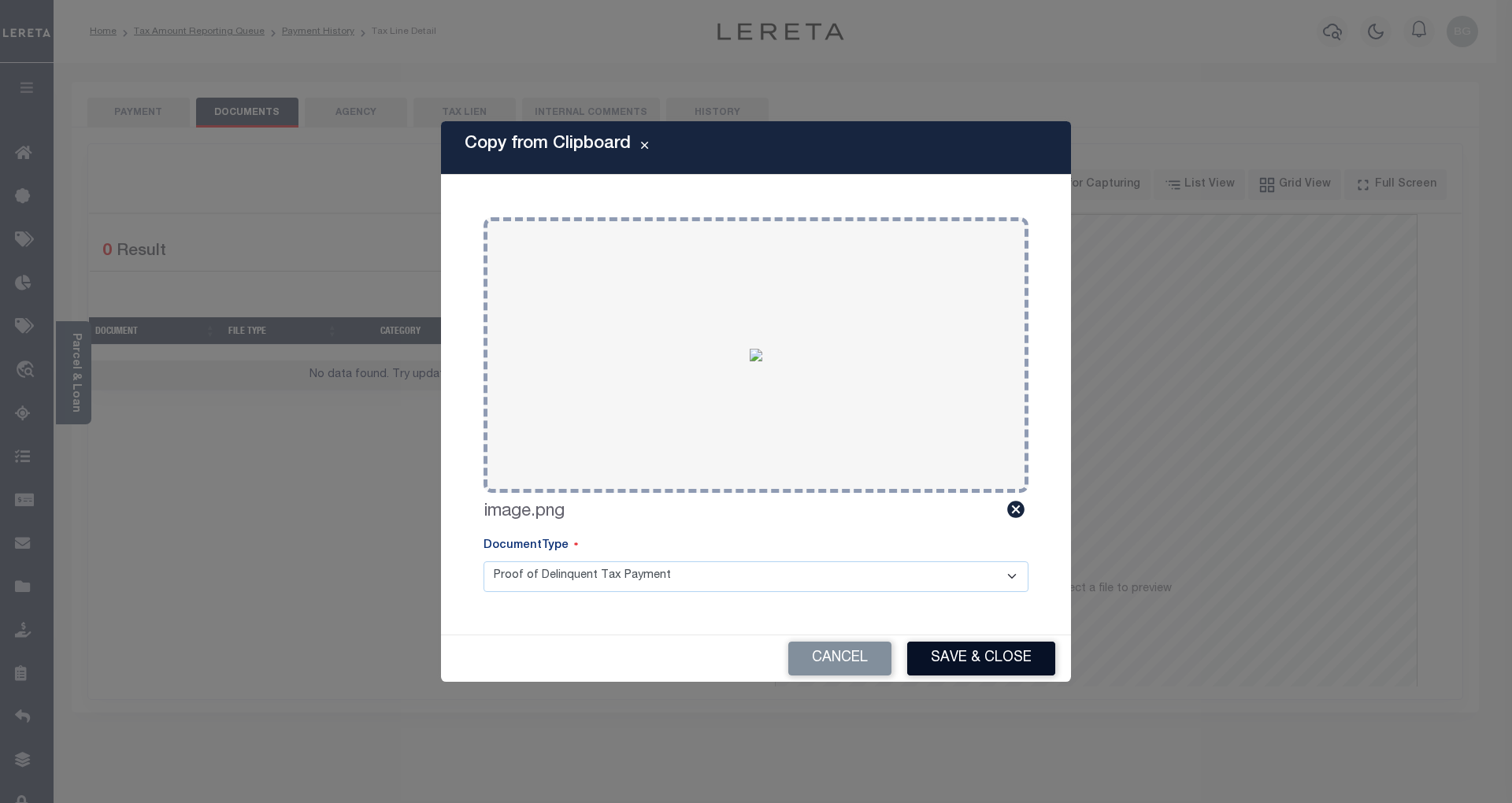
click at [1006, 658] on button "Save & Close" at bounding box center [981, 658] width 148 height 34
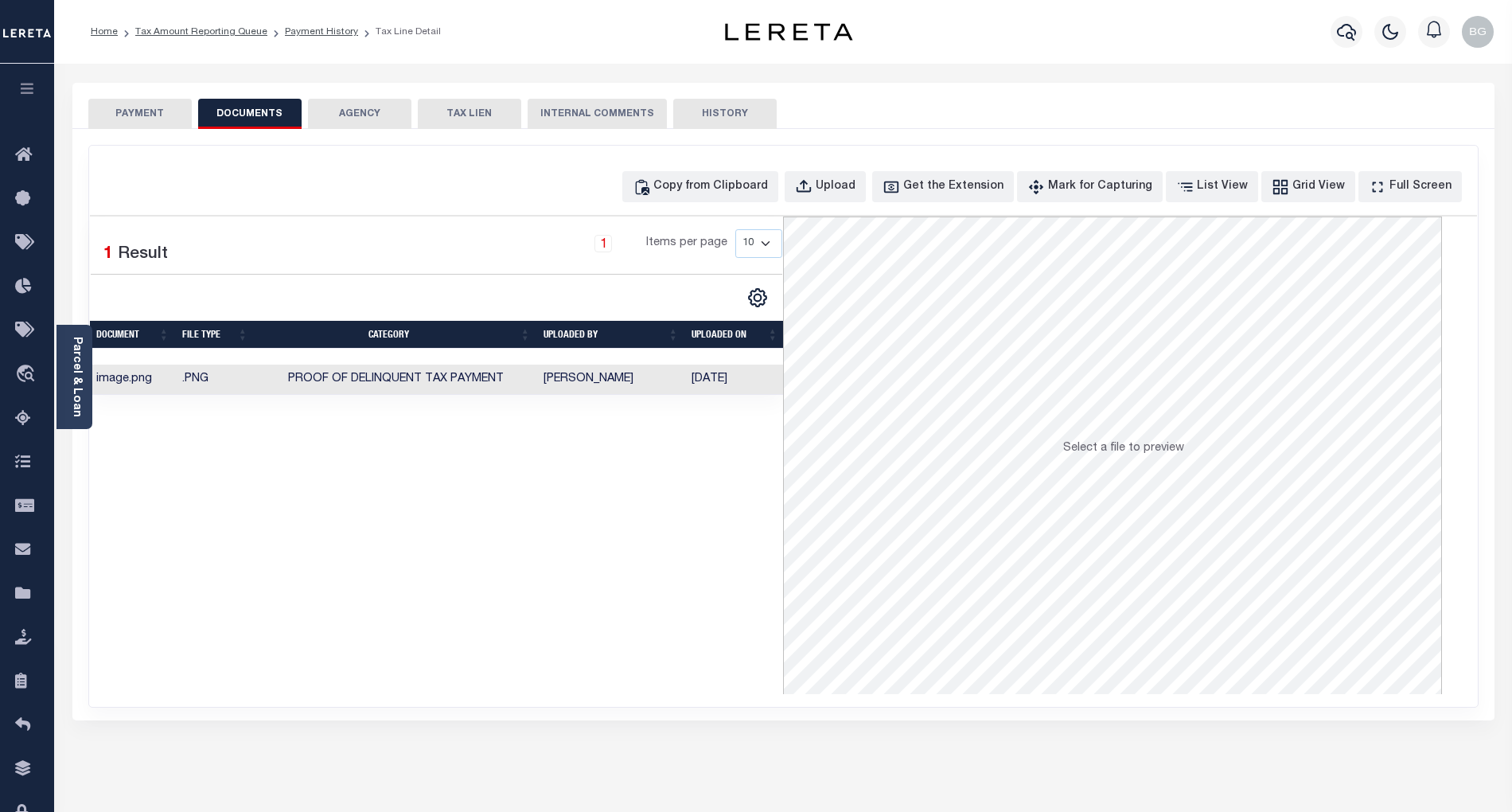
click at [154, 112] on button "PAYMENT" at bounding box center [141, 113] width 104 height 30
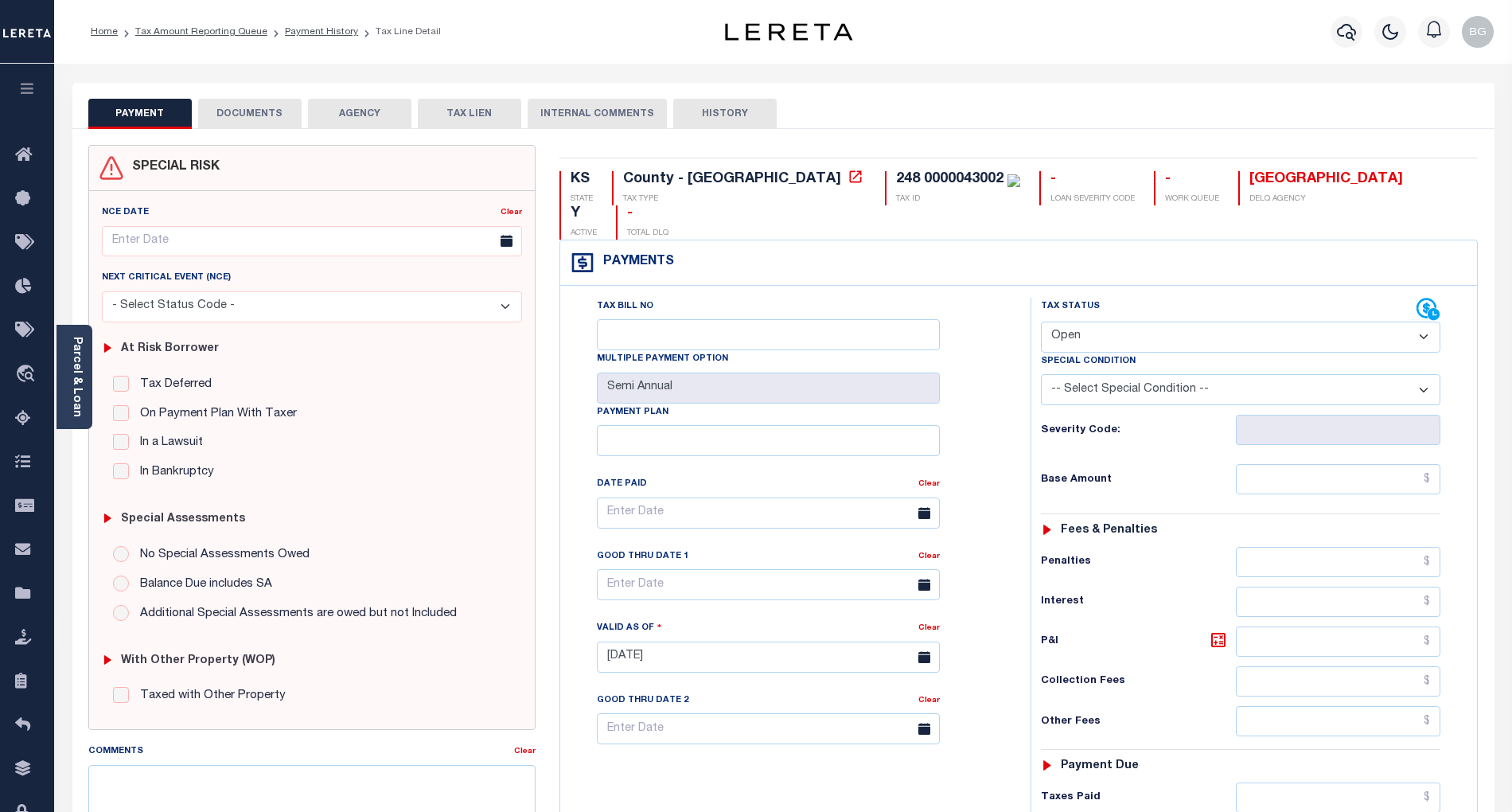
click at [1086, 322] on select "- Select Status Code - Open Due/Unpaid Paid Incomplete No Tax Due Internal Refu…" at bounding box center [1241, 337] width 400 height 31
select select "PYD"
click at [1041, 322] on select "- Select Status Code - Open Due/Unpaid Paid Incomplete No Tax Due Internal Refu…" at bounding box center [1241, 337] width 400 height 31
type input "[DATE]"
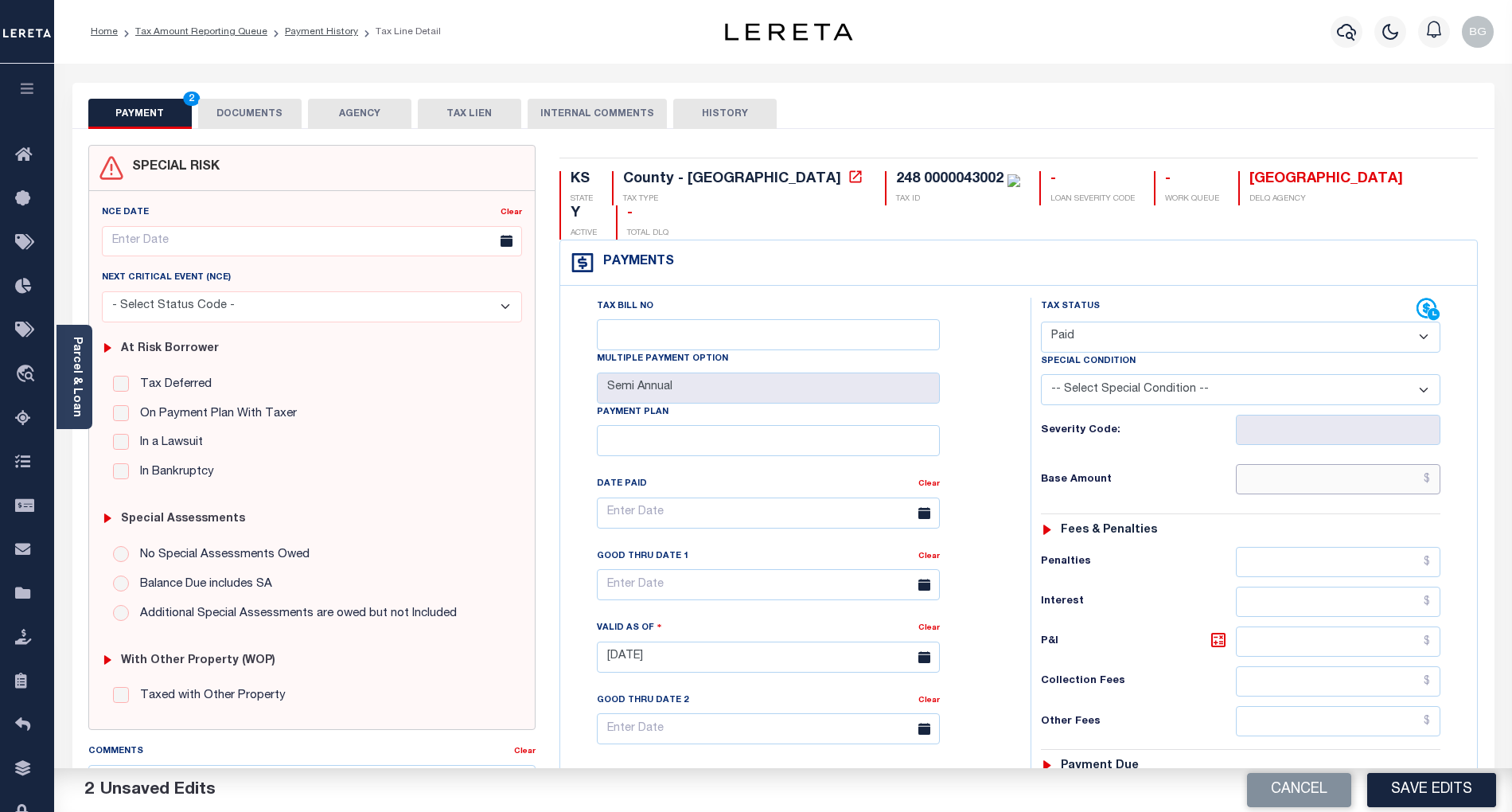
click at [1408, 464] on input "text" at bounding box center [1339, 479] width 206 height 30
paste input "88.64"
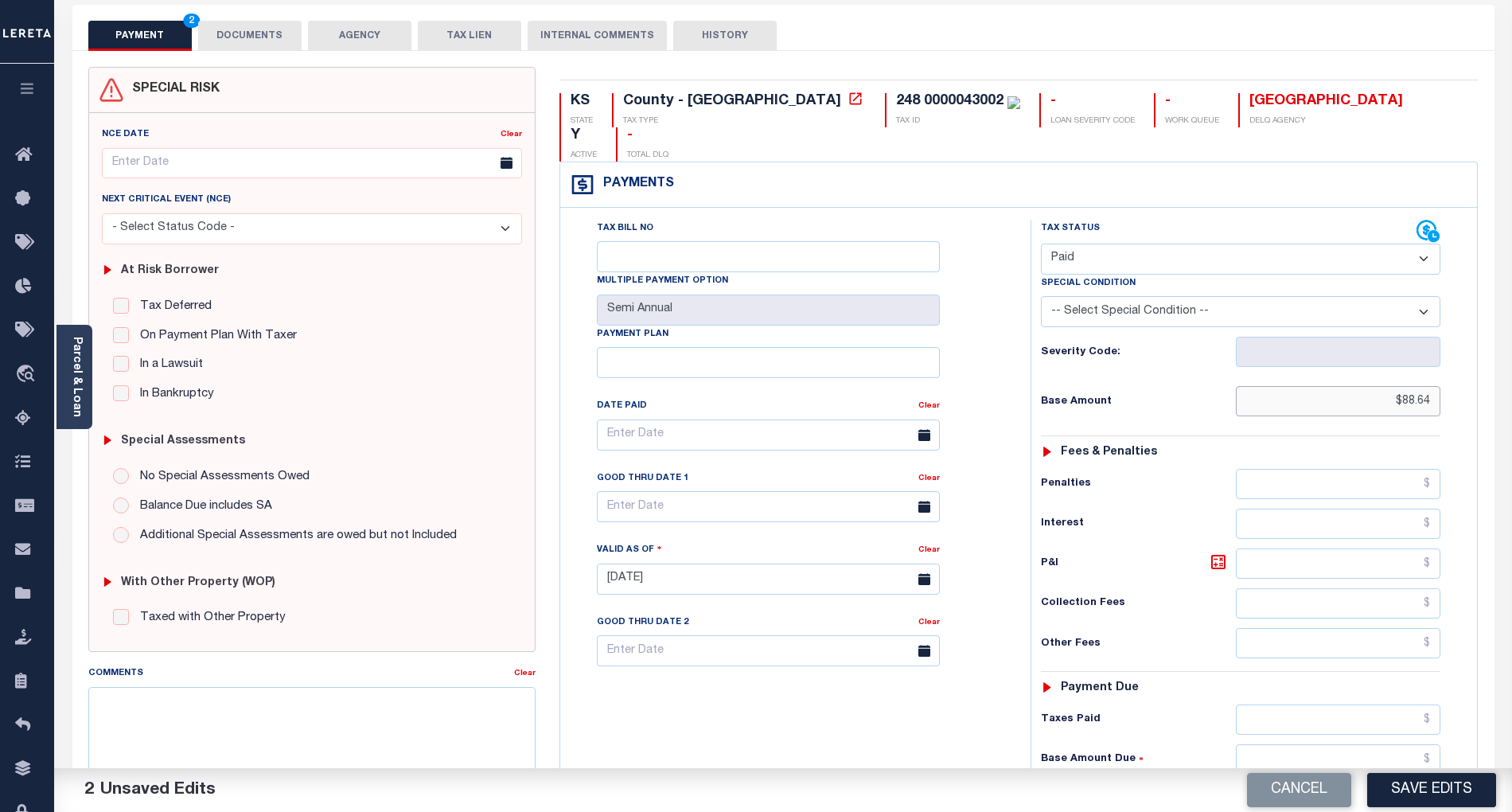
scroll to position [318, 0]
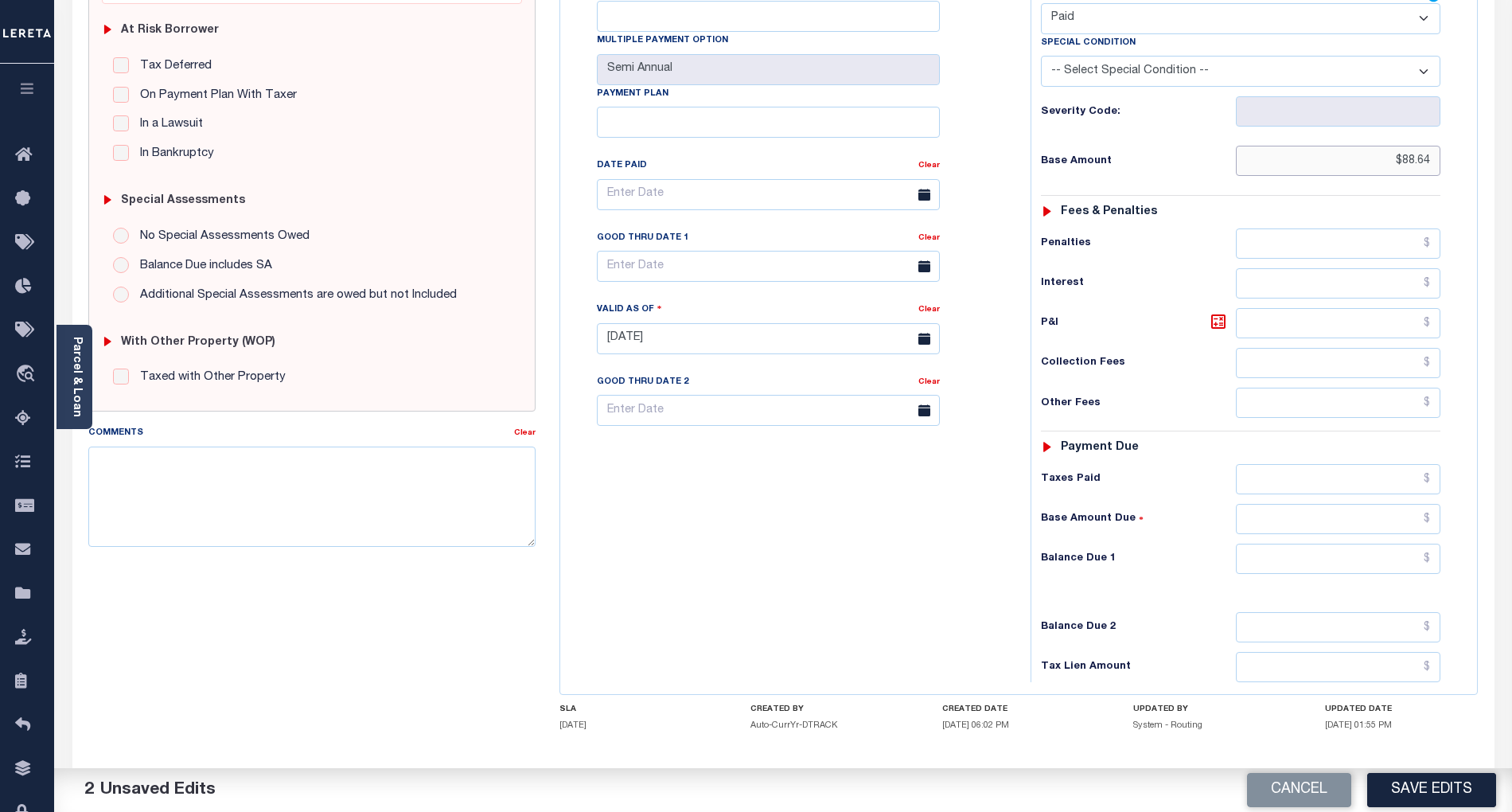
type input "$88.64"
click at [1407, 544] on input "text" at bounding box center [1339, 559] width 206 height 30
type input "$0.00"
click at [930, 544] on div "Tax Bill No Multiple Payment Option Semi Annual Payment Plan Clear" at bounding box center [791, 330] width 454 height 703
click at [1484, 796] on button "Save Edits" at bounding box center [1431, 789] width 129 height 34
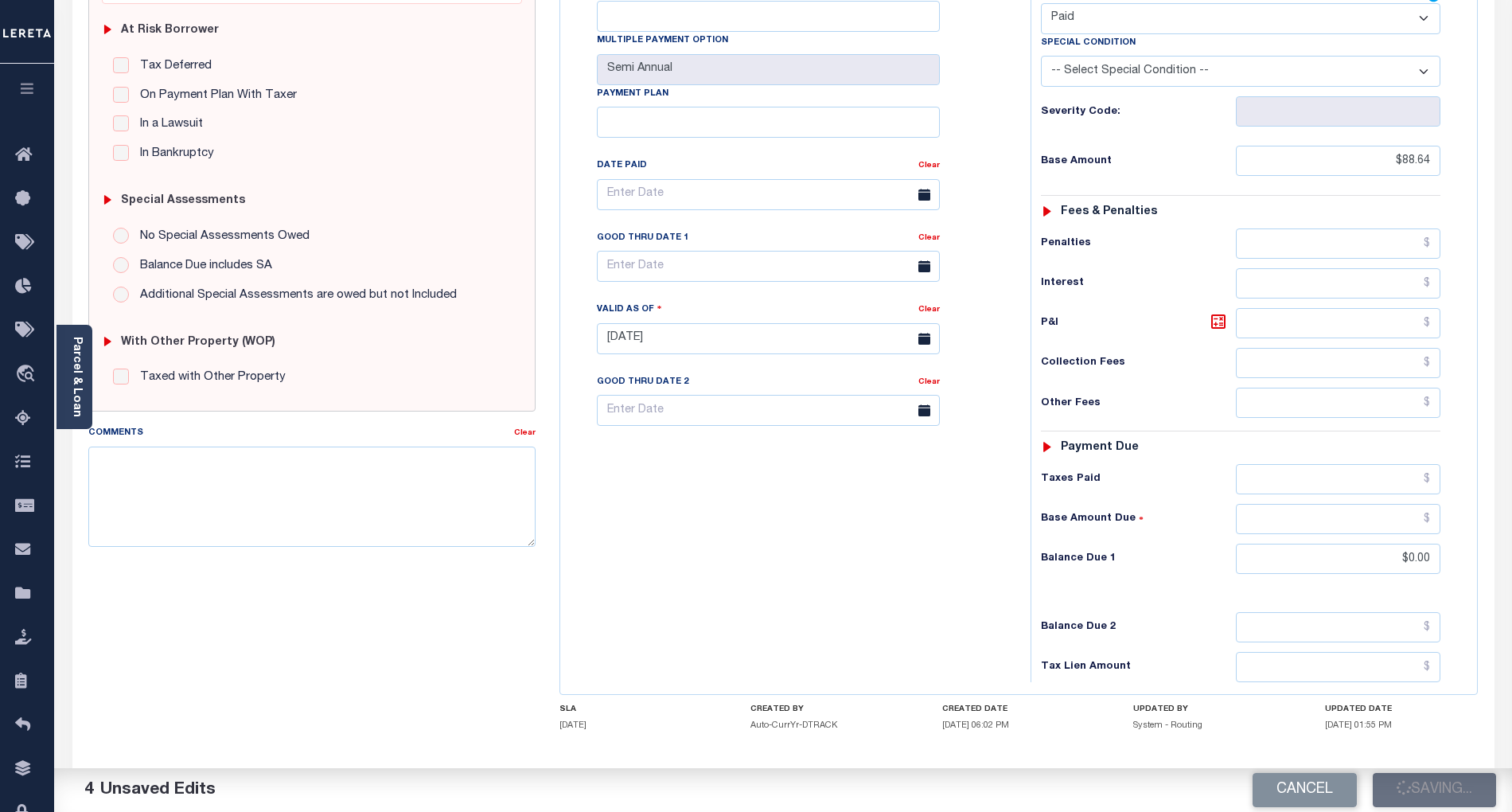
checkbox input "false"
type input "$88.64"
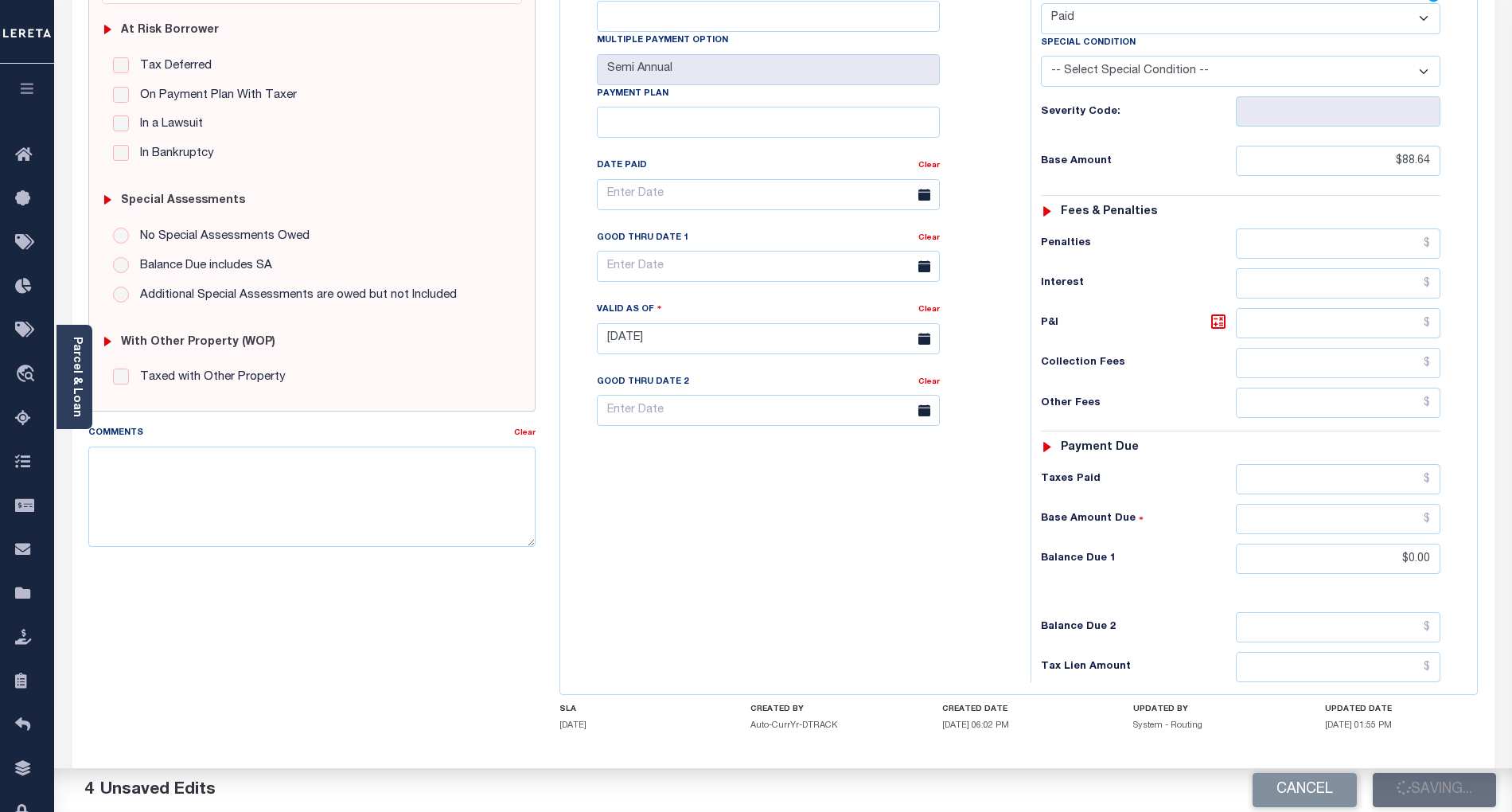
type input "$0"
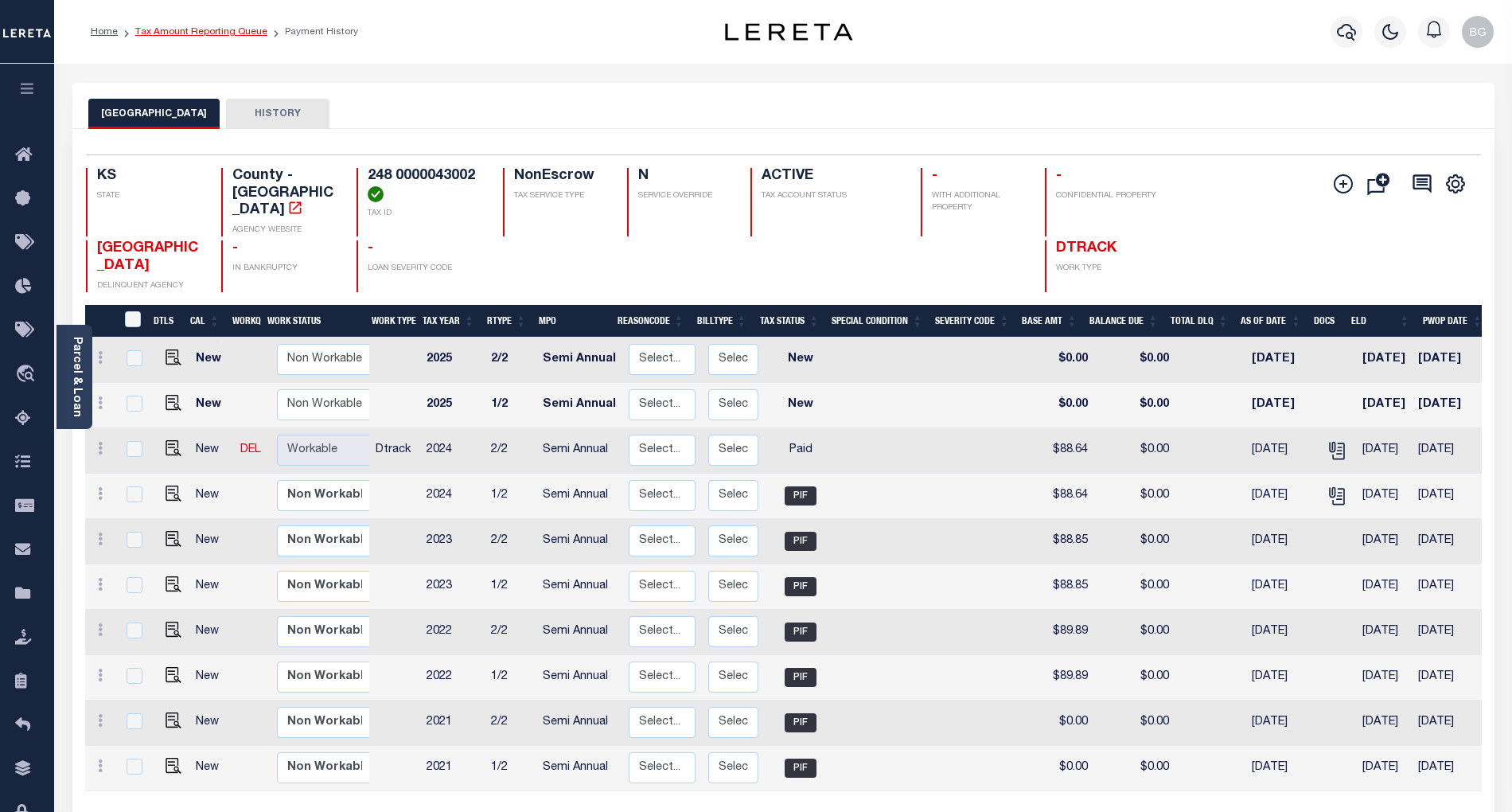
click at [184, 33] on link "Tax Amount Reporting Queue" at bounding box center [201, 32] width 132 height 10
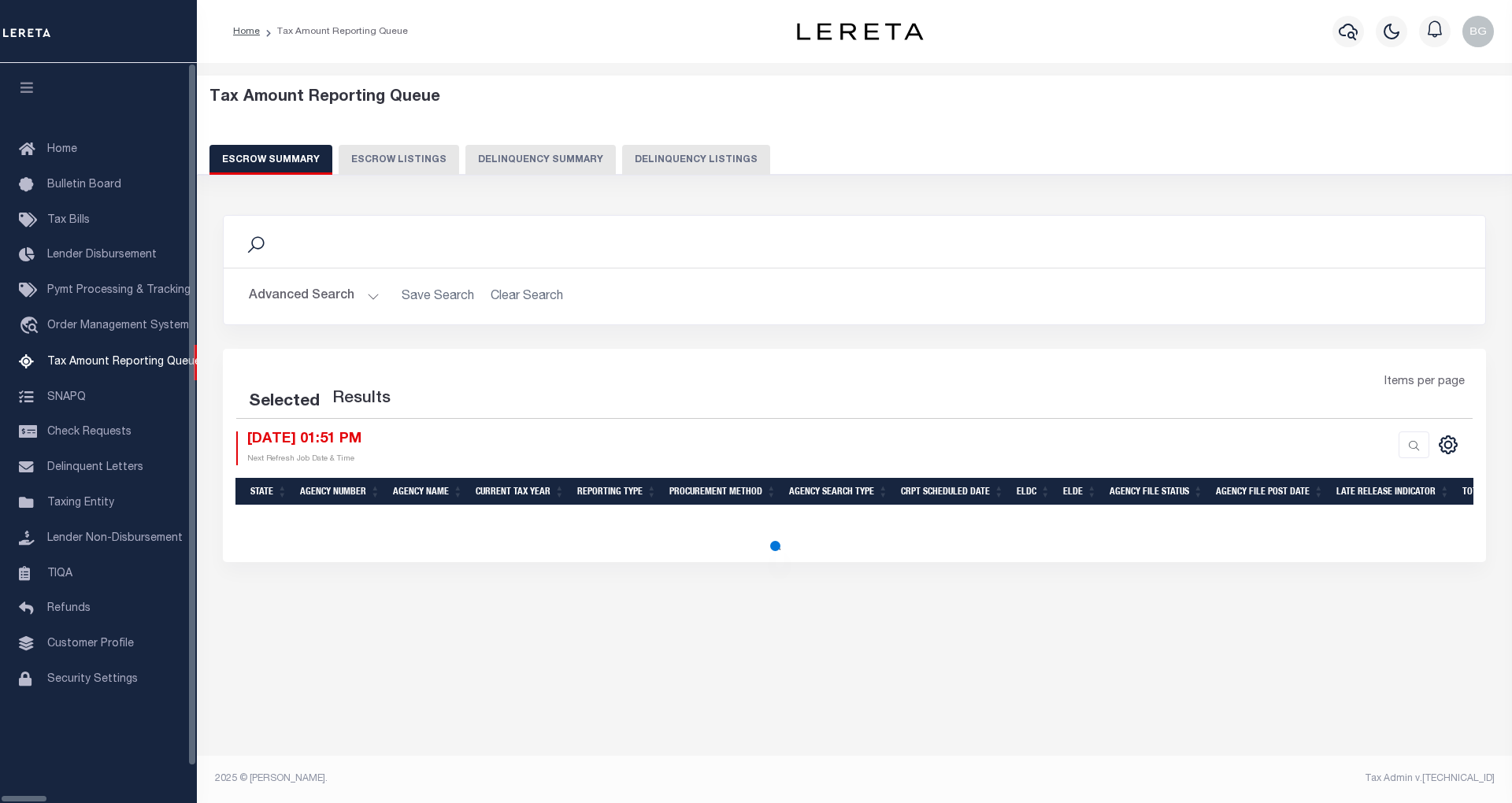
select select "100"
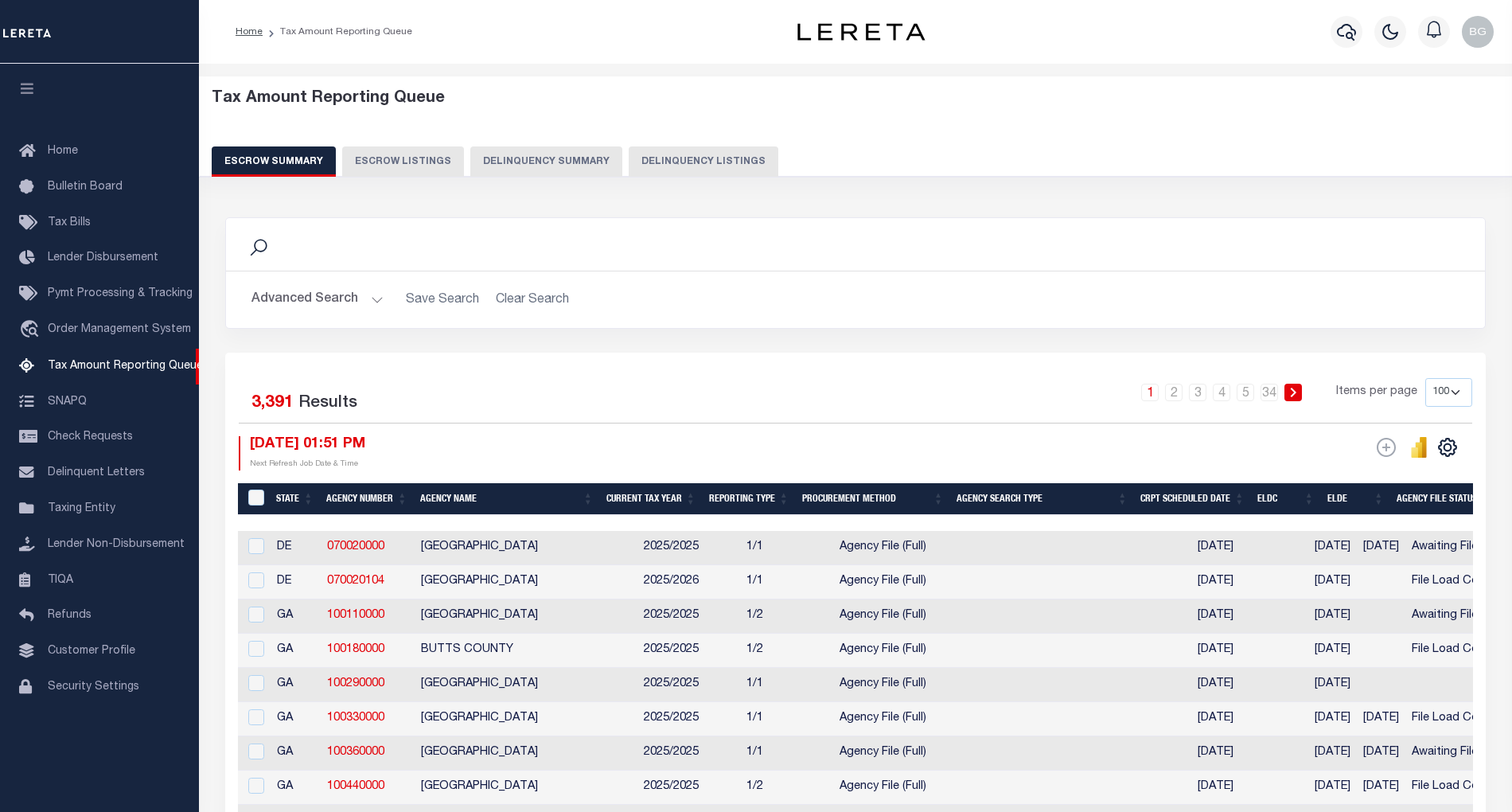
click at [647, 163] on button "Delinquency Listings" at bounding box center [703, 162] width 149 height 30
select select "100"
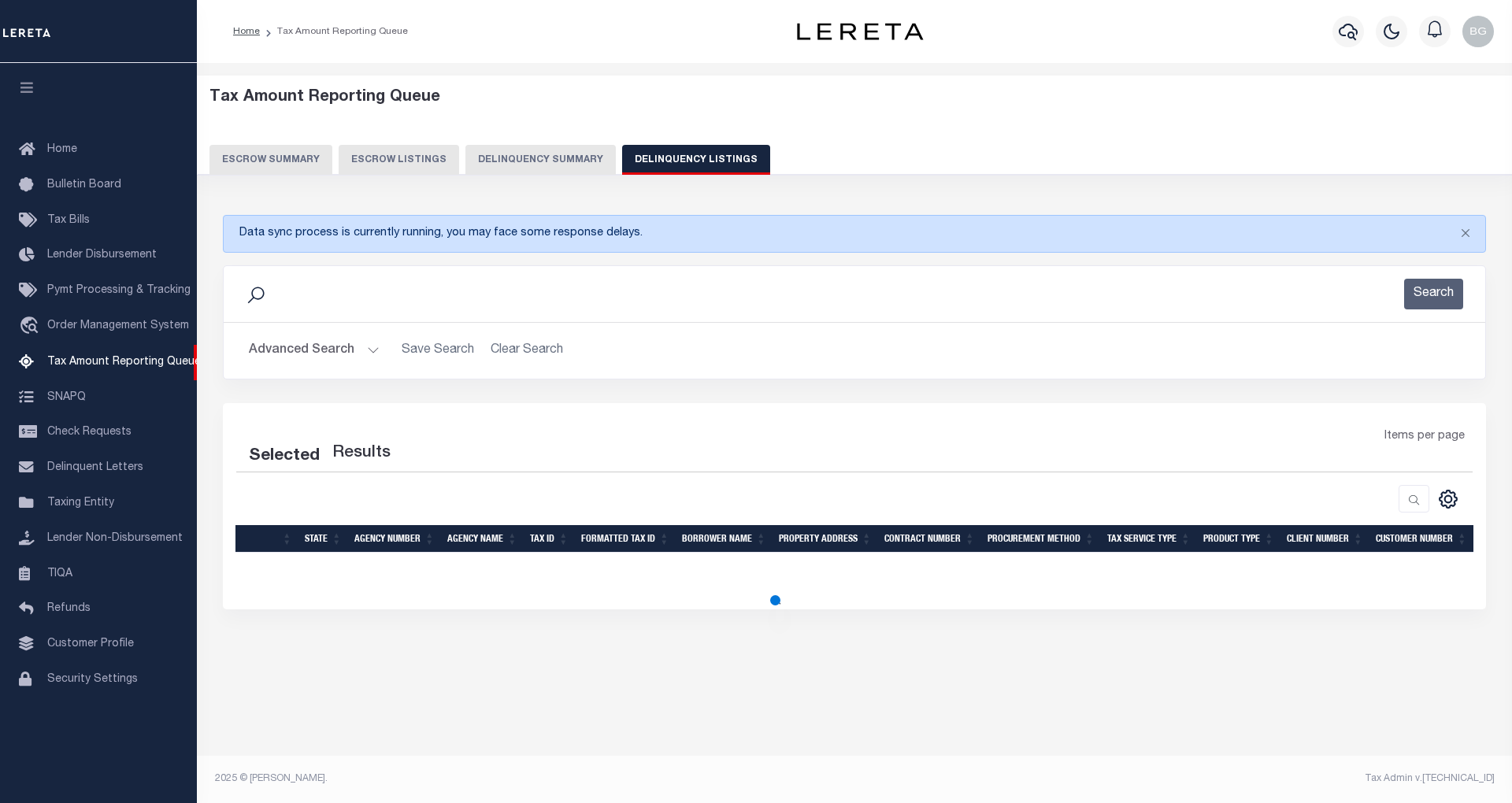
select select "100"
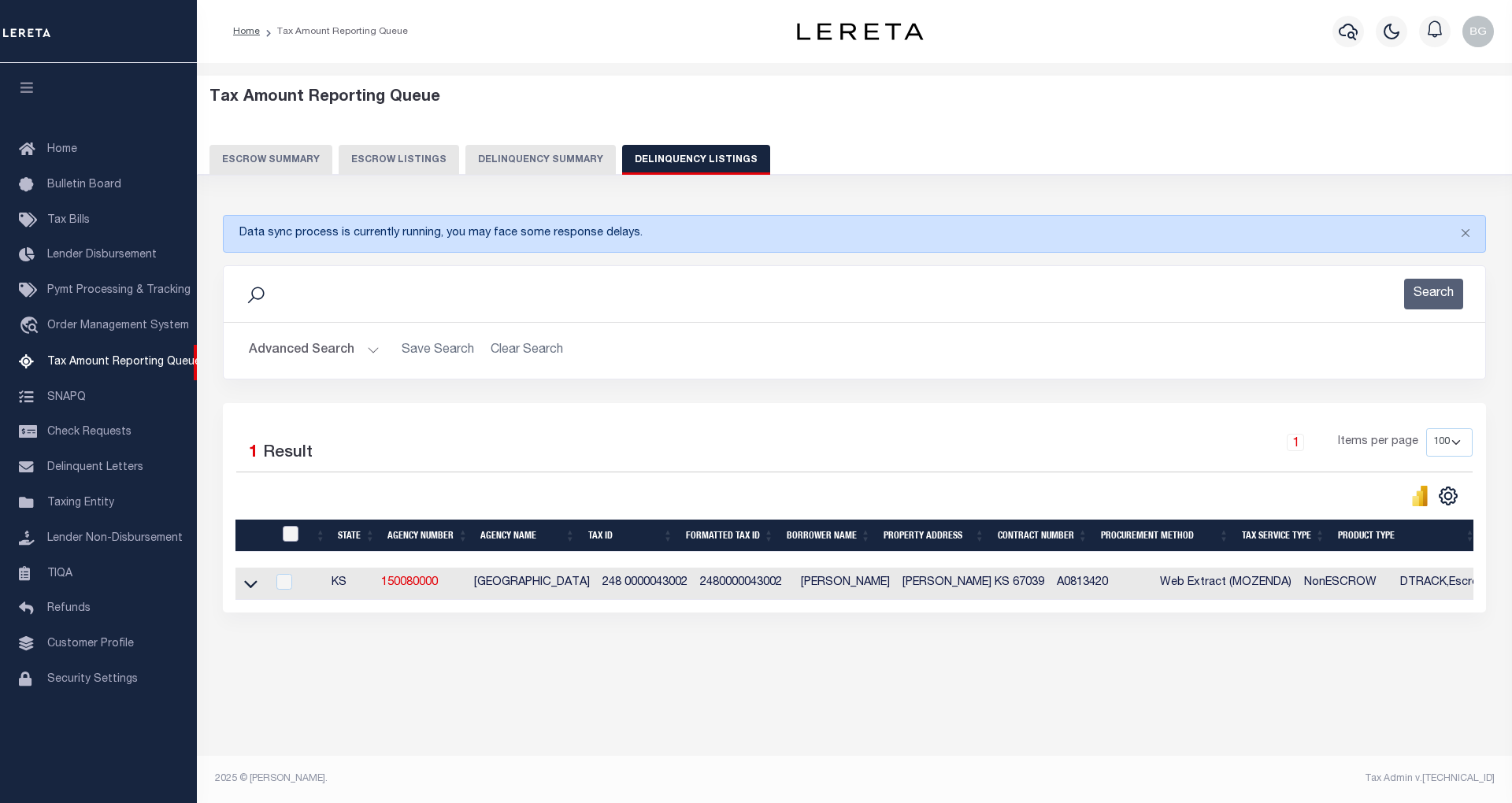
click at [284, 539] on input "checkbox" at bounding box center [290, 534] width 16 height 16
checkbox input "true"
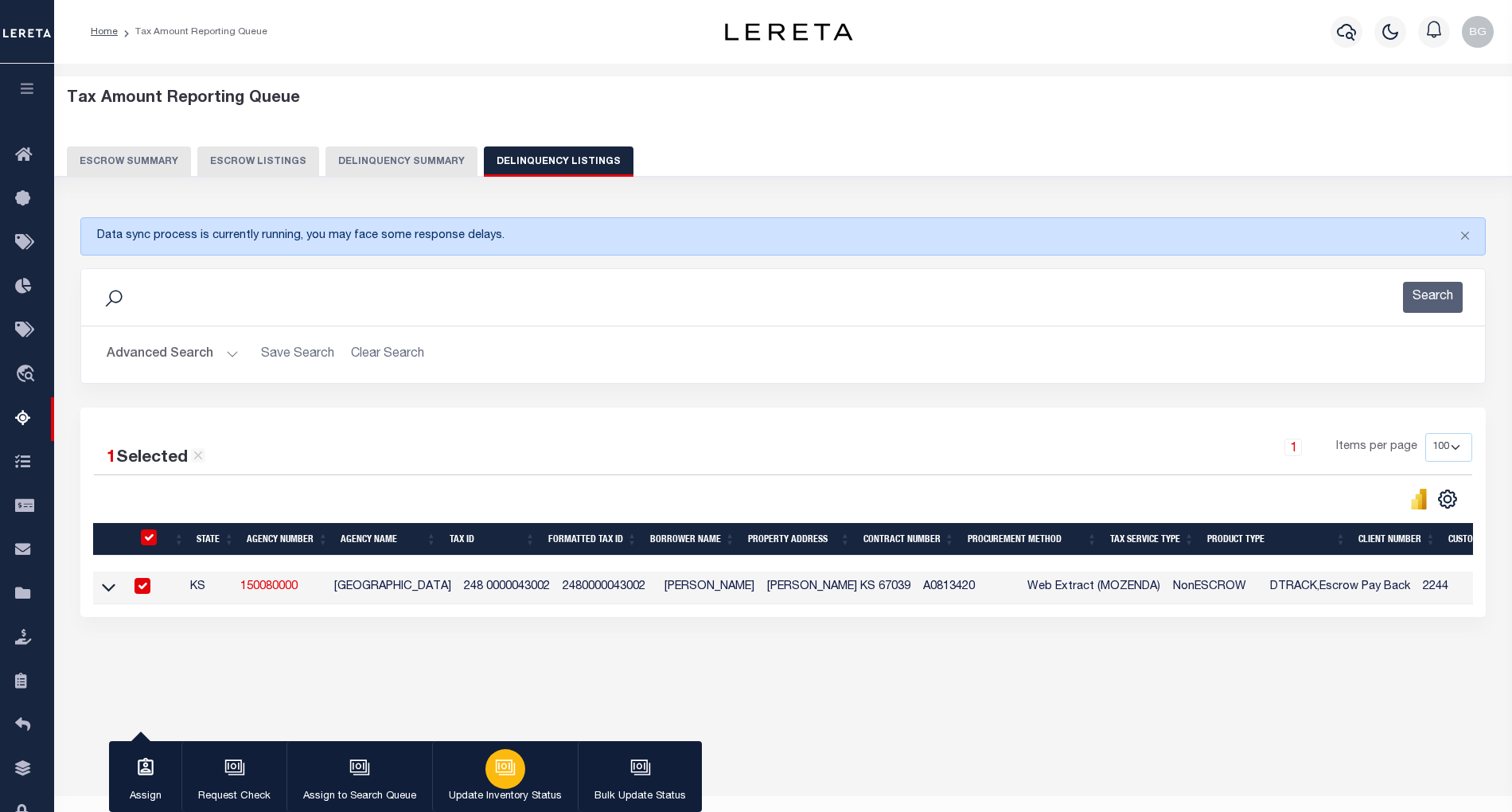
click at [514, 781] on div "button" at bounding box center [504, 768] width 40 height 40
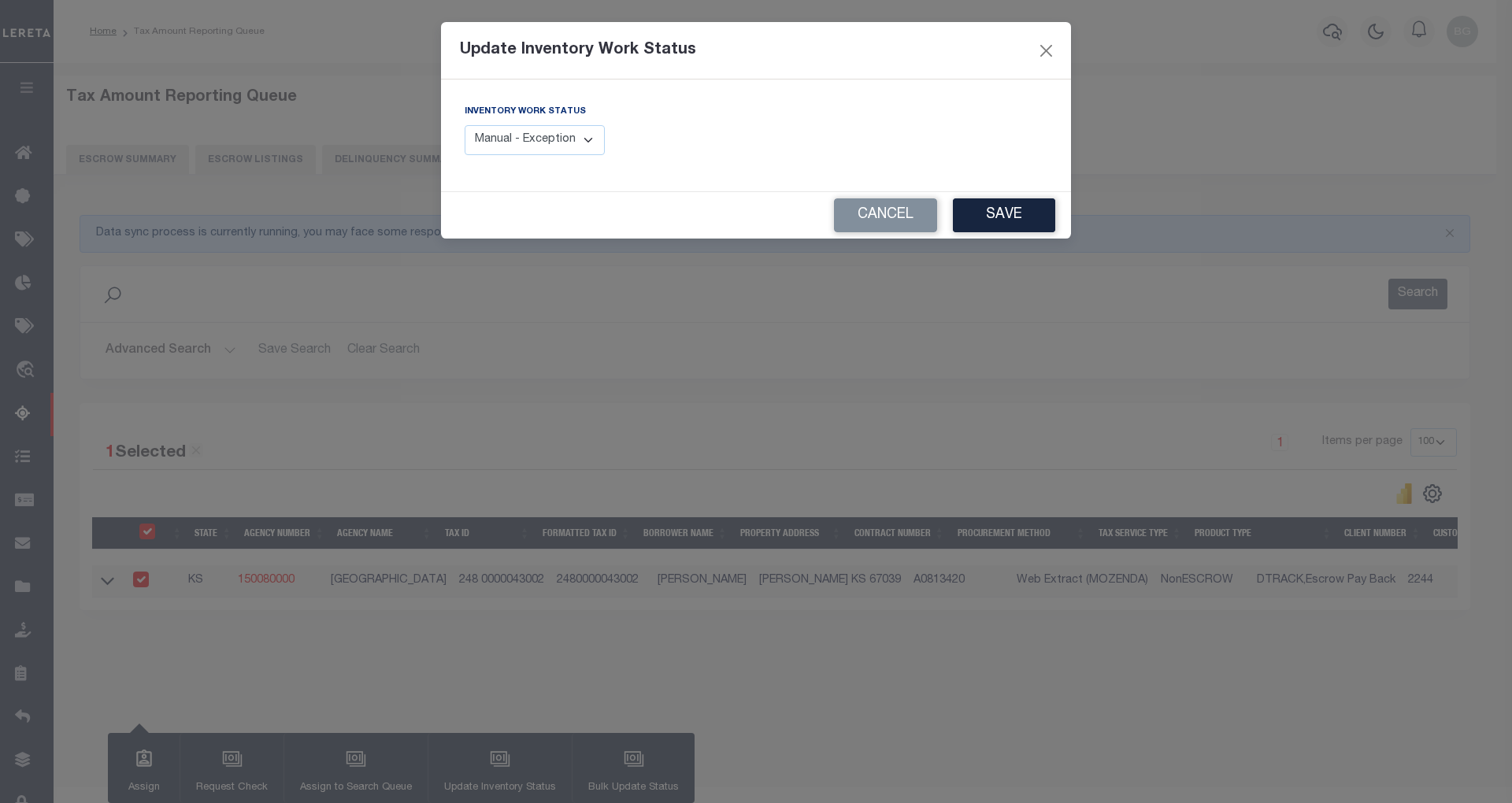
drag, startPoint x: 565, startPoint y: 134, endPoint x: 565, endPoint y: 155, distance: 21.0
click at [565, 134] on select "Manual - Exception Pended - Awaiting Search Late Add Exception Completed" at bounding box center [534, 140] width 140 height 30
select select "4"
click at [464, 125] on select "Manual - Exception Pended - Awaiting Search Late Add Exception Completed" at bounding box center [534, 140] width 140 height 30
click at [1011, 213] on button "Save" at bounding box center [1004, 215] width 103 height 34
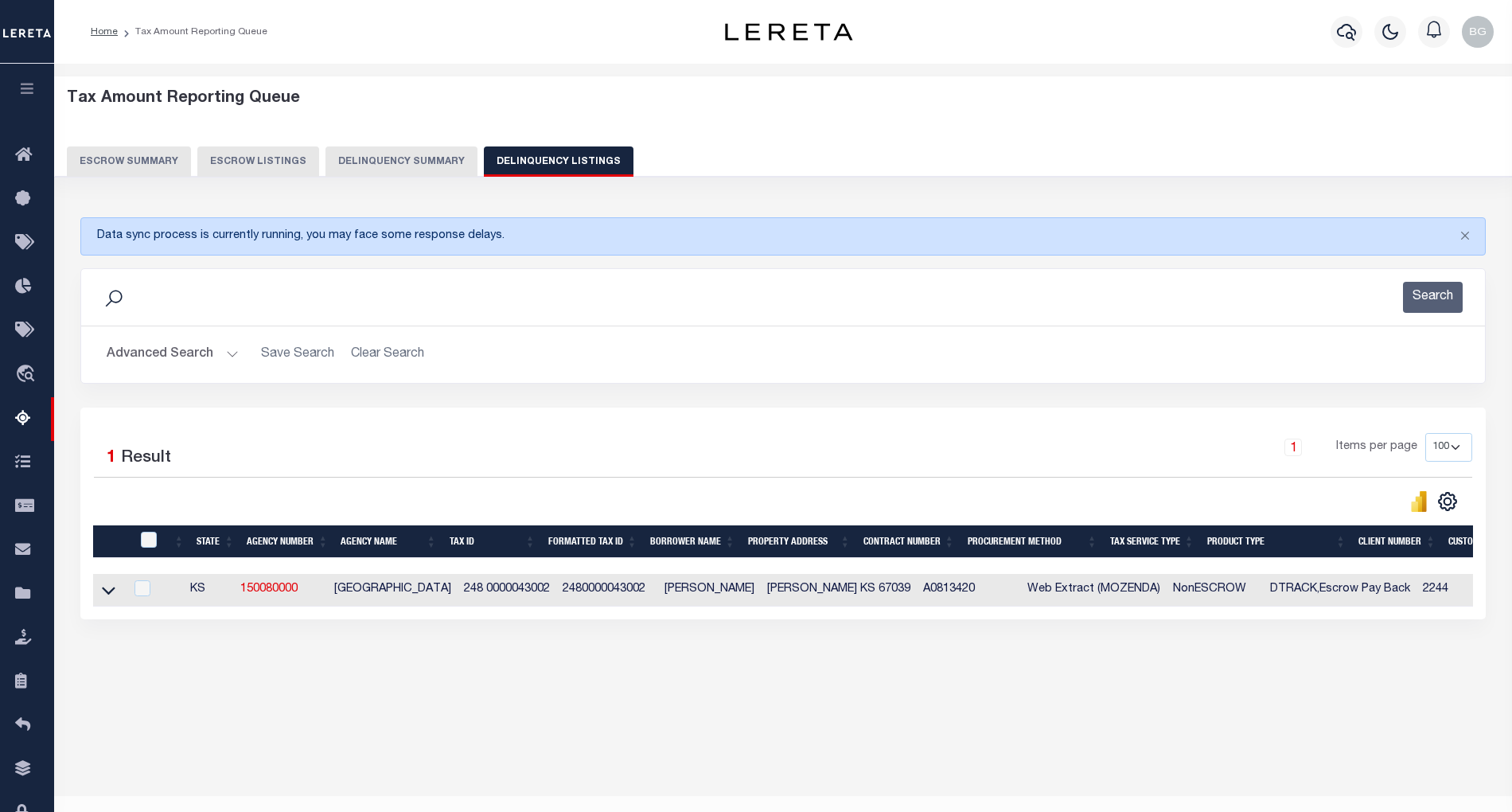
click at [230, 353] on button "Advanced Search" at bounding box center [172, 354] width 132 height 31
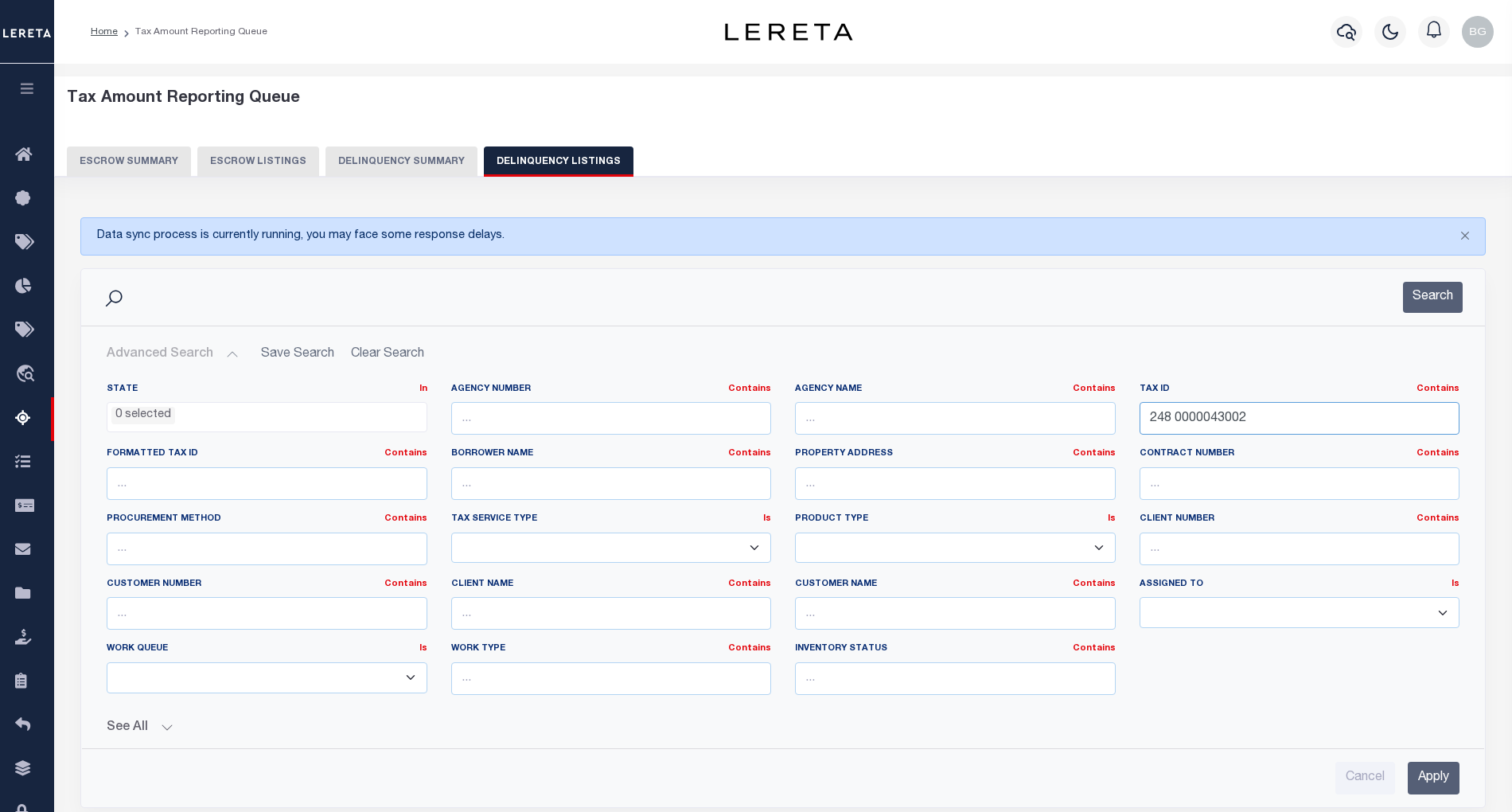
click at [1192, 418] on input "248 0000043002" at bounding box center [1299, 417] width 321 height 33
paste input "304 20 0 30 18 001 00 0"
type input "304 20 0 30 18 001 00 0"
click at [1436, 777] on input "Apply" at bounding box center [1433, 778] width 52 height 33
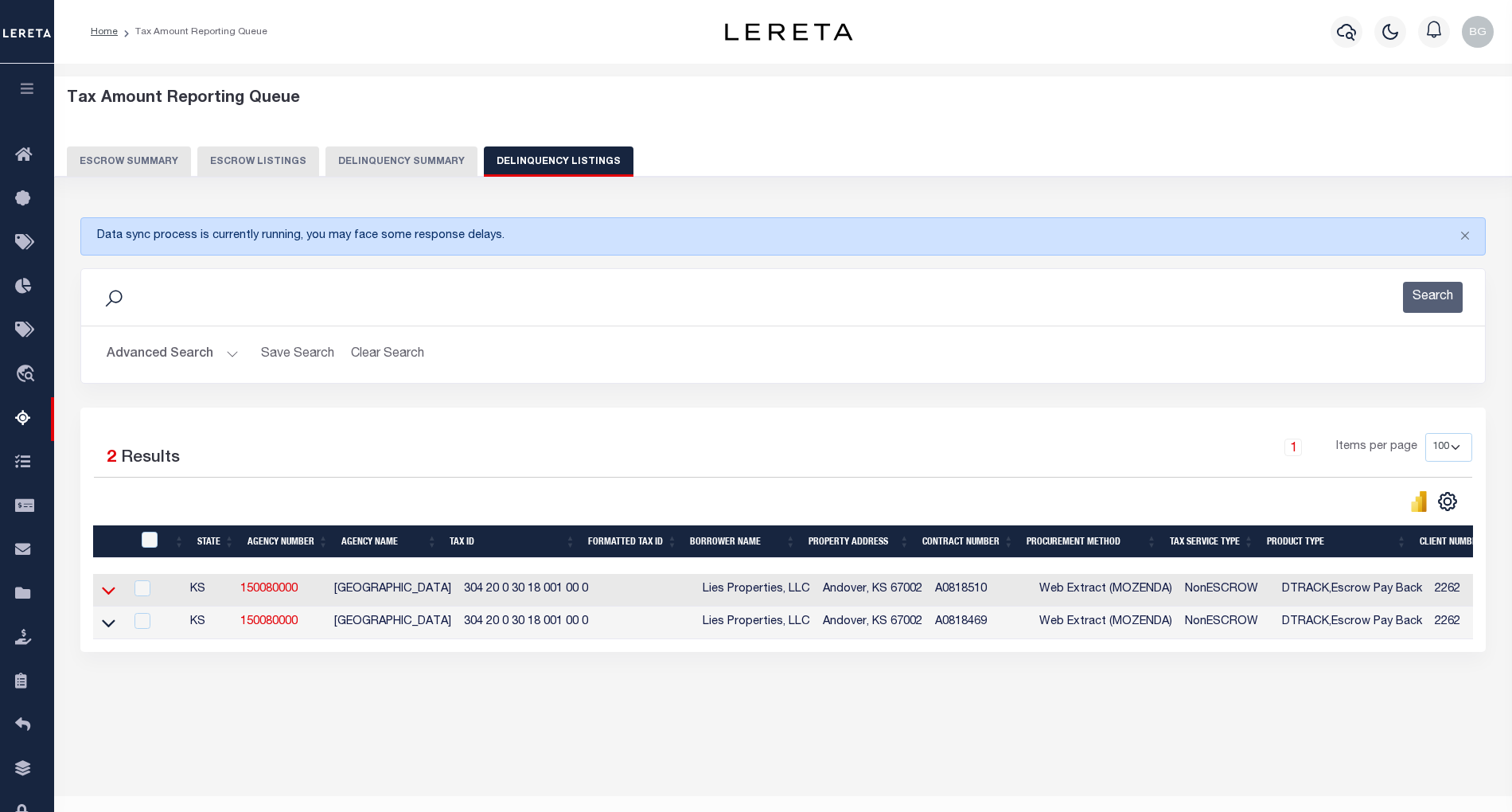
click at [106, 595] on icon at bounding box center [108, 590] width 13 height 8
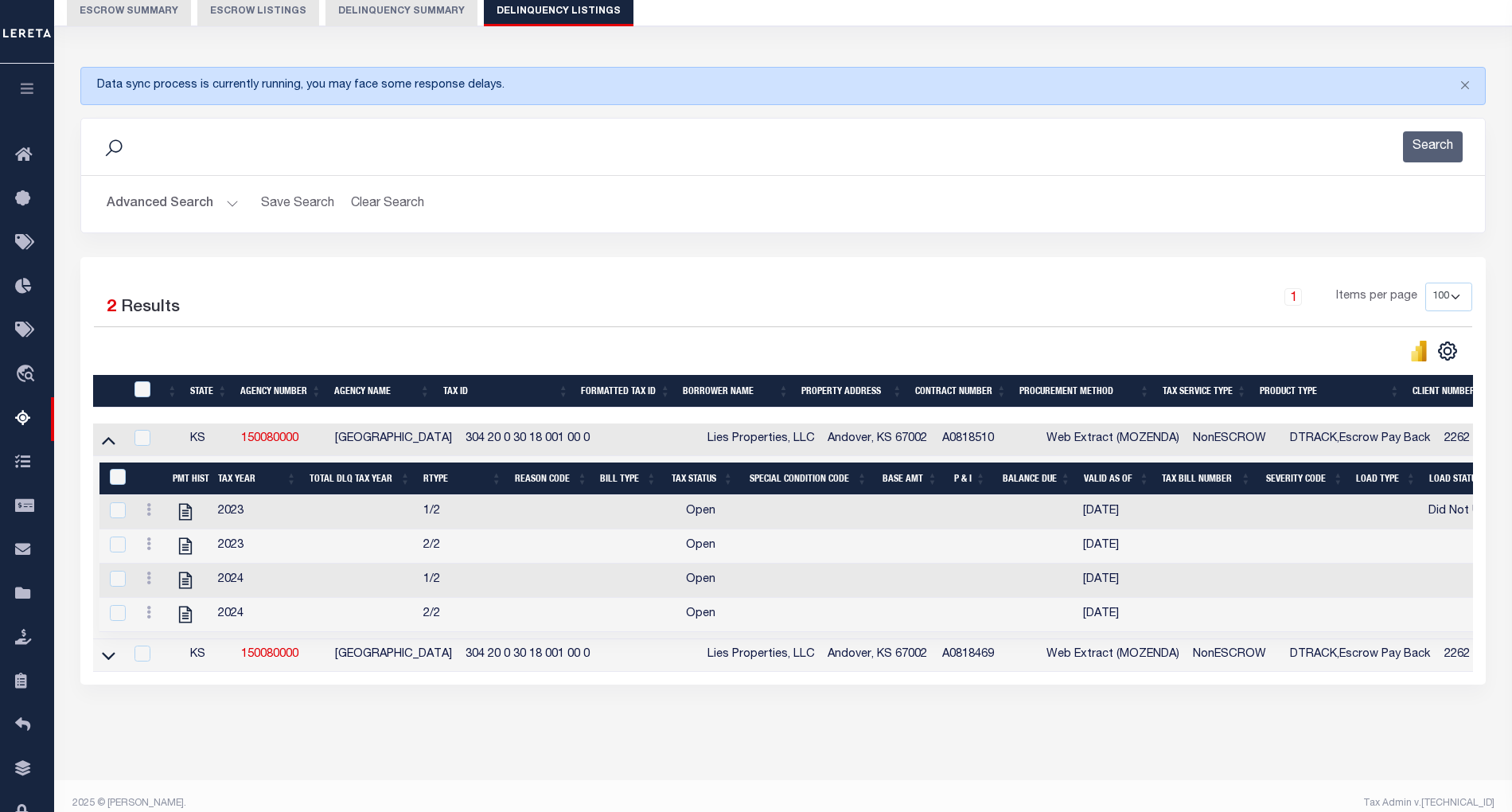
scroll to position [188, 0]
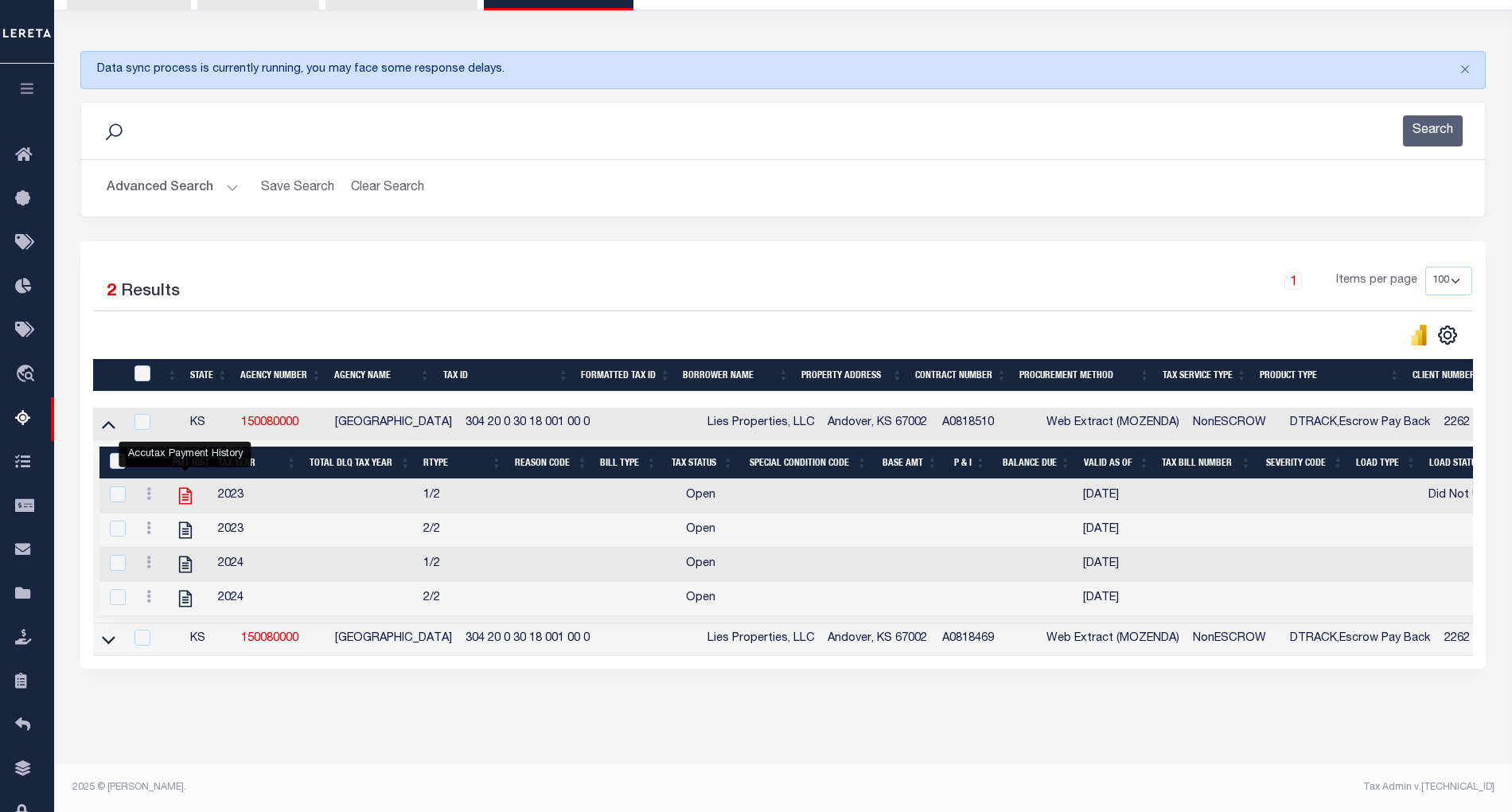
click at [185, 488] on icon "" at bounding box center [184, 496] width 12 height 17
checkbox input "true"
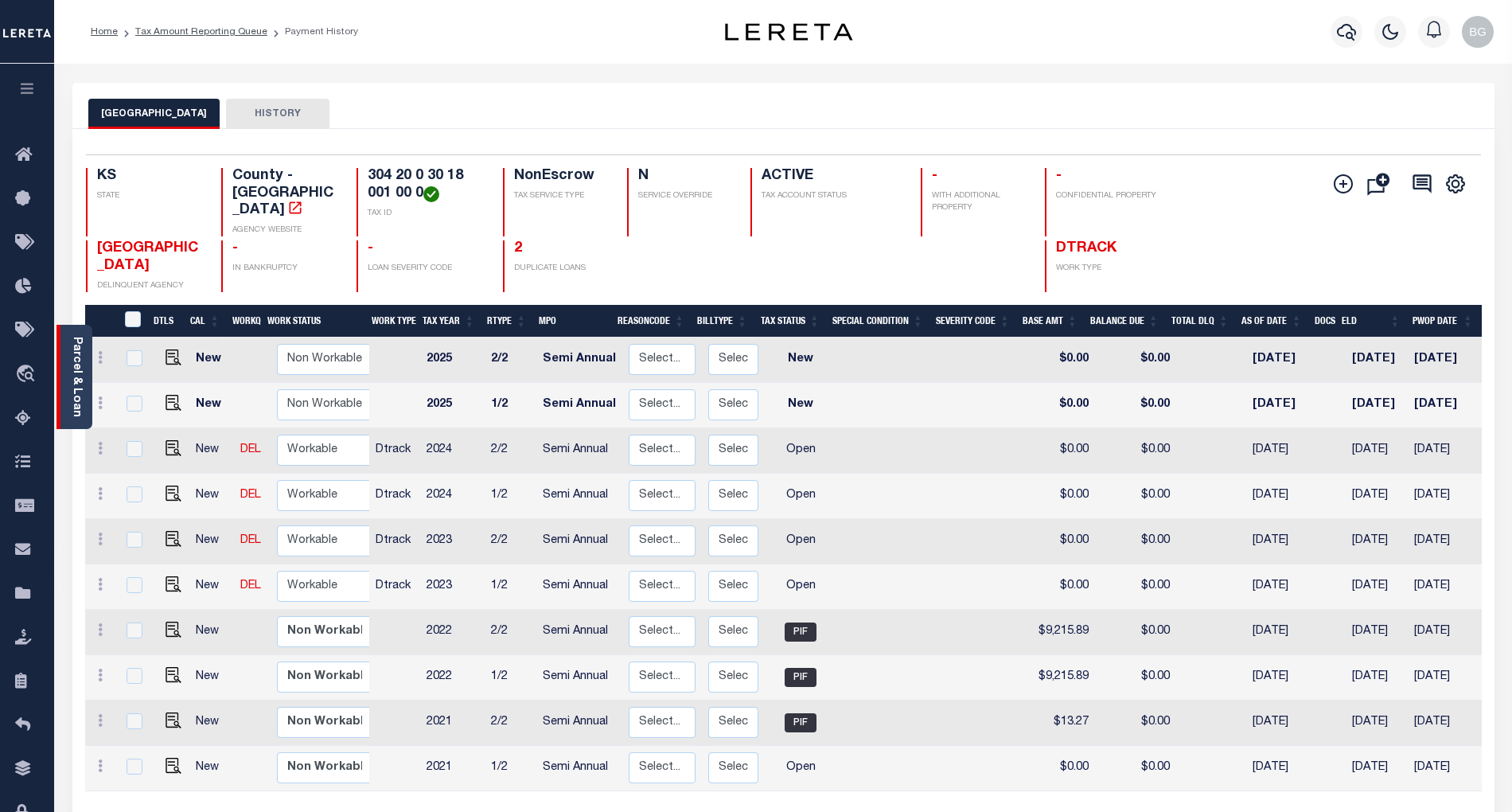
click at [73, 383] on link "Parcel & Loan" at bounding box center [76, 376] width 11 height 80
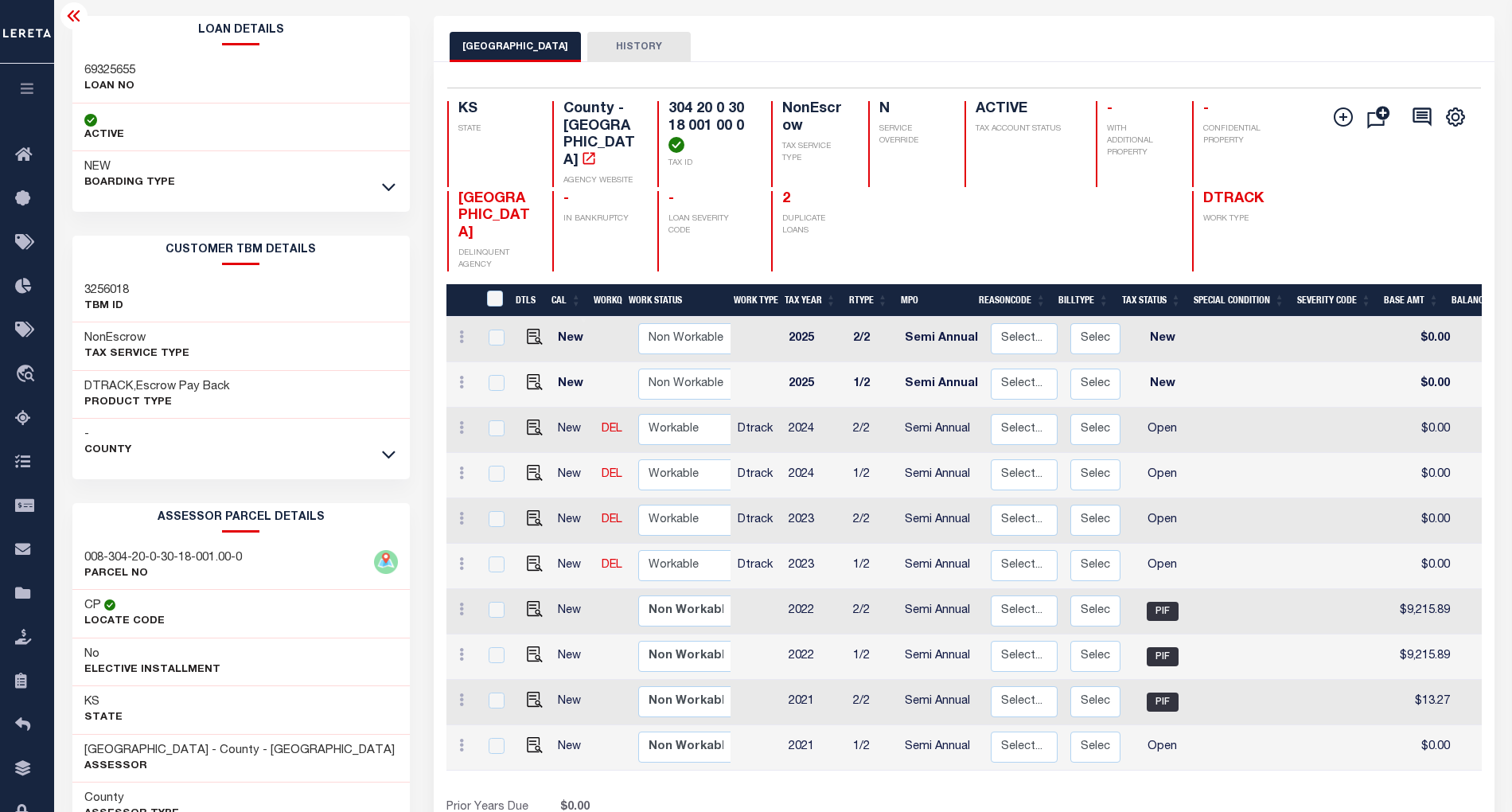
scroll to position [175, 0]
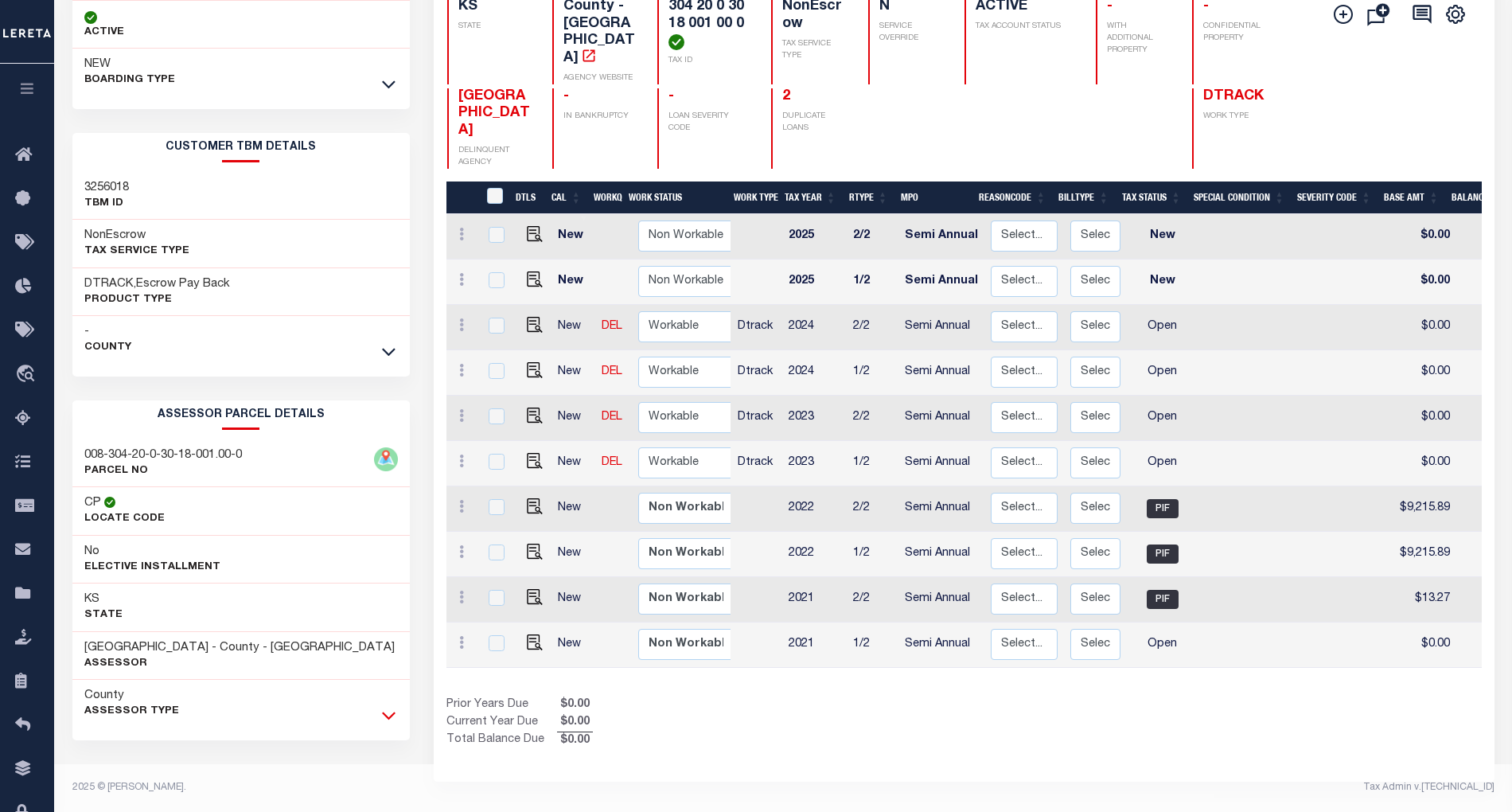
click at [385, 720] on icon at bounding box center [388, 714] width 13 height 17
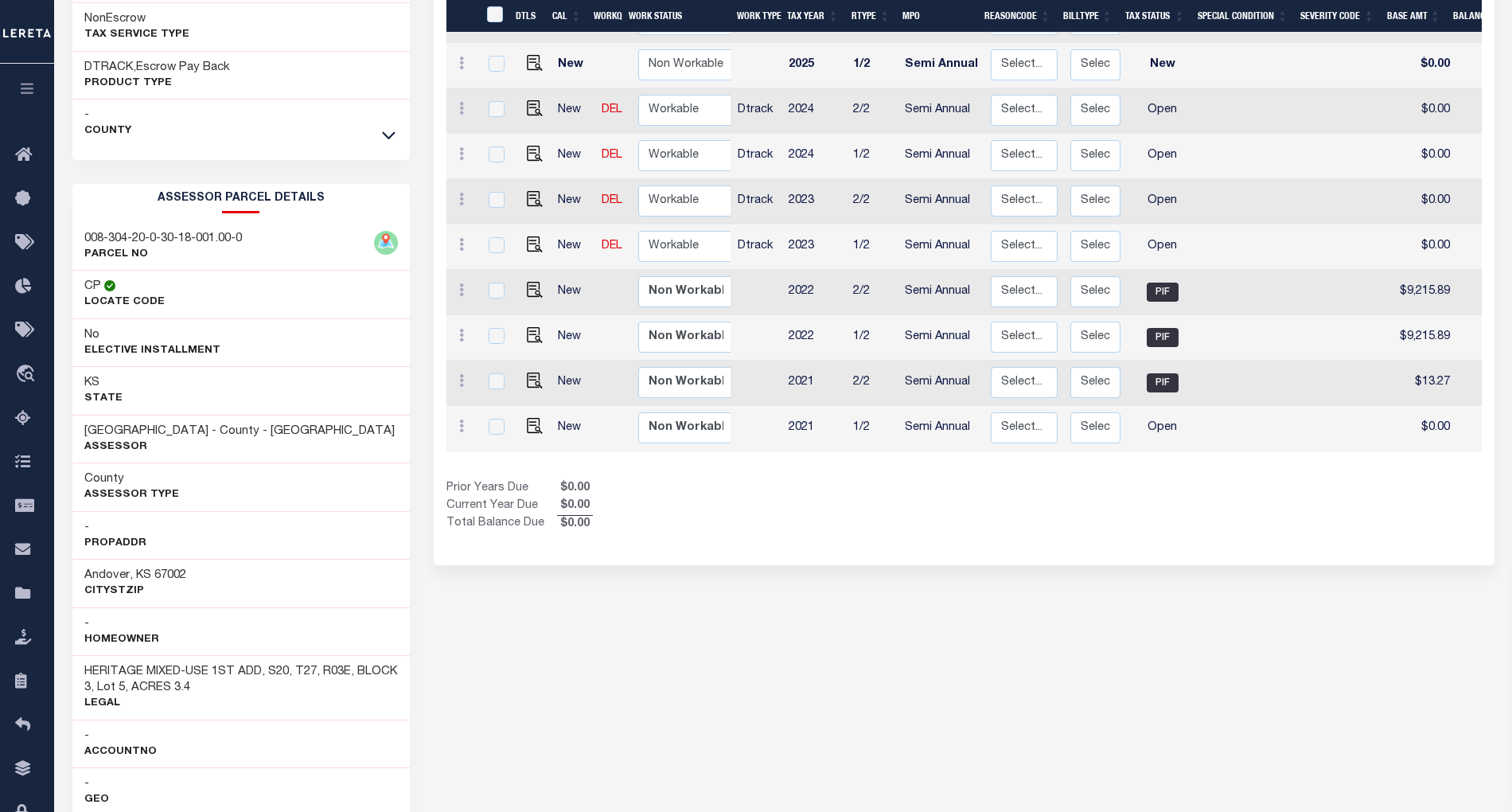
scroll to position [387, 0]
drag, startPoint x: 83, startPoint y: 675, endPoint x: 234, endPoint y: 679, distance: 151.1
click at [234, 679] on div "HERITAGE MIXED-USE 1ST ADD, S20, T27, R03E, BLOCK 3, Lot 5, ACRES 3.4 Legal" at bounding box center [241, 685] width 337 height 64
copy h3 "HERITAGE MIXED-USE 1ST"
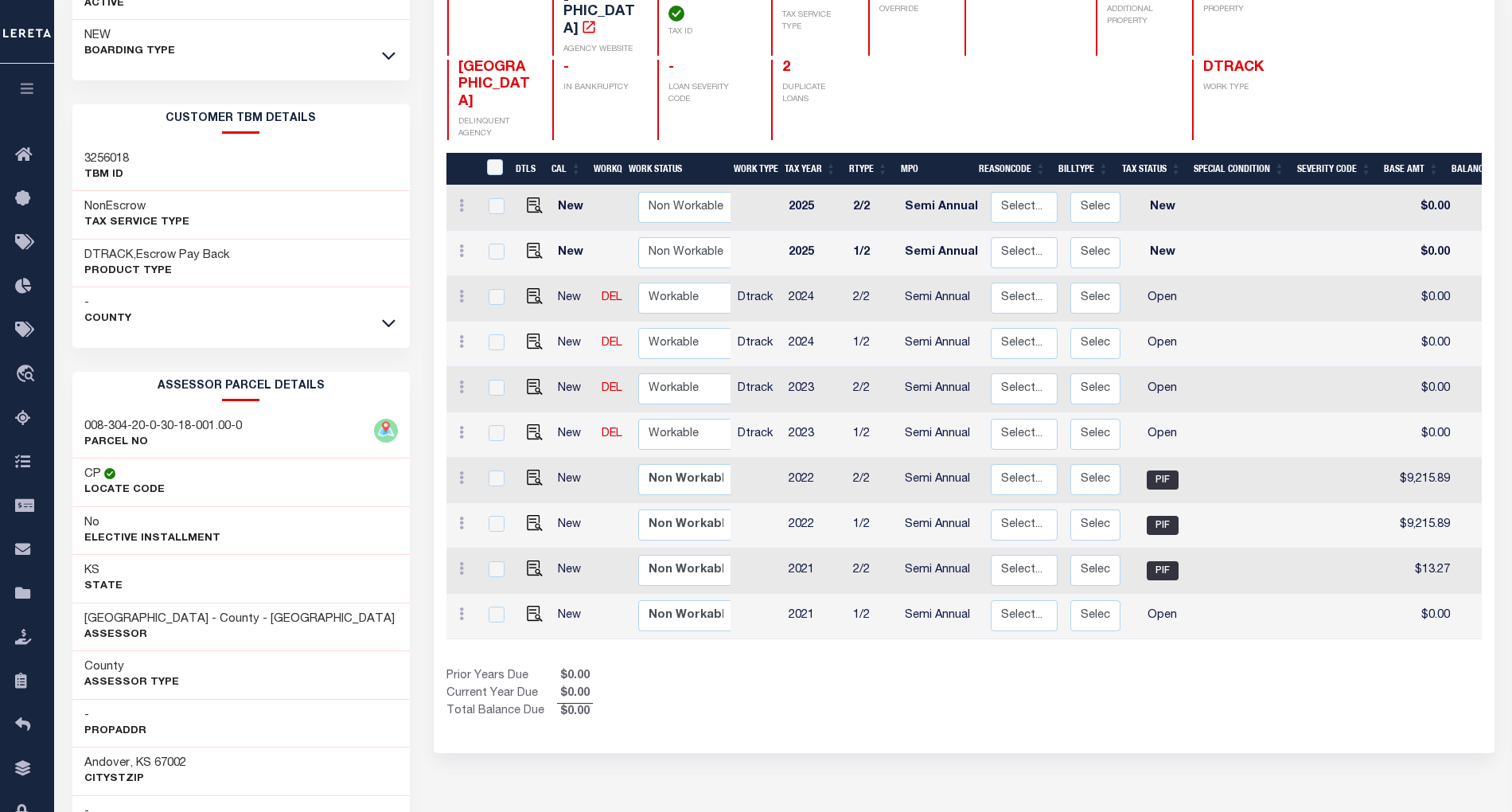
scroll to position [175, 0]
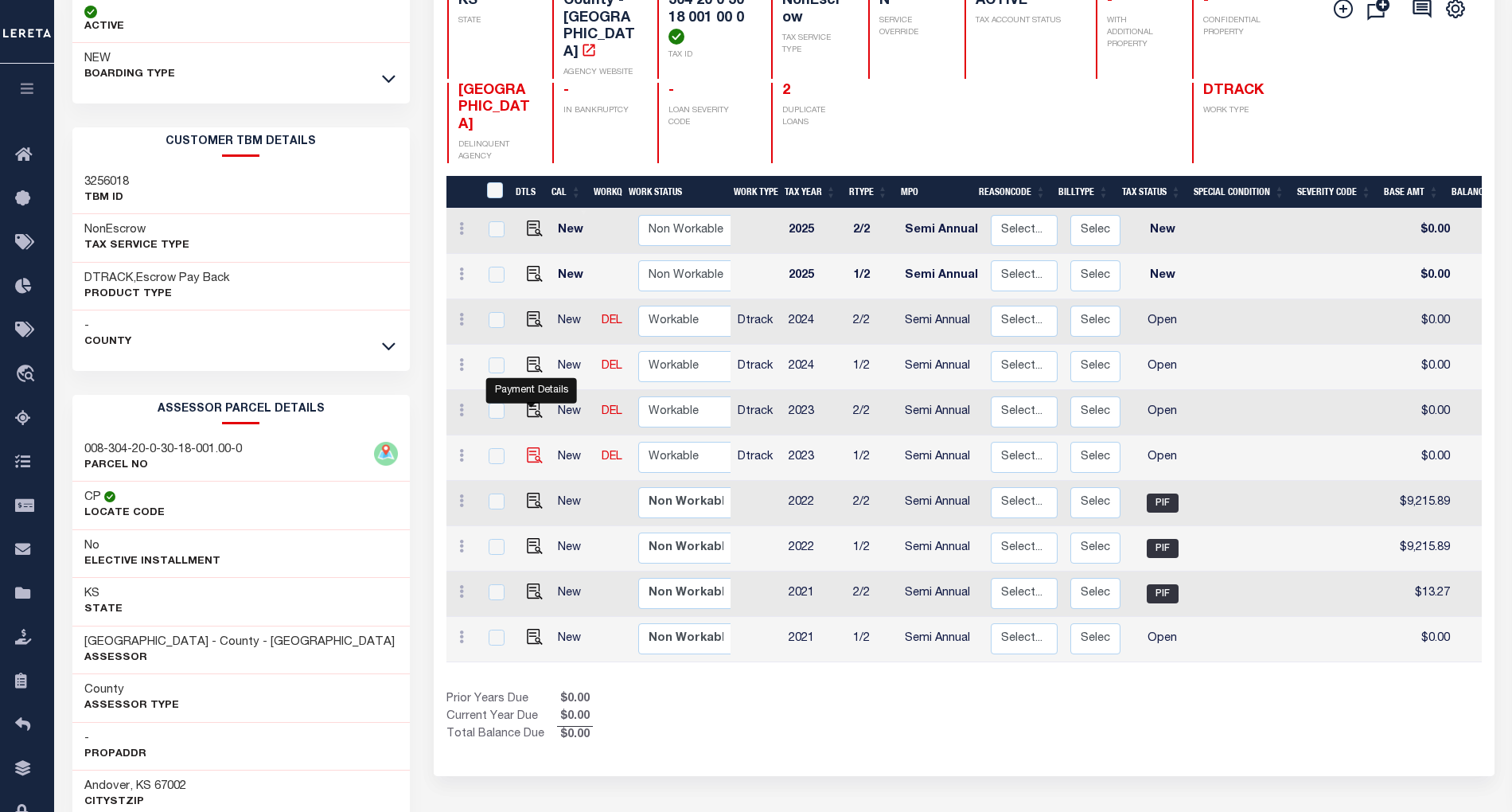
click at [533, 447] on img "" at bounding box center [535, 455] width 16 height 16
checkbox input "true"
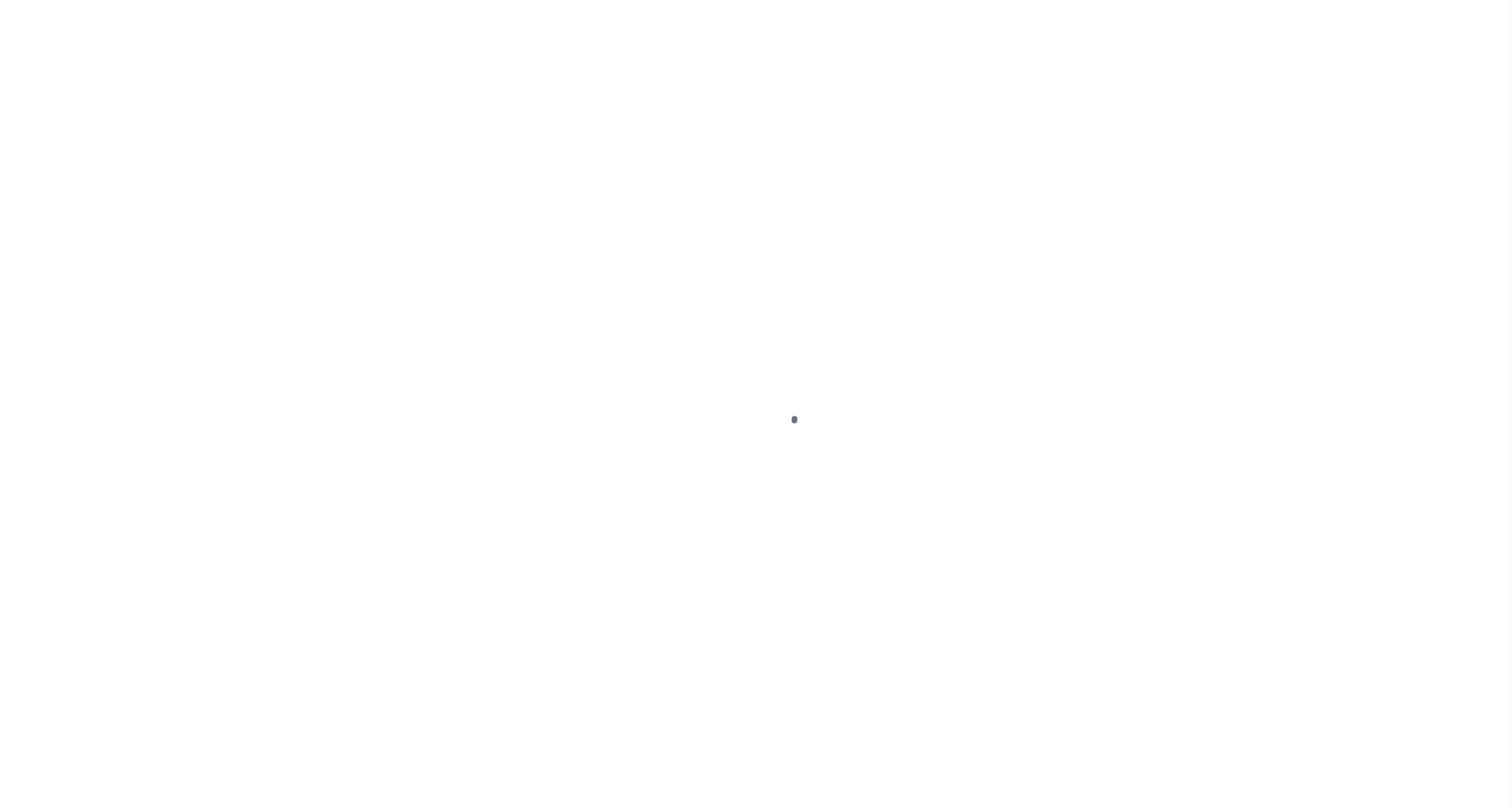
select select "OP2"
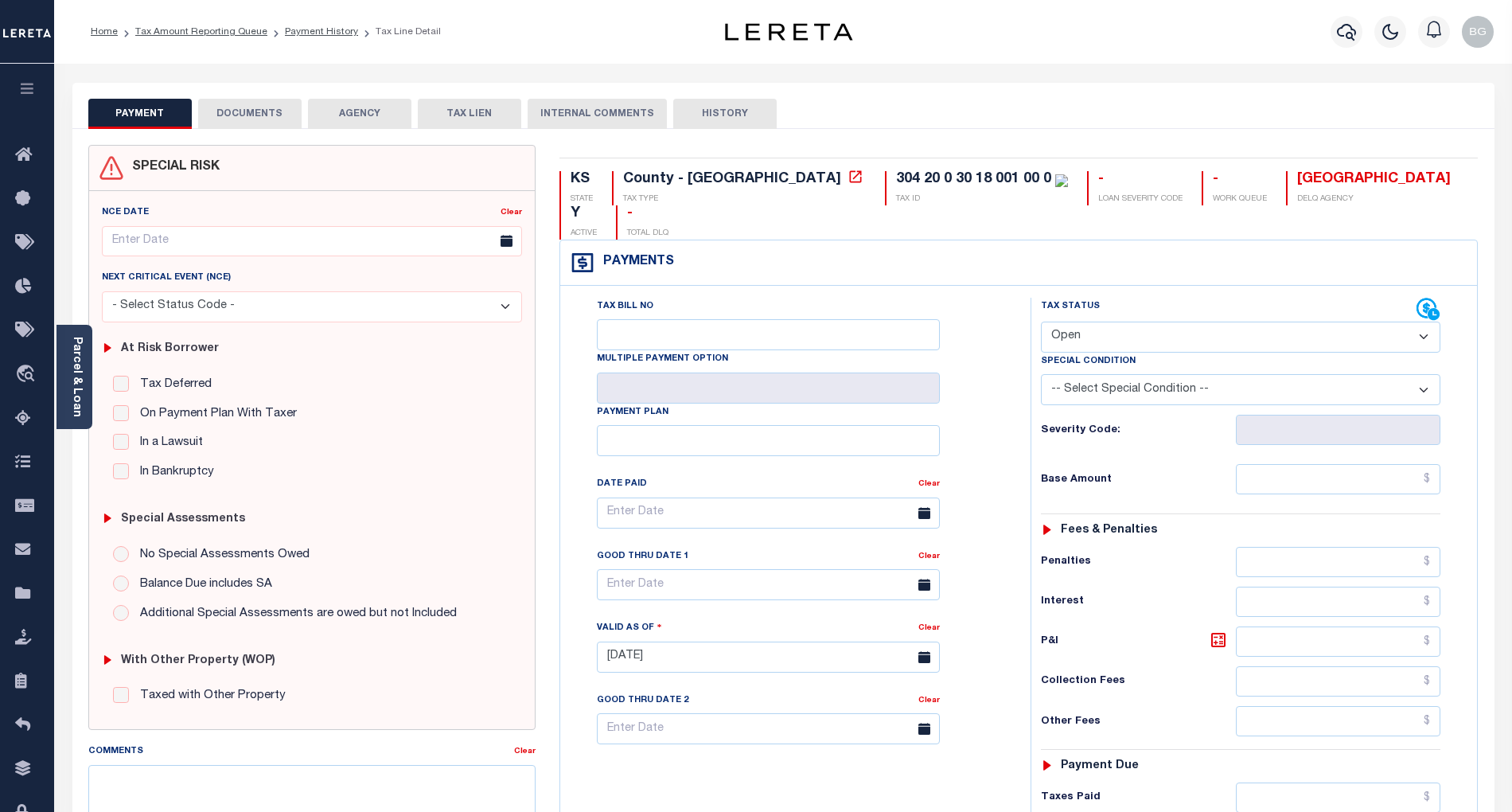
click at [252, 112] on button "DOCUMENTS" at bounding box center [250, 113] width 104 height 30
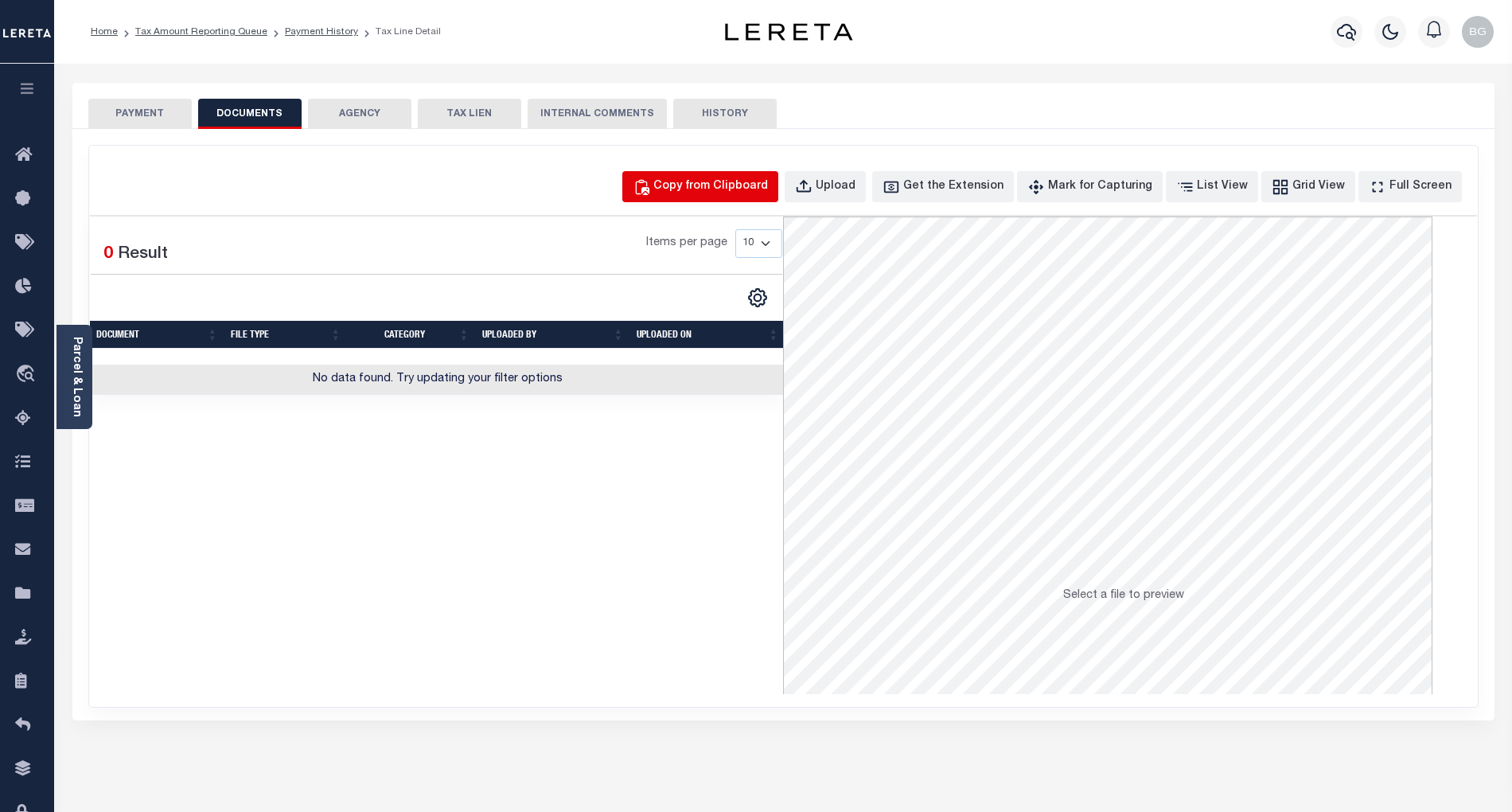
click at [698, 181] on div "Copy from Clipboard" at bounding box center [711, 187] width 114 height 18
select select "POP"
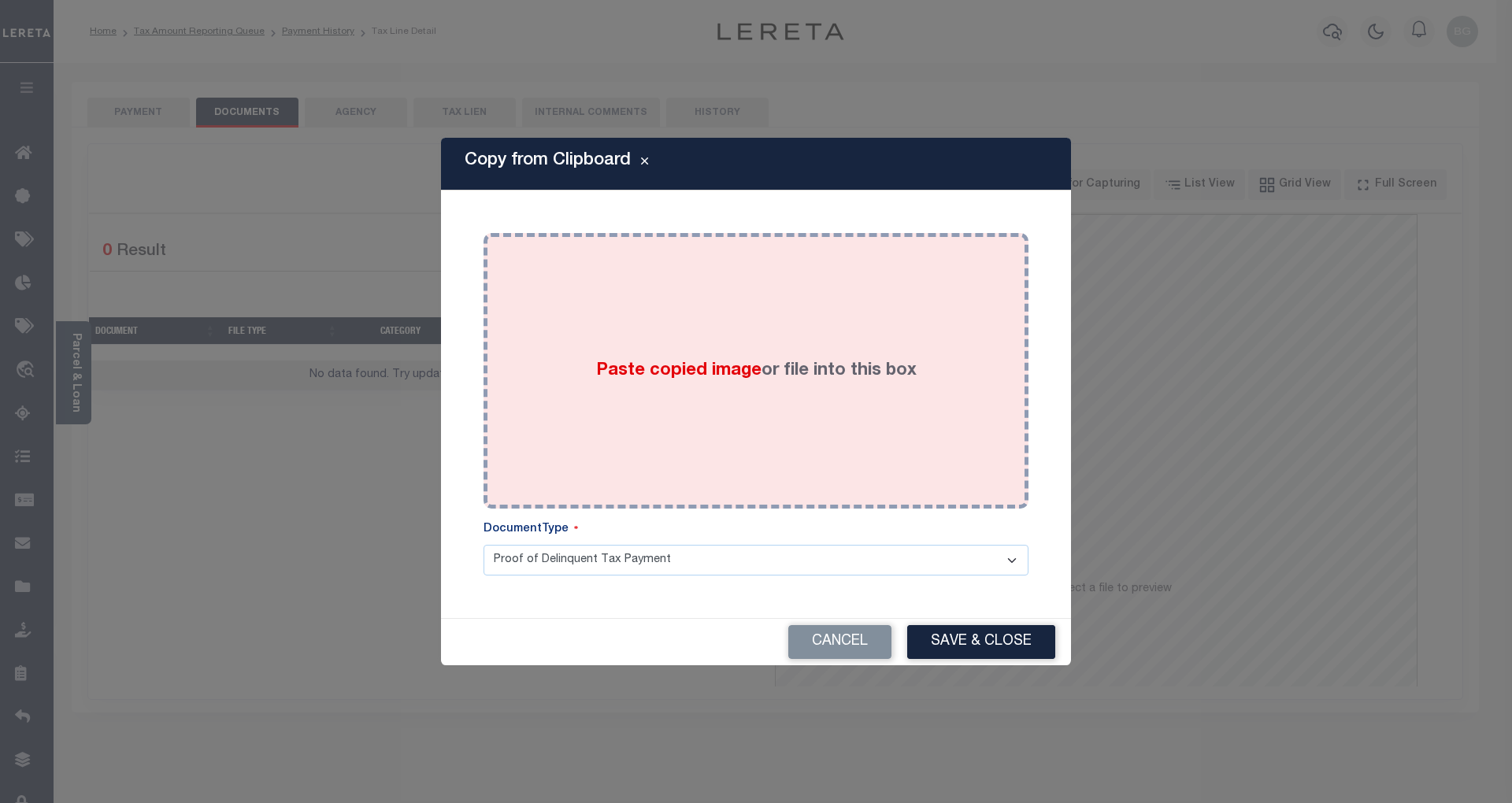
click at [684, 375] on span "Paste copied image" at bounding box center [679, 371] width 165 height 17
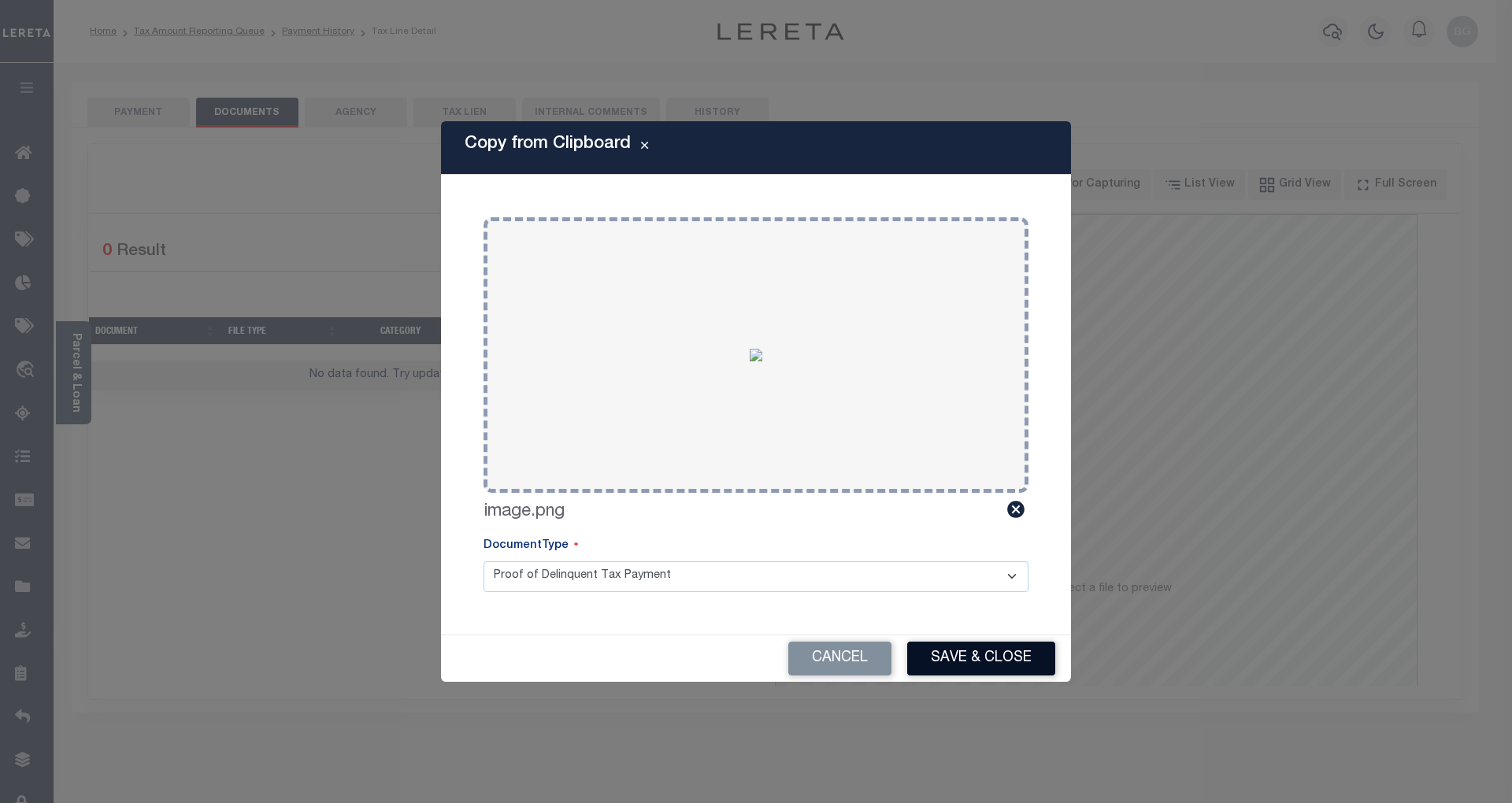
click at [988, 658] on button "Save & Close" at bounding box center [981, 658] width 148 height 34
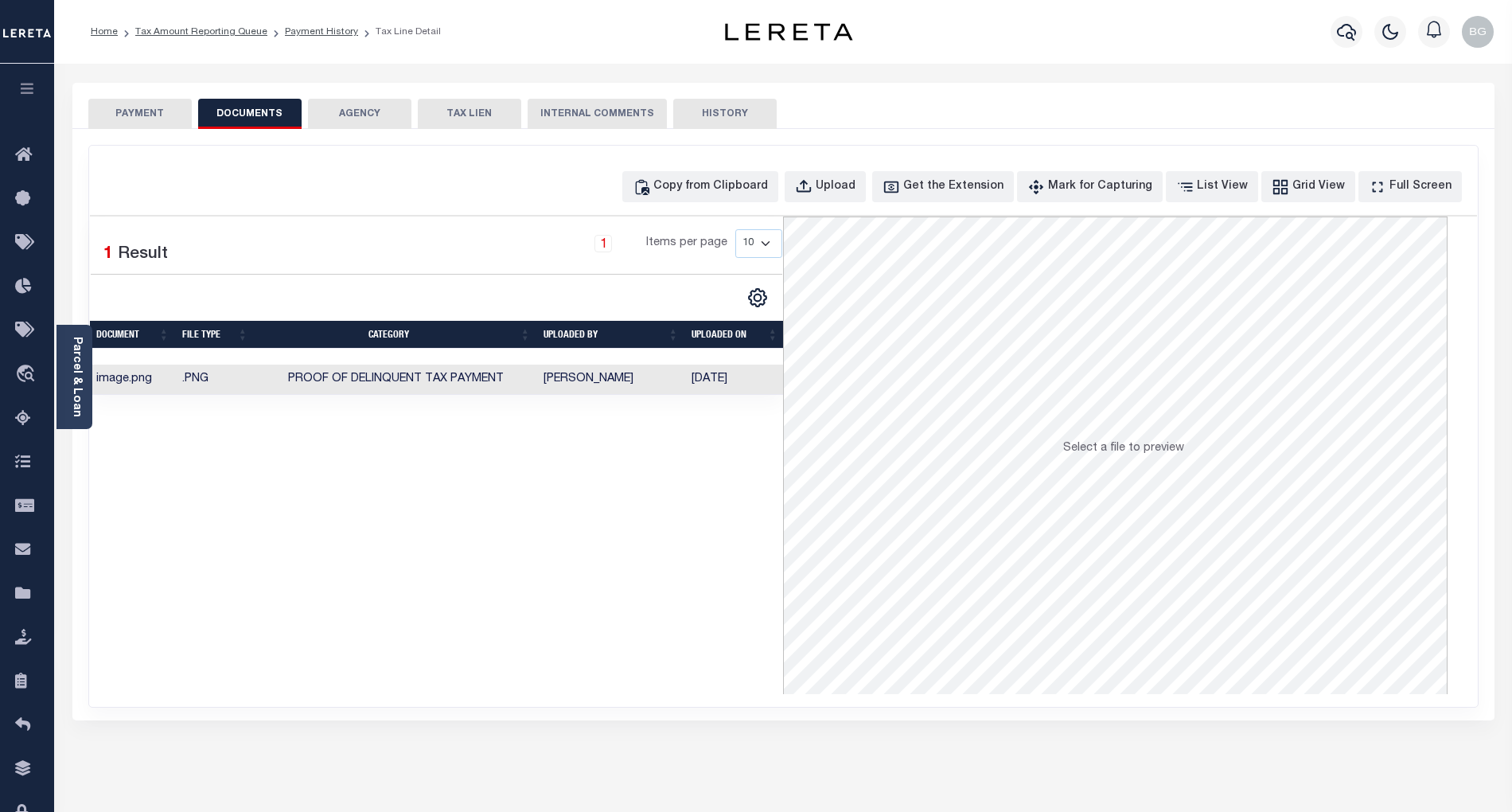
click at [147, 109] on button "PAYMENT" at bounding box center [141, 113] width 104 height 30
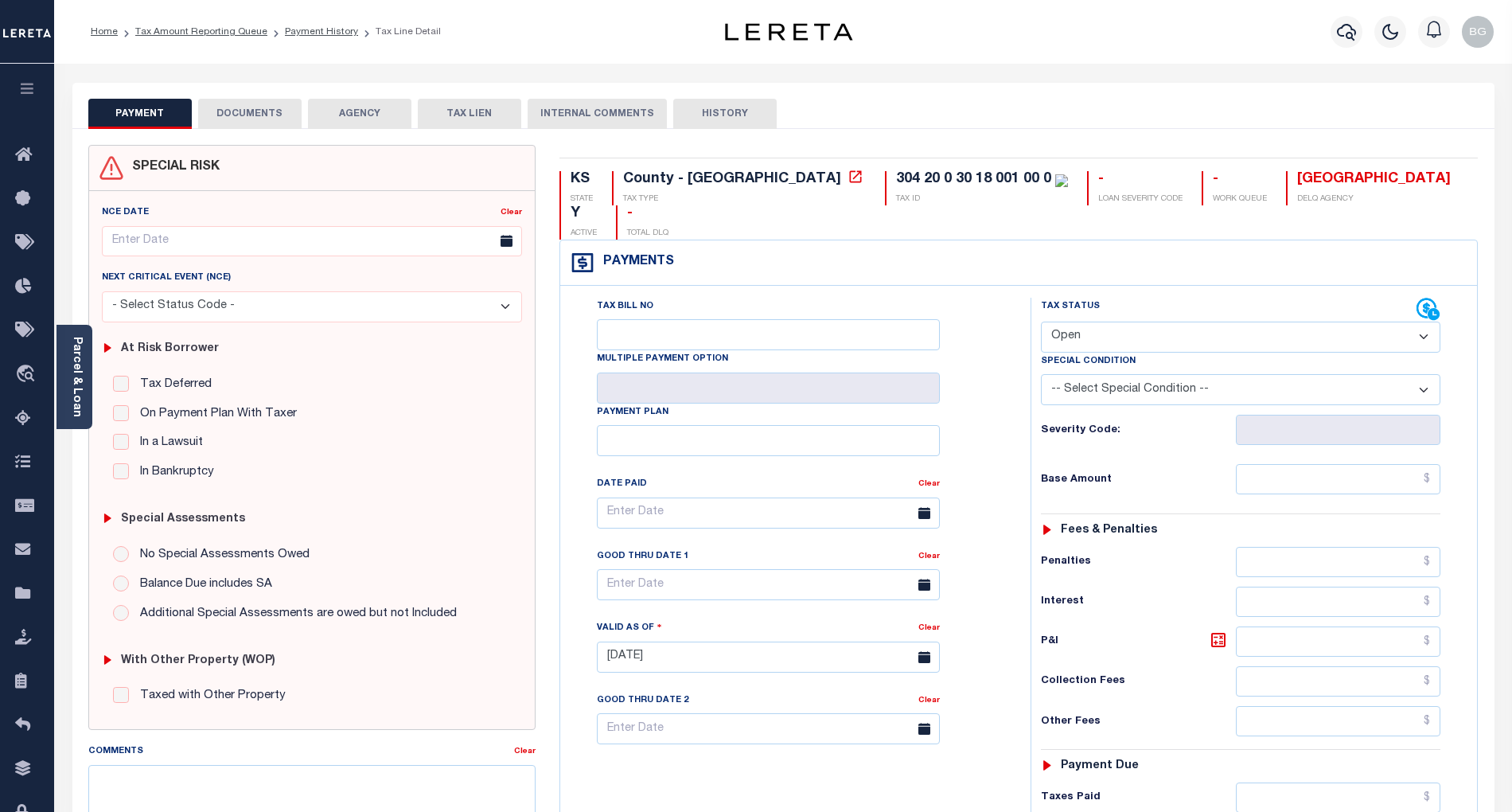
drag, startPoint x: 1095, startPoint y: 307, endPoint x: 1096, endPoint y: 315, distance: 8.1
click at [1095, 322] on select "- Select Status Code - Open Due/Unpaid Paid Incomplete No Tax Due Internal Refu…" at bounding box center [1241, 337] width 400 height 31
select select "PYD"
click at [1041, 322] on select "- Select Status Code - Open Due/Unpaid Paid Incomplete No Tax Due Internal Refu…" at bounding box center [1241, 337] width 400 height 31
type input "[DATE]"
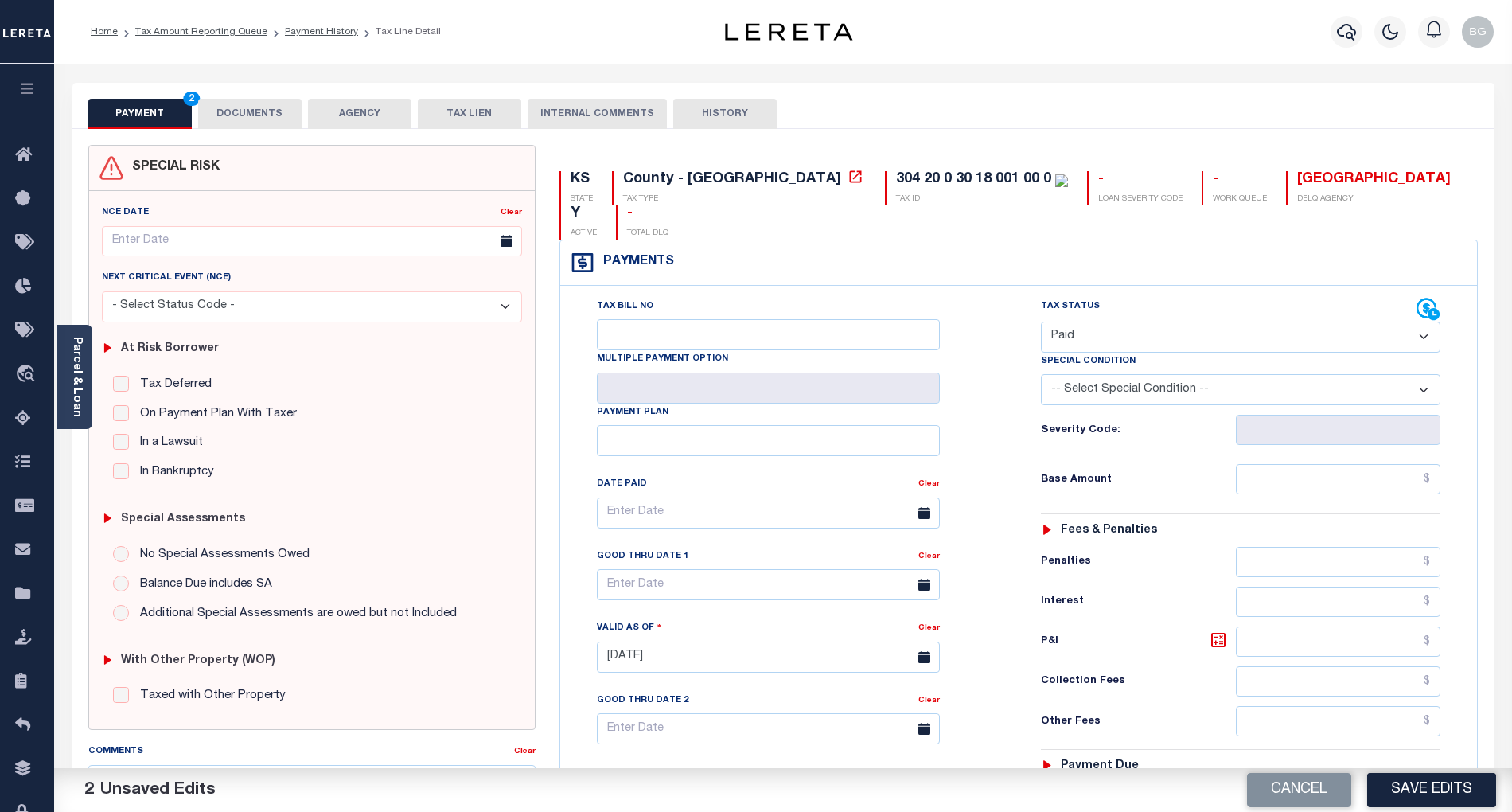
click at [1127, 322] on select "- Select Status Code - Open Due/Unpaid Paid Incomplete No Tax Due Internal Refu…" at bounding box center [1241, 337] width 400 height 31
select select "NTX"
click at [1041, 322] on select "- Select Status Code - Open Due/Unpaid Paid Incomplete No Tax Due Internal Refu…" at bounding box center [1241, 337] width 400 height 31
click at [1184, 374] on select "-- Select Special Condition -- 3RD PARTY TAX LIEN AGENCY TAX LIEN (A.K.A Inside…" at bounding box center [1241, 389] width 400 height 31
select select "5"
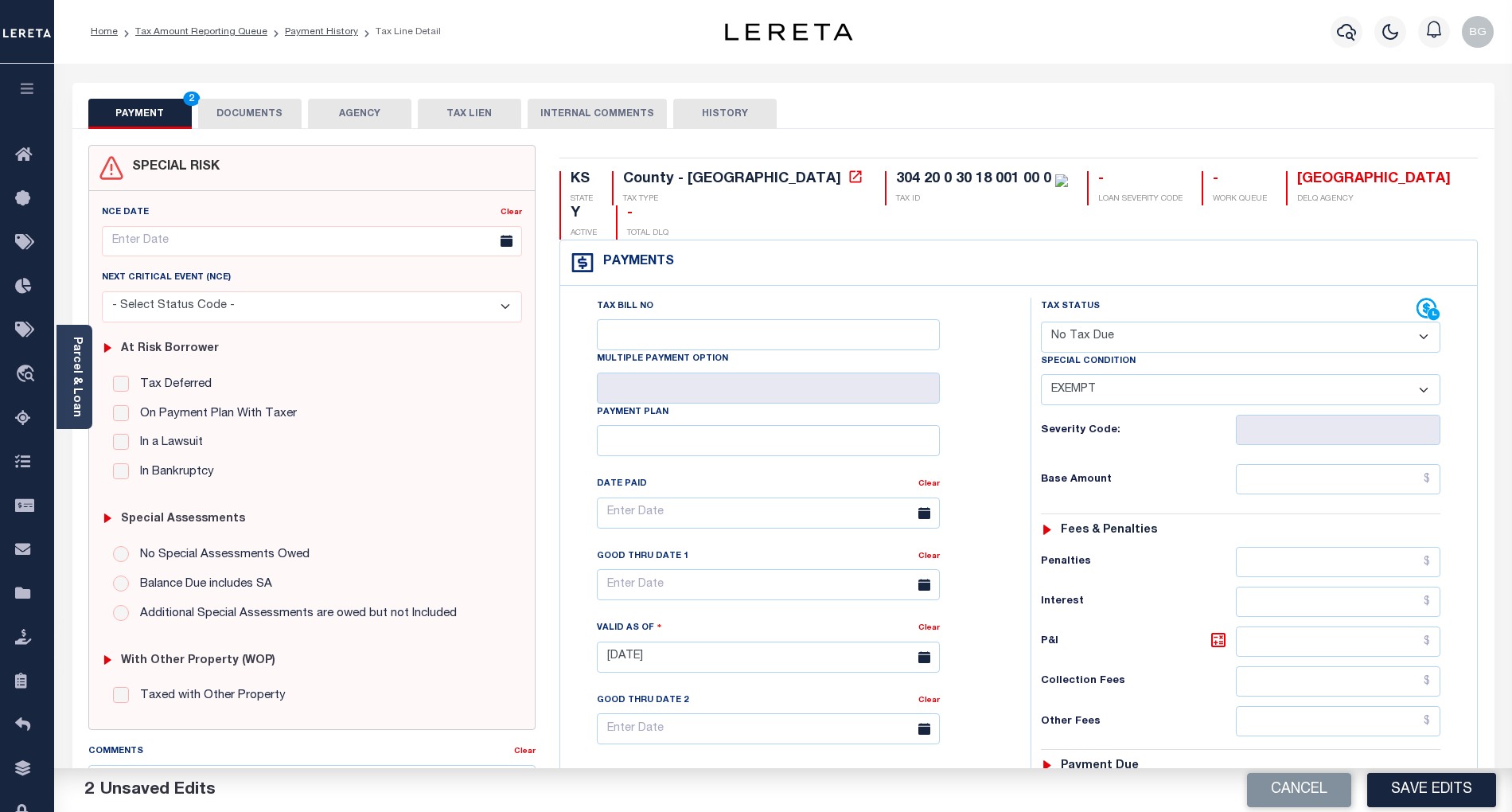
click at [1041, 374] on select "-- Select Special Condition -- 3RD PARTY TAX LIEN AGENCY TAX LIEN (A.K.A Inside…" at bounding box center [1241, 389] width 400 height 31
click at [1405, 464] on input "text" at bounding box center [1339, 479] width 206 height 30
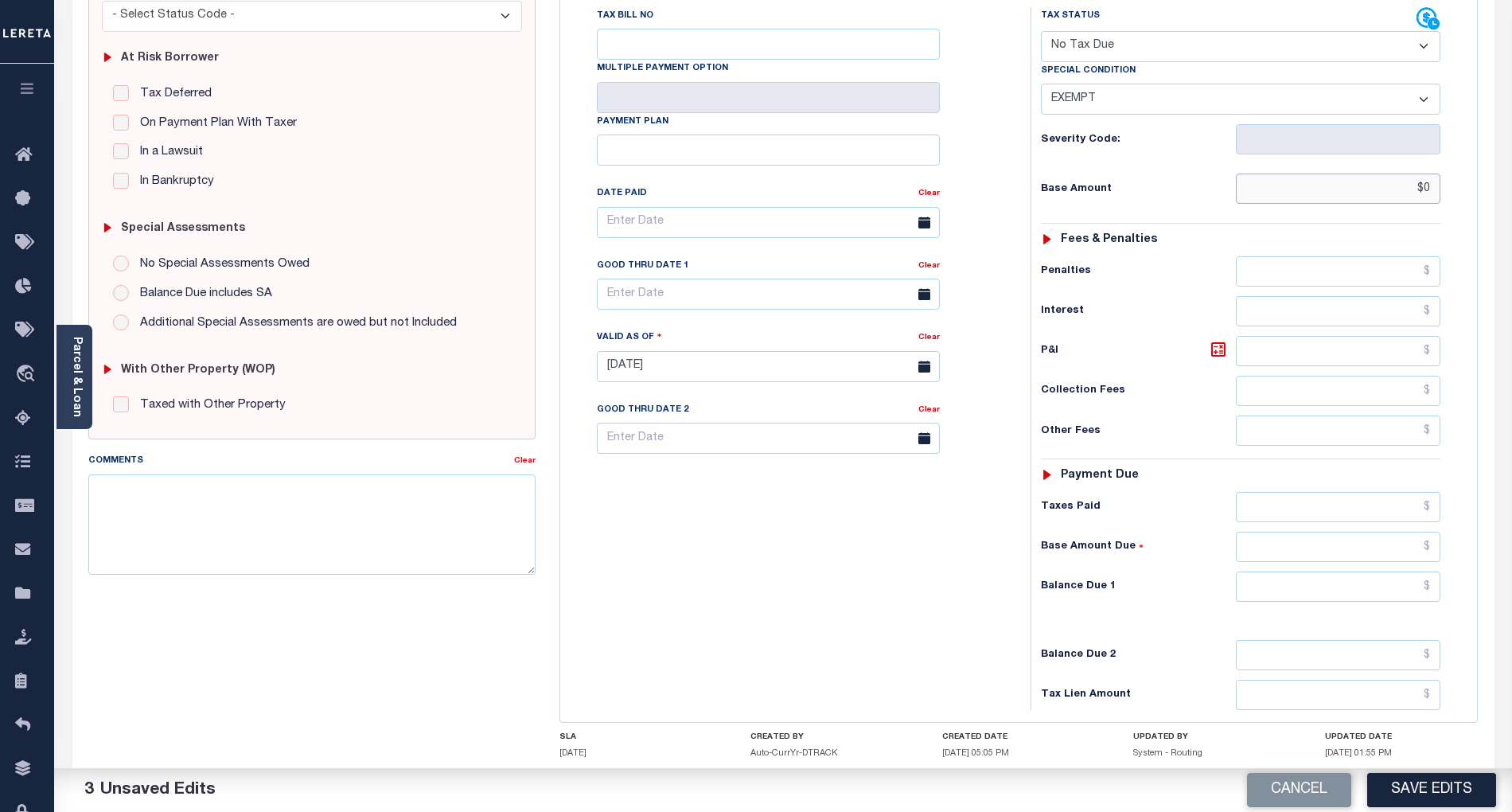
scroll to position [365, 0]
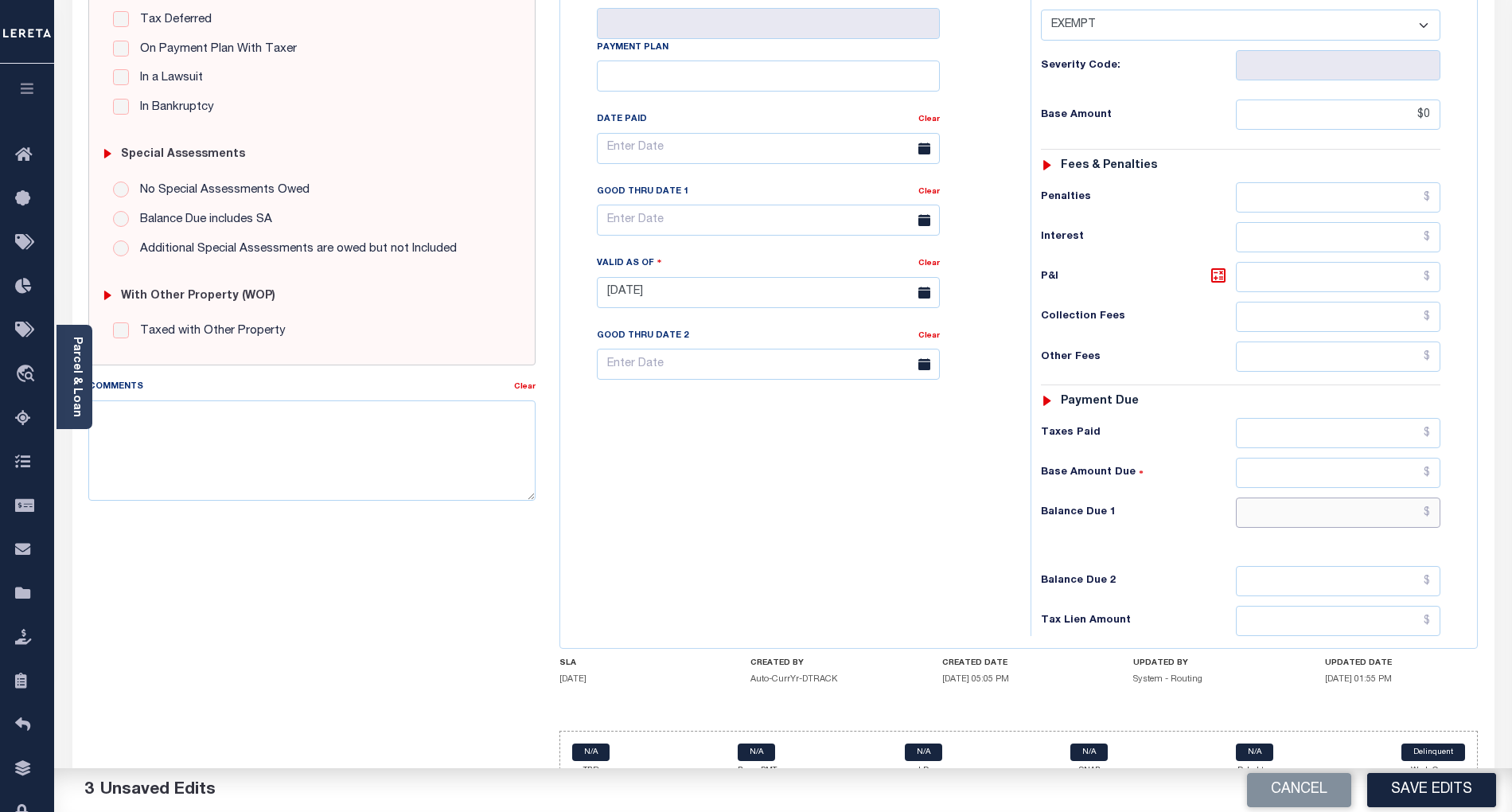
type input "$0.00"
click at [1410, 497] on input "text" at bounding box center [1339, 512] width 206 height 30
type input "$0.00"
click at [886, 618] on div "Tax Bill No Multiple Payment Option Payment Plan" at bounding box center [1019, 284] width 917 height 727
click at [1462, 787] on button "Save Edits" at bounding box center [1431, 789] width 129 height 34
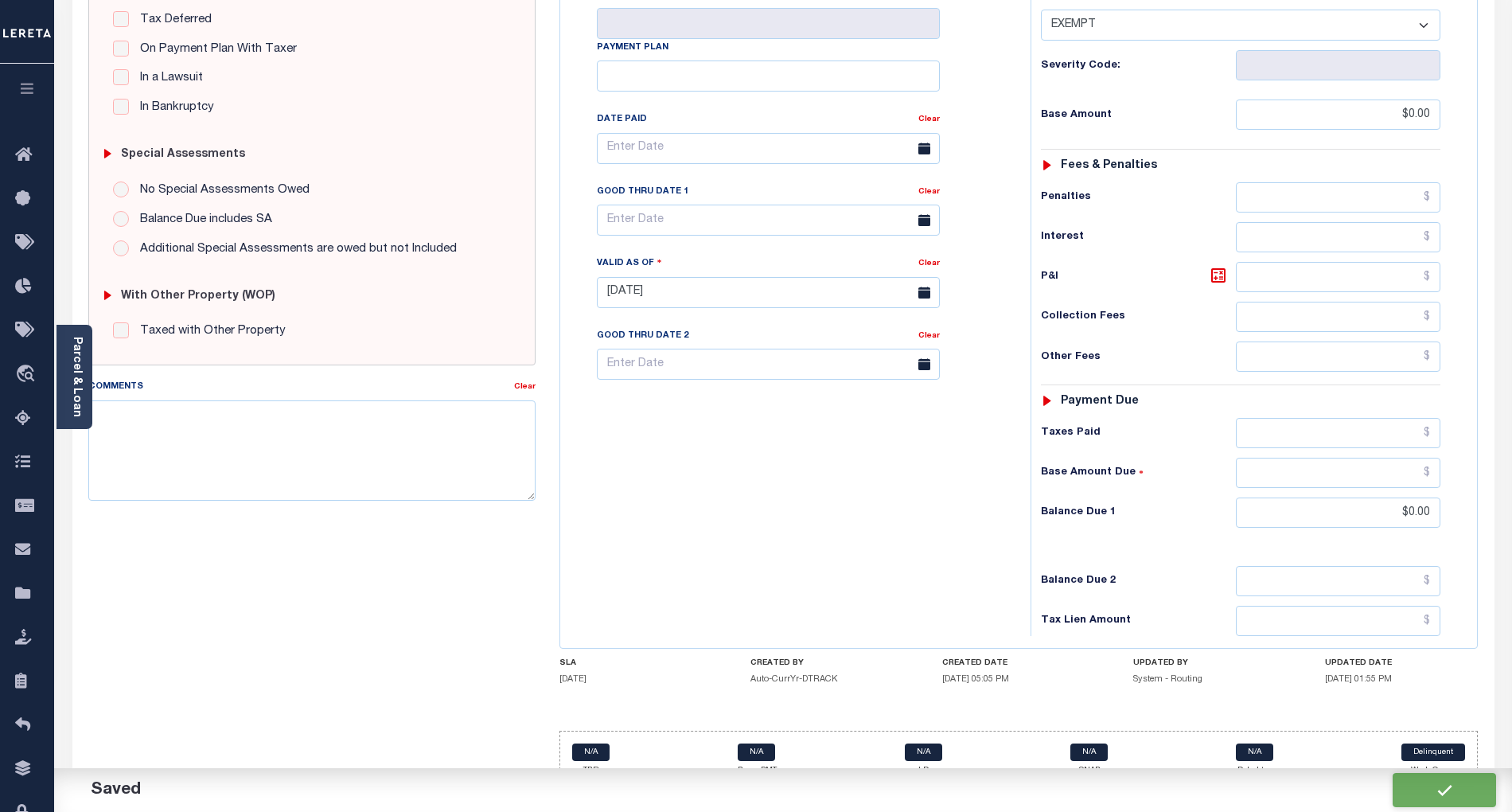
checkbox input "false"
type input "$0"
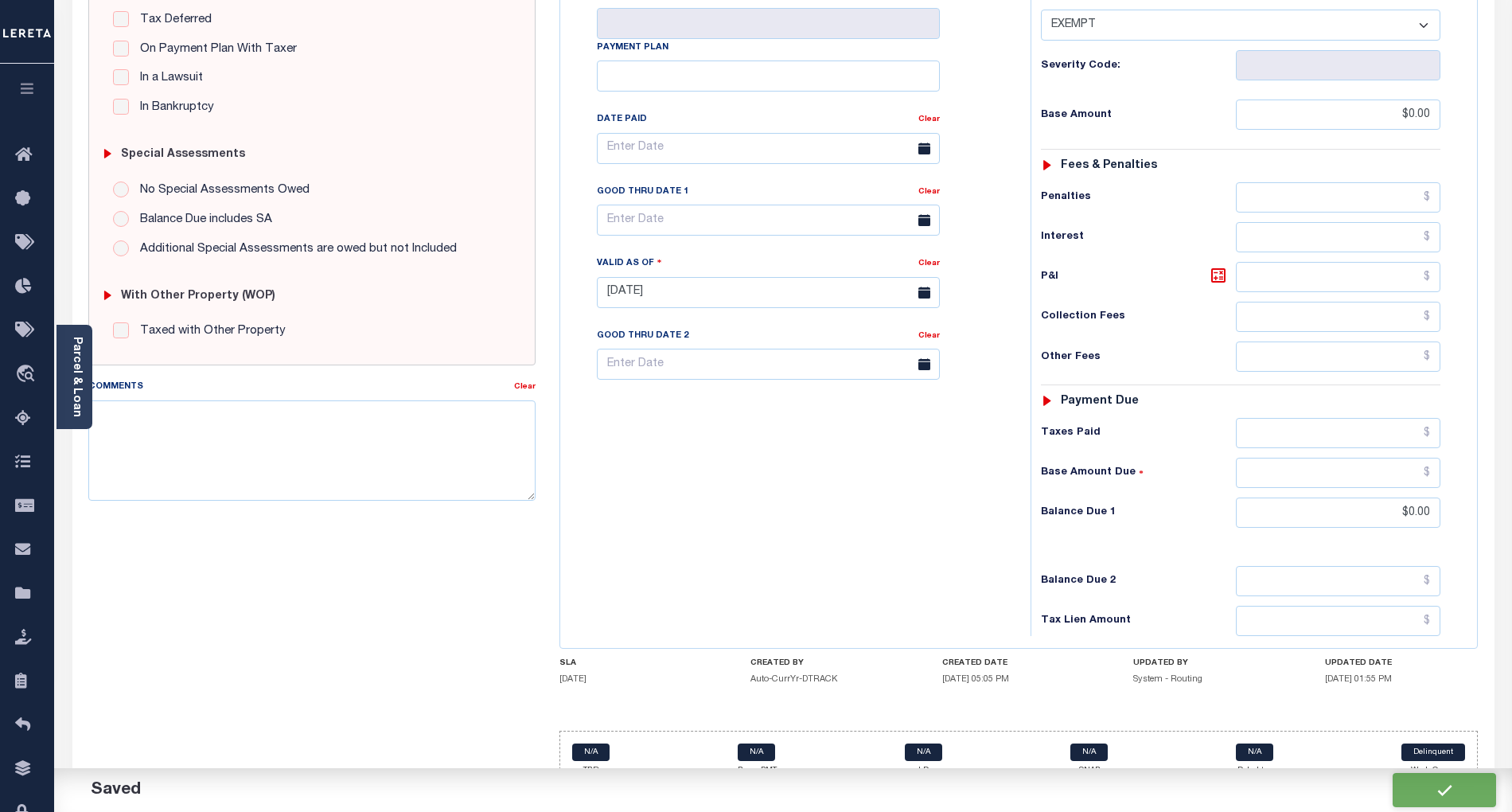
type input "$0"
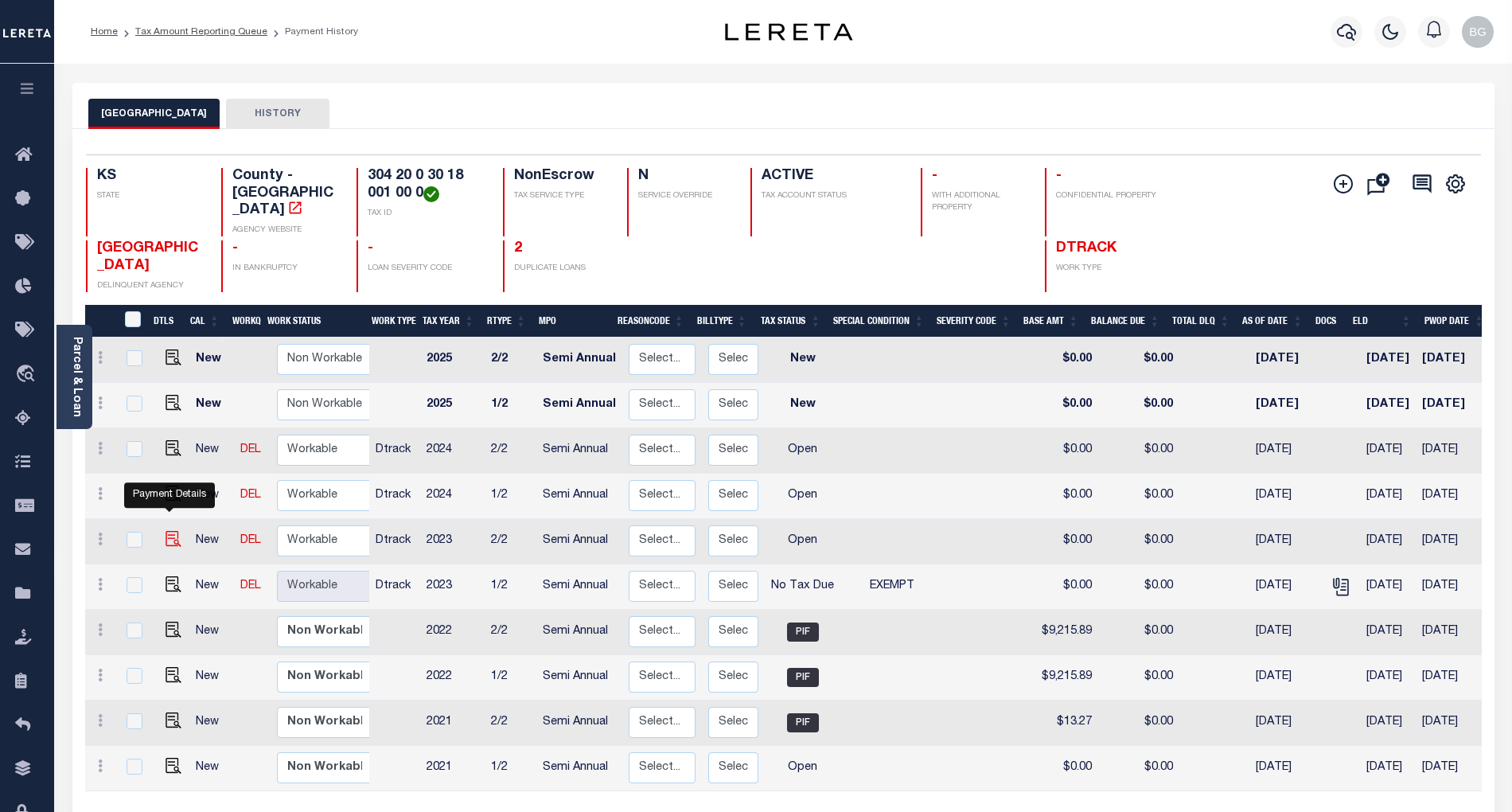
click at [169, 531] on img "" at bounding box center [173, 539] width 16 height 16
checkbox input "true"
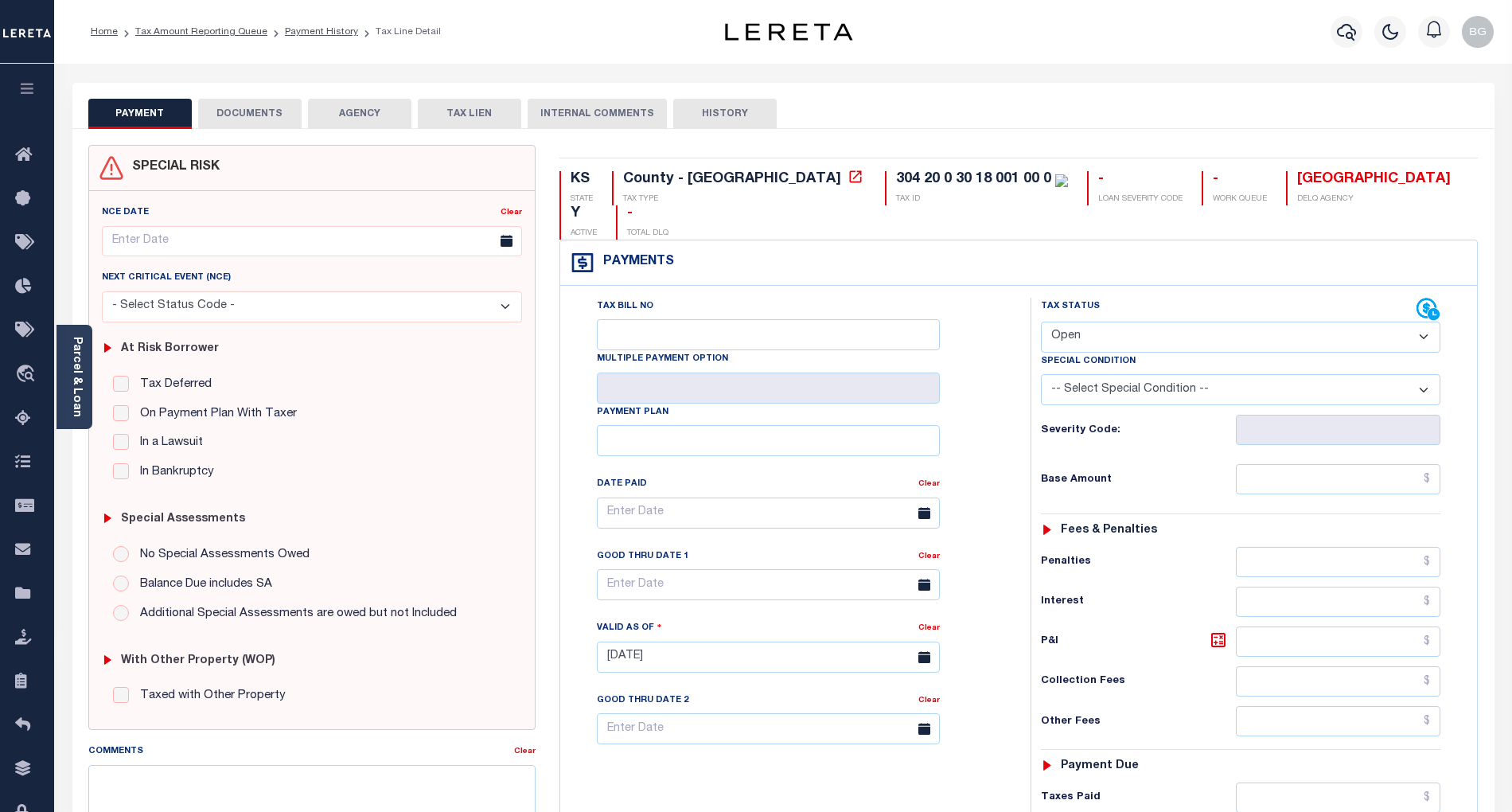
click at [1079, 322] on select "- Select Status Code - Open Due/Unpaid Paid Incomplete No Tax Due Internal Refu…" at bounding box center [1241, 337] width 400 height 31
select select "NTX"
click at [1041, 322] on select "- Select Status Code - Open Due/Unpaid Paid Incomplete No Tax Due Internal Refu…" at bounding box center [1241, 337] width 400 height 31
type input "[DATE]"
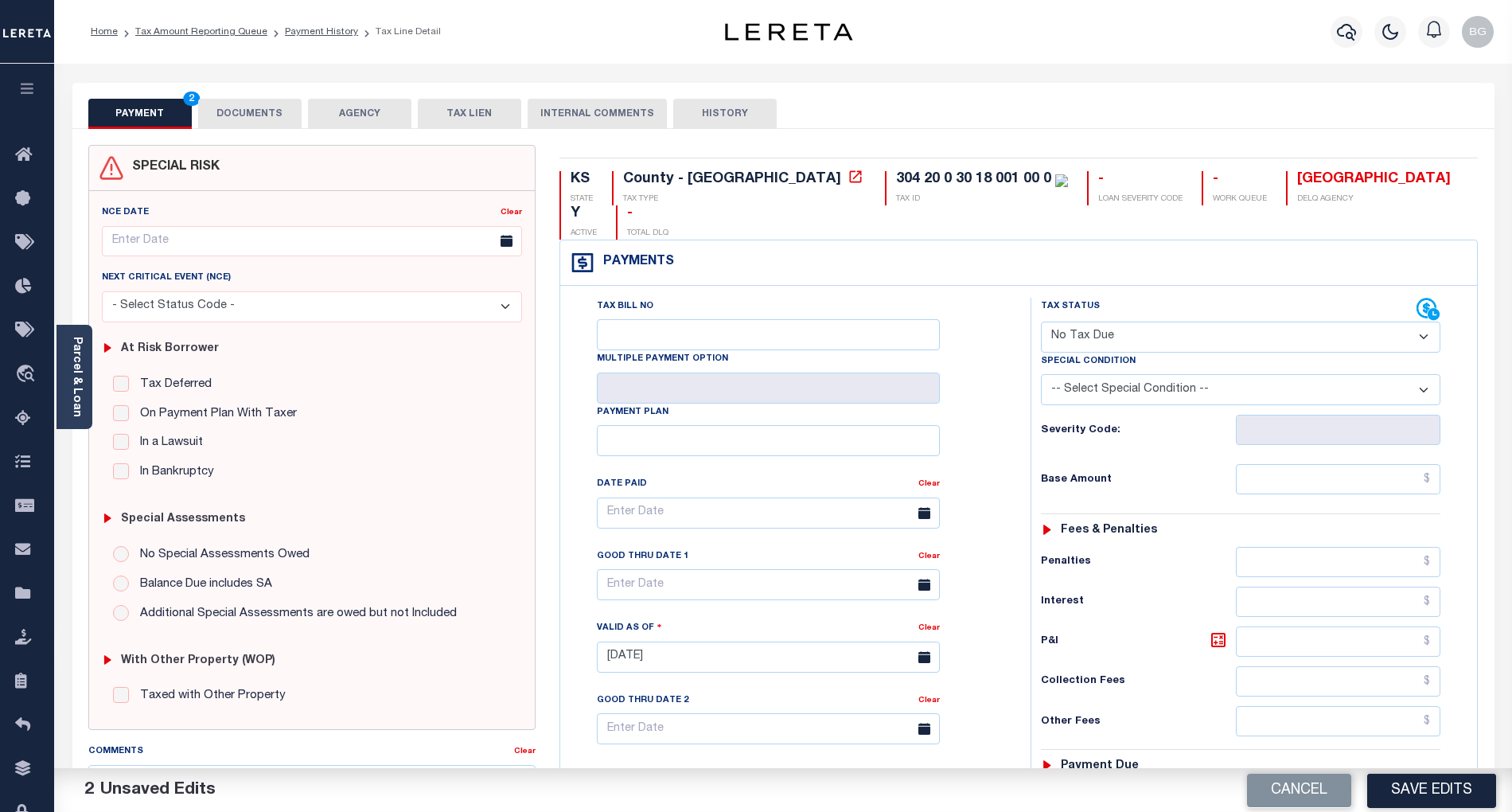
click at [1127, 374] on select "-- Select Special Condition -- 3RD PARTY TAX LIEN AGENCY TAX LIEN (A.K.A Inside…" at bounding box center [1241, 389] width 400 height 31
select select "5"
click at [1041, 374] on select "-- Select Special Condition -- 3RD PARTY TAX LIEN AGENCY TAX LIEN (A.K.A Inside…" at bounding box center [1241, 389] width 400 height 31
click at [1414, 464] on input "text" at bounding box center [1339, 479] width 206 height 30
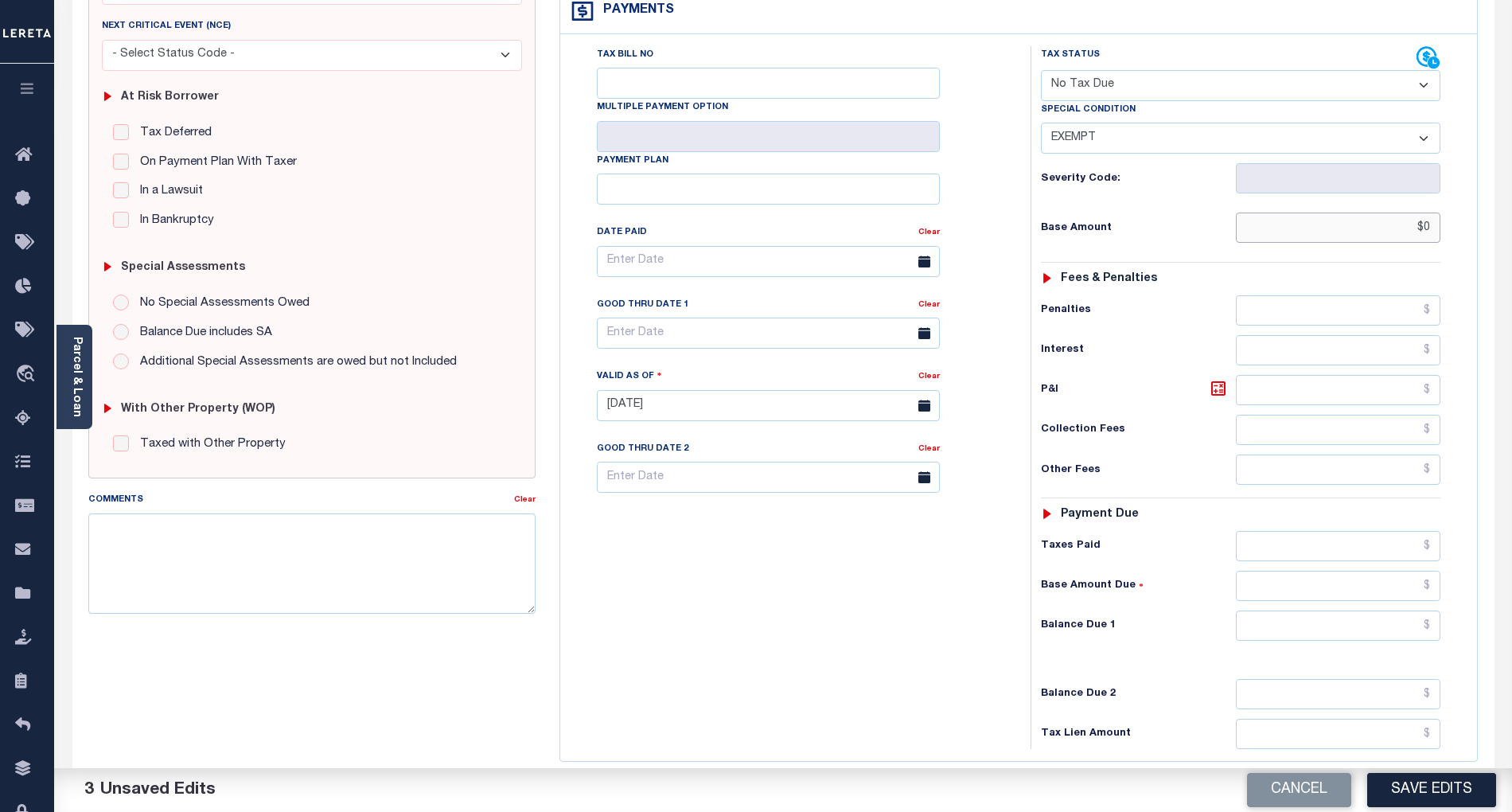
scroll to position [318, 0]
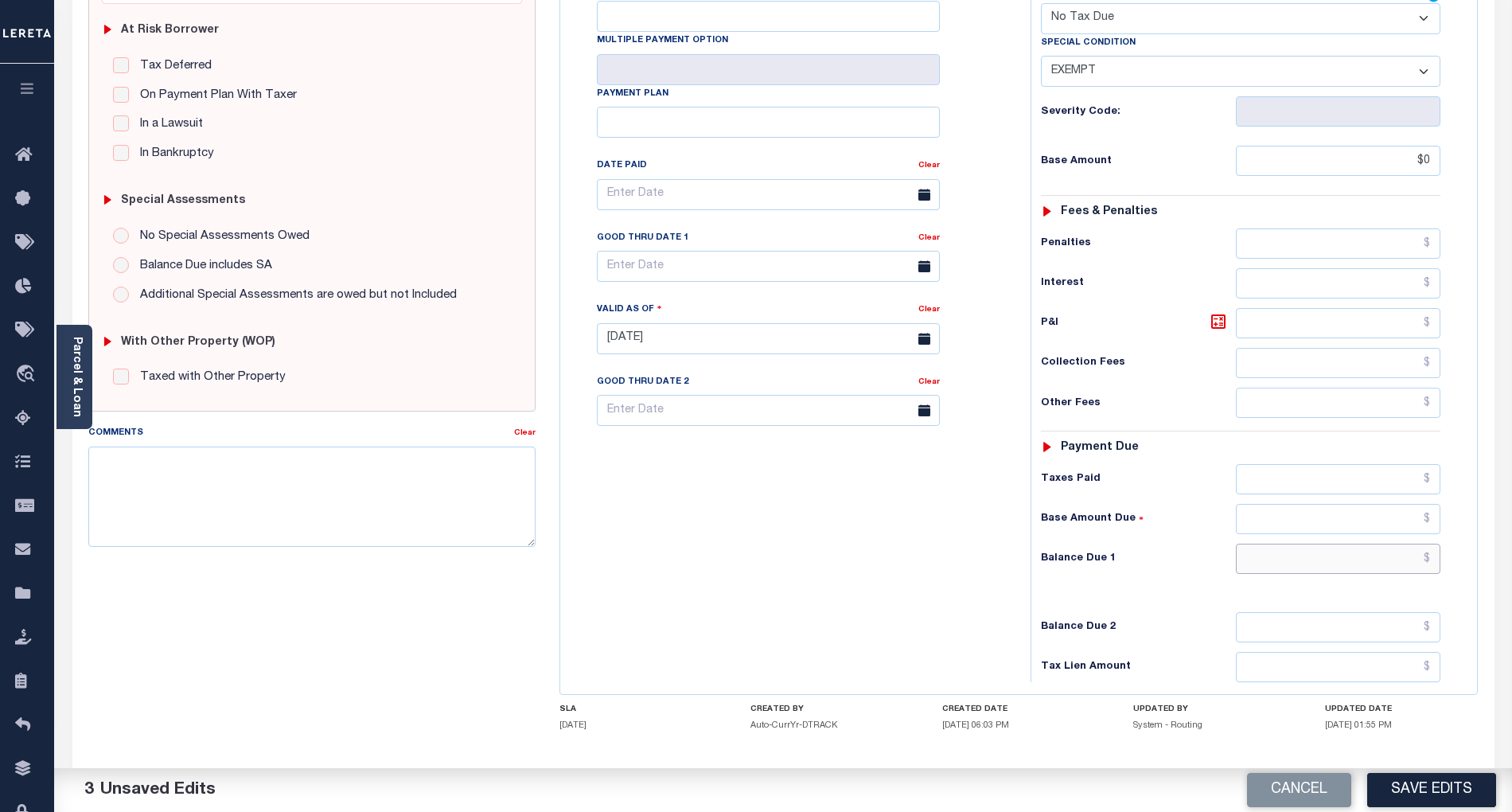
type input "$0.00"
click at [1411, 544] on input "text" at bounding box center [1339, 559] width 206 height 30
type input "$0.00"
click at [886, 605] on div "Tax Bill No Multiple Payment Option Payment Plan Clear" at bounding box center [791, 330] width 454 height 703
click at [1456, 793] on button "Save Edits" at bounding box center [1431, 789] width 129 height 34
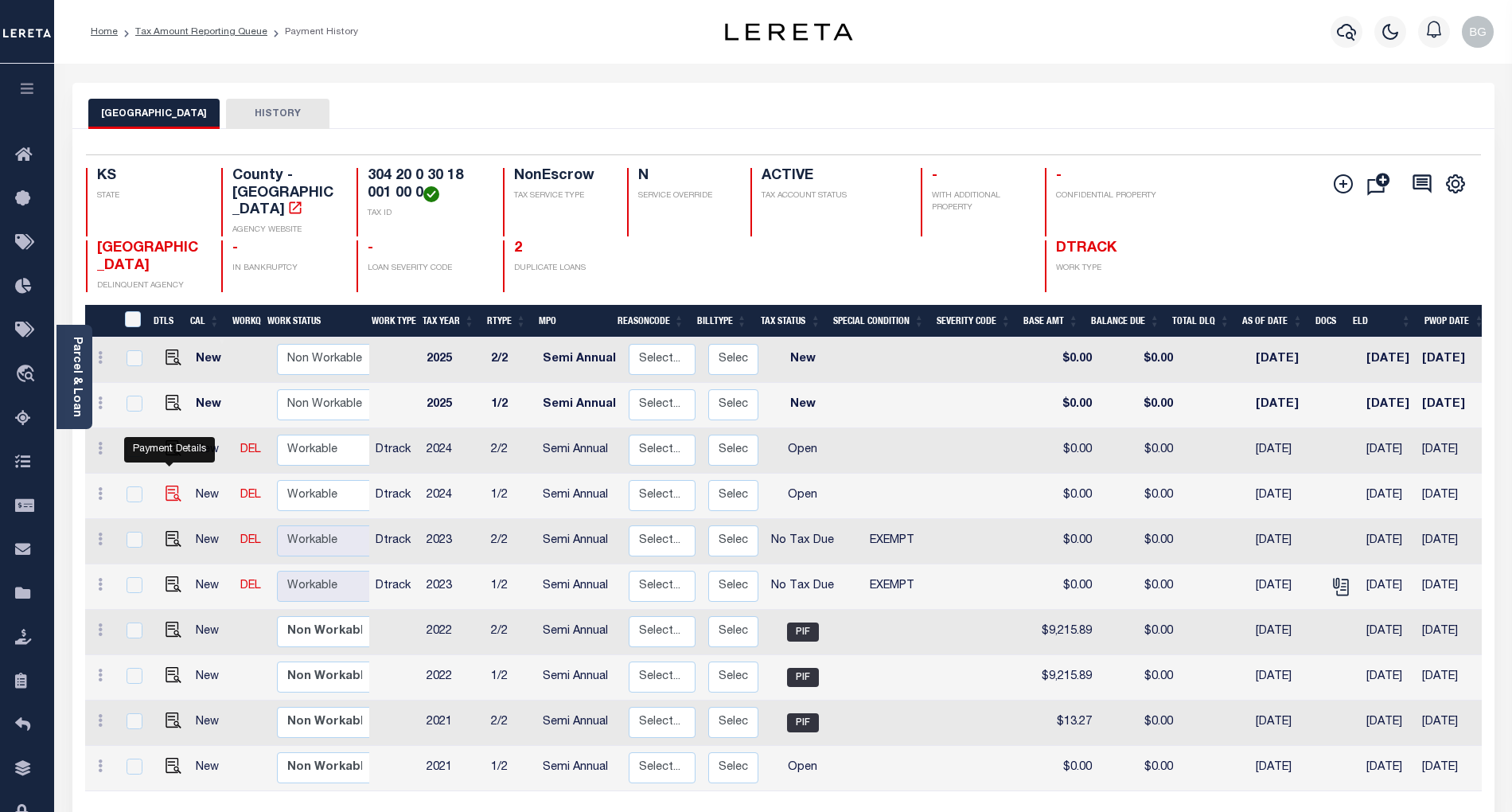
click at [166, 485] on img "" at bounding box center [173, 493] width 16 height 16
checkbox input "true"
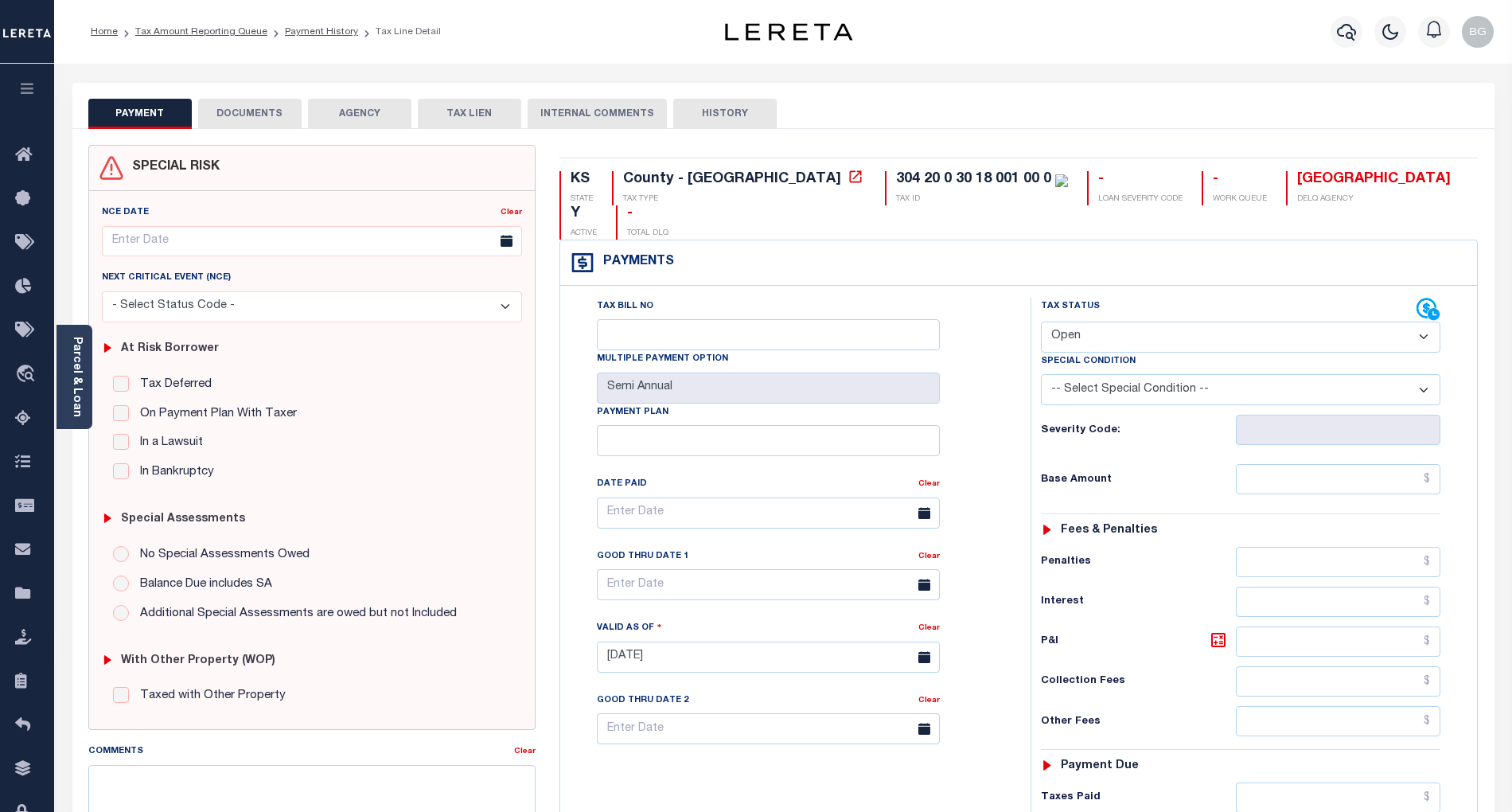
click at [258, 106] on button "DOCUMENTS" at bounding box center [250, 113] width 104 height 30
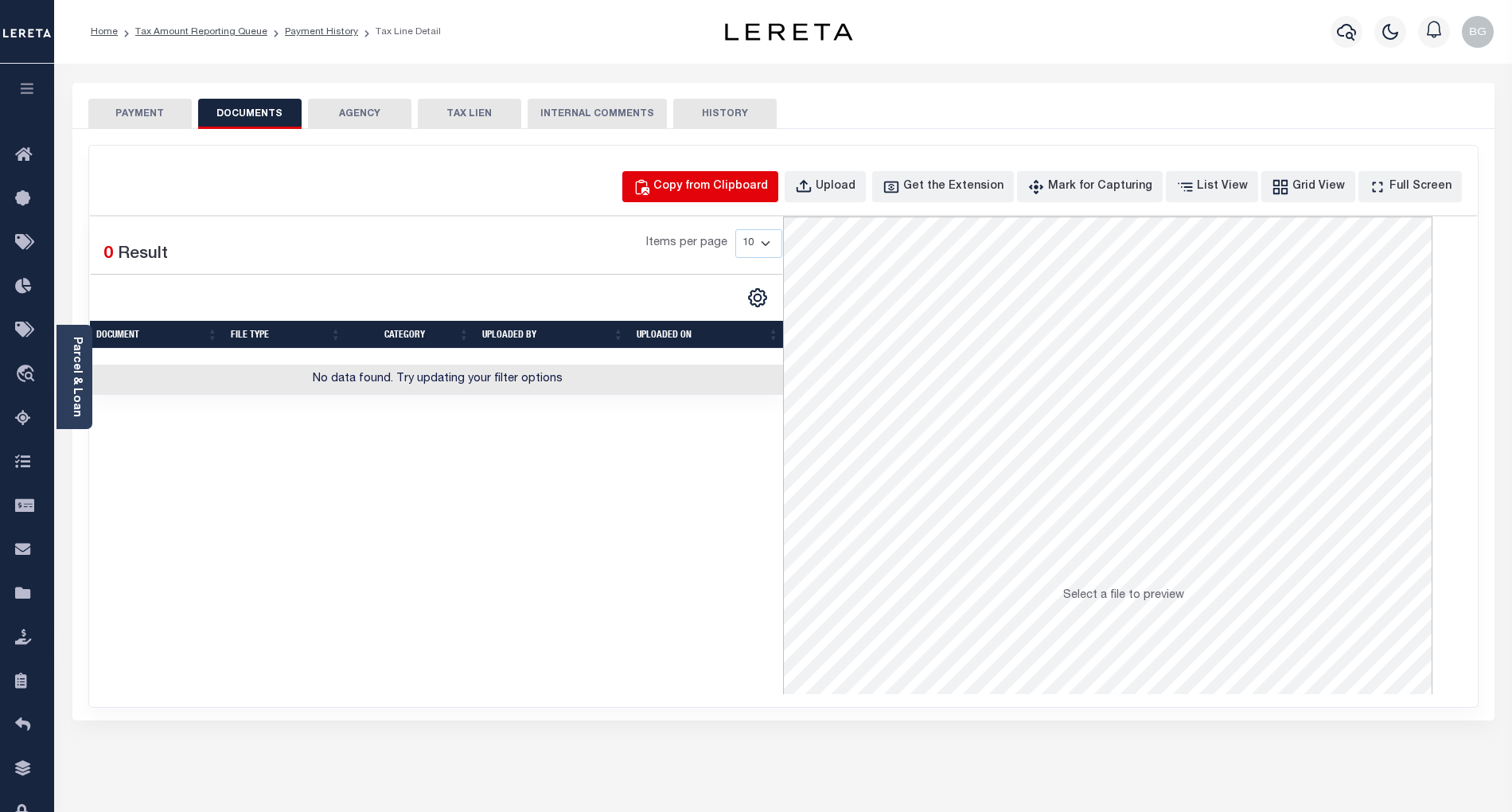
click at [748, 186] on div "Copy from Clipboard" at bounding box center [711, 187] width 114 height 18
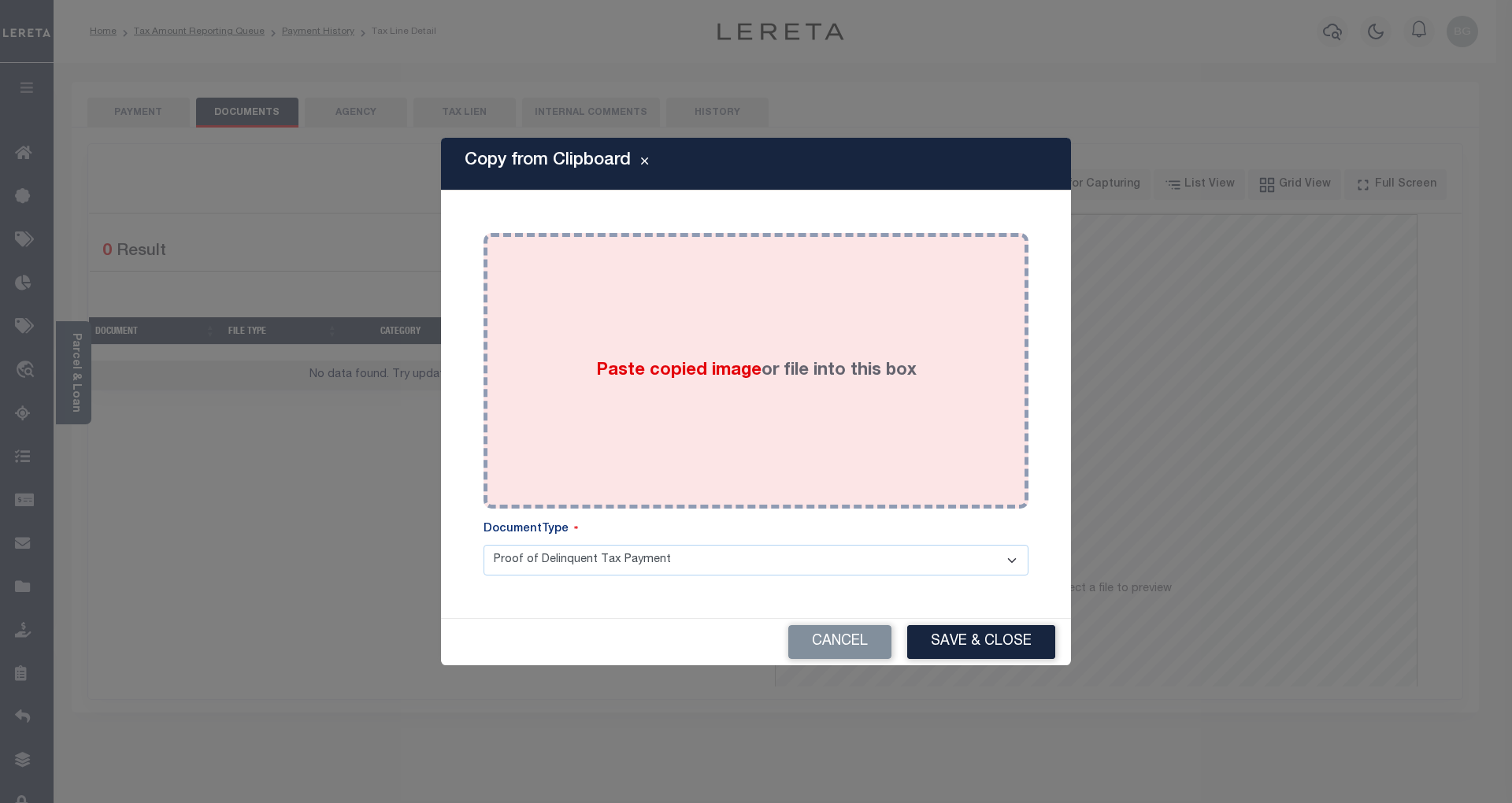
click at [701, 371] on span "Paste copied image" at bounding box center [679, 371] width 165 height 17
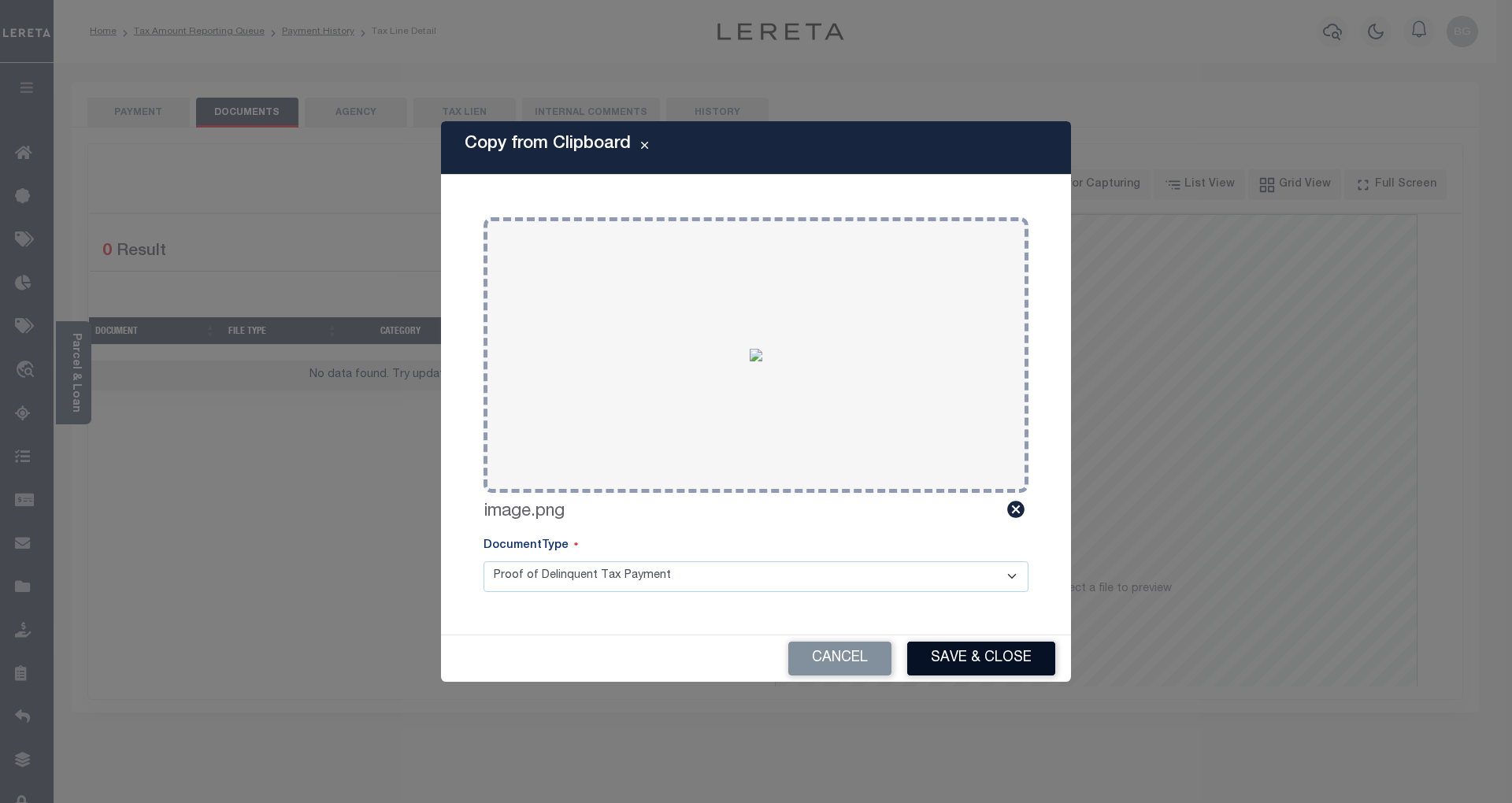
click at [1012, 660] on button "Save & Close" at bounding box center [981, 658] width 148 height 34
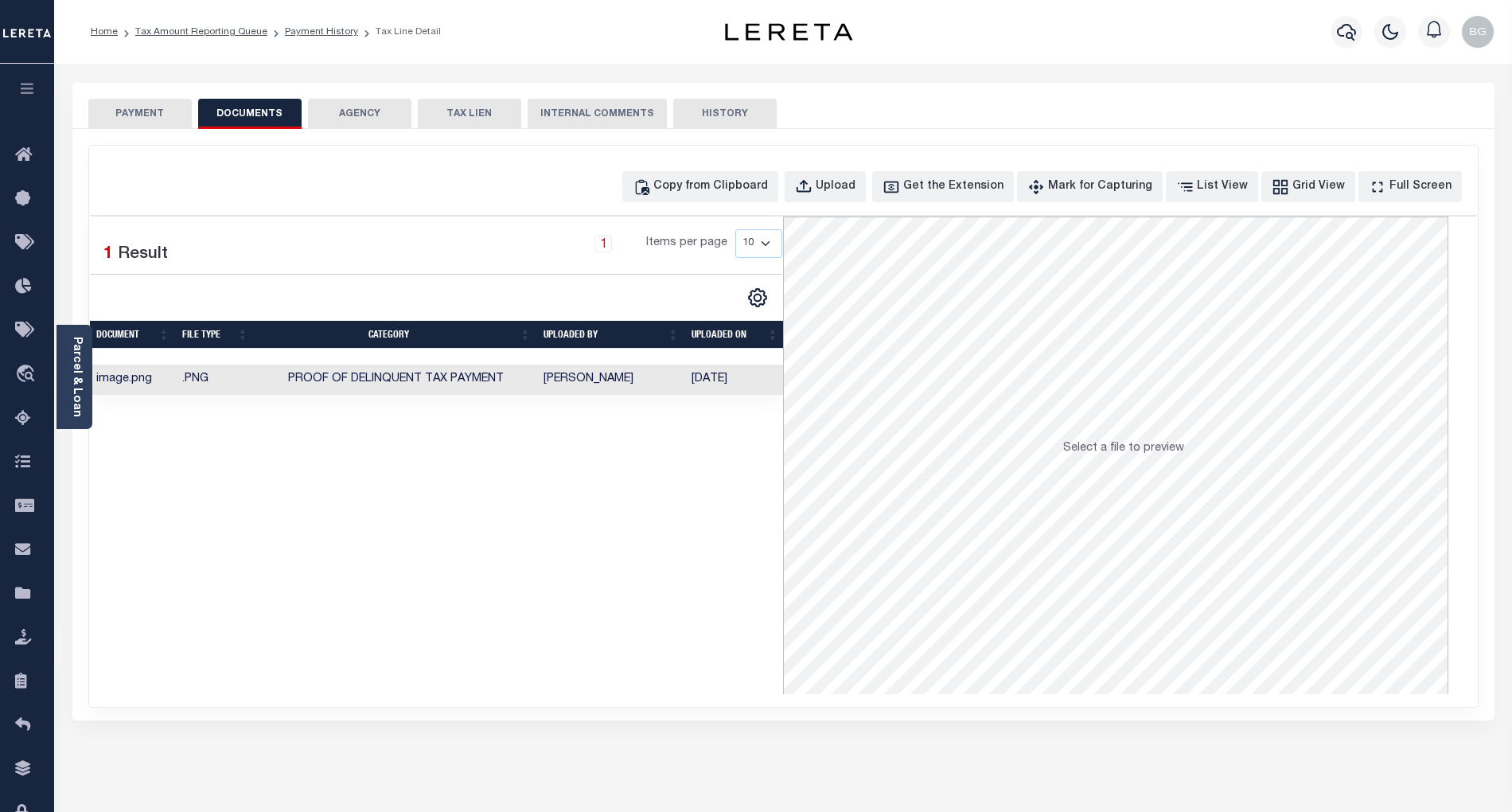
click at [141, 118] on button "PAYMENT" at bounding box center [141, 113] width 104 height 30
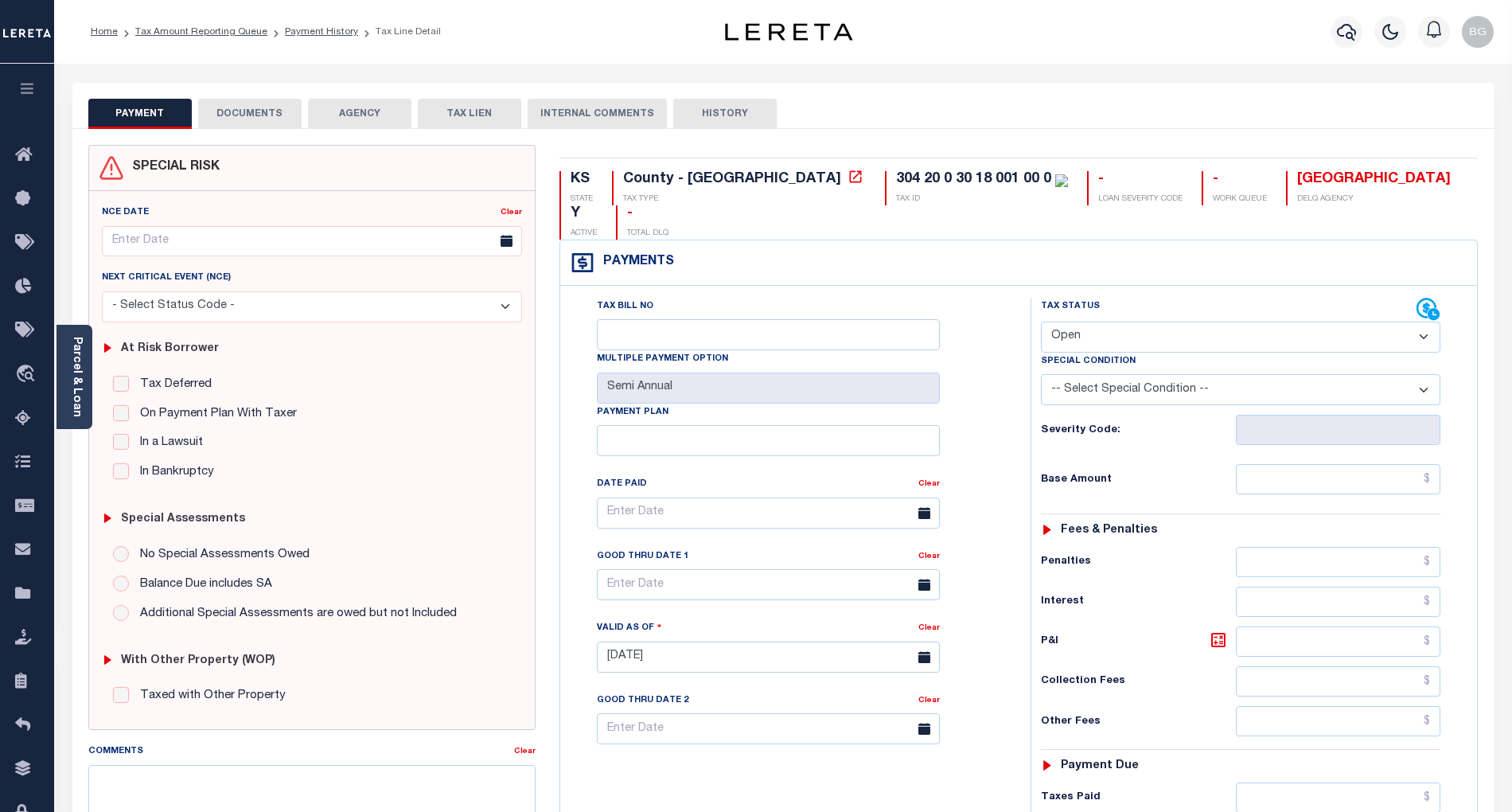
click at [1074, 322] on select "- Select Status Code - Open Due/Unpaid Paid Incomplete No Tax Due Internal Refu…" at bounding box center [1241, 337] width 400 height 31
select select "NTX"
click at [1041, 322] on select "- Select Status Code - Open Due/Unpaid Paid Incomplete No Tax Due Internal Refu…" at bounding box center [1241, 337] width 400 height 31
type input "[DATE]"
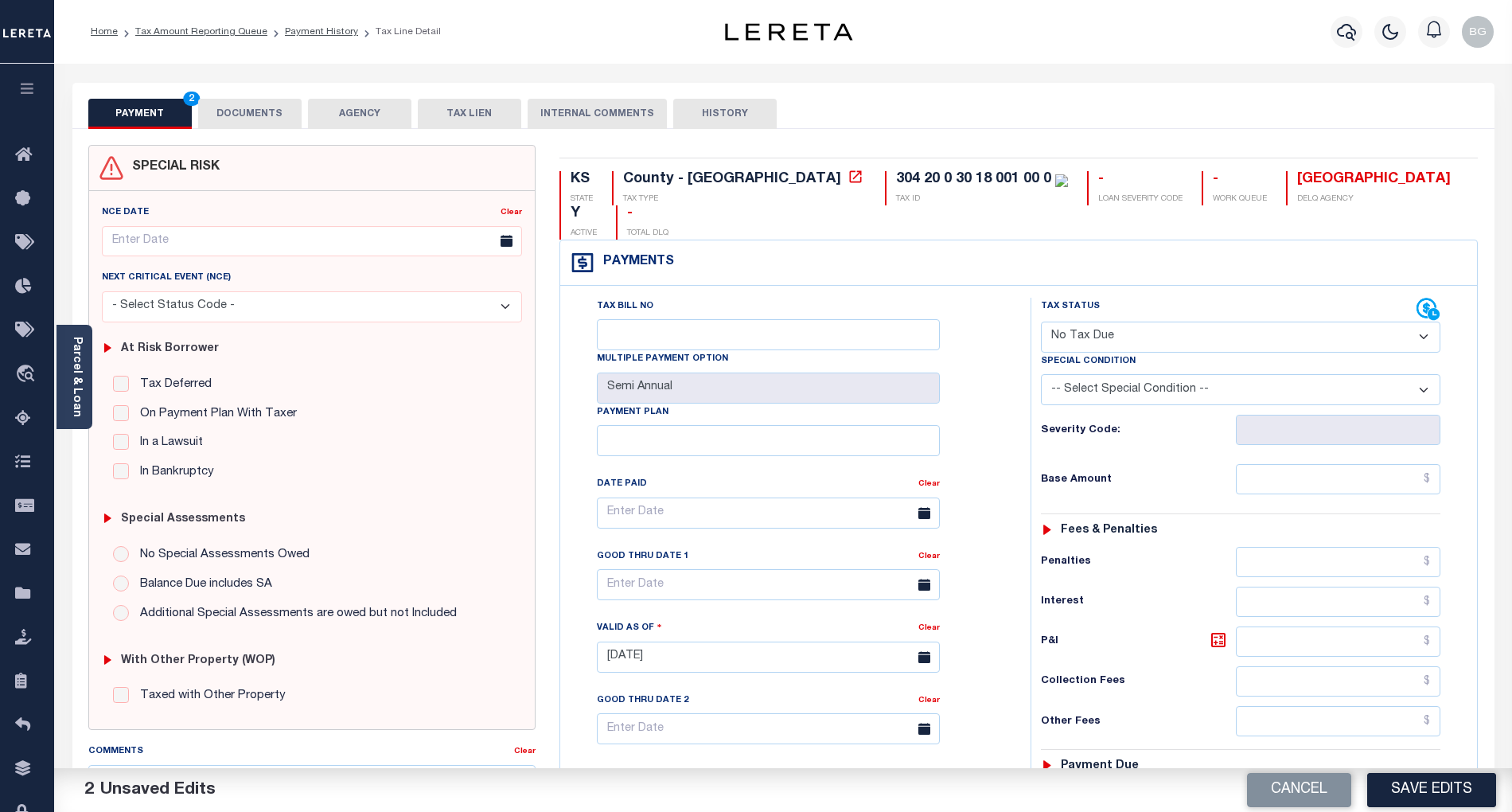
click at [1147, 374] on select "-- Select Special Condition -- 3RD PARTY TAX LIEN AGENCY TAX LIEN (A.K.A Inside…" at bounding box center [1241, 389] width 400 height 31
select select "5"
click at [1041, 374] on select "-- Select Special Condition -- 3RD PARTY TAX LIEN AGENCY TAX LIEN (A.K.A Inside…" at bounding box center [1241, 389] width 400 height 31
click at [1395, 464] on input "text" at bounding box center [1339, 479] width 206 height 30
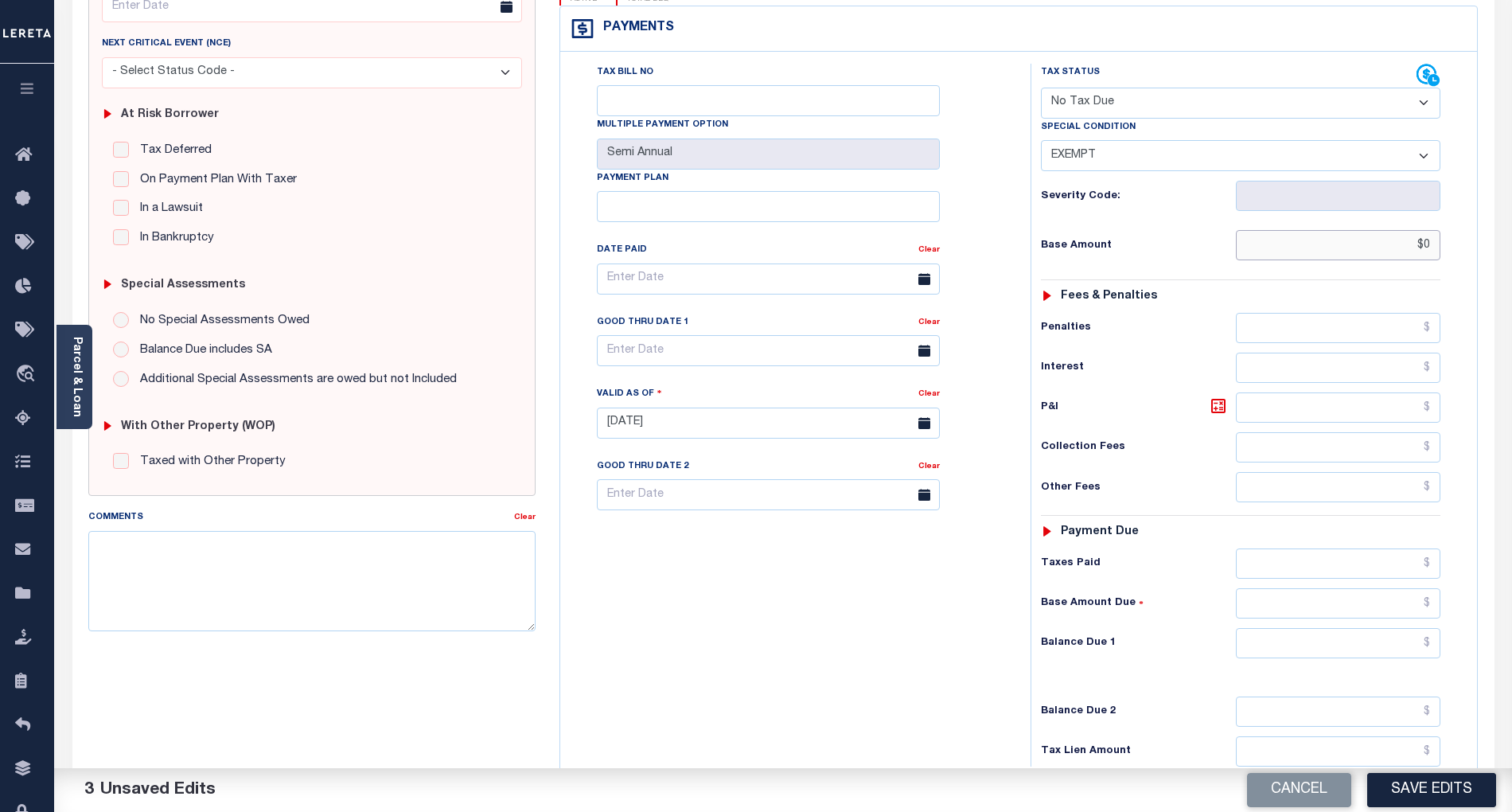
scroll to position [318, 0]
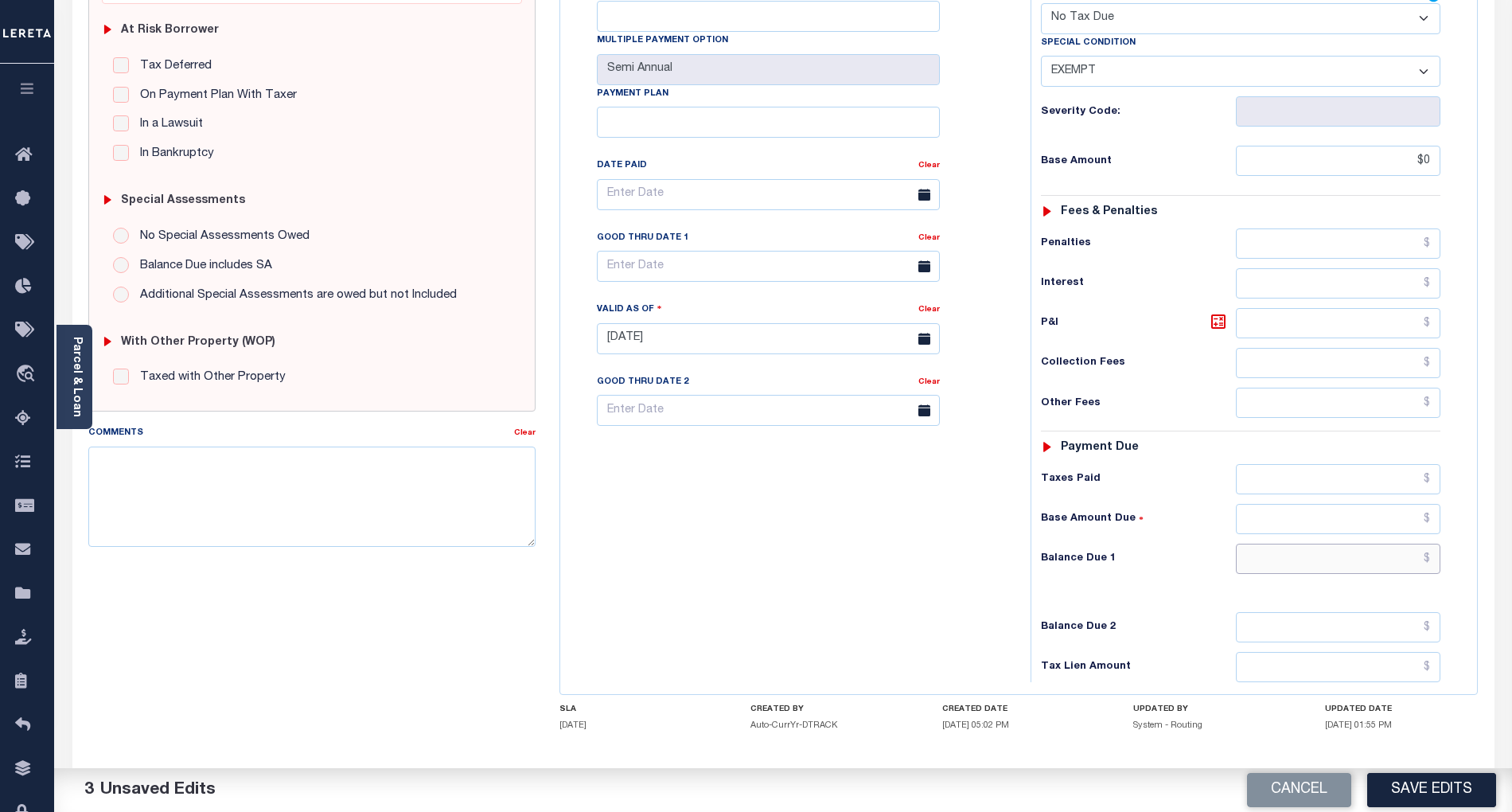
type input "$0.00"
drag, startPoint x: 1418, startPoint y: 533, endPoint x: 1277, endPoint y: 548, distance: 141.8
click at [1418, 544] on input "text" at bounding box center [1339, 559] width 206 height 30
type input "$0.00"
drag, startPoint x: 988, startPoint y: 583, endPoint x: 997, endPoint y: 583, distance: 9.0
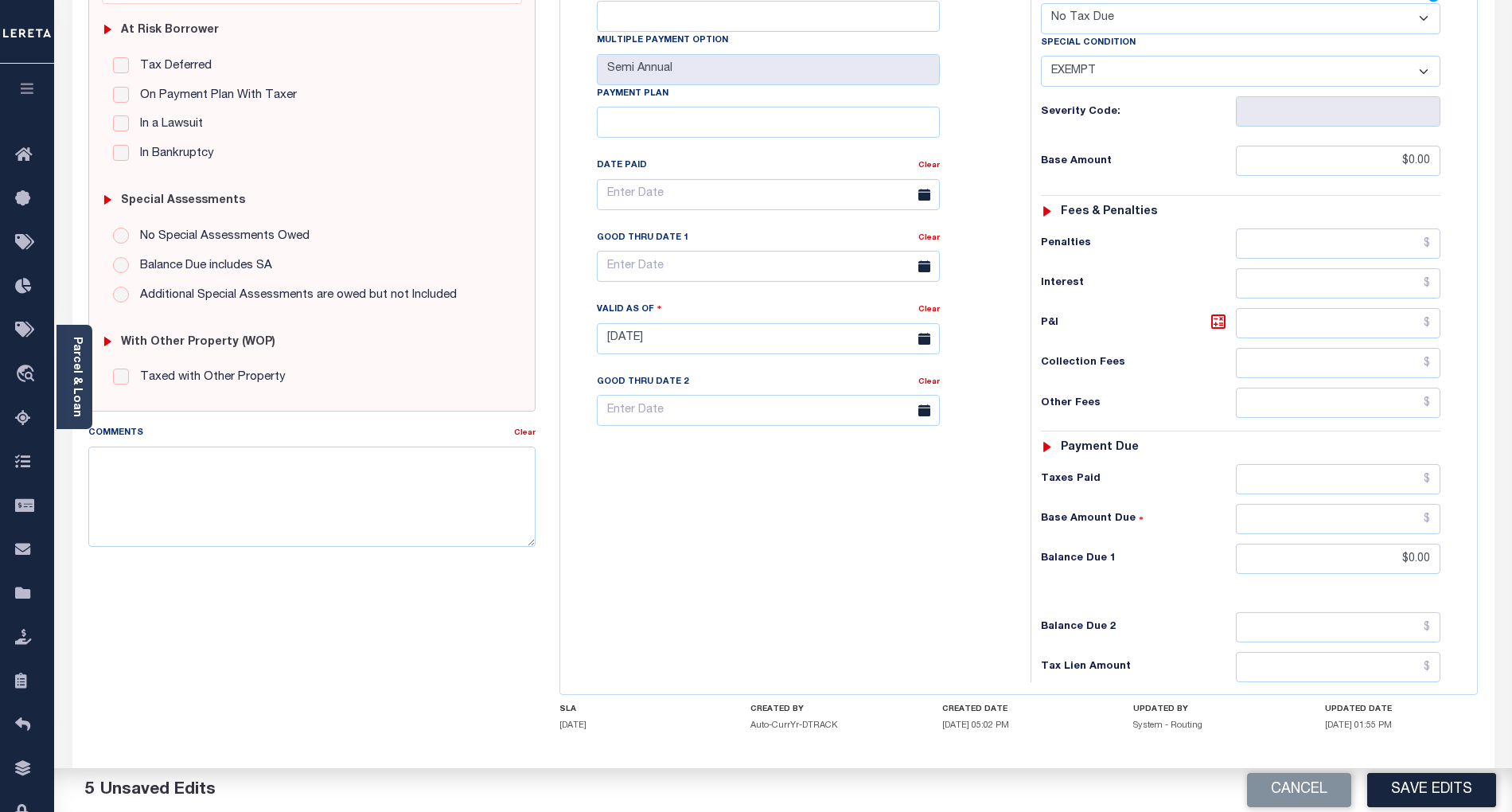
click at [988, 583] on div "Tax Bill No Multiple Payment Option Semi Annual Payment Plan Clear" at bounding box center [791, 330] width 454 height 703
click at [1455, 777] on button "Save Edits" at bounding box center [1431, 789] width 129 height 34
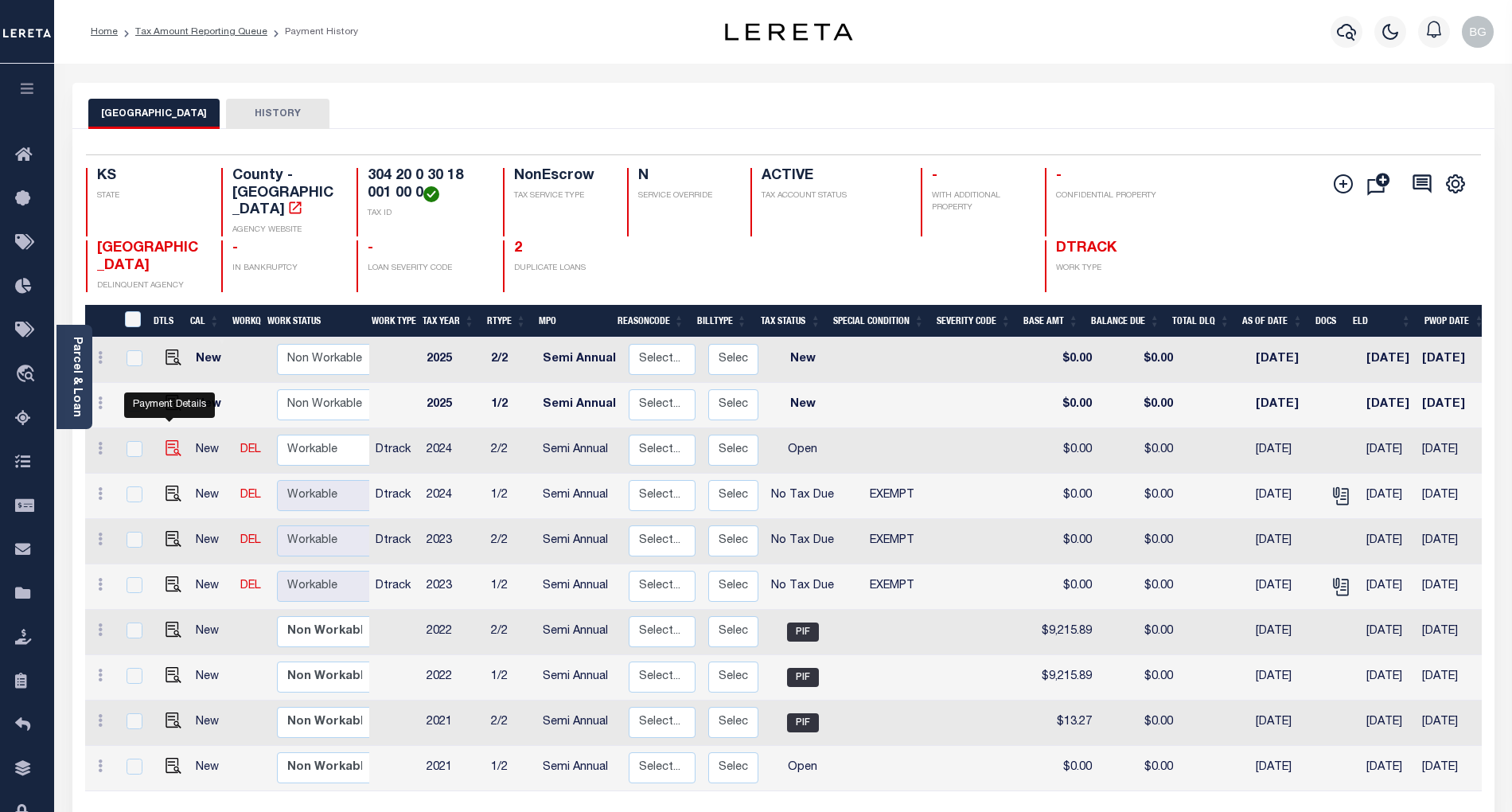
click at [169, 440] on img "" at bounding box center [173, 448] width 16 height 16
checkbox input "true"
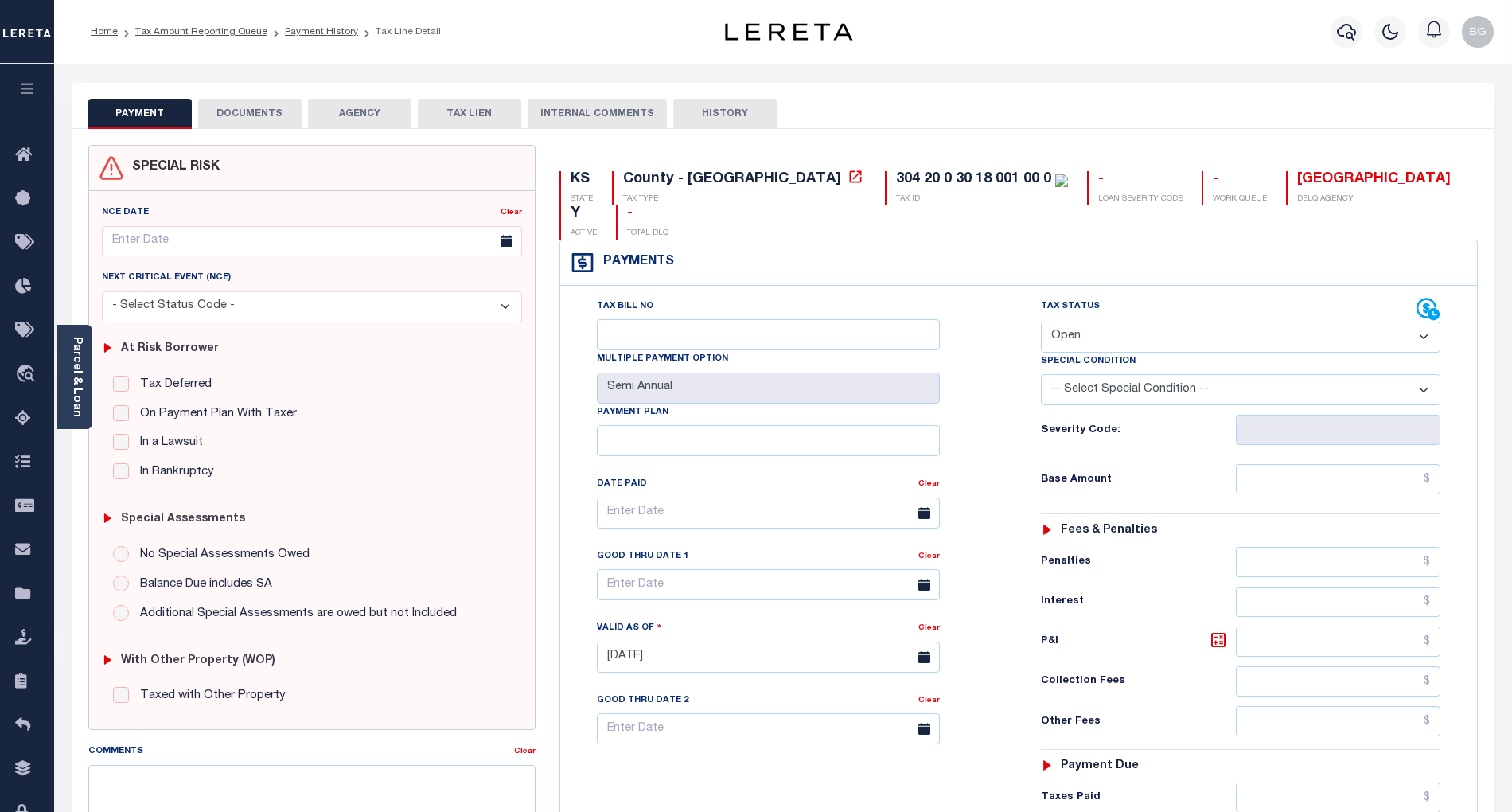
click at [1082, 322] on select "- Select Status Code - Open Due/Unpaid Paid Incomplete No Tax Due Internal Refu…" at bounding box center [1241, 337] width 400 height 31
select select "NTX"
click at [1041, 322] on select "- Select Status Code - Open Due/Unpaid Paid Incomplete No Tax Due Internal Refu…" at bounding box center [1241, 337] width 400 height 31
type input "[DATE]"
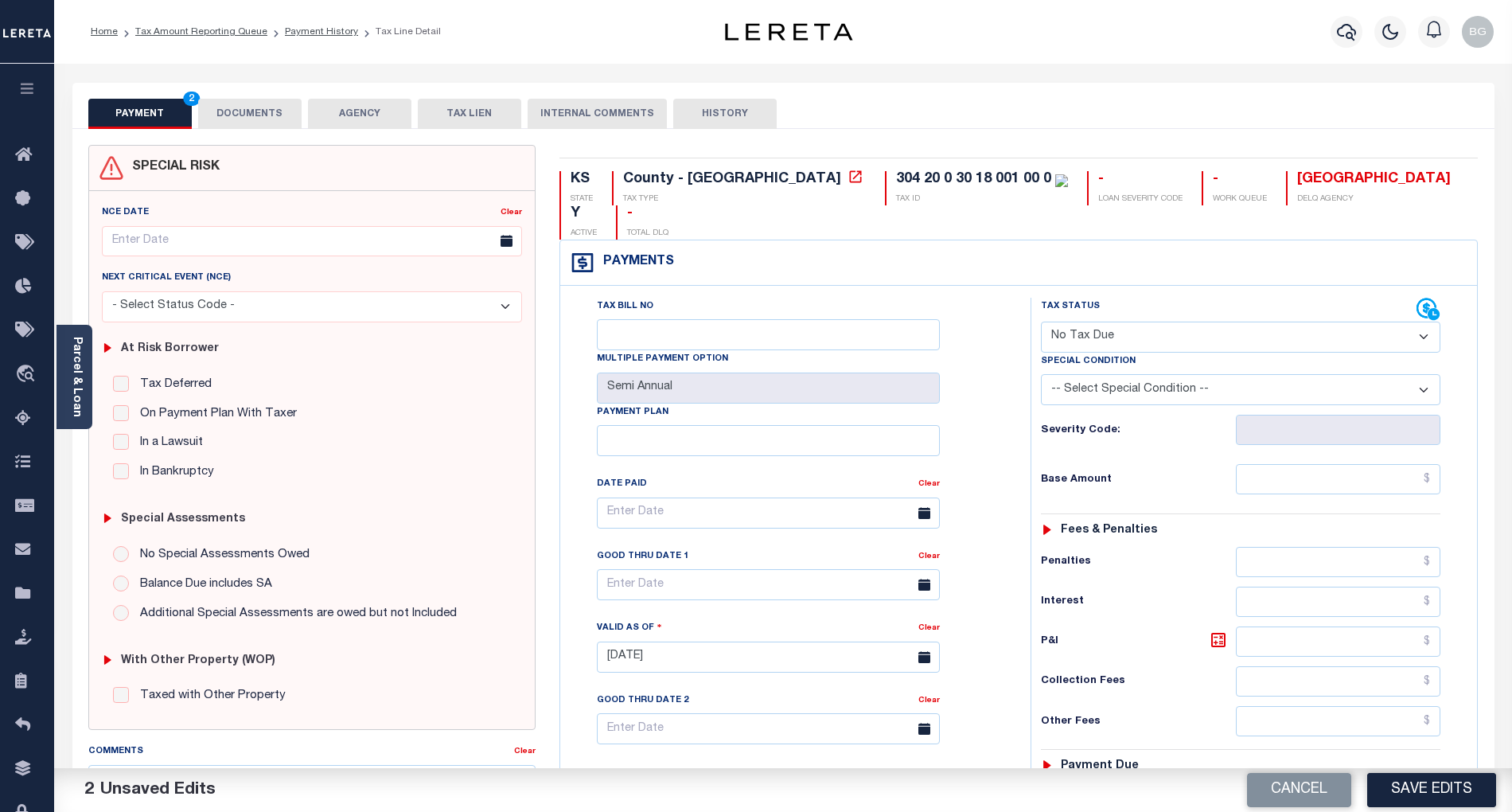
click at [1134, 374] on select "-- Select Special Condition -- 3RD PARTY TAX LIEN AGENCY TAX LIEN (A.K.A Inside…" at bounding box center [1241, 389] width 400 height 31
select select "5"
click at [1041, 374] on select "-- Select Special Condition -- 3RD PARTY TAX LIEN AGENCY TAX LIEN (A.K.A Inside…" at bounding box center [1241, 389] width 400 height 31
click at [1354, 464] on input "text" at bounding box center [1339, 479] width 206 height 30
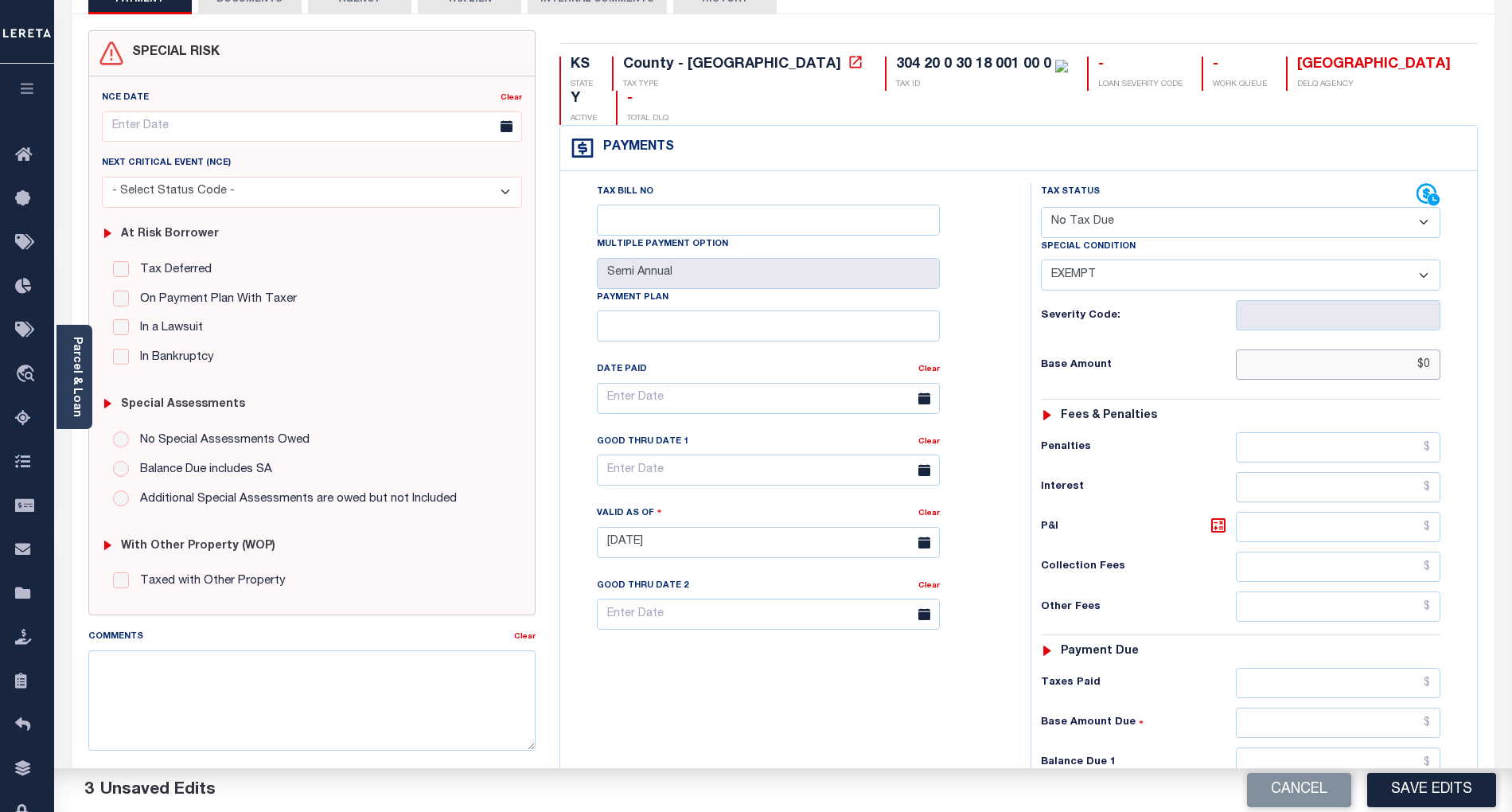
scroll to position [212, 0]
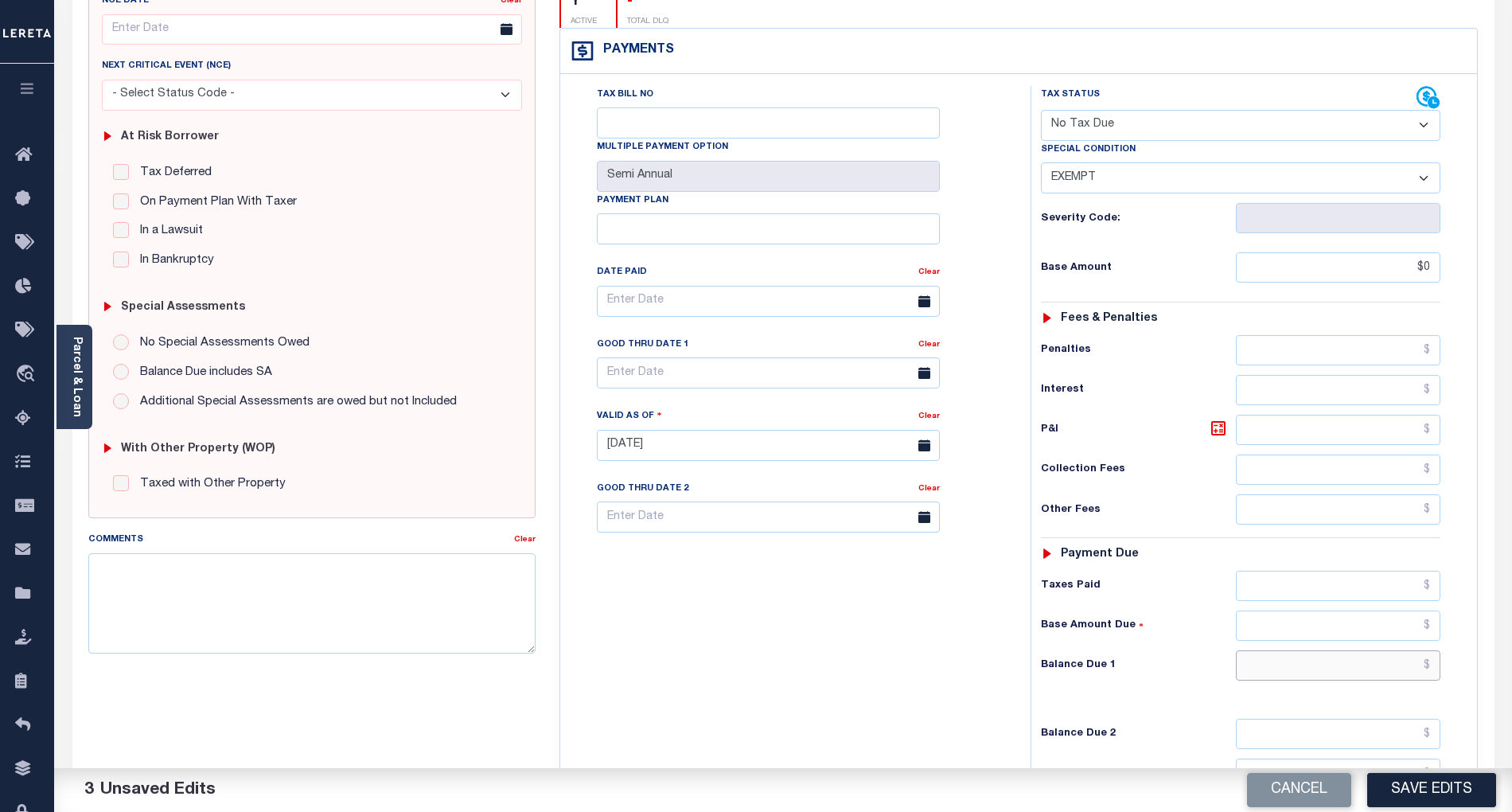
type input "$0.00"
click at [1412, 650] on input "text" at bounding box center [1339, 665] width 206 height 30
type input "$0.00"
click at [896, 656] on div "Tax Bill No Multiple Payment Option Semi Annual Payment Plan Clear" at bounding box center [791, 438] width 454 height 703
click at [1448, 801] on button "Save Edits" at bounding box center [1431, 789] width 129 height 34
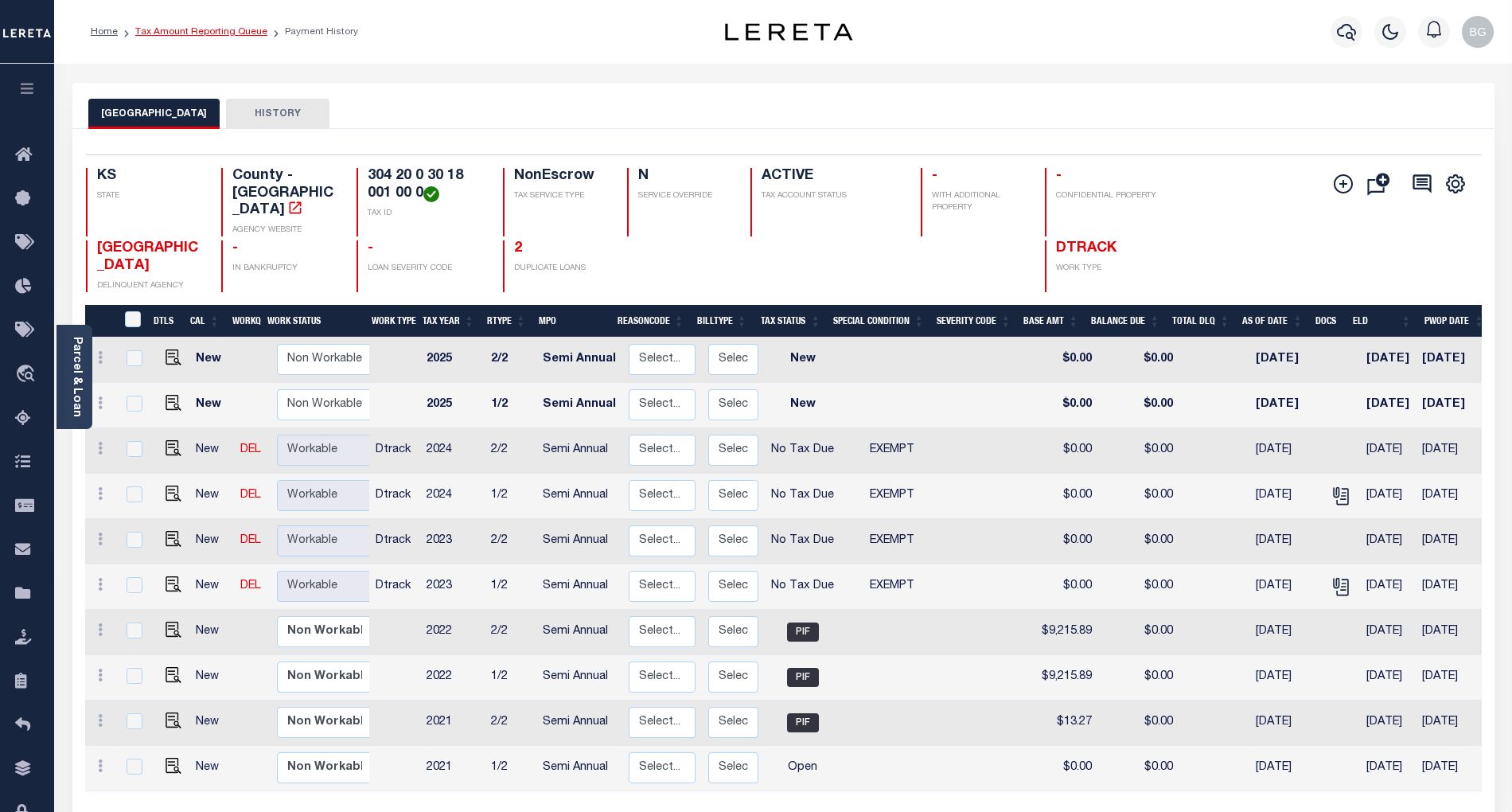
click link "Tax Amount Reporting Queue"
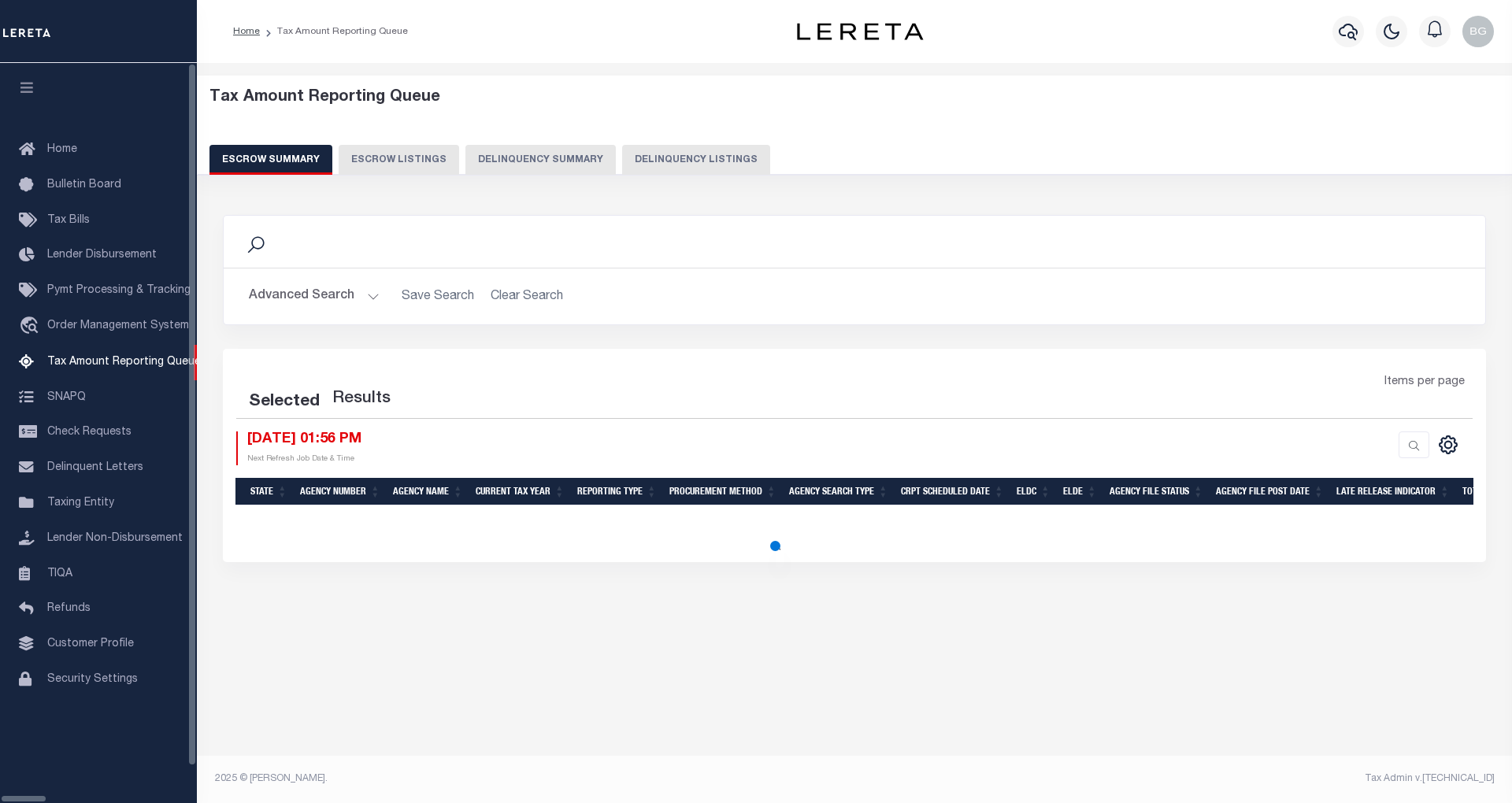
select select "100"
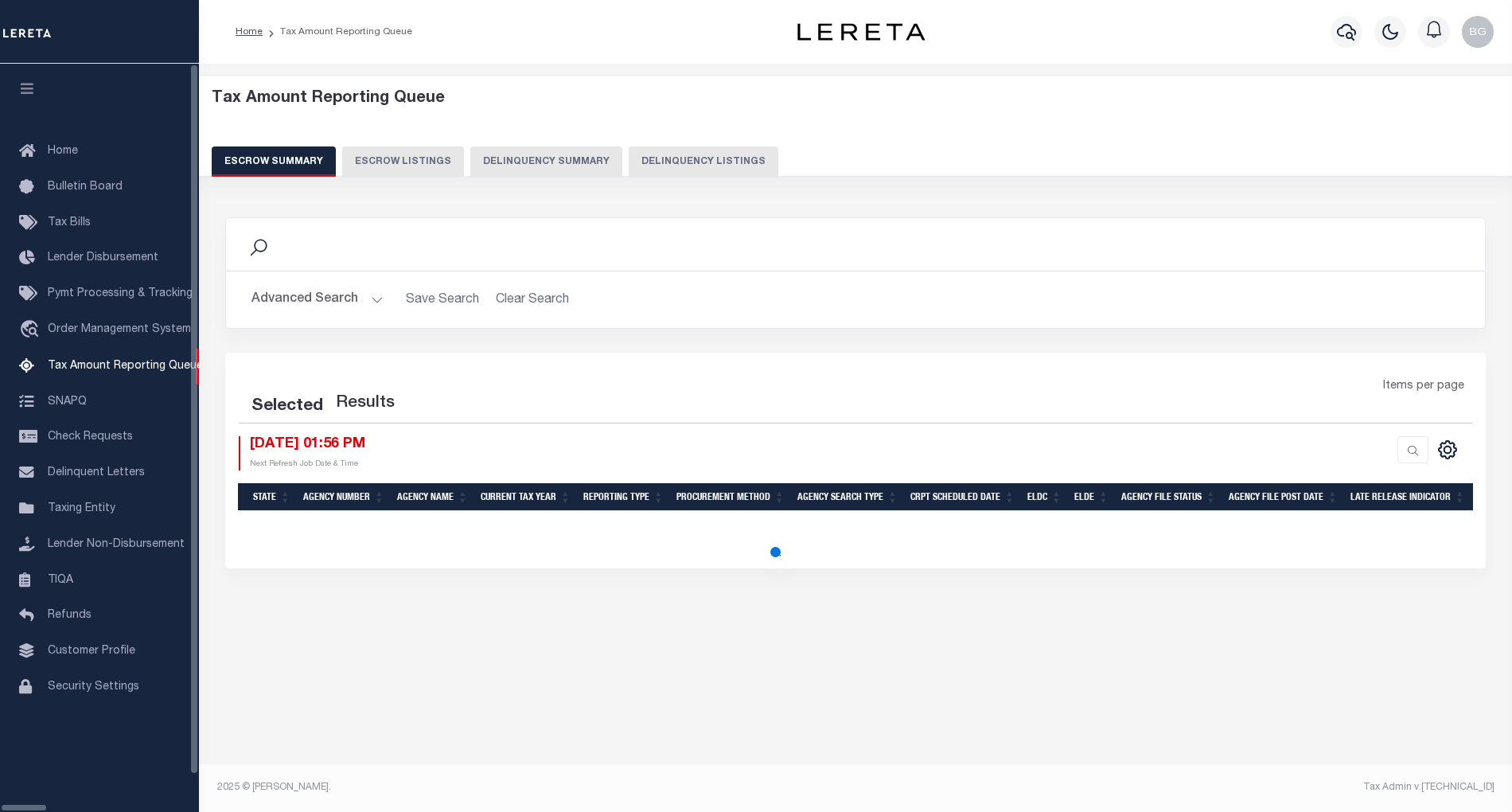
select select "100"
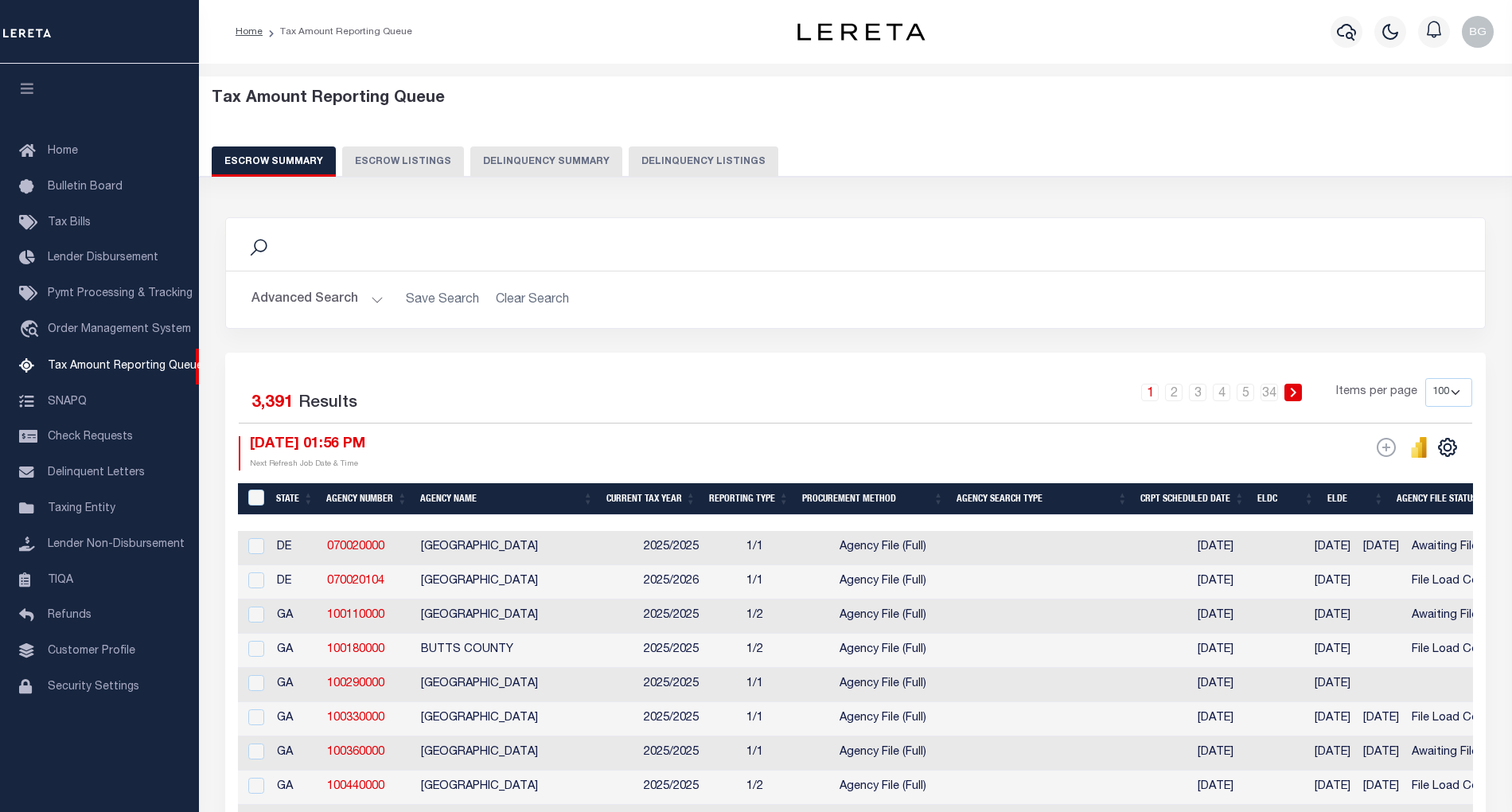
click at [697, 163] on button "Delinquency Listings" at bounding box center [703, 162] width 149 height 30
select select "100"
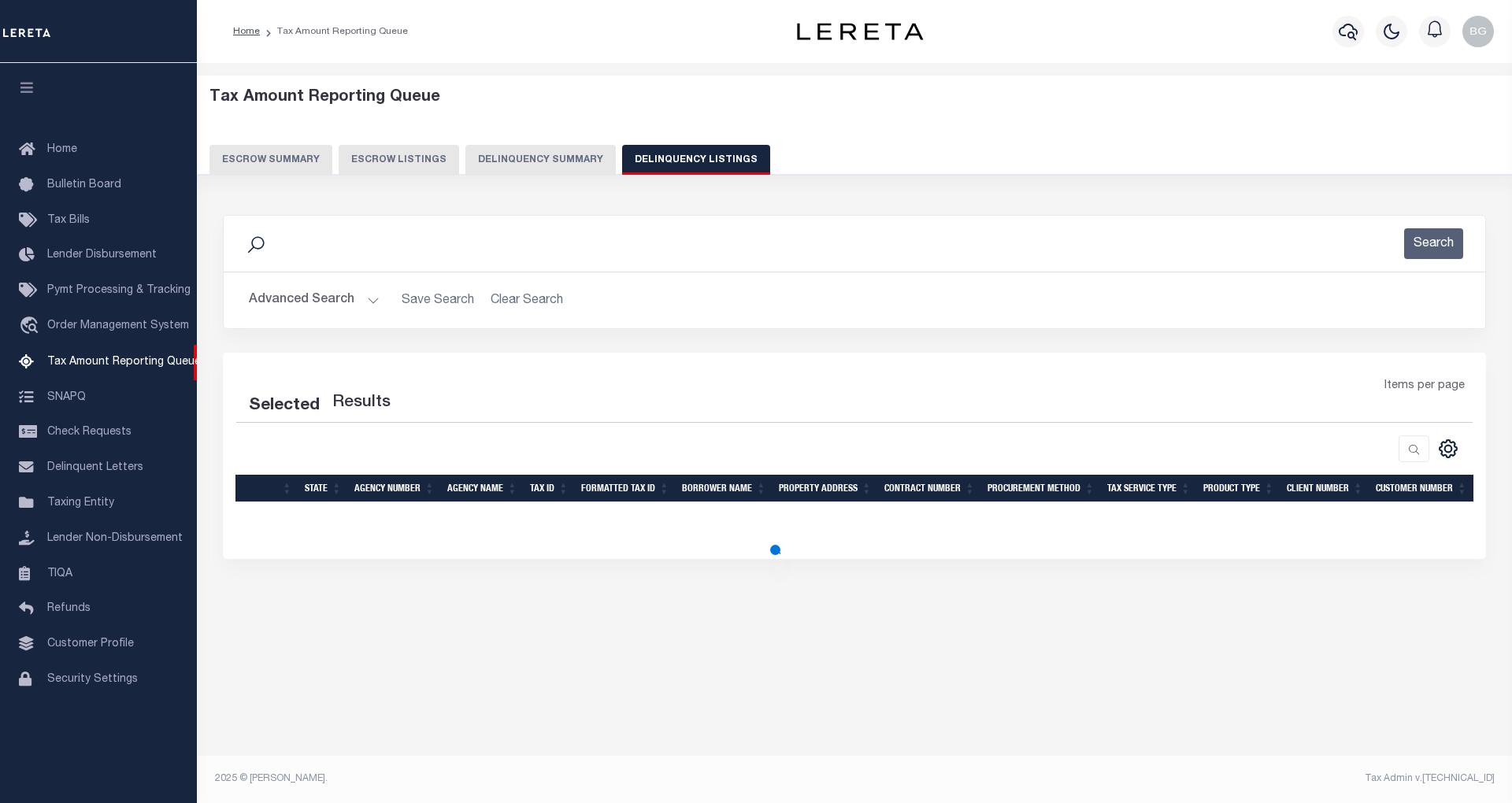
select select "100"
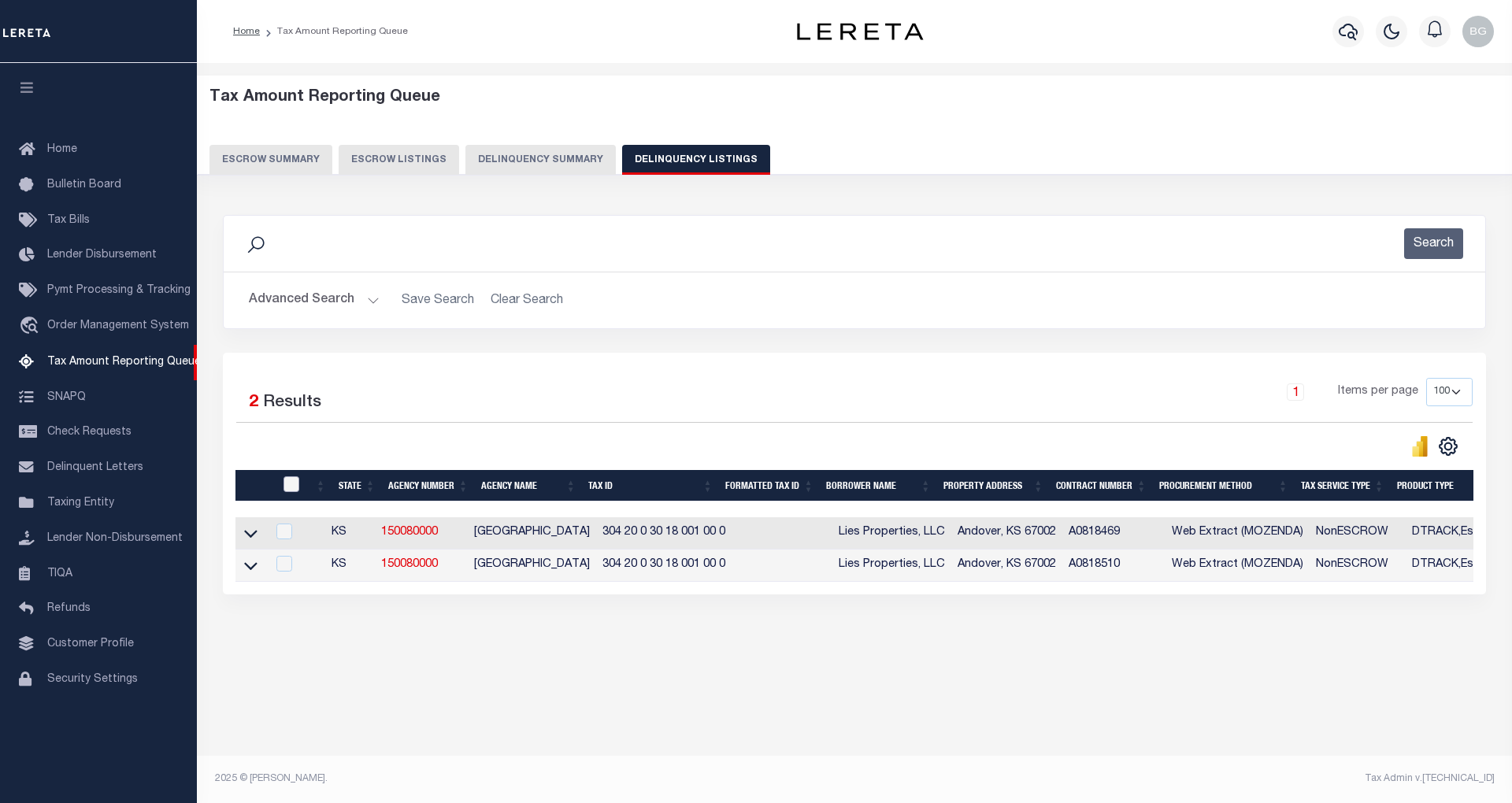
click at [295, 488] on input "checkbox" at bounding box center [291, 484] width 16 height 16
checkbox input "true"
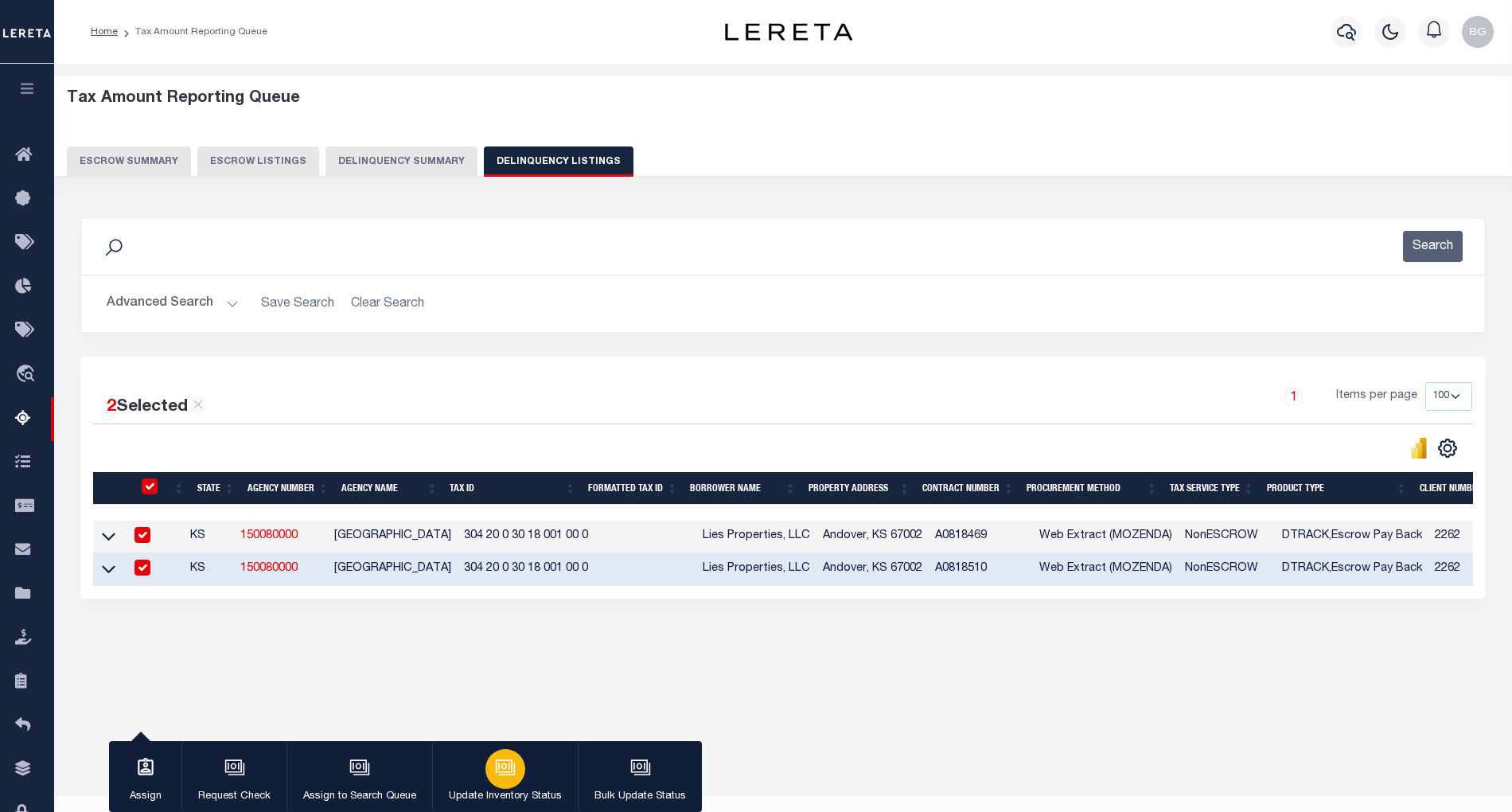
click at [503, 762] on icon "button" at bounding box center [505, 767] width 21 height 21
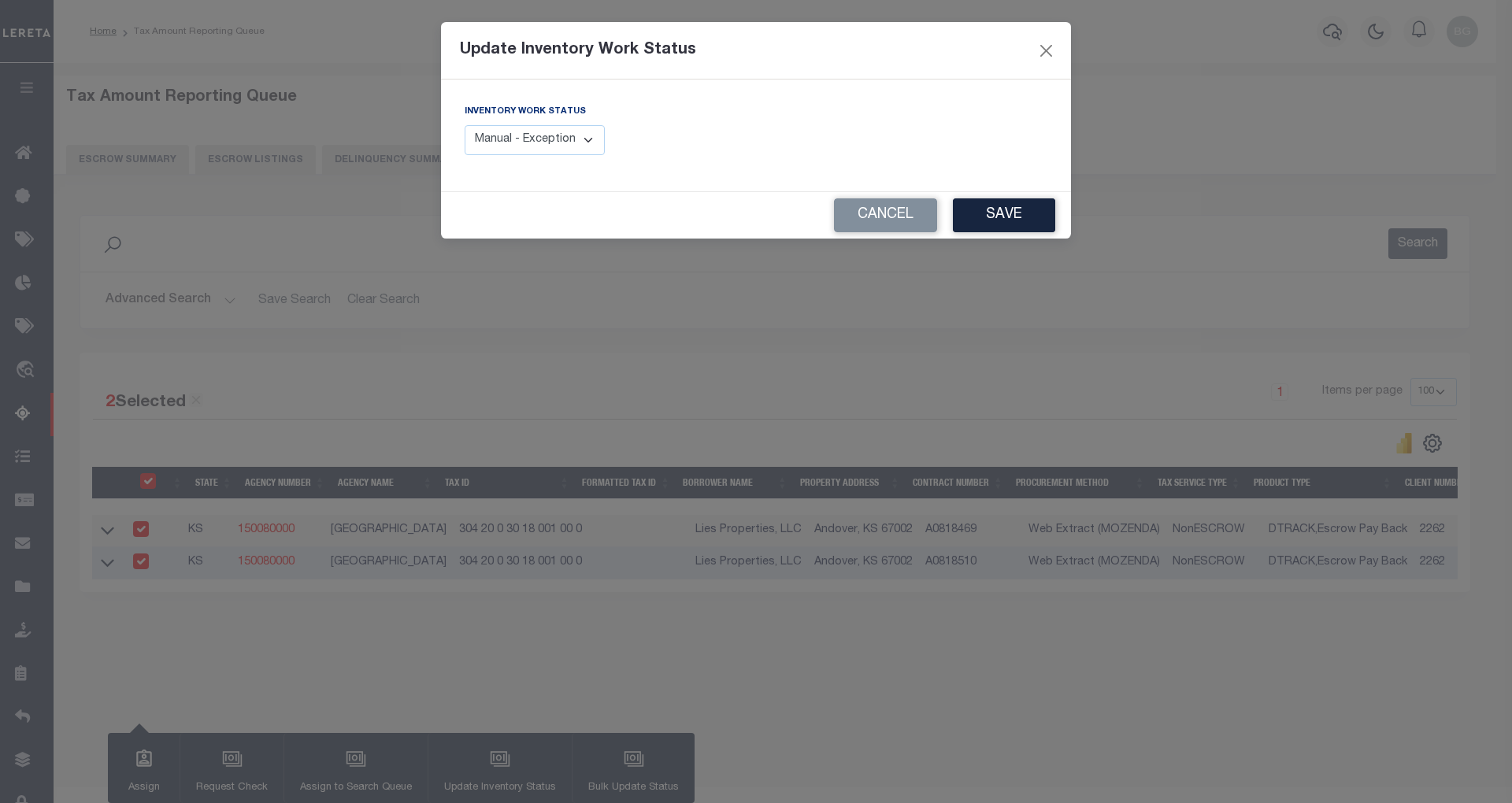
drag, startPoint x: 577, startPoint y: 143, endPoint x: 584, endPoint y: 156, distance: 14.8
click at [577, 143] on select "Manual - Exception Pended - Awaiting Search Late Add Exception Completed" at bounding box center [534, 140] width 140 height 30
select select "4"
click at [464, 125] on select "Manual - Exception Pended - Awaiting Search Late Add Exception Completed" at bounding box center [534, 140] width 140 height 30
click at [1009, 222] on button "Save" at bounding box center [1004, 215] width 103 height 34
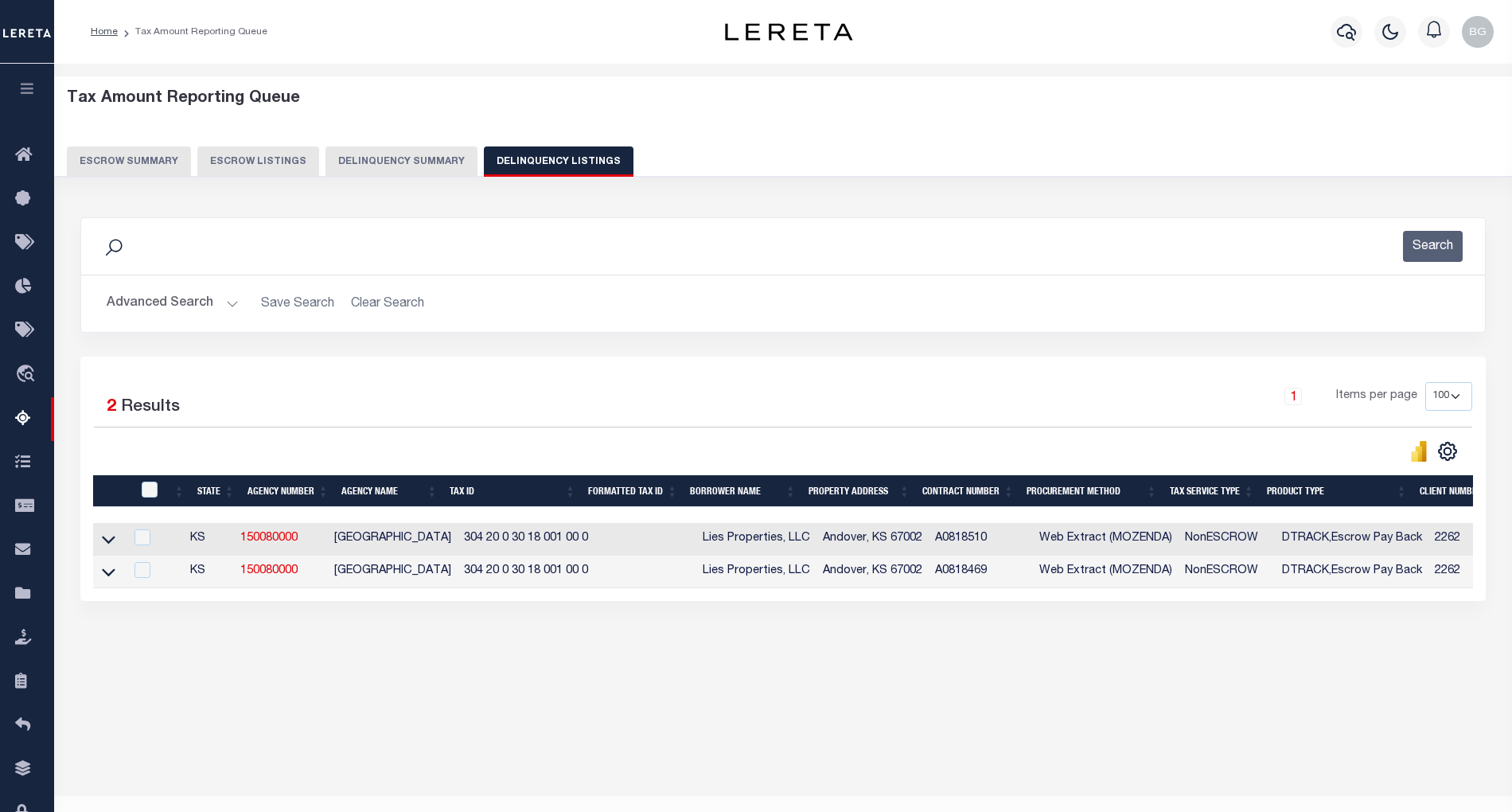
click at [220, 307] on button "Advanced Search" at bounding box center [172, 303] width 132 height 31
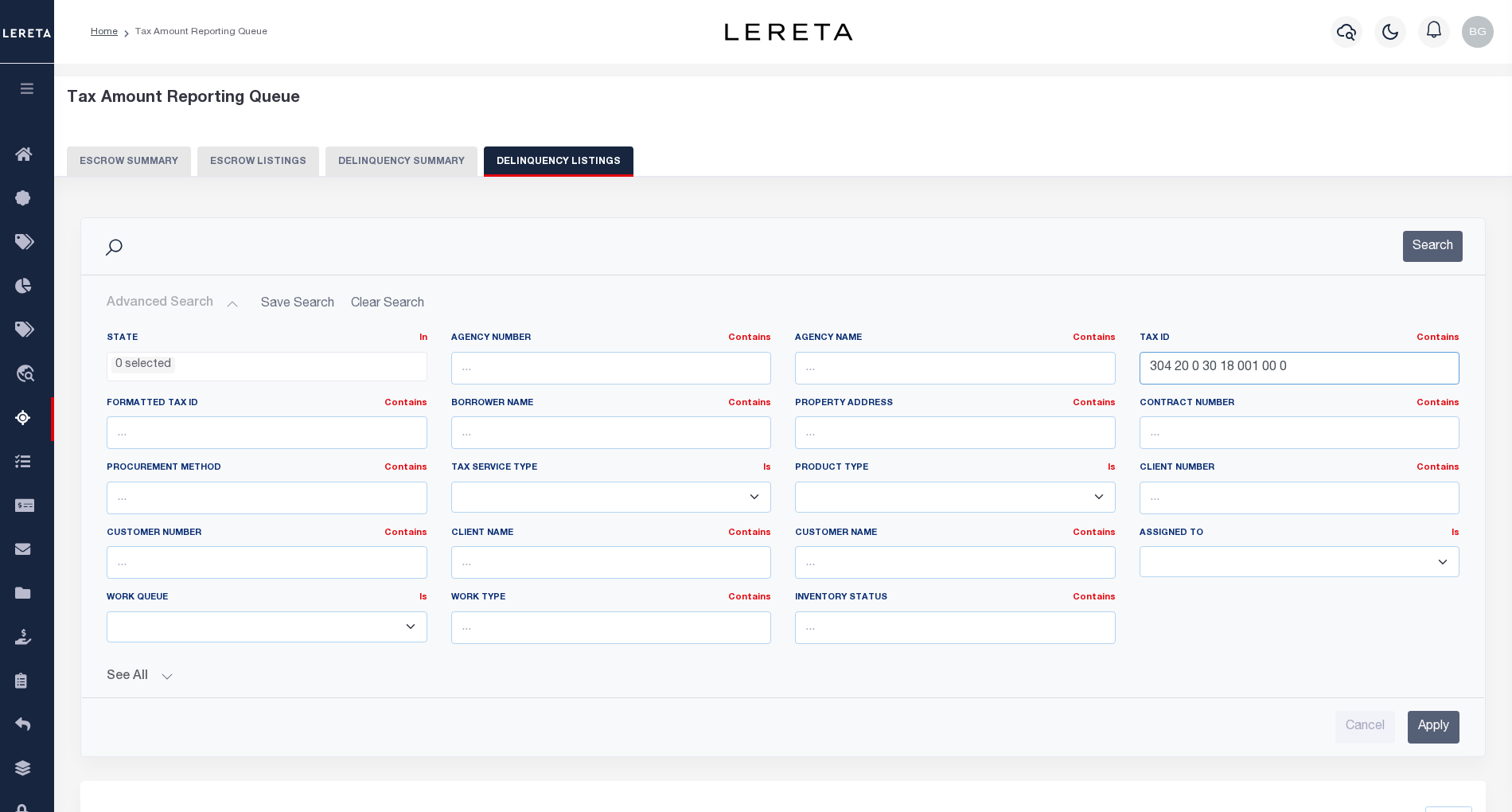
click at [1189, 367] on input "304 20 0 30 18 001 00 0" at bounding box center [1299, 367] width 321 height 33
paste input "2"
type input "304 20 0 30 18 002 00 0"
click at [1436, 727] on input "Apply" at bounding box center [1433, 727] width 52 height 33
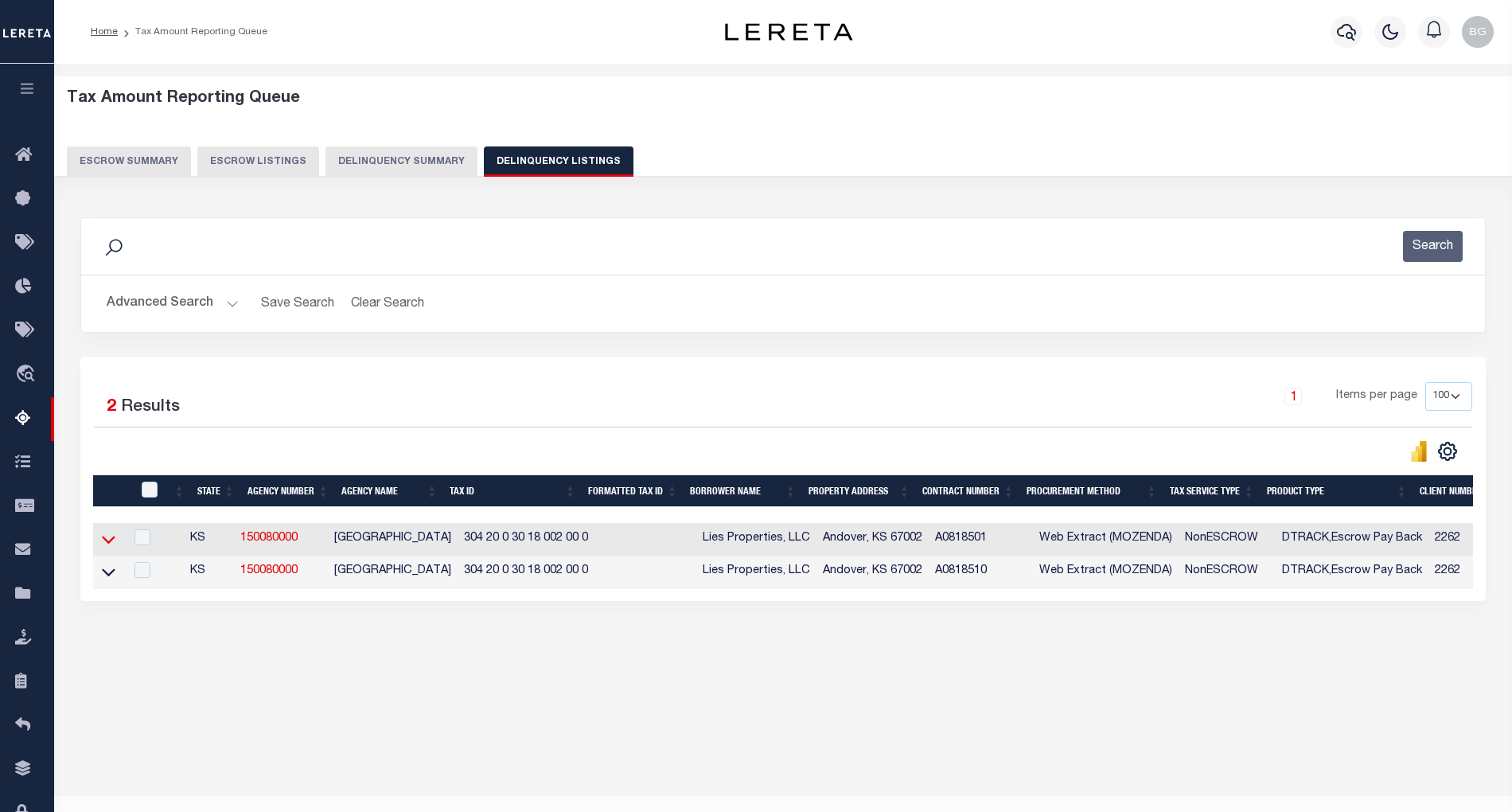
click at [104, 542] on icon at bounding box center [108, 539] width 13 height 17
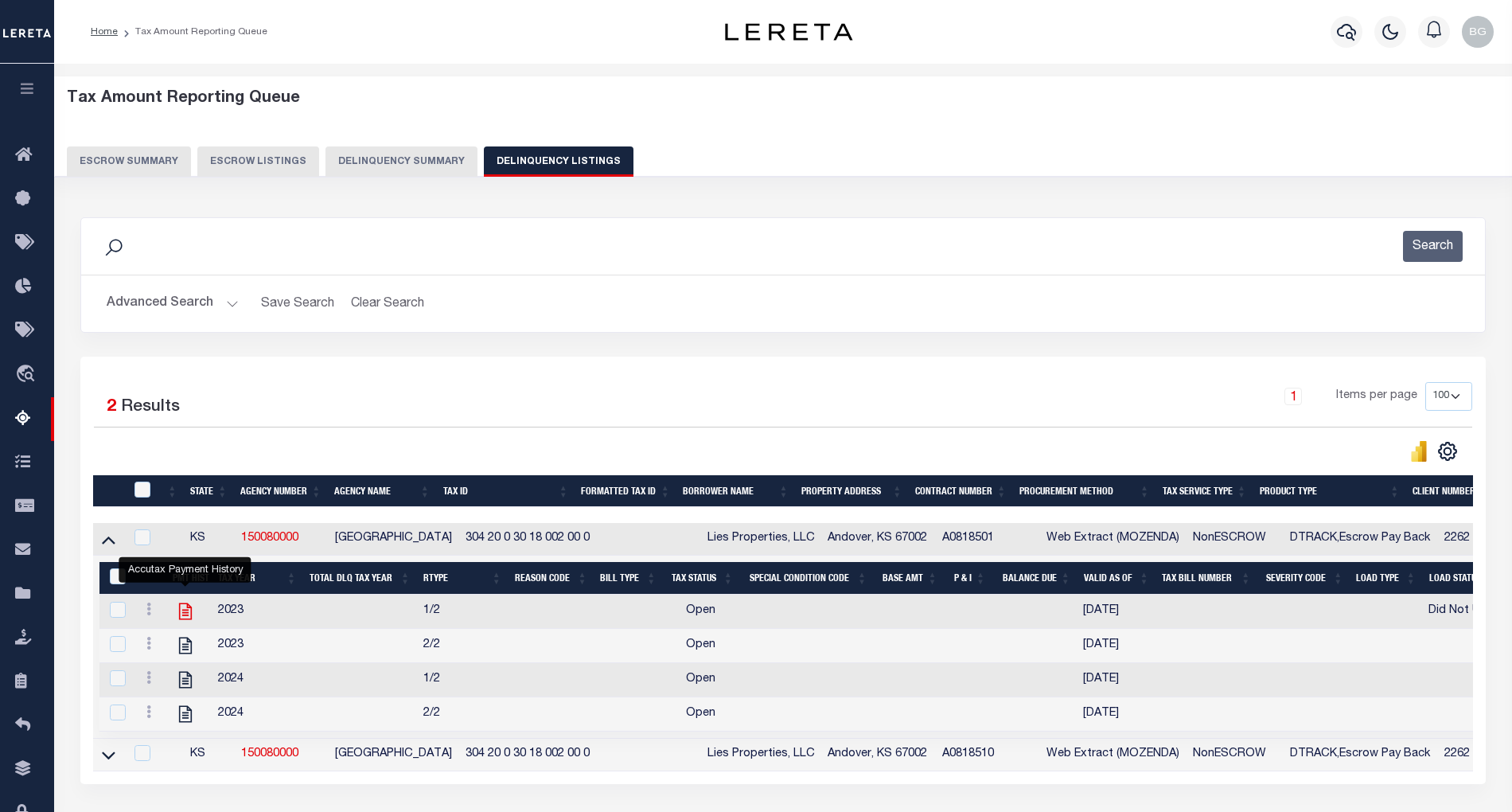
click at [180, 616] on icon "" at bounding box center [185, 612] width 21 height 21
checkbox input "true"
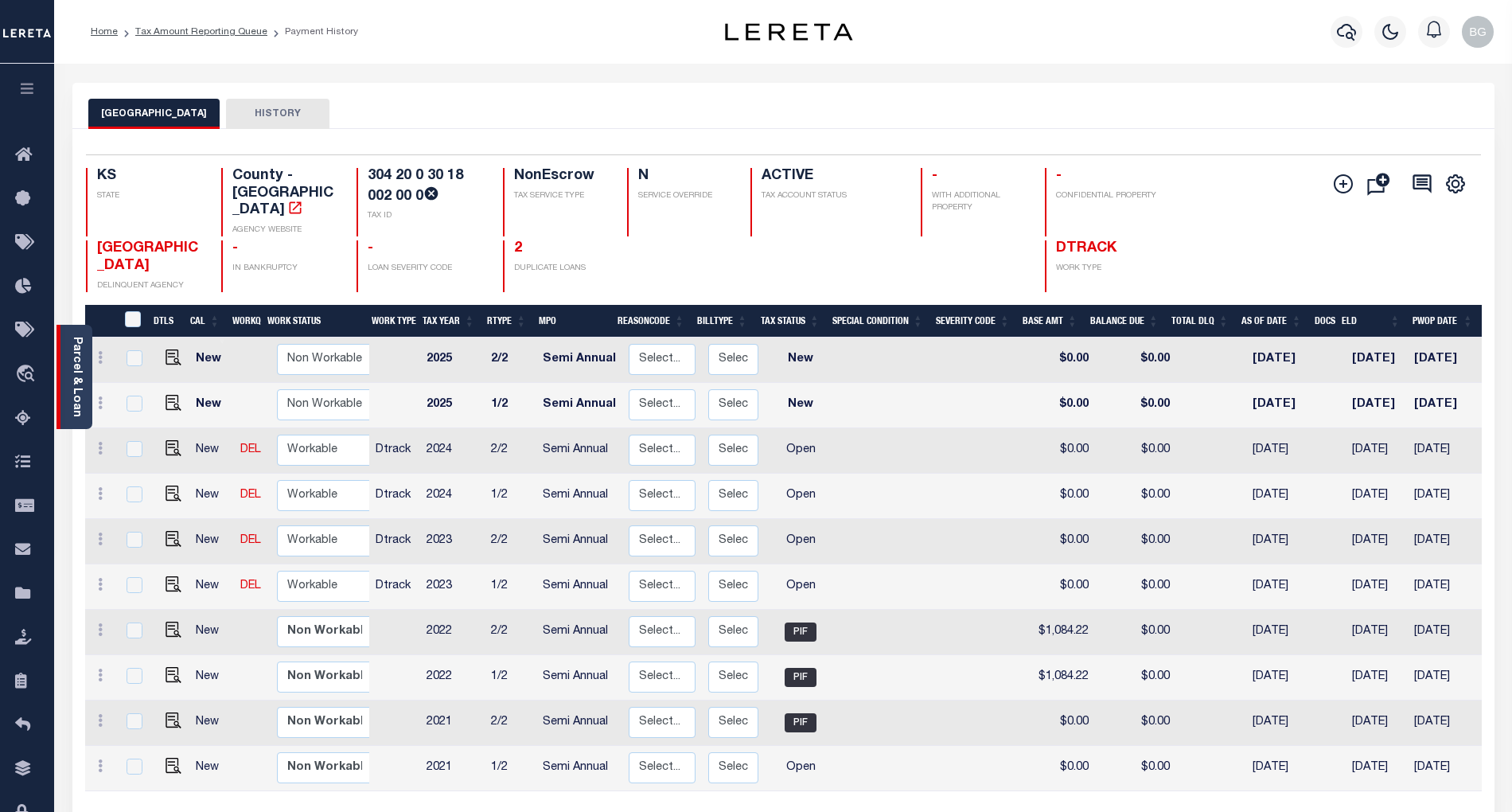
click at [74, 374] on link "Parcel & Loan" at bounding box center [76, 376] width 11 height 80
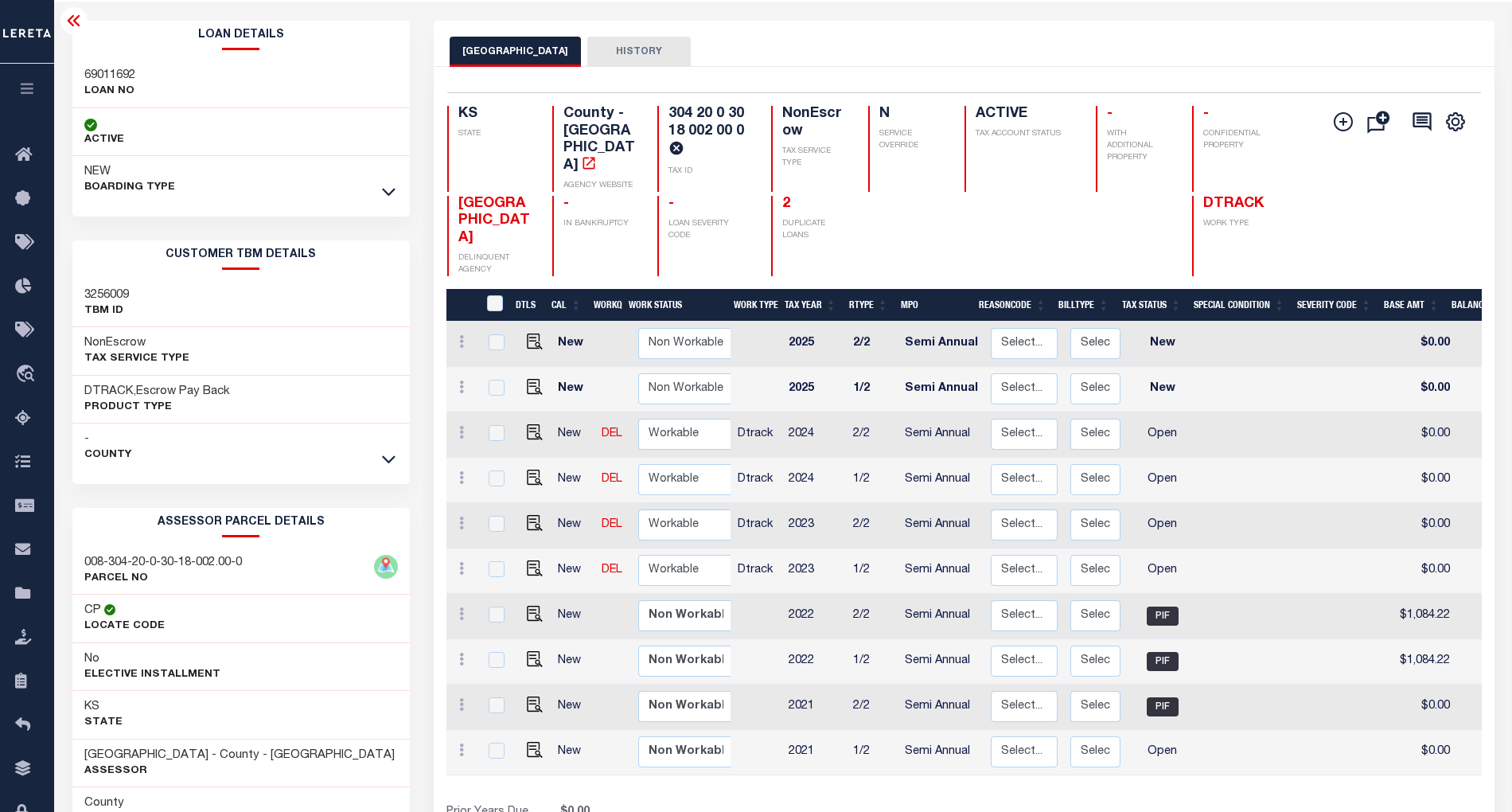
scroll to position [175, 0]
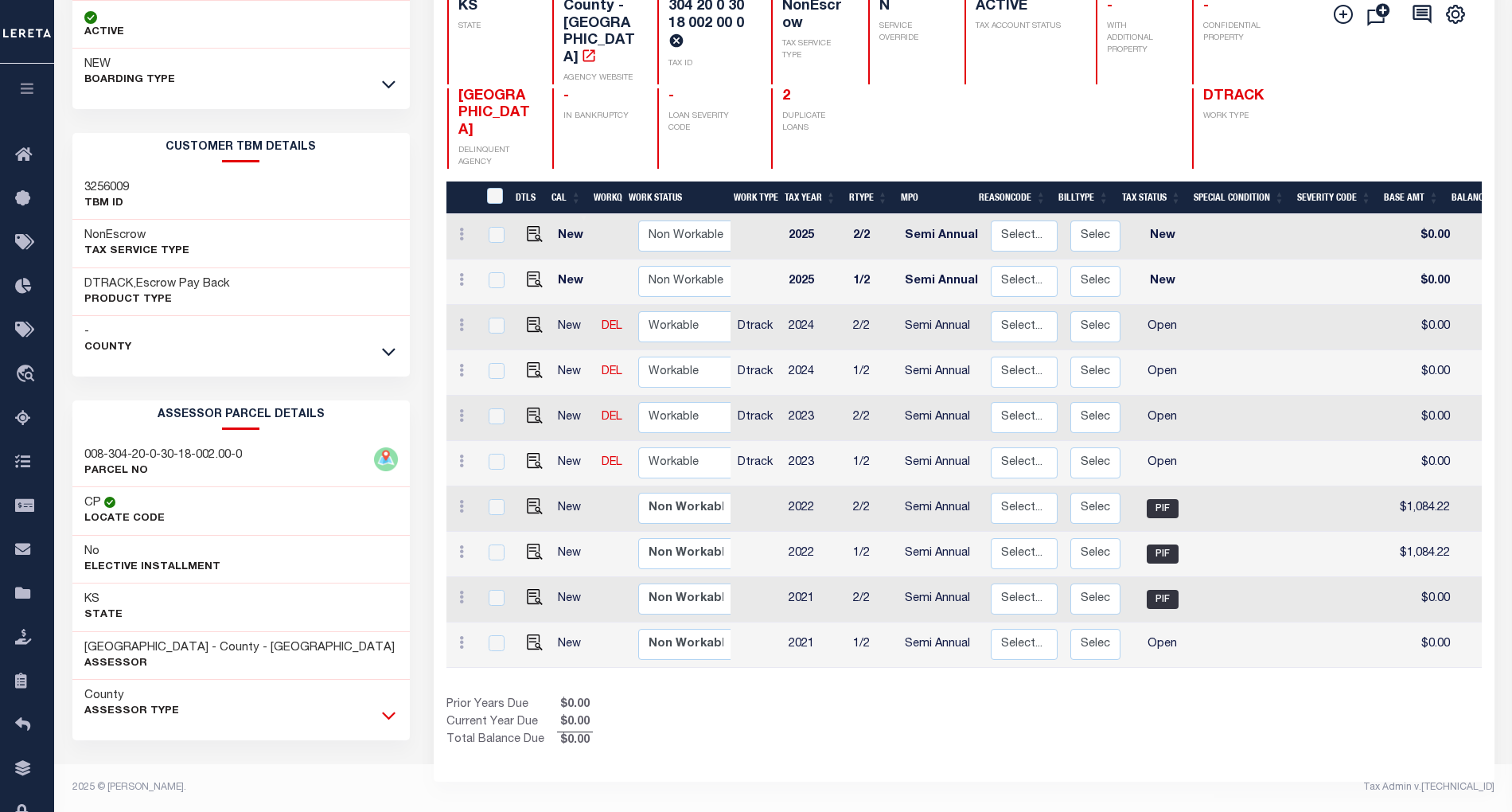
click at [385, 717] on icon at bounding box center [388, 714] width 13 height 17
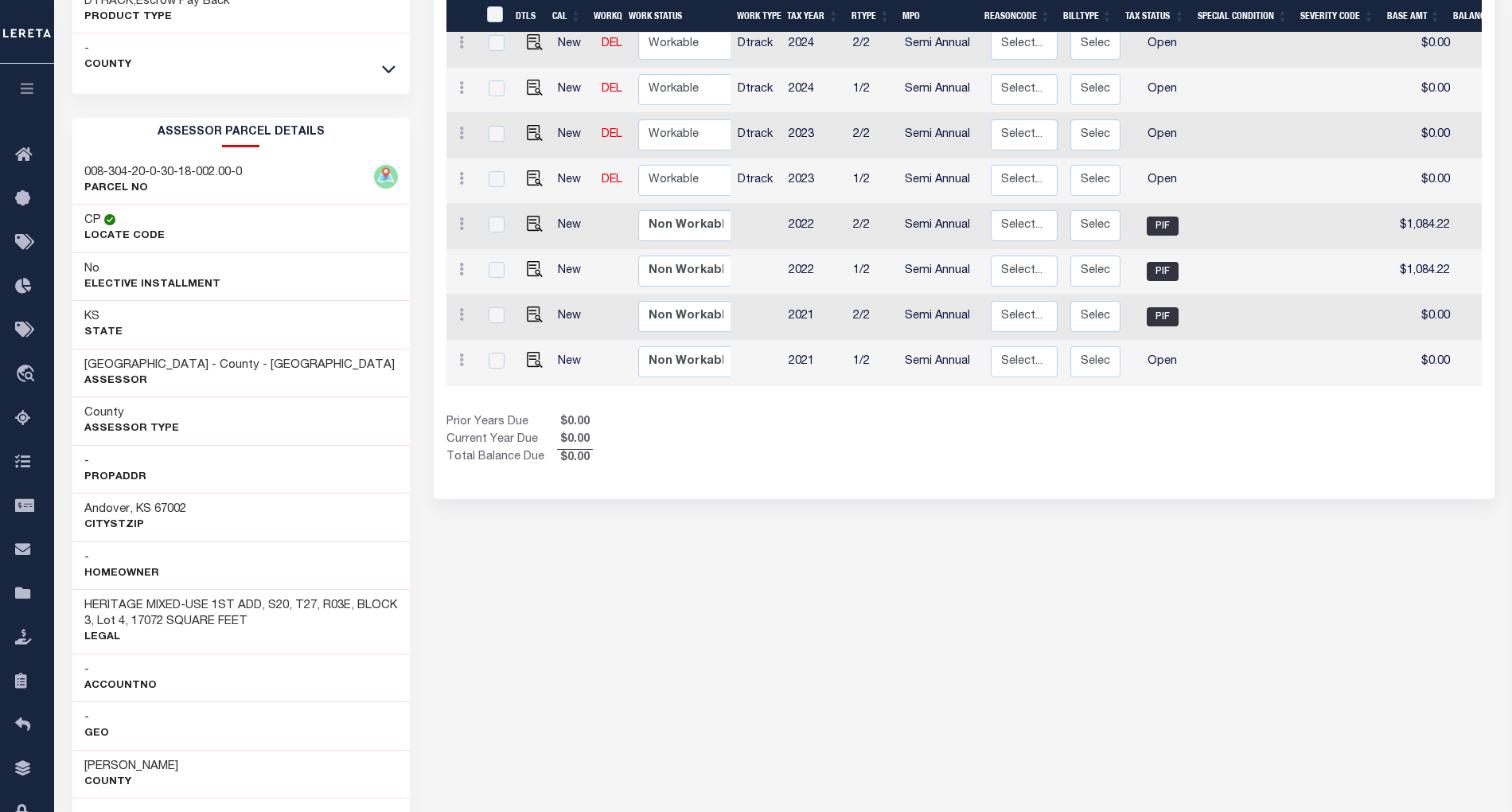
scroll to position [494, 0]
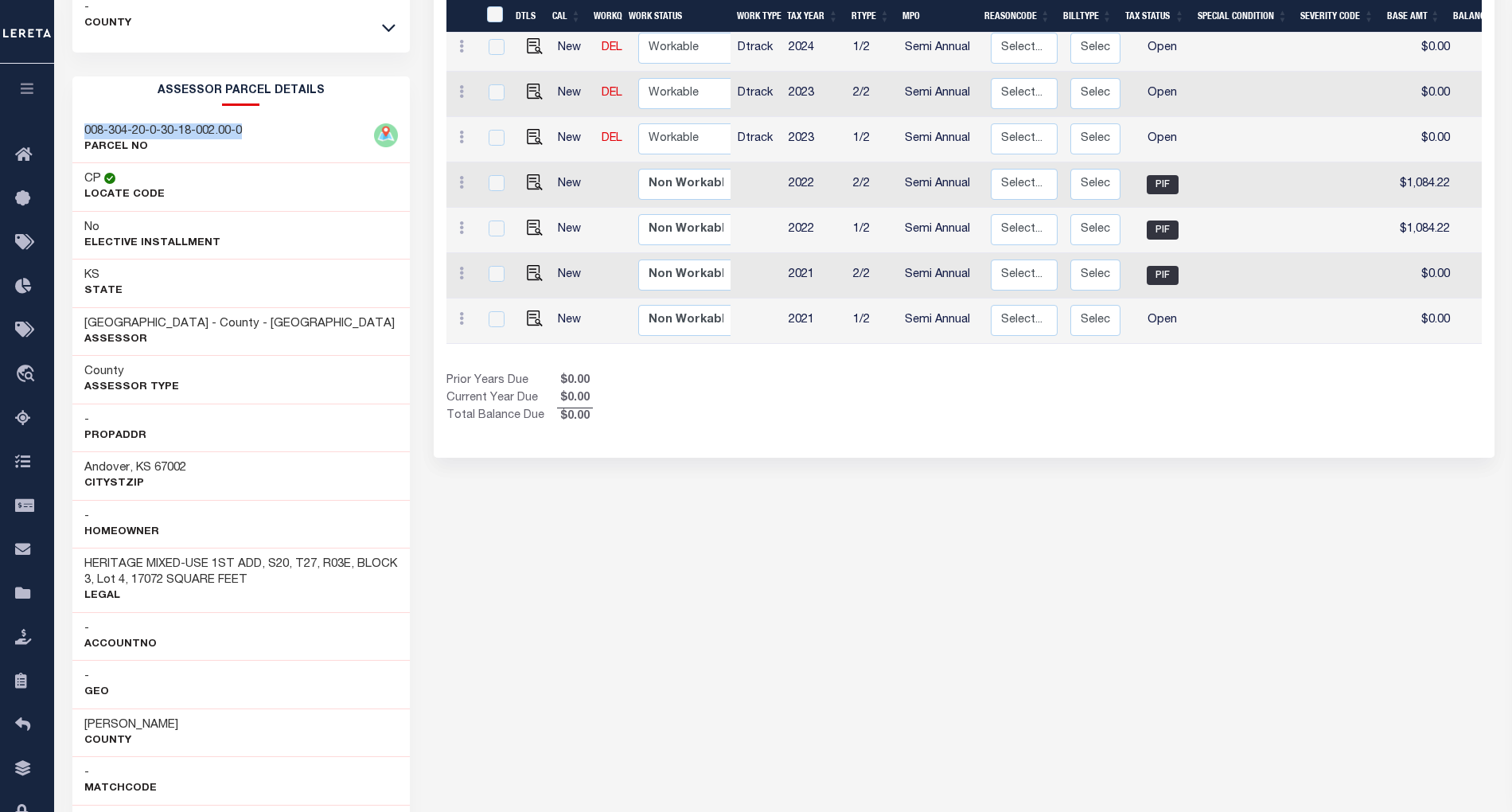
drag, startPoint x: 84, startPoint y: 132, endPoint x: 261, endPoint y: 135, distance: 177.0
click at [261, 135] on div "008-304-20-0-30-18-002.00-0 PARCEL NO" at bounding box center [241, 139] width 337 height 48
copy h3 "008-304-20-0-30-18-002.00-0"
drag, startPoint x: 84, startPoint y: 571, endPoint x: 259, endPoint y: 574, distance: 175.0
click at [259, 574] on h3 "HERITAGE MIXED-USE 1ST ADD, S20, T27, R03E, BLOCK 3, Lot 4, 17072 SQUARE FEET" at bounding box center [241, 572] width 314 height 32
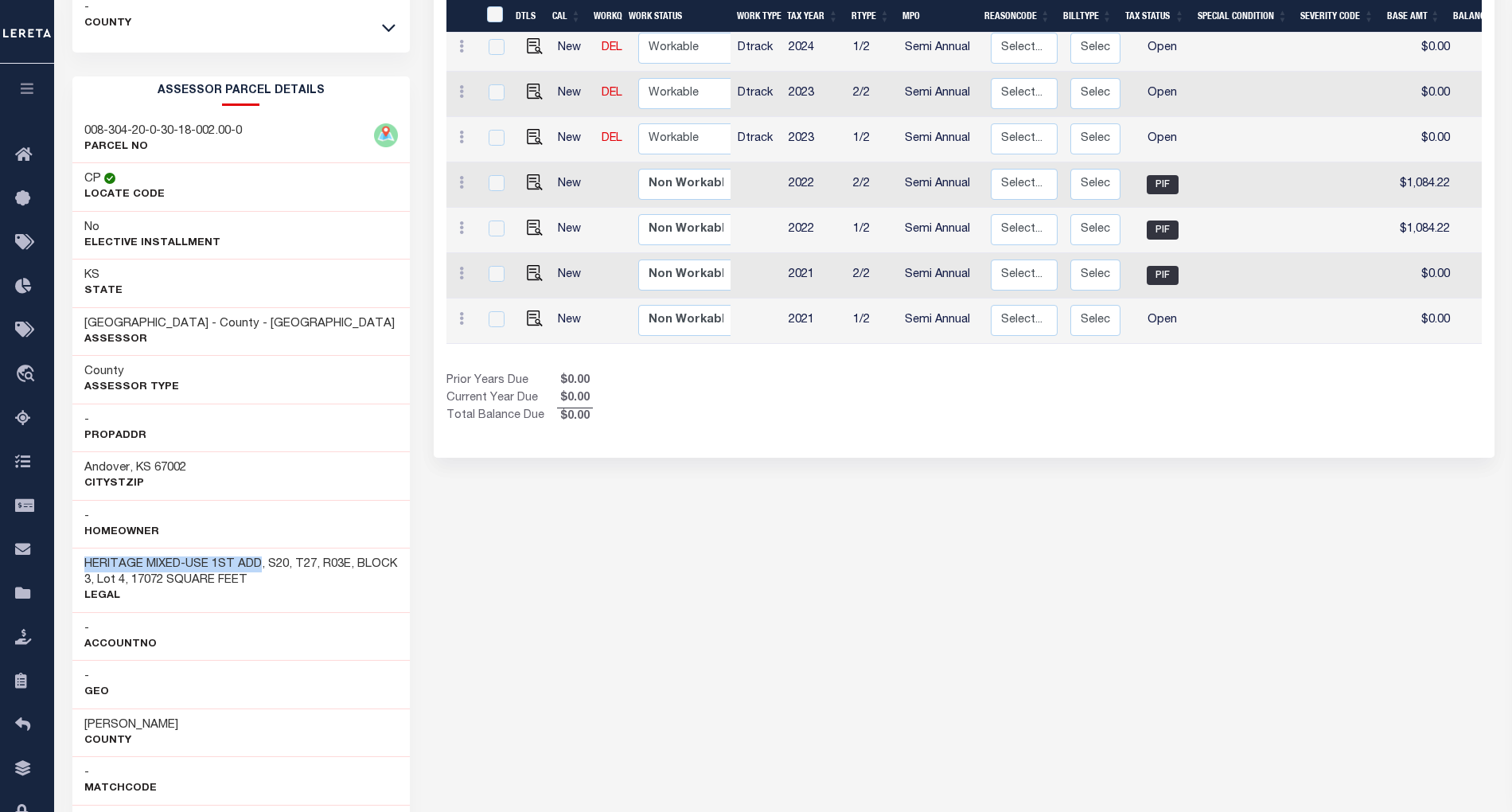
copy h3 "HERITAGE MIXED-USE 1ST ADD"
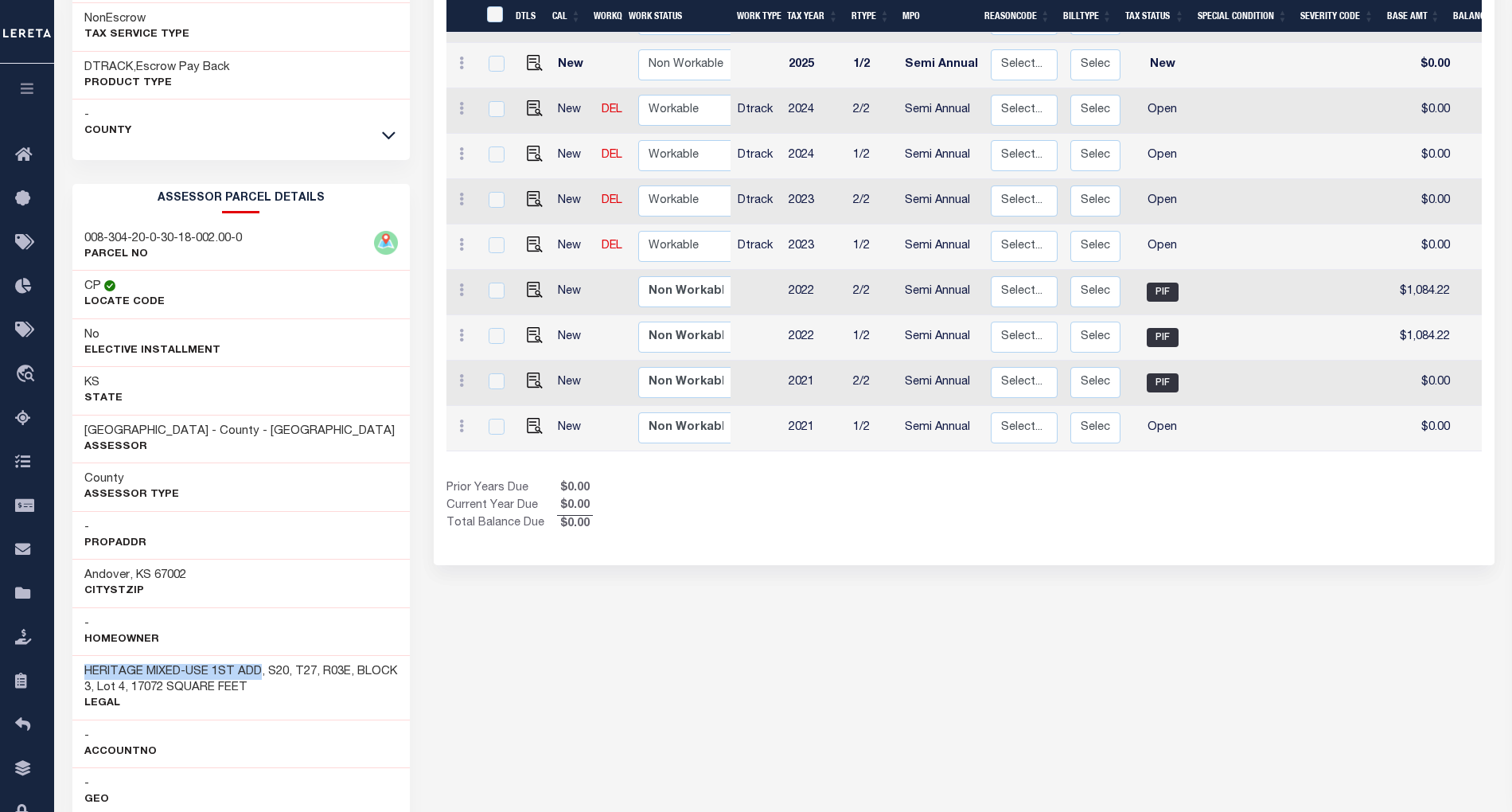
scroll to position [387, 0]
drag, startPoint x: 213, startPoint y: 692, endPoint x: 300, endPoint y: 700, distance: 87.4
click at [300, 700] on div "HERITAGE MIXED-USE 1ST ADD, S20, T27, R03E, BLOCK 3, Lot 4, 17072 SQUARE FEET L…" at bounding box center [241, 686] width 314 height 47
click at [662, 720] on div "BUTLER COUNTY HISTORY Selected 10 1" at bounding box center [964, 490] width 1084 height 1589
drag, startPoint x: 83, startPoint y: 675, endPoint x: 256, endPoint y: 679, distance: 173.0
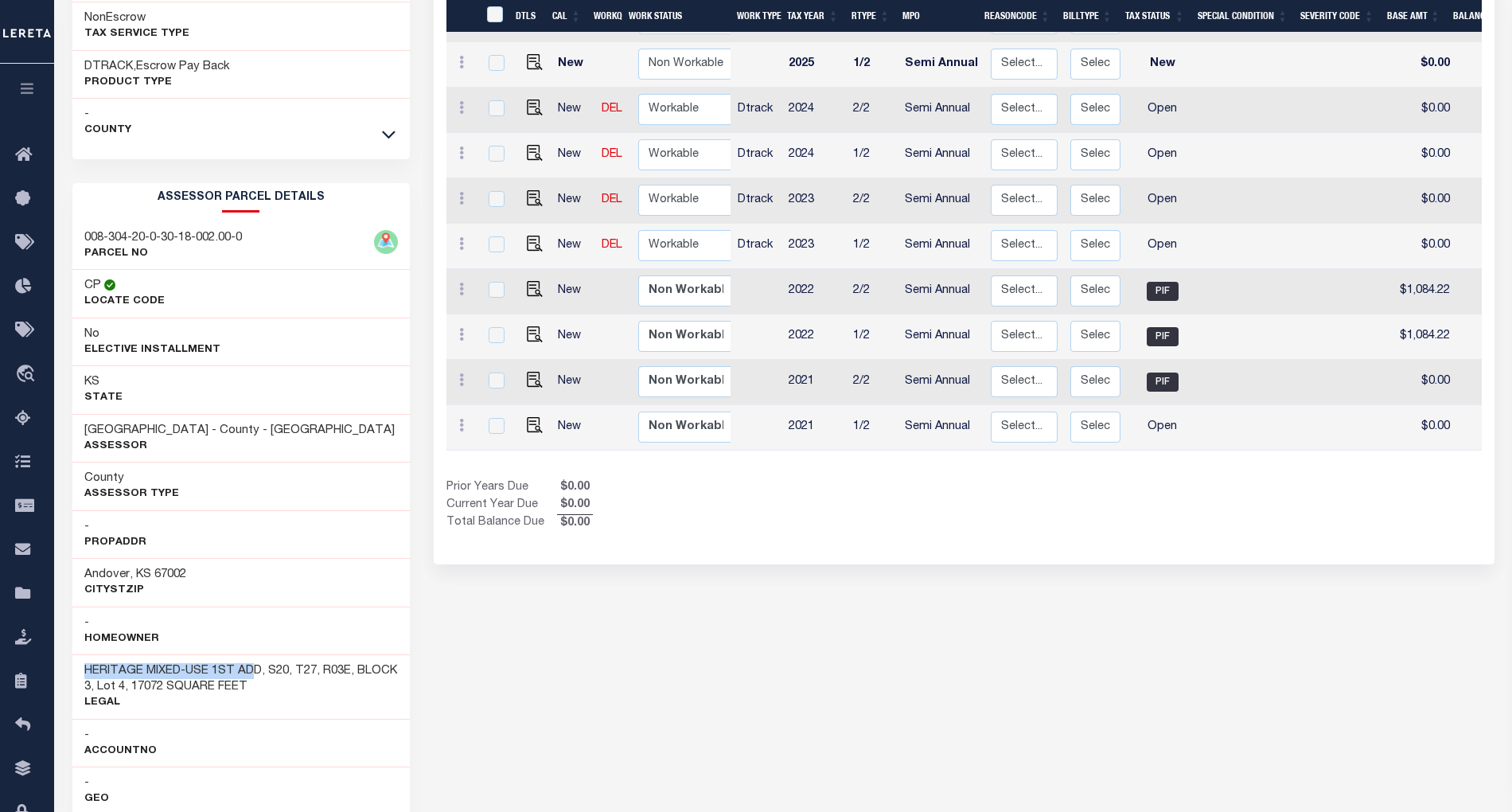
click at [256, 679] on h3 "HERITAGE MIXED-USE 1ST ADD, S20, T27, R03E, BLOCK 3, Lot 4, 17072 SQUARE FEET" at bounding box center [241, 678] width 314 height 32
copy h3 "HERITAGE MIXED-USE 1ST AD"
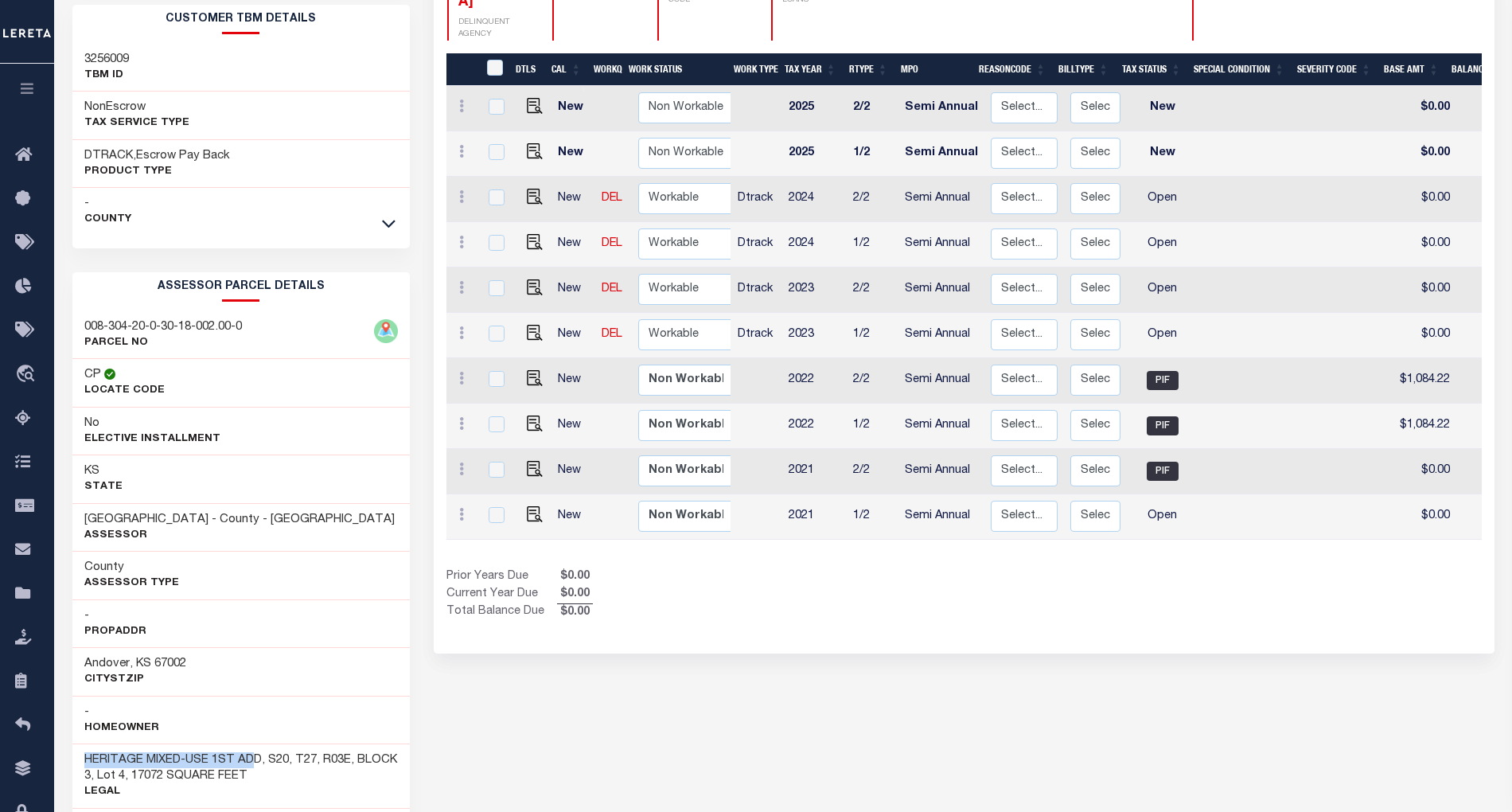
scroll to position [281, 0]
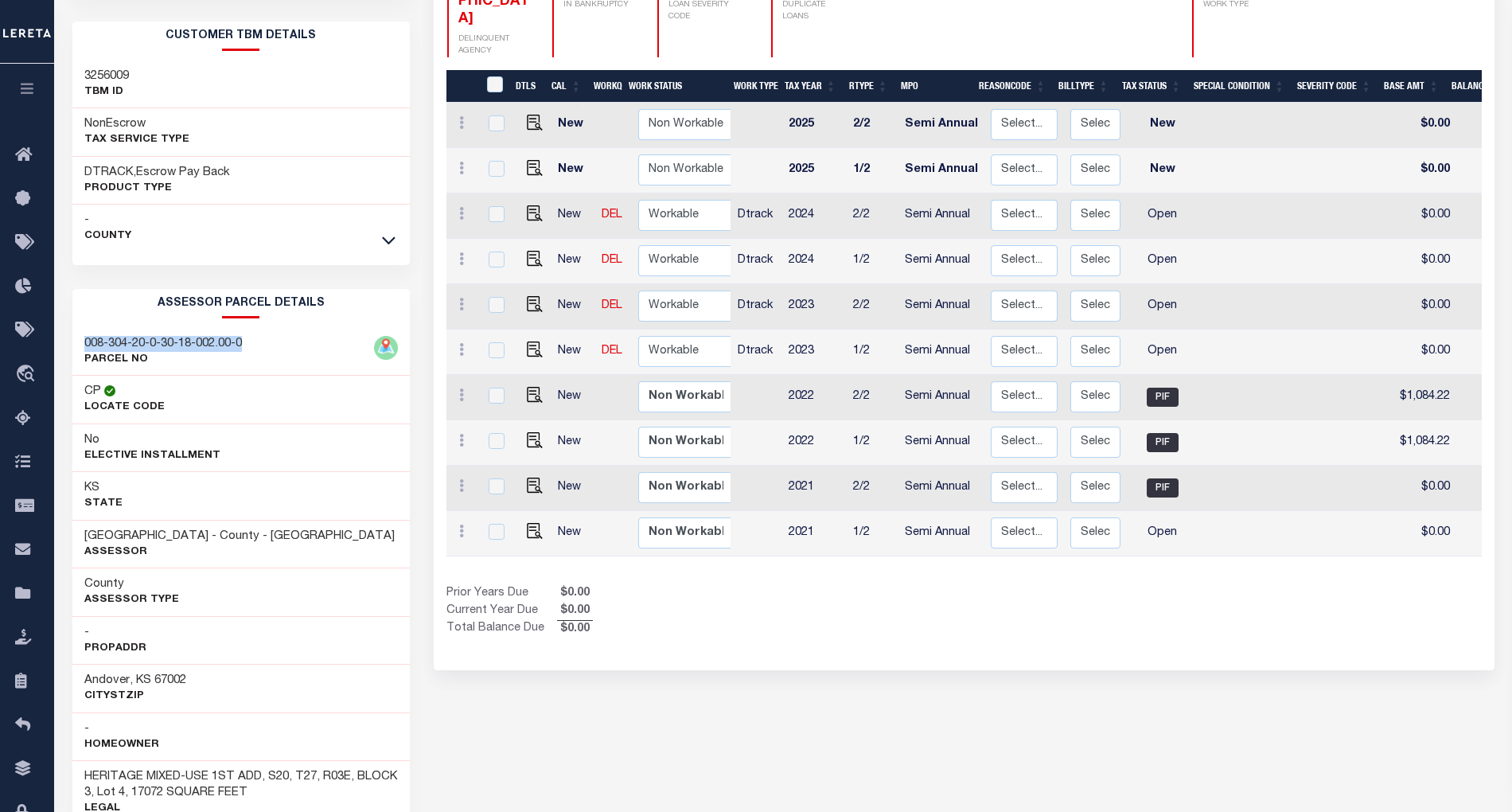
drag, startPoint x: 83, startPoint y: 349, endPoint x: 252, endPoint y: 345, distance: 169.0
click at [252, 345] on div "008-304-20-0-30-18-002.00-0 PARCEL NO" at bounding box center [241, 352] width 337 height 48
copy h3 "008-304-20-0-30-18-002.00-0"
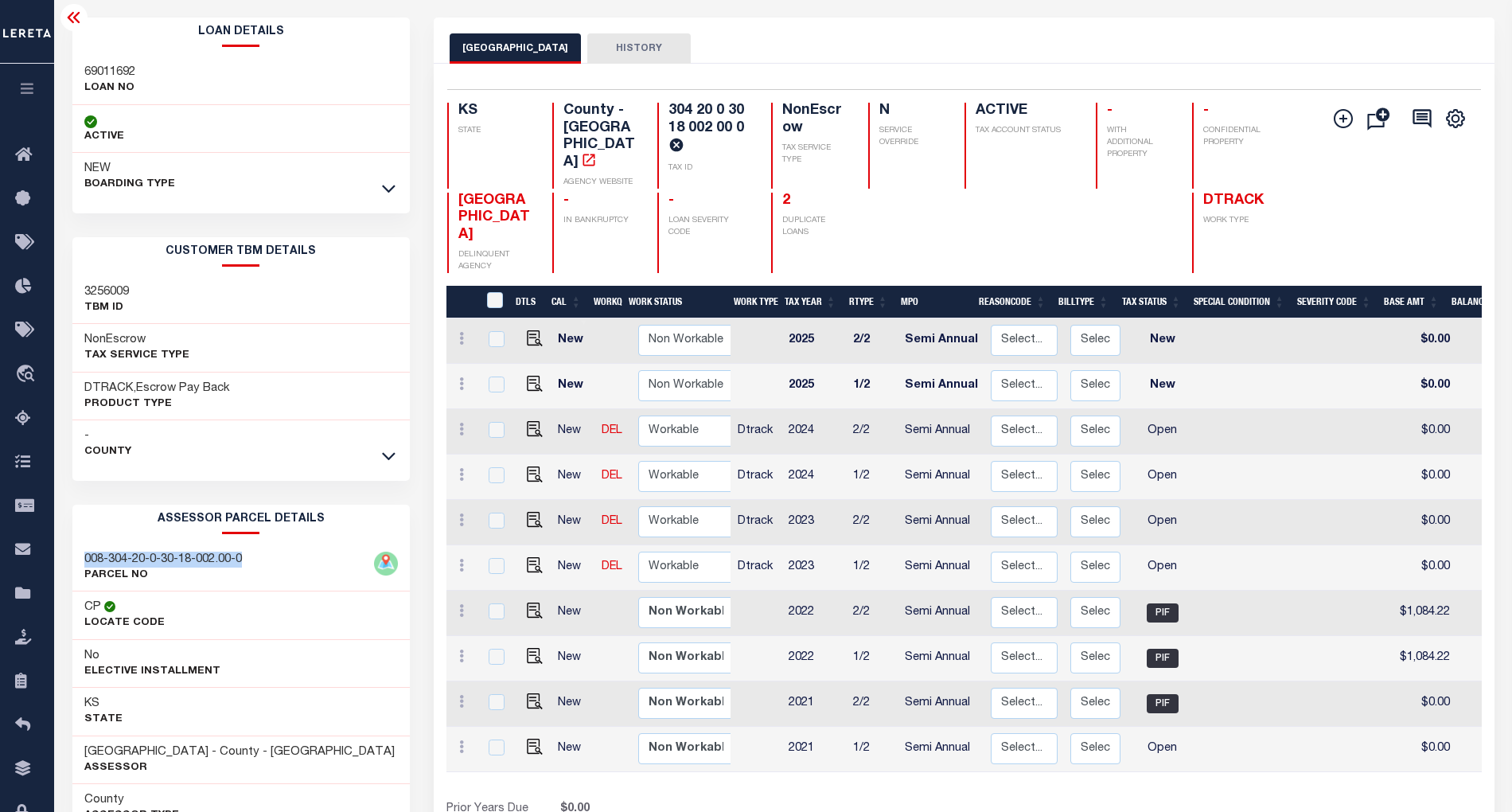
scroll to position [0, 0]
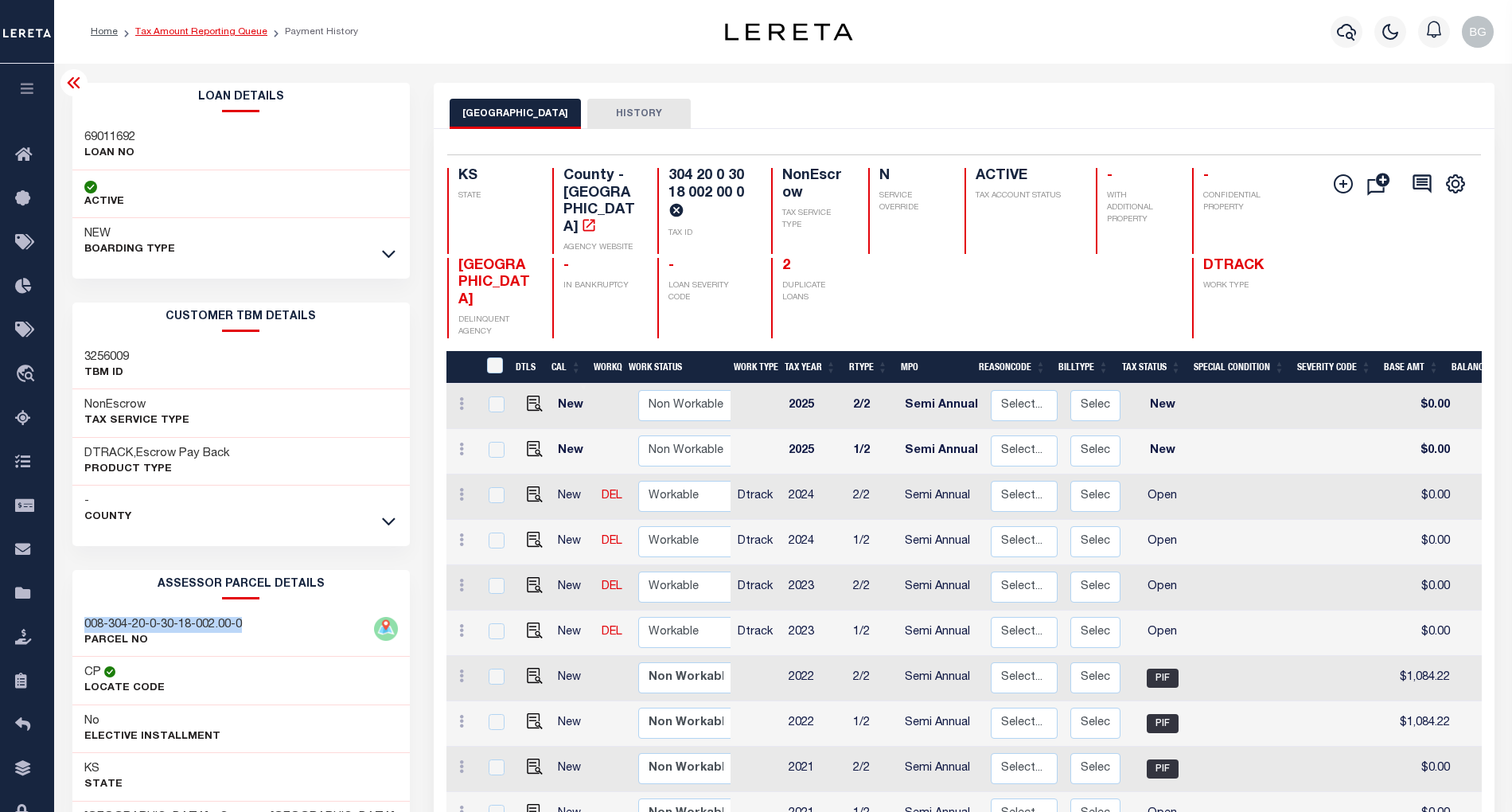
click at [178, 30] on link "Tax Amount Reporting Queue" at bounding box center [201, 32] width 132 height 10
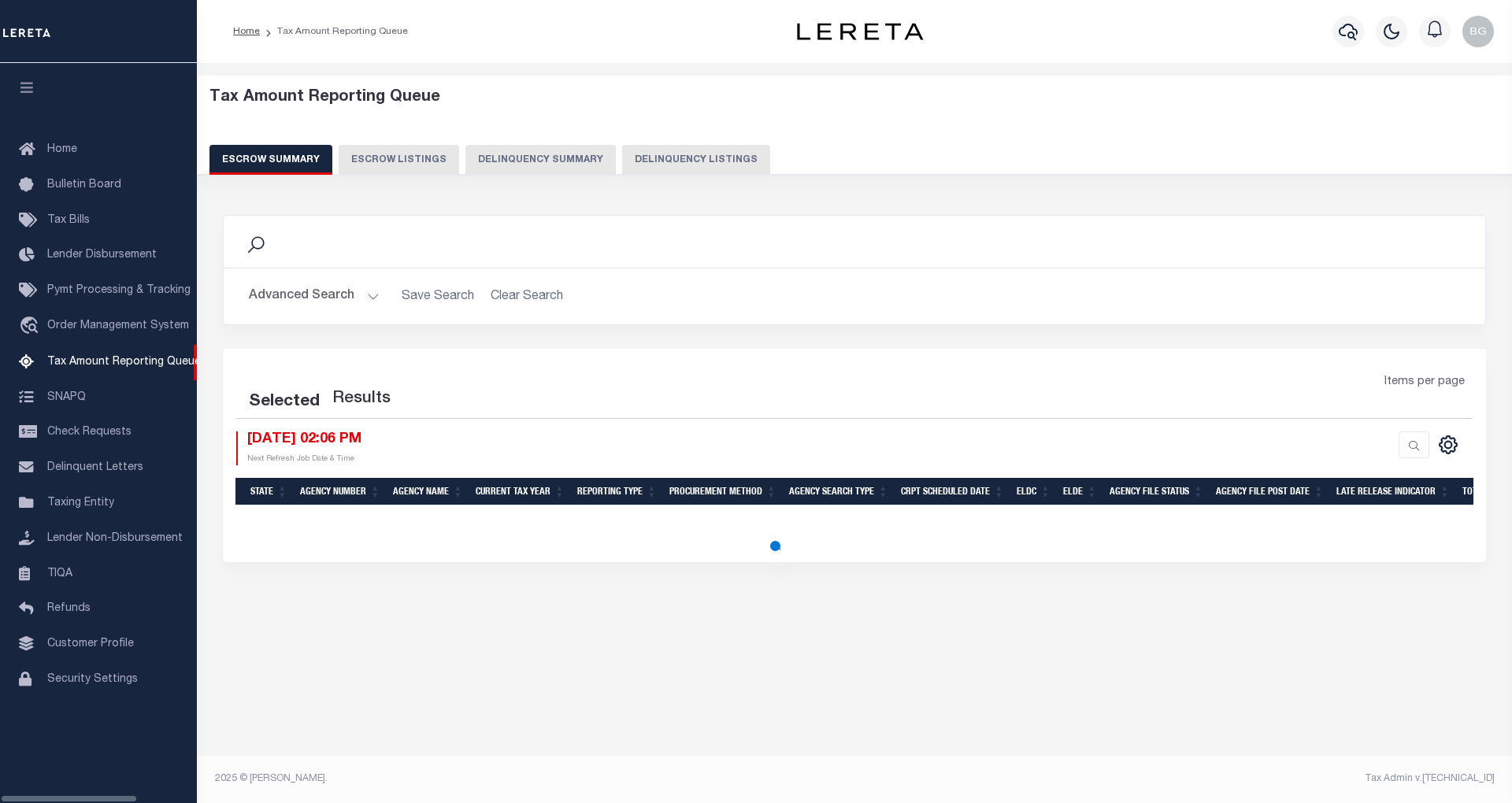
select select "100"
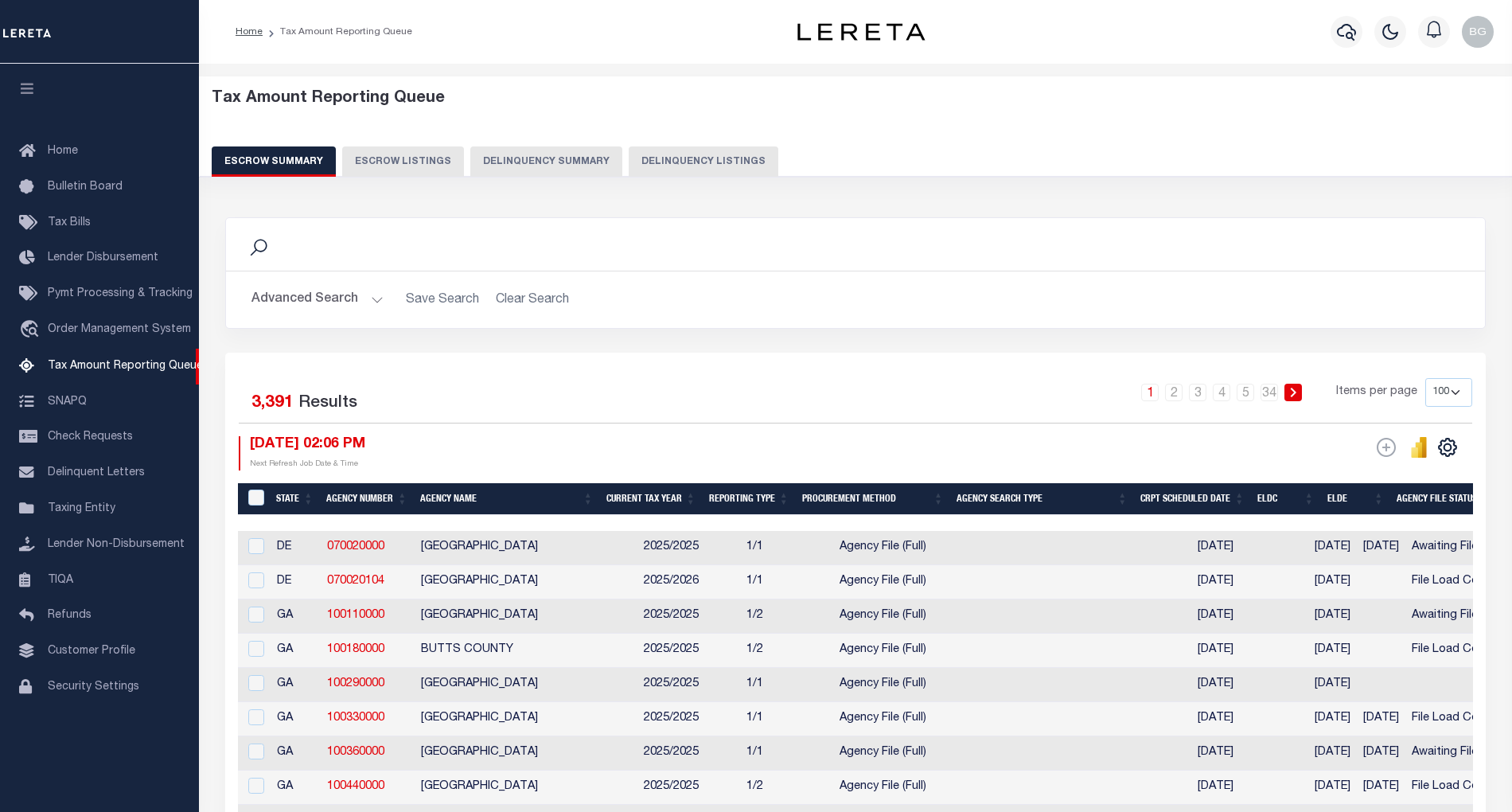
click at [678, 154] on button "Delinquency Listings" at bounding box center [703, 162] width 149 height 30
select select "100"
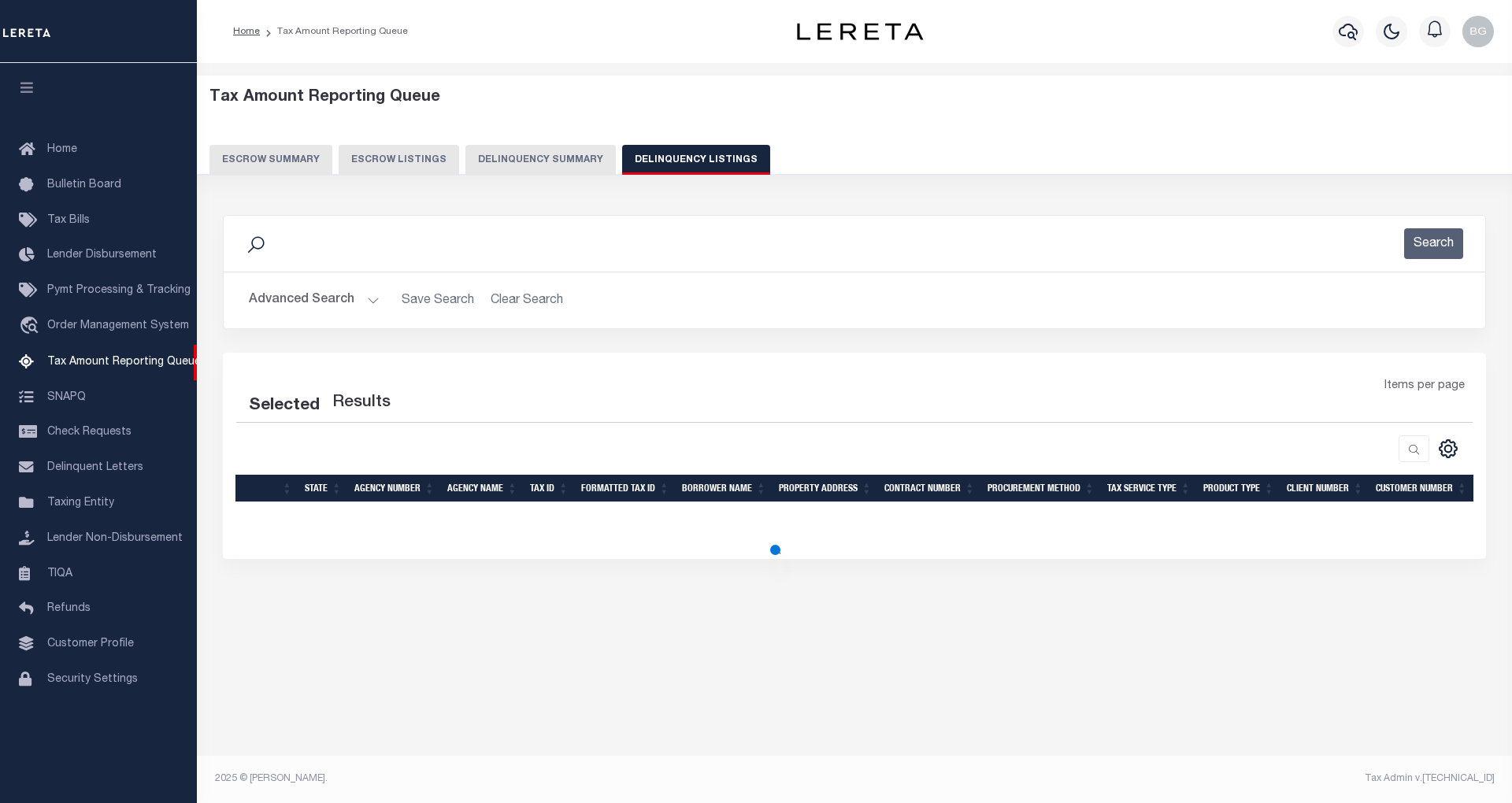
select select "100"
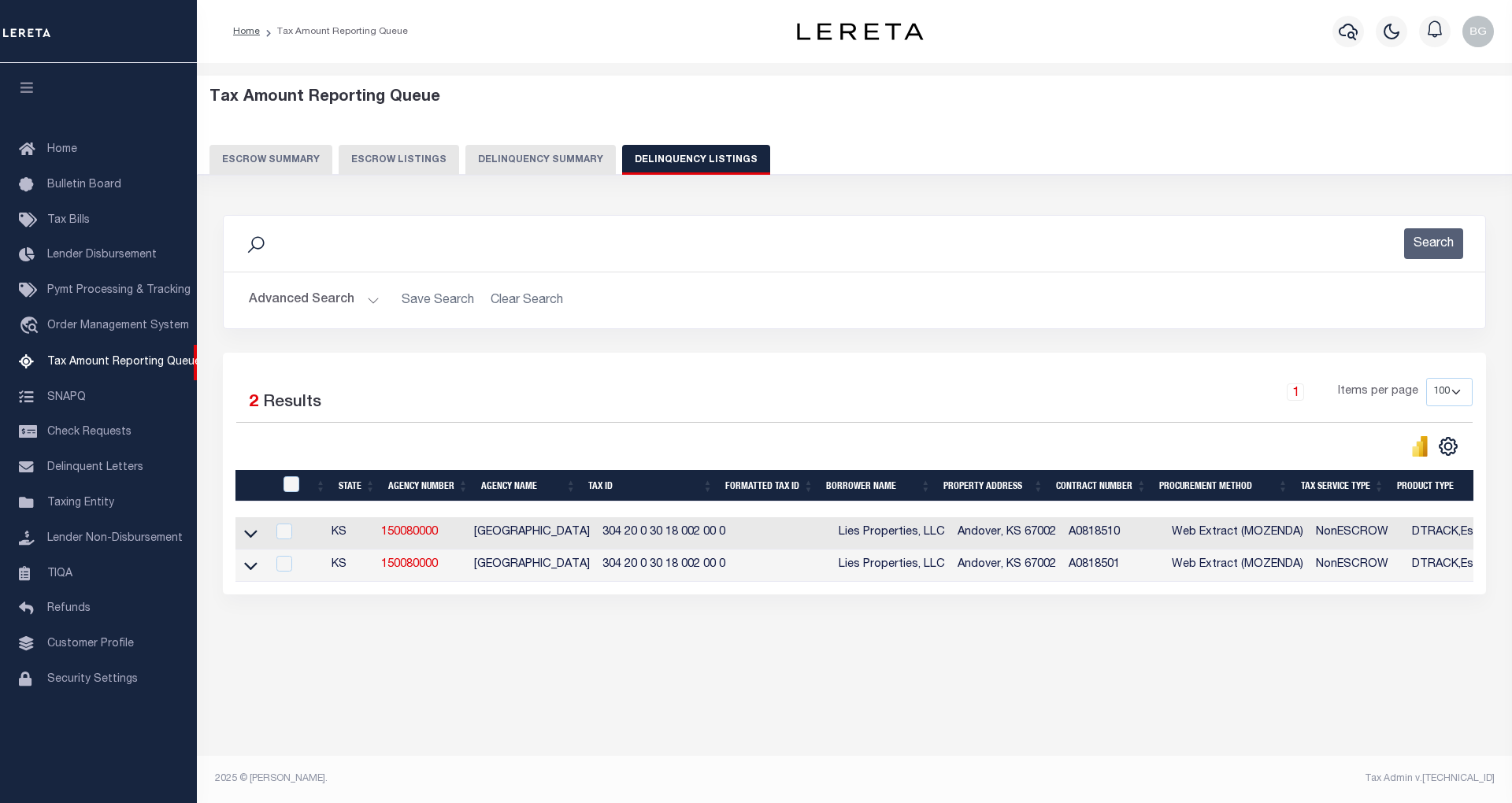
click at [962, 537] on td "Andover, KS 67002" at bounding box center [1007, 533] width 111 height 32
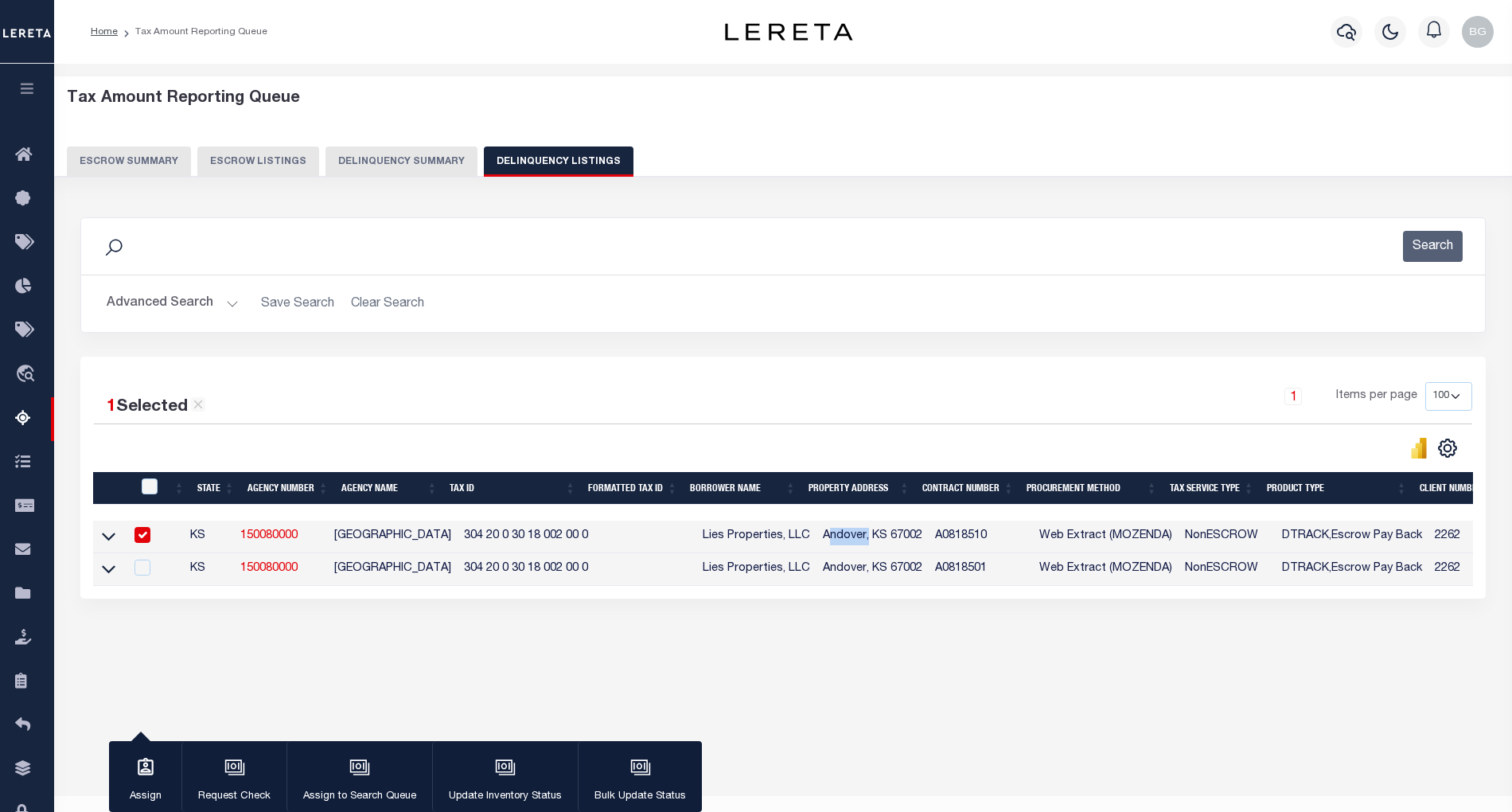
click at [929, 543] on td "Andover, KS 67002" at bounding box center [872, 536] width 112 height 33
checkbox input "false"
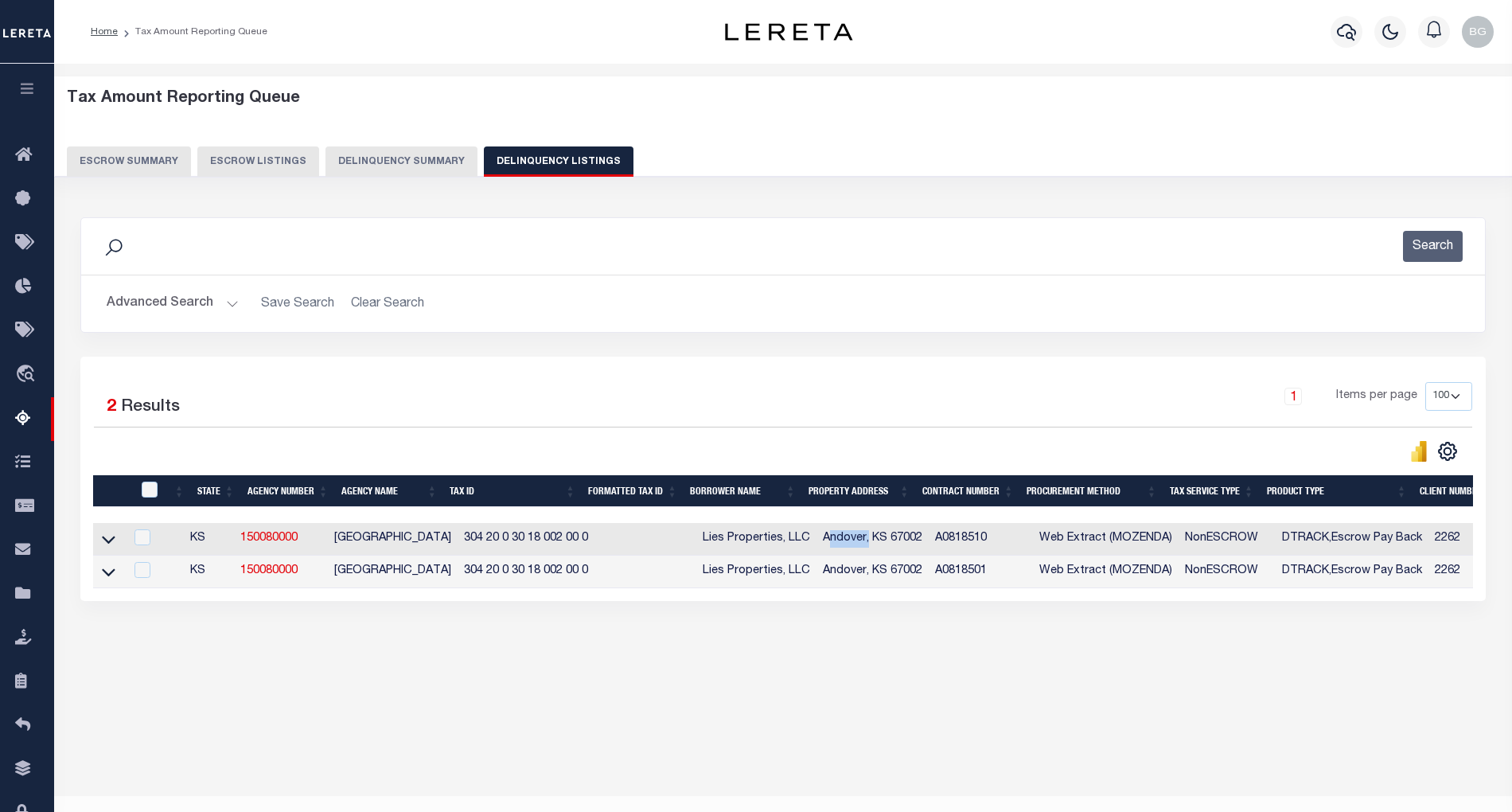
copy td "Andover"
click at [103, 547] on icon at bounding box center [108, 539] width 13 height 17
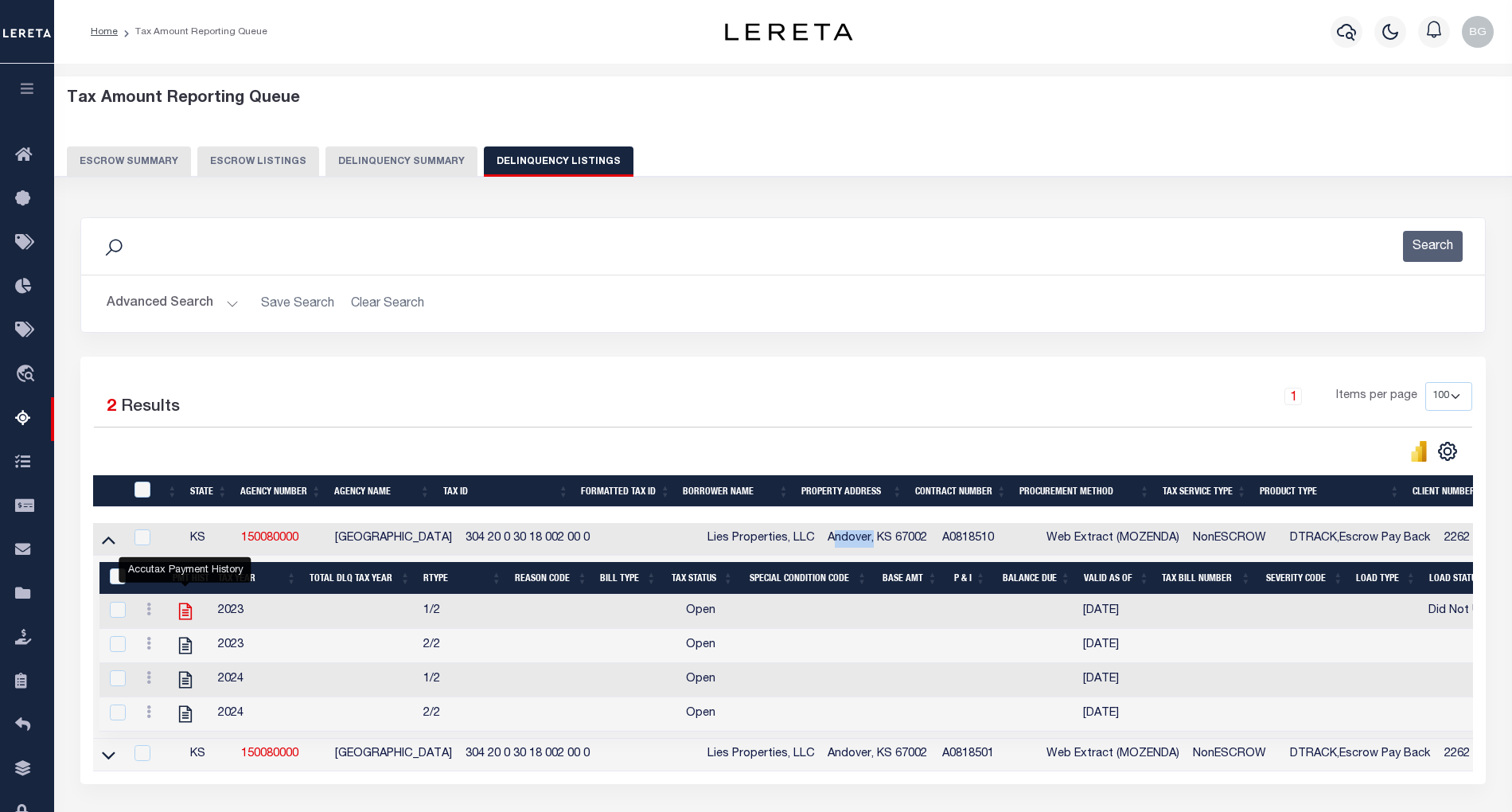
click at [188, 620] on icon "" at bounding box center [185, 612] width 21 height 21
checkbox input "true"
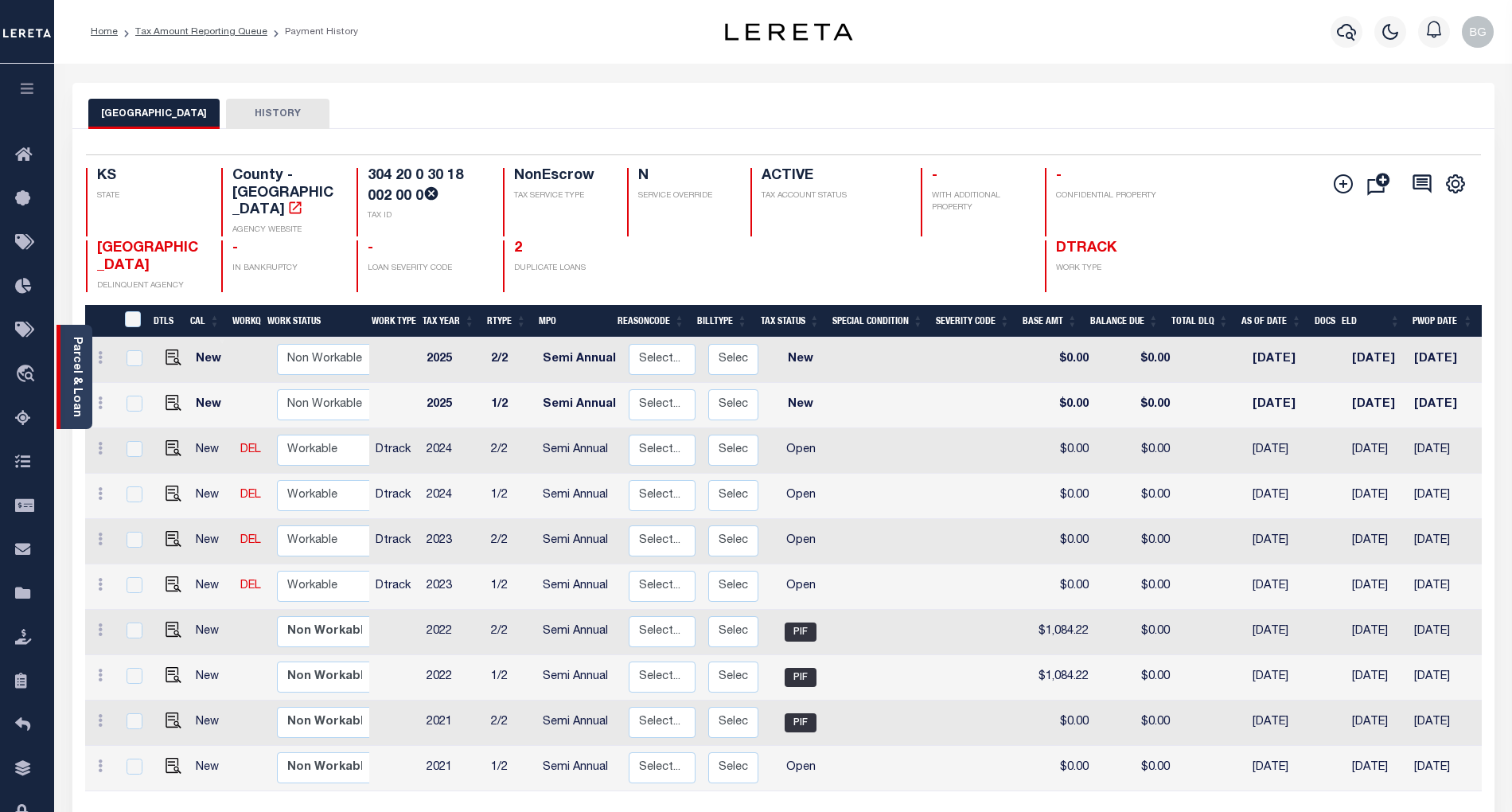
click at [77, 370] on link "Parcel & Loan" at bounding box center [76, 376] width 11 height 80
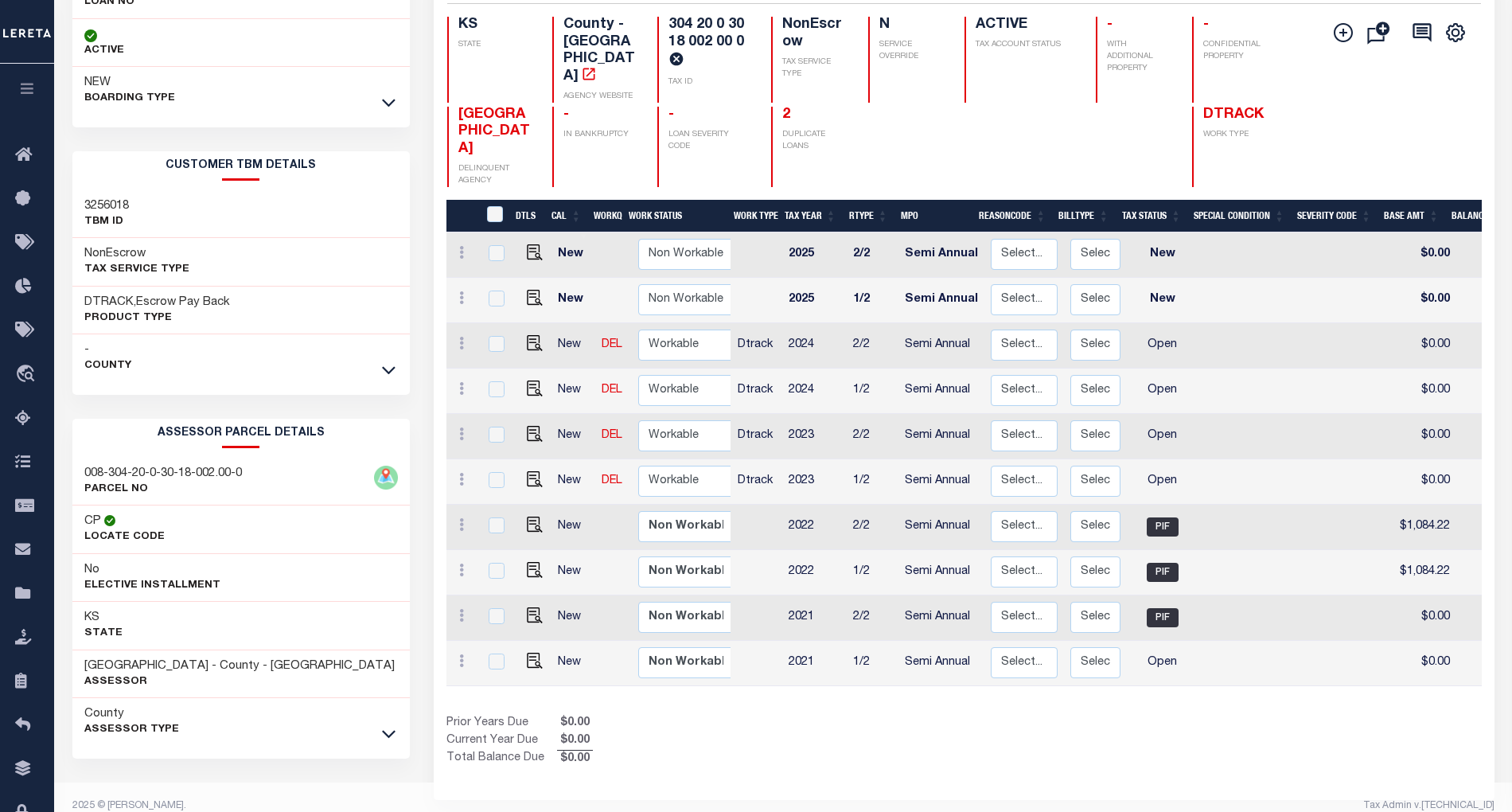
scroll to position [175, 0]
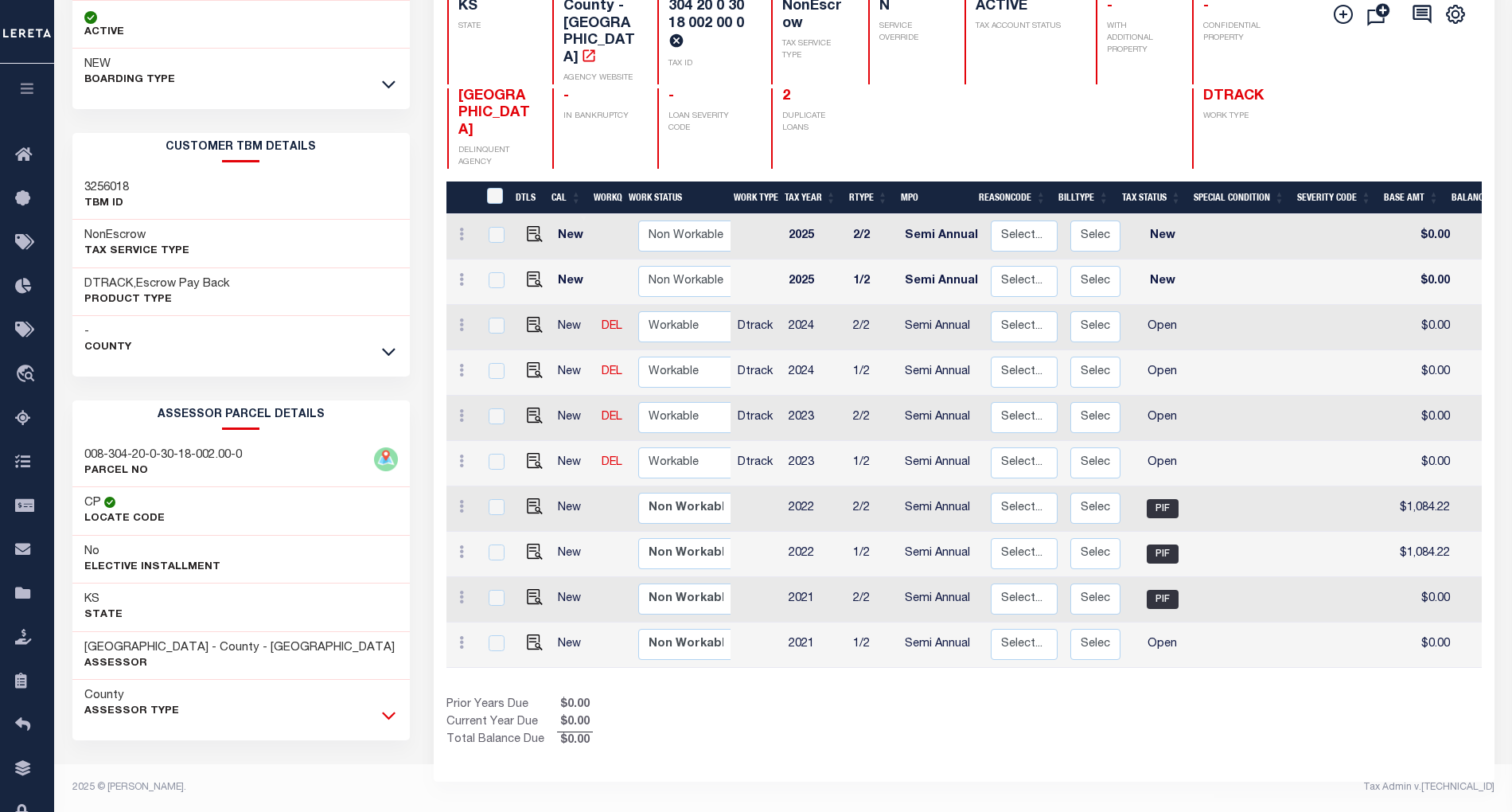
click at [385, 714] on icon at bounding box center [388, 714] width 13 height 17
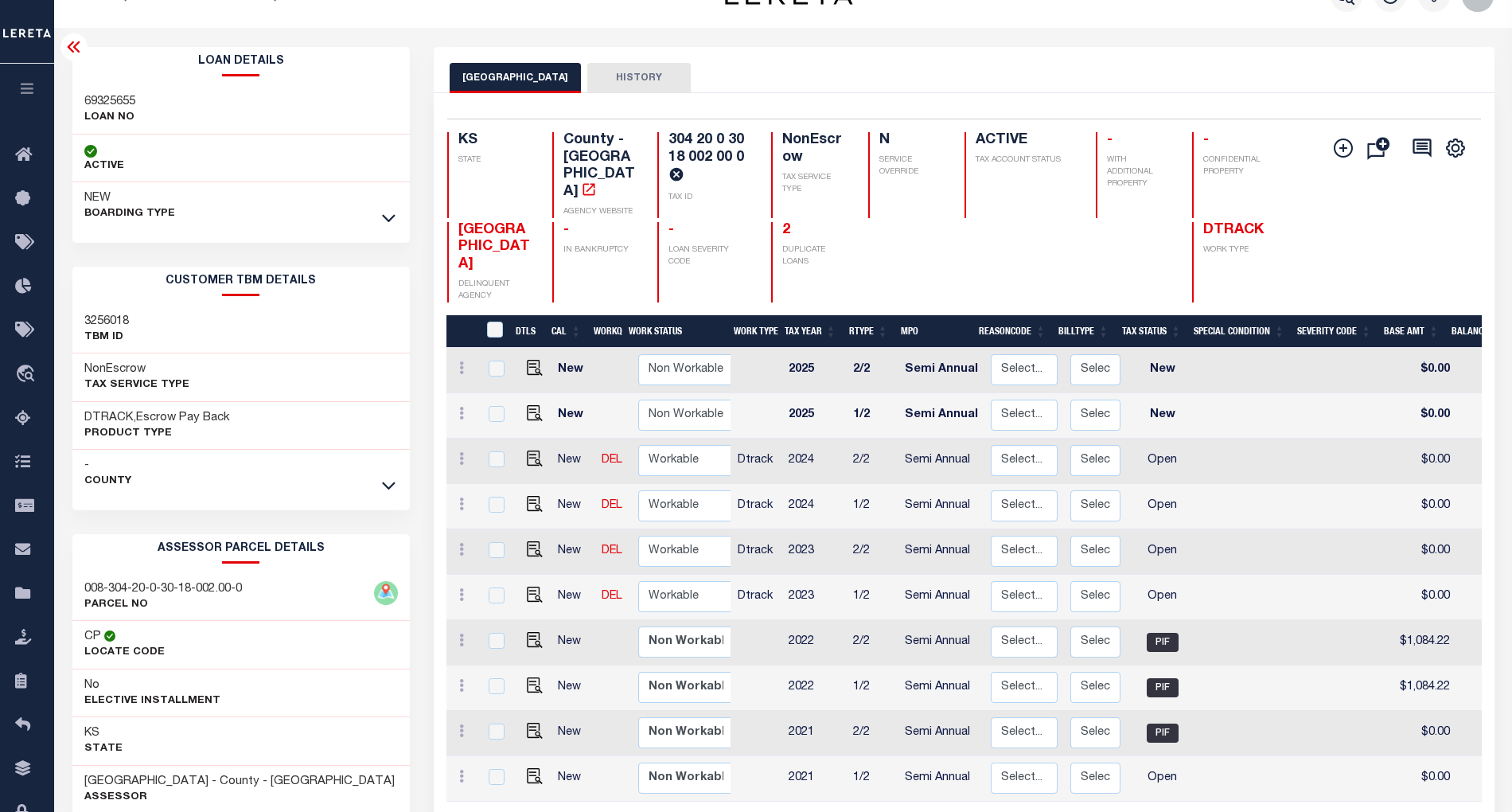
scroll to position [0, 0]
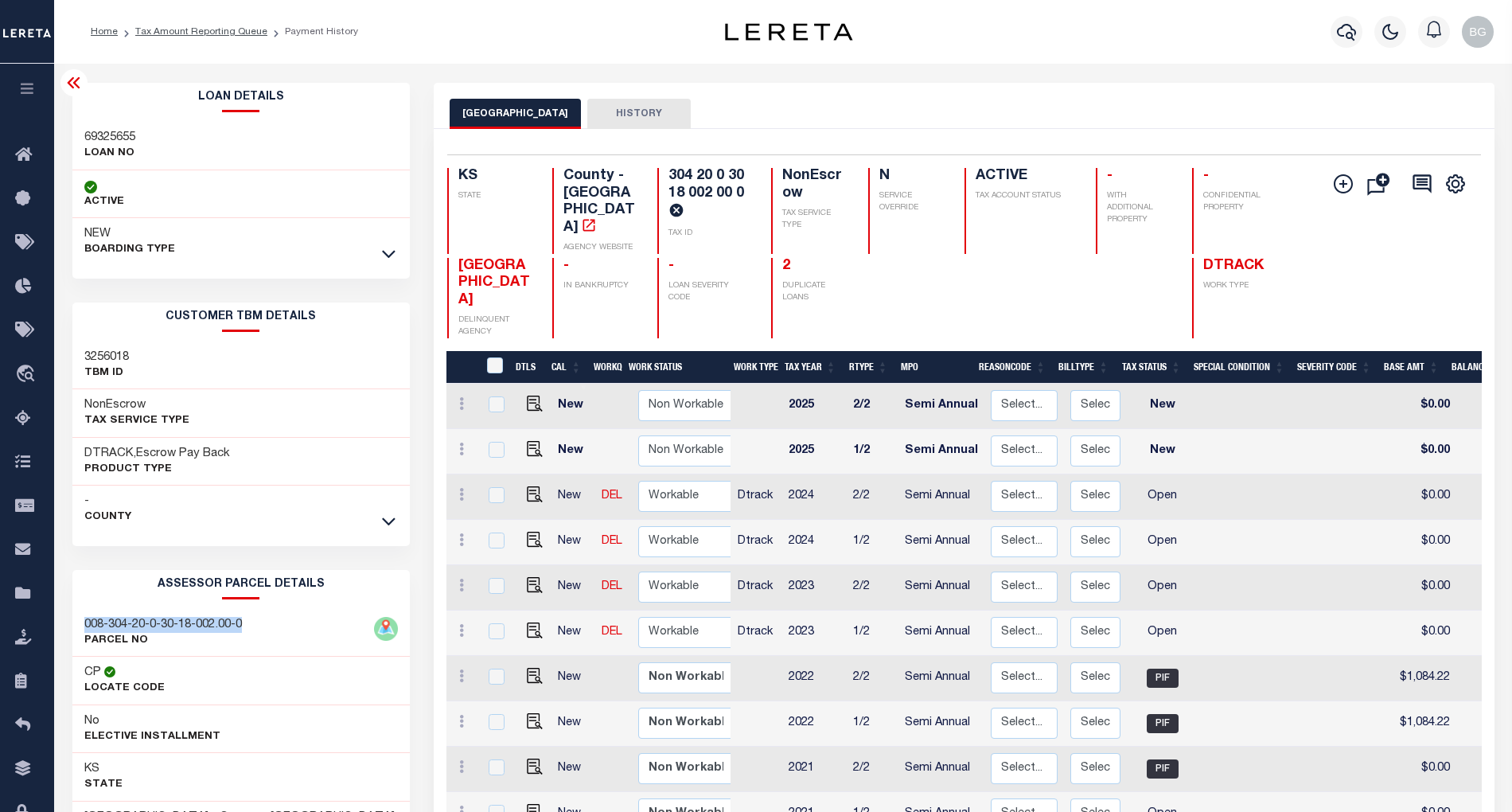
drag, startPoint x: 83, startPoint y: 630, endPoint x: 252, endPoint y: 628, distance: 169.0
click at [252, 628] on div "008-304-20-0-30-18-002.00-0 PARCEL NO" at bounding box center [241, 633] width 337 height 48
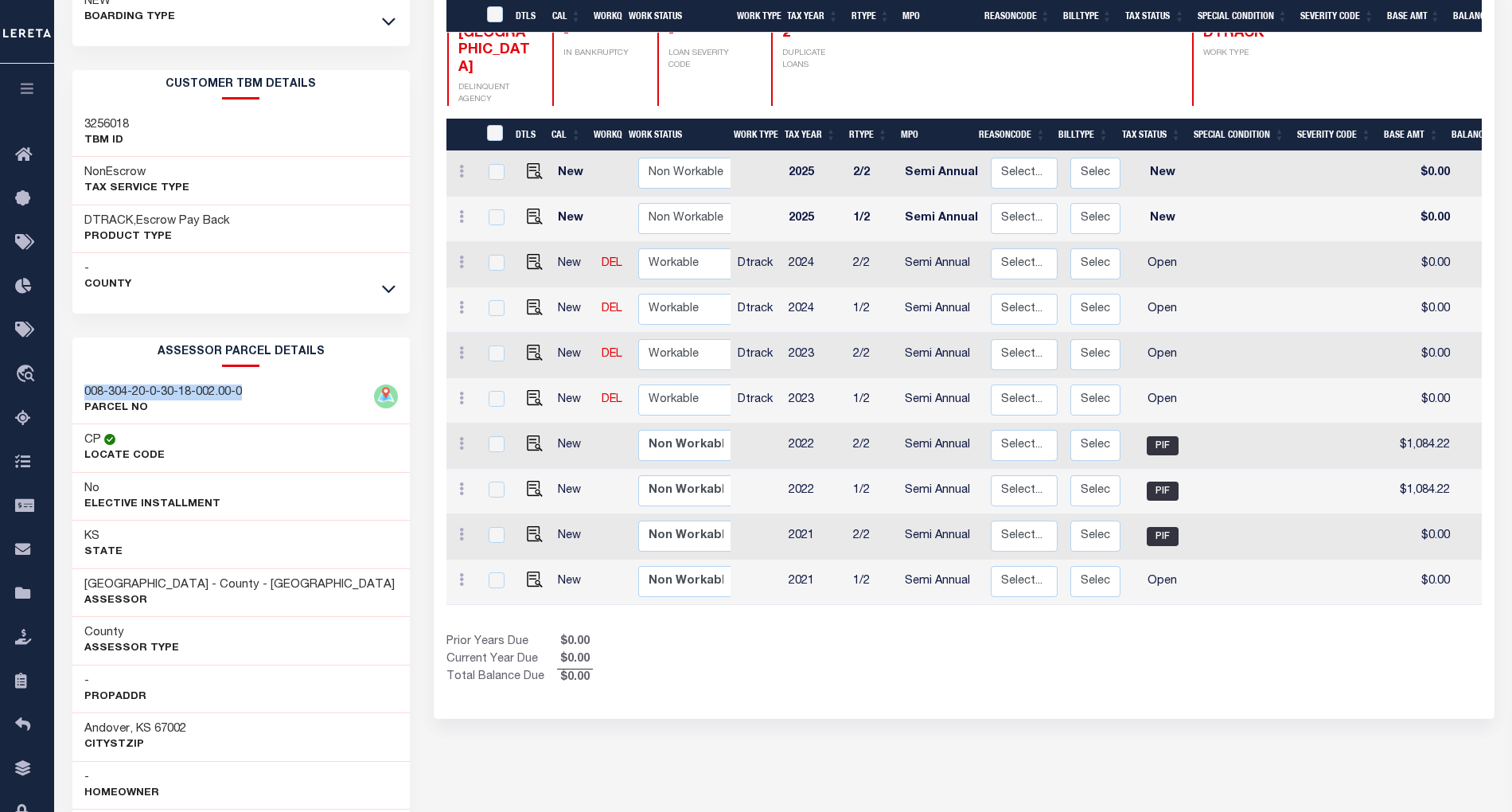
scroll to position [424, 0]
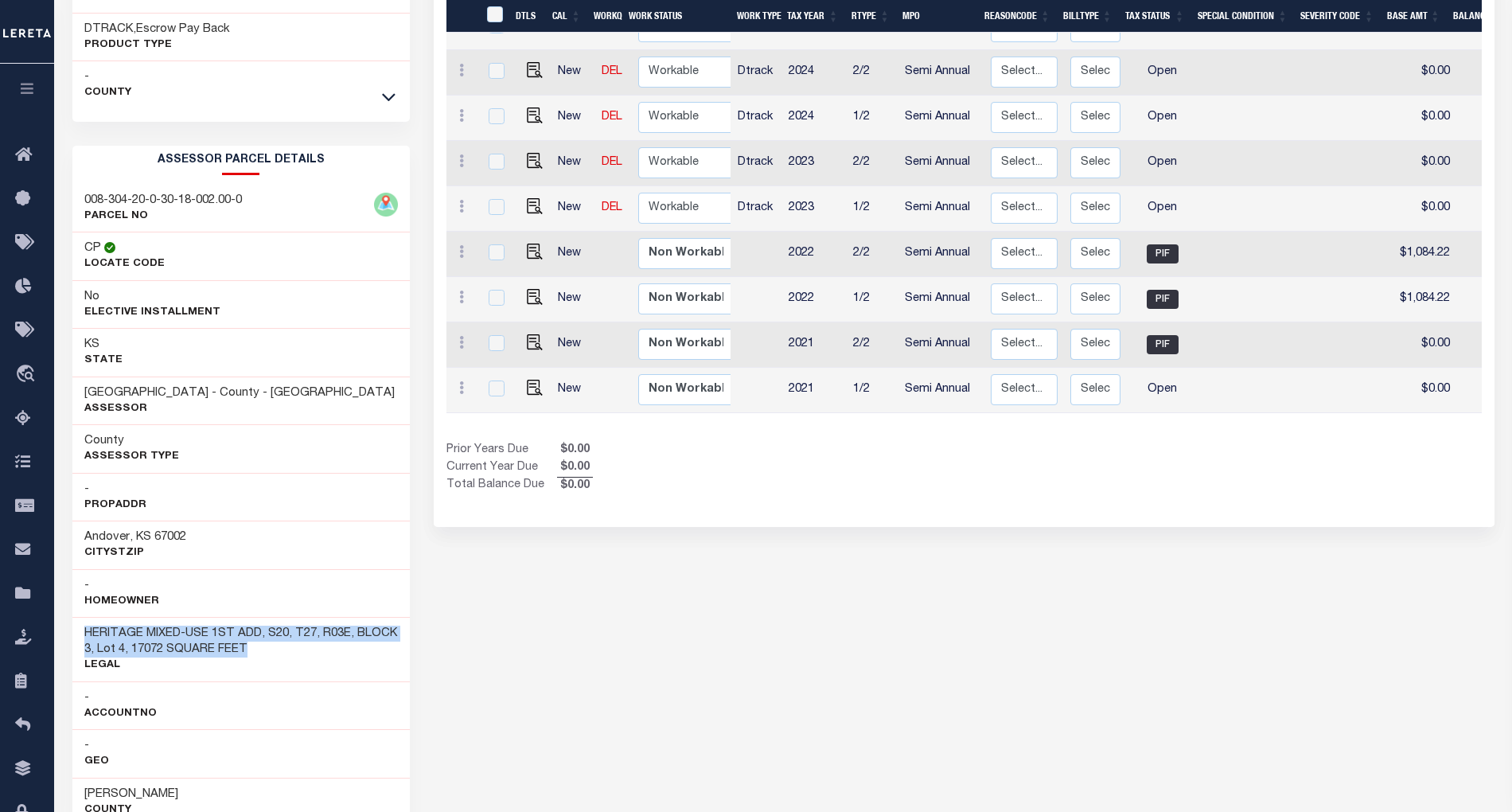
drag, startPoint x: 80, startPoint y: 642, endPoint x: 313, endPoint y: 663, distance: 233.9
click at [313, 663] on div "HERITAGE MIXED-USE 1ST ADD, S20, T27, R03E, BLOCK 3, Lot 4, 17072 SQUARE FEET L…" at bounding box center [241, 649] width 337 height 64
copy h3 "HERITAGE MIXED-USE 1ST ADD, S20, T27, R03E, BLOCK 3, Lot 4, 17072 SQUARE FEET"
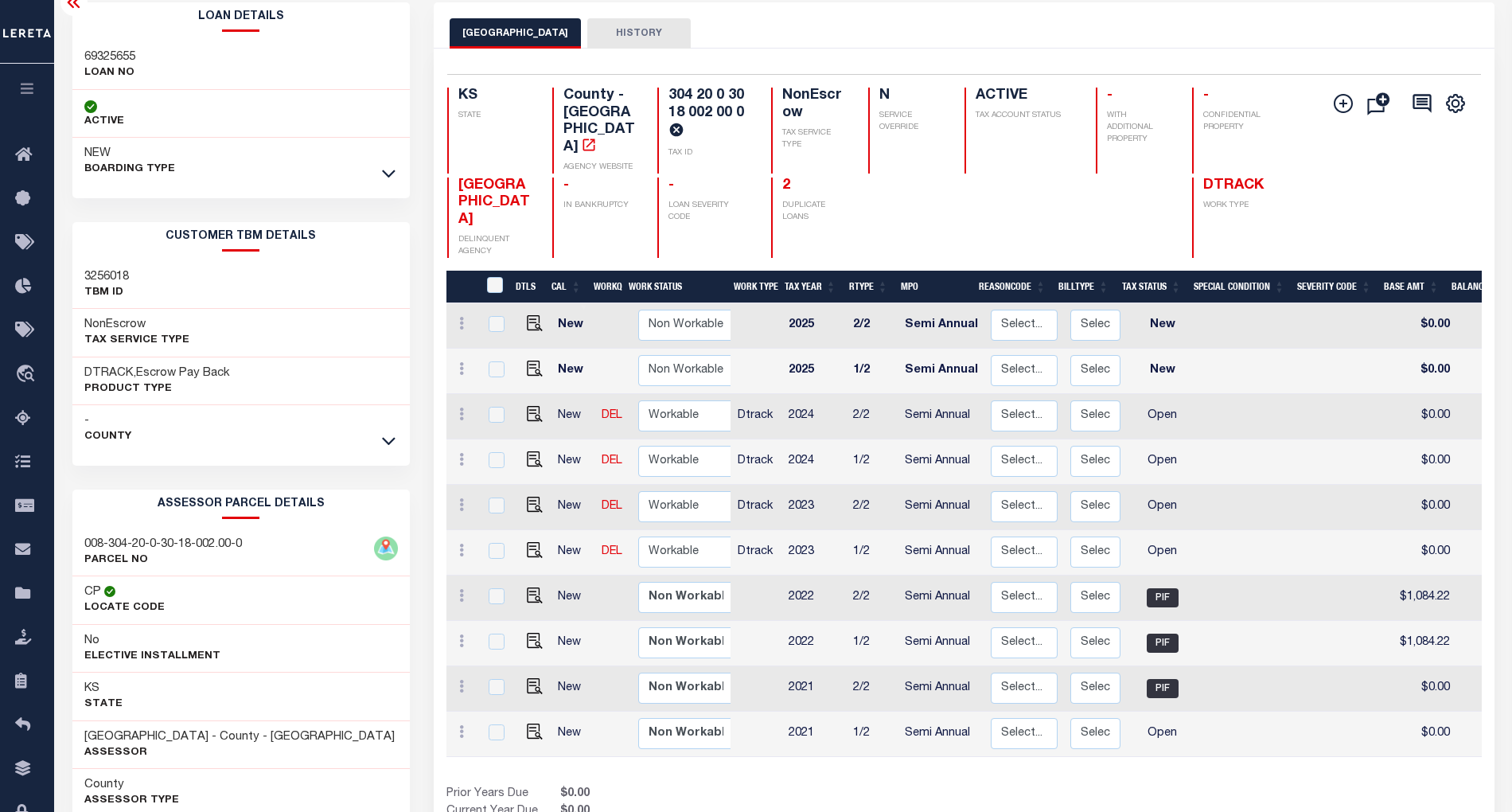
scroll to position [0, 0]
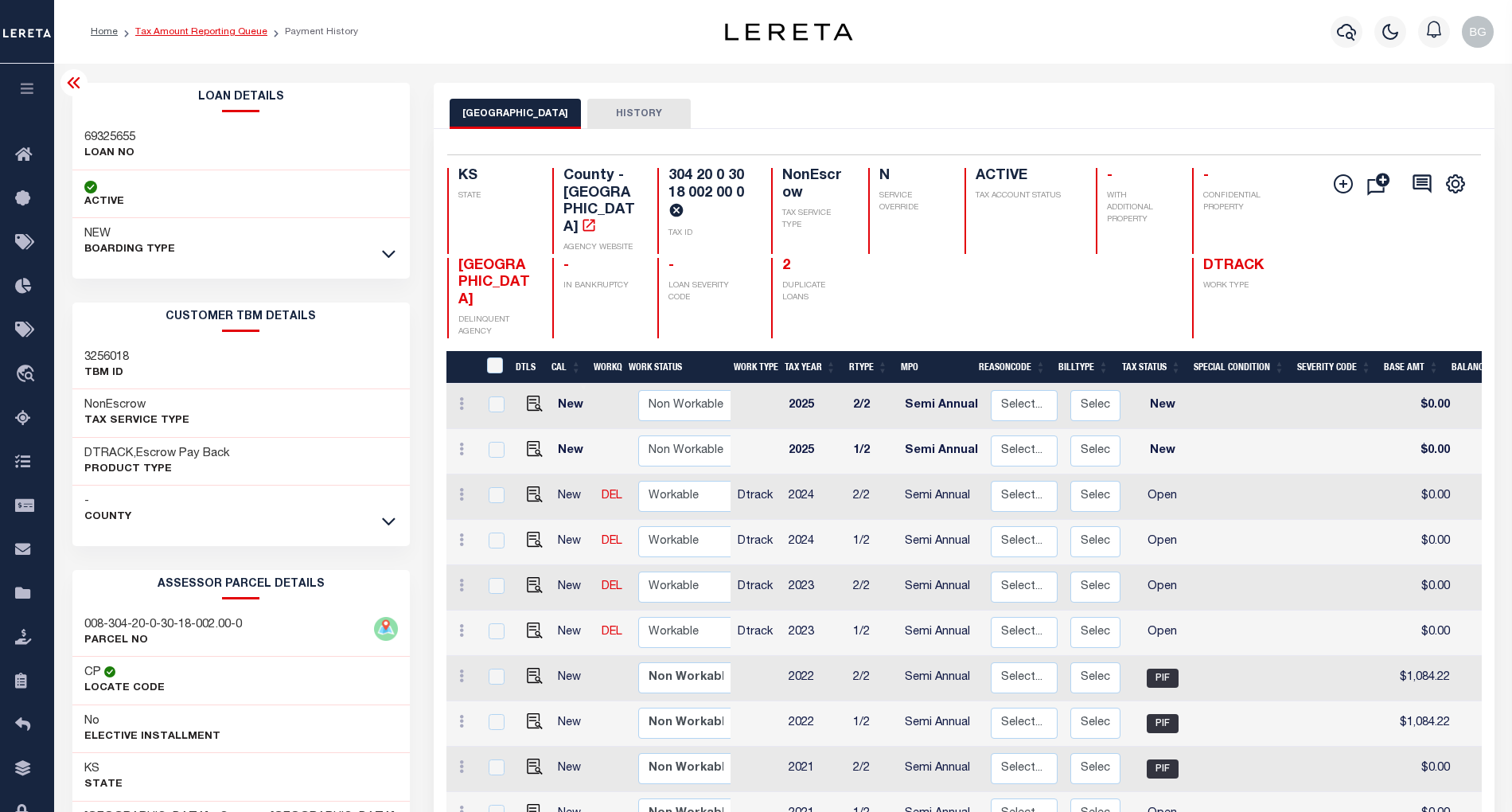
click at [182, 33] on link "Tax Amount Reporting Queue" at bounding box center [201, 32] width 132 height 10
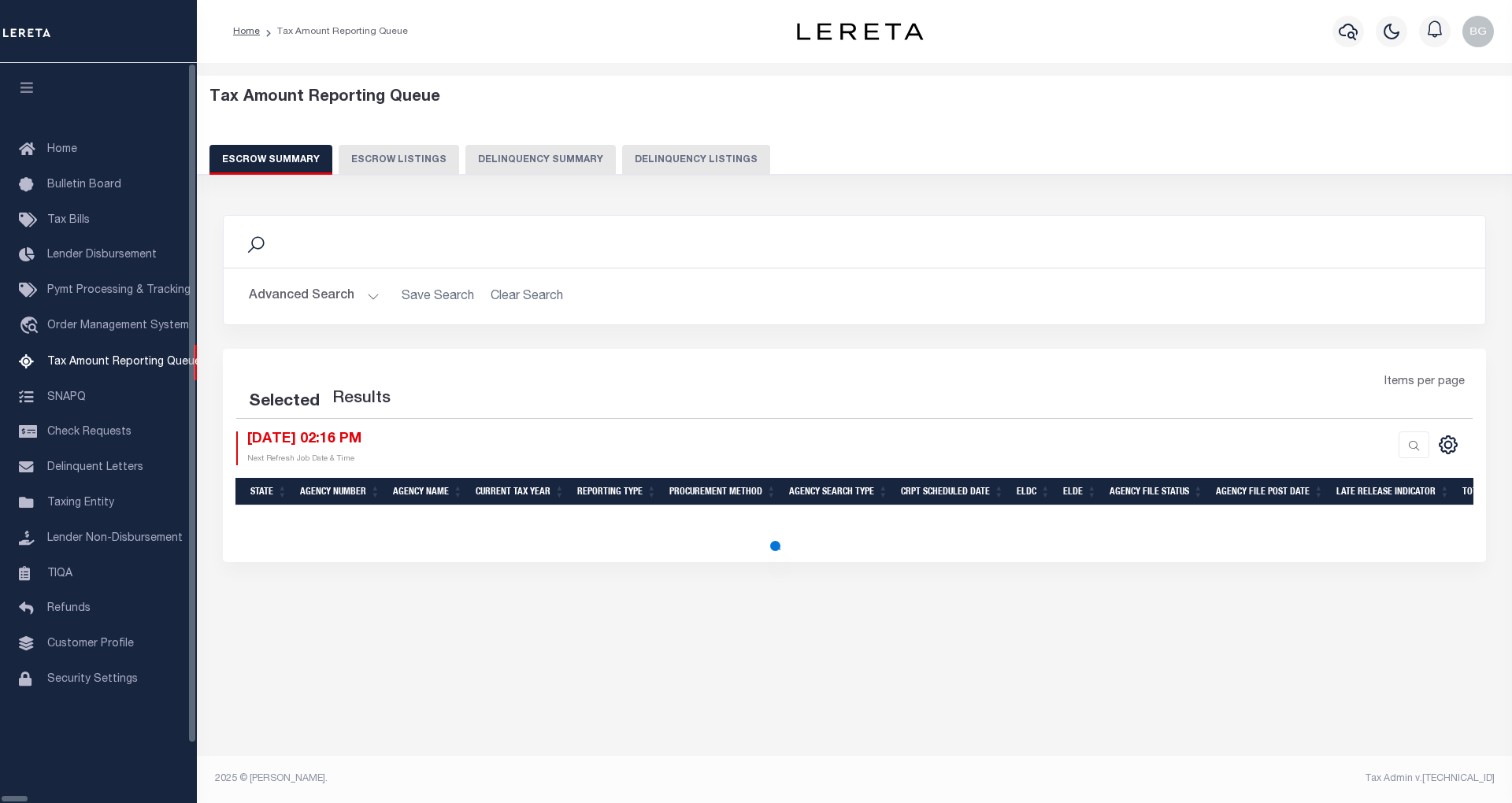
select select "100"
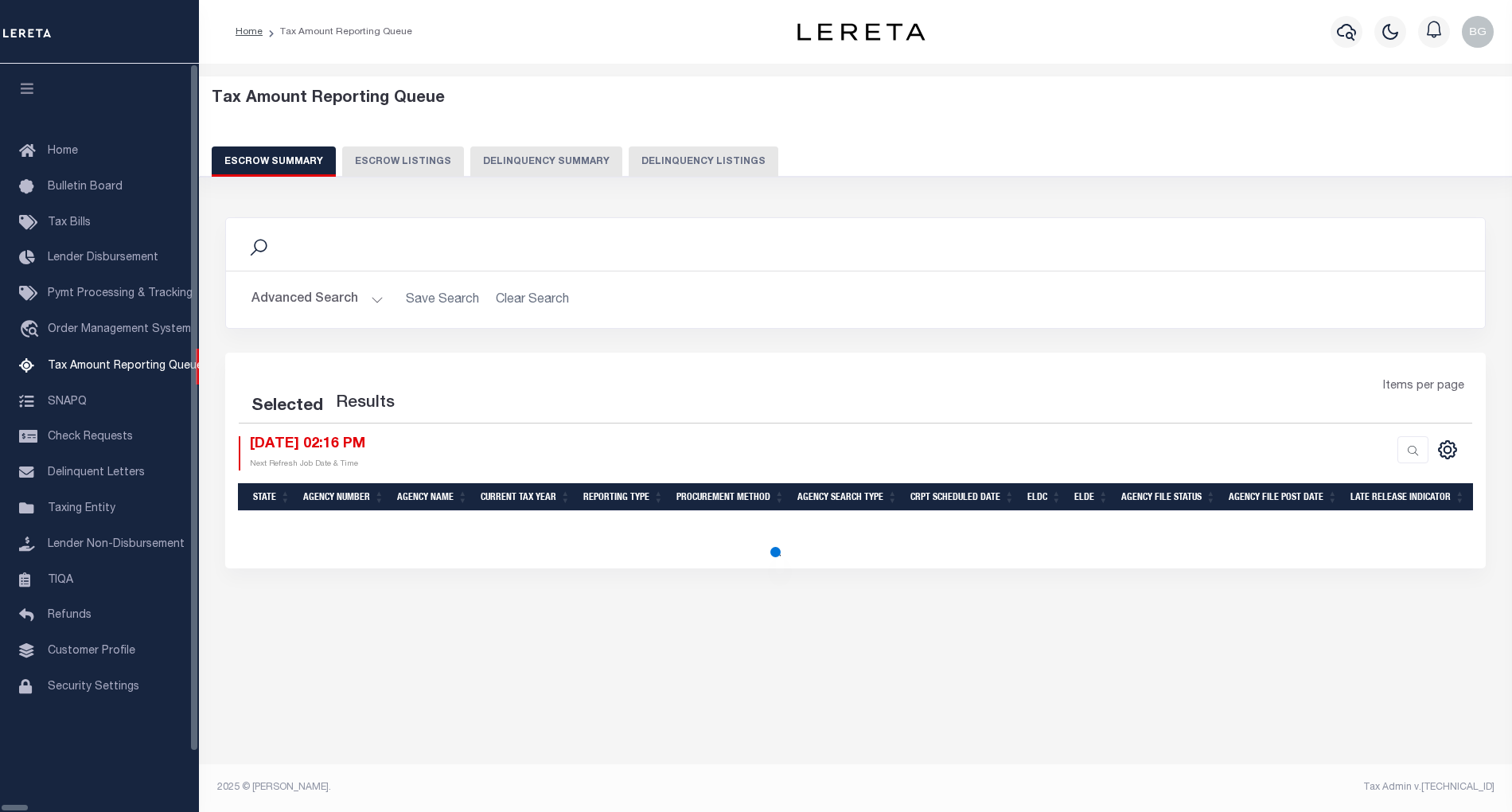
select select "100"
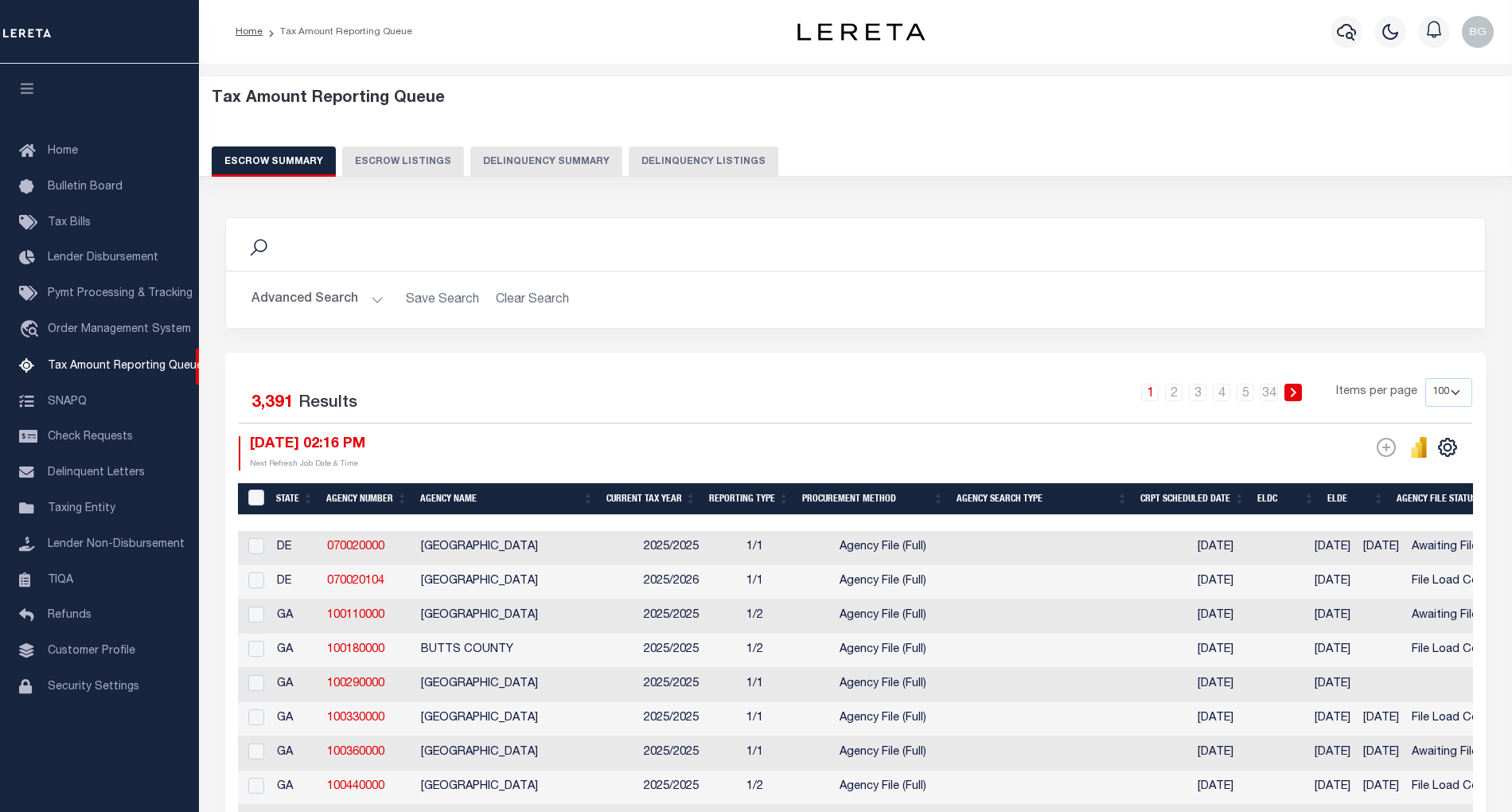
click at [681, 163] on button "Delinquency Listings" at bounding box center [703, 162] width 149 height 30
select select "100"
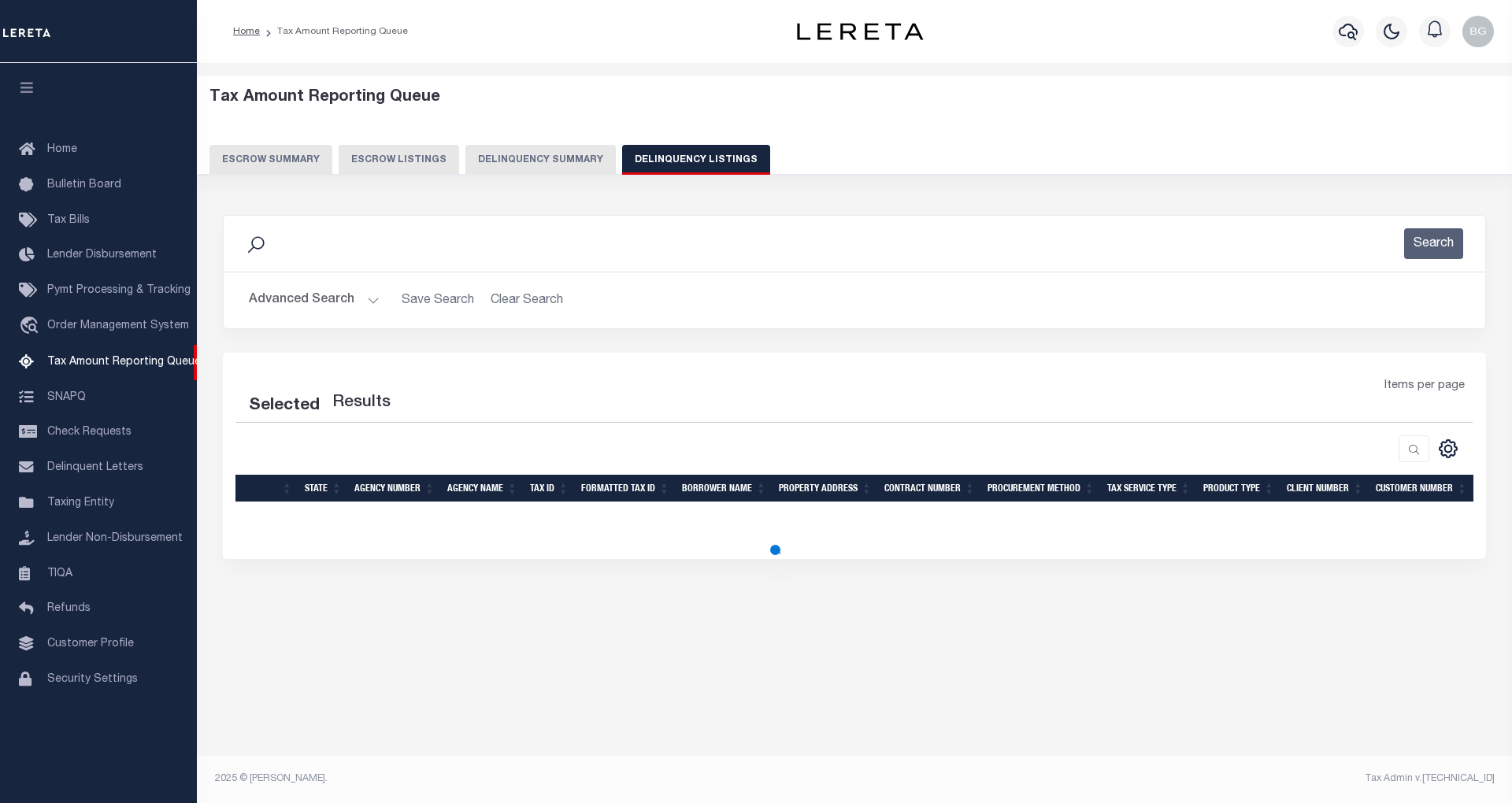
select select "100"
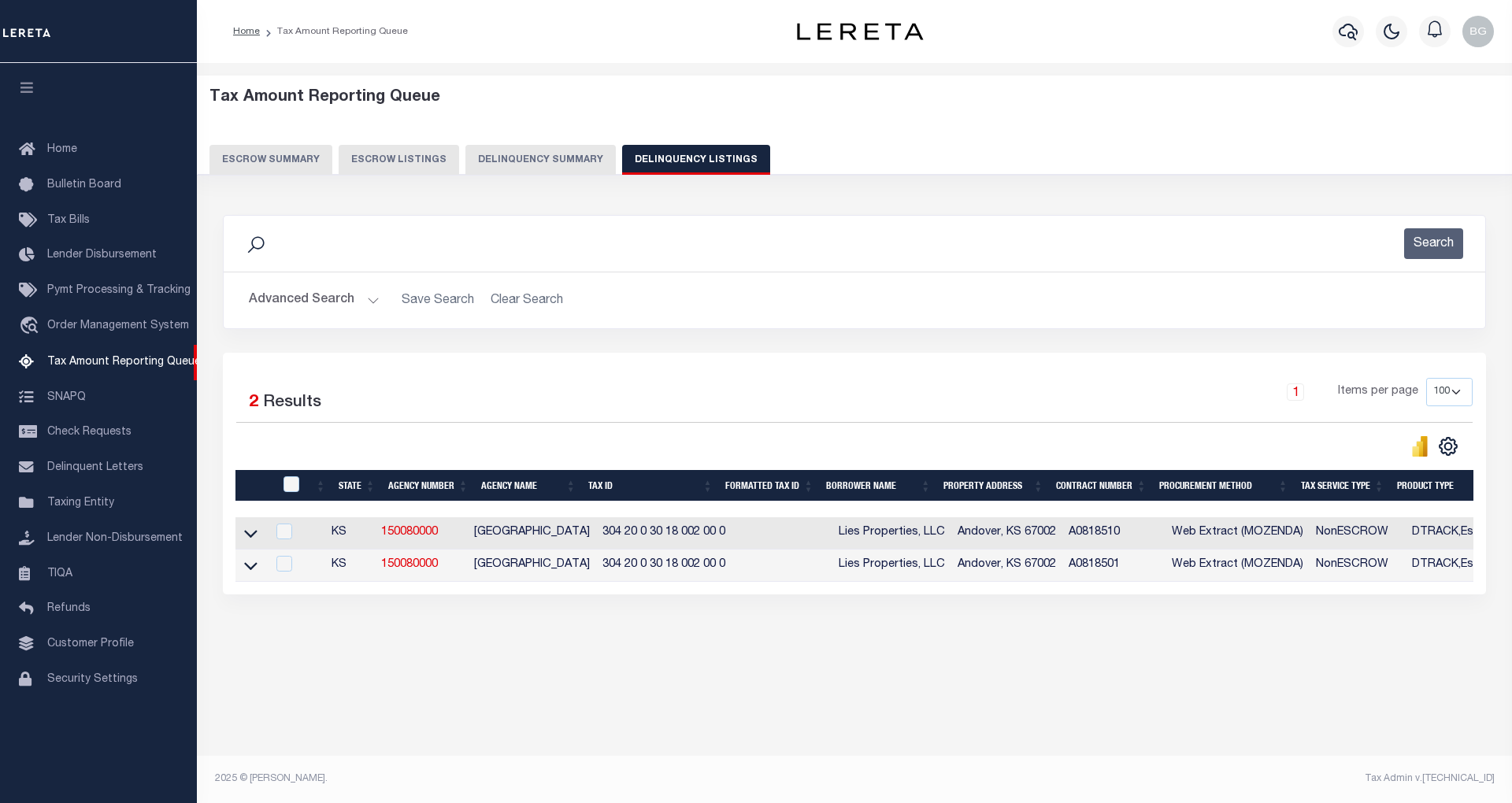
click at [369, 300] on button "Advanced Search" at bounding box center [314, 300] width 130 height 30
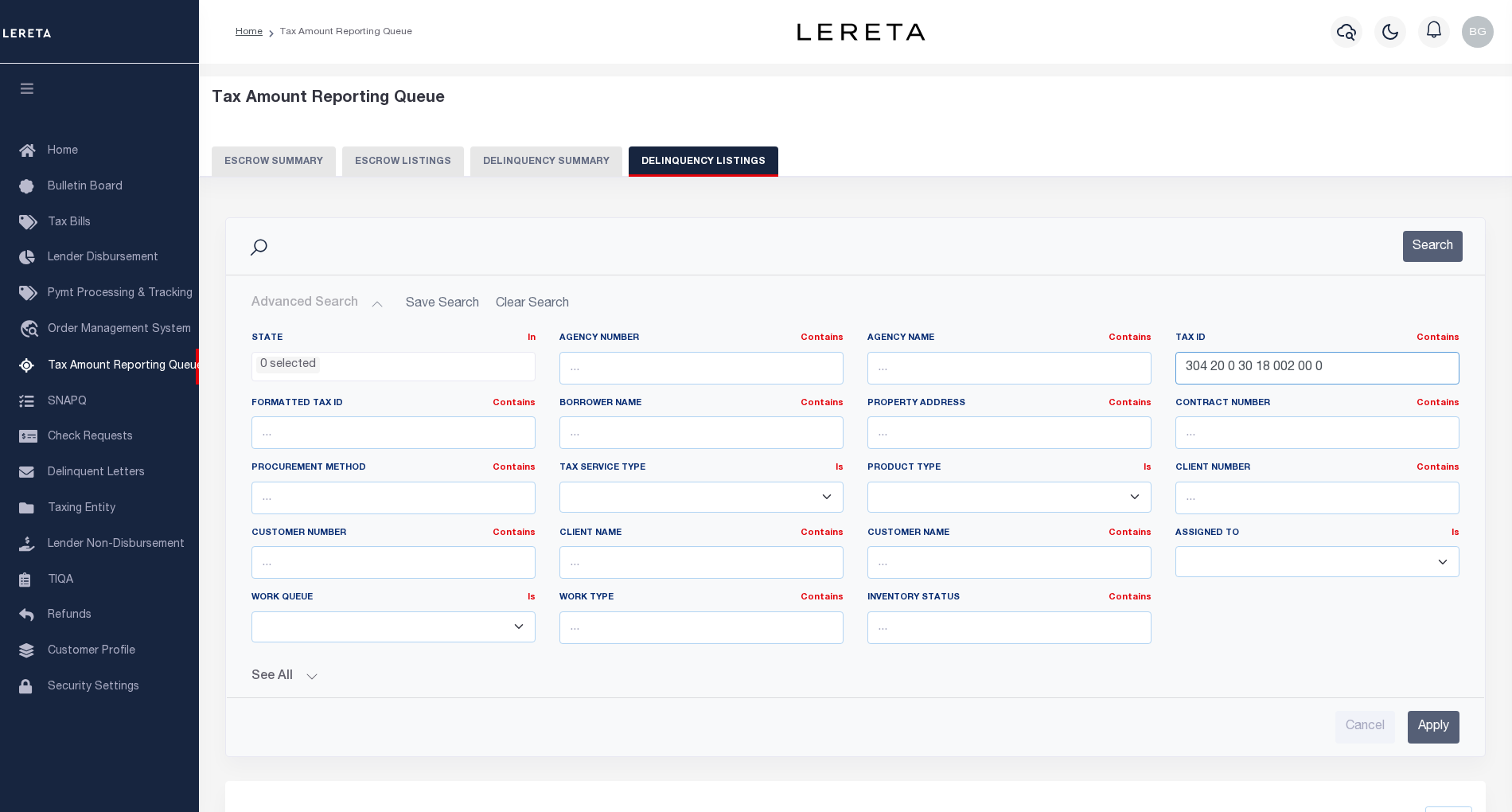
click at [1274, 360] on input "304 20 0 30 18 002 00 0" at bounding box center [1317, 367] width 284 height 33
paste input "3"
type input "304 20 0 30 18 003 00 0"
click at [1450, 730] on input "Apply" at bounding box center [1433, 727] width 52 height 33
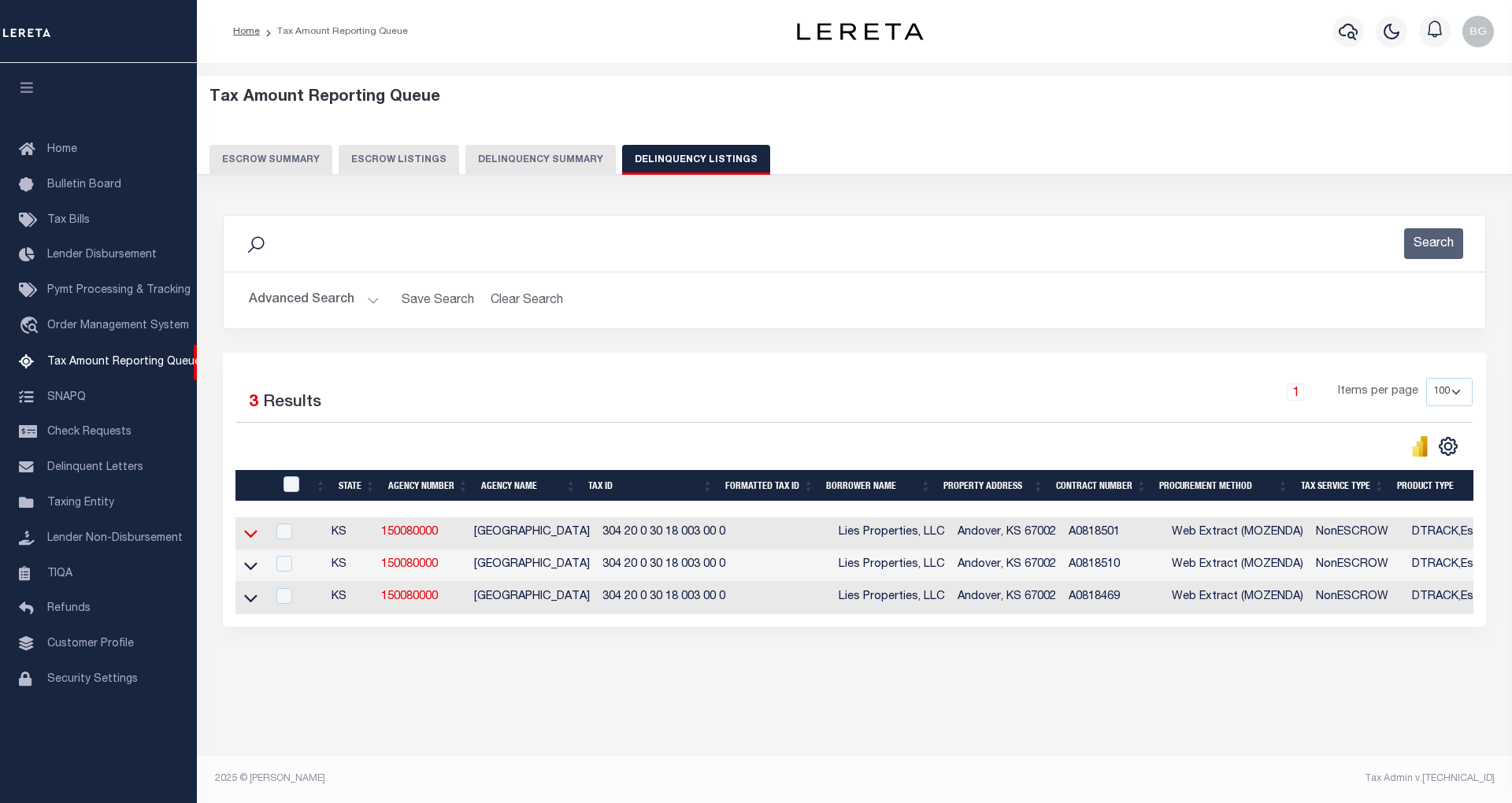
click at [254, 537] on icon at bounding box center [250, 533] width 13 height 17
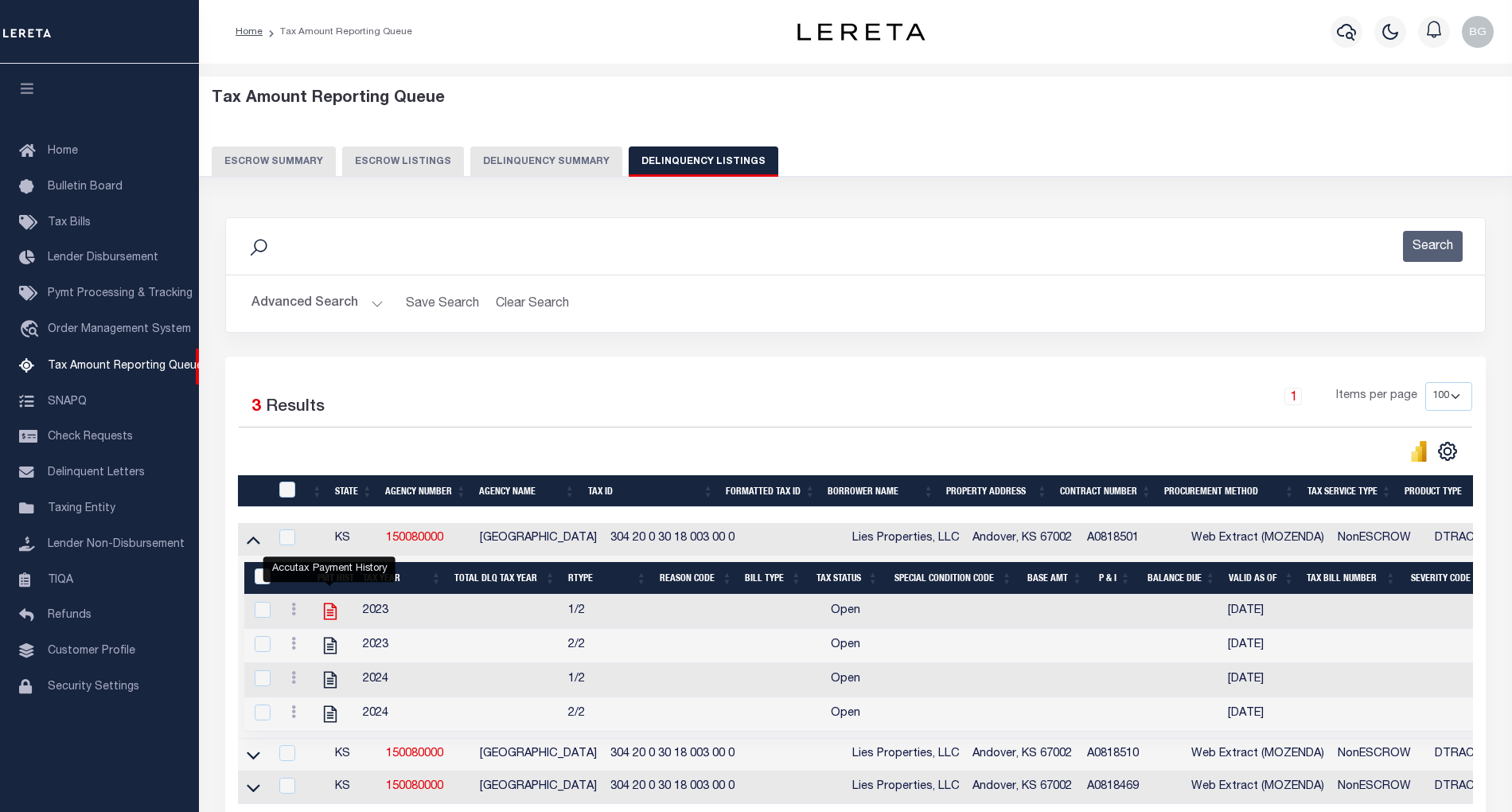
click at [329, 618] on icon "" at bounding box center [330, 612] width 21 height 21
checkbox input "true"
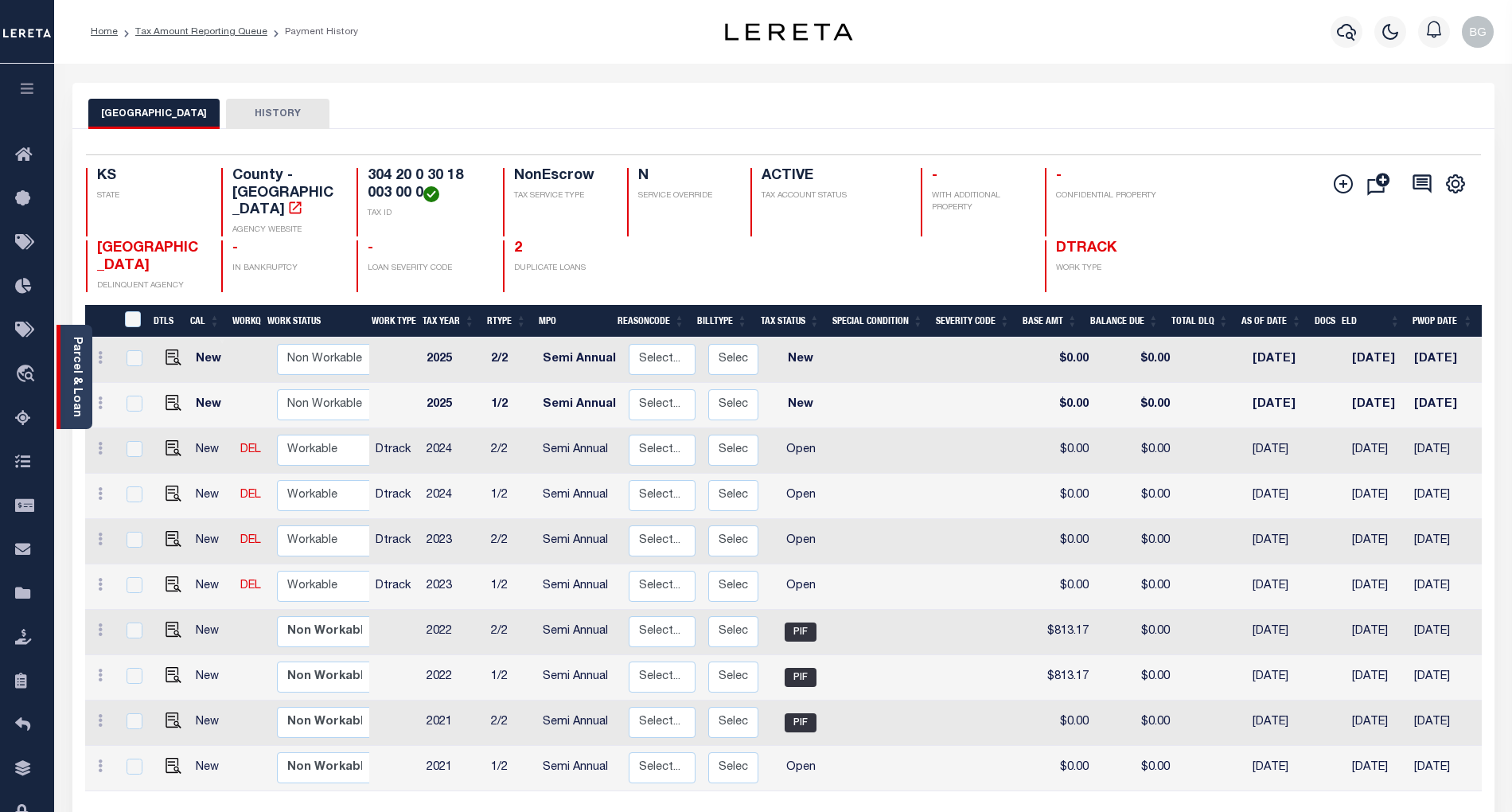
click at [77, 367] on link "Parcel & Loan" at bounding box center [76, 376] width 11 height 80
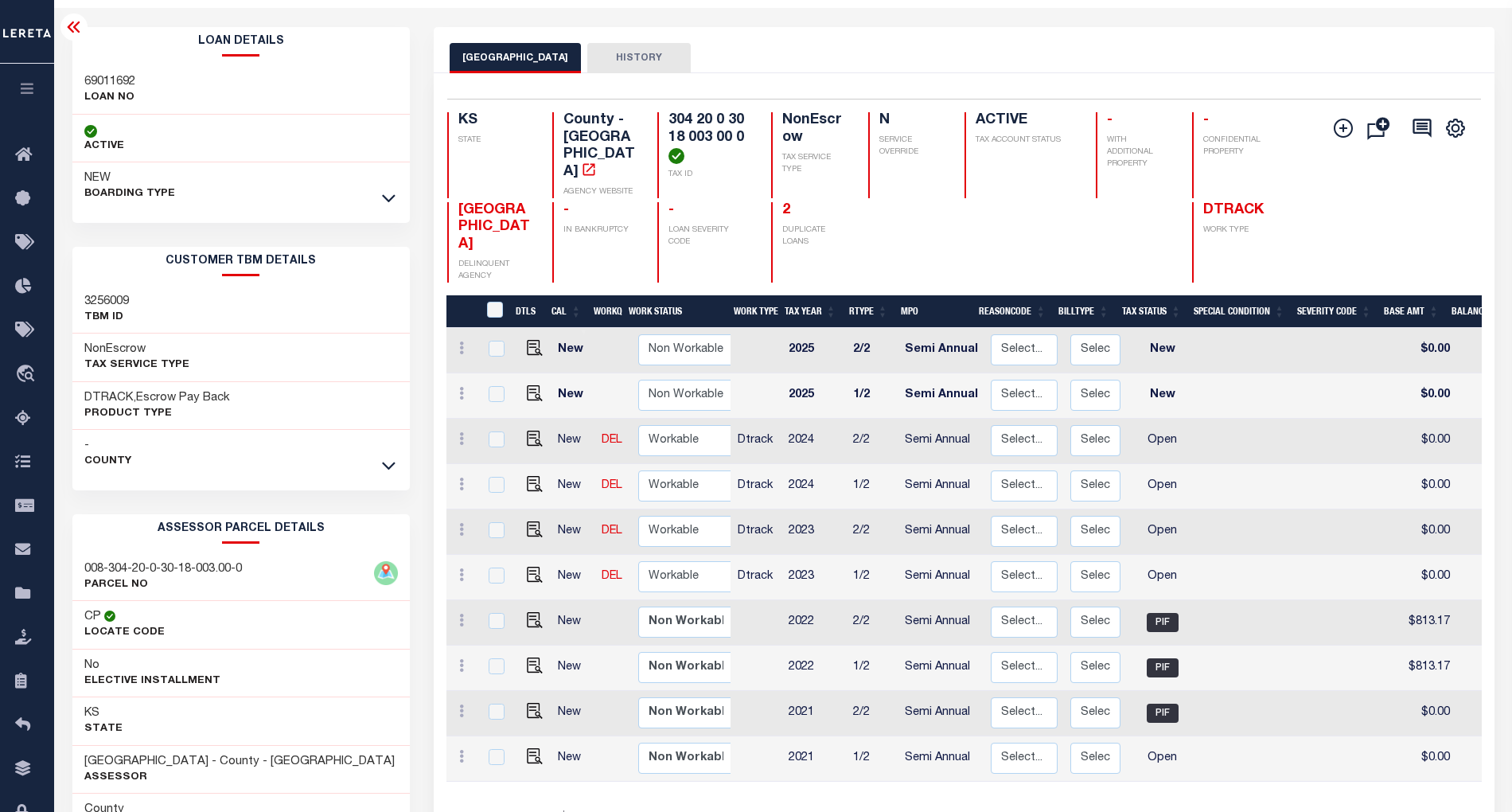
scroll to position [175, 0]
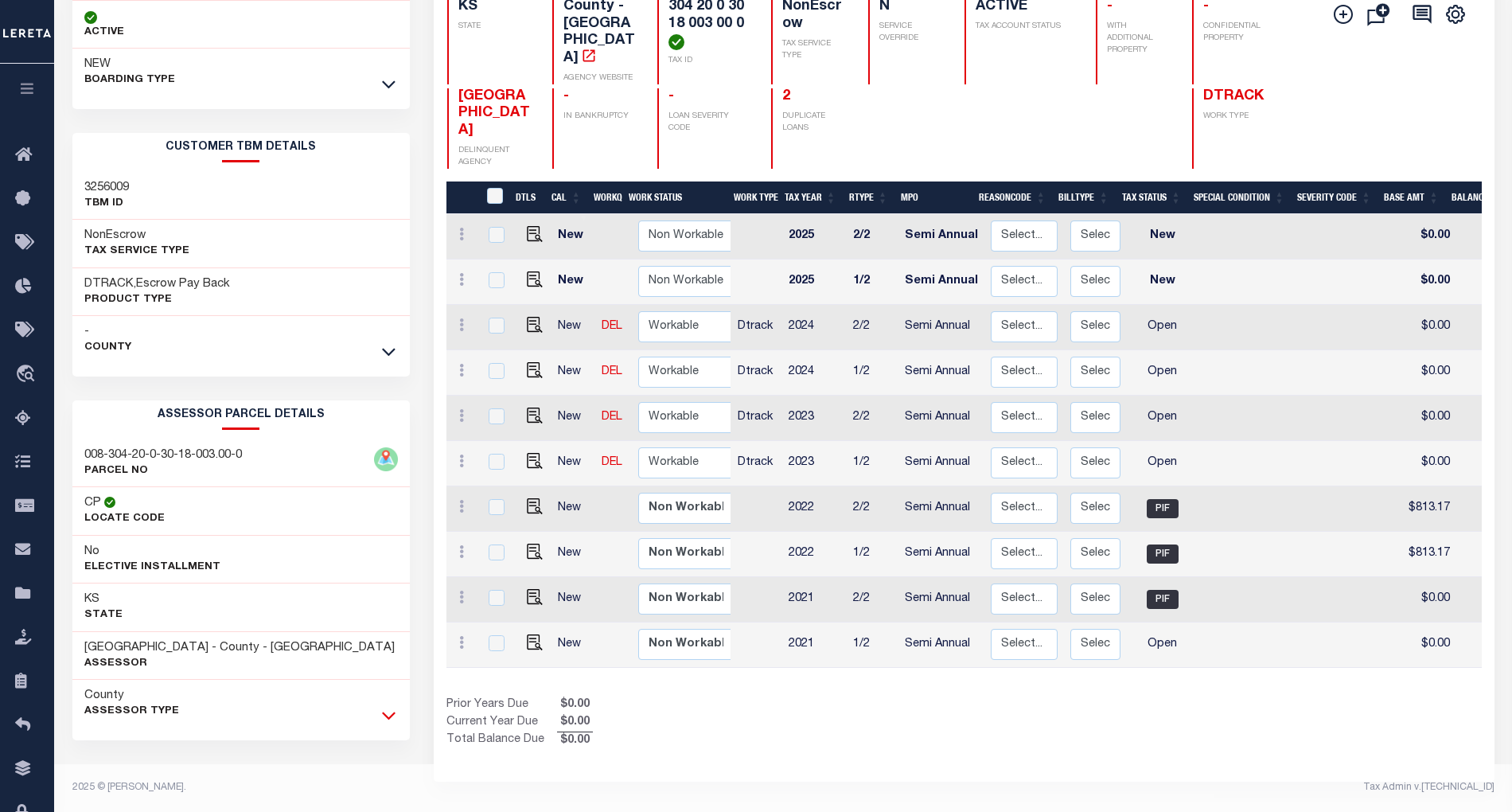
click at [384, 717] on icon at bounding box center [388, 714] width 13 height 17
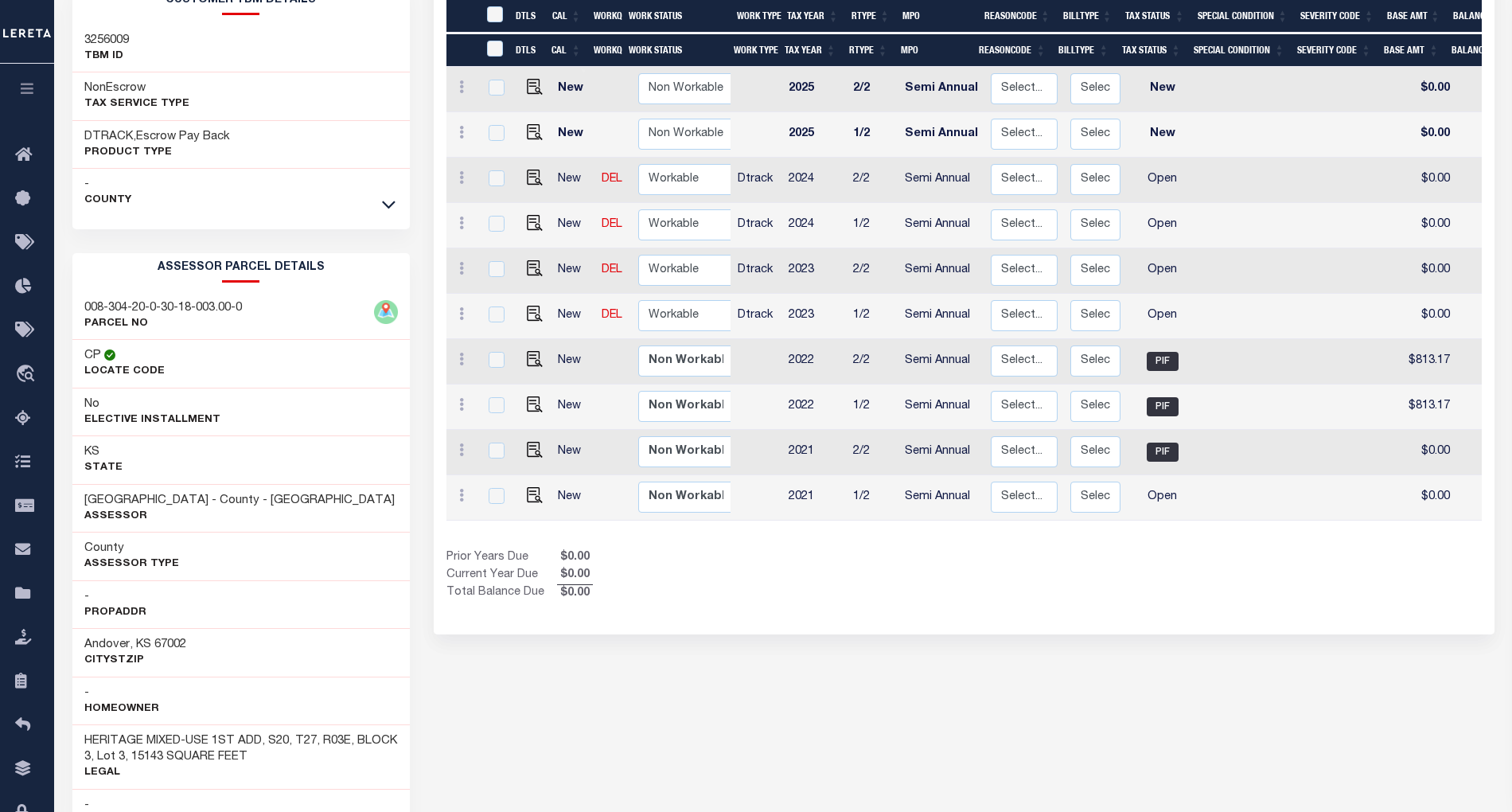
scroll to position [494, 0]
